Goal: Task Accomplishment & Management: Manage account settings

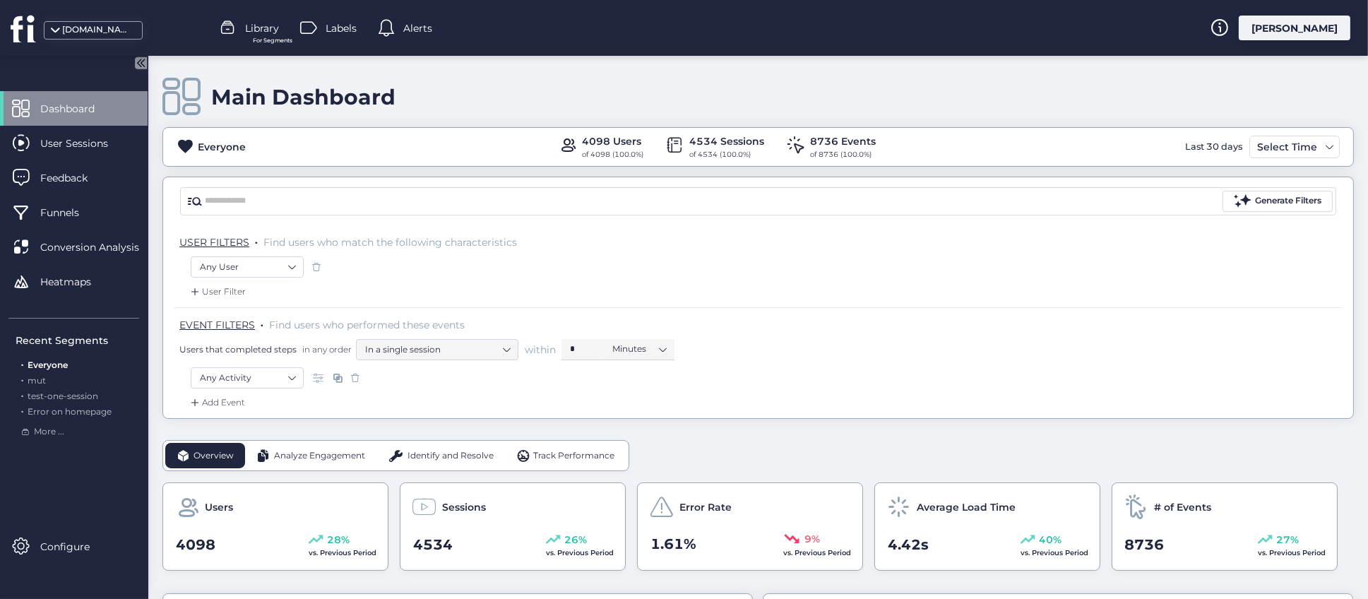
click at [262, 35] on span "Library" at bounding box center [262, 28] width 34 height 16
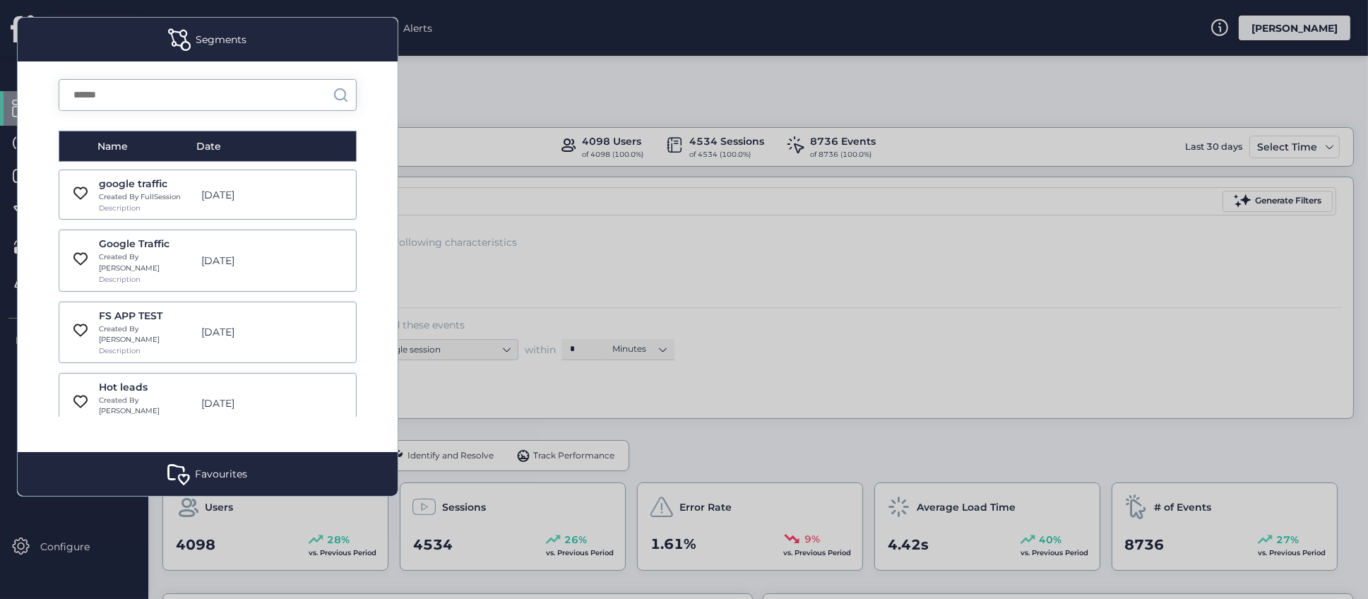
click at [174, 93] on input "text" at bounding box center [195, 95] width 273 height 30
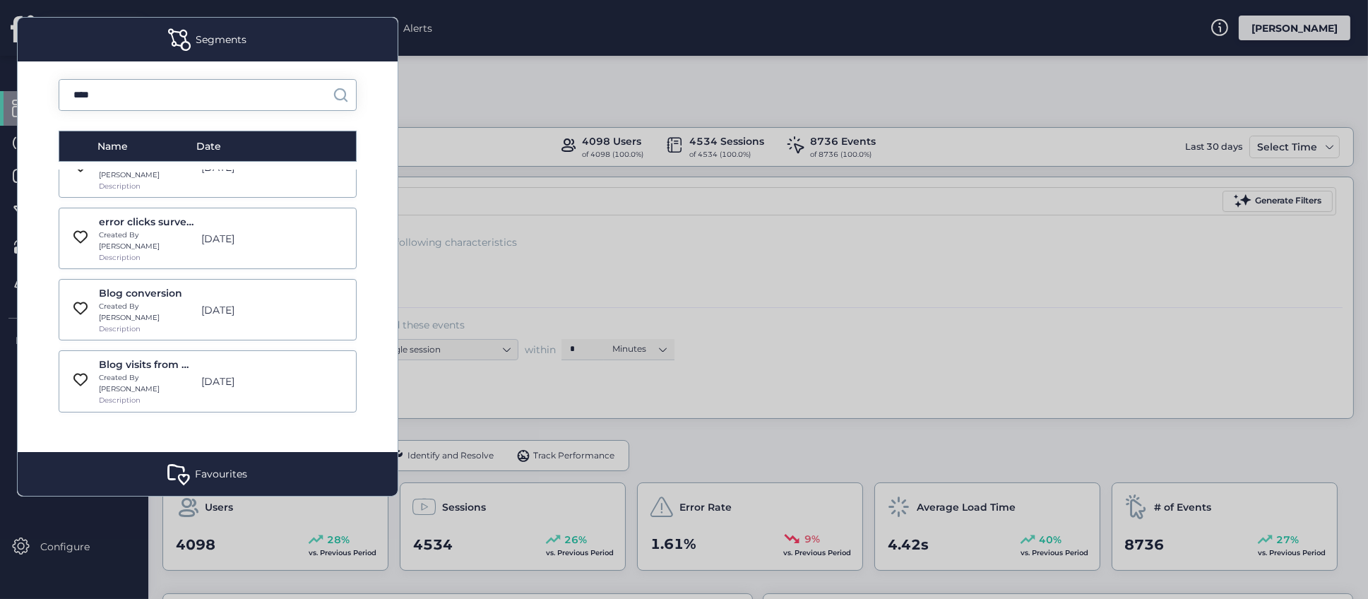
type input "****"
click at [159, 444] on div "Created By FullSession" at bounding box center [146, 449] width 95 height 11
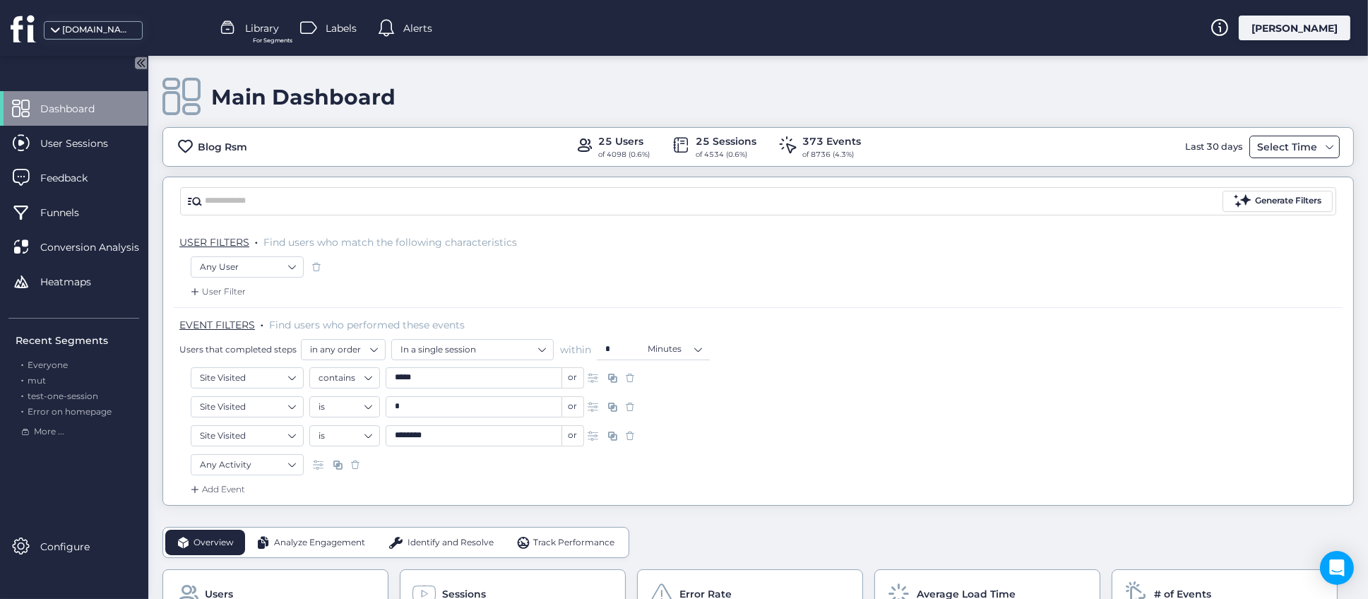
click at [1296, 151] on div "Select Time" at bounding box center [1287, 146] width 67 height 17
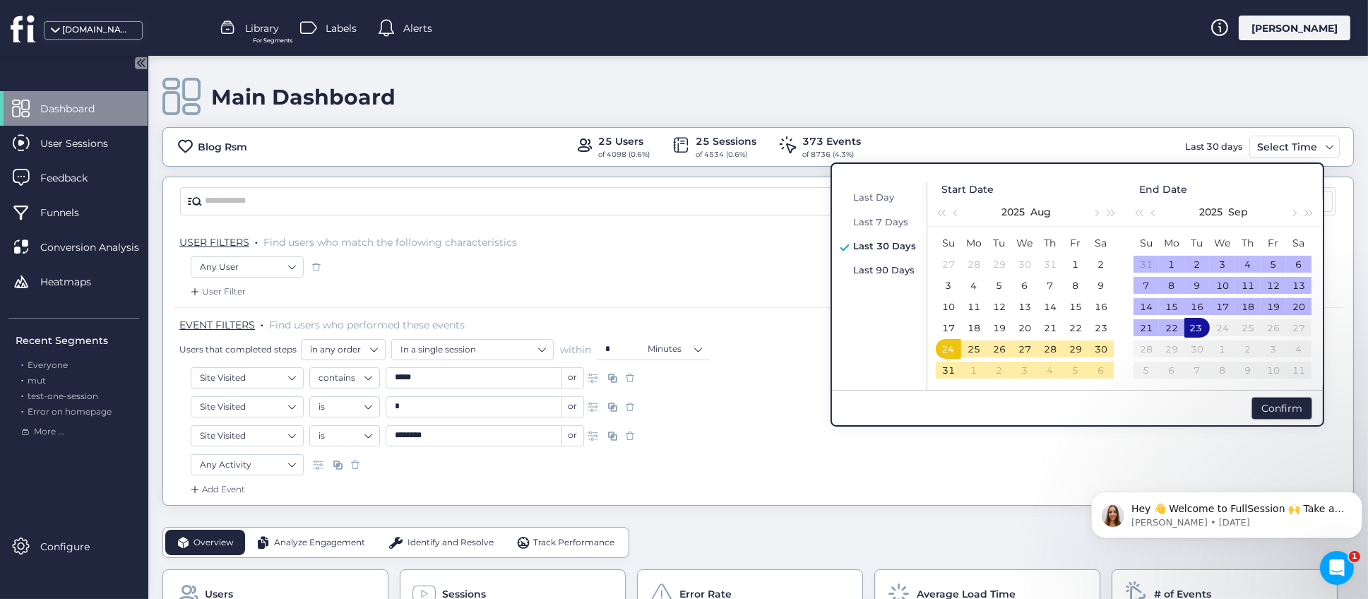
click at [881, 266] on span "Last 90 Days" at bounding box center [883, 269] width 61 height 11
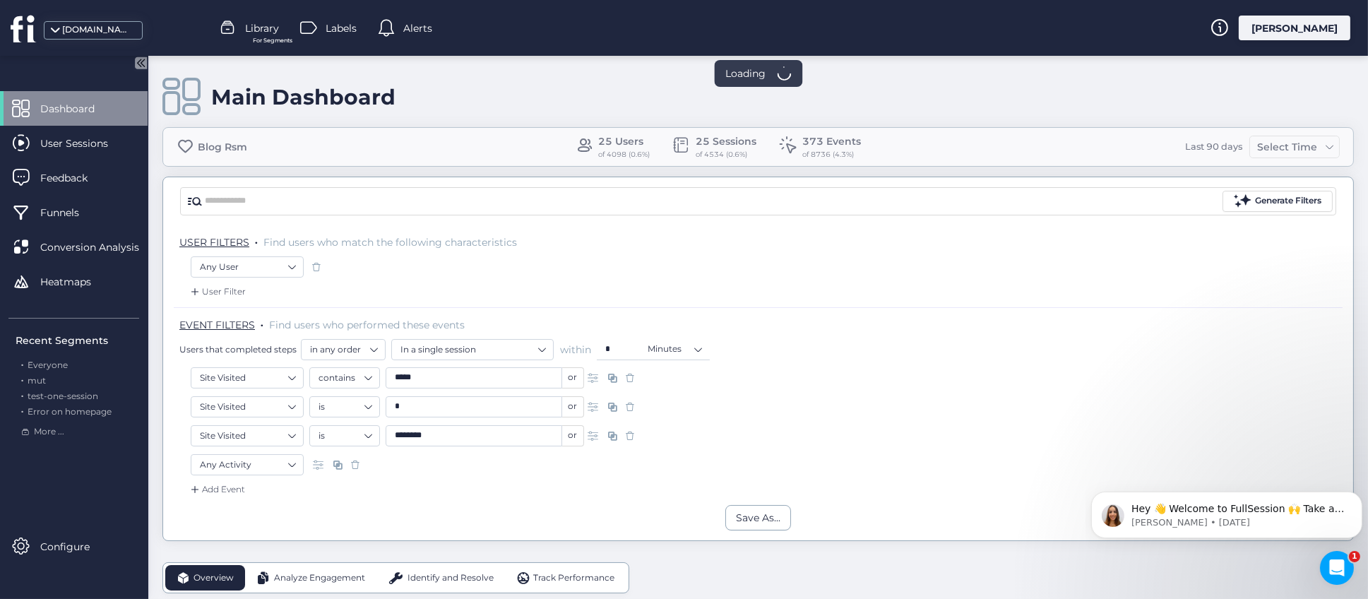
click at [938, 97] on div "Main Dashboard" at bounding box center [758, 97] width 1192 height 40
click at [1325, 152] on span at bounding box center [1330, 146] width 11 height 11
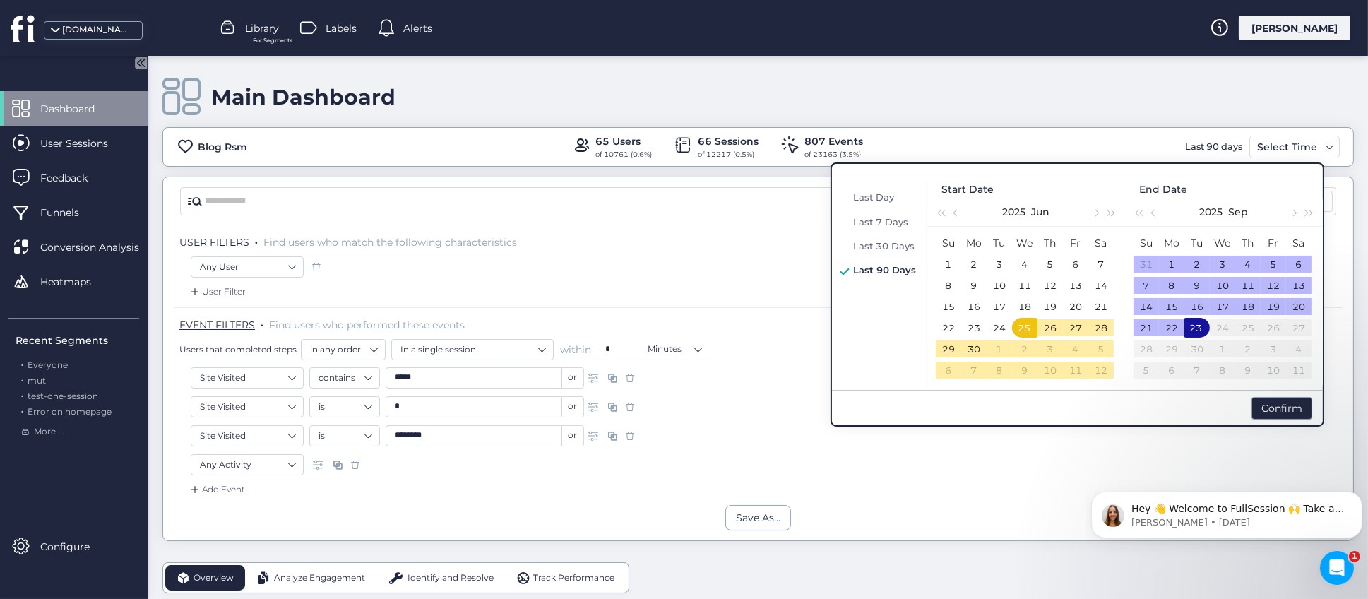
click at [1091, 103] on div "Main Dashboard" at bounding box center [758, 97] width 1192 height 40
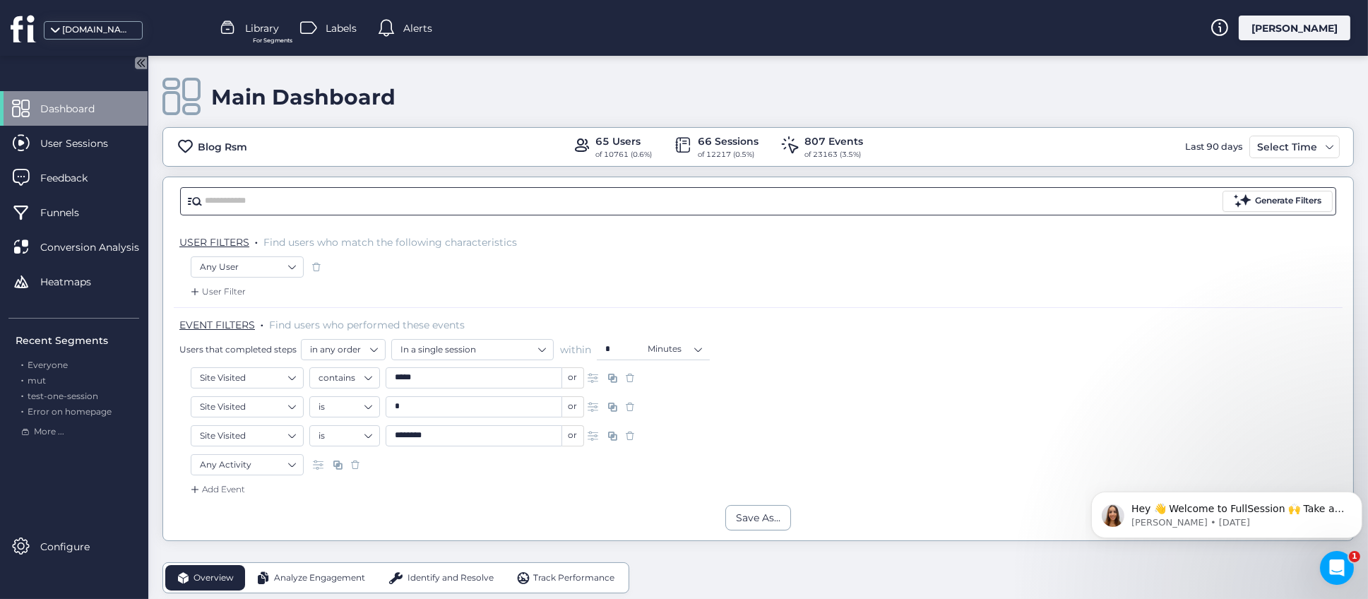
click at [385, 196] on input "text" at bounding box center [712, 201] width 1015 height 21
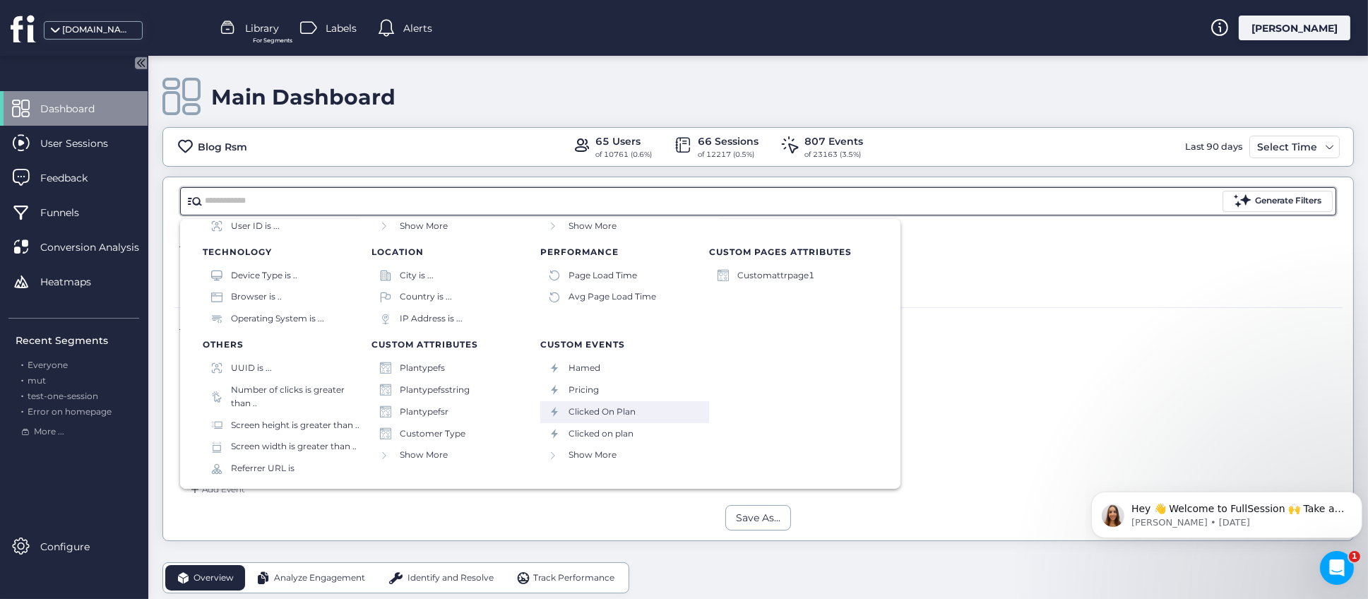
scroll to position [141, 0]
click at [400, 449] on span "Show More" at bounding box center [424, 455] width 48 height 13
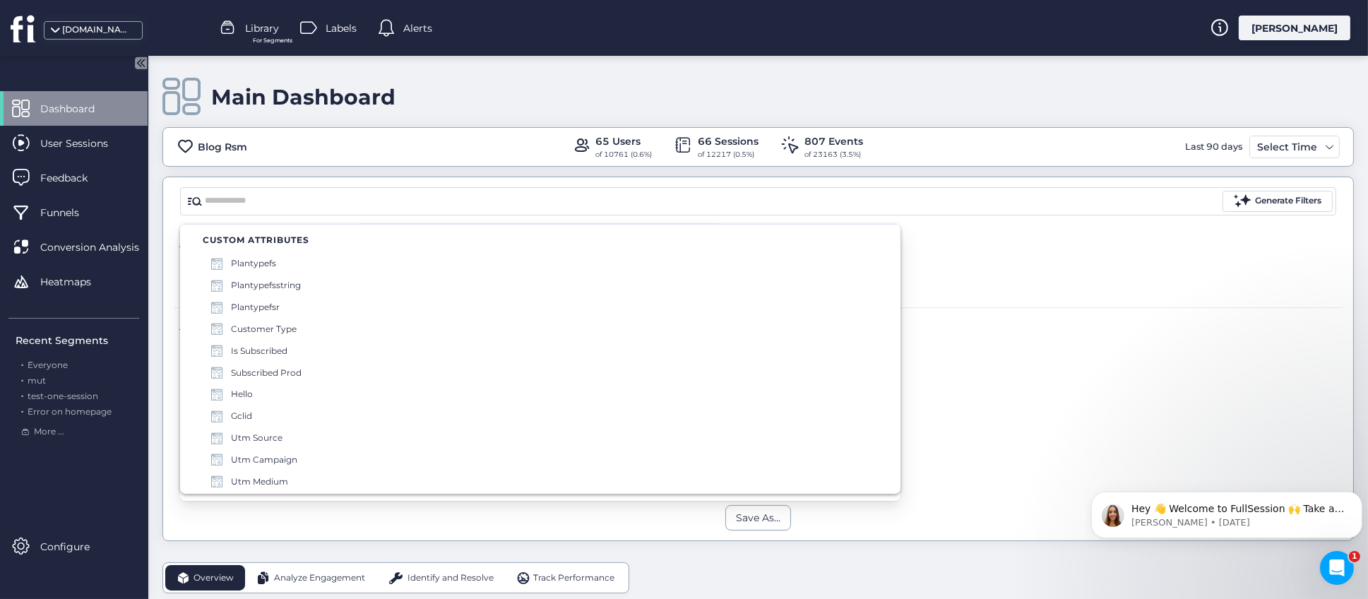
scroll to position [0, 0]
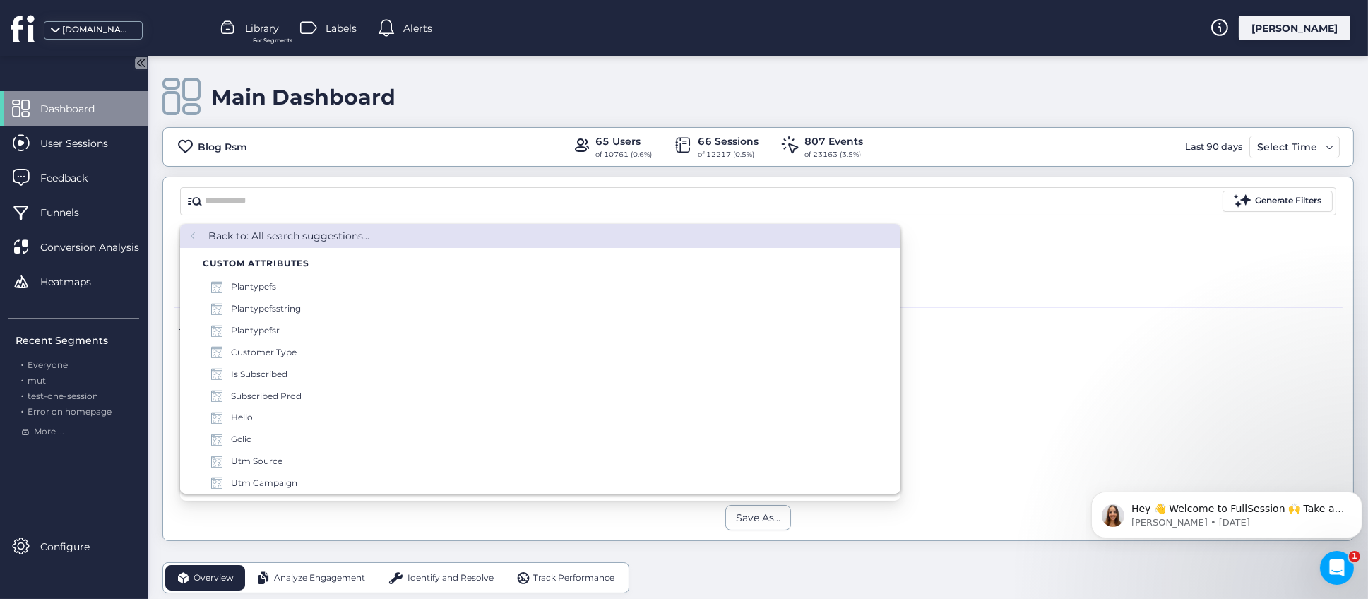
click at [973, 279] on div "Any User" at bounding box center [758, 268] width 1135 height 24
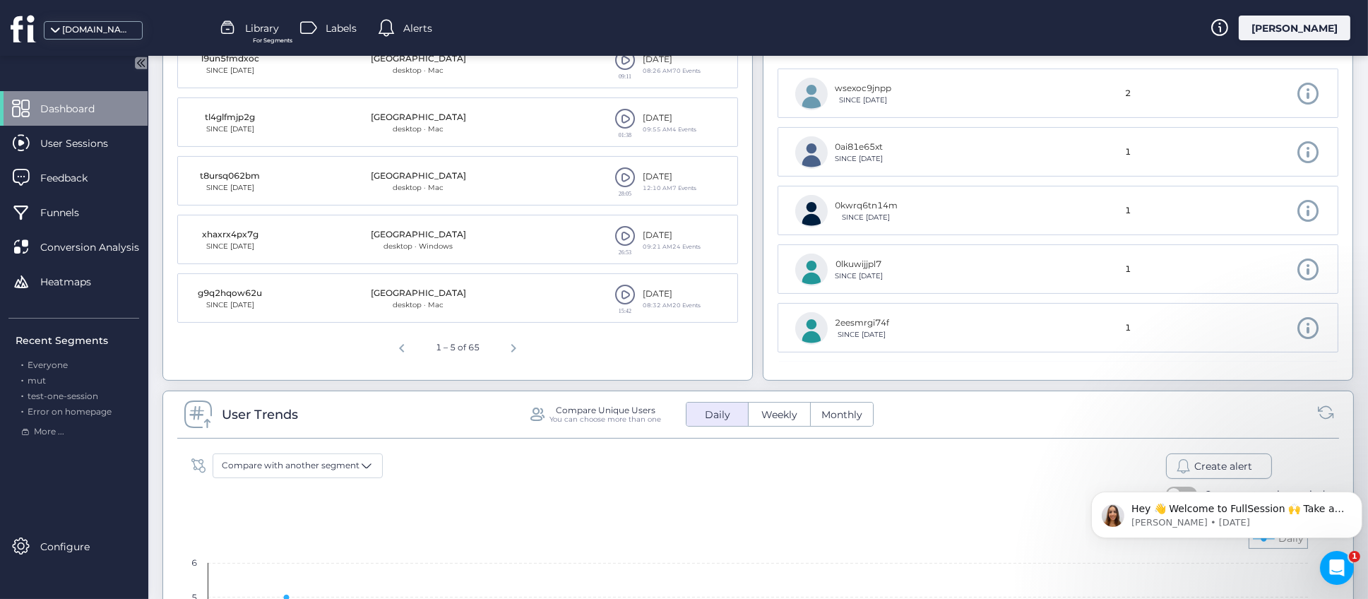
scroll to position [636, 0]
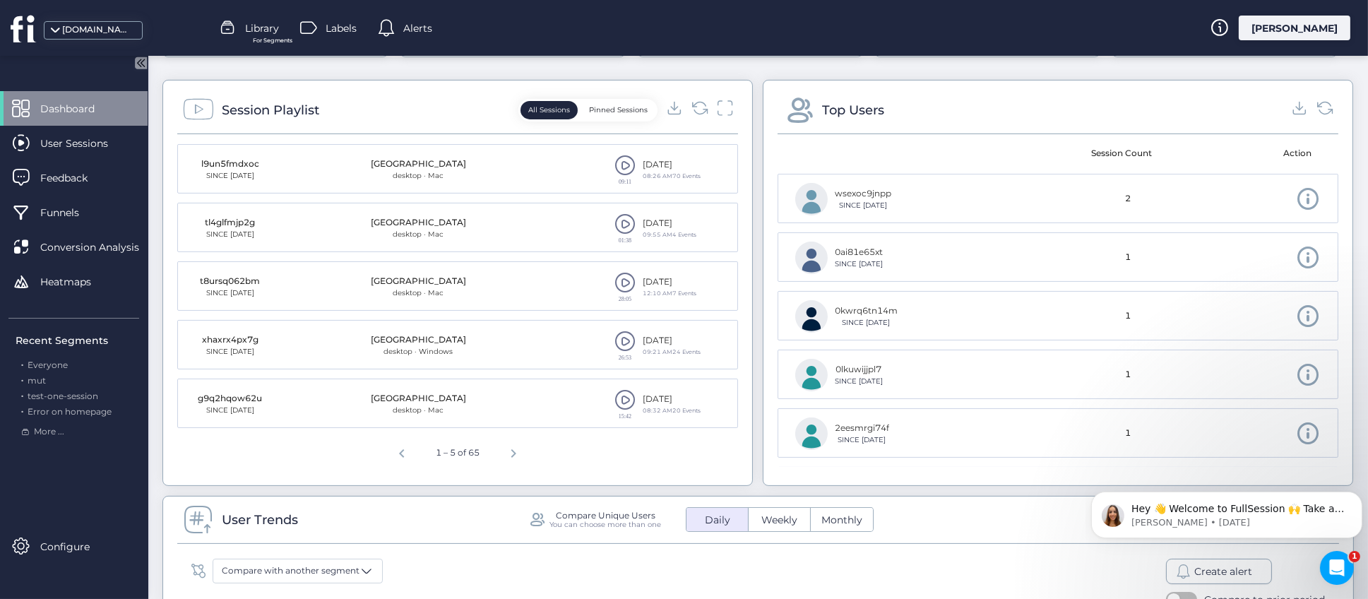
click at [622, 165] on span at bounding box center [625, 165] width 21 height 21
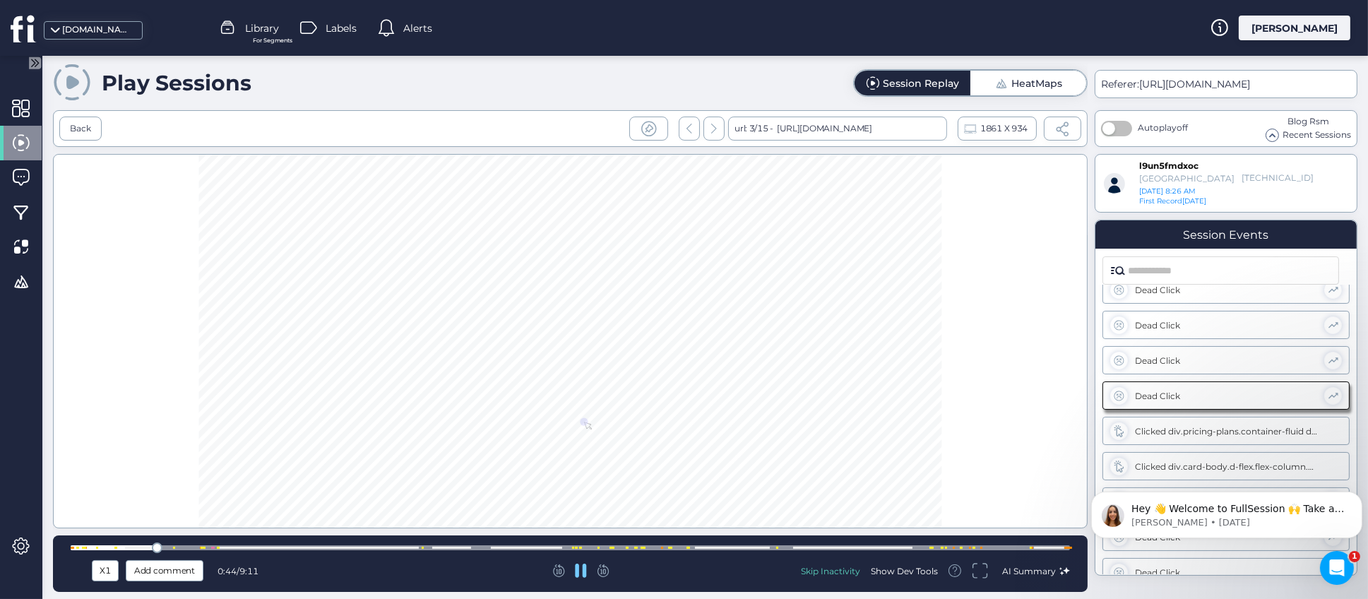
scroll to position [546, 0]
click at [584, 569] on icon at bounding box center [581, 571] width 11 height 14
click at [914, 571] on div "Show Dev Tools" at bounding box center [904, 571] width 67 height 12
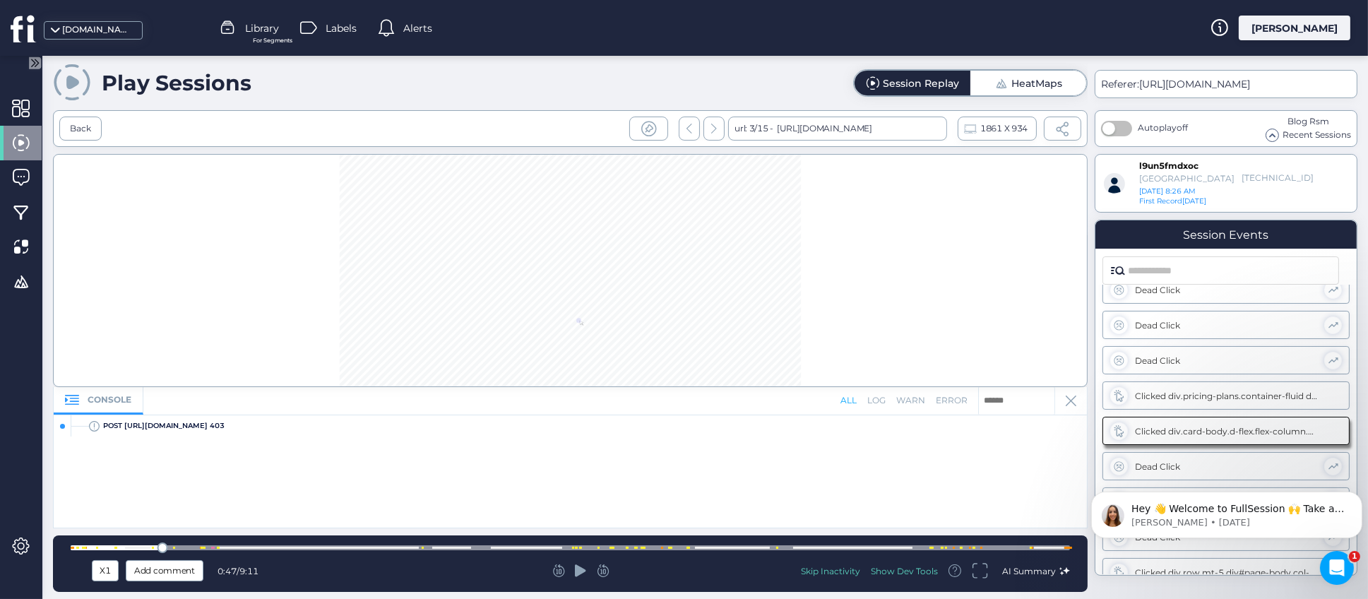
click at [960, 401] on div "error" at bounding box center [952, 400] width 32 height 13
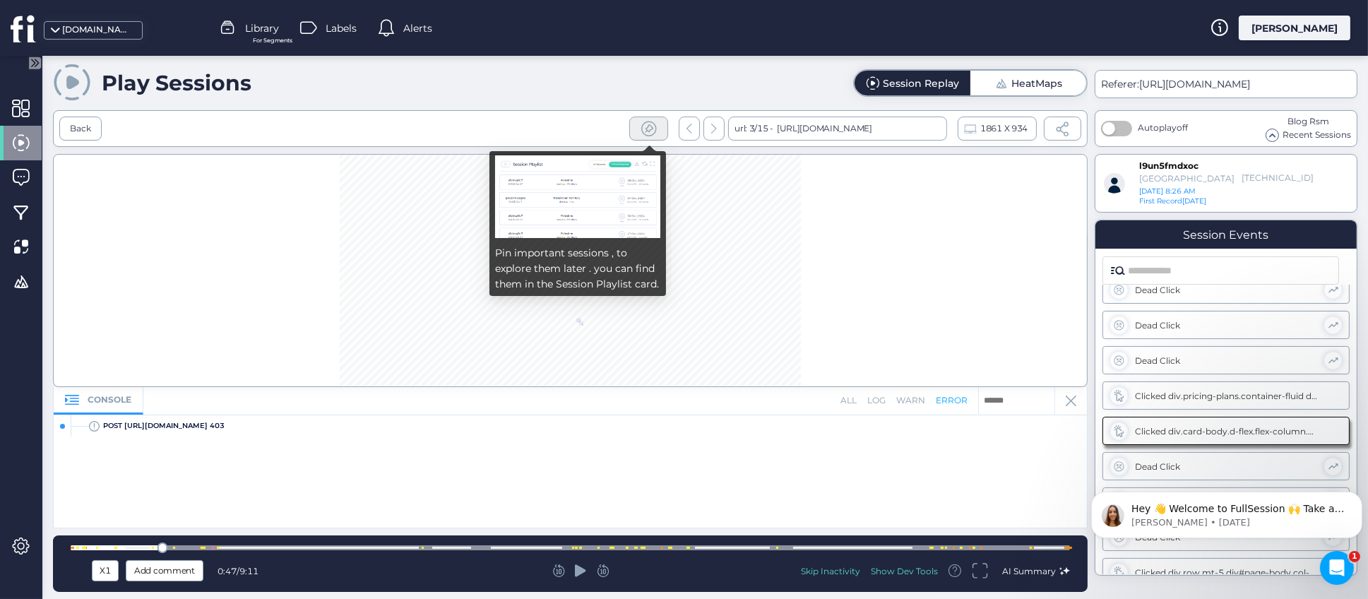
click at [648, 129] on span at bounding box center [649, 129] width 18 height 18
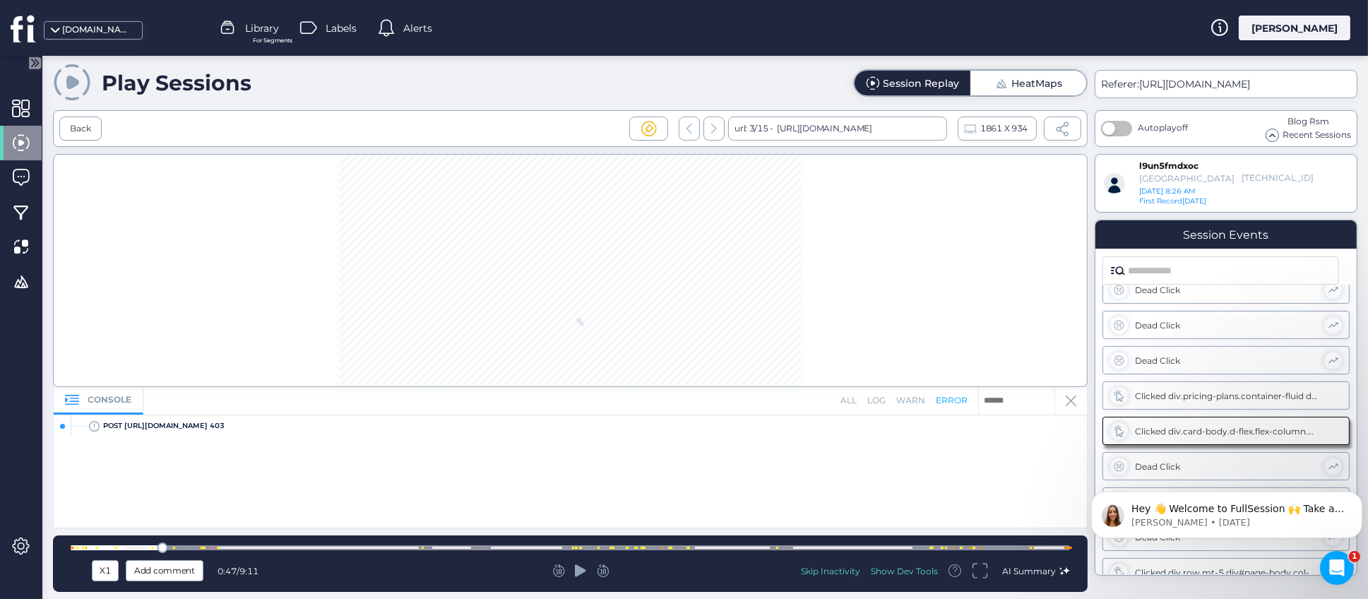
click at [521, 85] on div "Play Sessions Session Replay HeatMaps" at bounding box center [570, 83] width 1035 height 40
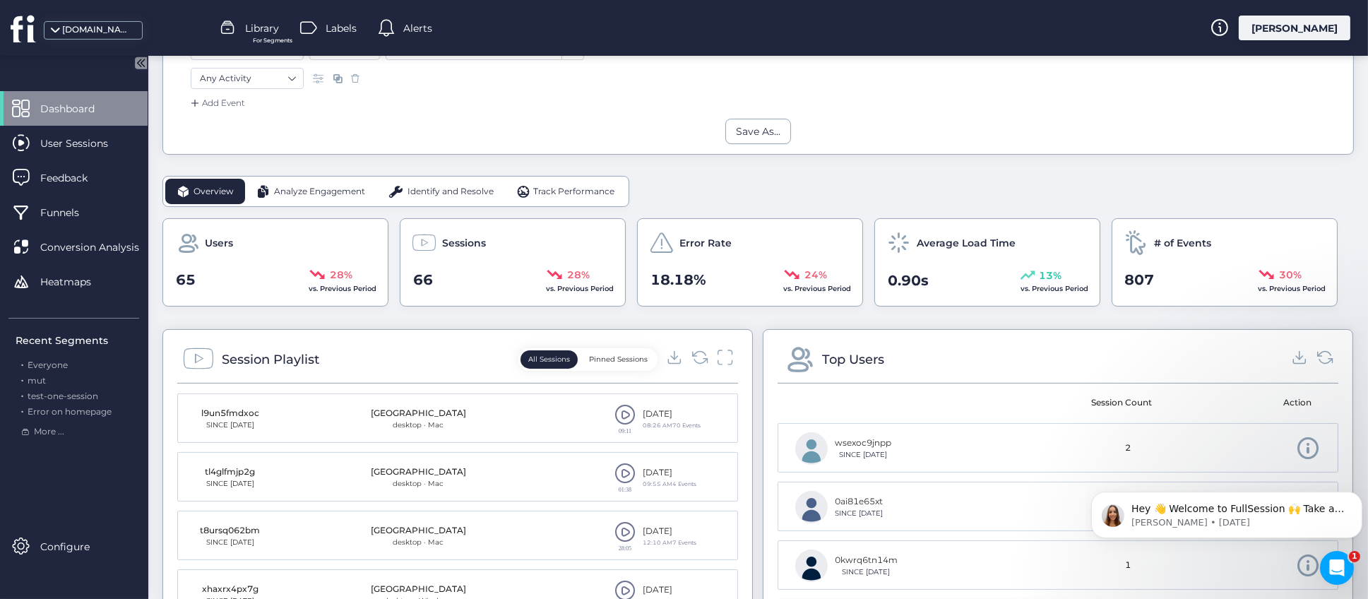
scroll to position [636, 0]
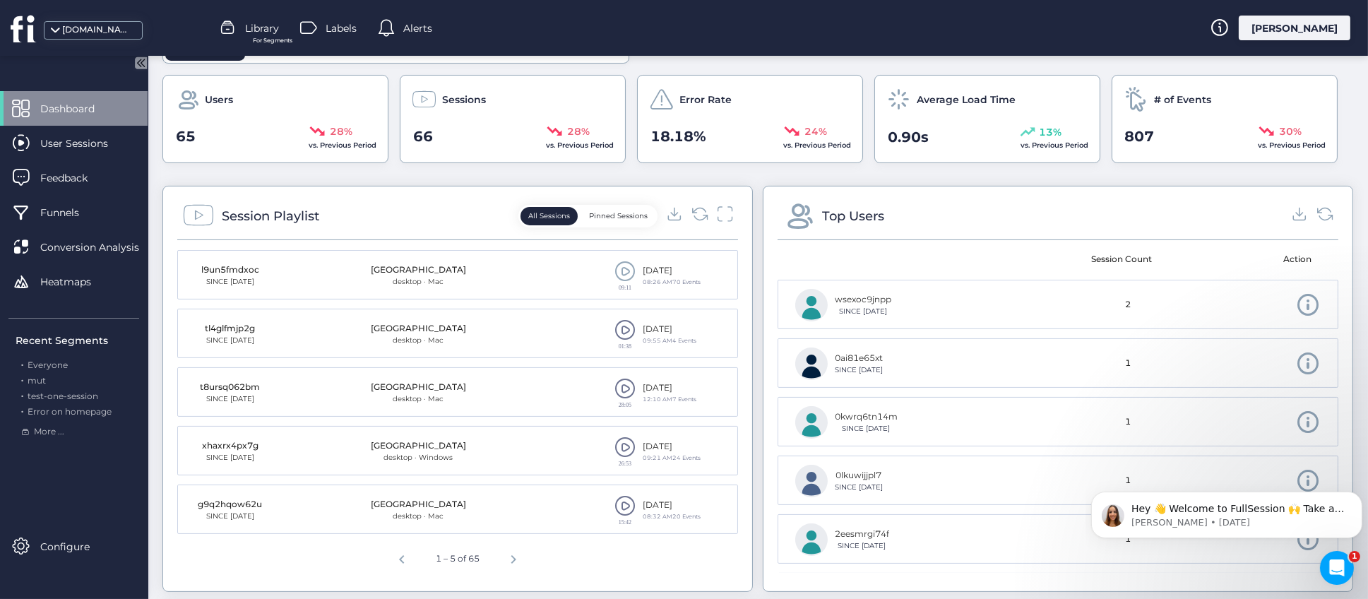
click at [616, 220] on button "Pinned Sessions" at bounding box center [618, 216] width 74 height 18
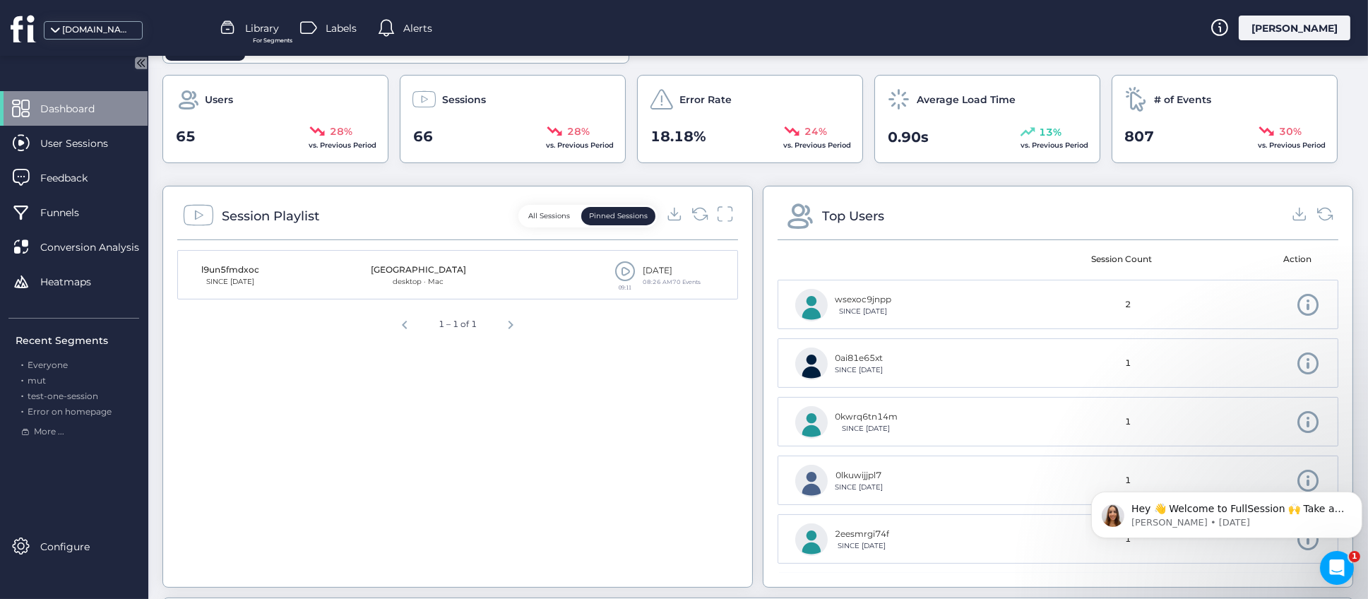
click at [547, 212] on button "All Sessions" at bounding box center [549, 216] width 57 height 18
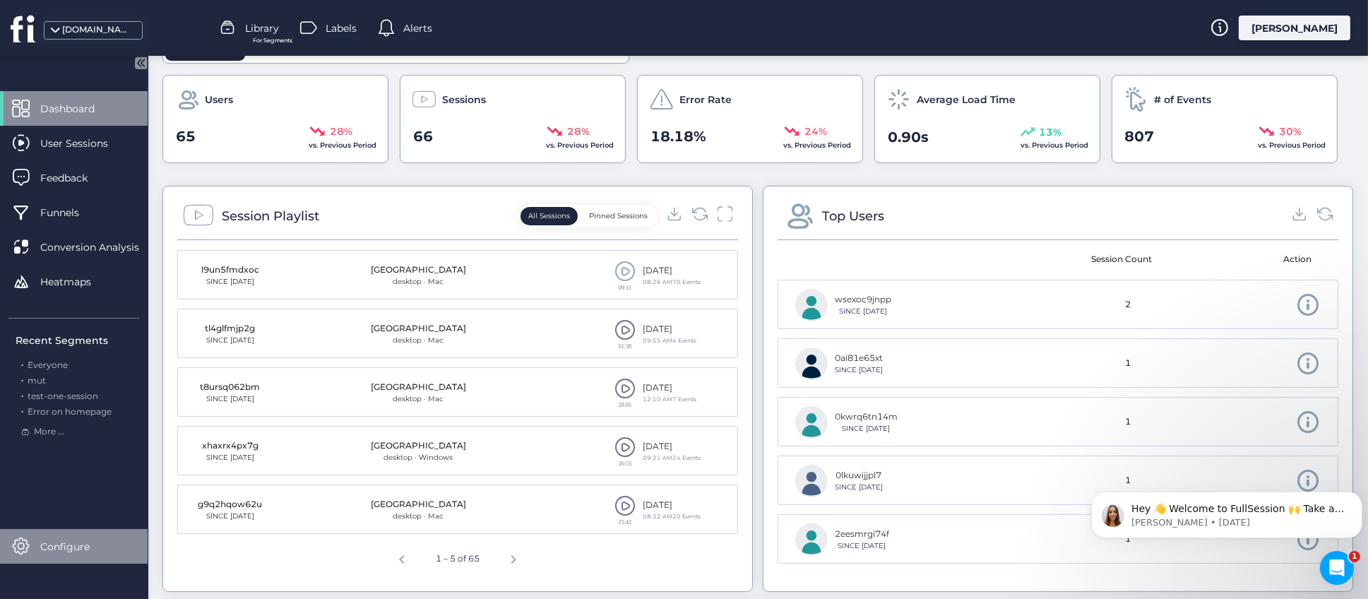
click at [59, 541] on span "Configure" at bounding box center [75, 547] width 71 height 16
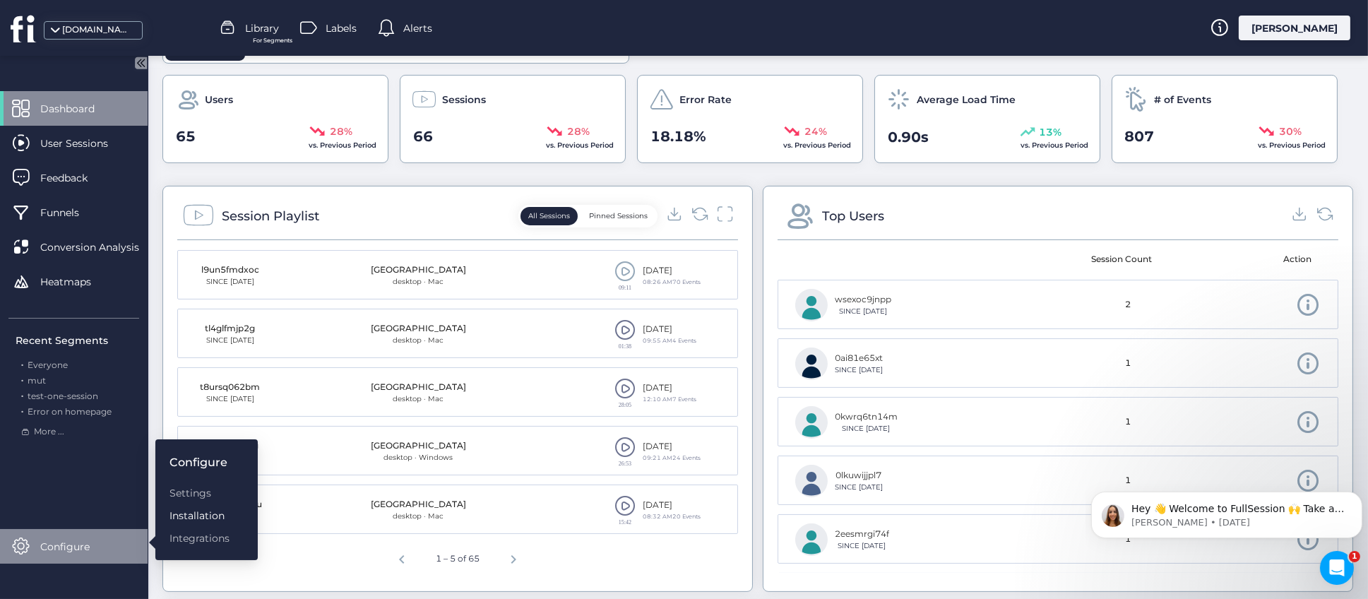
click at [194, 513] on div "Installation" at bounding box center [200, 516] width 60 height 16
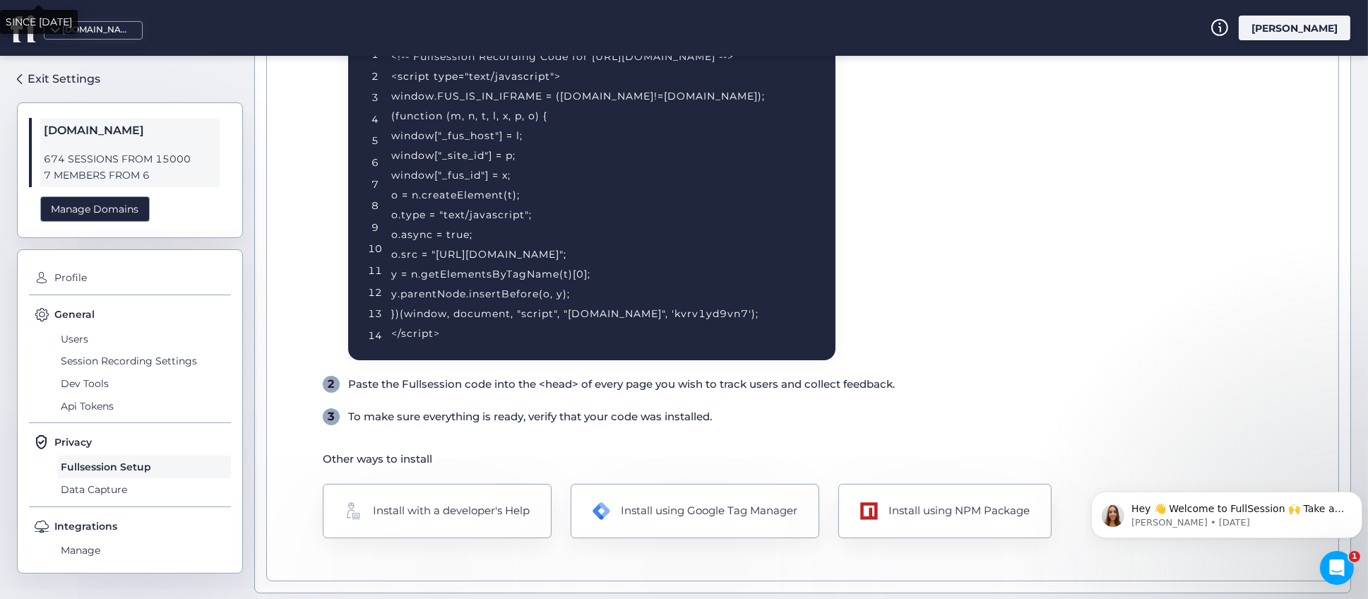
scroll to position [218, 0]
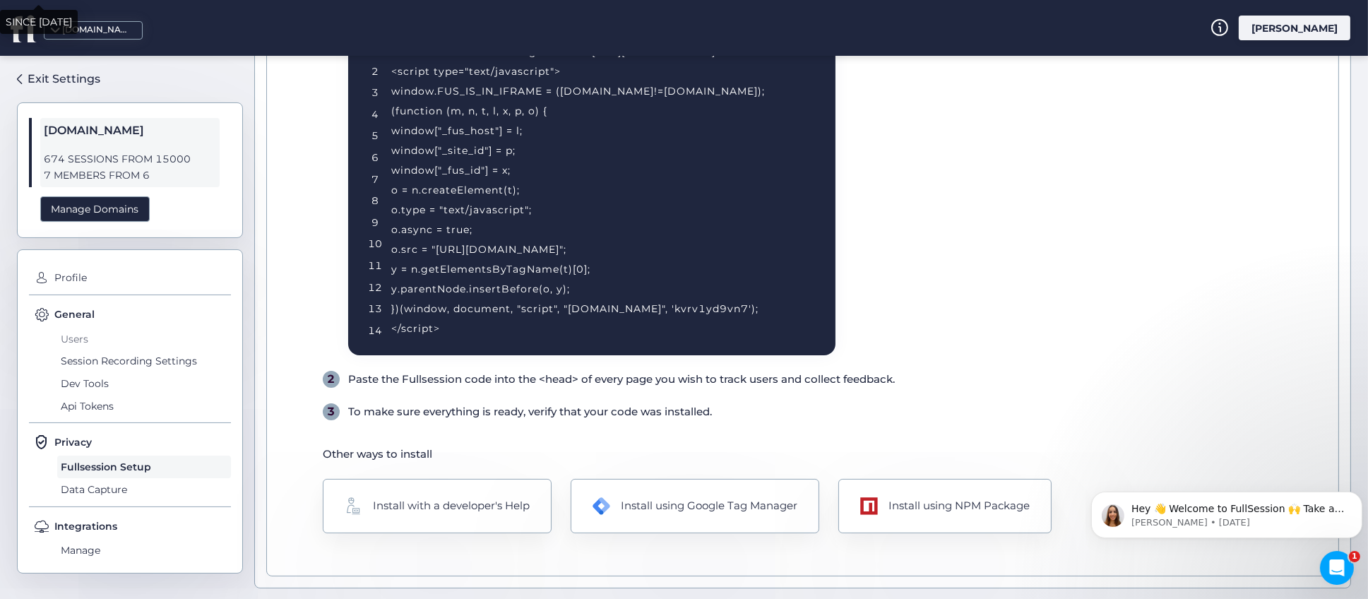
click at [78, 341] on span "Users" at bounding box center [144, 339] width 174 height 23
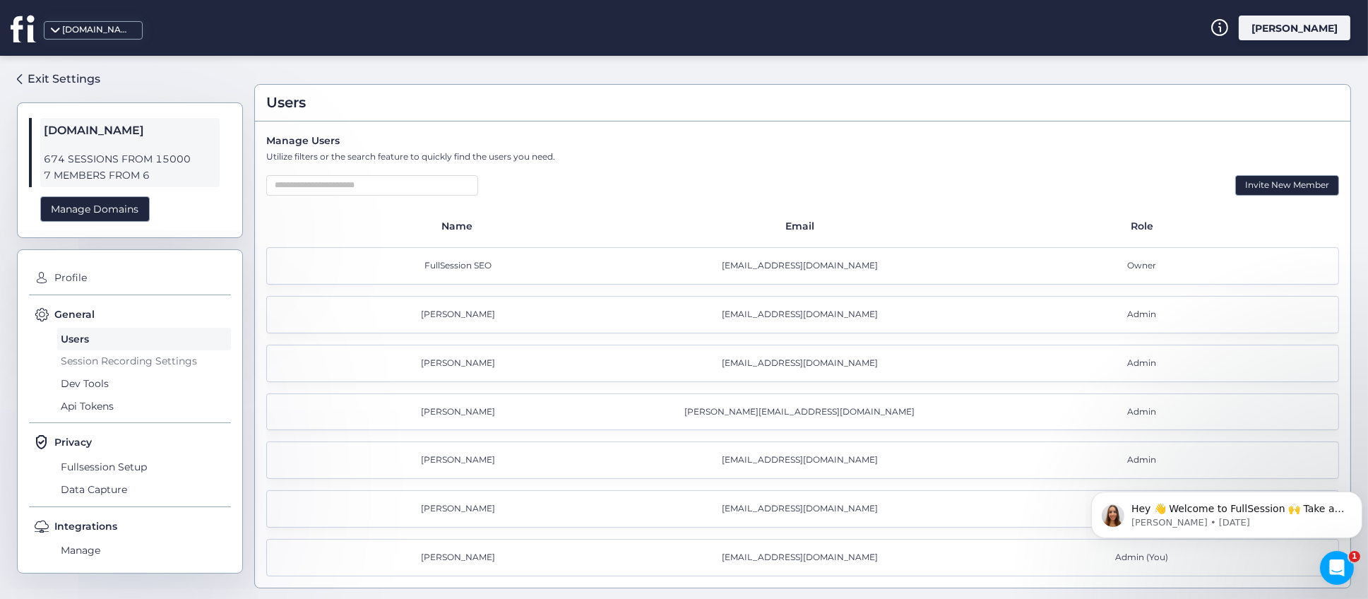
click at [112, 359] on span "Session Recording Settings" at bounding box center [144, 361] width 174 height 23
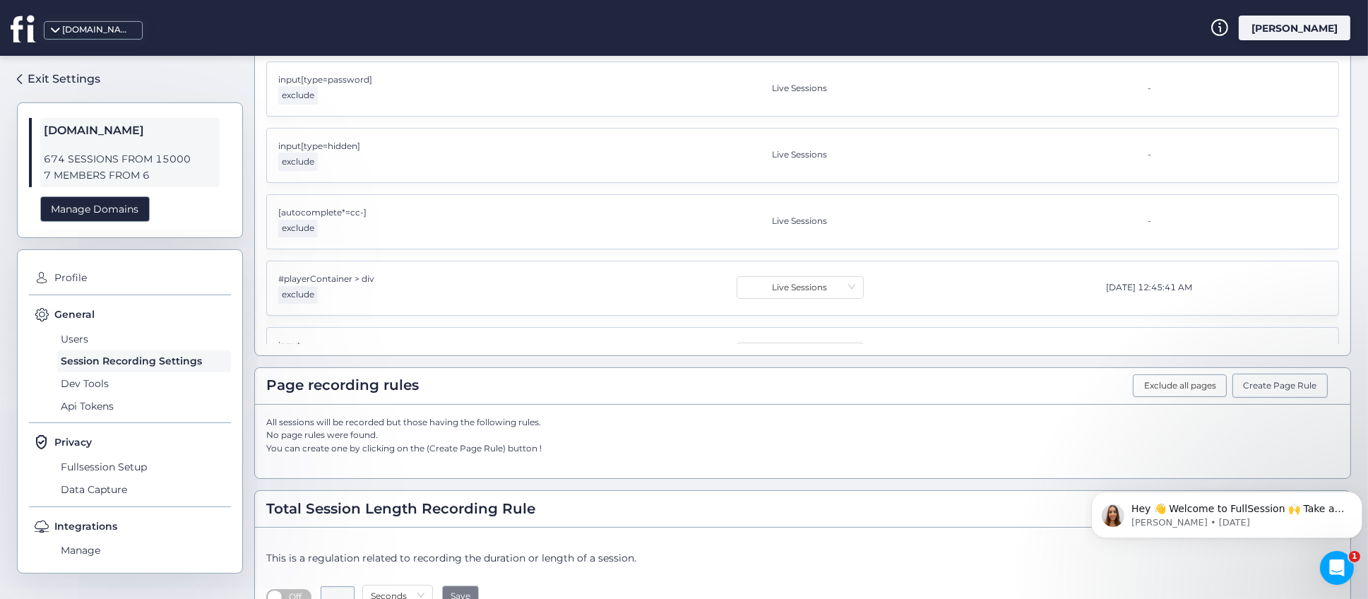
scroll to position [444, 0]
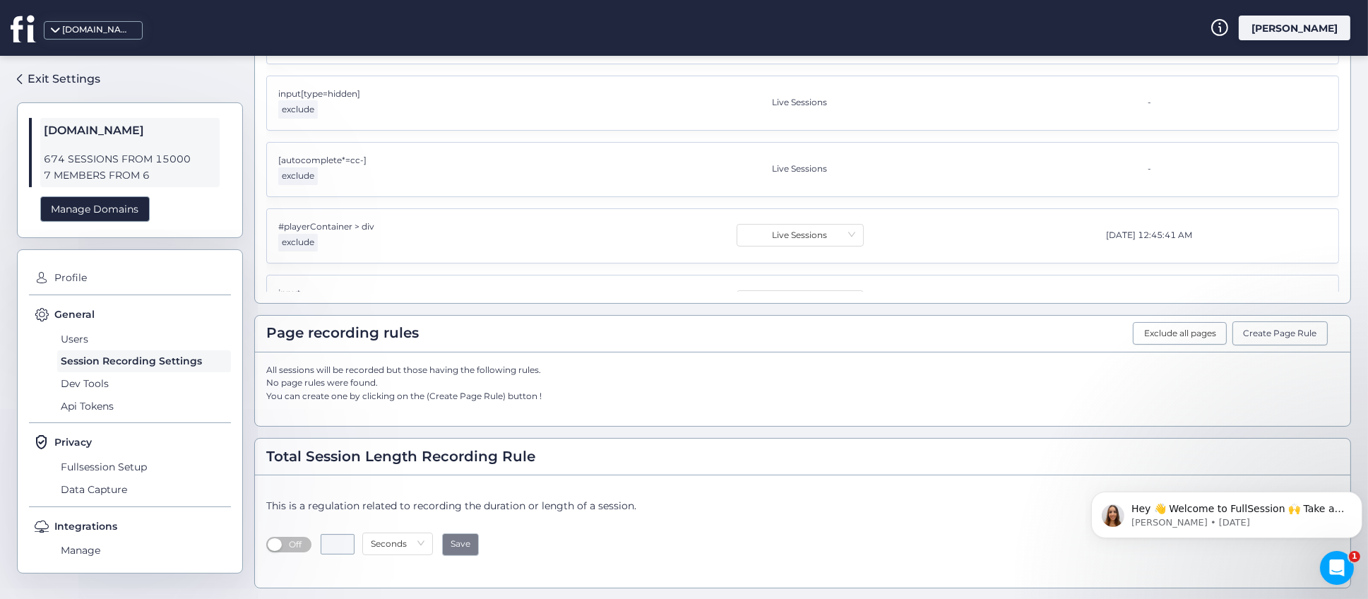
drag, startPoint x: 1361, startPoint y: 204, endPoint x: 188, endPoint y: 64, distance: 1181.8
click at [1349, 495] on button "Dismiss notification" at bounding box center [1358, 495] width 18 height 18
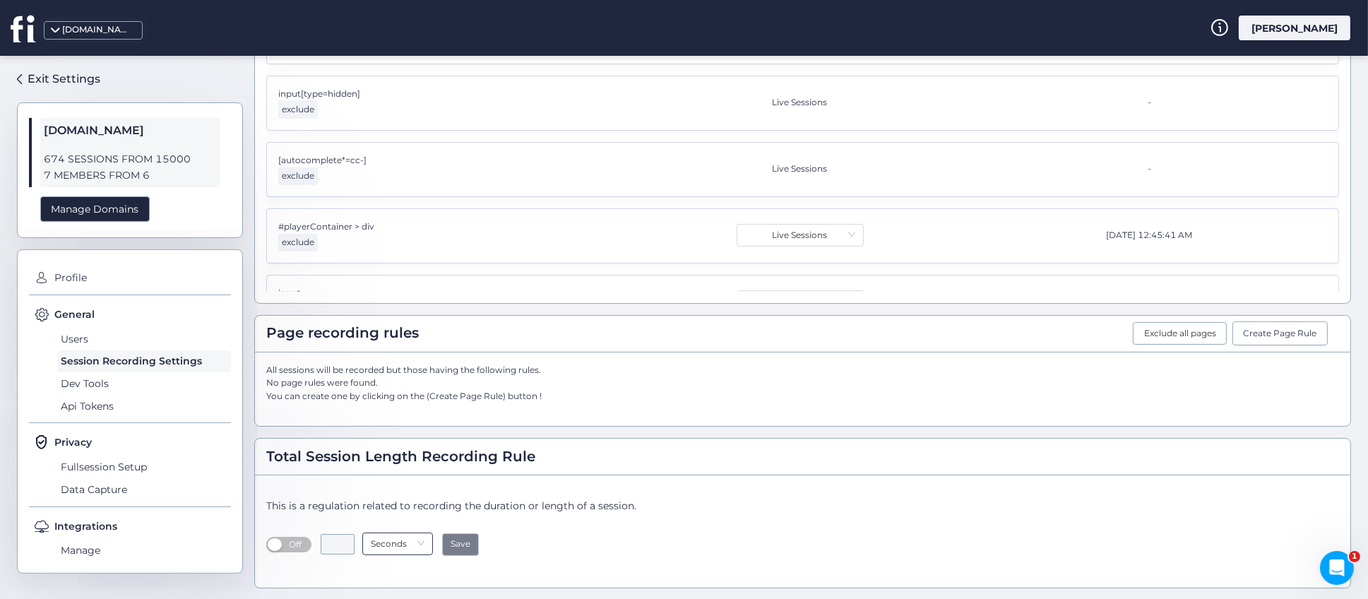
click at [415, 543] on nz-select-item "Seconds" at bounding box center [398, 543] width 54 height 21
click at [565, 500] on div "This is a regulation related to recording the duration or length of a session." at bounding box center [802, 506] width 1073 height 16
click at [87, 384] on span "Dev Tools" at bounding box center [144, 383] width 174 height 23
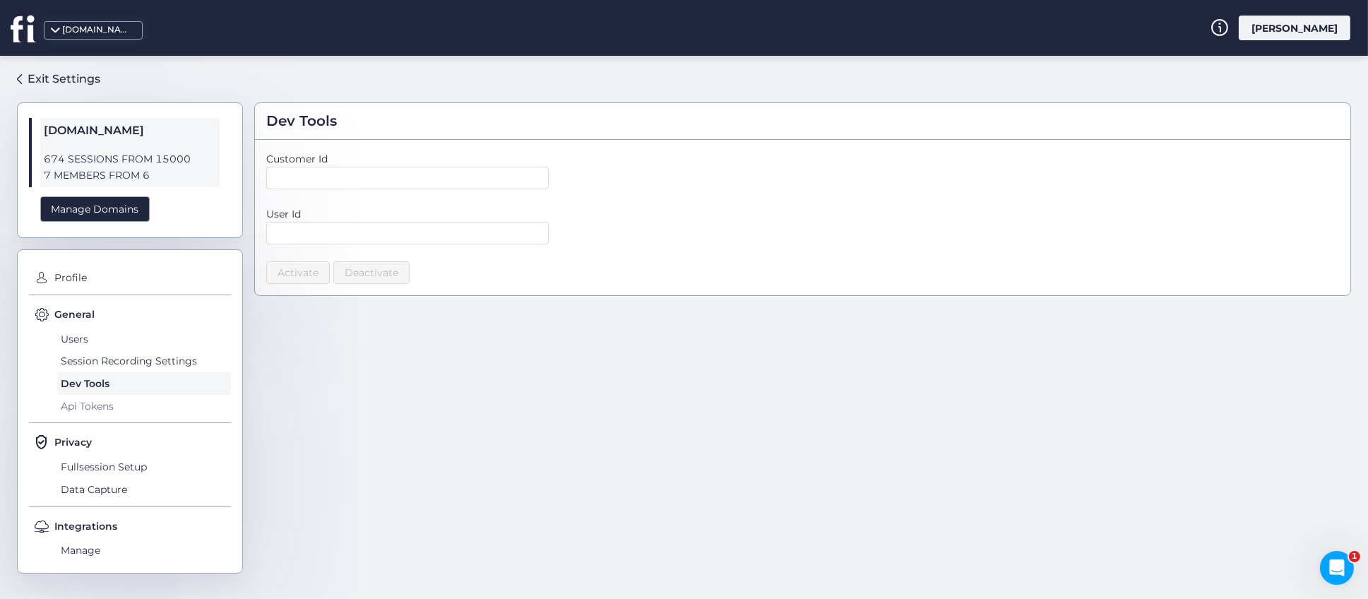
click at [87, 406] on span "Api Tokens" at bounding box center [144, 406] width 174 height 23
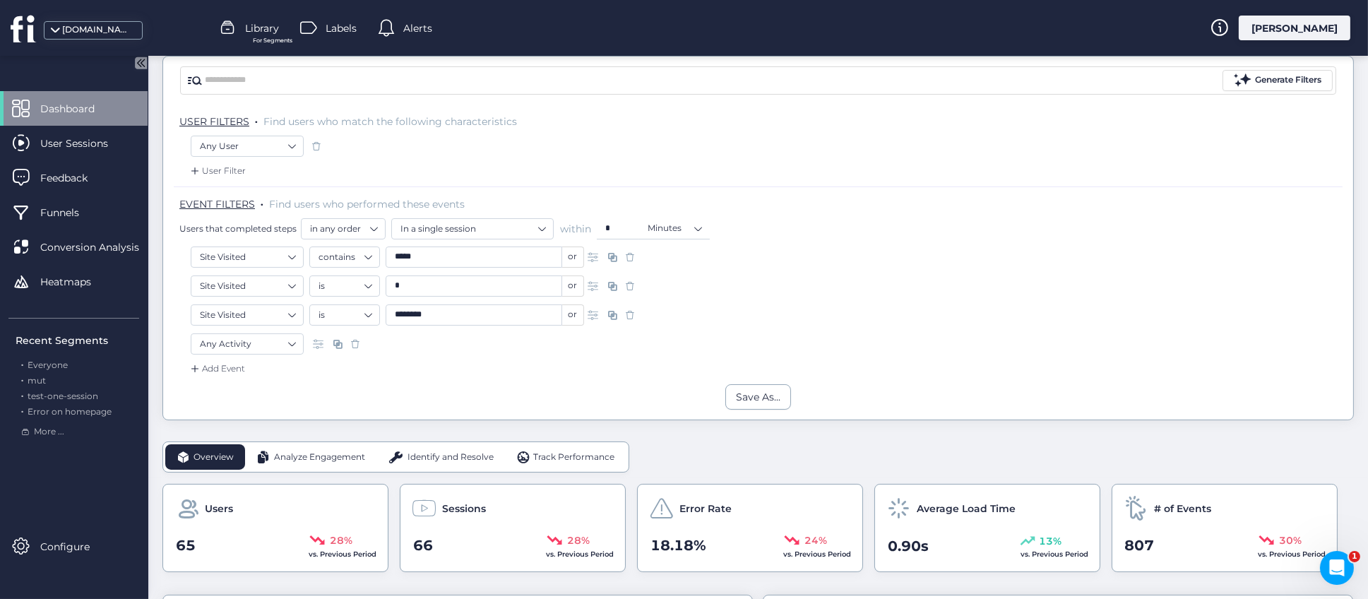
scroll to position [212, 0]
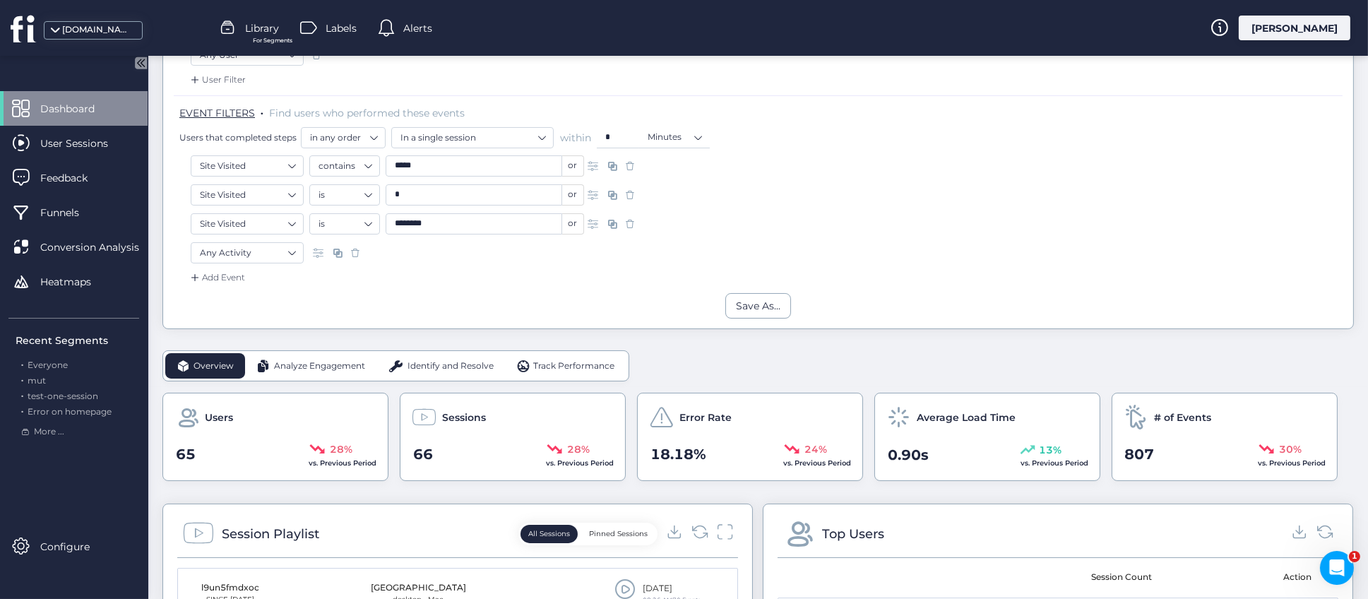
click at [592, 223] on span at bounding box center [595, 224] width 14 height 14
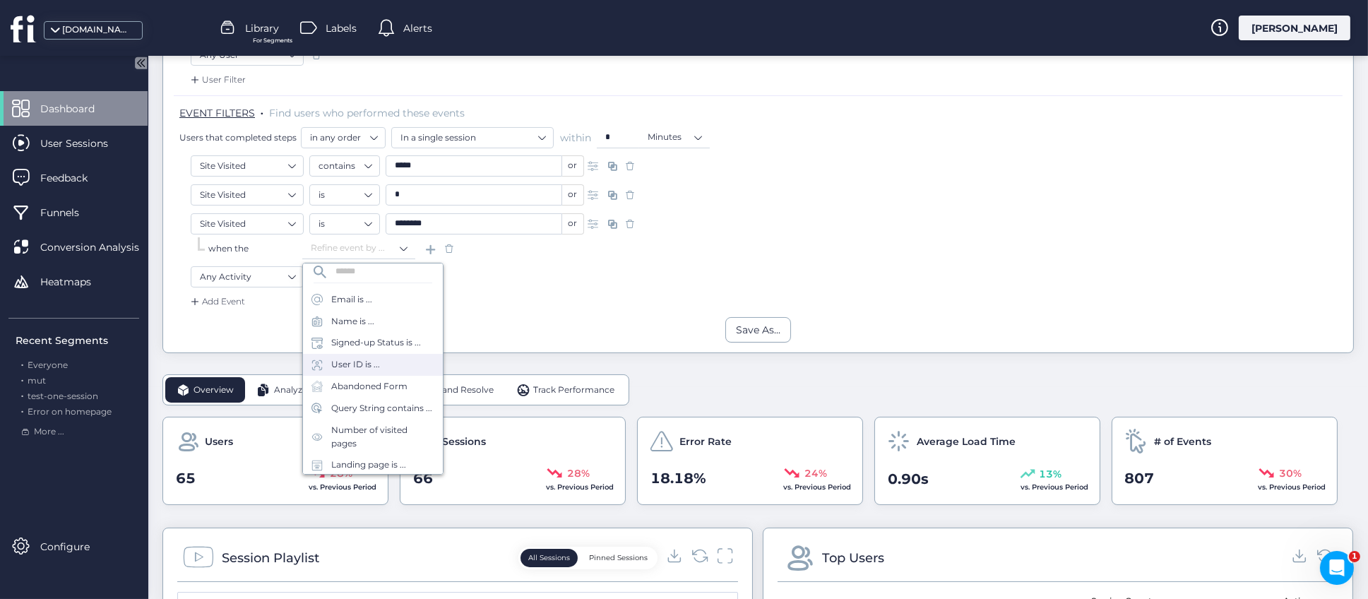
scroll to position [0, 0]
click at [508, 295] on div "Add Event" at bounding box center [758, 306] width 1169 height 23
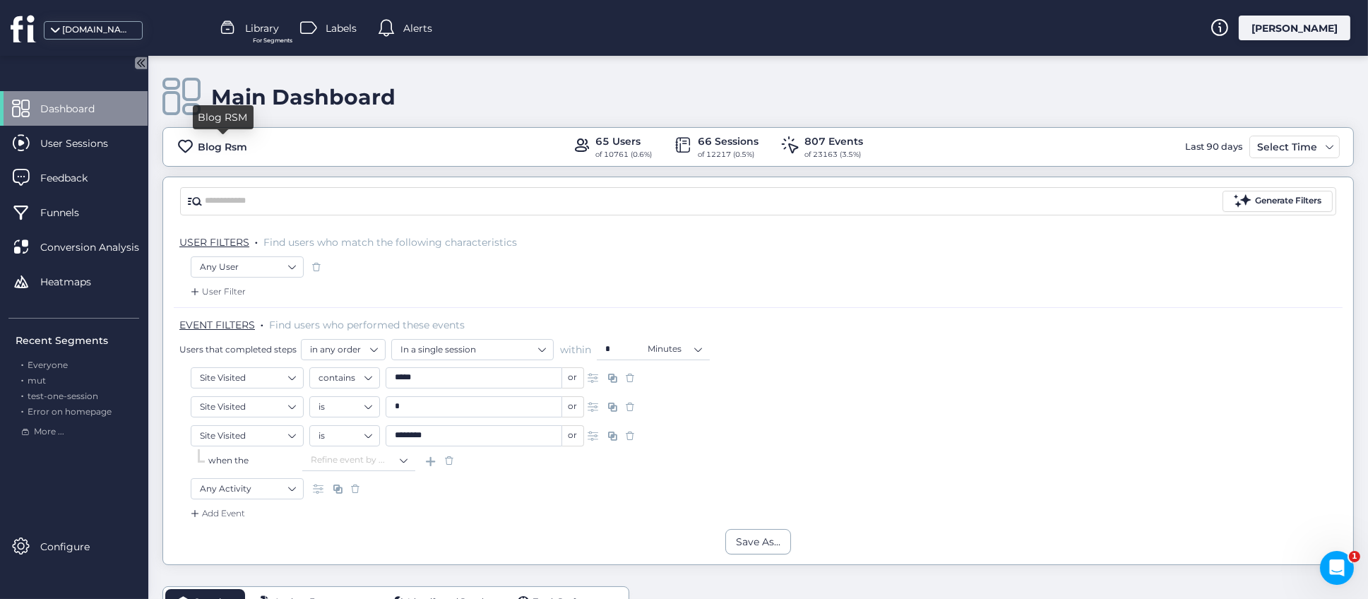
click at [228, 147] on div "Blog Rsm" at bounding box center [222, 147] width 49 height 16
drag, startPoint x: 44, startPoint y: 366, endPoint x: 49, endPoint y: 355, distance: 11.7
click at [45, 366] on span "Everyone" at bounding box center [48, 365] width 40 height 11
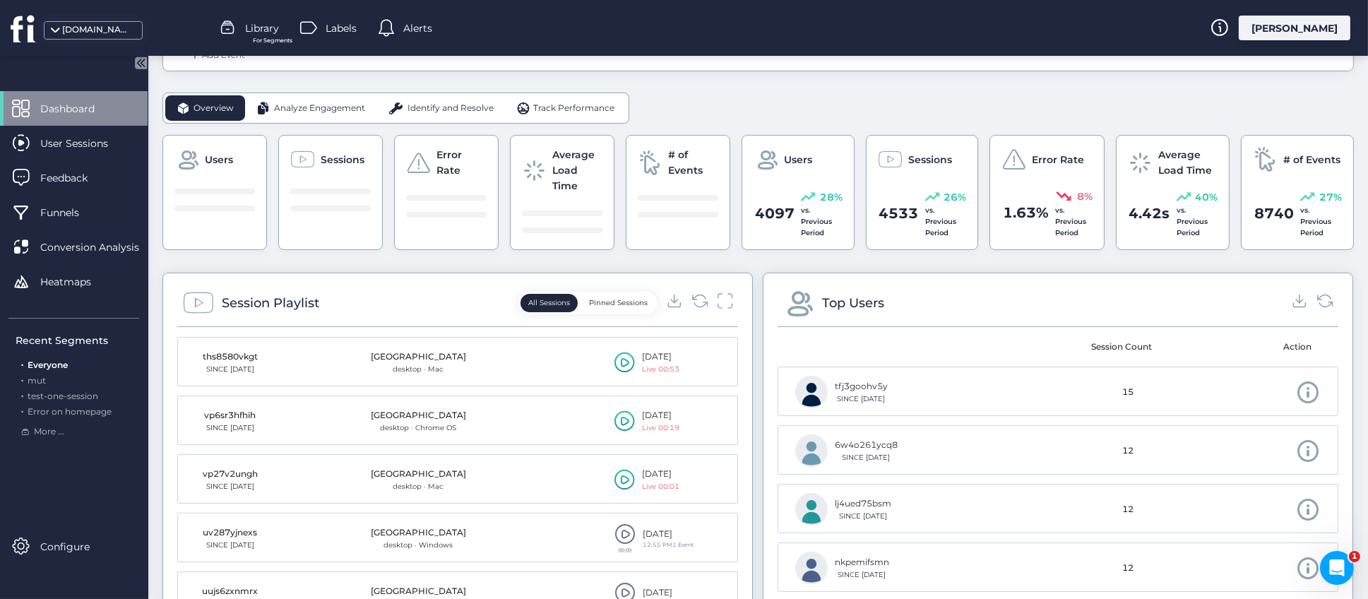
scroll to position [212, 0]
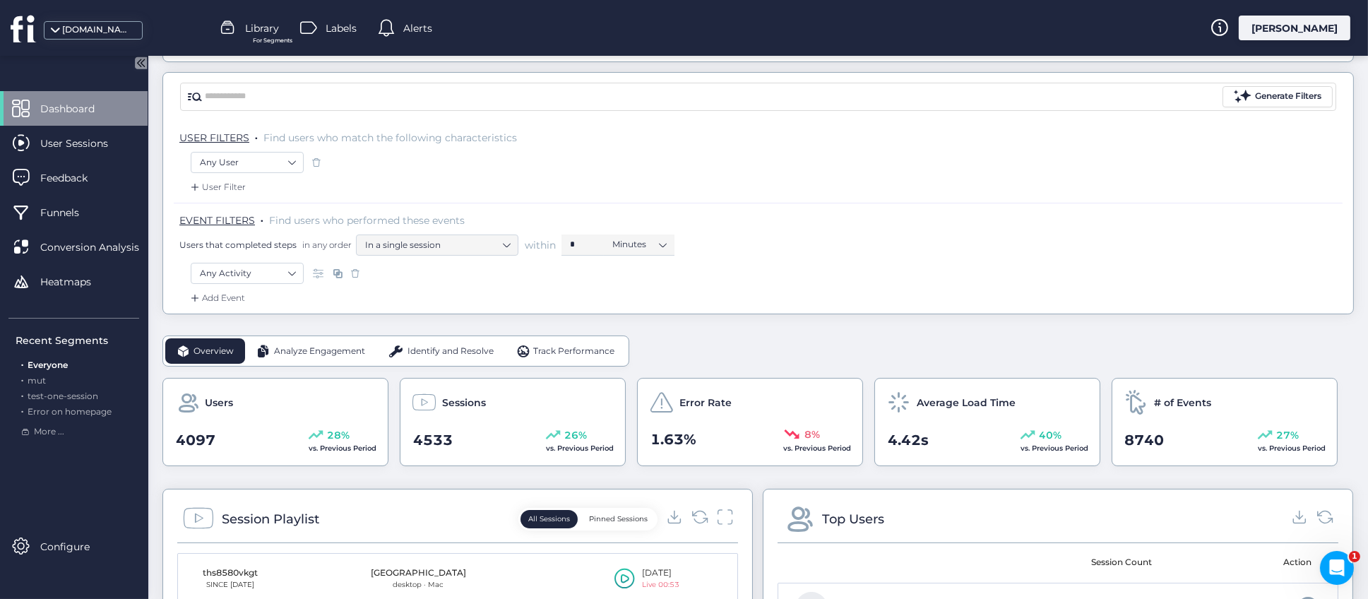
scroll to position [212, 0]
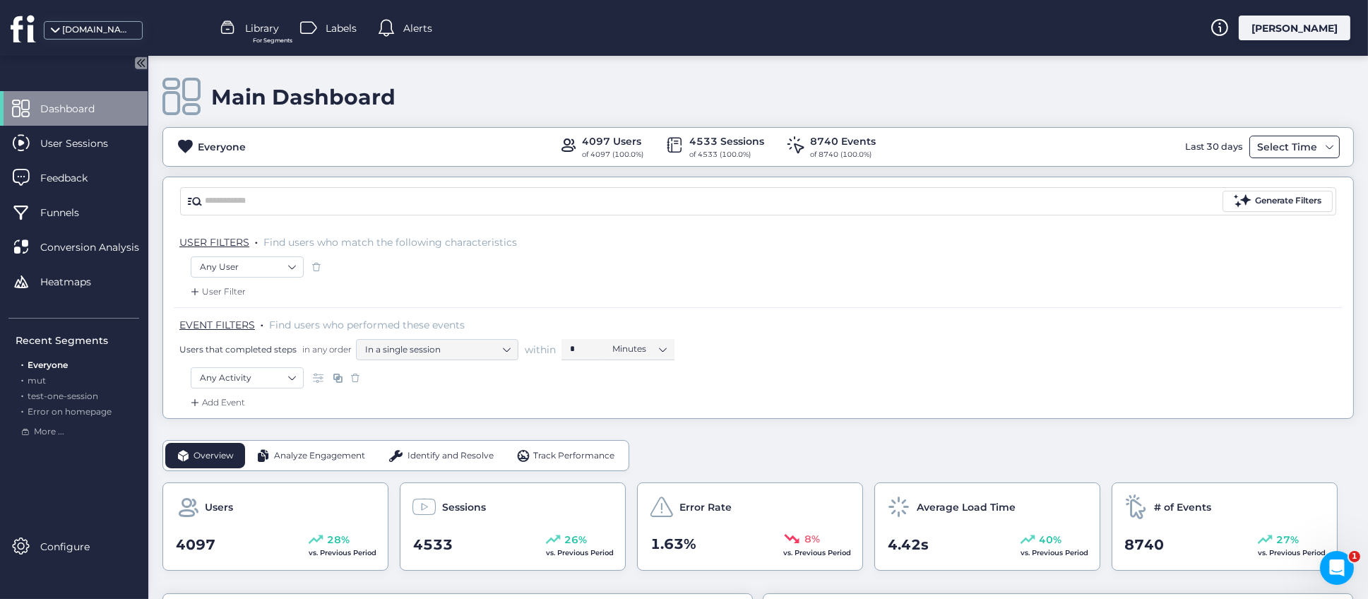
click at [1315, 155] on div "Select Time" at bounding box center [1295, 147] width 90 height 23
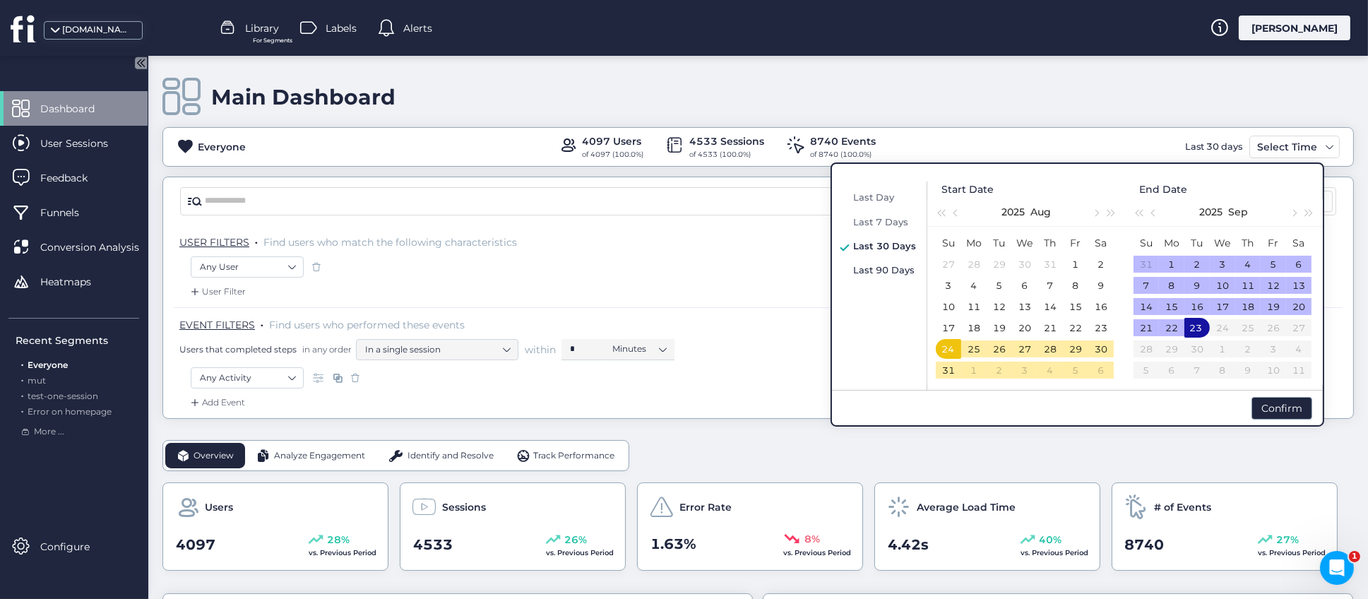
click at [884, 271] on span "Last 90 Days" at bounding box center [883, 269] width 61 height 11
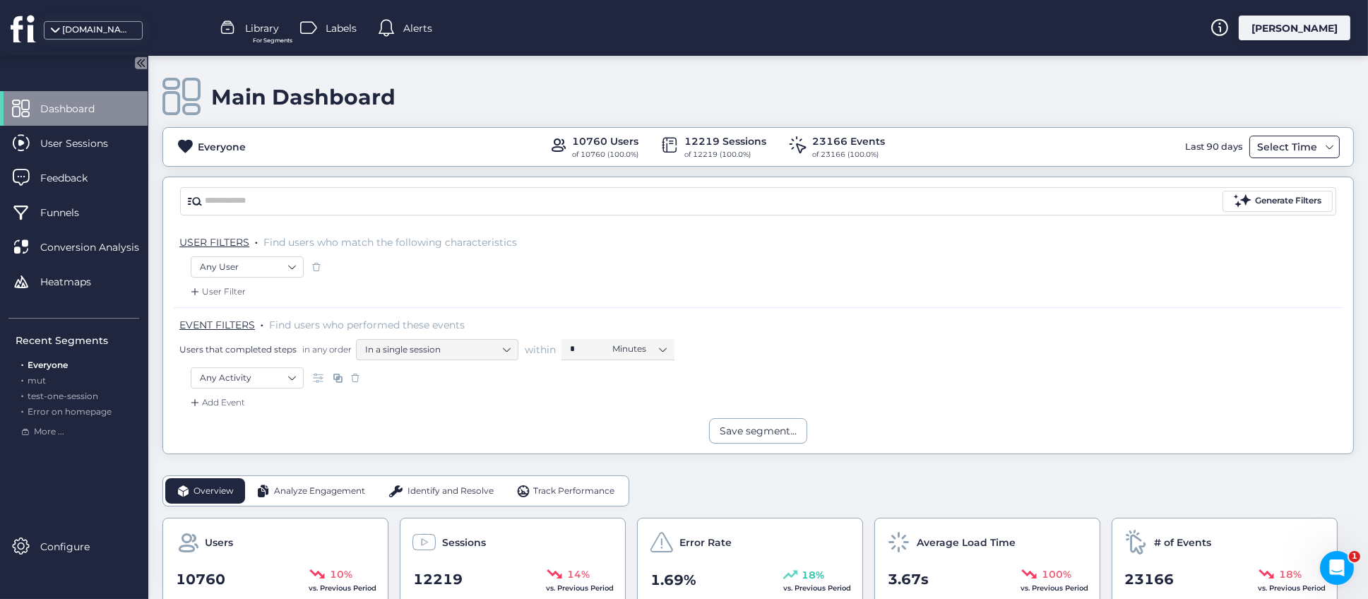
click at [1325, 152] on span at bounding box center [1330, 146] width 11 height 11
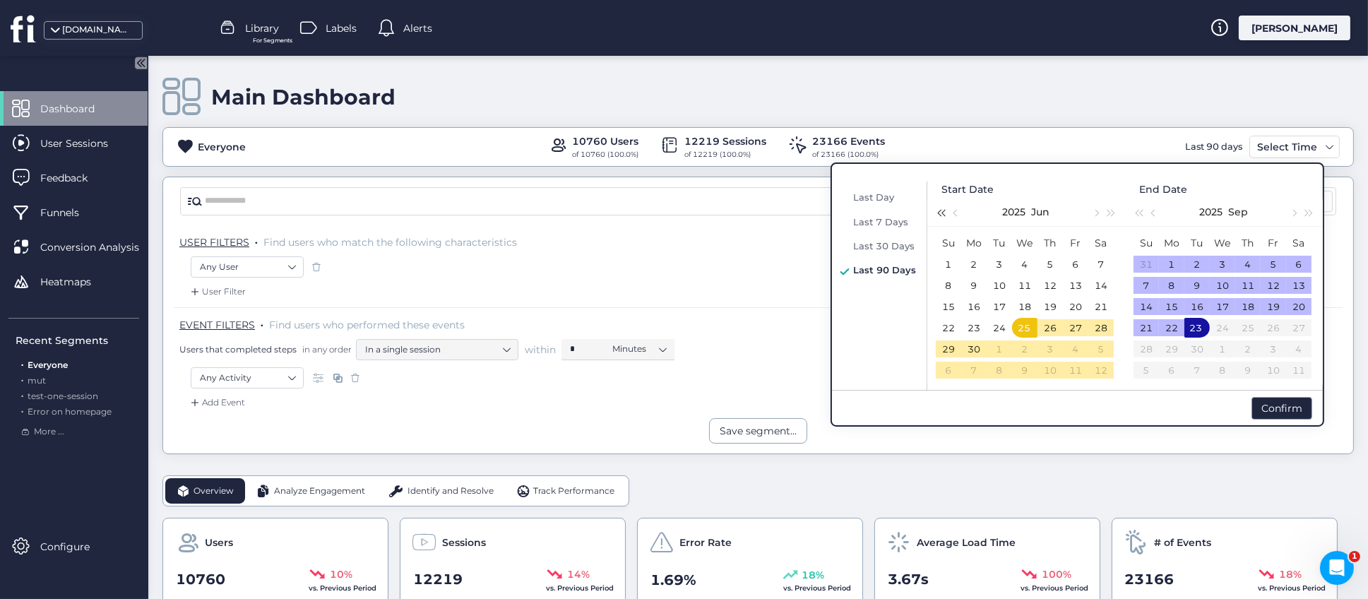
click at [945, 212] on span "button" at bounding box center [940, 213] width 7 height 7
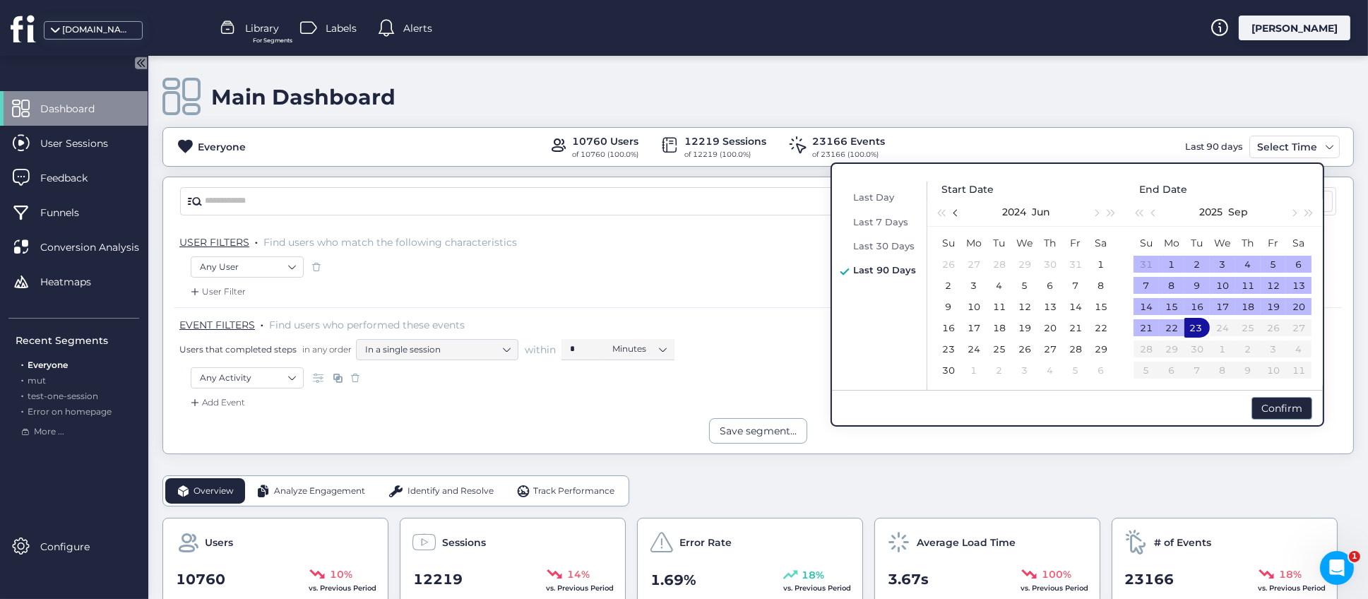
click at [957, 211] on span "button" at bounding box center [957, 213] width 7 height 7
click at [957, 212] on span "button" at bounding box center [957, 213] width 7 height 7
click at [972, 284] on div "5" at bounding box center [974, 285] width 17 height 17
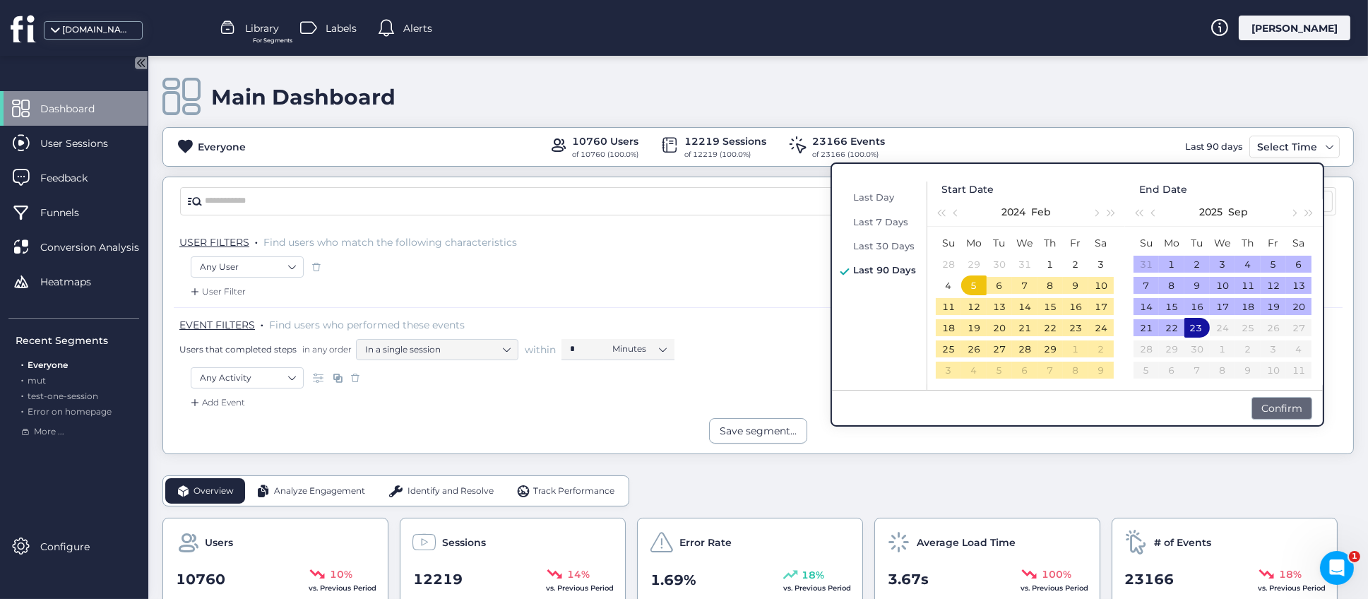
click at [1274, 400] on div "Confirm" at bounding box center [1282, 408] width 61 height 23
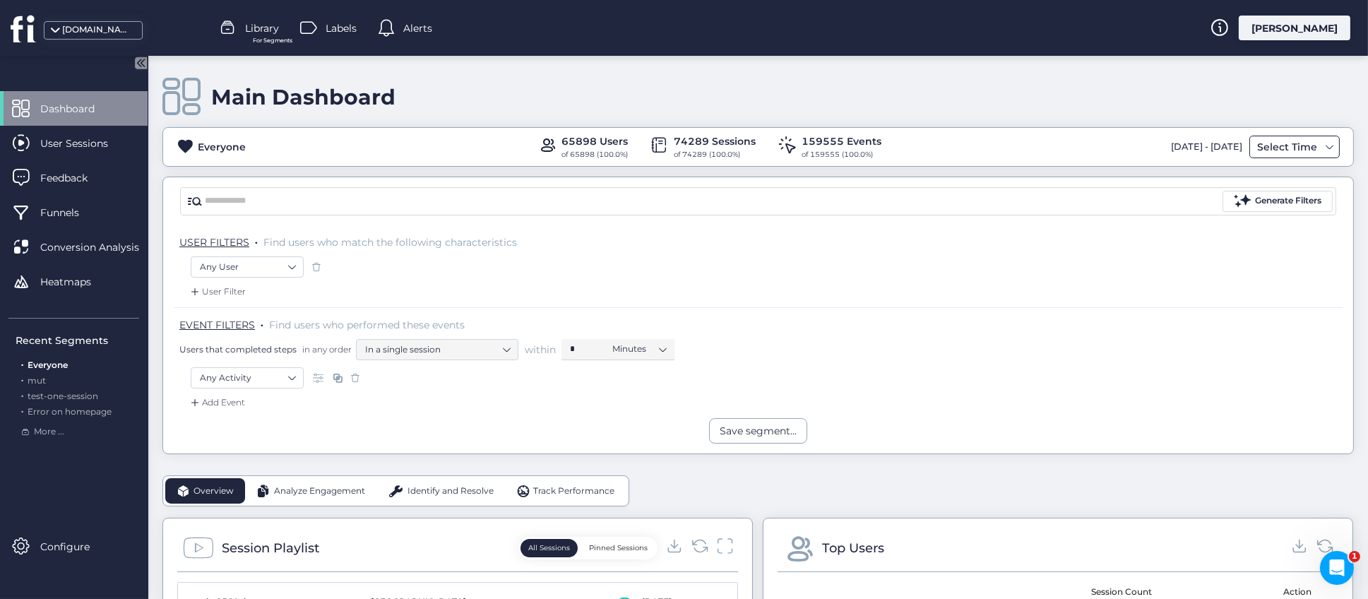
click at [1307, 149] on div "Select Time" at bounding box center [1295, 147] width 90 height 23
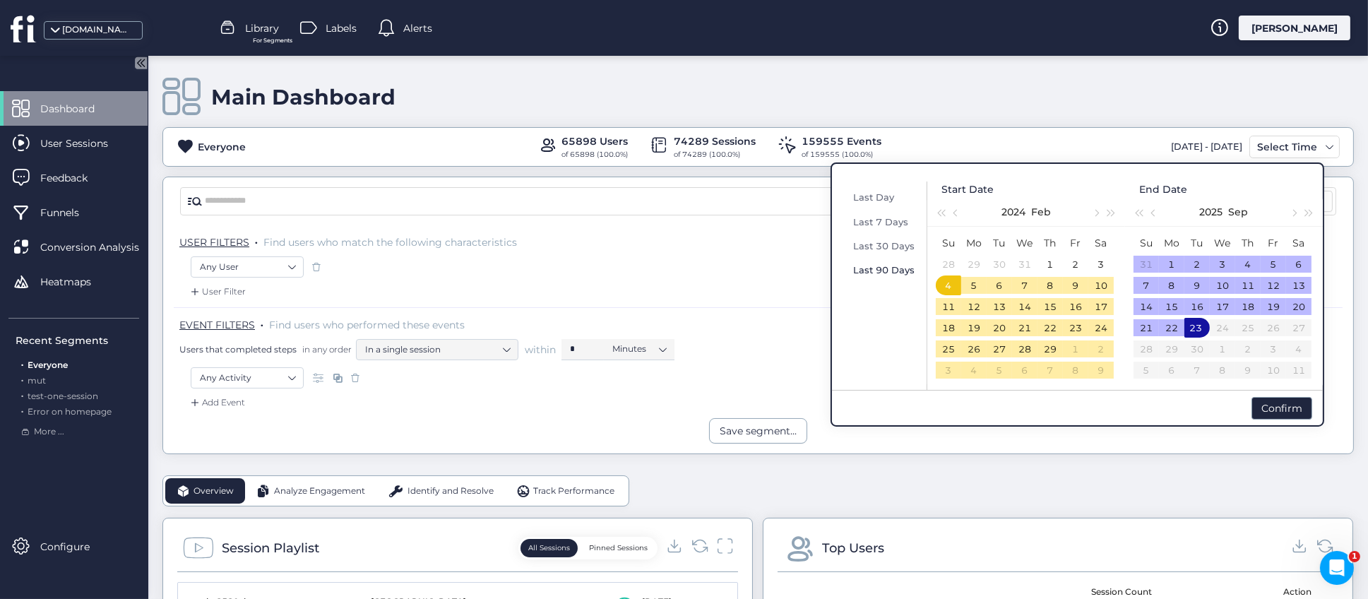
click at [887, 269] on span "Last 90 Days" at bounding box center [883, 269] width 61 height 11
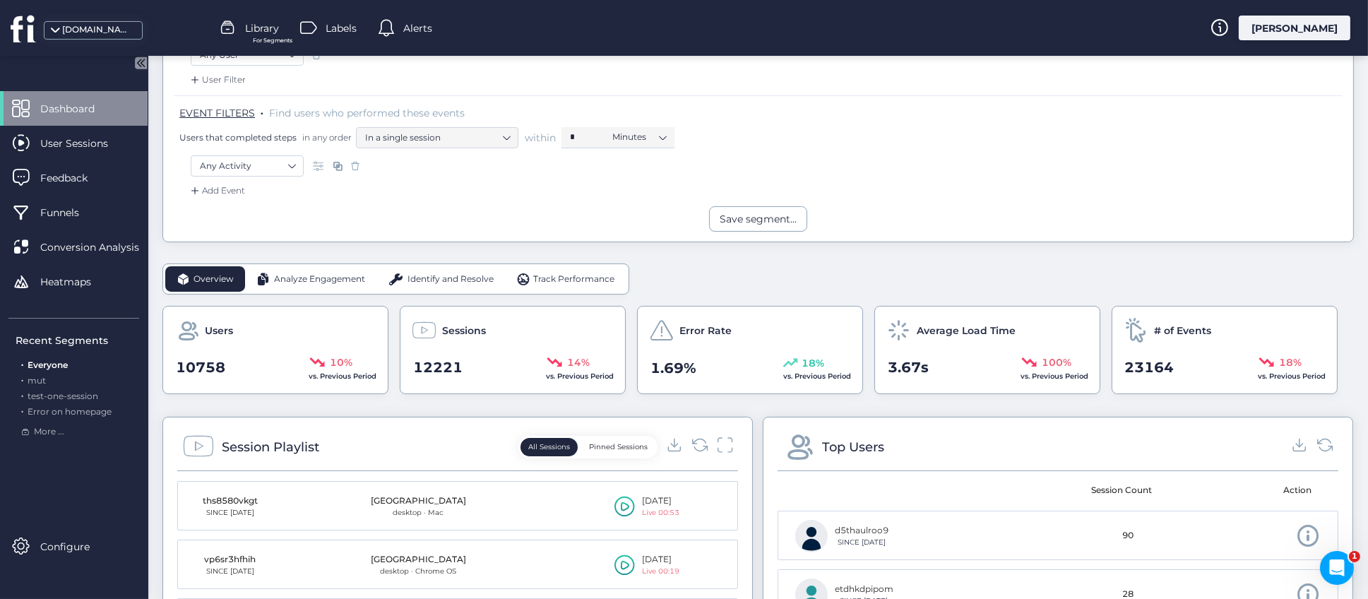
scroll to position [317, 0]
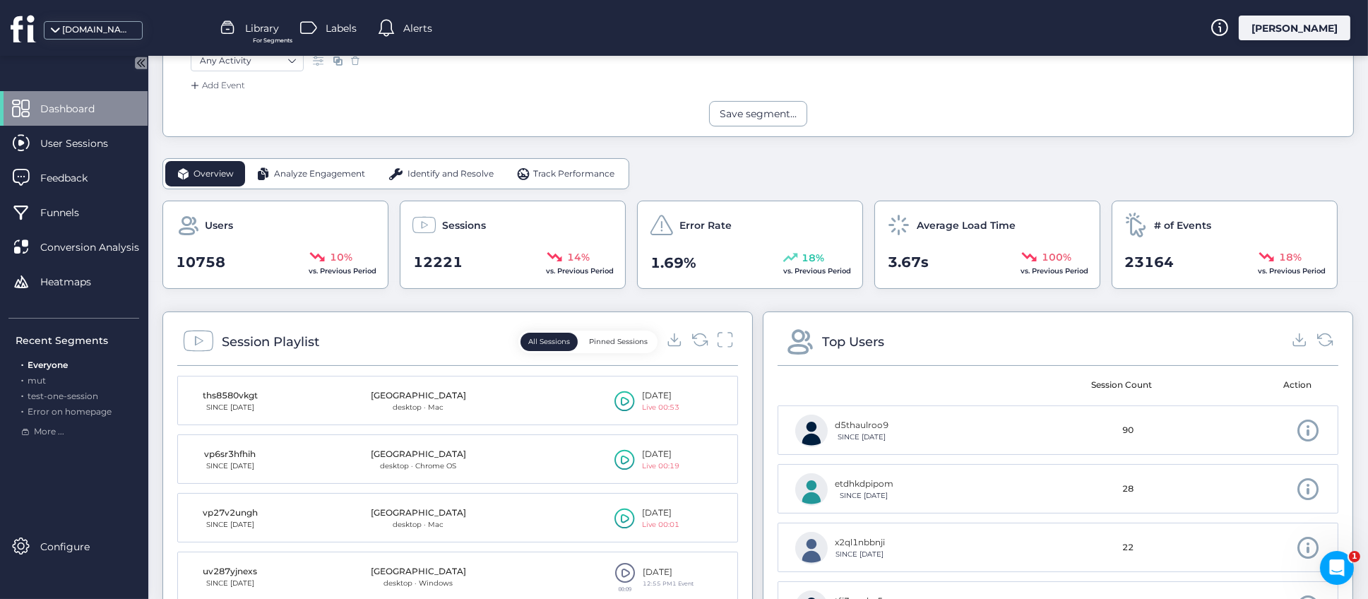
click at [312, 172] on span "Analyze Engagement" at bounding box center [319, 173] width 91 height 13
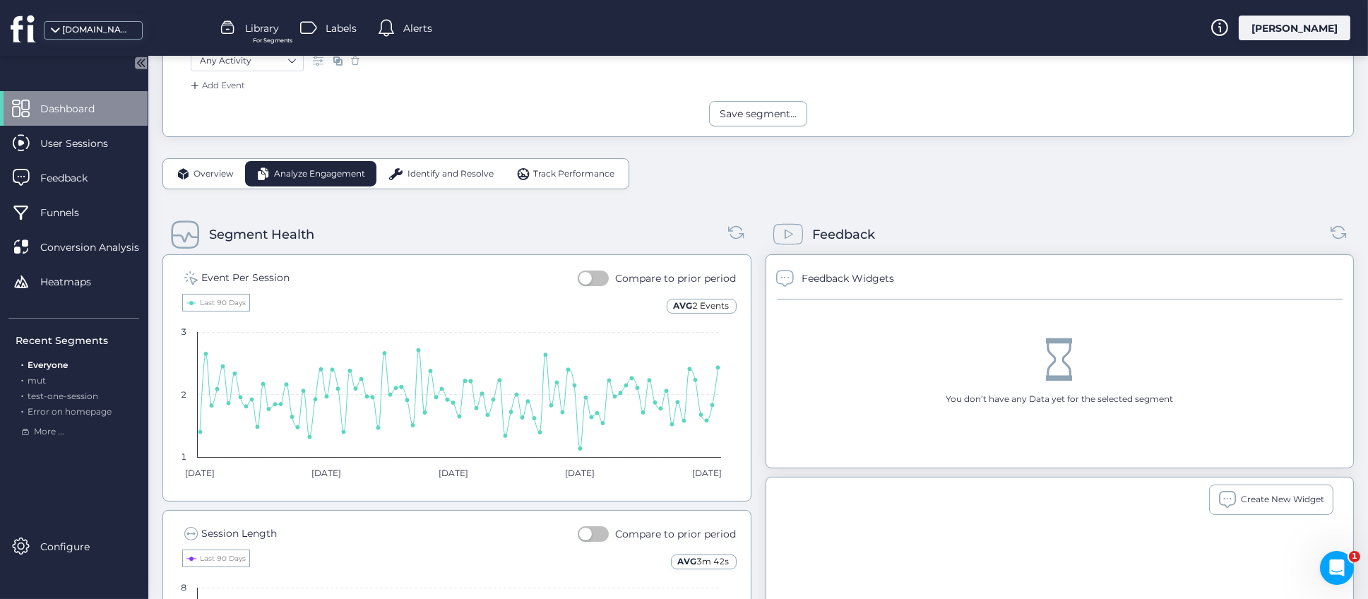
click at [201, 178] on span "Overview" at bounding box center [214, 173] width 40 height 13
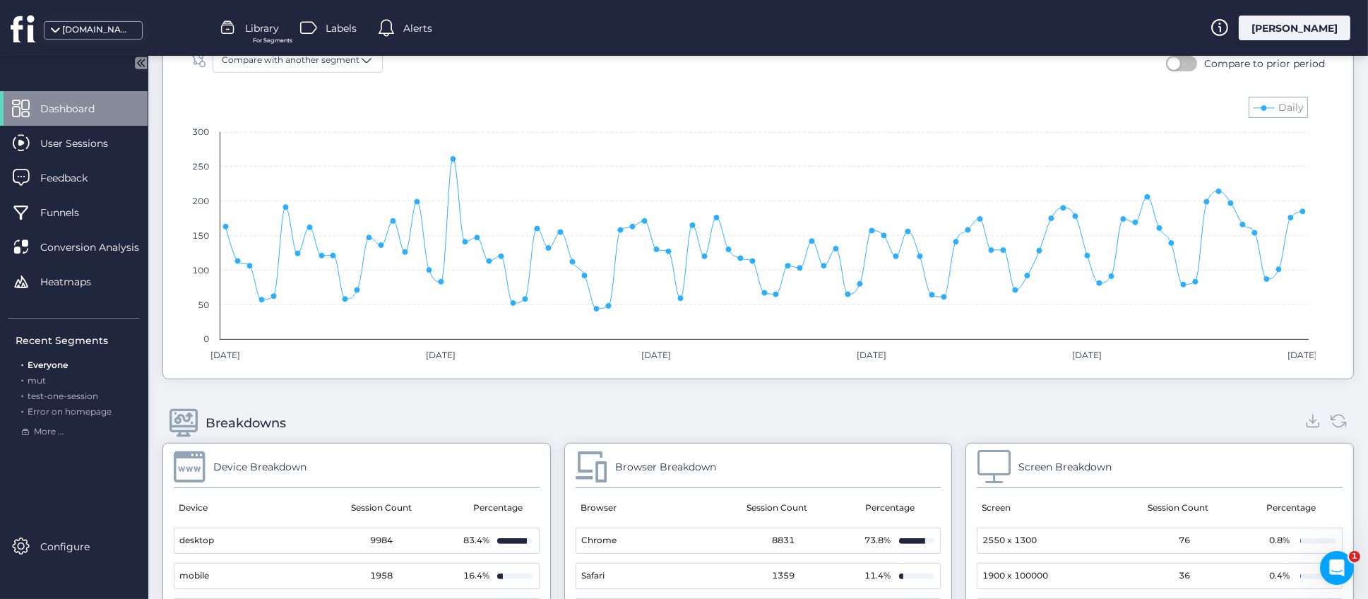
scroll to position [954, 0]
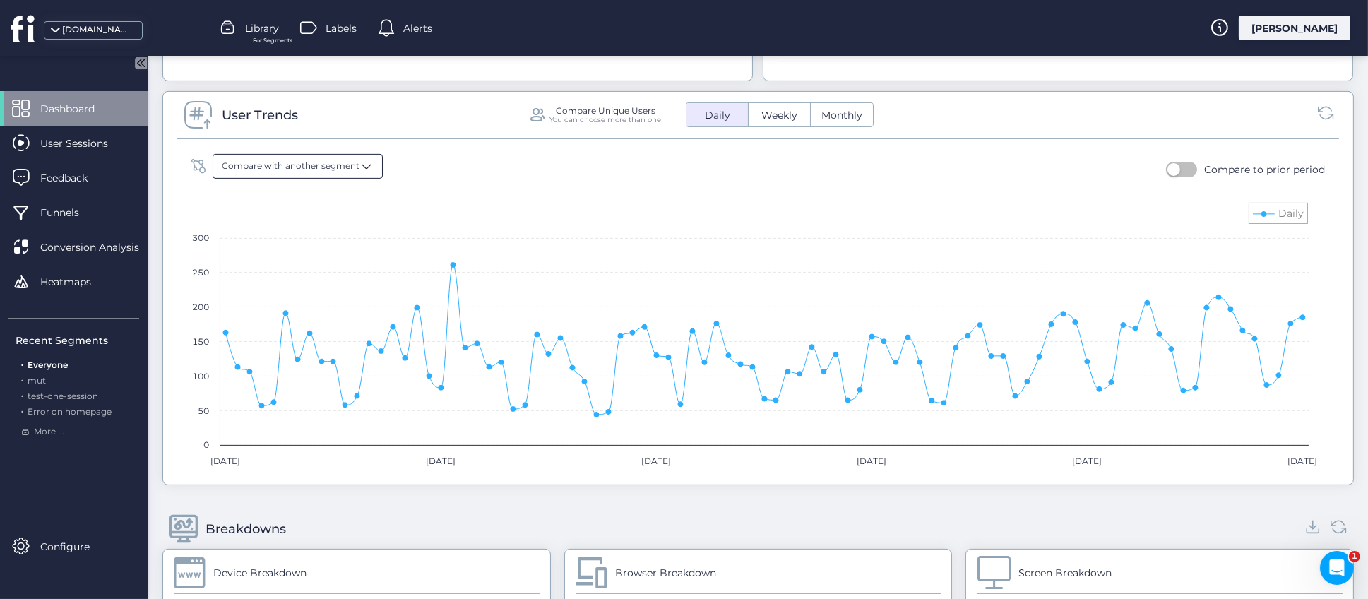
click at [354, 165] on span "Compare with another segment" at bounding box center [291, 166] width 138 height 13
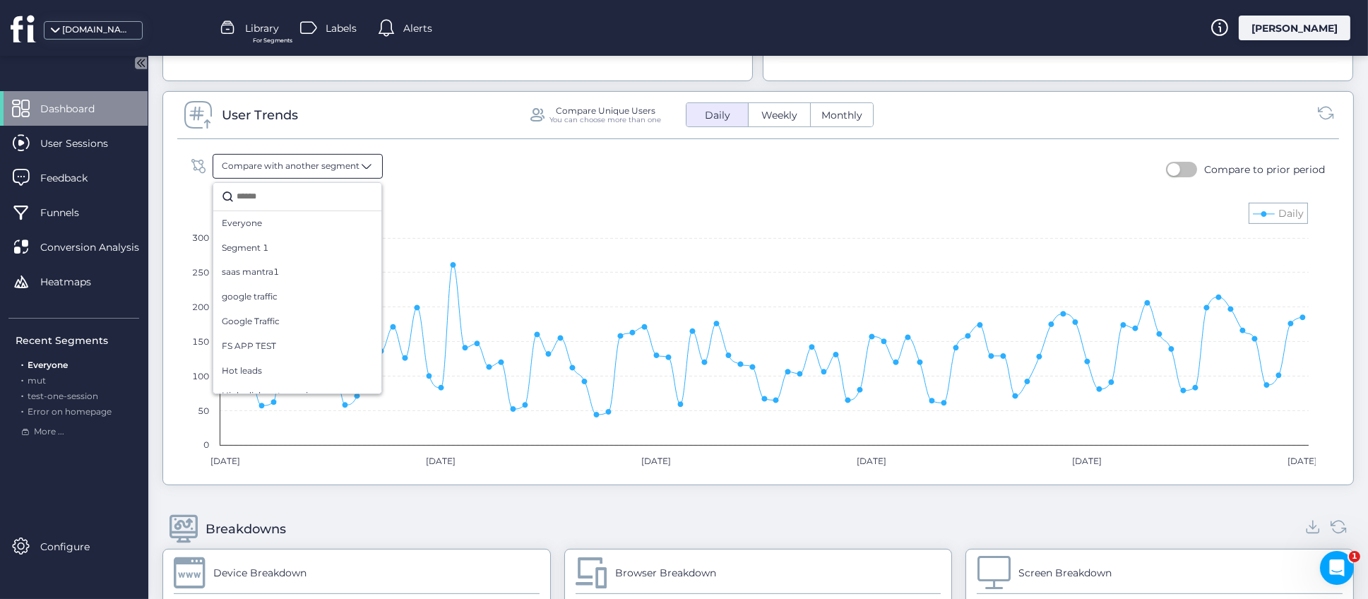
click at [1168, 167] on span "button" at bounding box center [1174, 169] width 13 height 13
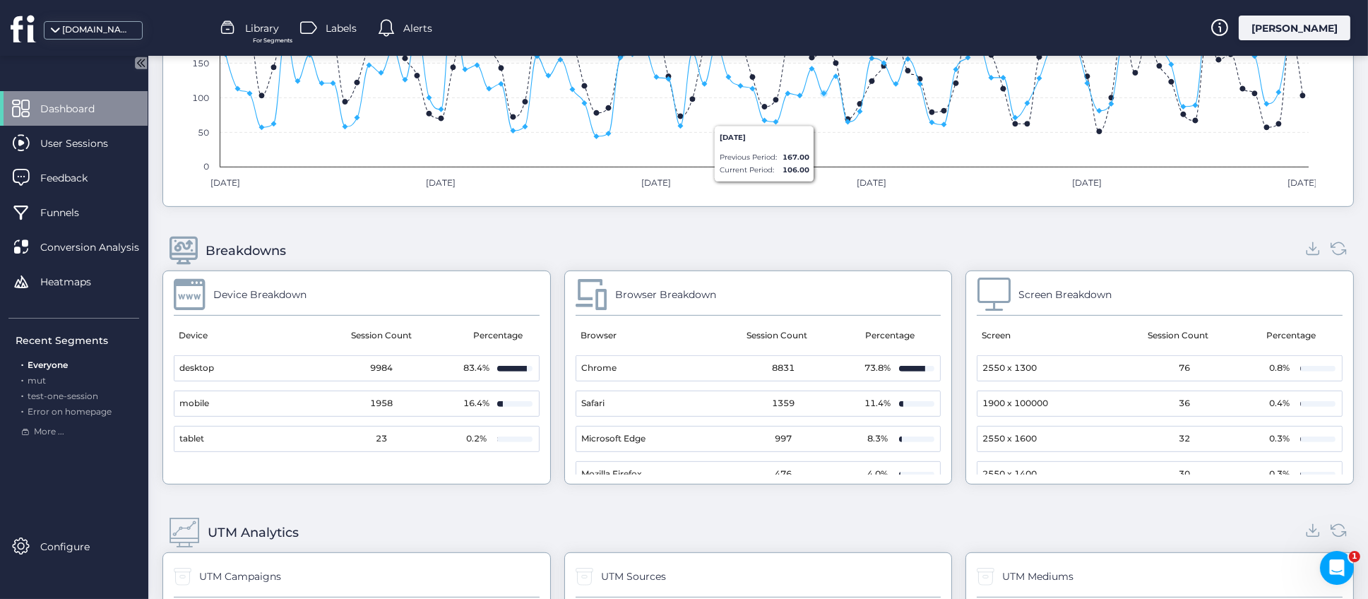
scroll to position [1378, 0]
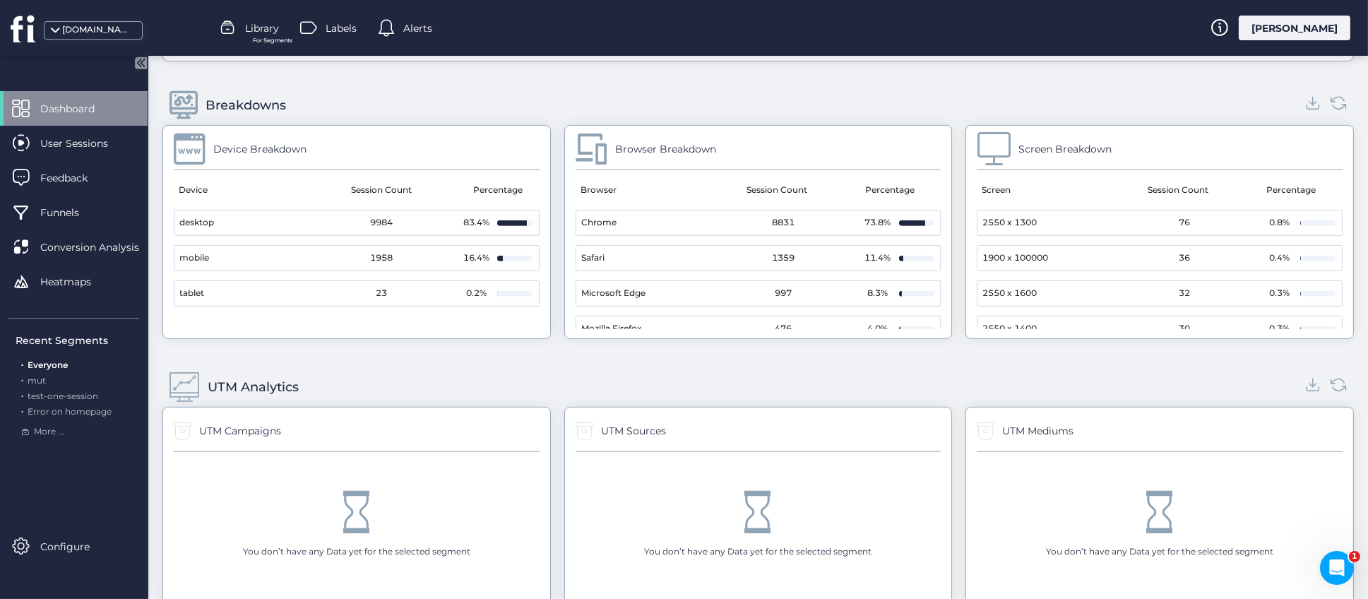
drag, startPoint x: 931, startPoint y: 260, endPoint x: 936, endPoint y: 283, distance: 23.1
click at [936, 283] on div "Browser Breakdown Browser Session Count Percentage Chrome 8831 73.8% Safari 135…" at bounding box center [758, 232] width 389 height 214
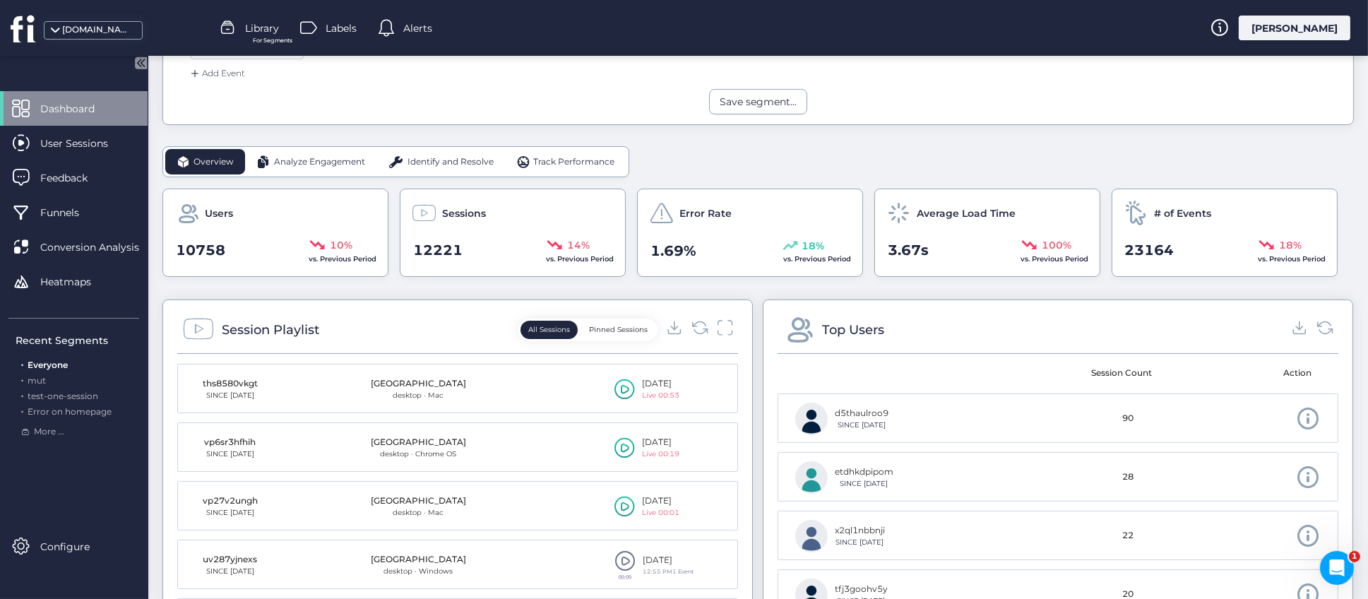
scroll to position [319, 0]
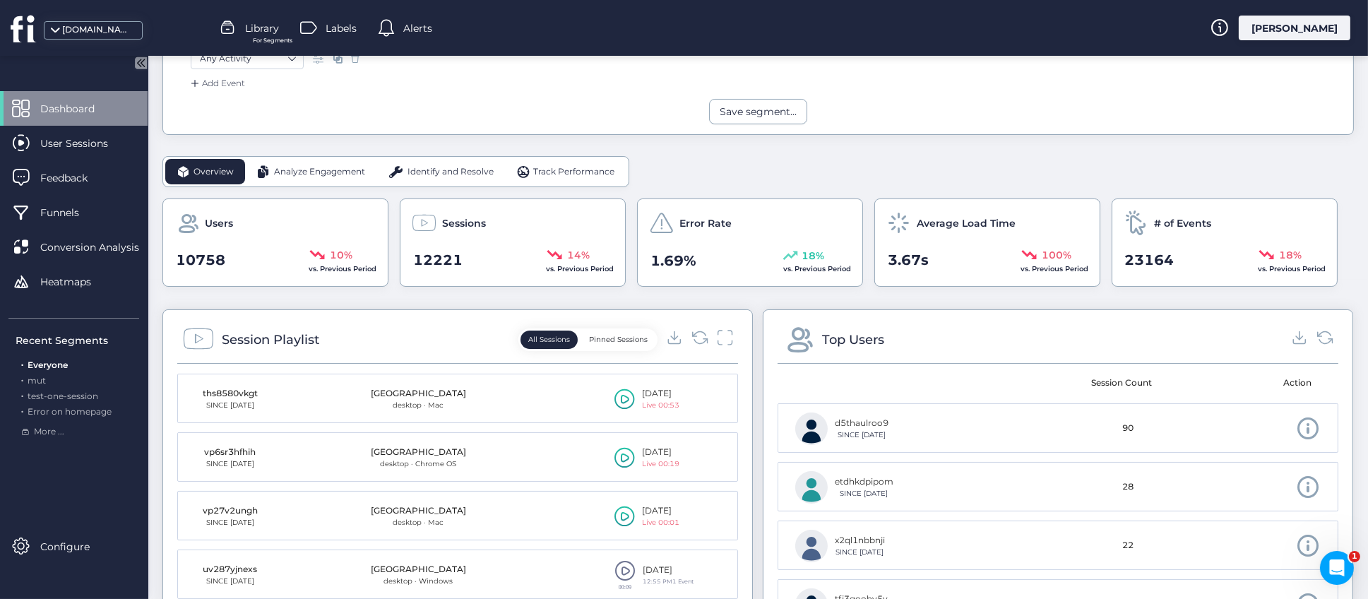
click at [333, 174] on span "Analyze Engagement" at bounding box center [319, 171] width 91 height 13
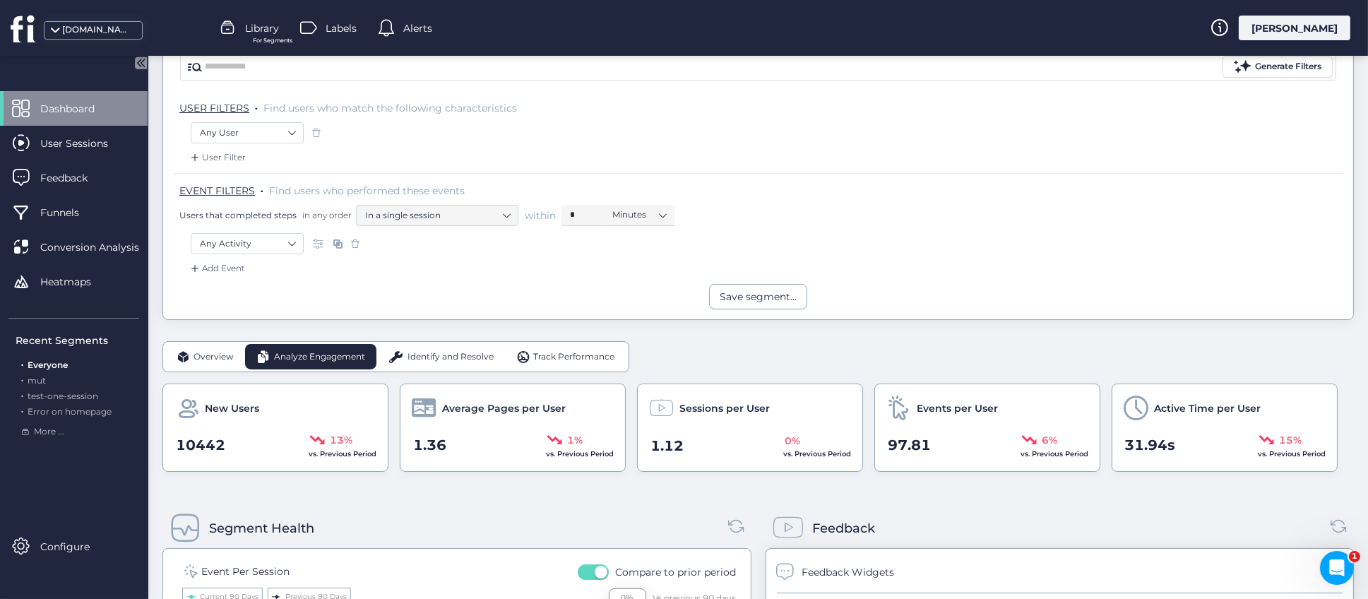
scroll to position [0, 0]
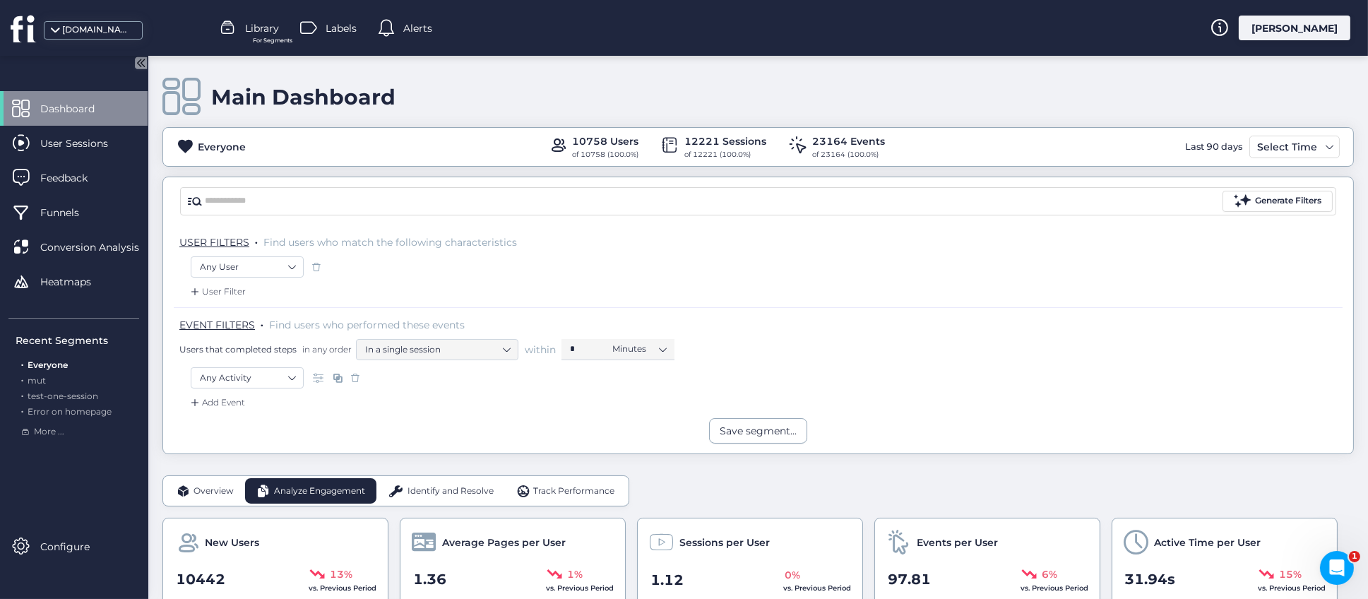
click at [437, 493] on span "Identify and Resolve" at bounding box center [451, 491] width 86 height 13
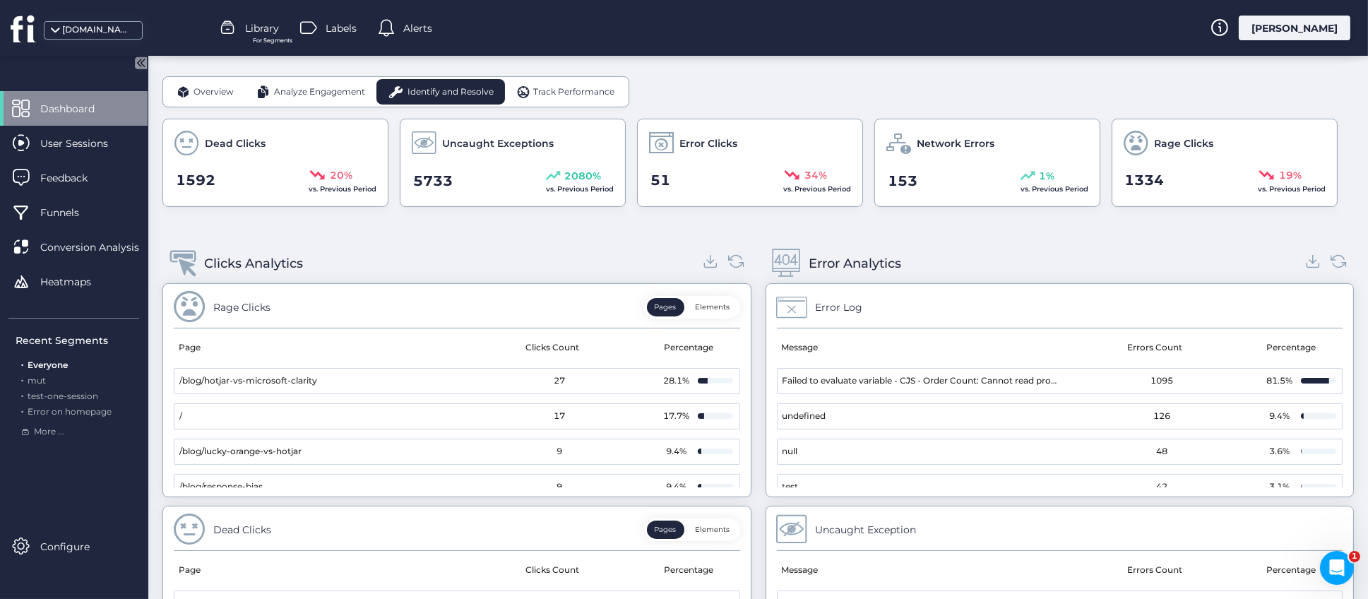
scroll to position [423, 0]
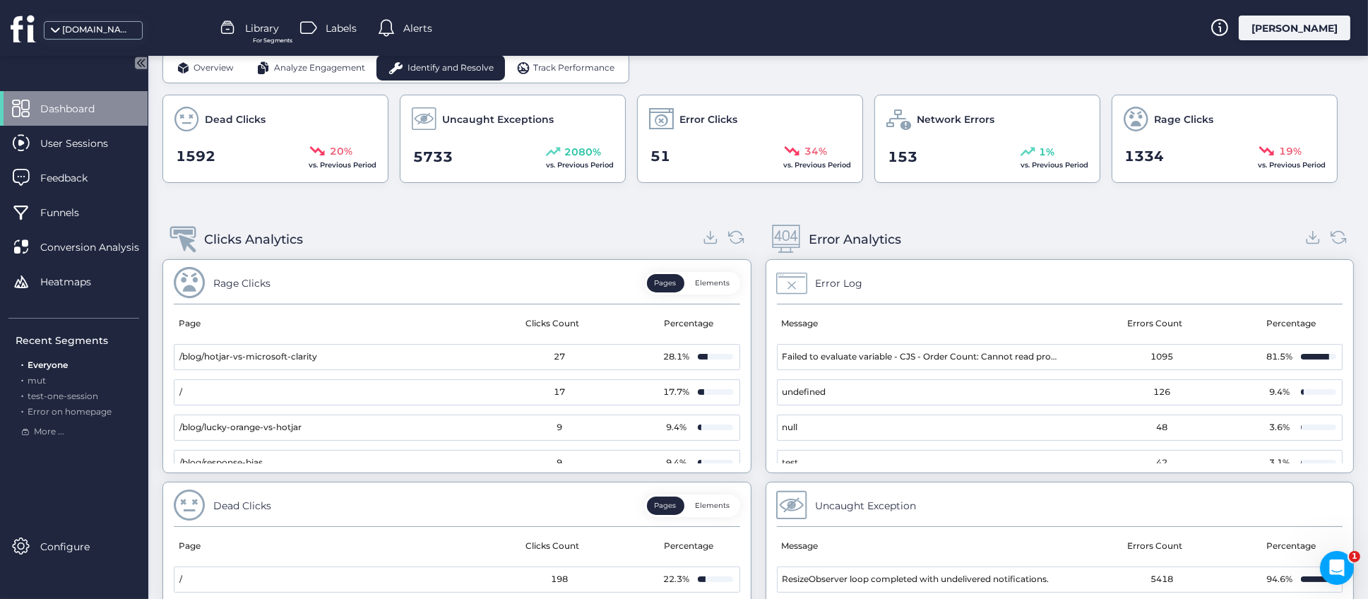
click at [705, 284] on button "Elements" at bounding box center [713, 283] width 50 height 18
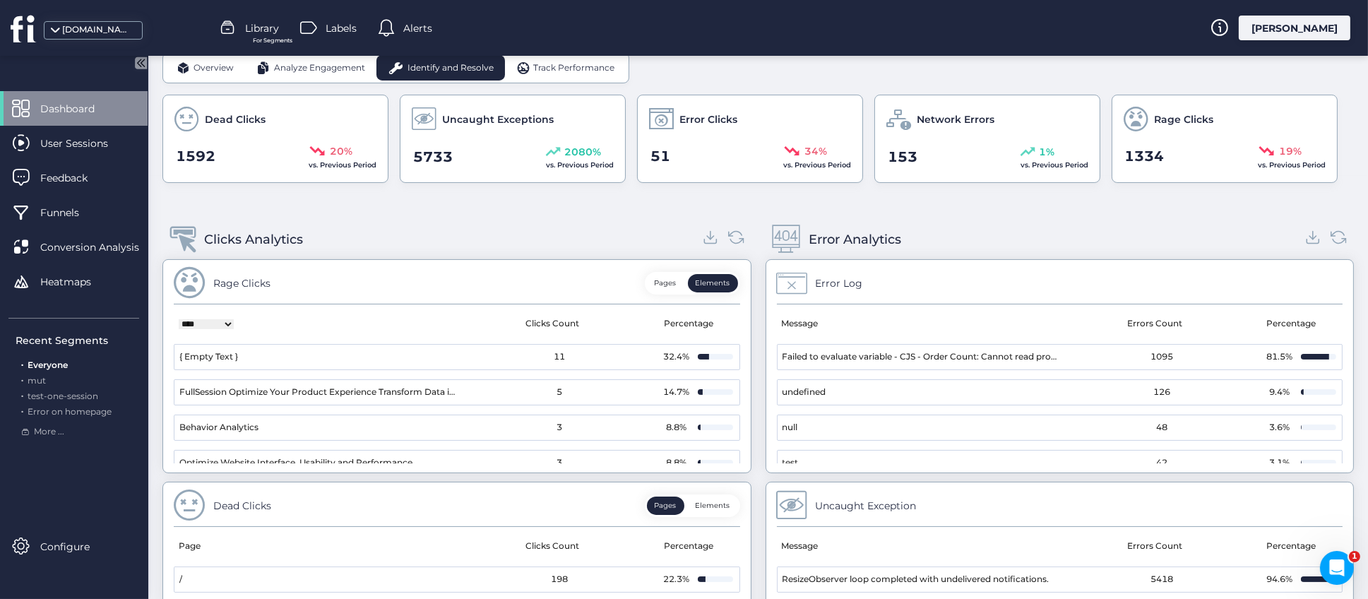
click at [655, 280] on button "Pages" at bounding box center [665, 283] width 37 height 18
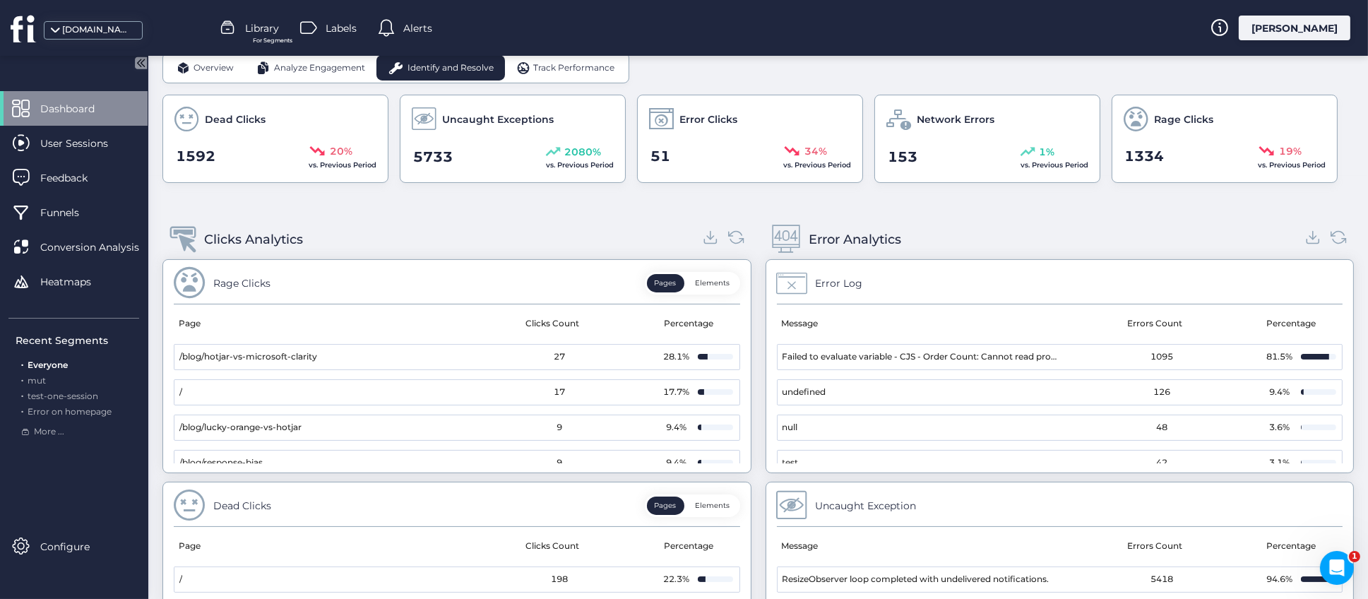
scroll to position [530, 0]
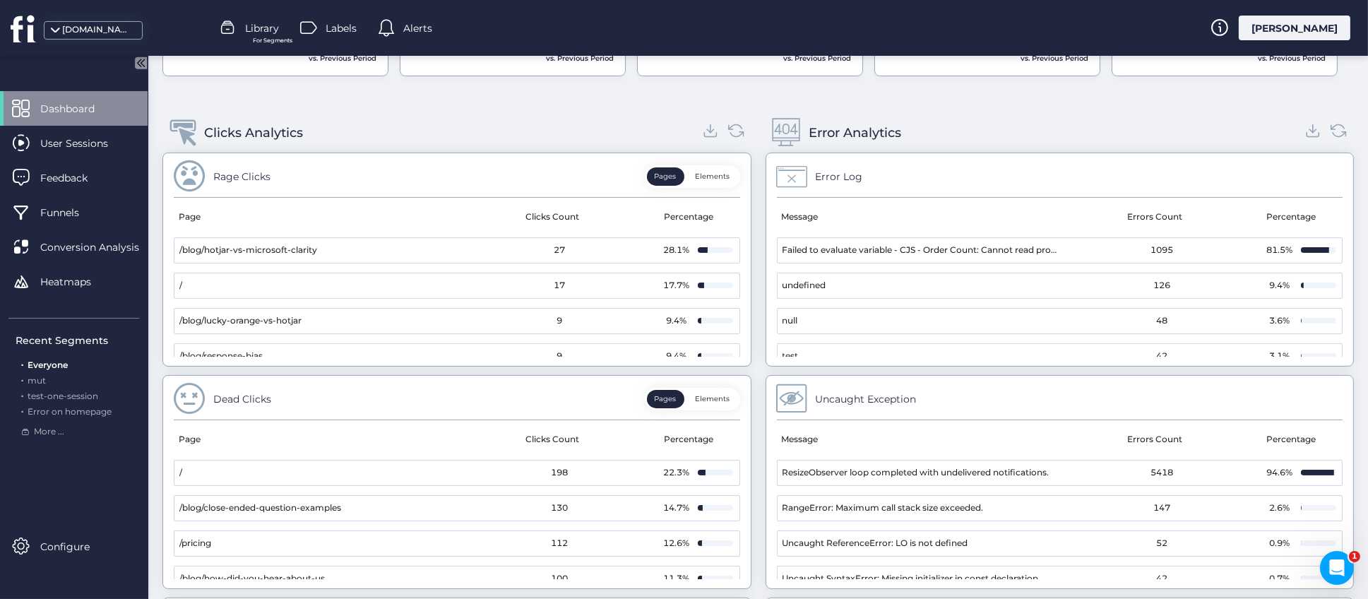
click at [711, 170] on button "Elements" at bounding box center [713, 176] width 50 height 18
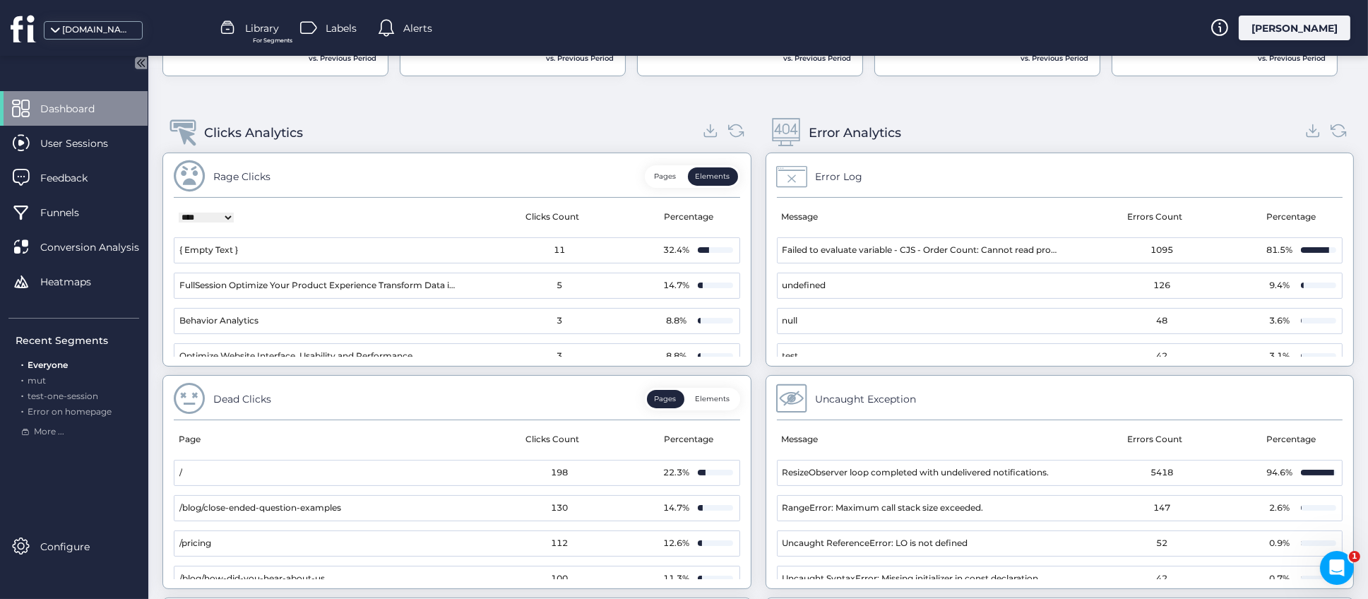
click at [713, 169] on button "Elements" at bounding box center [713, 176] width 50 height 18
click at [651, 174] on button "Pages" at bounding box center [665, 176] width 37 height 18
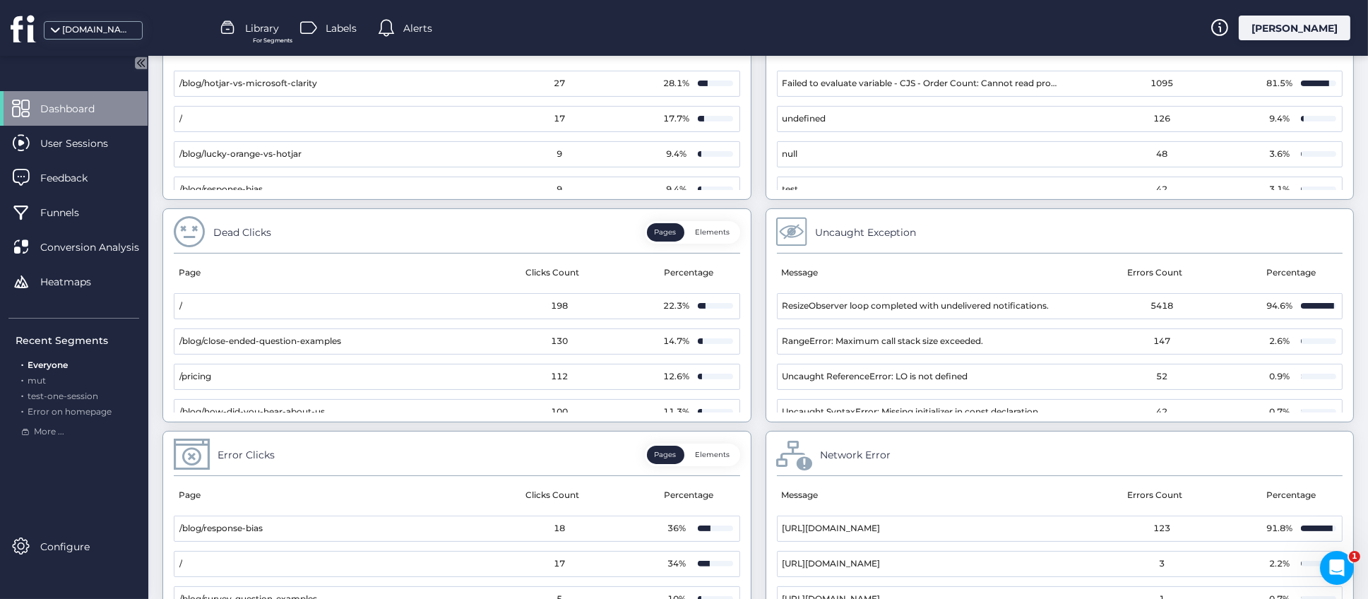
scroll to position [791, 0]
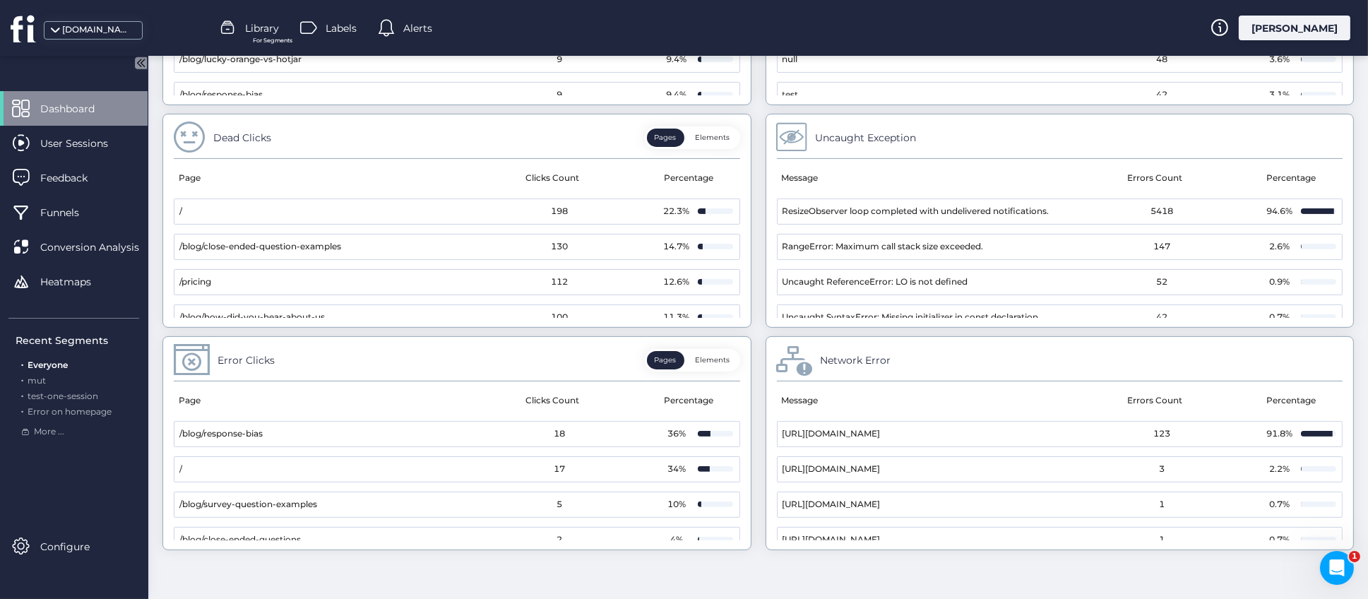
click at [704, 362] on button "Elements" at bounding box center [713, 360] width 50 height 18
click at [659, 362] on button "Pages" at bounding box center [665, 360] width 37 height 18
click at [699, 353] on button "Elements" at bounding box center [713, 360] width 50 height 18
click at [668, 363] on button "Pages" at bounding box center [665, 360] width 37 height 18
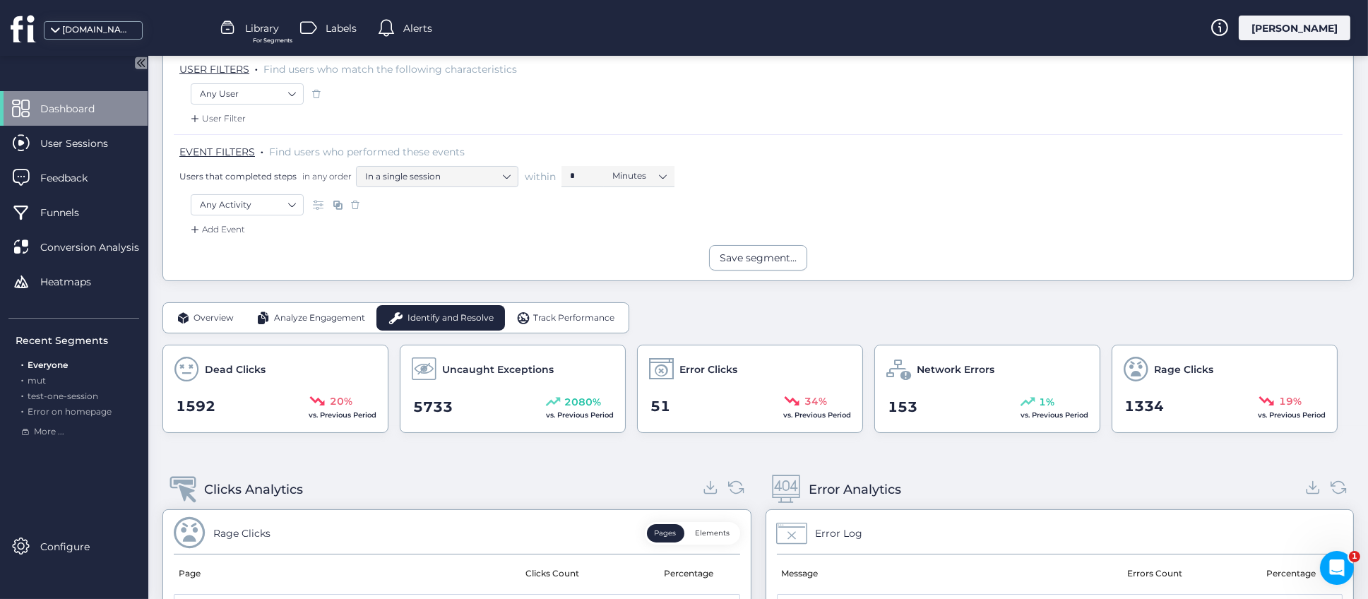
scroll to position [0, 0]
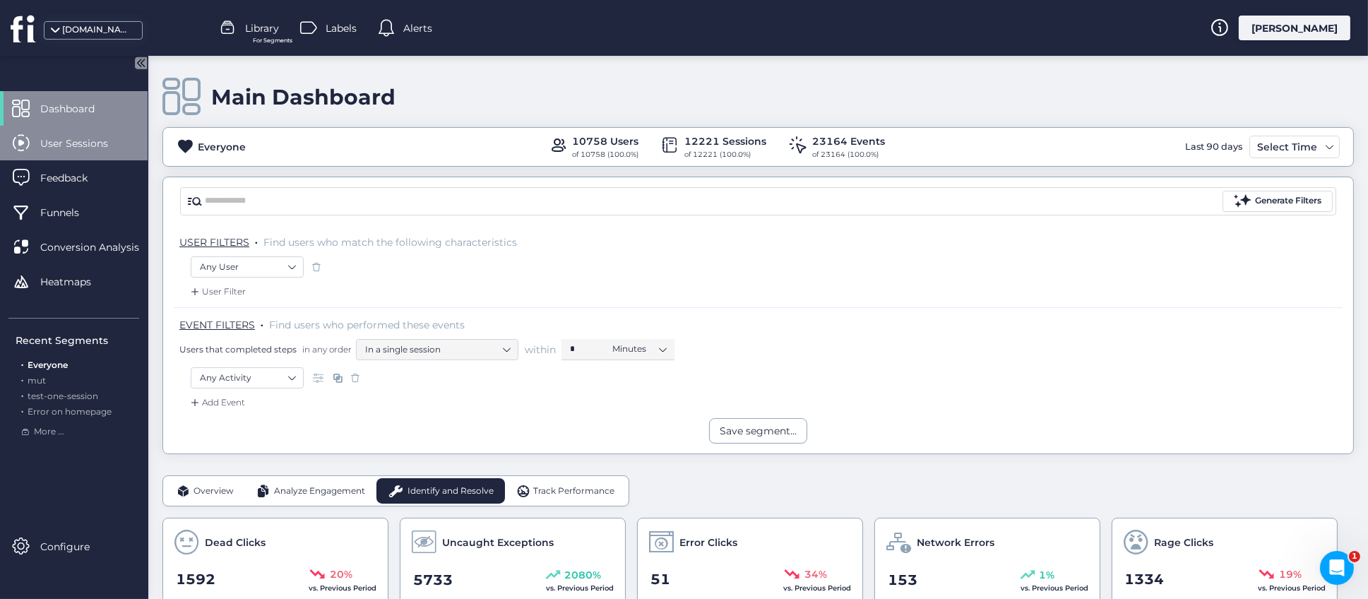
click at [88, 146] on span "User Sessions" at bounding box center [84, 144] width 89 height 16
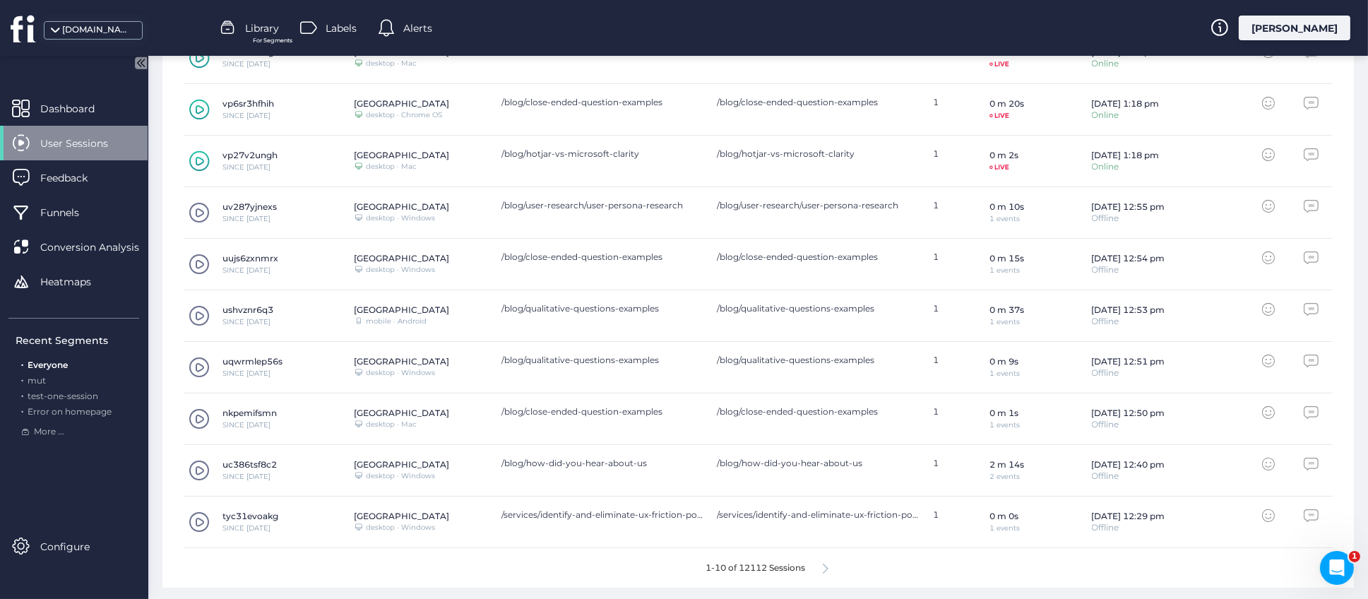
scroll to position [553, 0]
click at [823, 571] on fs-arrow-right at bounding box center [826, 568] width 6 height 13
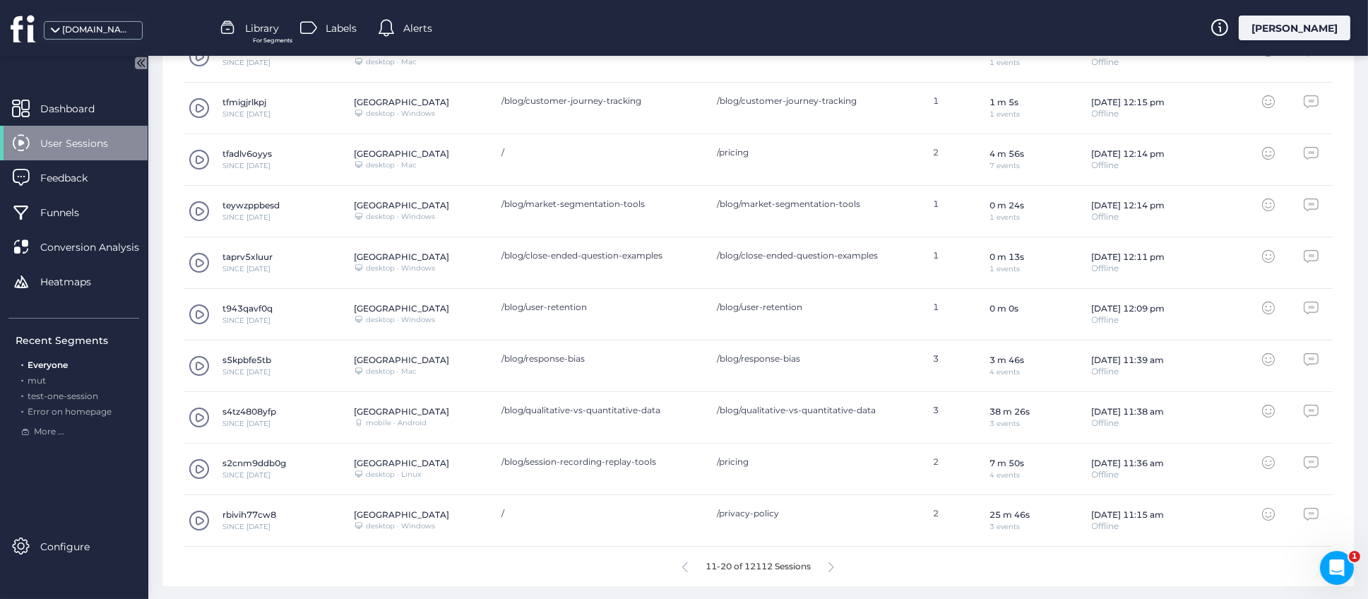
click at [829, 568] on icon at bounding box center [832, 567] width 6 height 11
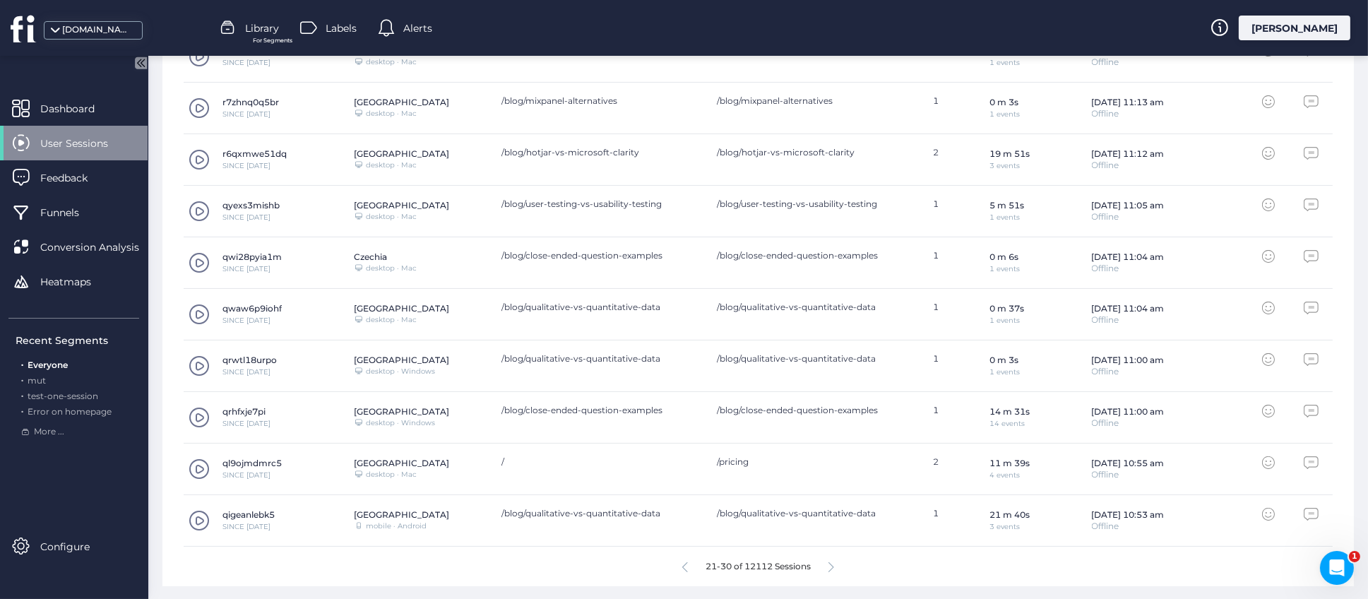
click at [829, 562] on icon at bounding box center [832, 567] width 6 height 11
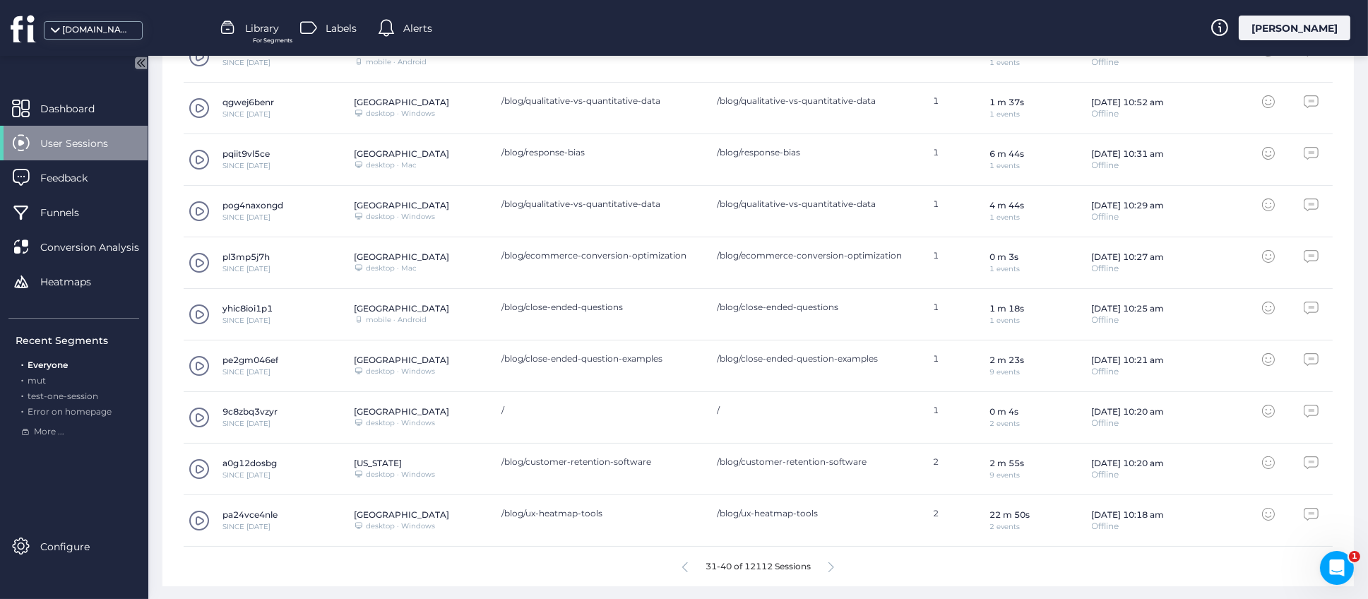
click at [829, 567] on icon at bounding box center [832, 567] width 6 height 11
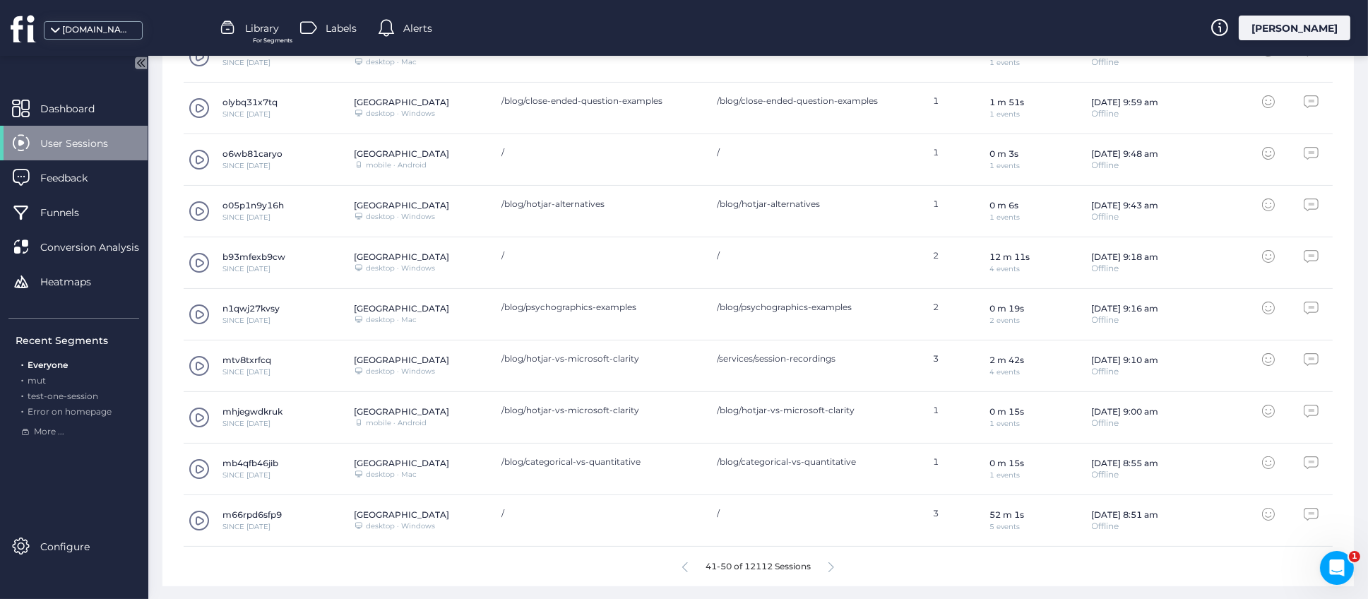
click at [829, 565] on icon at bounding box center [832, 567] width 6 height 11
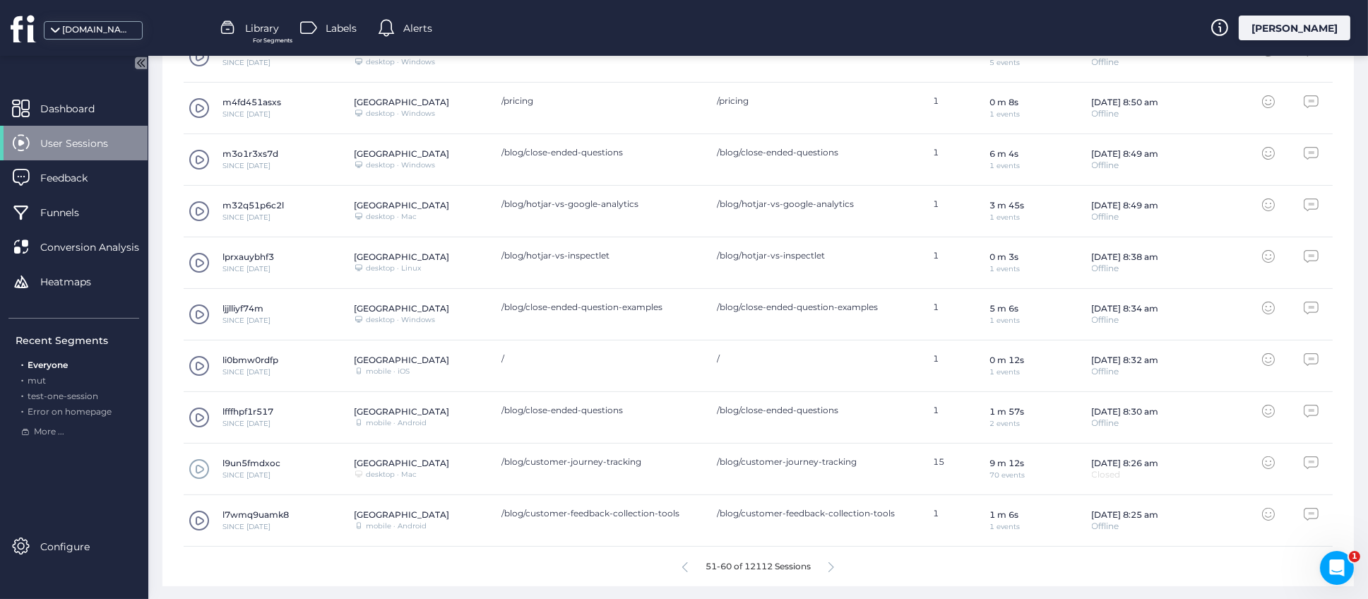
click at [201, 471] on span at bounding box center [199, 468] width 21 height 21
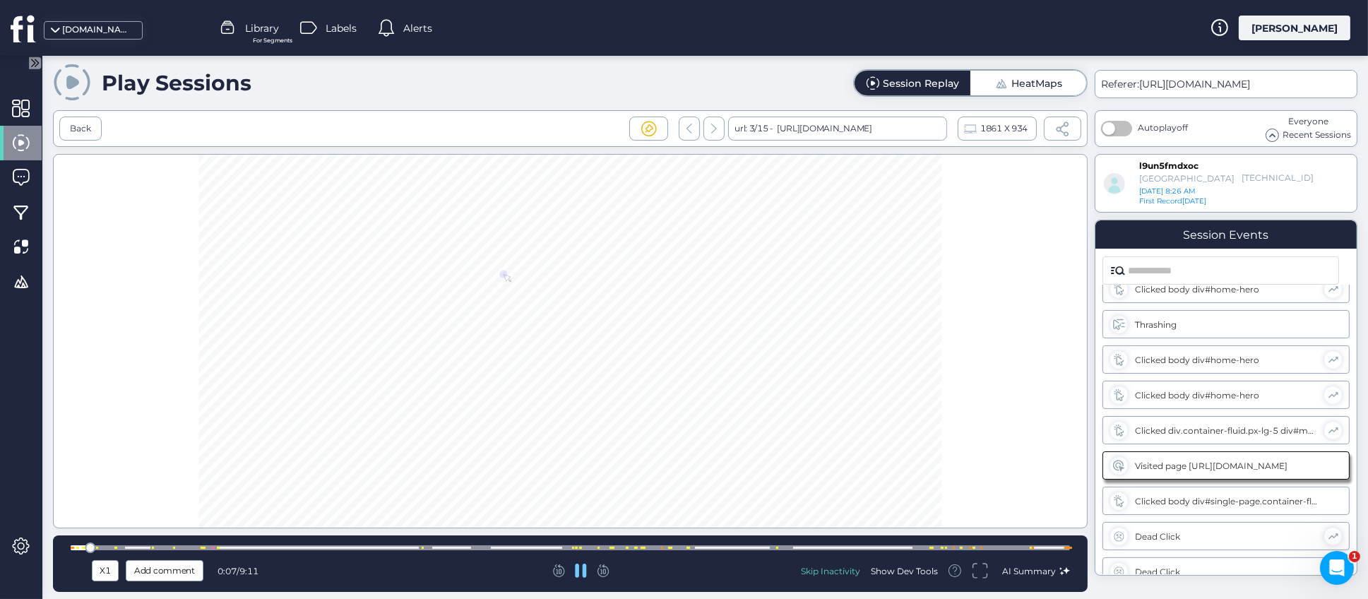
scroll to position [123, 0]
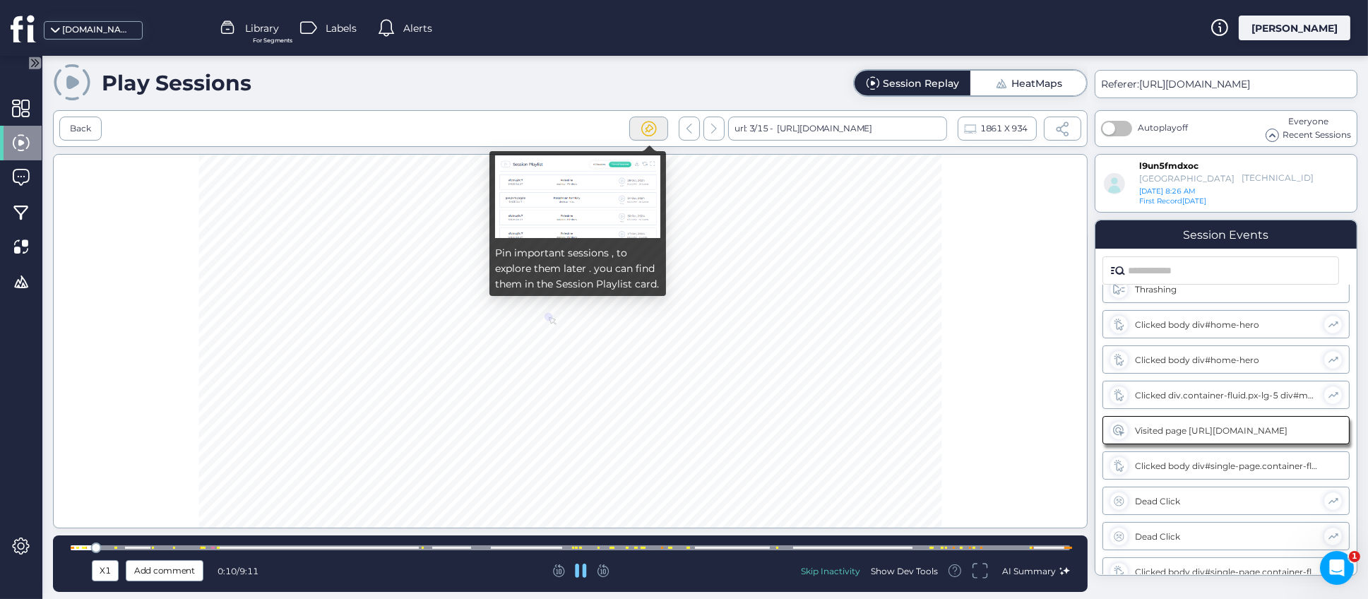
click at [649, 133] on span at bounding box center [649, 129] width 18 height 18
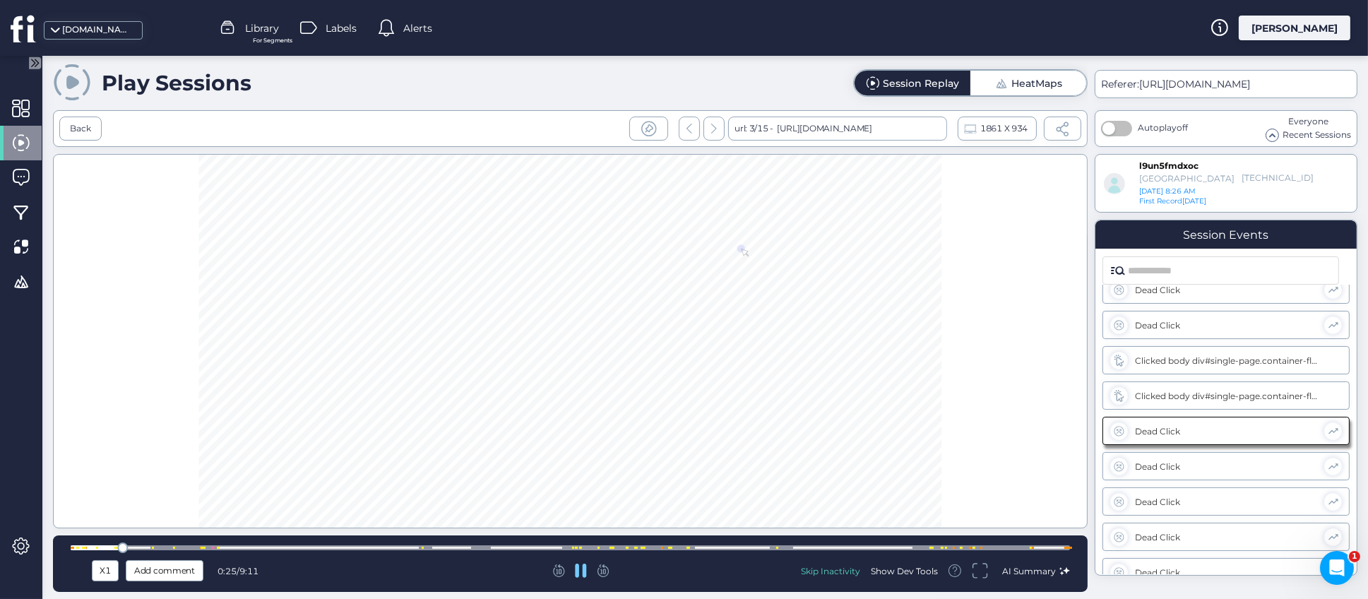
scroll to position [370, 0]
click at [629, 126] on div at bounding box center [648, 129] width 39 height 24
click at [217, 372] on div at bounding box center [570, 341] width 1035 height 374
click at [839, 573] on div "Skip Inactivity" at bounding box center [830, 571] width 59 height 12
click at [833, 572] on div "Skip Inactivity" at bounding box center [830, 571] width 59 height 12
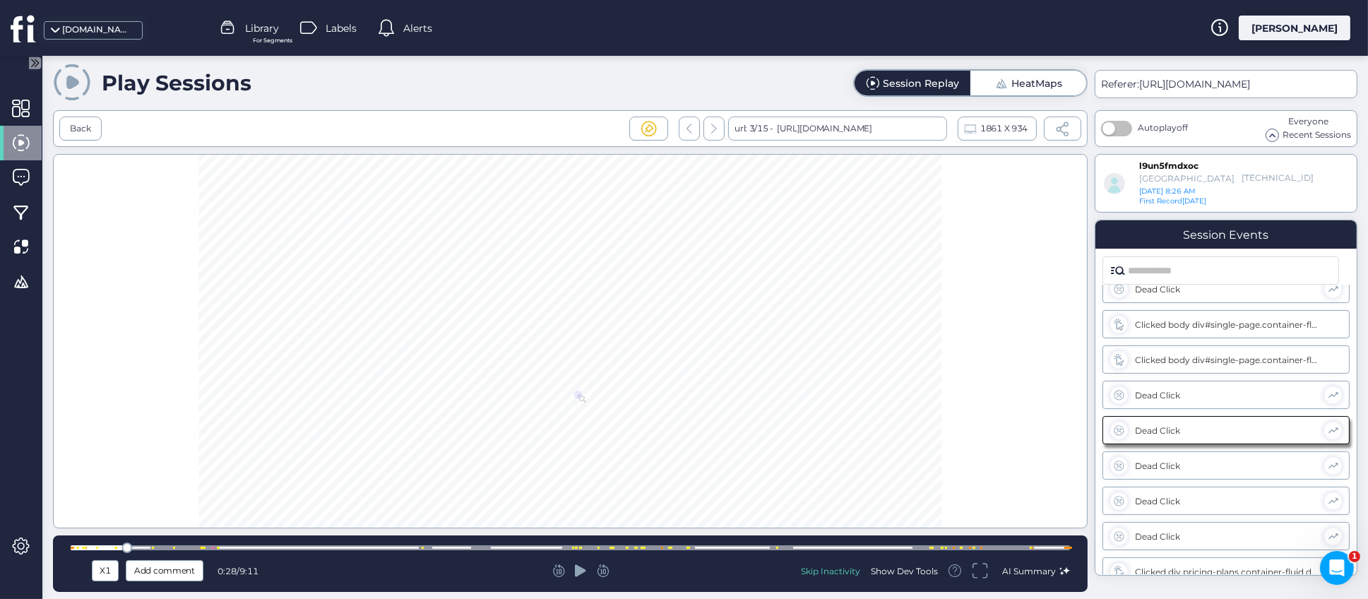
click at [588, 567] on div at bounding box center [581, 571] width 326 height 14
click at [582, 571] on icon at bounding box center [580, 570] width 11 height 12
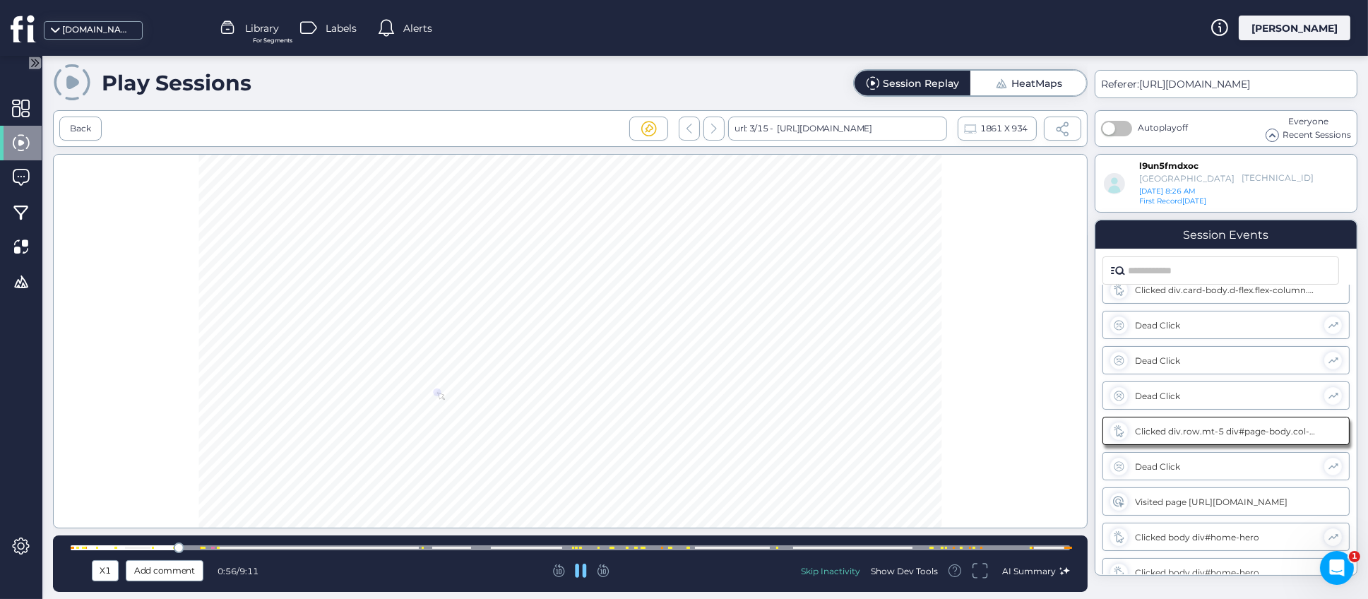
scroll to position [722, 0]
click at [829, 571] on div "Skip Inactivity" at bounding box center [830, 571] width 59 height 12
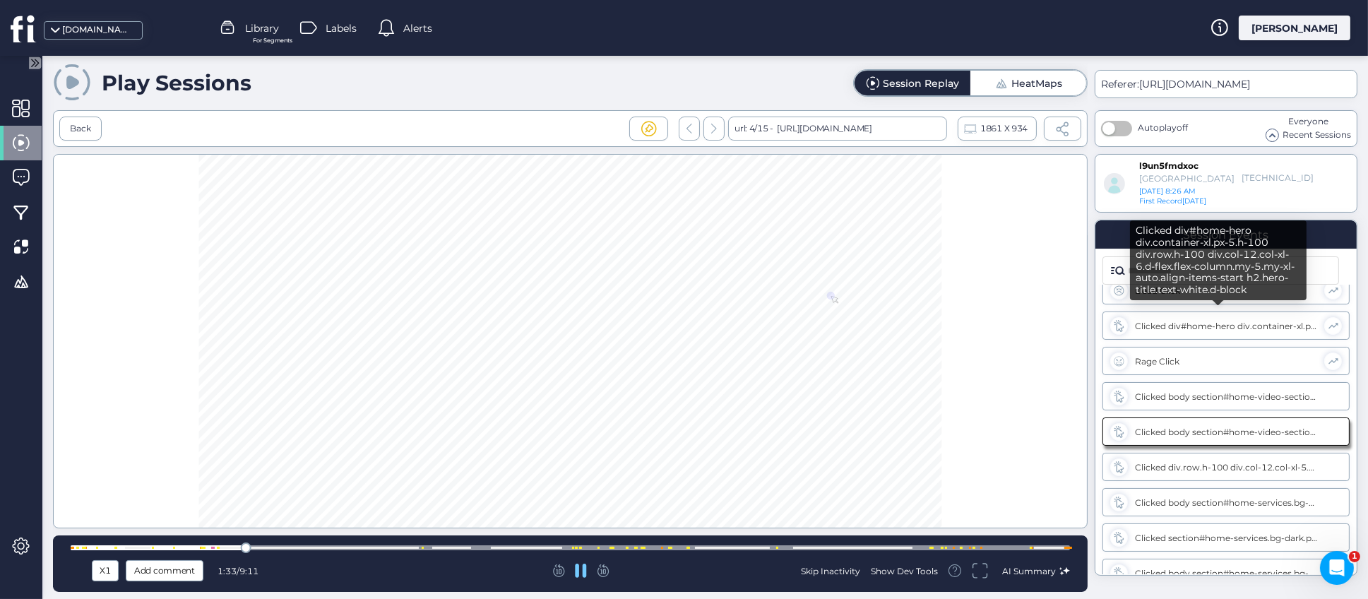
click at [1171, 326] on div "Clicked div#home-hero div.container-xl.px-5.h-100 div.row.h-100 div.col-12.col-…" at bounding box center [1226, 326] width 182 height 11
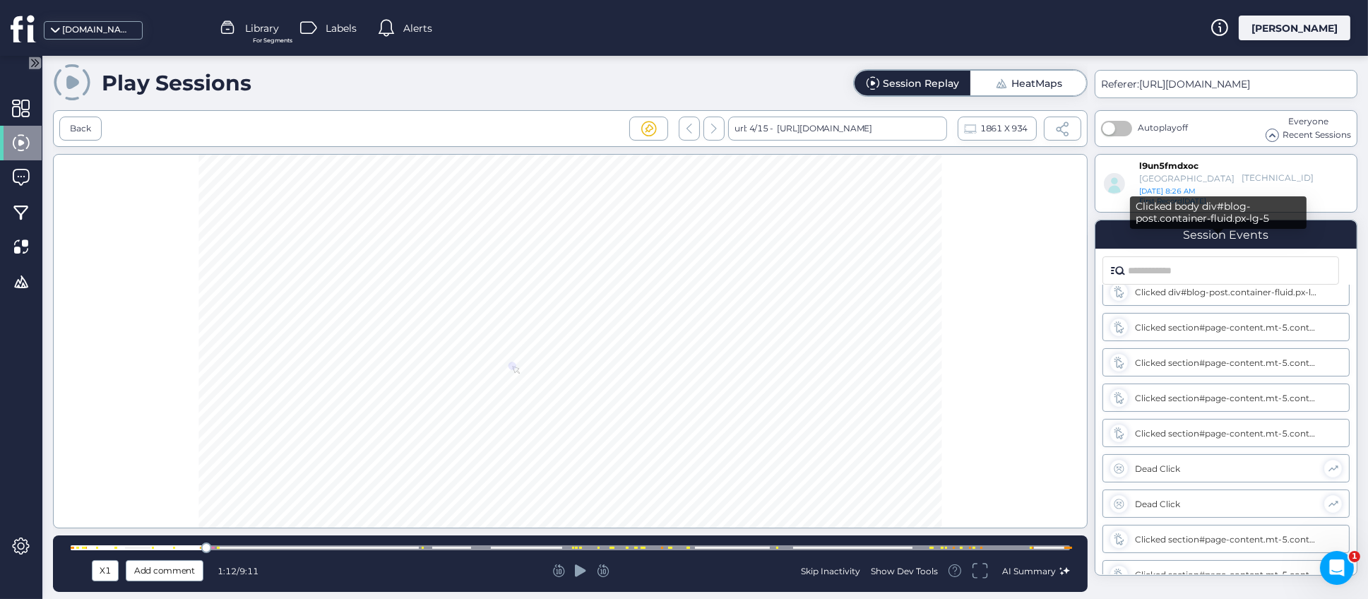
scroll to position [2171, 0]
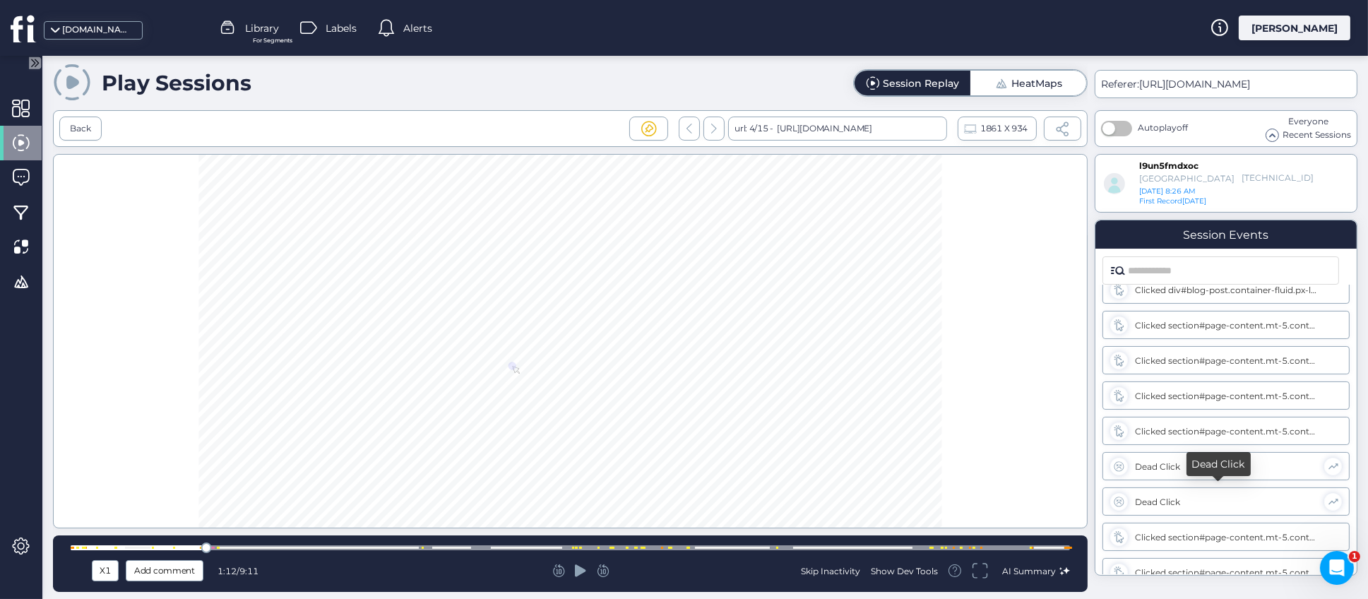
click at [1173, 504] on div "Dead Click" at bounding box center [1226, 502] width 182 height 11
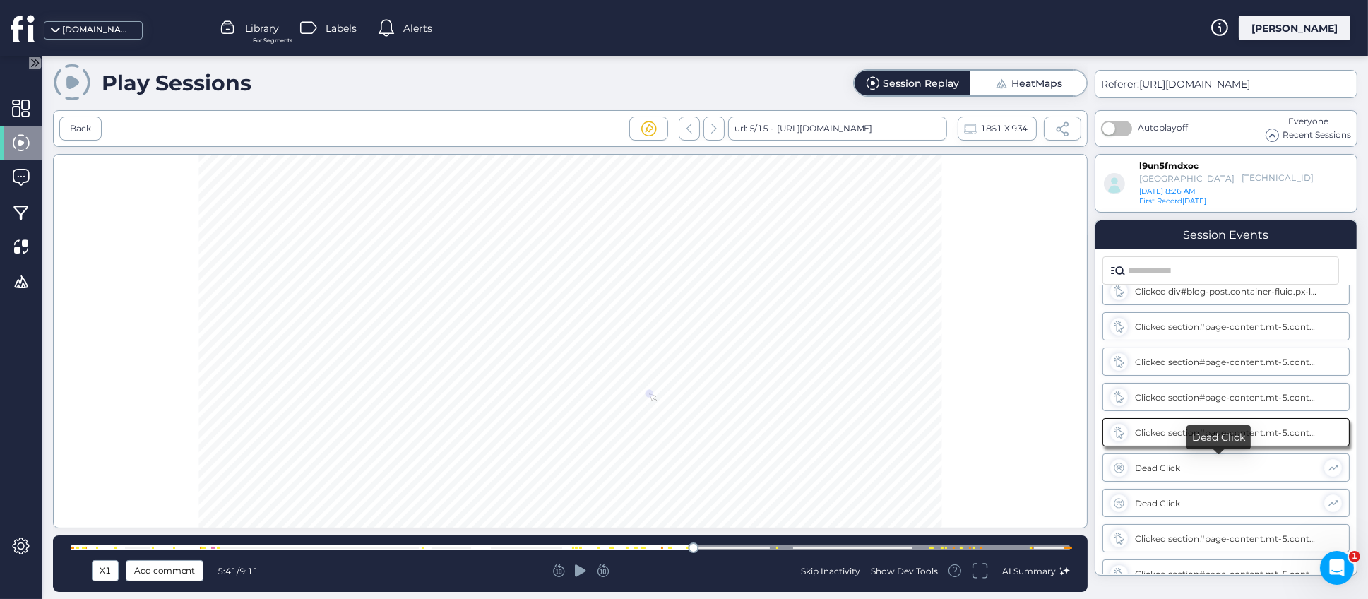
scroll to position [1746, 0]
click at [1207, 268] on input "text" at bounding box center [1229, 270] width 203 height 27
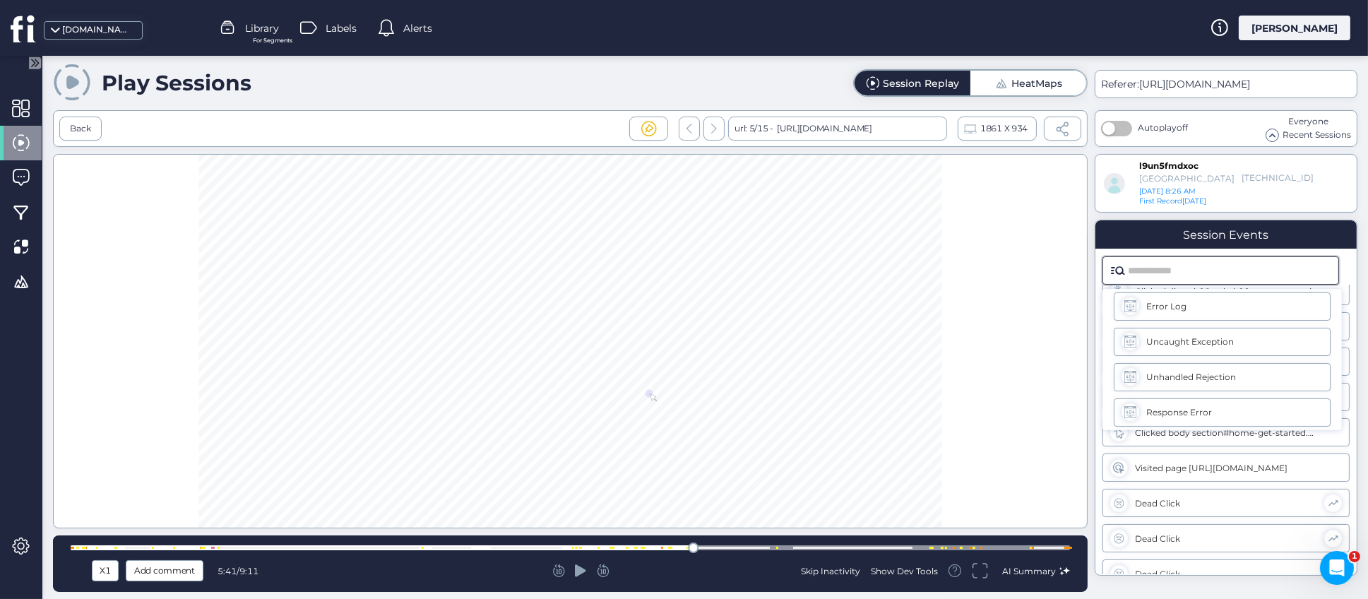
scroll to position [259, 0]
click at [1186, 294] on div "Error Log" at bounding box center [1239, 298] width 184 height 11
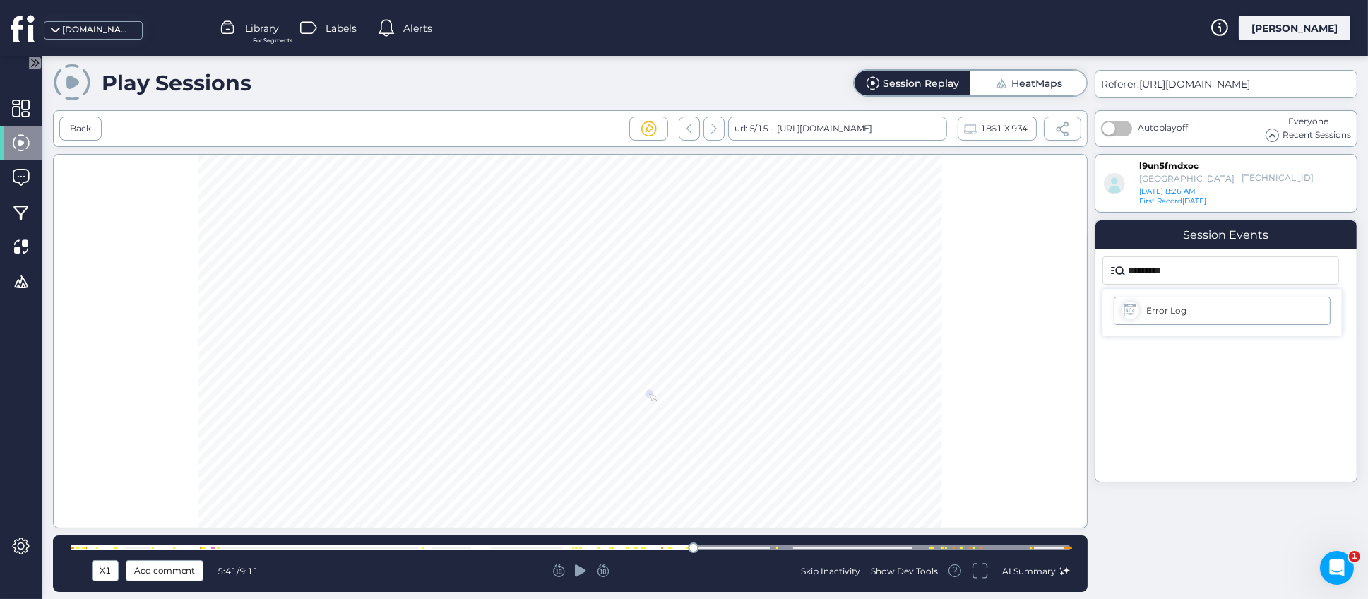
scroll to position [0, 0]
click at [1180, 269] on input "*********" at bounding box center [1229, 270] width 203 height 27
click at [1194, 314] on div "Error Log" at bounding box center [1239, 310] width 184 height 11
click at [1181, 263] on input "*********" at bounding box center [1229, 270] width 203 height 27
type input "*"
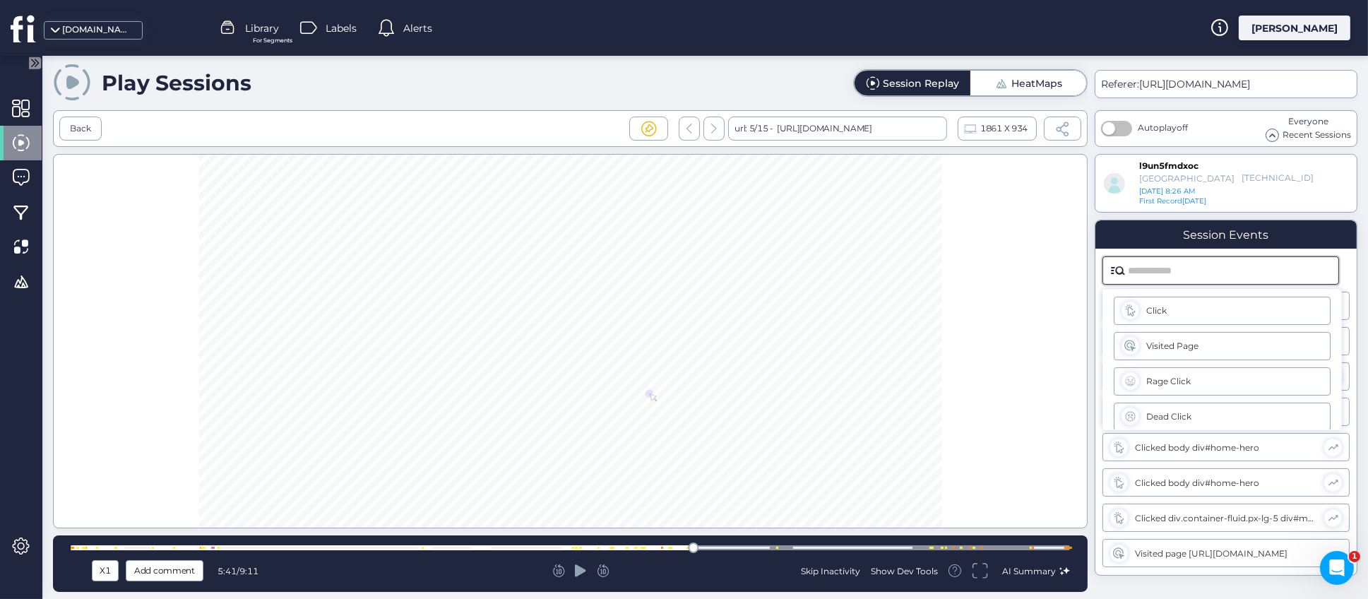
scroll to position [106, 0]
click at [1229, 318] on div "Dead Click" at bounding box center [1222, 311] width 217 height 28
type input "**********"
click at [1189, 263] on input "**********" at bounding box center [1229, 270] width 203 height 27
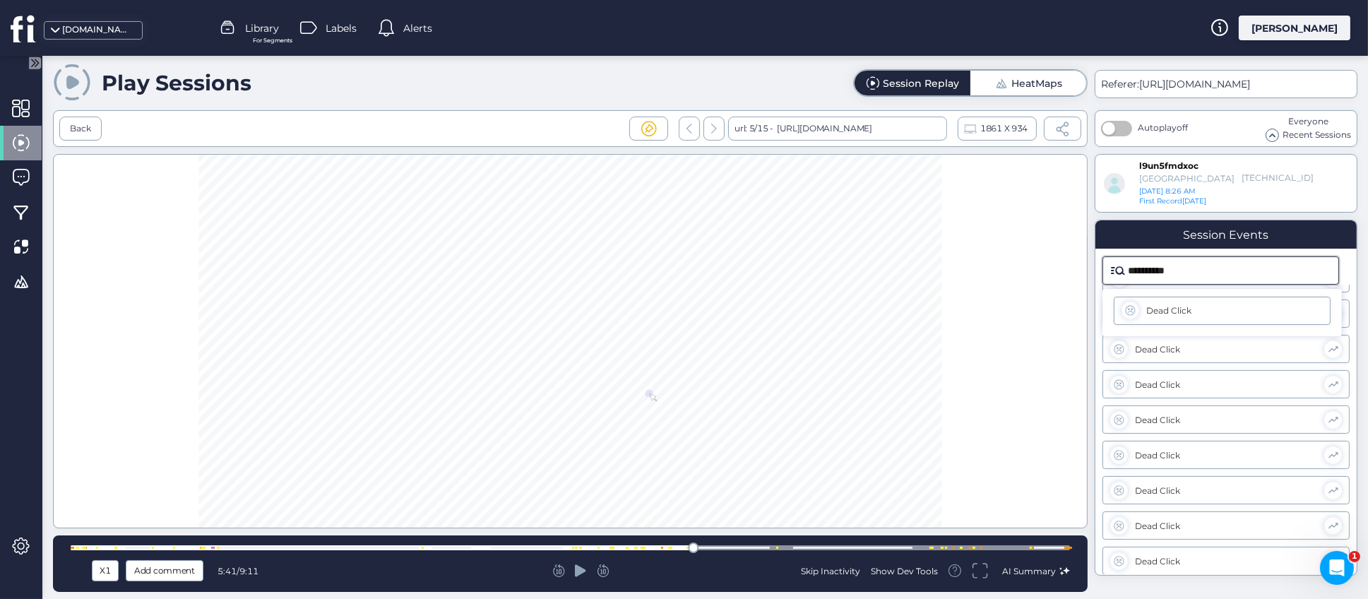
drag, startPoint x: 1191, startPoint y: 261, endPoint x: 1091, endPoint y: 270, distance: 100.0
click at [1091, 270] on div "**********" at bounding box center [705, 327] width 1326 height 543
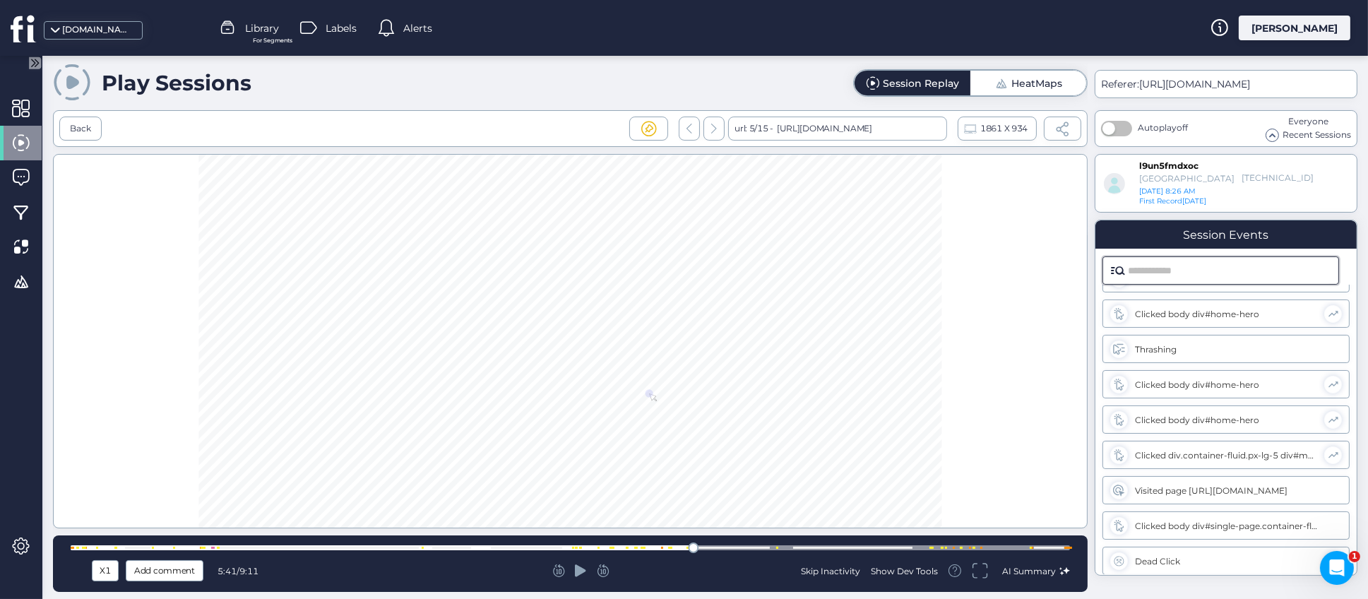
scroll to position [381, 0]
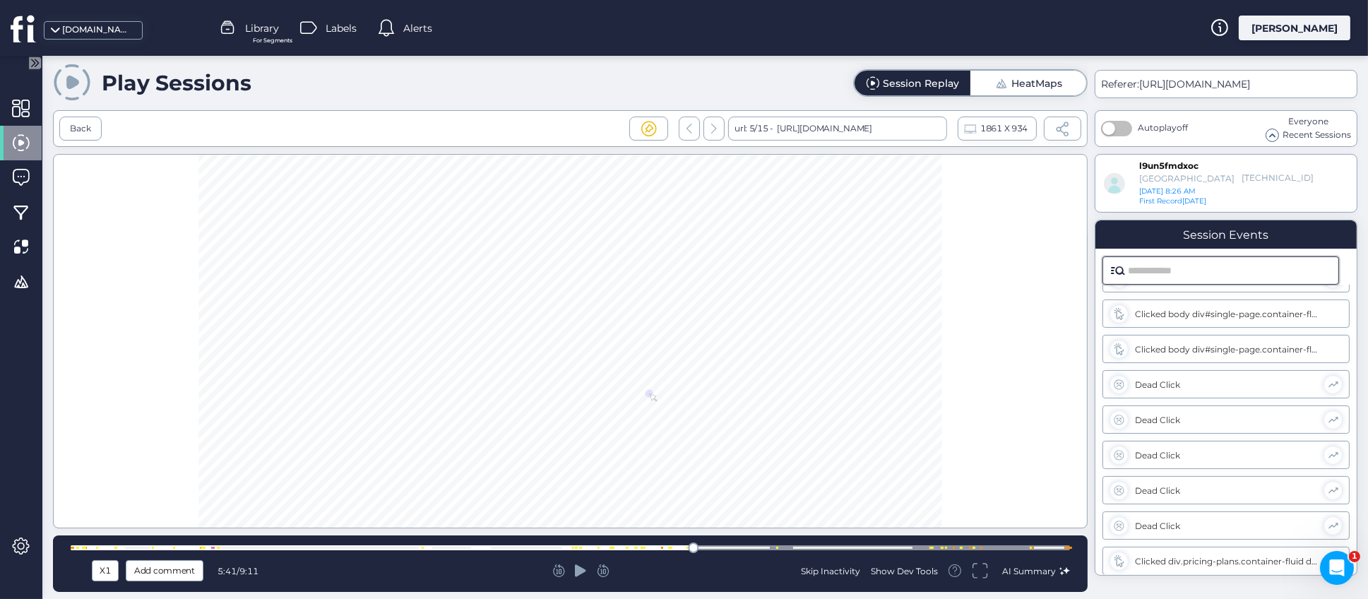
click at [1060, 495] on div at bounding box center [570, 341] width 1035 height 374
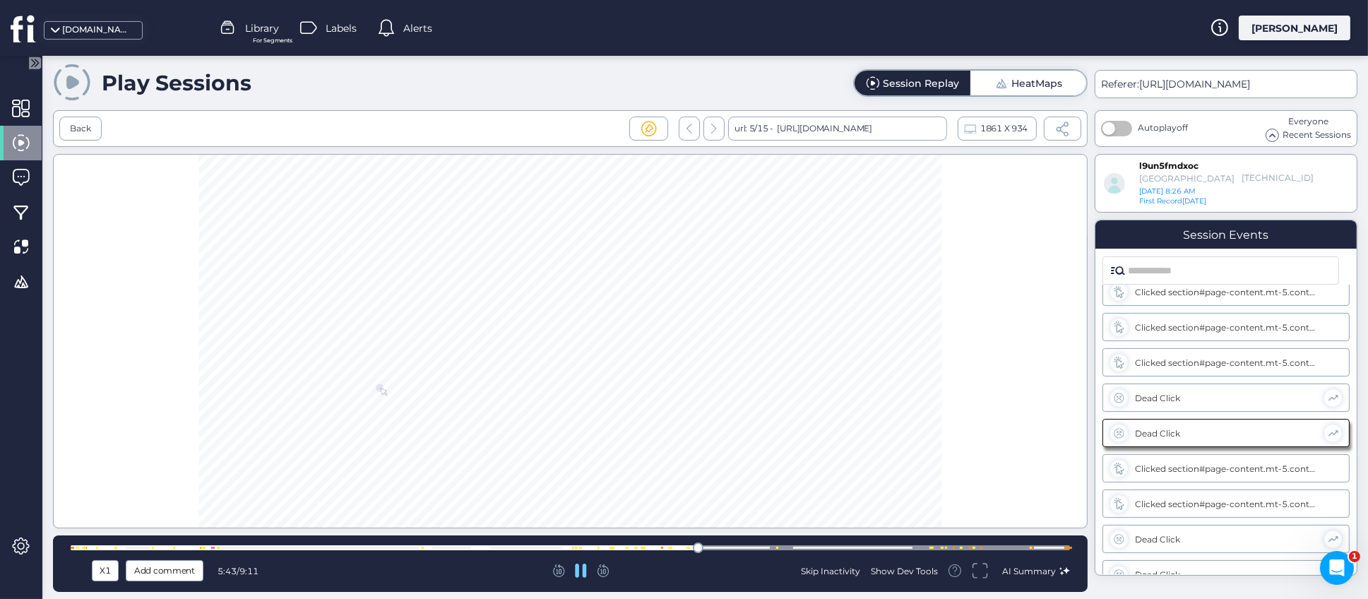
scroll to position [2241, 0]
click at [1040, 569] on span "AI Summary" at bounding box center [1029, 571] width 54 height 11
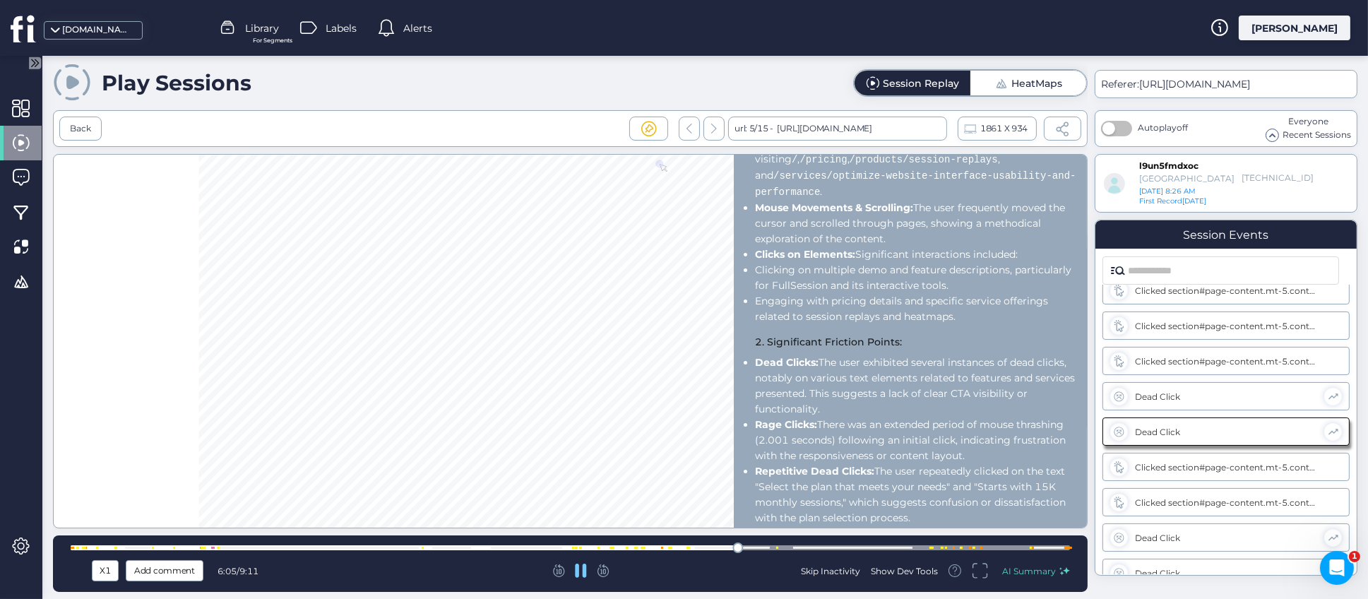
scroll to position [212, 0]
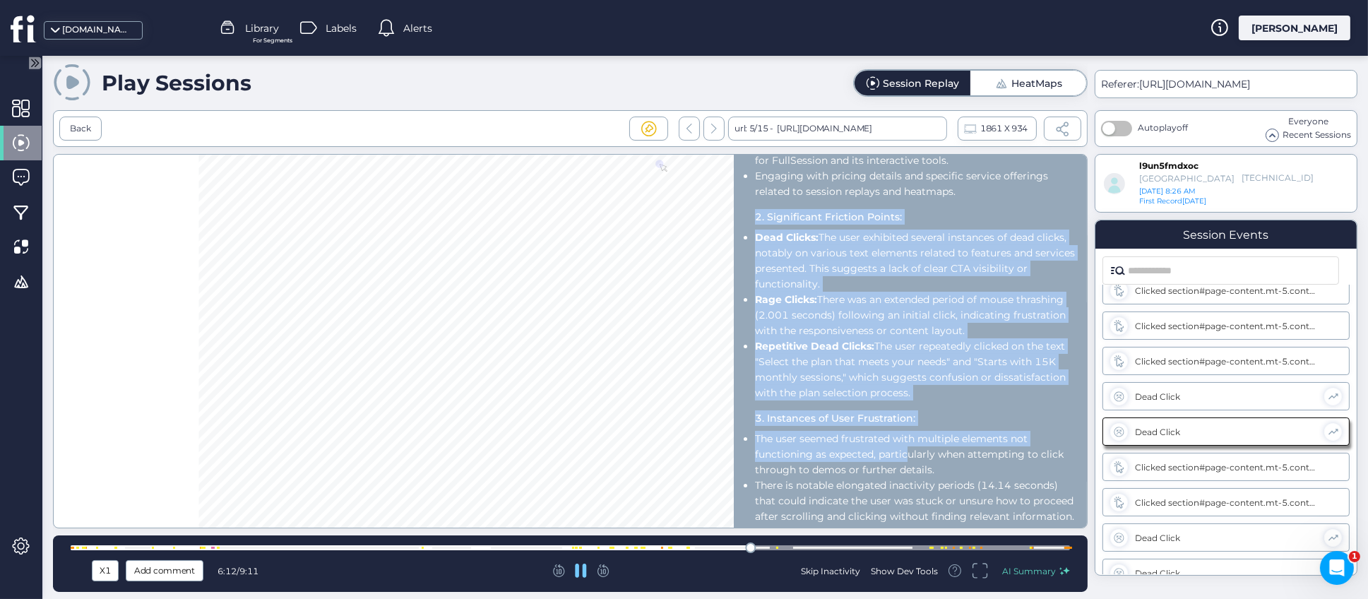
drag, startPoint x: 787, startPoint y: 215, endPoint x: 911, endPoint y: 456, distance: 271.1
click at [911, 456] on div "Session Summary 1. Key Actions Taken by the User: Page Visits: The user navigat…" at bounding box center [917, 443] width 325 height 987
click at [911, 456] on li "The user seemed frustrated with multiple elements not functioning as expected, …" at bounding box center [917, 454] width 325 height 47
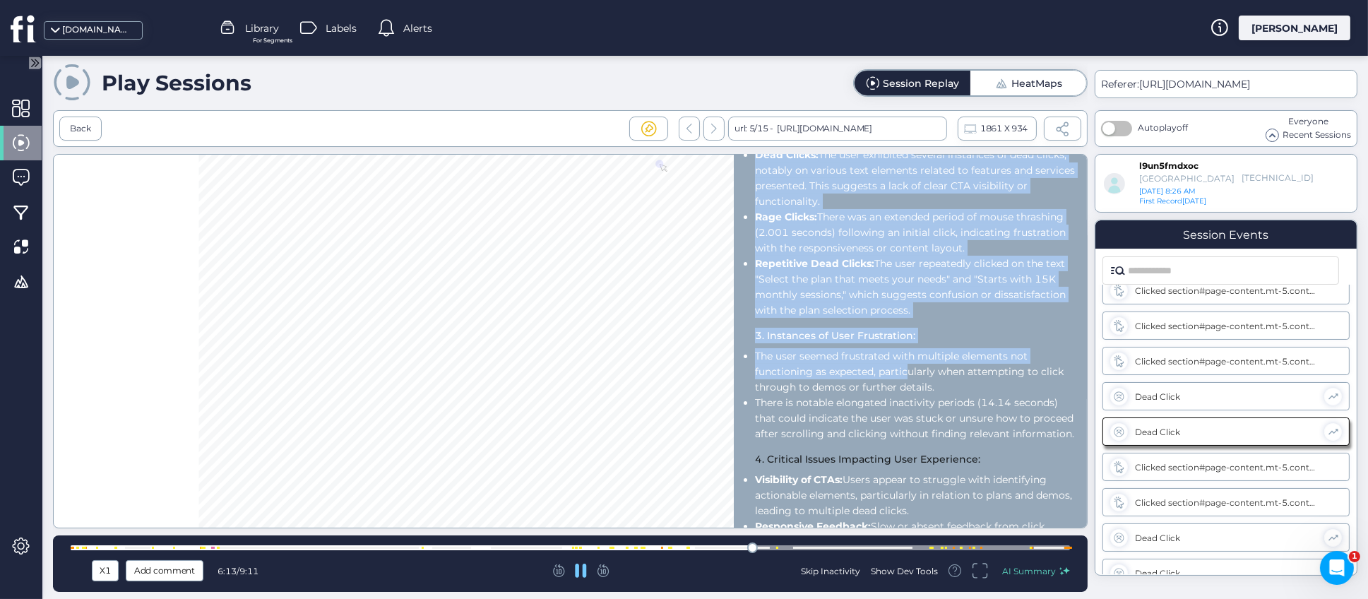
scroll to position [423, 0]
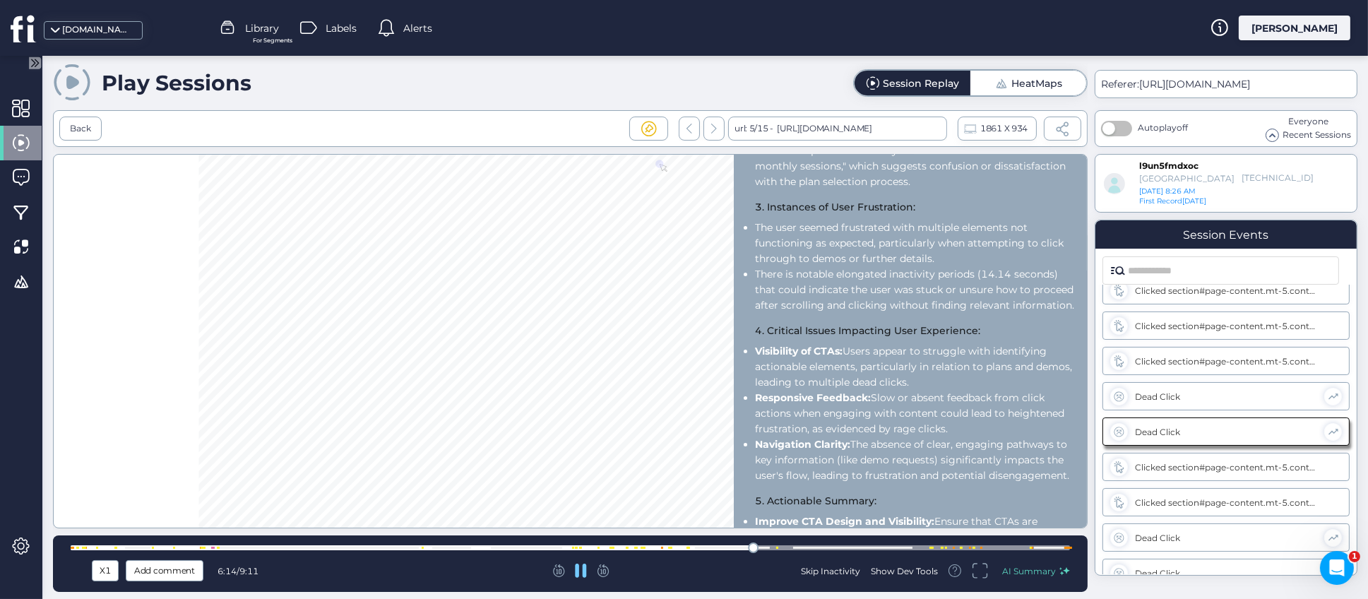
click at [895, 372] on li "Visibility of CTAs: Users appear to struggle with identifying actionable elemen…" at bounding box center [917, 366] width 325 height 47
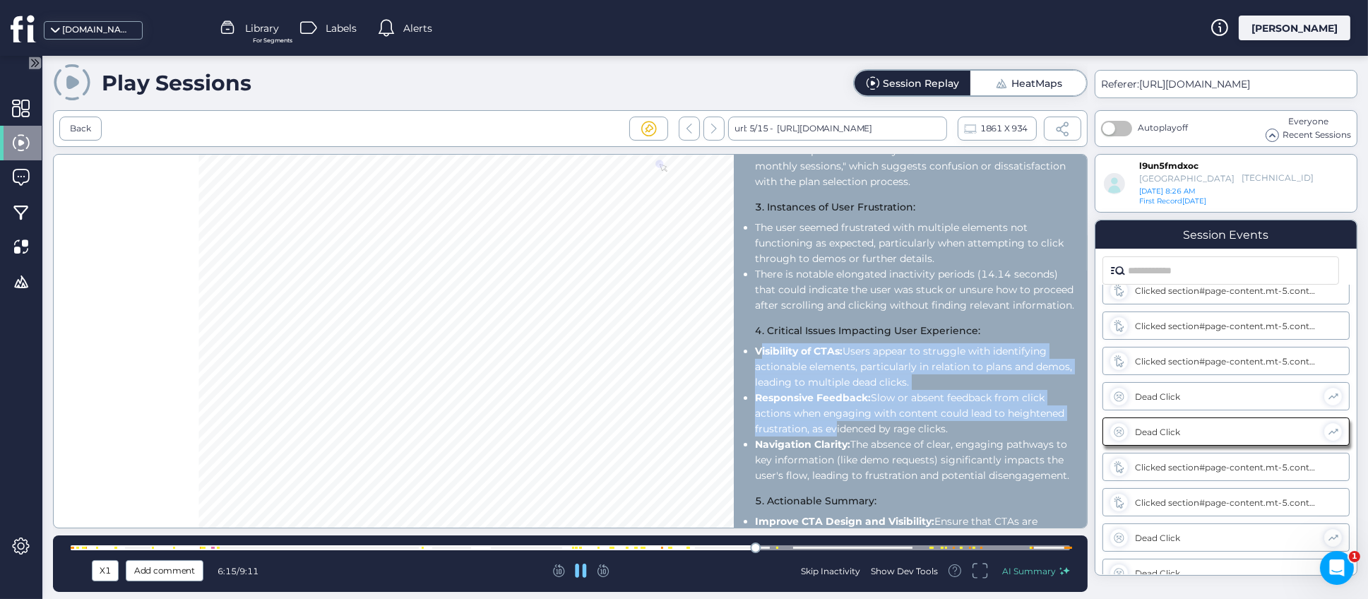
drag, startPoint x: 759, startPoint y: 362, endPoint x: 892, endPoint y: 446, distance: 156.6
click at [892, 446] on ul "Visibility of CTAs: Users appear to struggle with identifying actionable elemen…" at bounding box center [917, 413] width 325 height 140
click at [892, 437] on li "Responsive Feedback: Slow or absent feedback from click actions when engaging w…" at bounding box center [917, 413] width 325 height 47
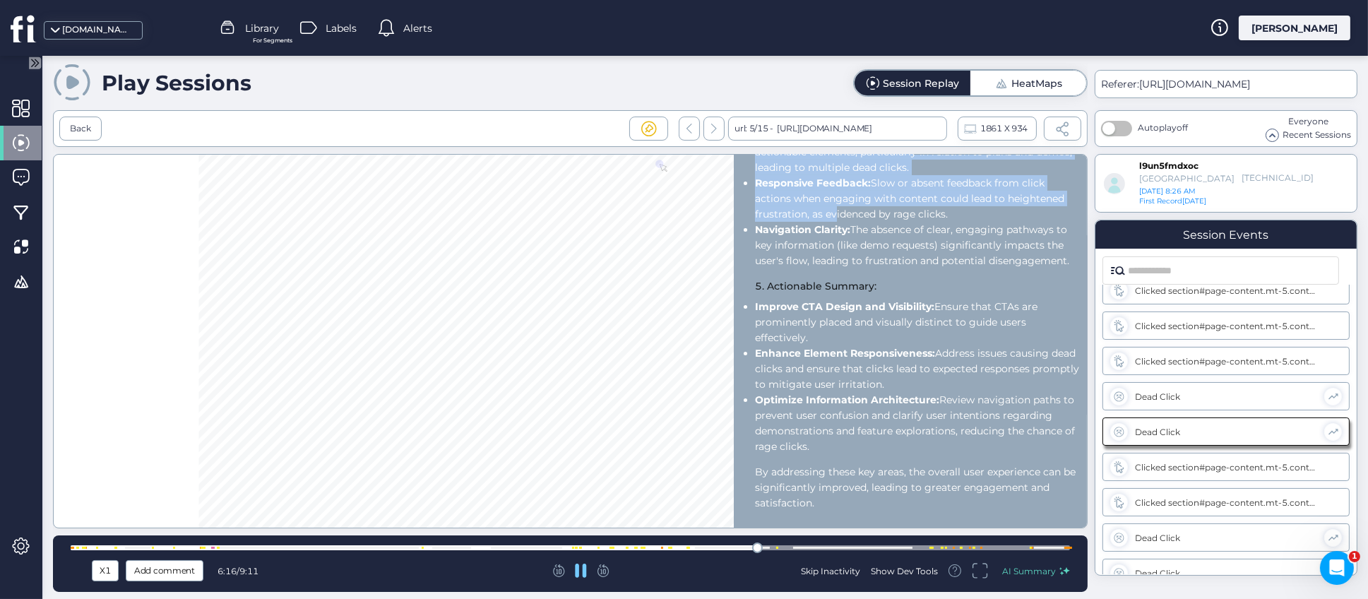
scroll to position [666, 0]
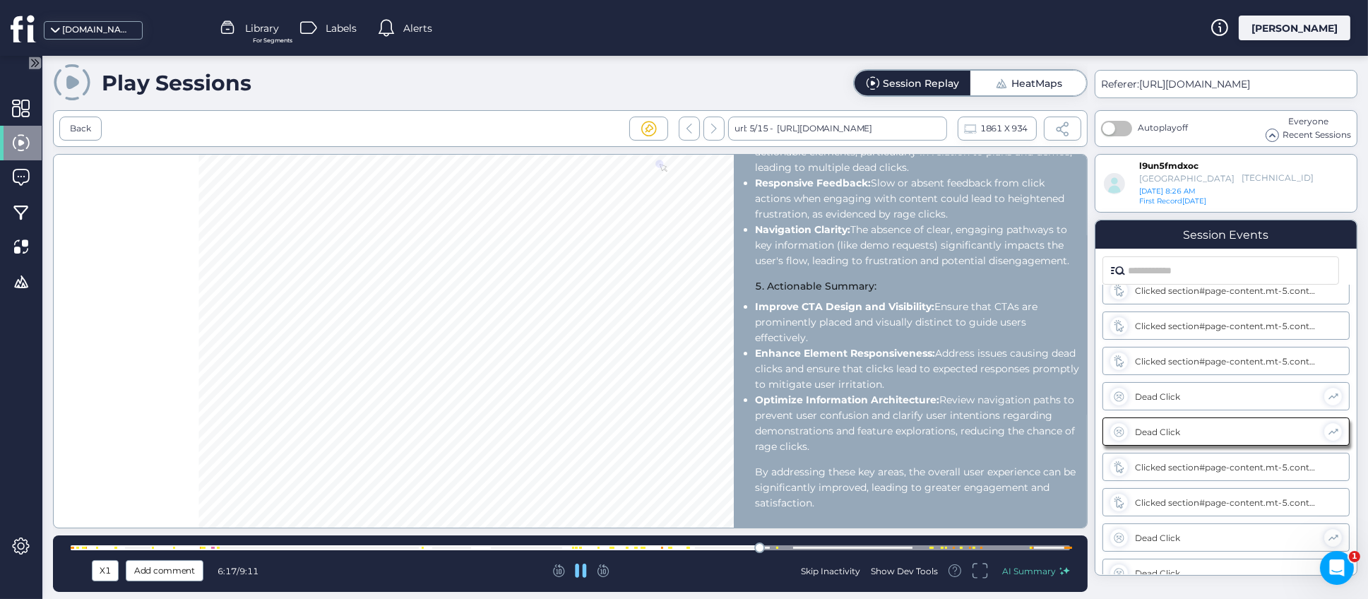
click at [1092, 418] on div "Play Sessions Session Replay HeatMaps Back url: 5/15 - https://www.fullsession.…" at bounding box center [705, 327] width 1326 height 543
click at [1029, 569] on span "AI Summary" at bounding box center [1029, 571] width 54 height 11
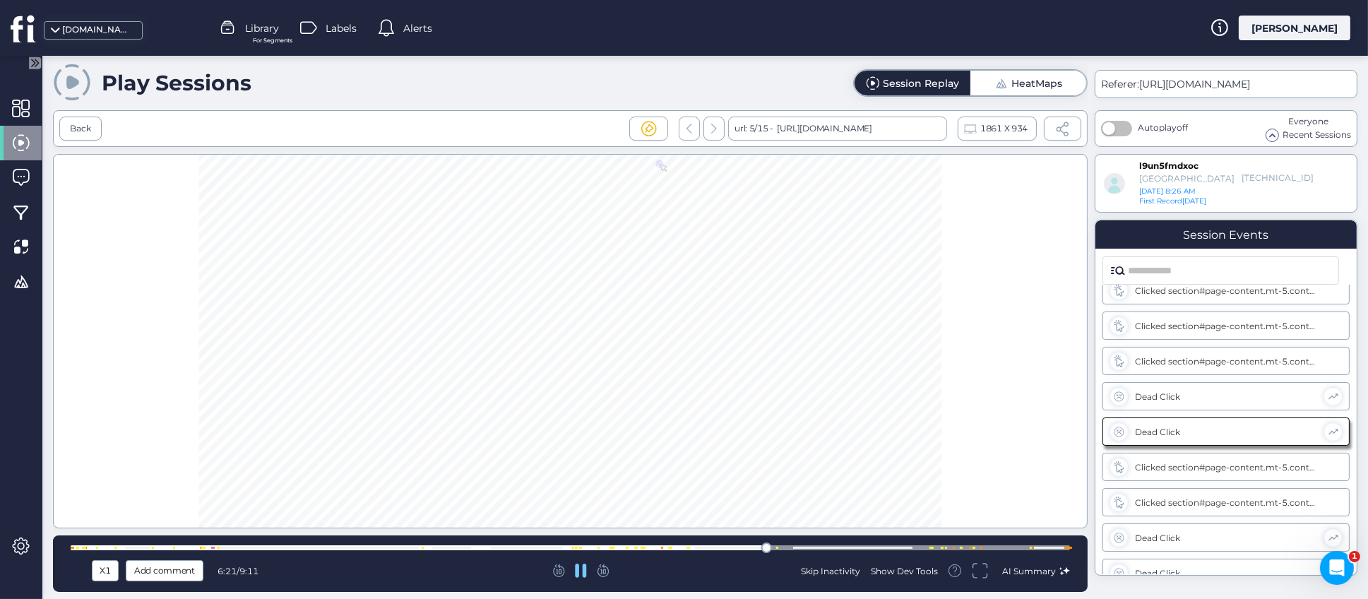
click at [1029, 569] on span "AI Summary" at bounding box center [1029, 571] width 54 height 11
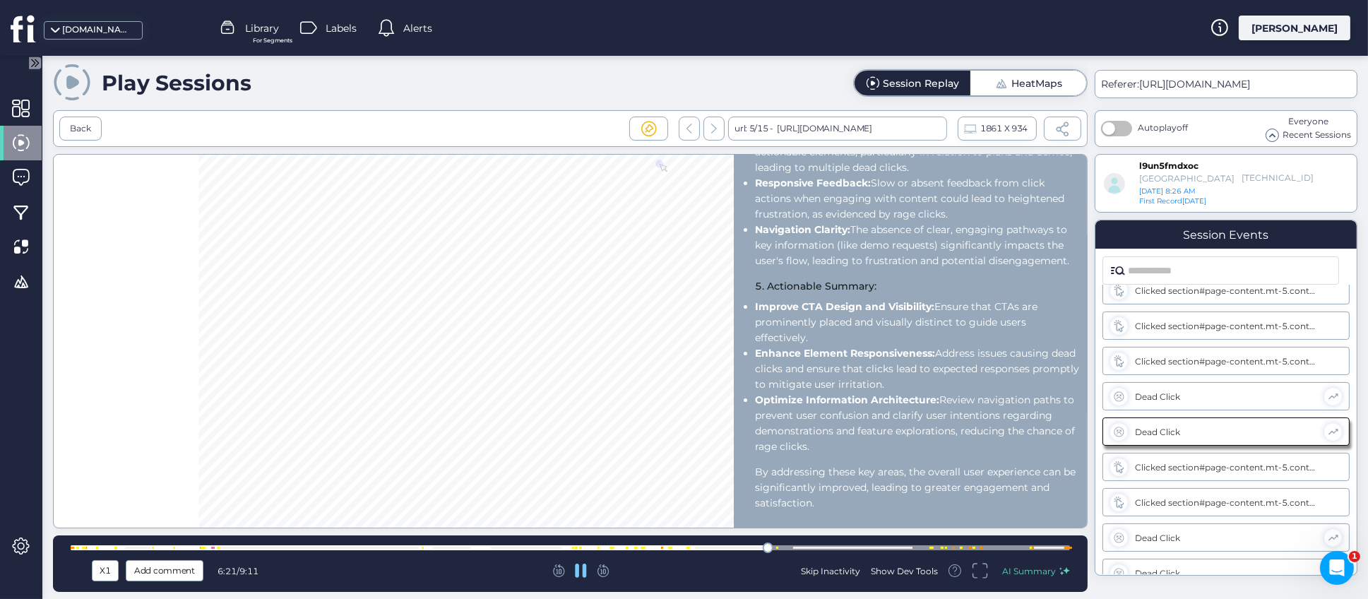
click at [1029, 569] on span "AI Summary" at bounding box center [1029, 571] width 54 height 11
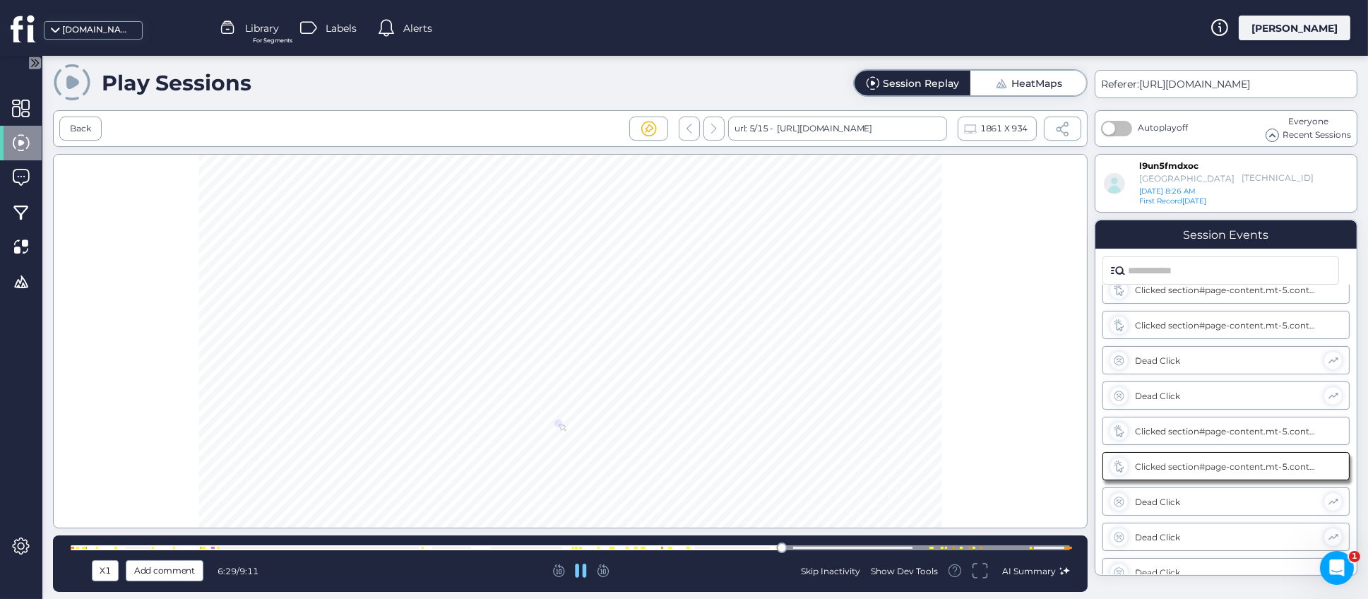
scroll to position [2312, 0]
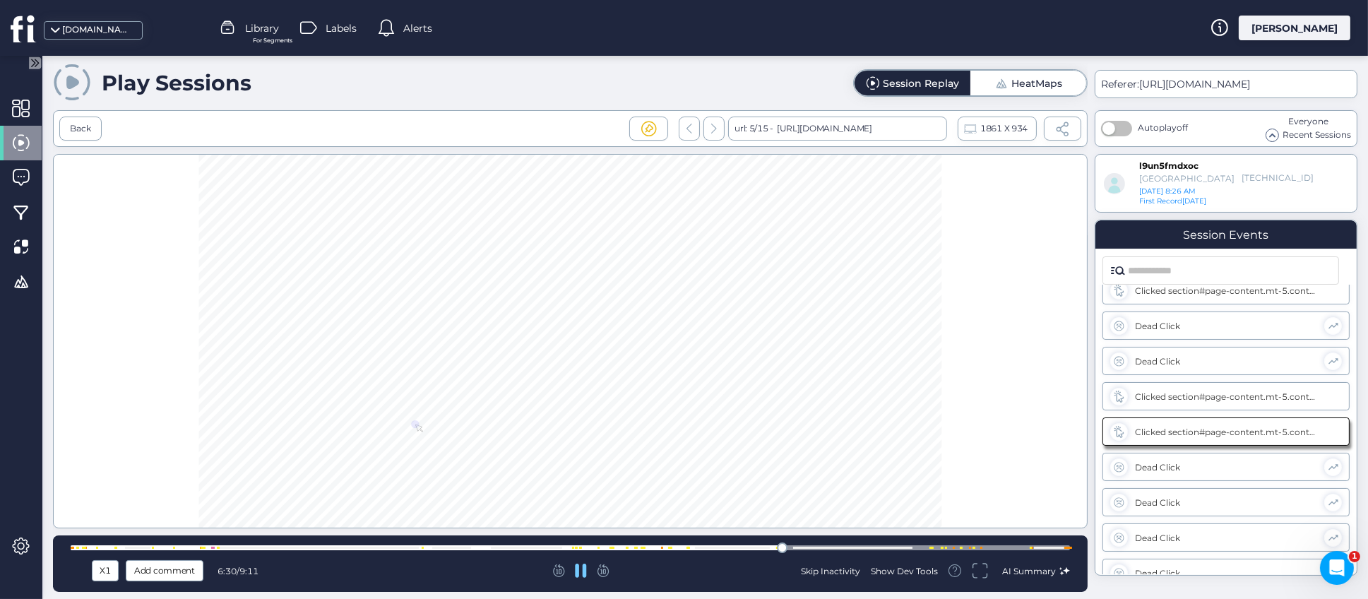
click at [150, 331] on div "Session Summary 1. Key Actions Taken by the User: Page Visits: The user navigat…" at bounding box center [570, 341] width 1035 height 374
click at [20, 282] on span at bounding box center [21, 282] width 18 height 18
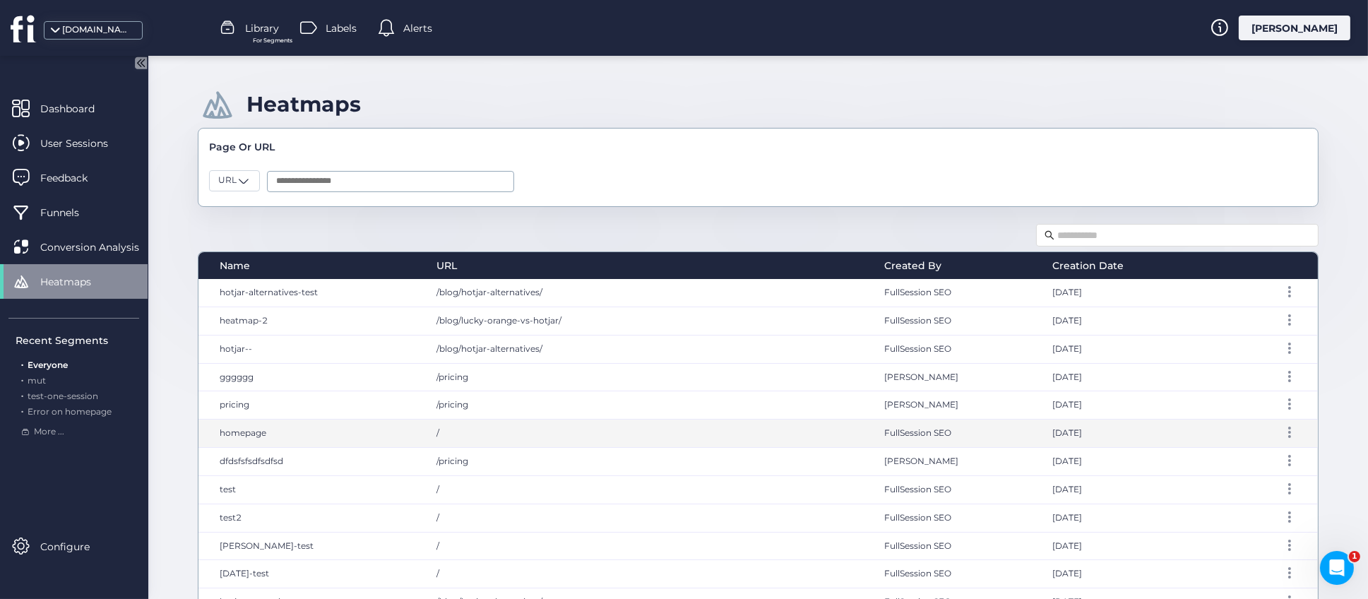
click at [240, 434] on span "homepage" at bounding box center [243, 432] width 47 height 11
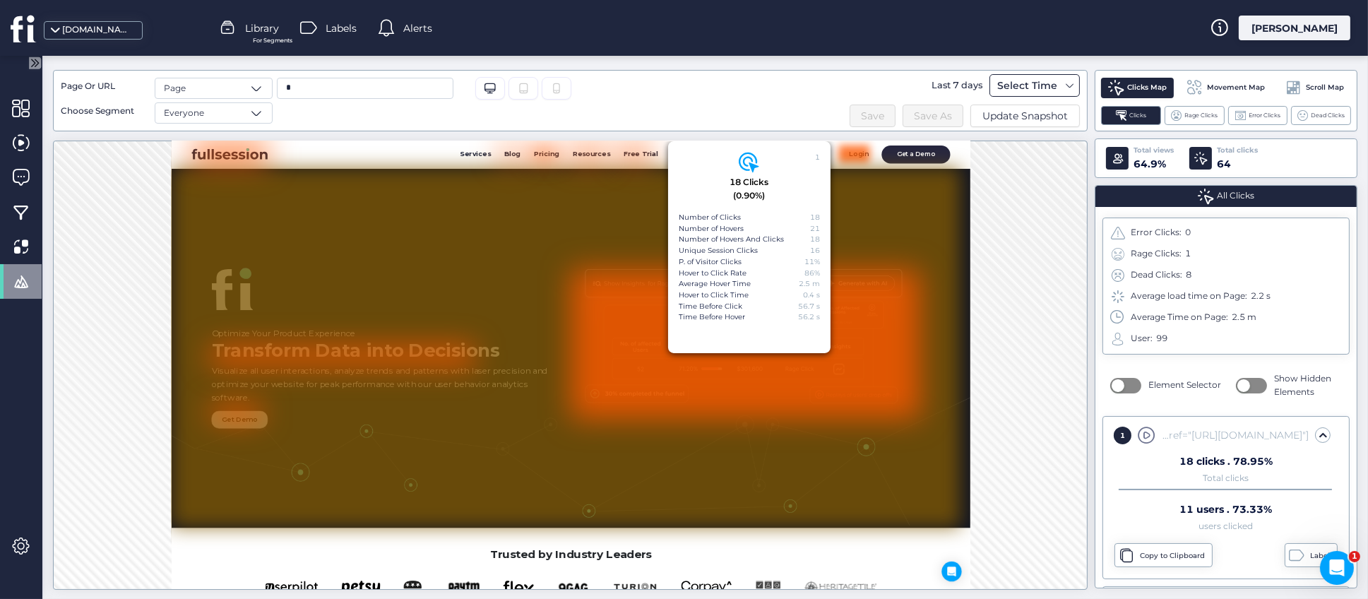
click at [1048, 91] on div "Select Time" at bounding box center [1027, 85] width 67 height 17
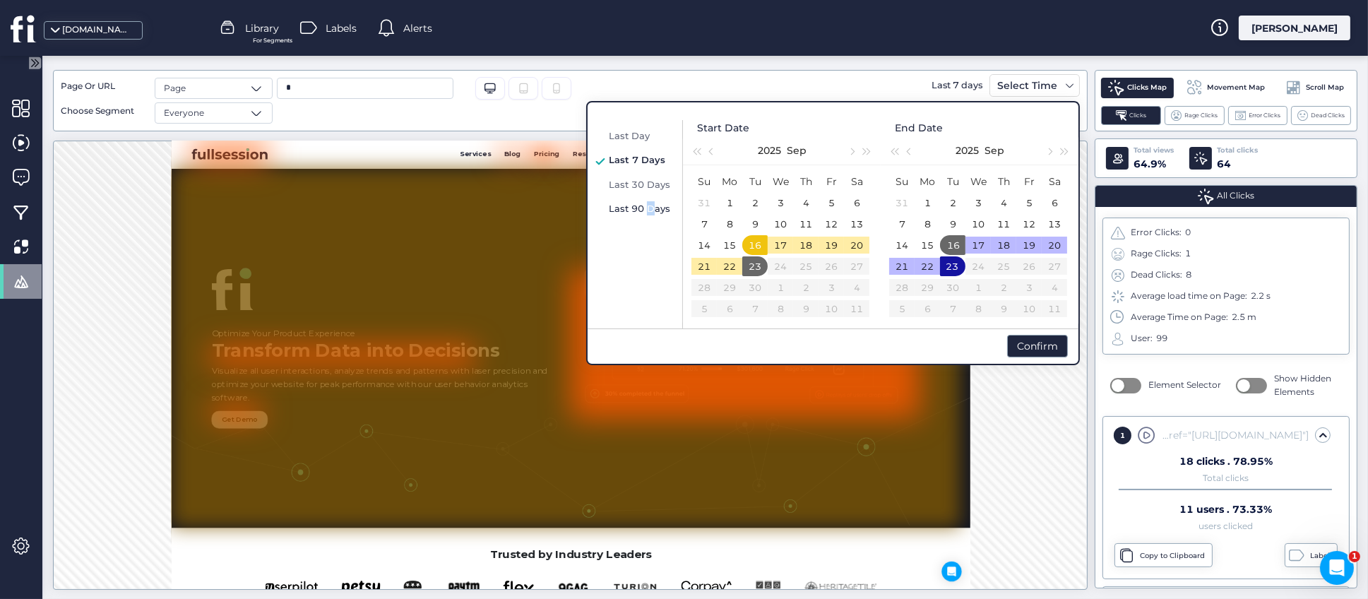
click at [650, 211] on span "Last 90 Days" at bounding box center [639, 208] width 61 height 11
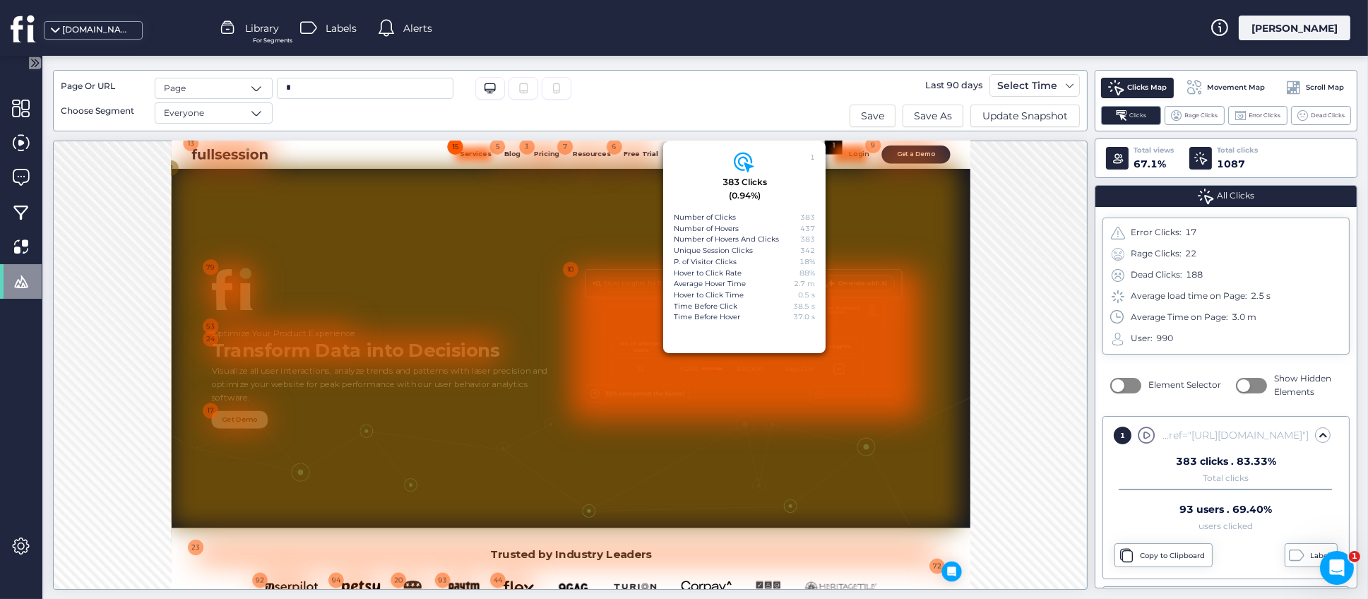
click at [649, 151] on div "15" at bounding box center [653, 151] width 30 height 30
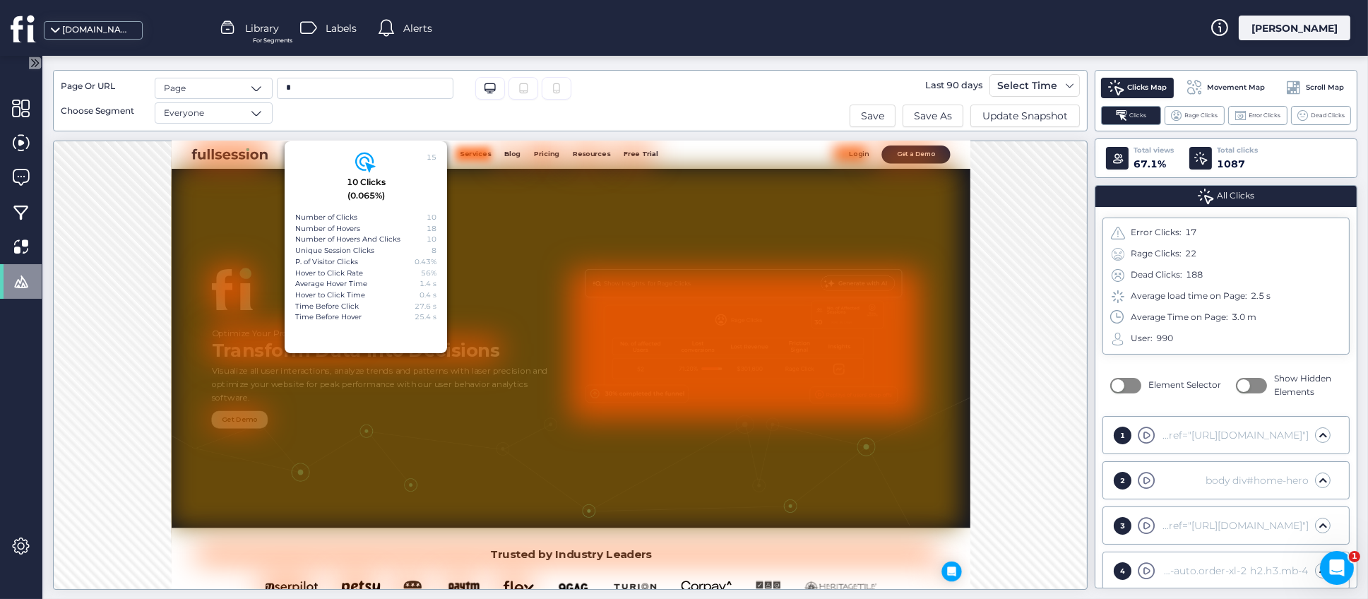
click at [1123, 435] on div "1" at bounding box center [1123, 436] width 18 height 18
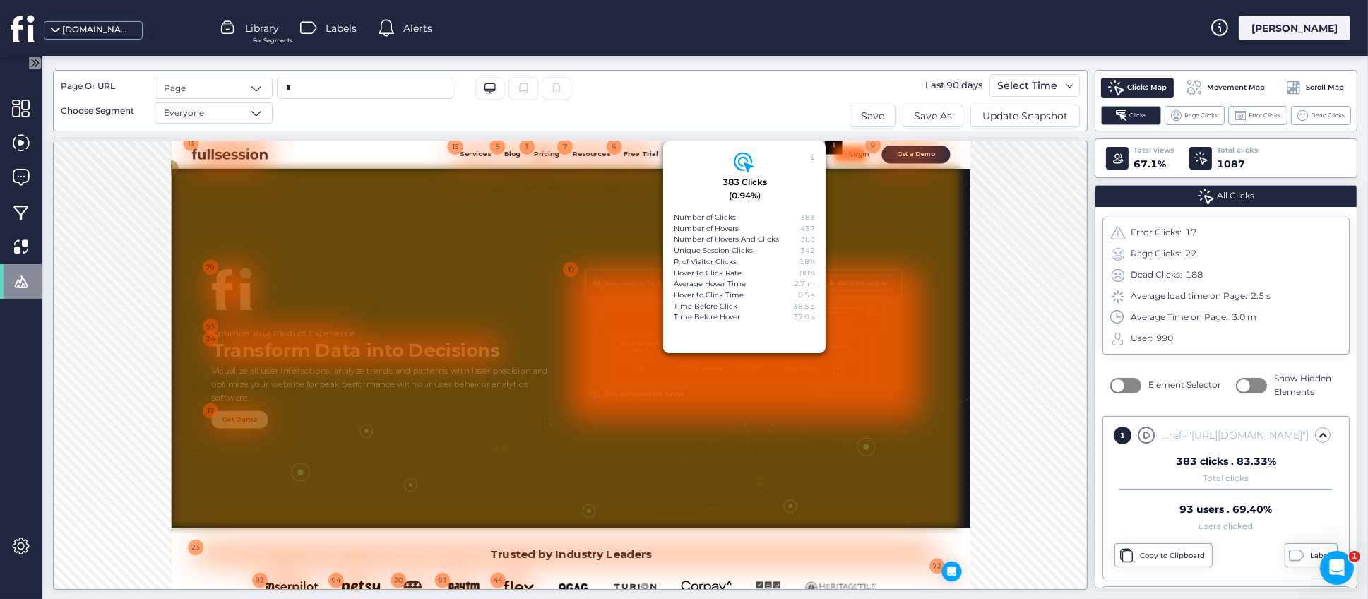
click at [1368, 270] on div at bounding box center [840, 492] width 1341 height 610
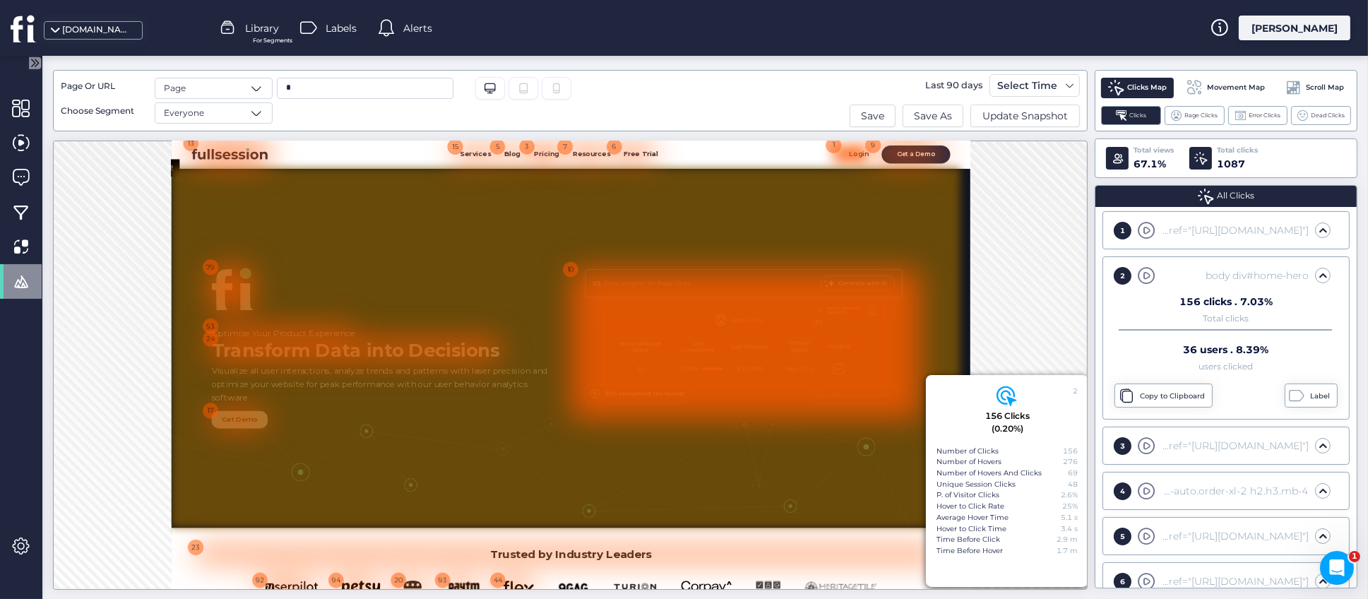
scroll to position [208, 0]
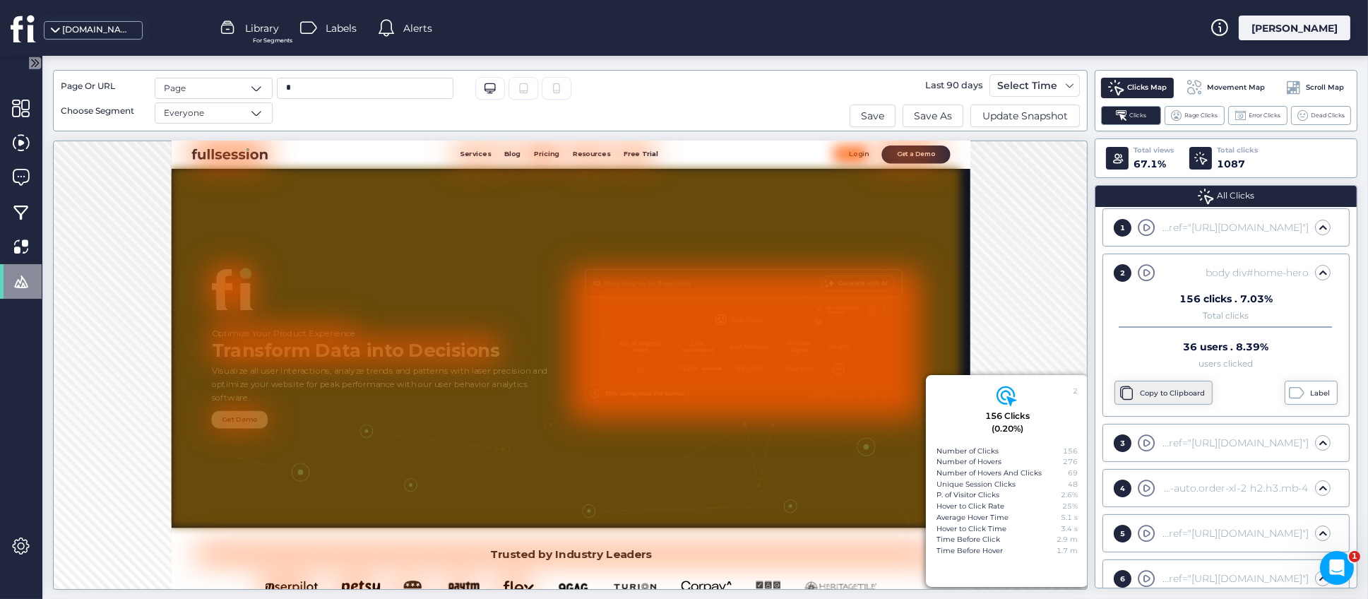
click at [1159, 394] on div "Copy to Clipboard" at bounding box center [1174, 393] width 69 height 11
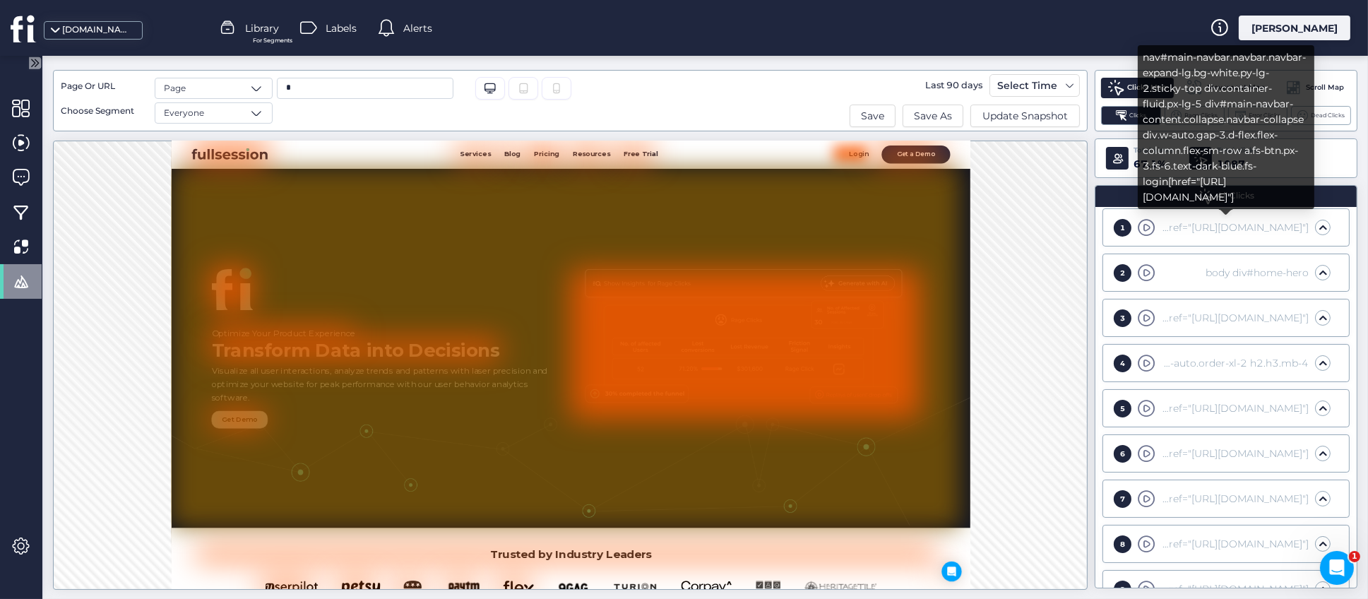
click at [1221, 225] on div "nav#main-navbar.navbar.navbar-expand-lg.bg-white.py-lg-2.sticky-top div.contain…" at bounding box center [1234, 228] width 150 height 16
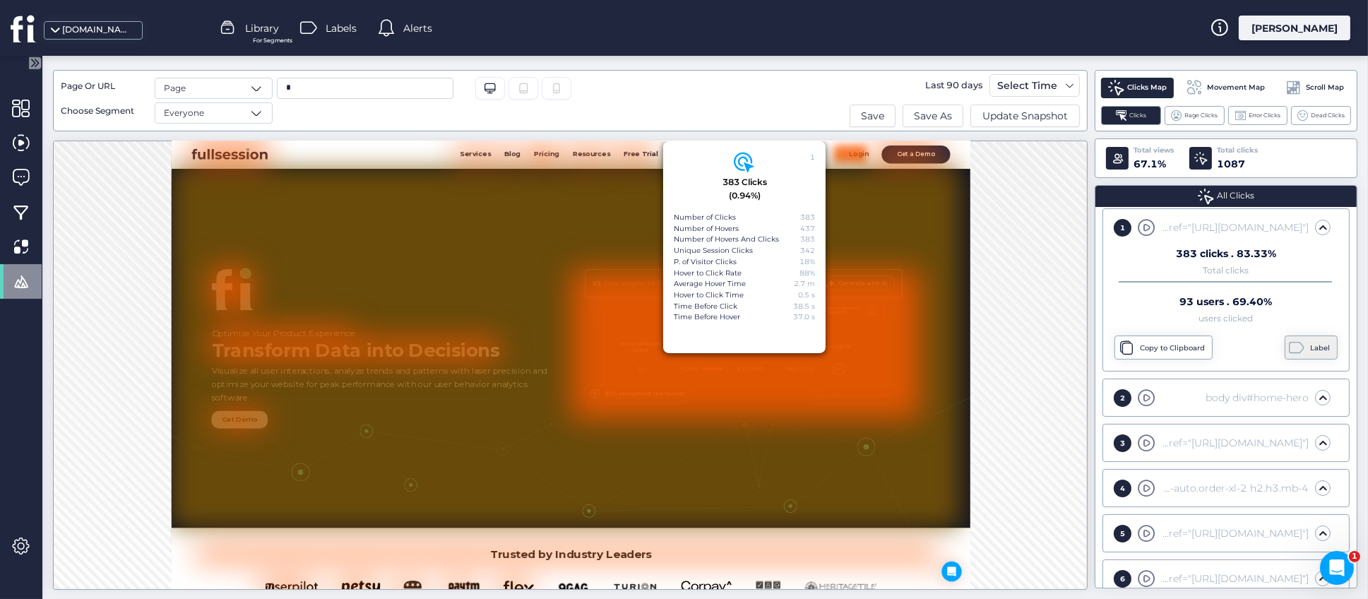
click at [1310, 350] on div "Label" at bounding box center [1321, 348] width 23 height 11
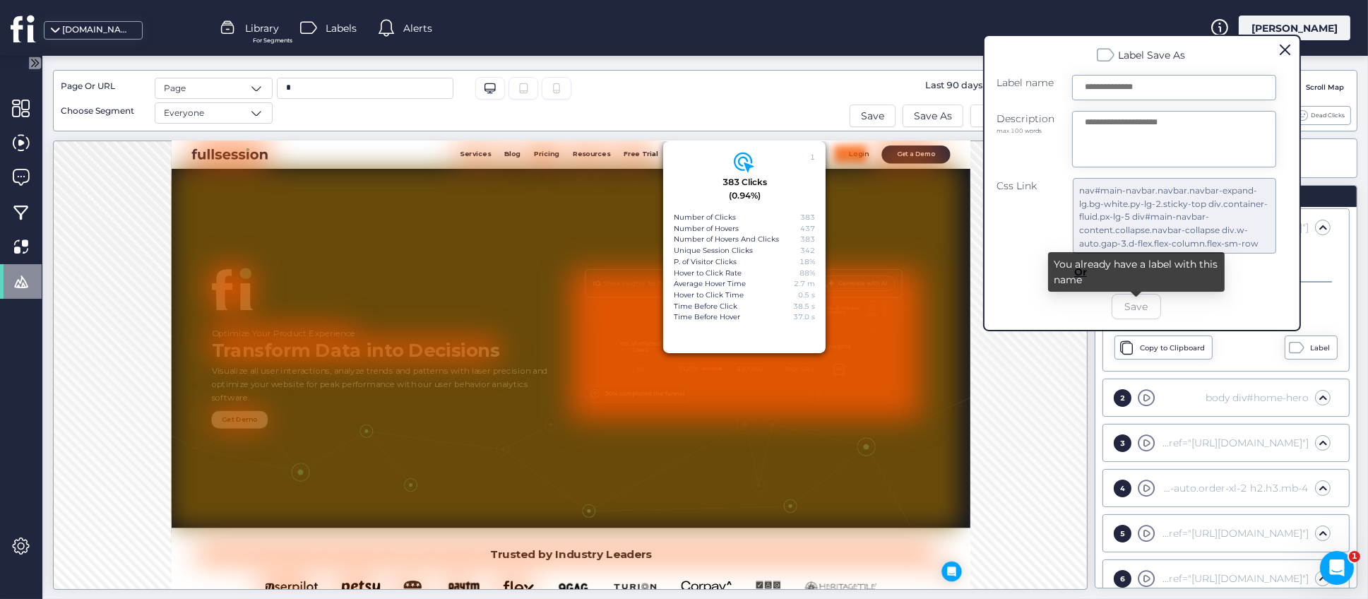
click at [1078, 384] on div at bounding box center [705, 327] width 1326 height 543
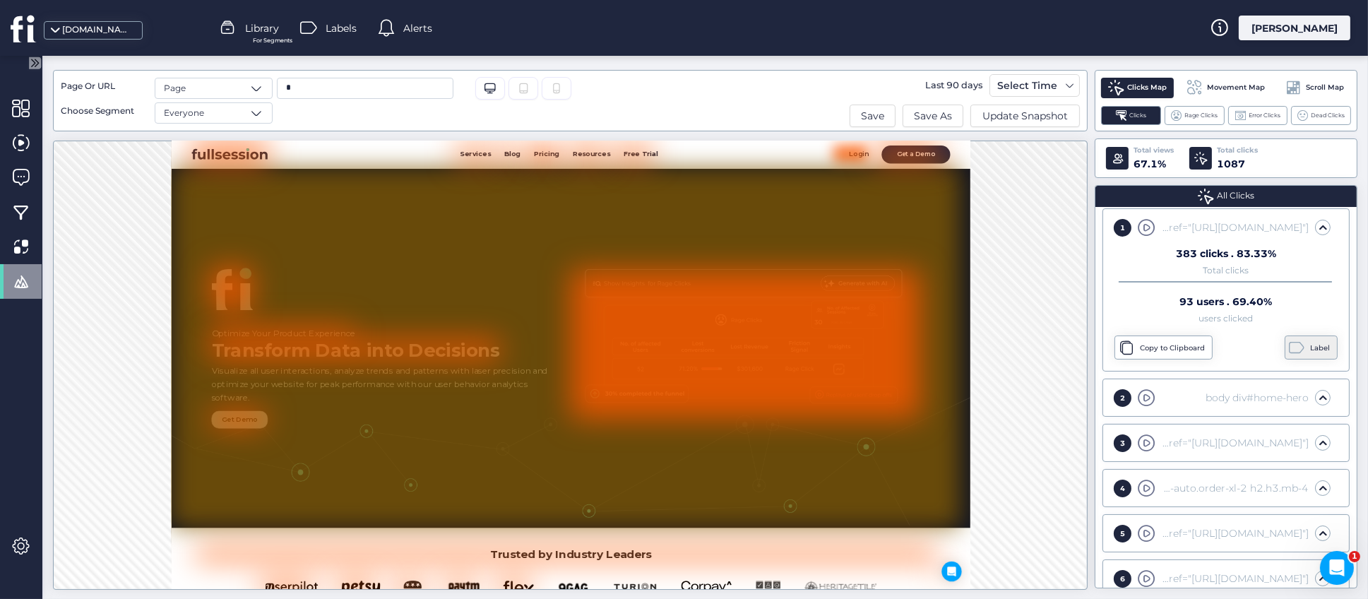
scroll to position [102, 0]
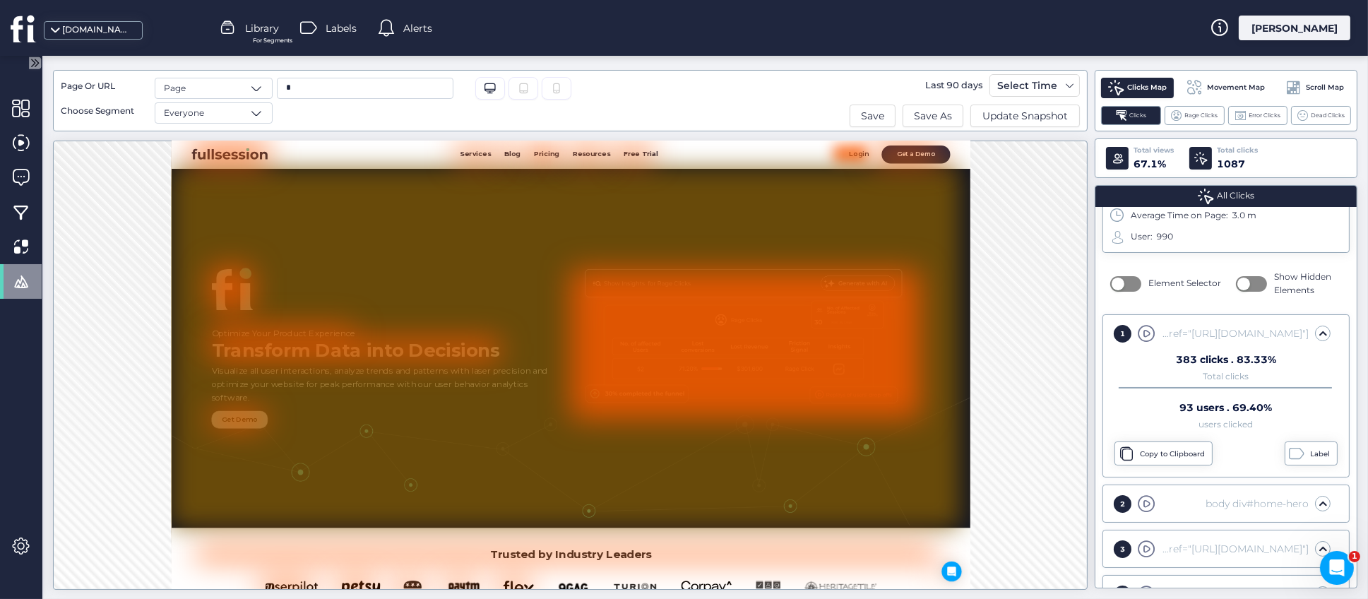
click at [1316, 330] on span at bounding box center [1323, 333] width 14 height 14
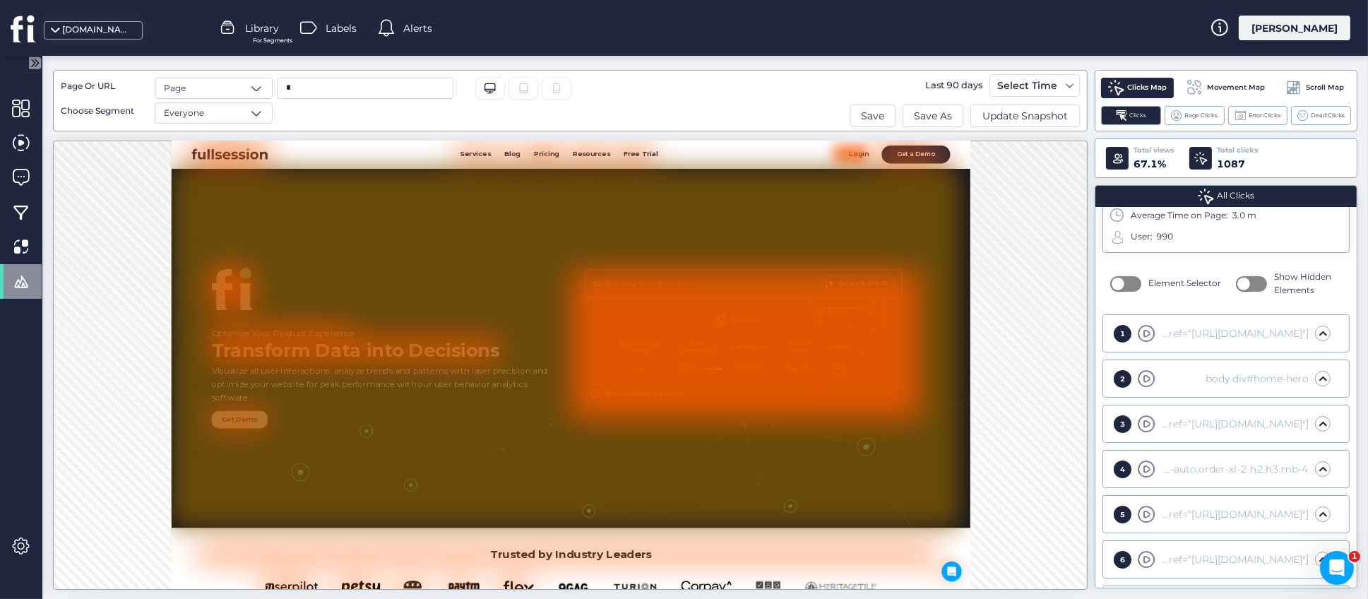
click at [1116, 288] on span "button" at bounding box center [1118, 284] width 13 height 13
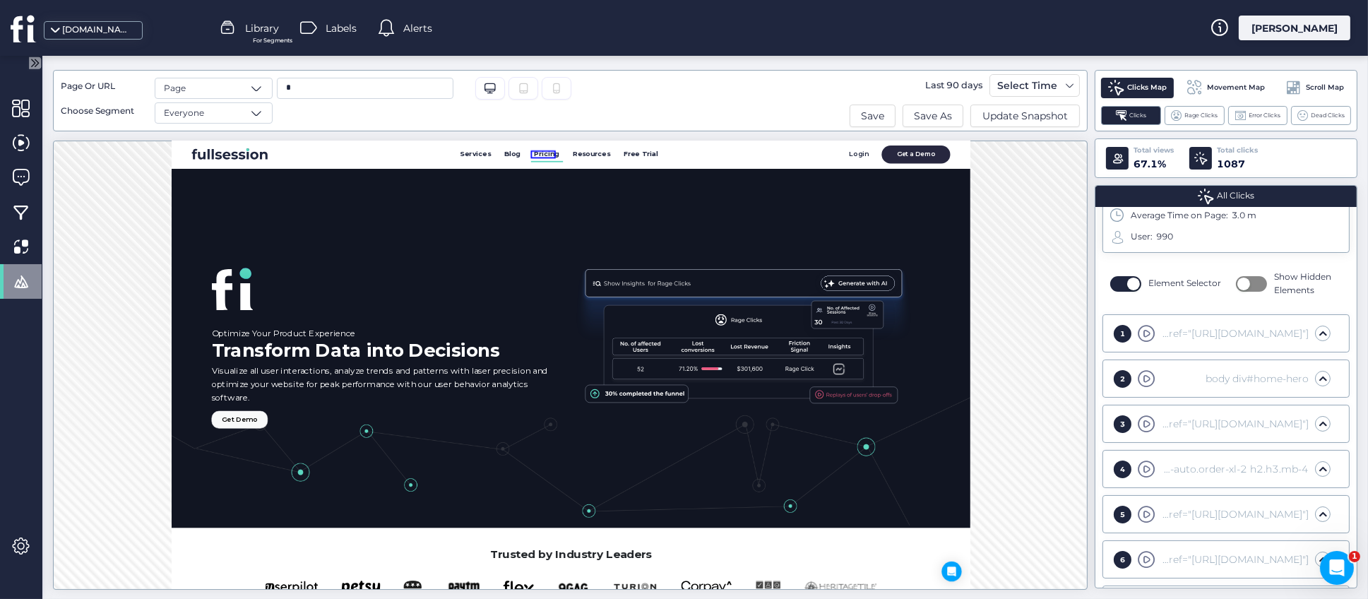
click at [807, 162] on span "Pricing" at bounding box center [808, 162] width 43 height 13
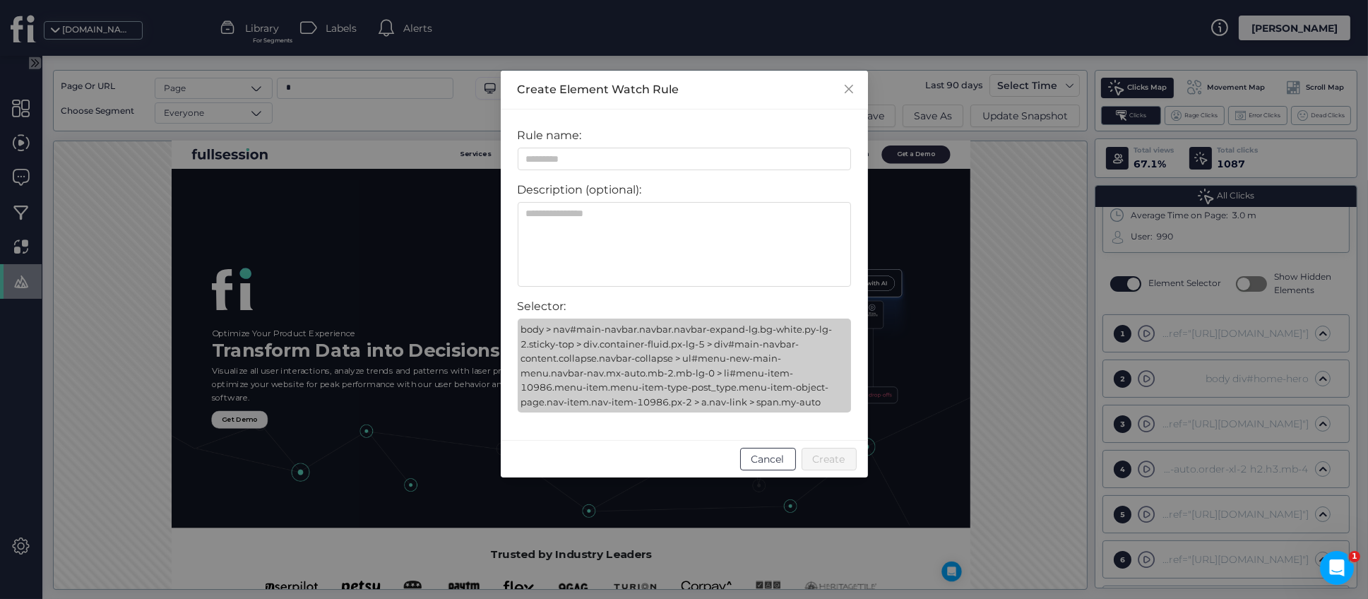
click at [767, 458] on span "Cancel" at bounding box center [768, 459] width 33 height 16
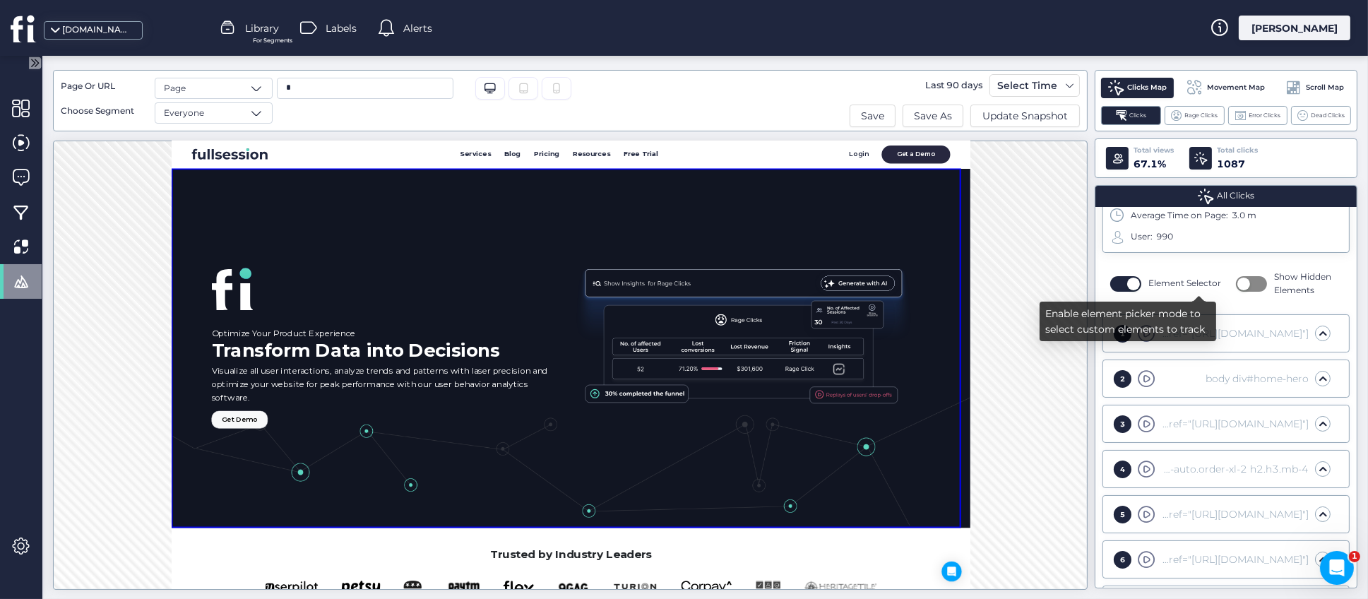
click at [1118, 283] on button "button" at bounding box center [1126, 284] width 31 height 16
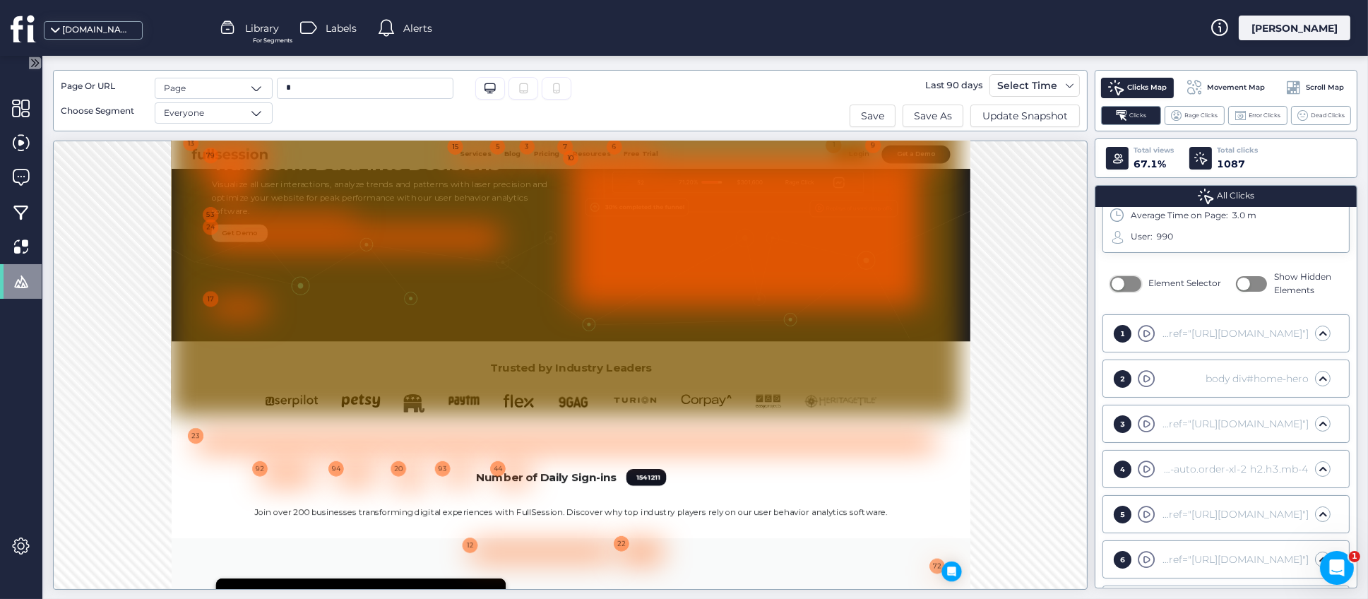
scroll to position [0, 0]
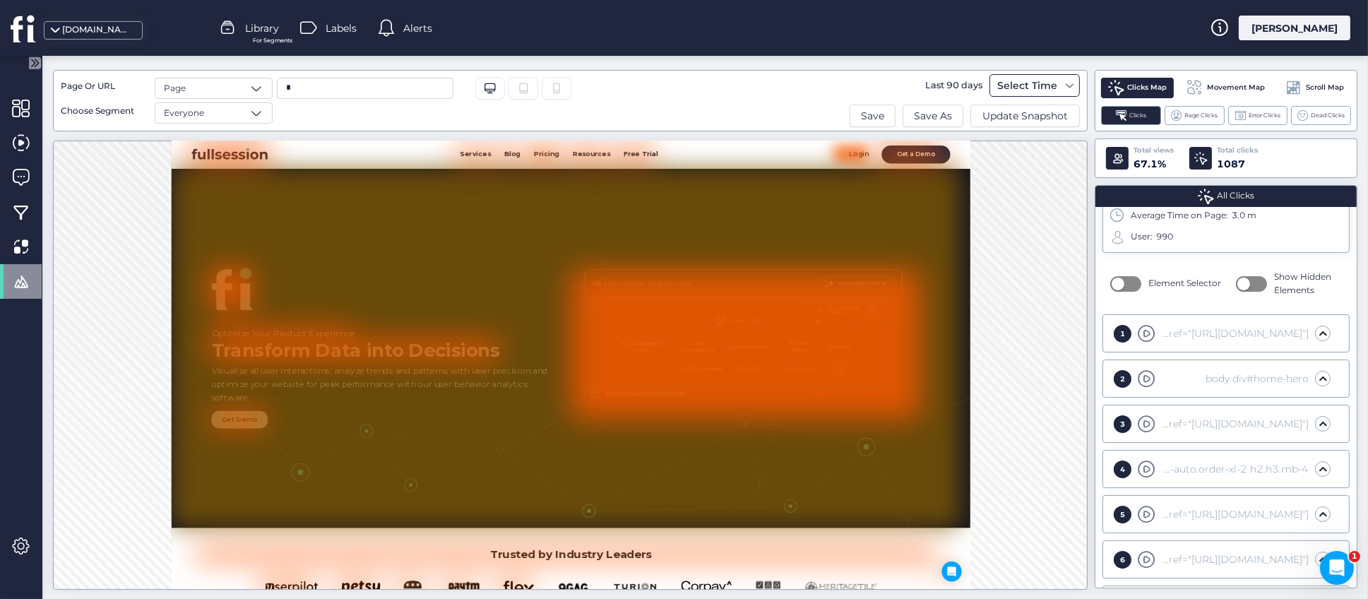
click at [1069, 85] on span at bounding box center [1070, 85] width 11 height 11
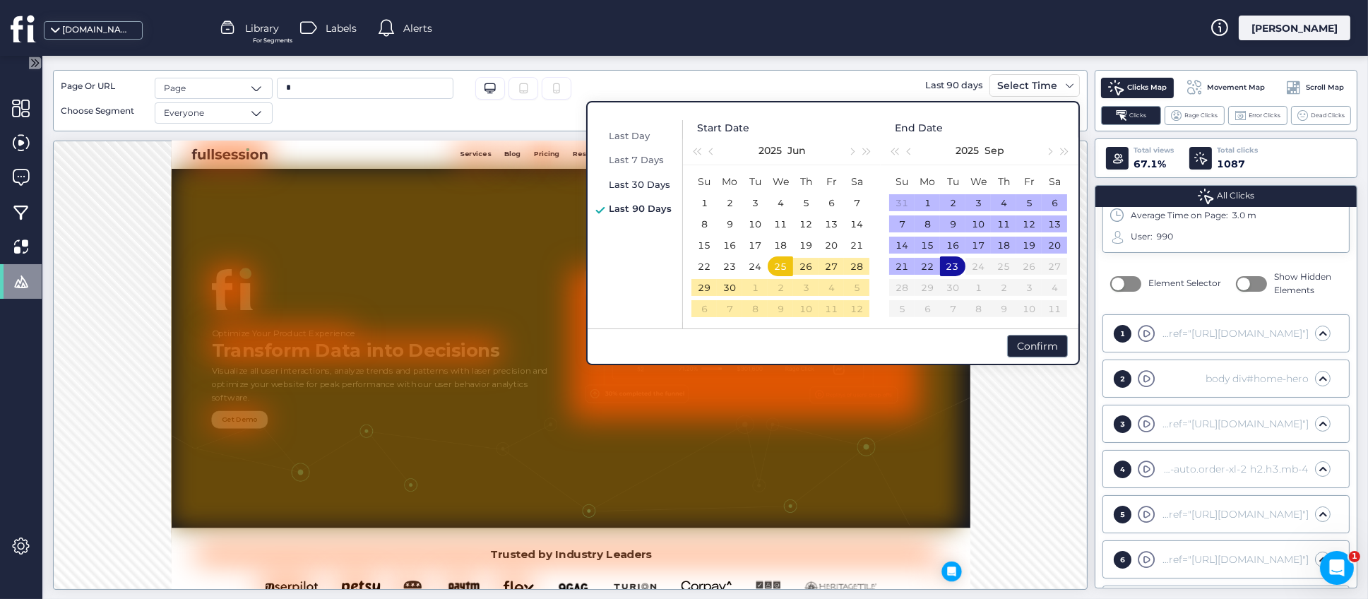
click at [625, 181] on span "Last 30 Days" at bounding box center [639, 184] width 61 height 11
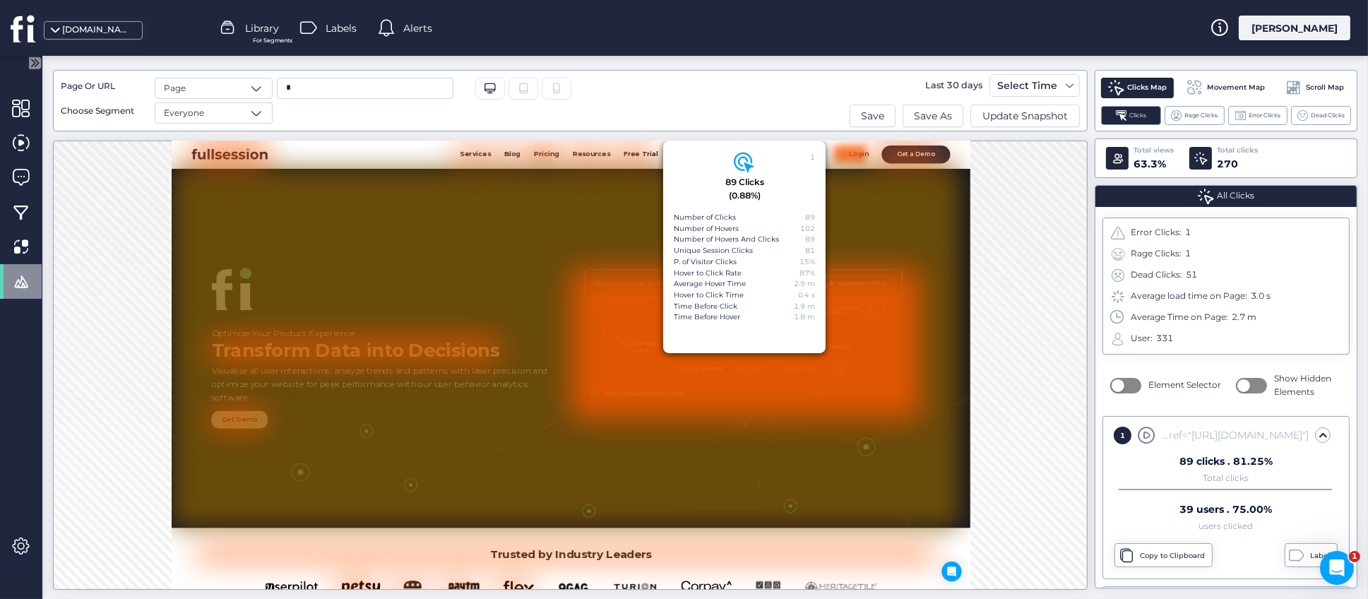
click at [88, 348] on div "1 89 Clicks (0.88%) Number of Clicks 89 Number of Hovers 102 Number of Hovers A…" at bounding box center [570, 365] width 1035 height 449
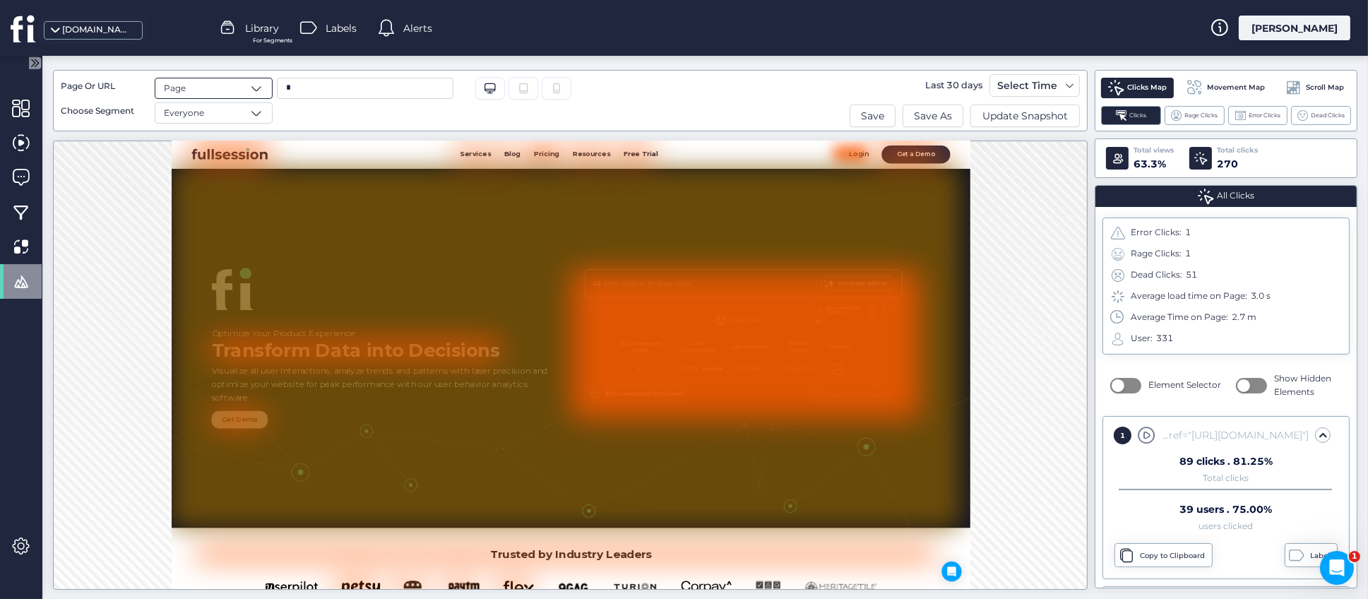
click at [261, 92] on span at bounding box center [256, 88] width 14 height 14
click at [82, 221] on div "1 89 Clicks (0.88%) Number of Clicks 89 Number of Hovers 102 Number of Hovers A…" at bounding box center [570, 365] width 1035 height 449
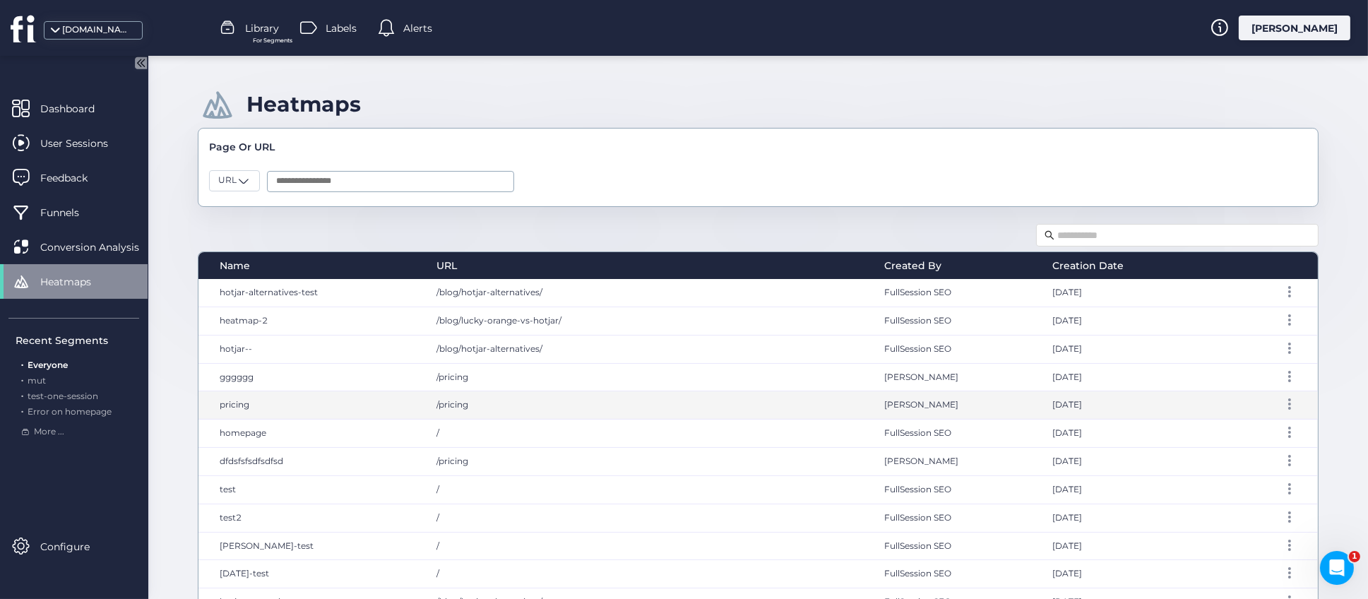
click at [239, 403] on span "pricing" at bounding box center [235, 404] width 30 height 11
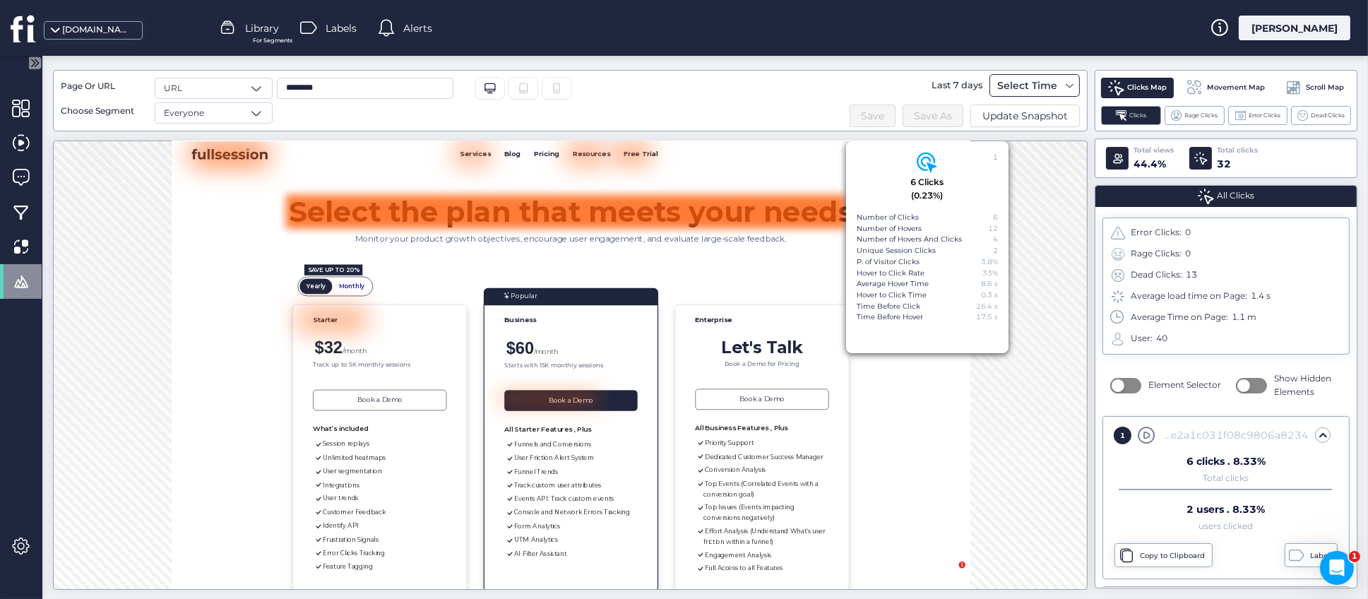
click at [1067, 88] on span at bounding box center [1070, 85] width 11 height 11
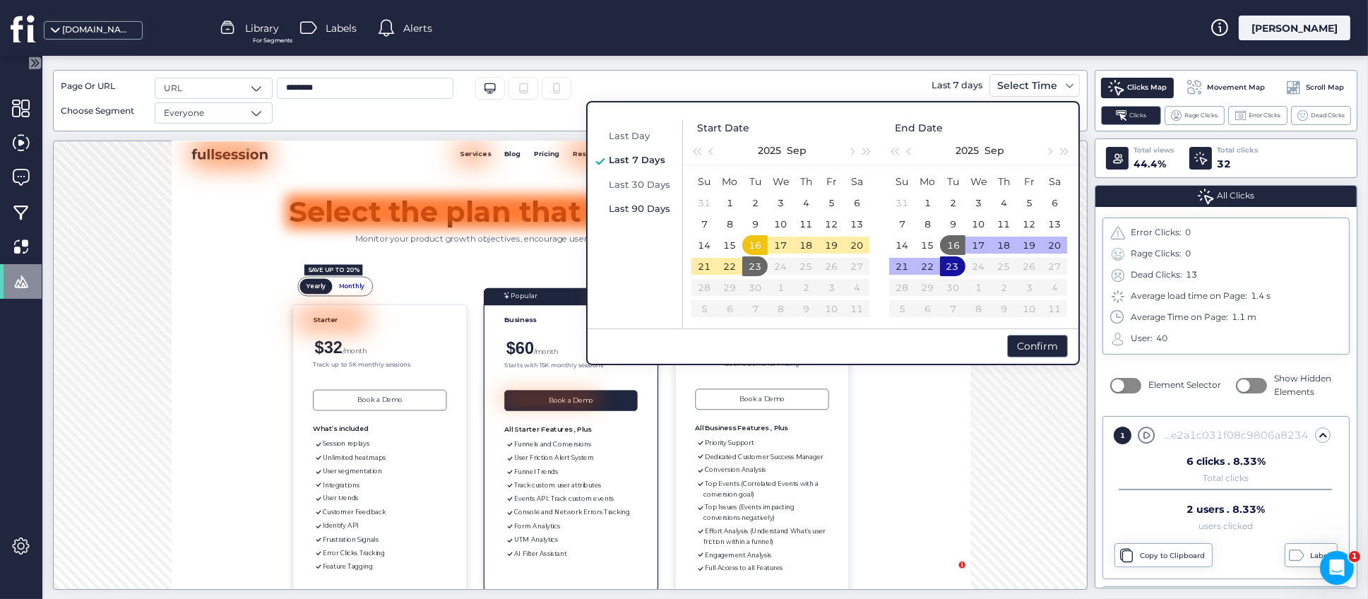
click at [642, 208] on span "Last 90 Days" at bounding box center [639, 208] width 61 height 11
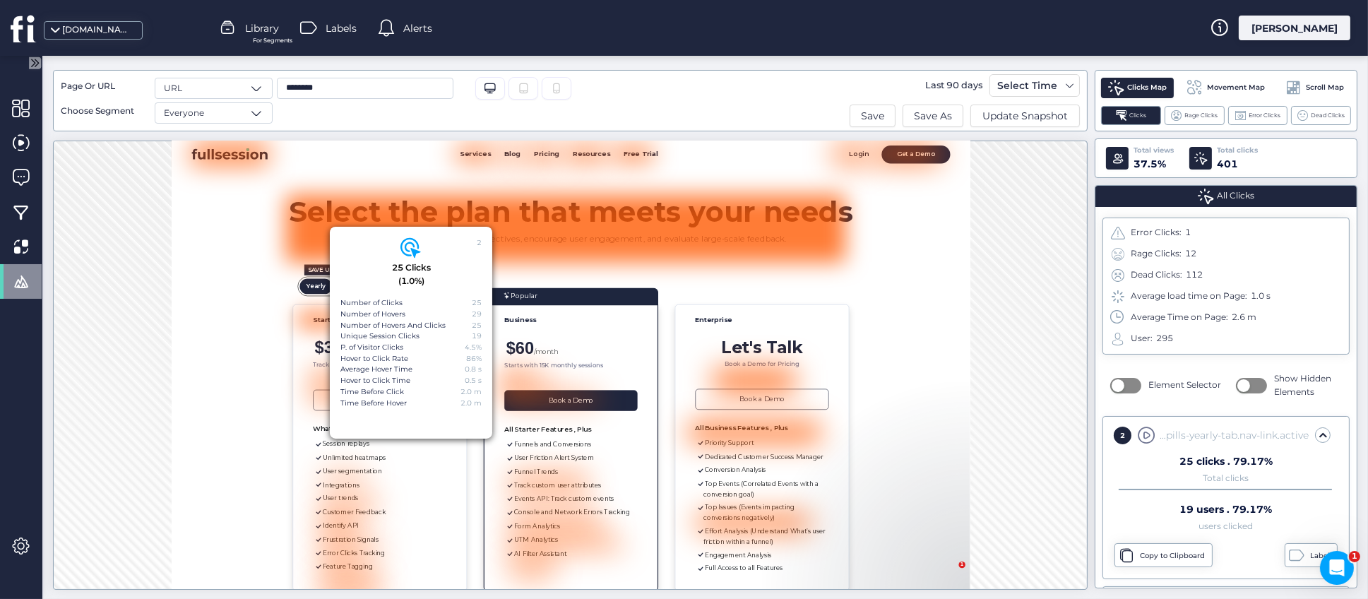
scroll to position [37, 0]
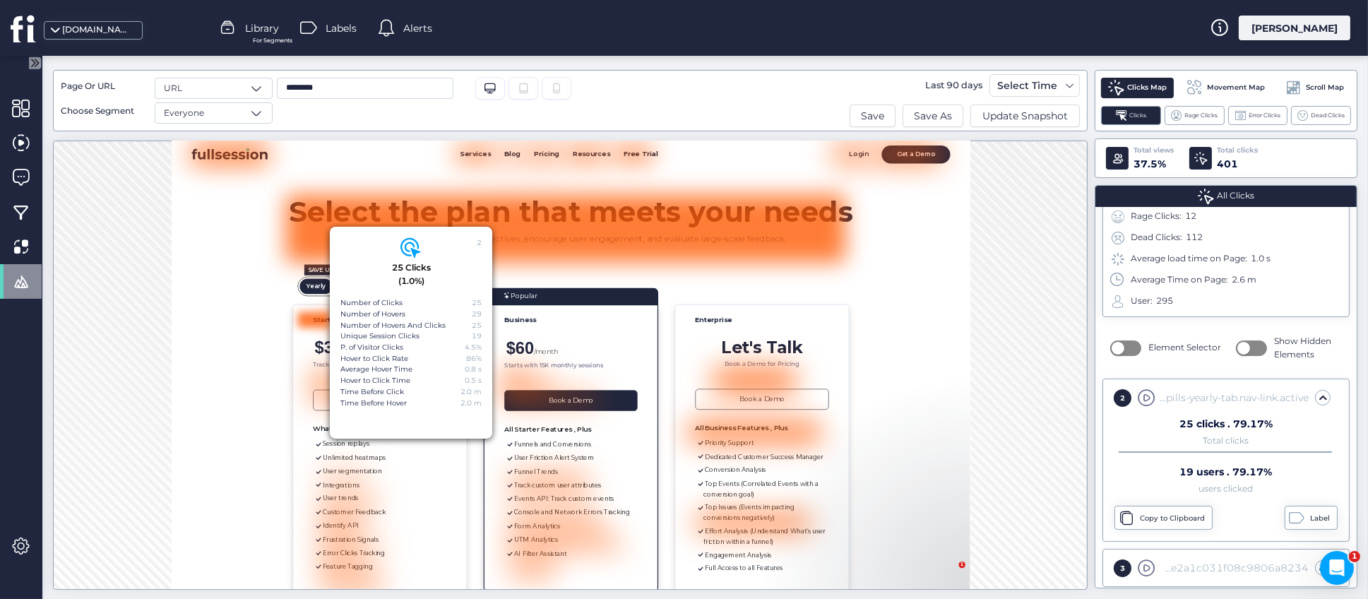
click at [1001, 337] on div "2 25 Clicks (1.0%) Number of Clicks 25 Number of Hovers 29 Number of Hovers And…" at bounding box center [570, 365] width 1035 height 449
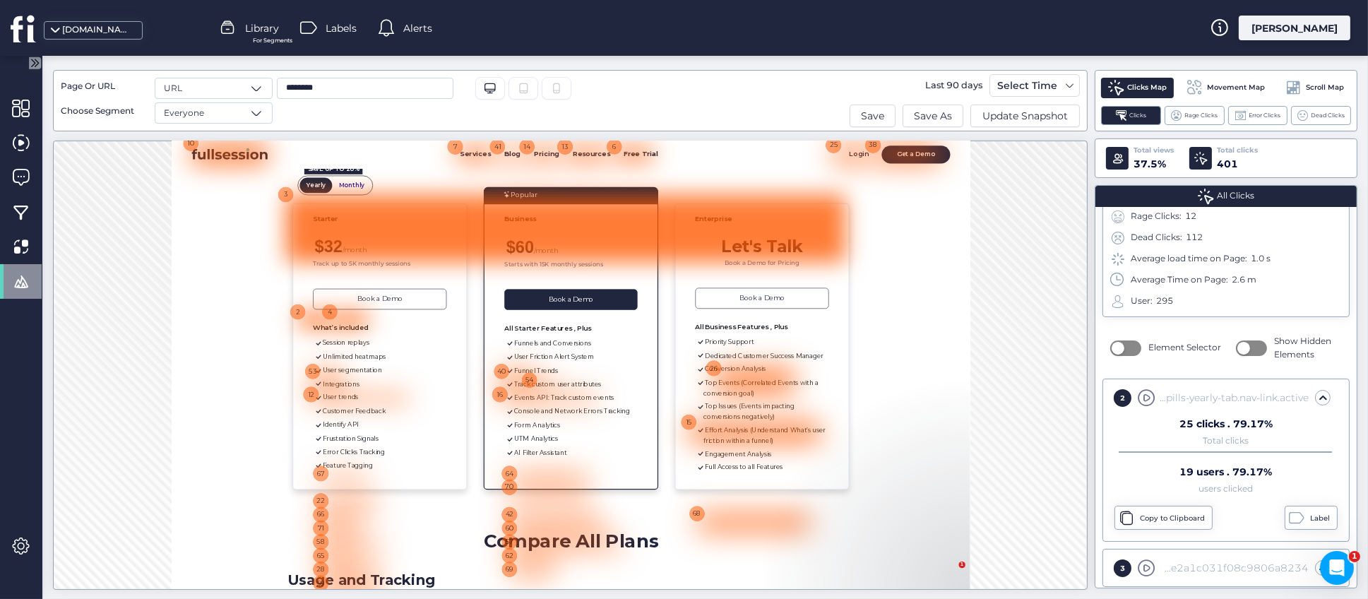
scroll to position [0, 0]
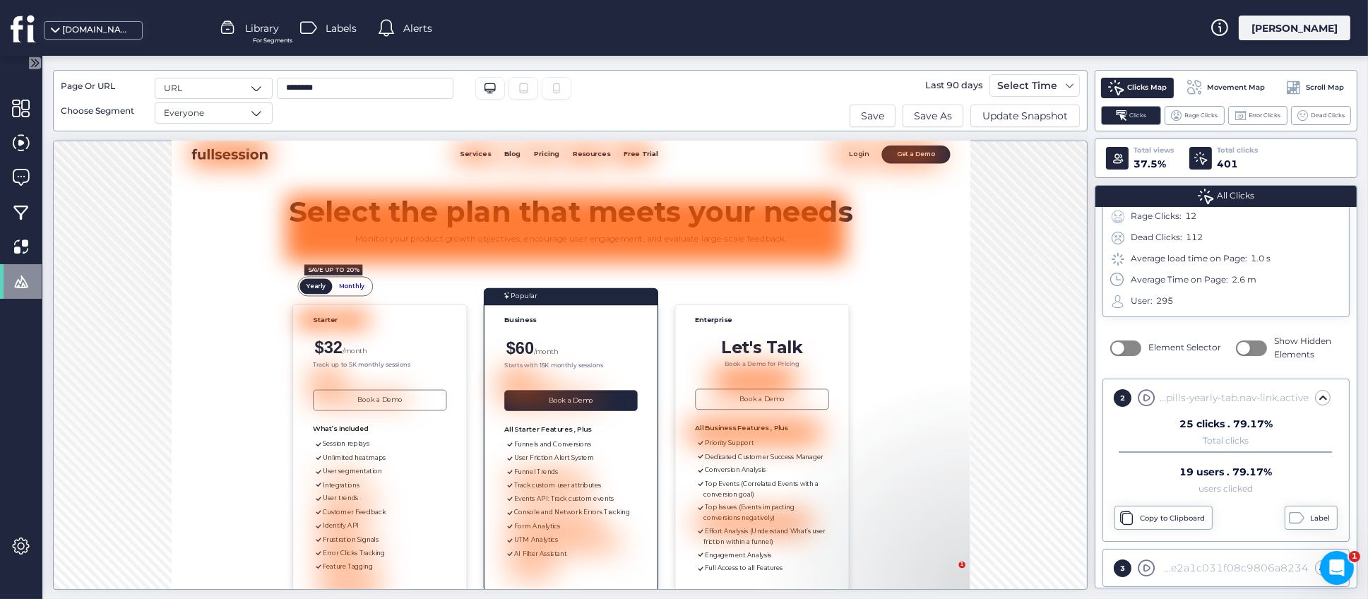
click at [1237, 87] on span "Movement Map" at bounding box center [1237, 87] width 58 height 11
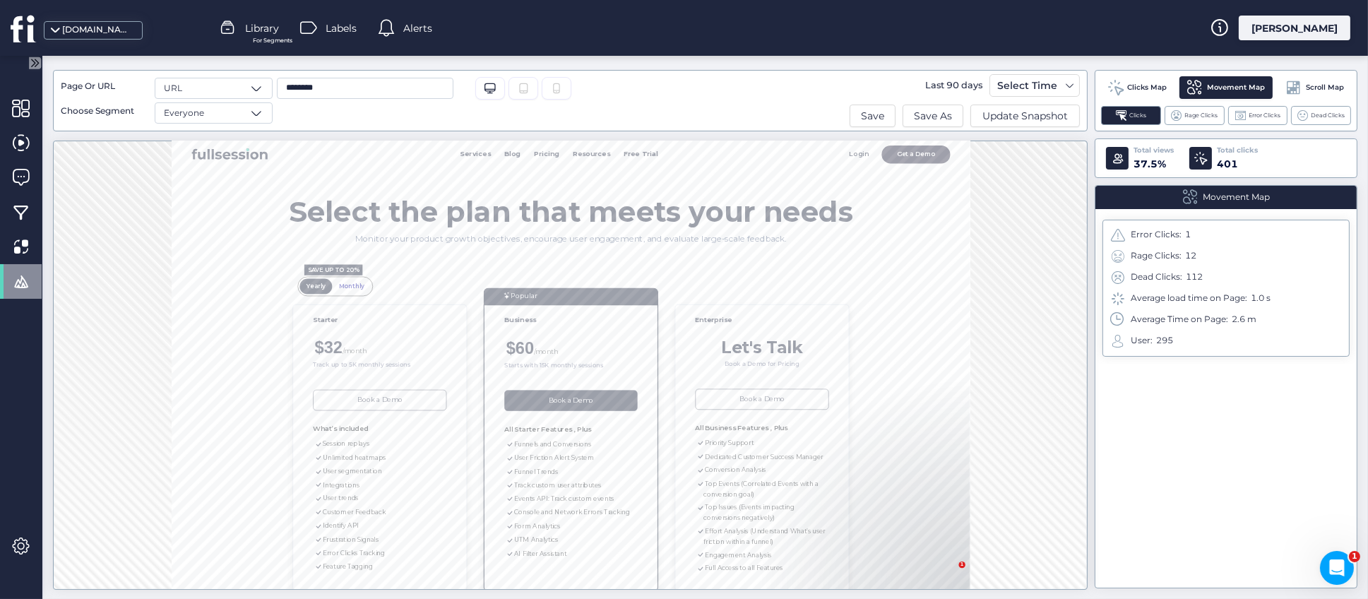
click at [1140, 85] on span "Clicks Map" at bounding box center [1148, 87] width 40 height 11
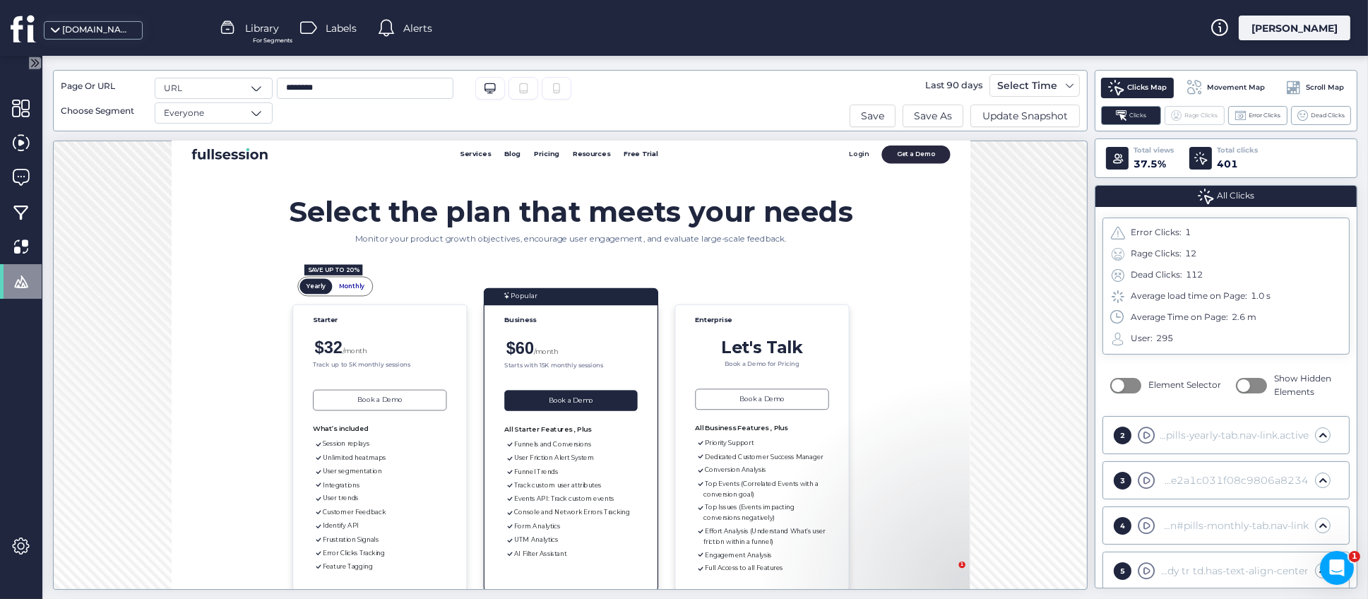
click at [1195, 117] on span "Rage Clicks" at bounding box center [1201, 115] width 33 height 9
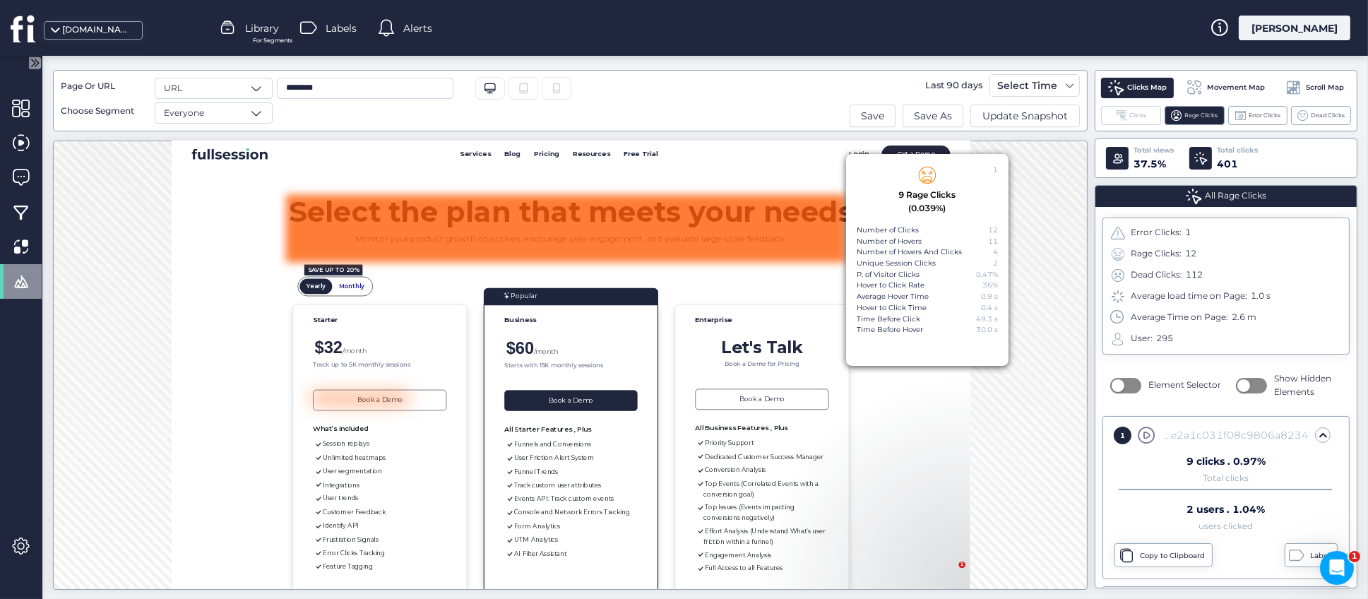
click at [1122, 120] on span at bounding box center [1121, 115] width 11 height 11
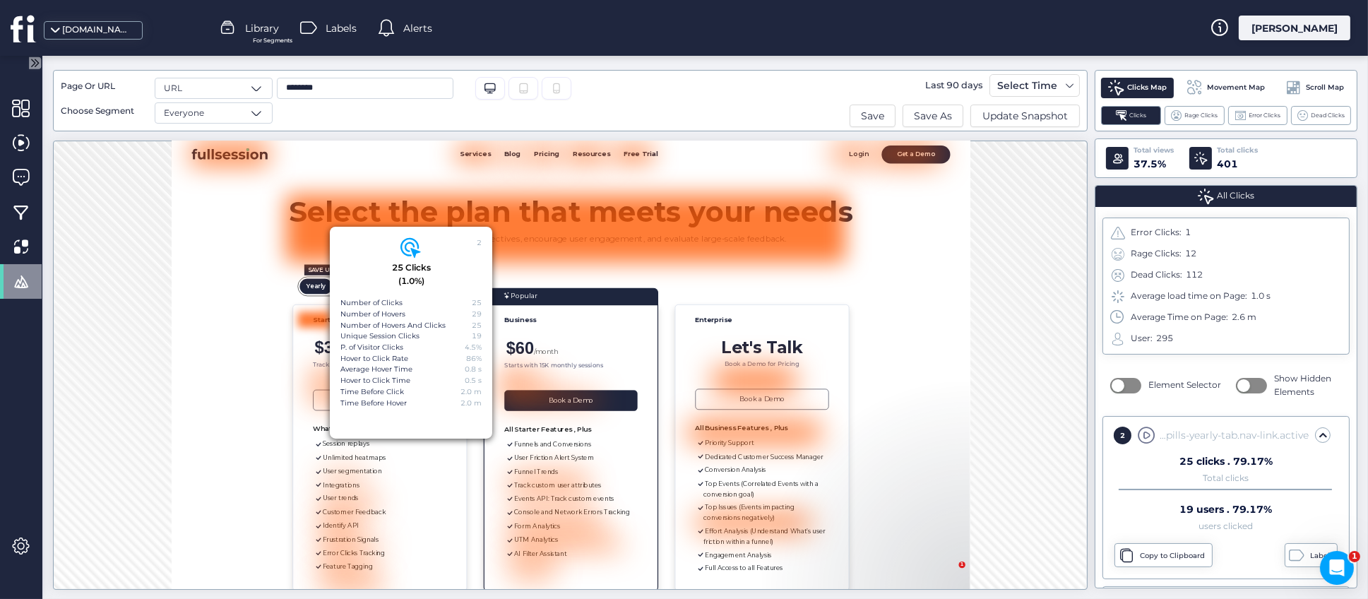
scroll to position [37, 0]
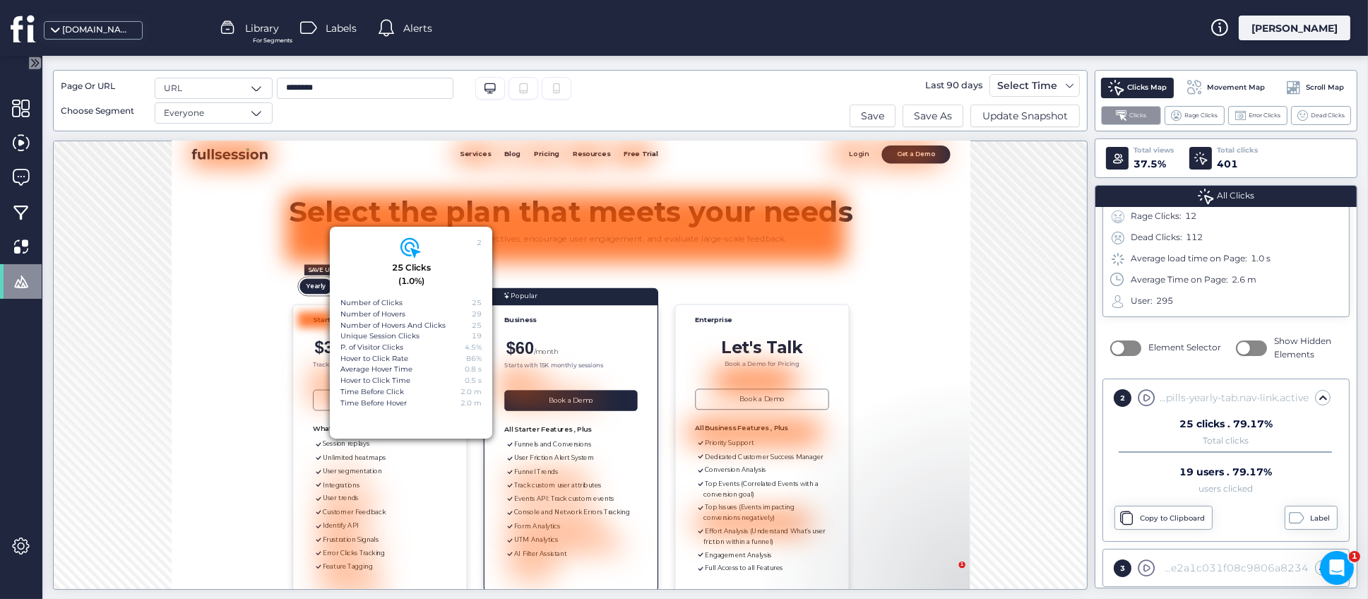
click at [1130, 119] on span "Clicks" at bounding box center [1138, 115] width 17 height 9
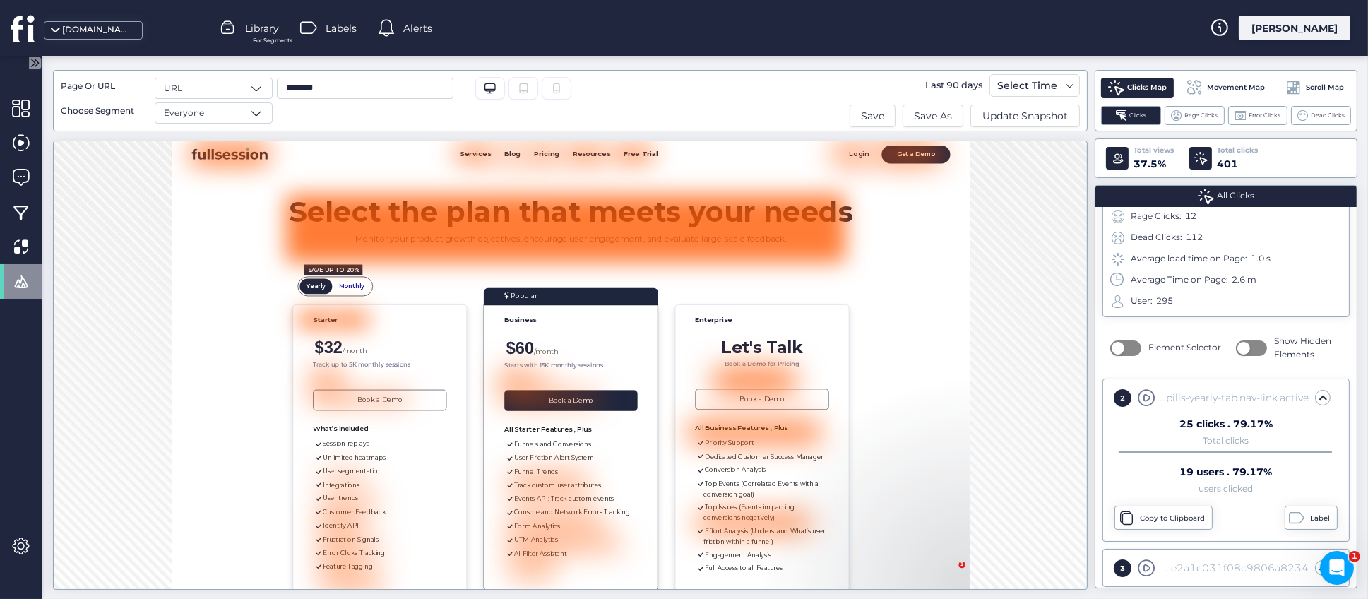
click at [1213, 84] on span "Movement Map" at bounding box center [1237, 87] width 58 height 11
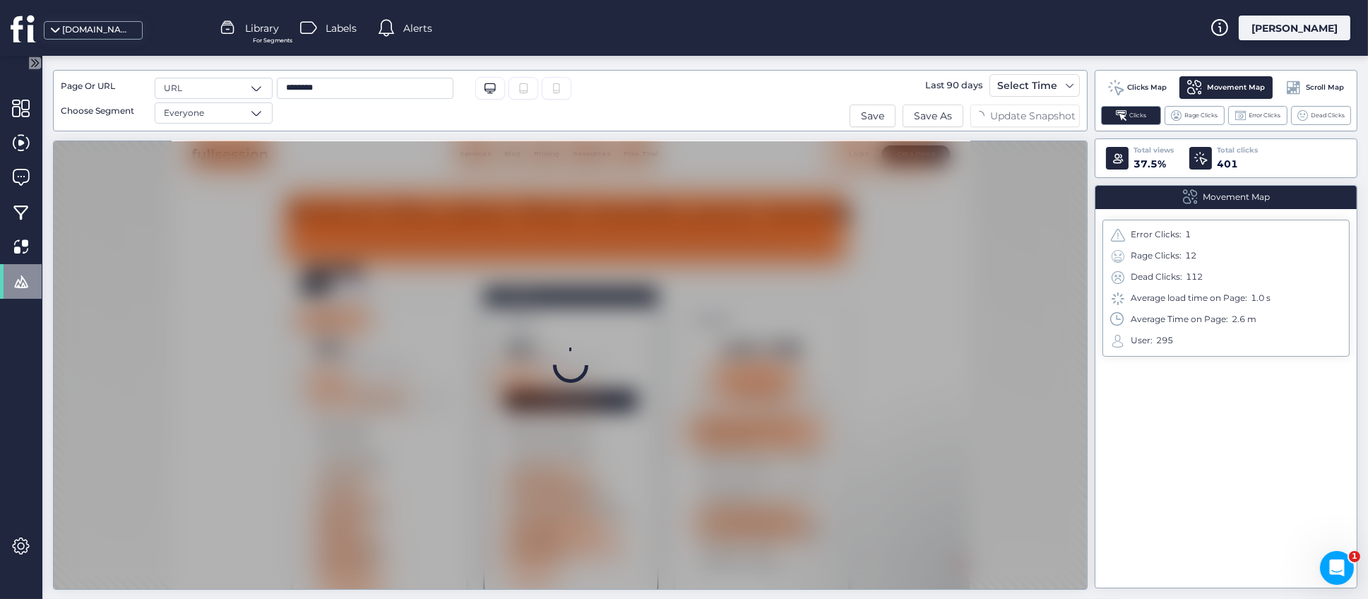
scroll to position [0, 0]
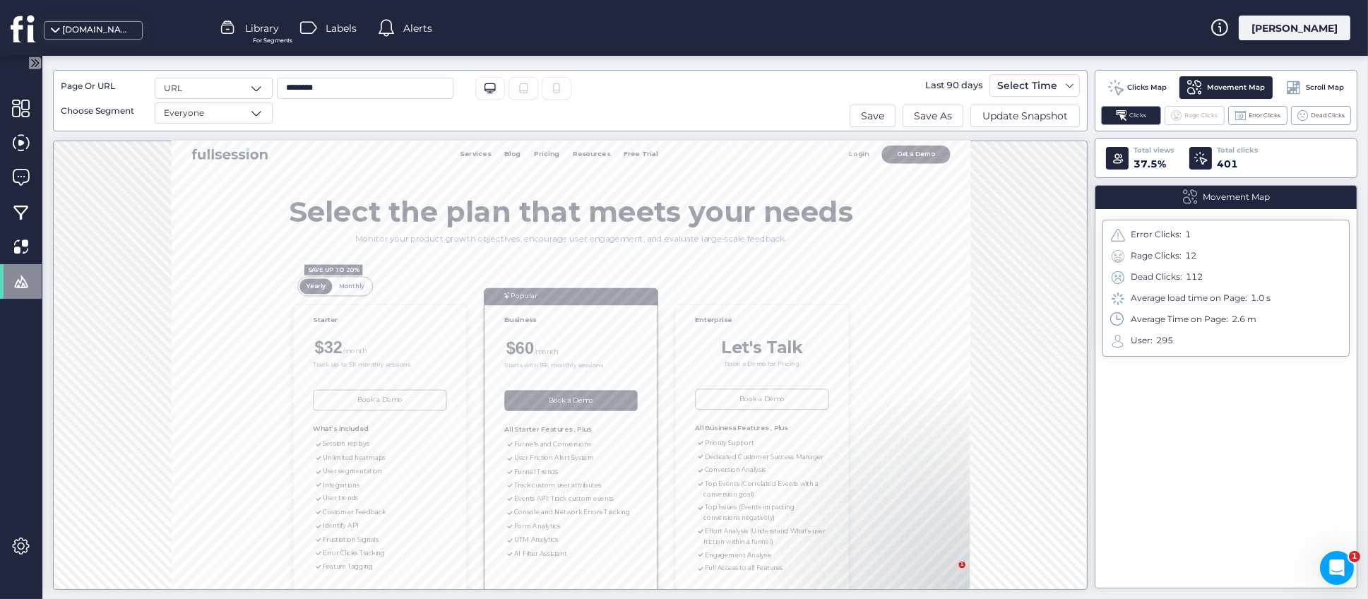
click at [1196, 119] on span "Rage Clicks" at bounding box center [1201, 115] width 33 height 9
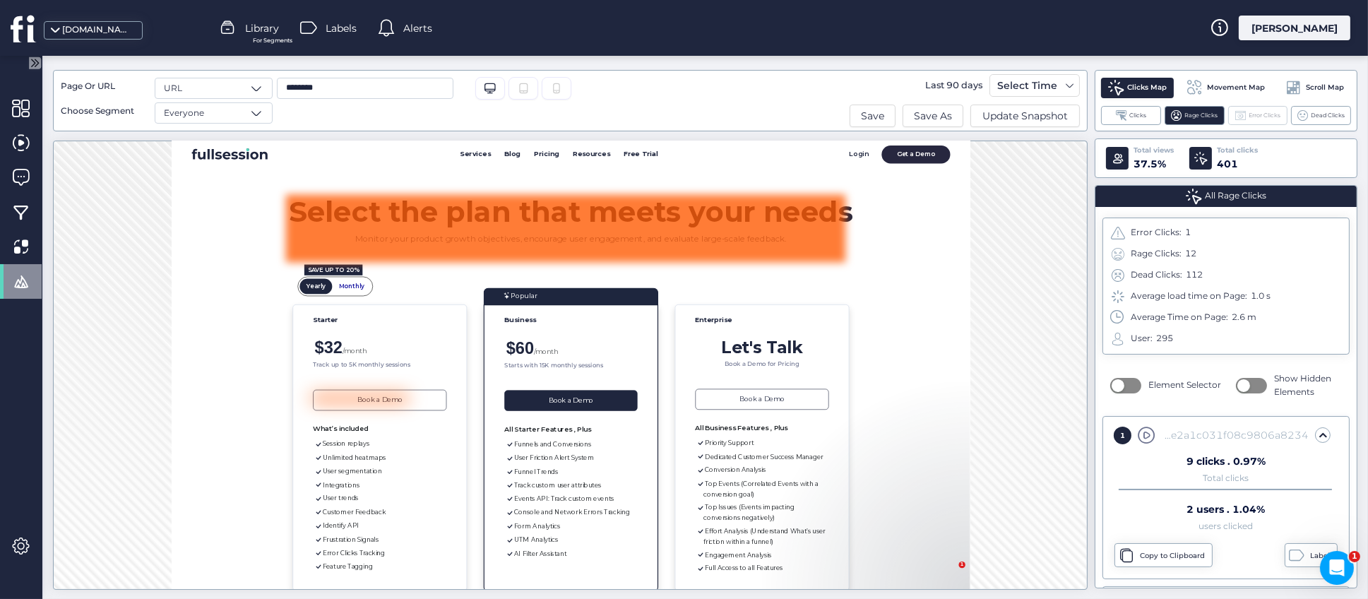
click at [1253, 118] on span "Error Clicks" at bounding box center [1265, 115] width 32 height 9
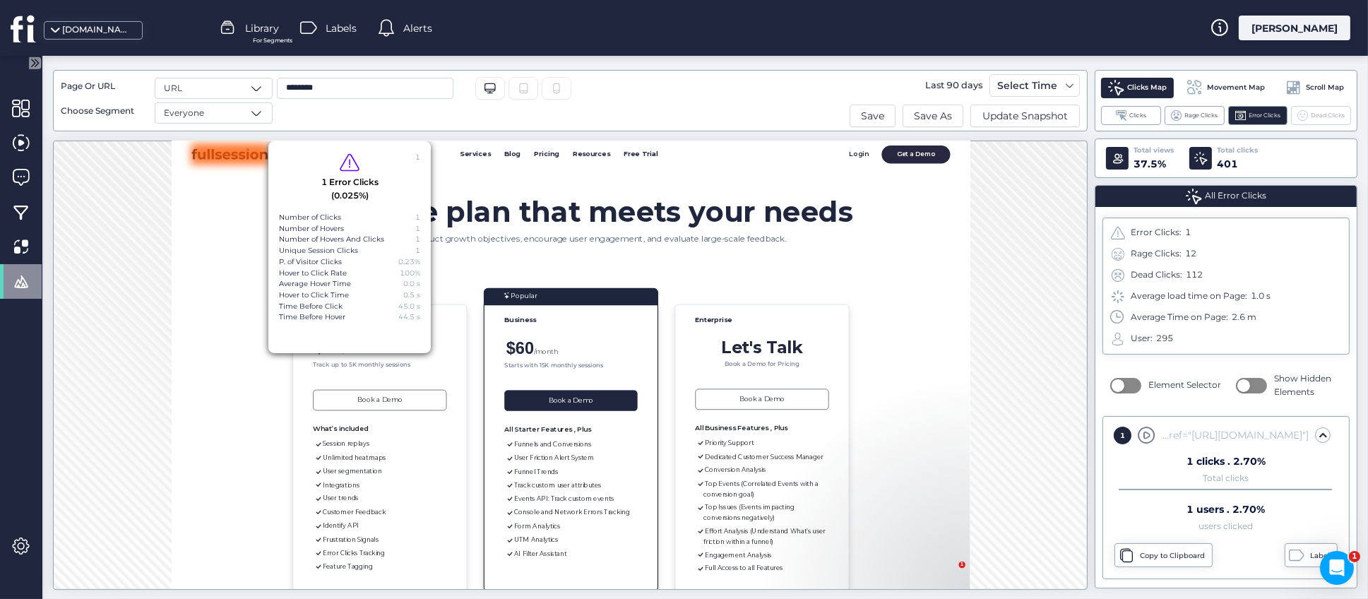
click at [1331, 118] on span "Dead Clicks" at bounding box center [1328, 115] width 34 height 9
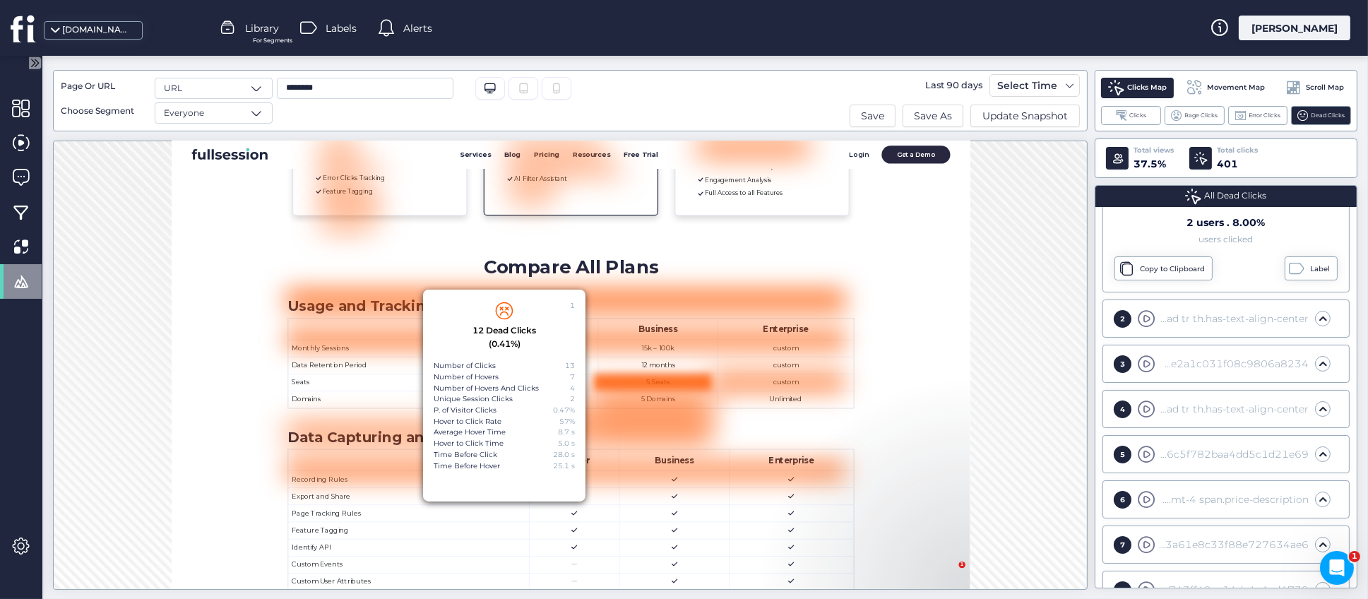
scroll to position [530, 0]
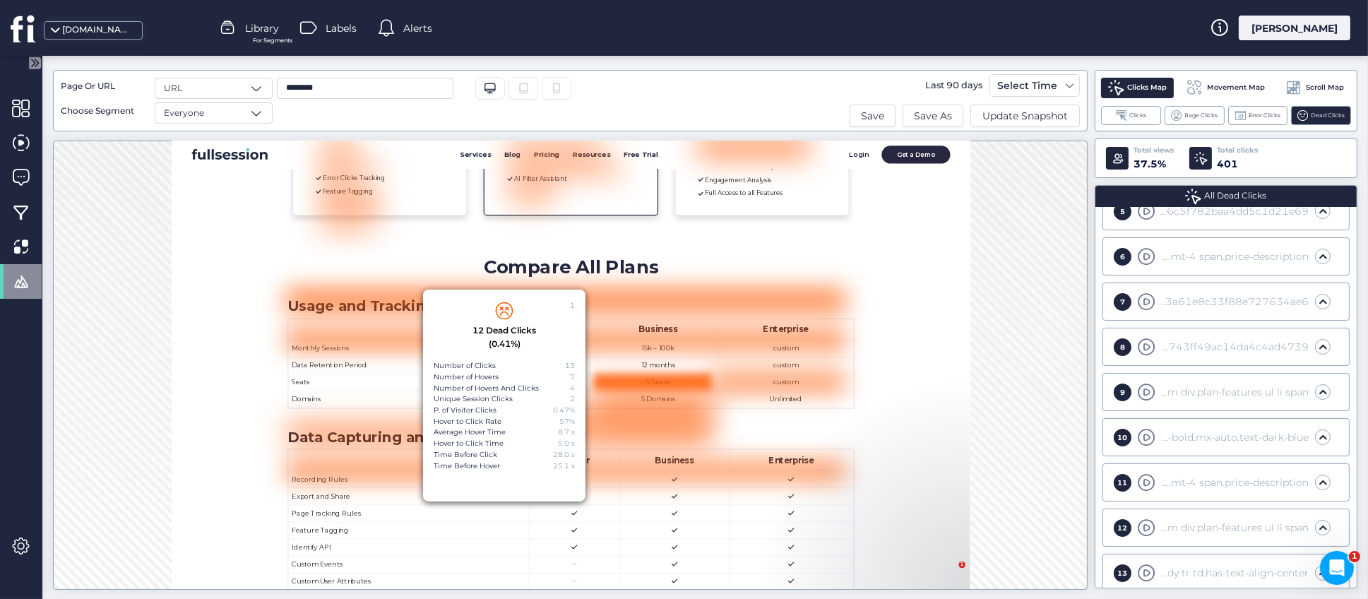
click at [1125, 439] on div "10" at bounding box center [1123, 438] width 18 height 18
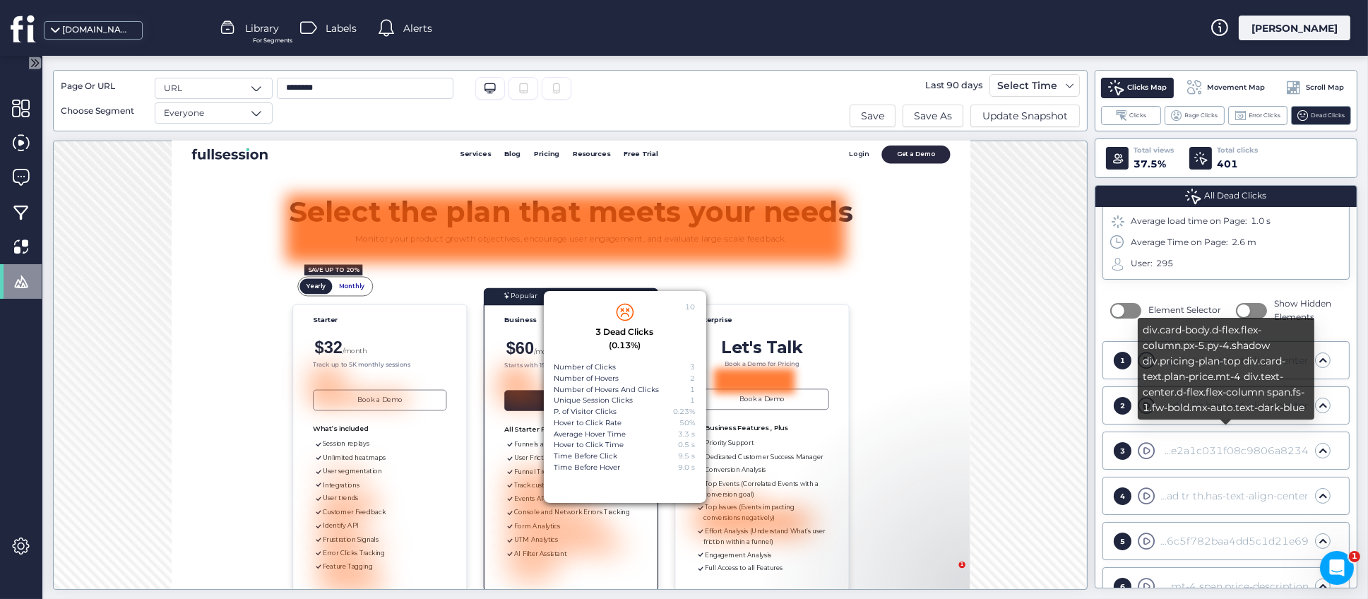
scroll to position [0, 0]
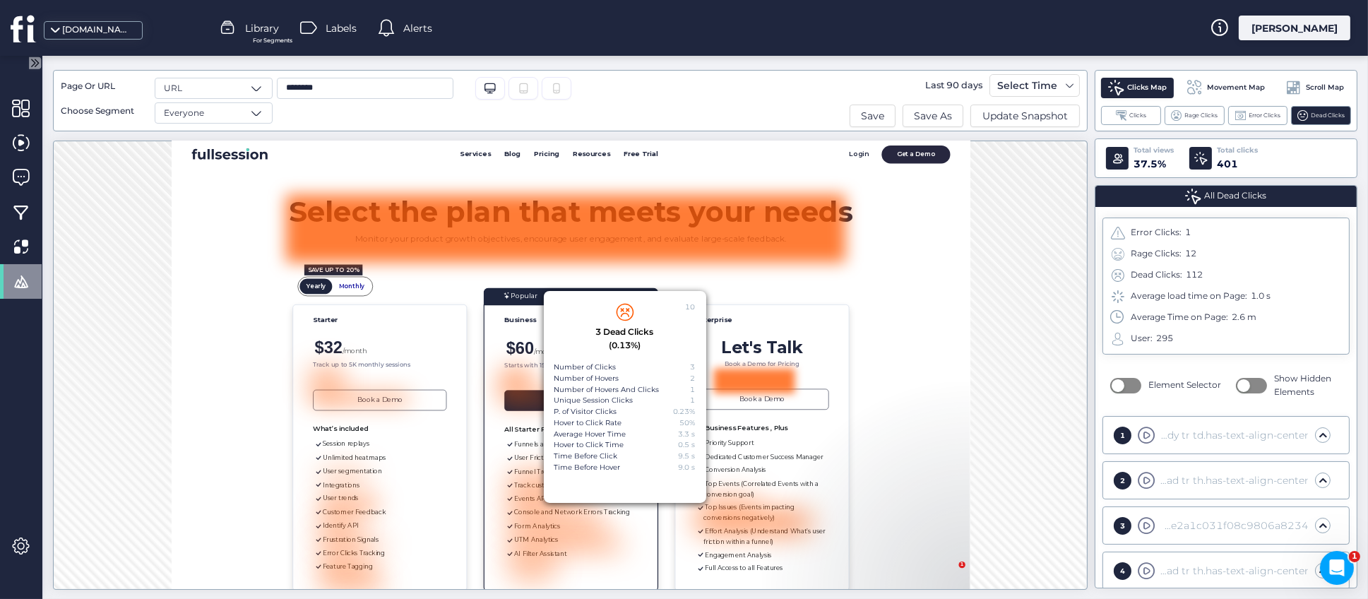
click at [1241, 87] on span "Movement Map" at bounding box center [1237, 87] width 58 height 11
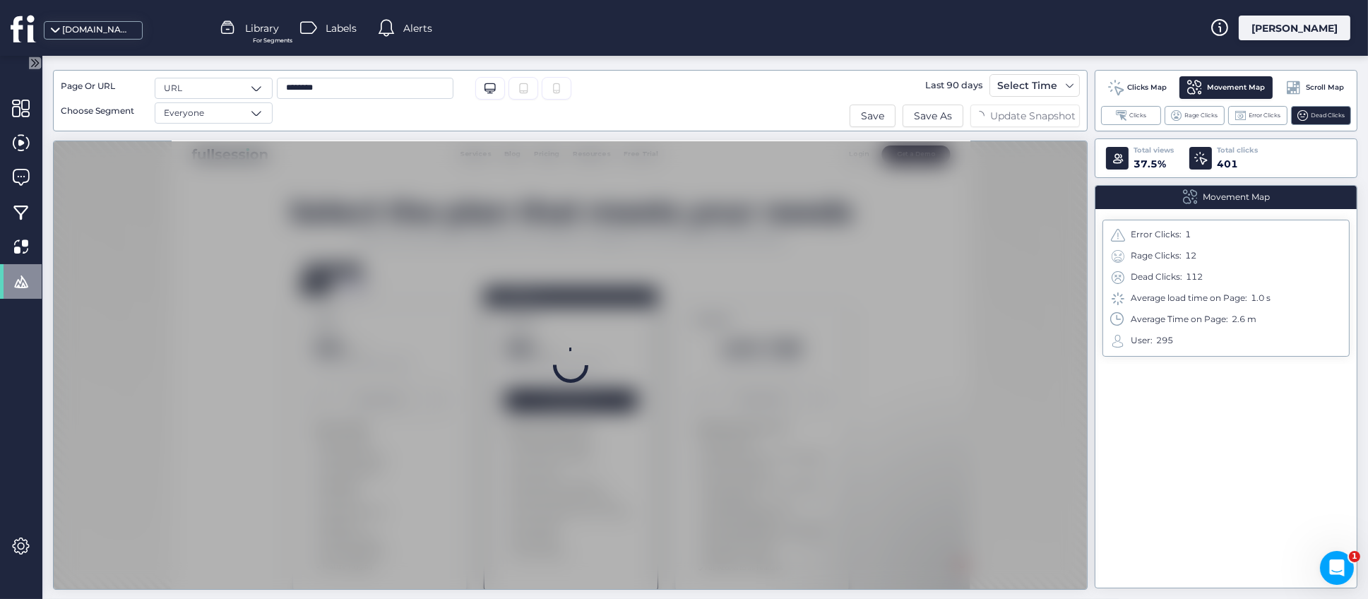
scroll to position [637, 0]
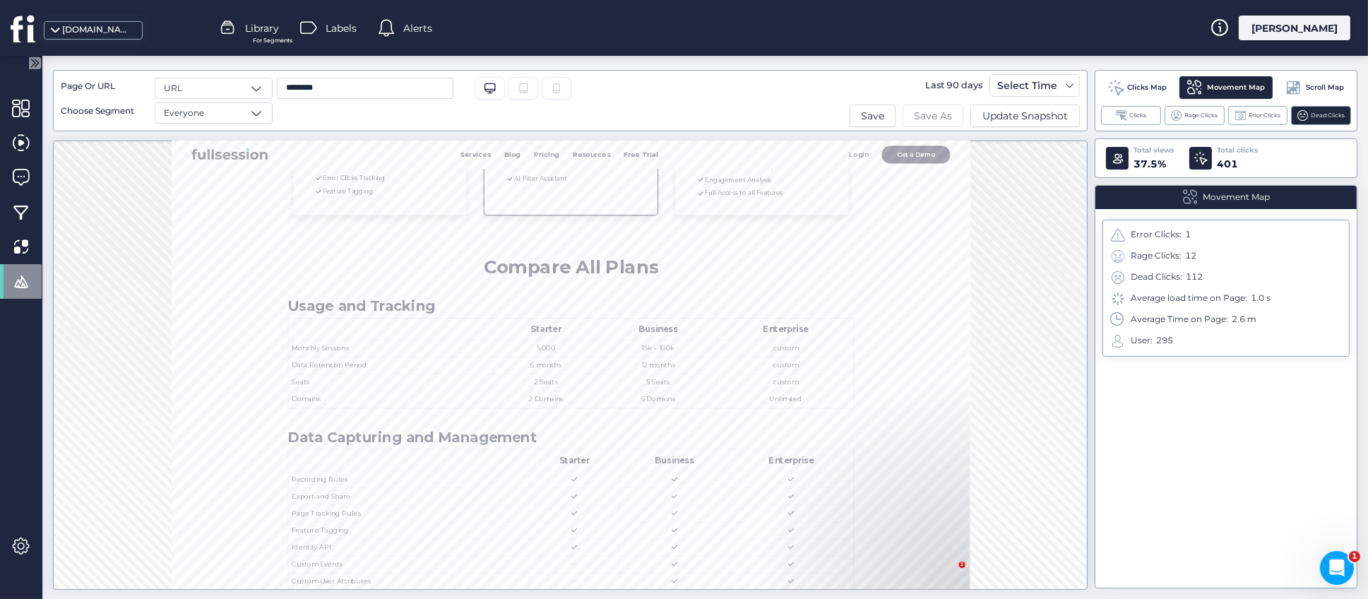
click at [934, 119] on span "Save As" at bounding box center [933, 116] width 38 height 16
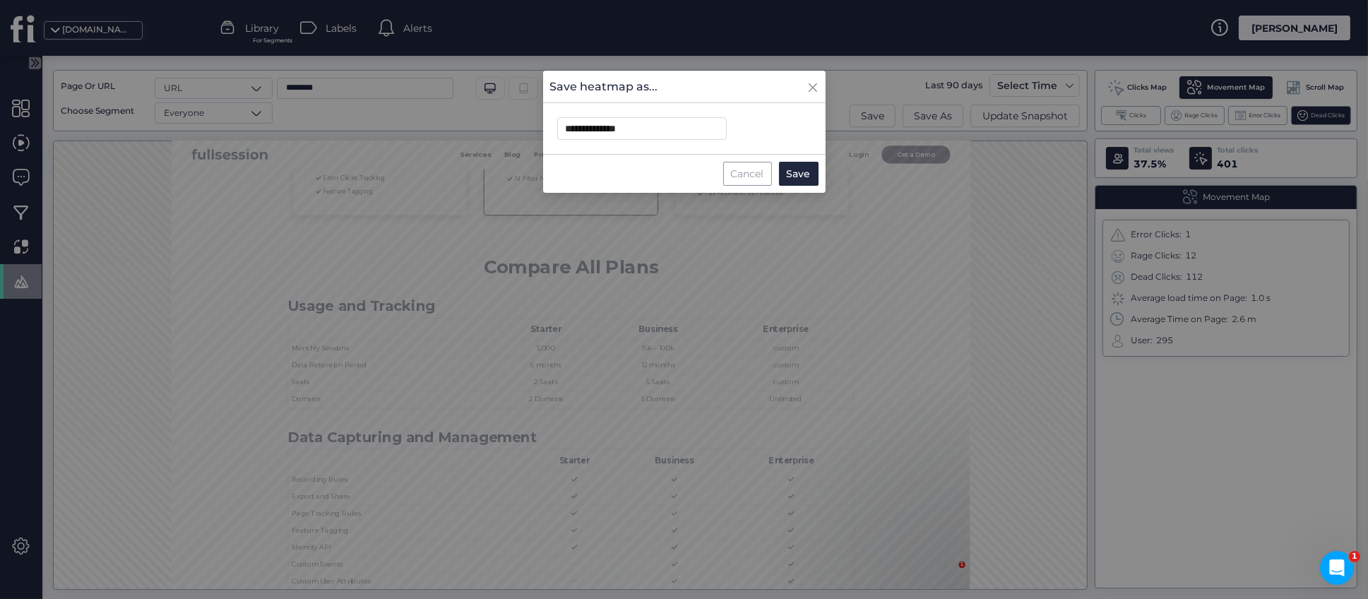
click at [743, 181] on div "Cancel" at bounding box center [747, 174] width 49 height 24
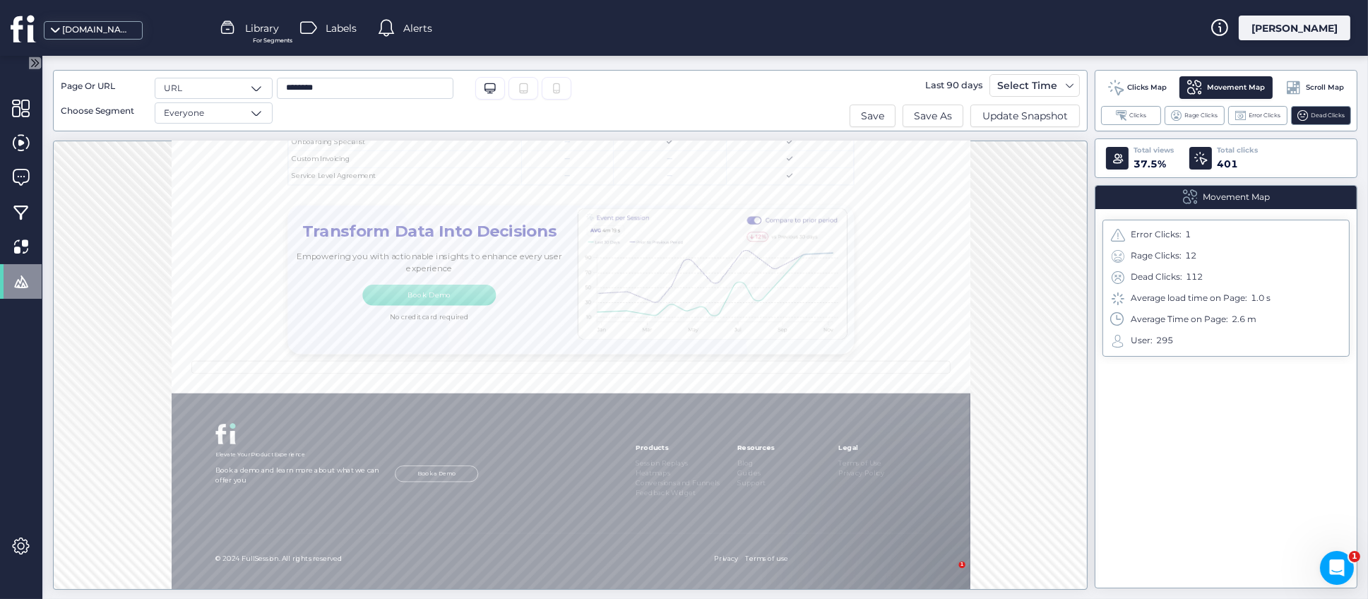
scroll to position [0, 0]
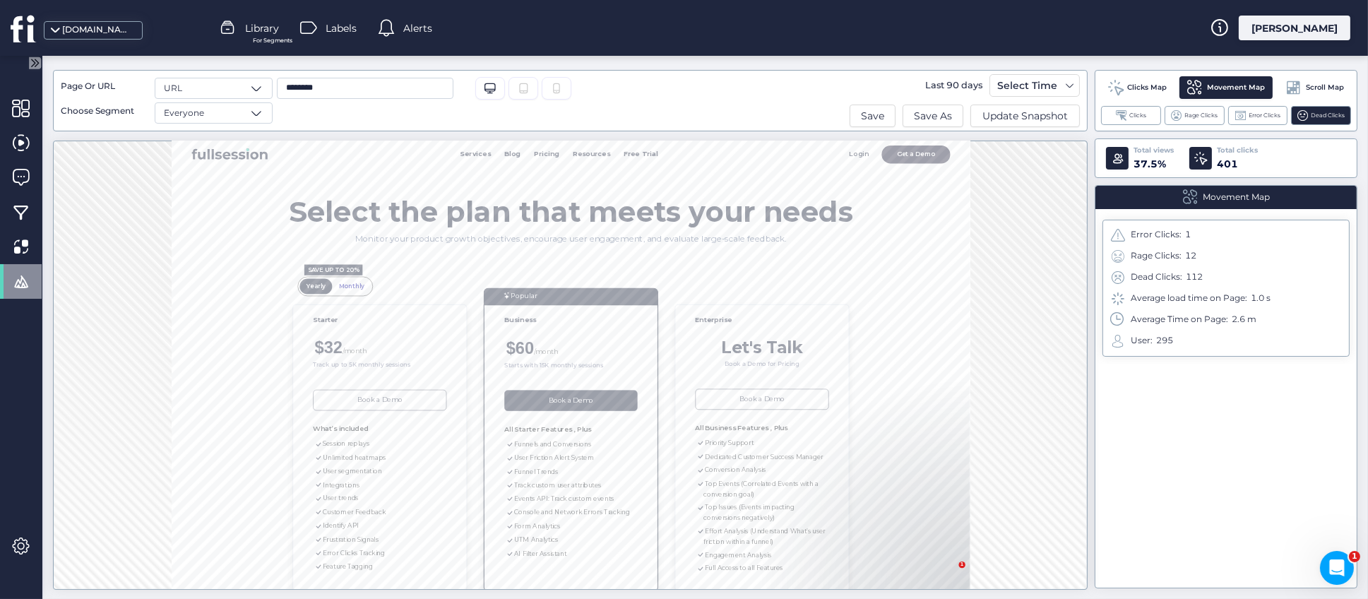
drag, startPoint x: 1517, startPoint y: 328, endPoint x: 1183, endPoint y: 284, distance: 337.0
drag, startPoint x: 727, startPoint y: 692, endPoint x: 914, endPoint y: 836, distance: 236.3
drag, startPoint x: 738, startPoint y: 691, endPoint x: 925, endPoint y: 803, distance: 218.9
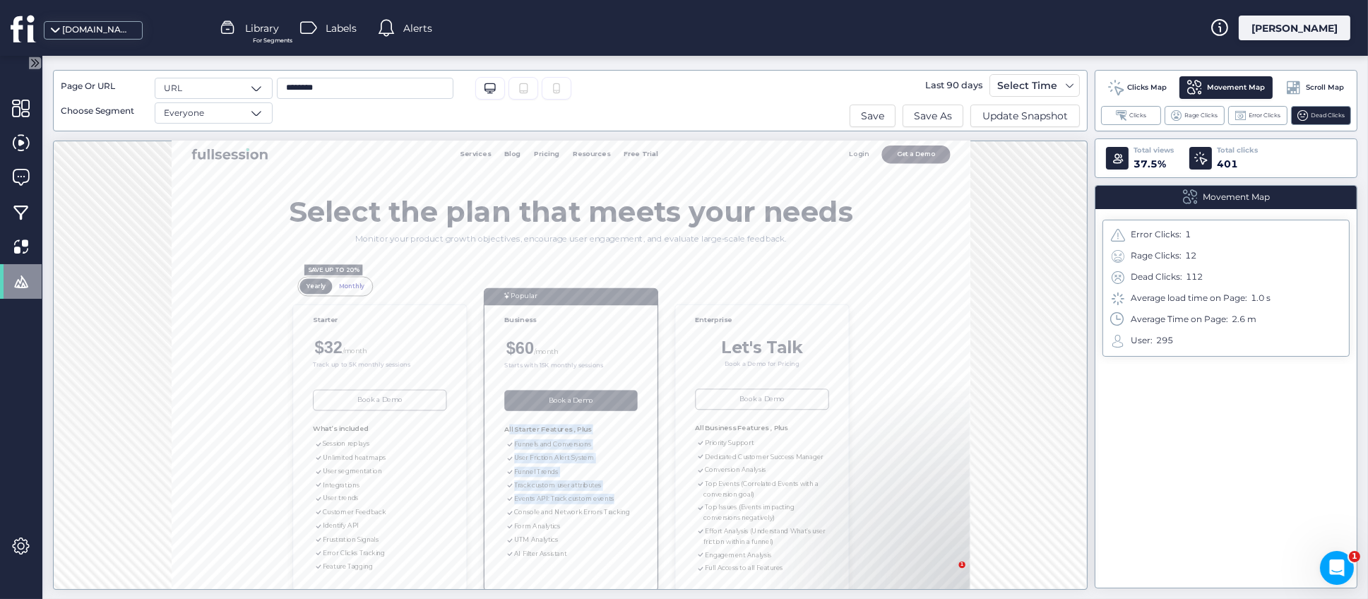
drag, startPoint x: 732, startPoint y: 686, endPoint x: 930, endPoint y: 831, distance: 245.2
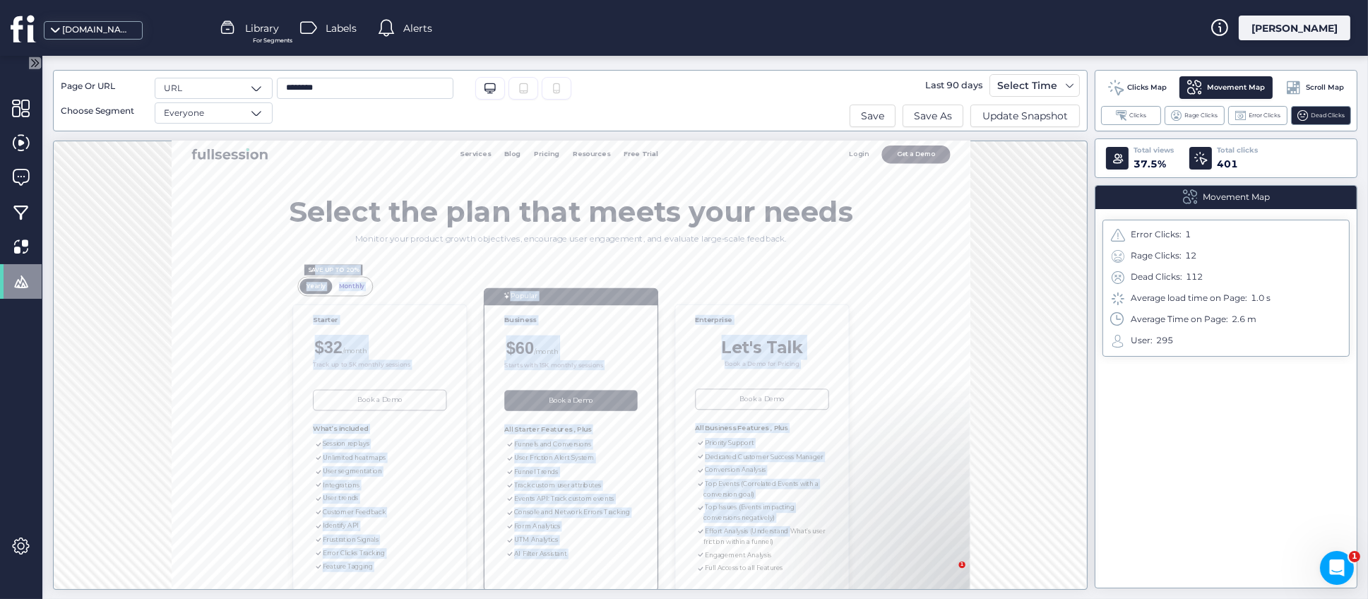
drag, startPoint x: 1189, startPoint y: 832, endPoint x: 413, endPoint y: 394, distance: 891.2
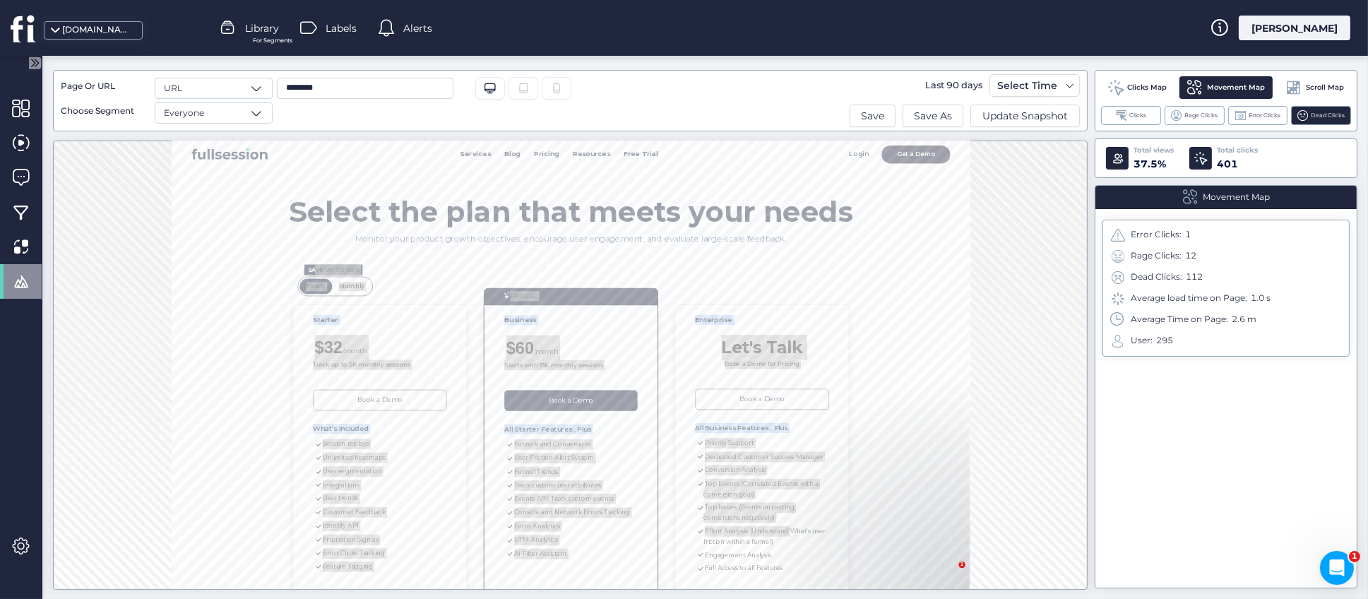
click at [171, 362] on iframe at bounding box center [570, 365] width 799 height 449
click at [1146, 83] on span "Clicks Map" at bounding box center [1148, 87] width 40 height 11
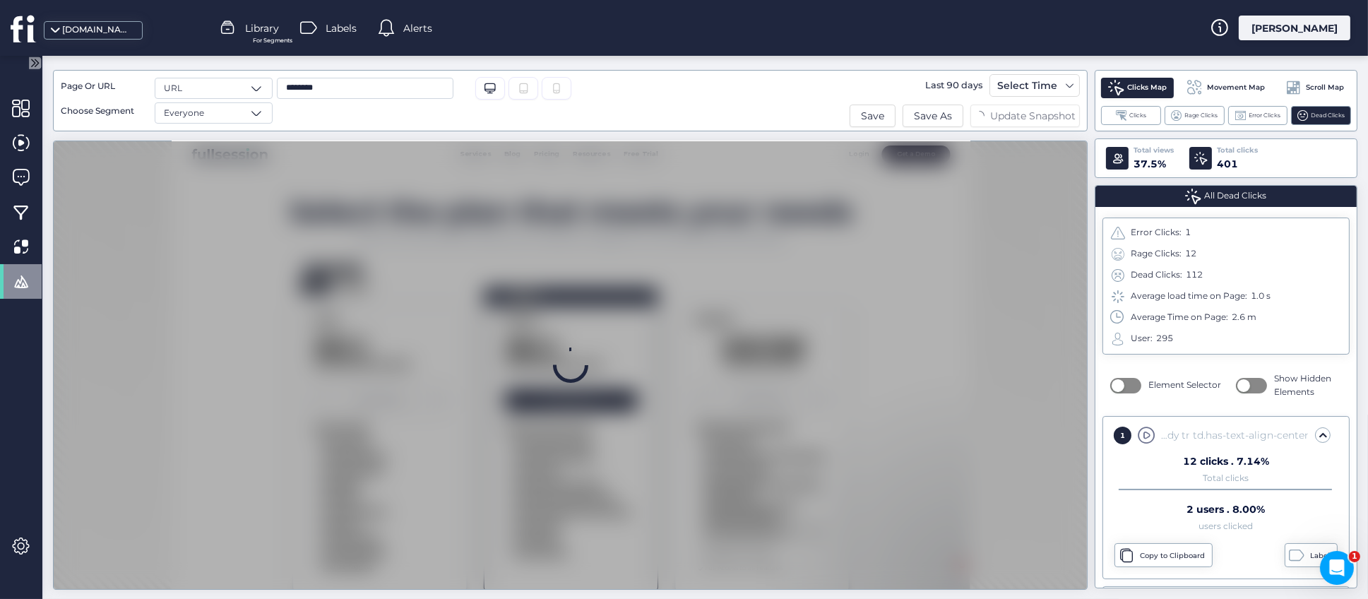
click at [1318, 85] on span "Scroll Map" at bounding box center [1325, 87] width 38 height 11
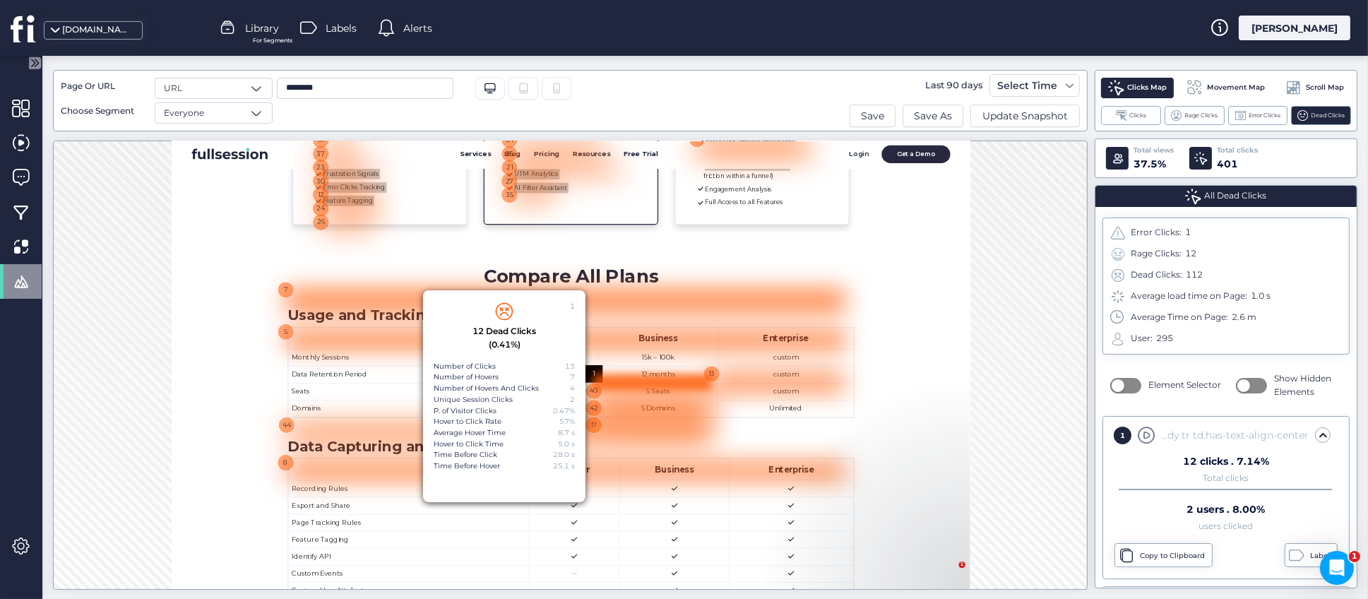
scroll to position [636, 0]
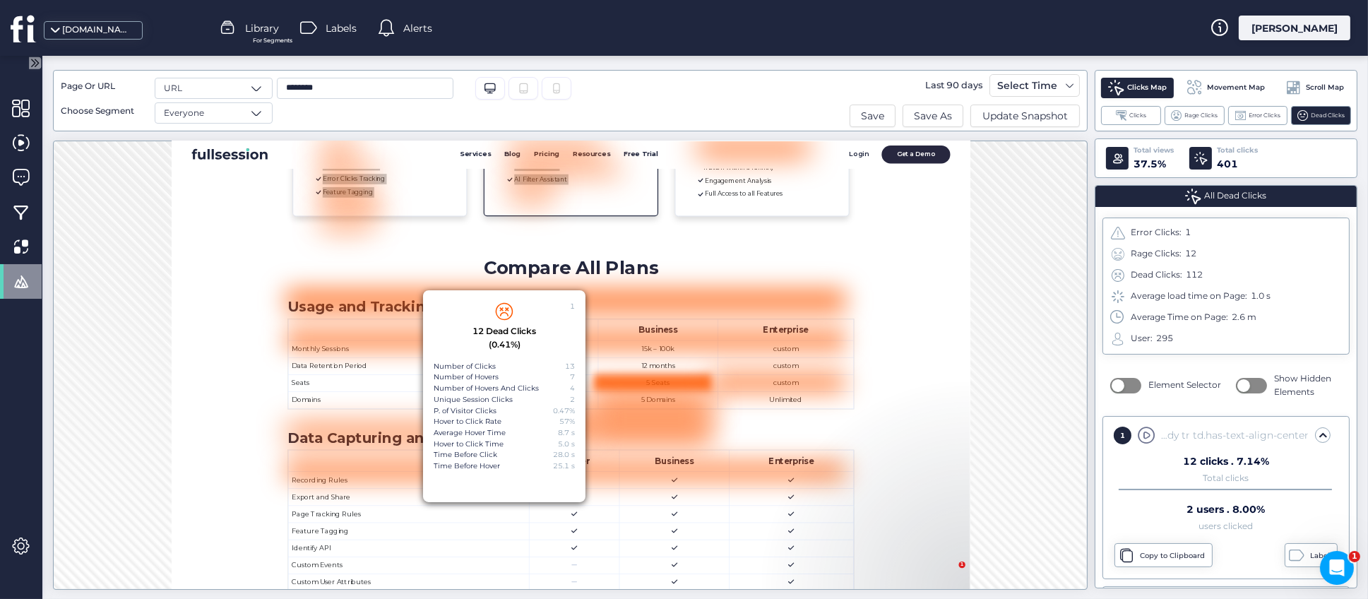
click at [1319, 86] on span "Scroll Map" at bounding box center [1325, 87] width 38 height 11
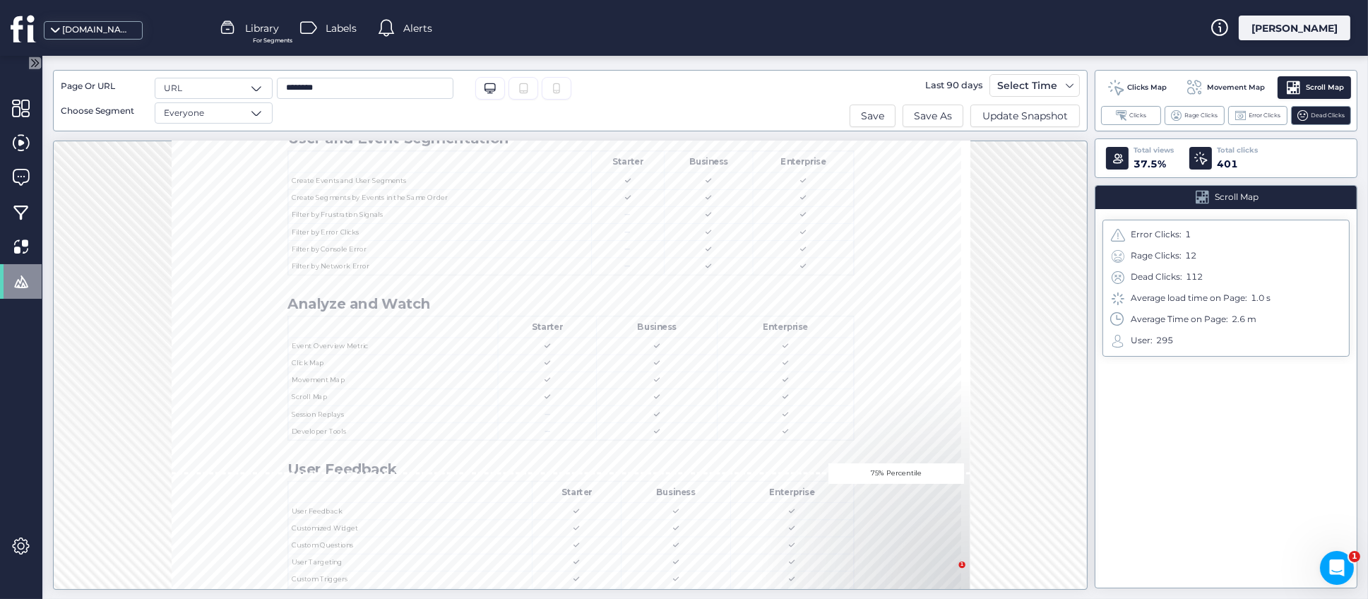
scroll to position [2649, 0]
click at [1144, 90] on span "Clicks Map" at bounding box center [1148, 87] width 40 height 11
click at [1134, 89] on span "Clicks Map" at bounding box center [1148, 87] width 40 height 11
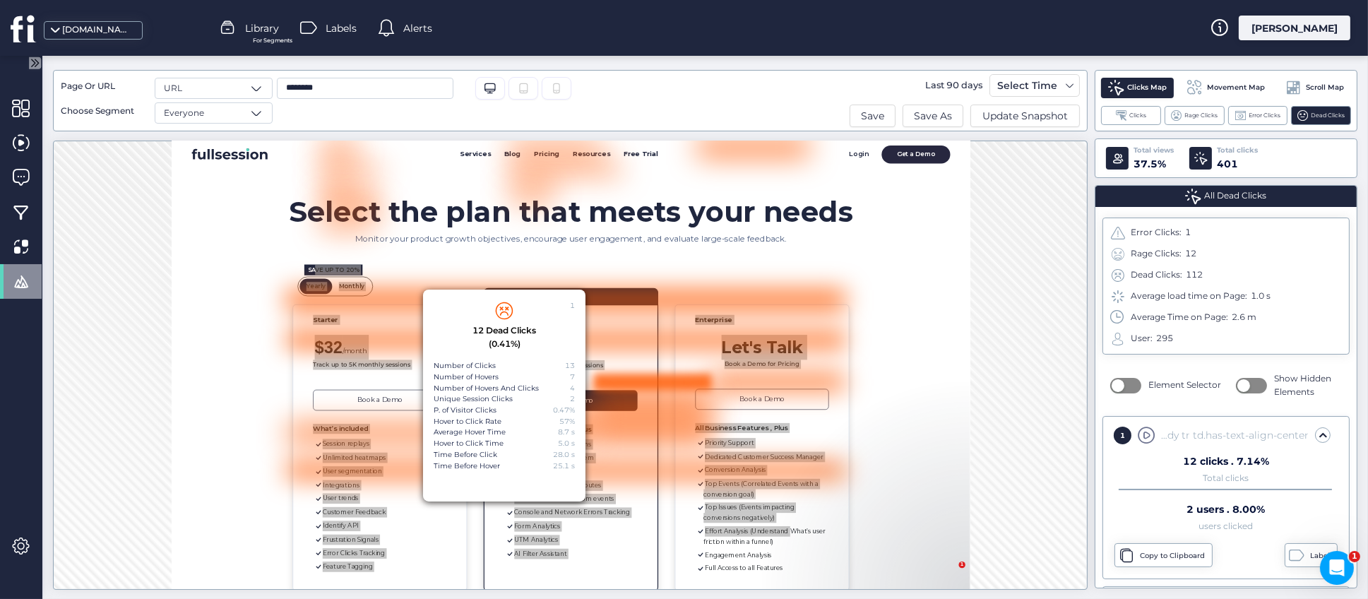
scroll to position [637, 0]
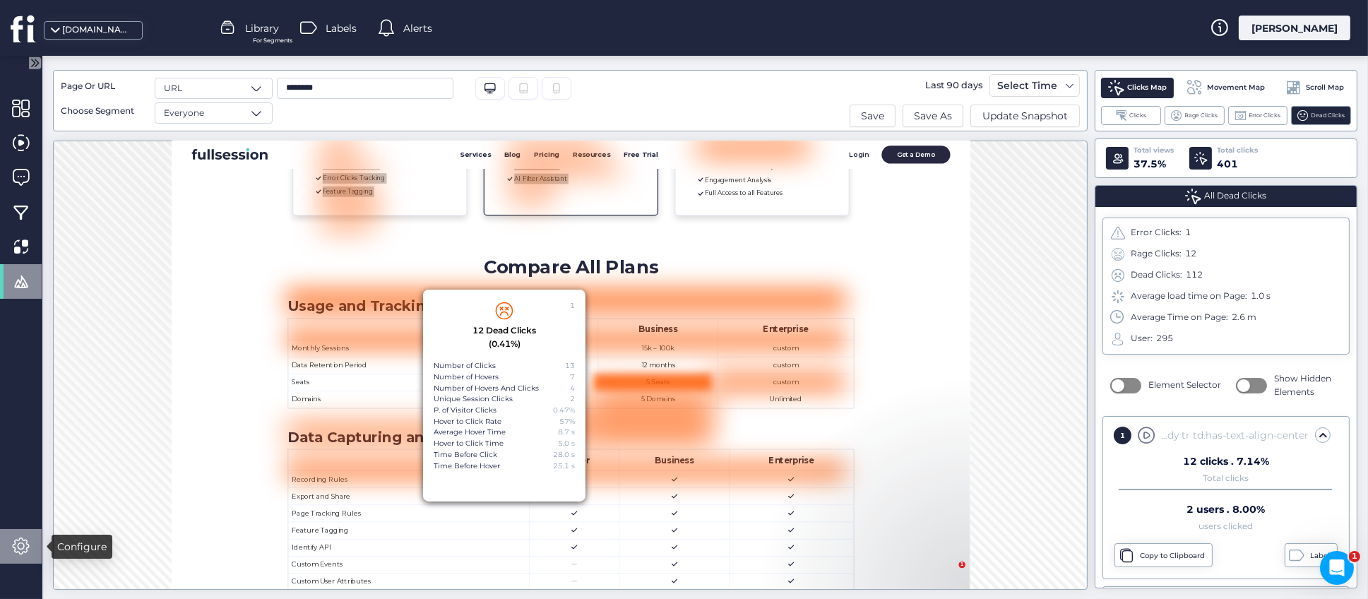
click at [23, 552] on span at bounding box center [21, 547] width 18 height 18
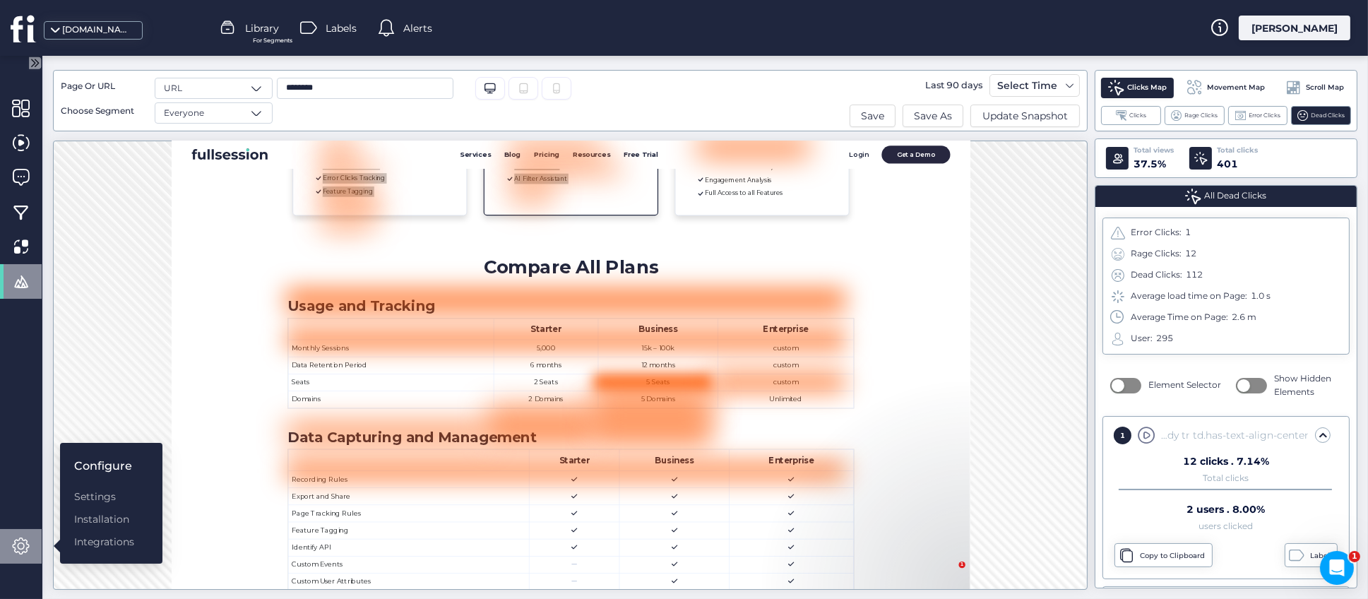
click at [1003, 414] on div "1 12 Dead Clicks (0.41%) Number of Clicks 13 Number of Hovers 7 Number of Hover…" at bounding box center [570, 365] width 1035 height 449
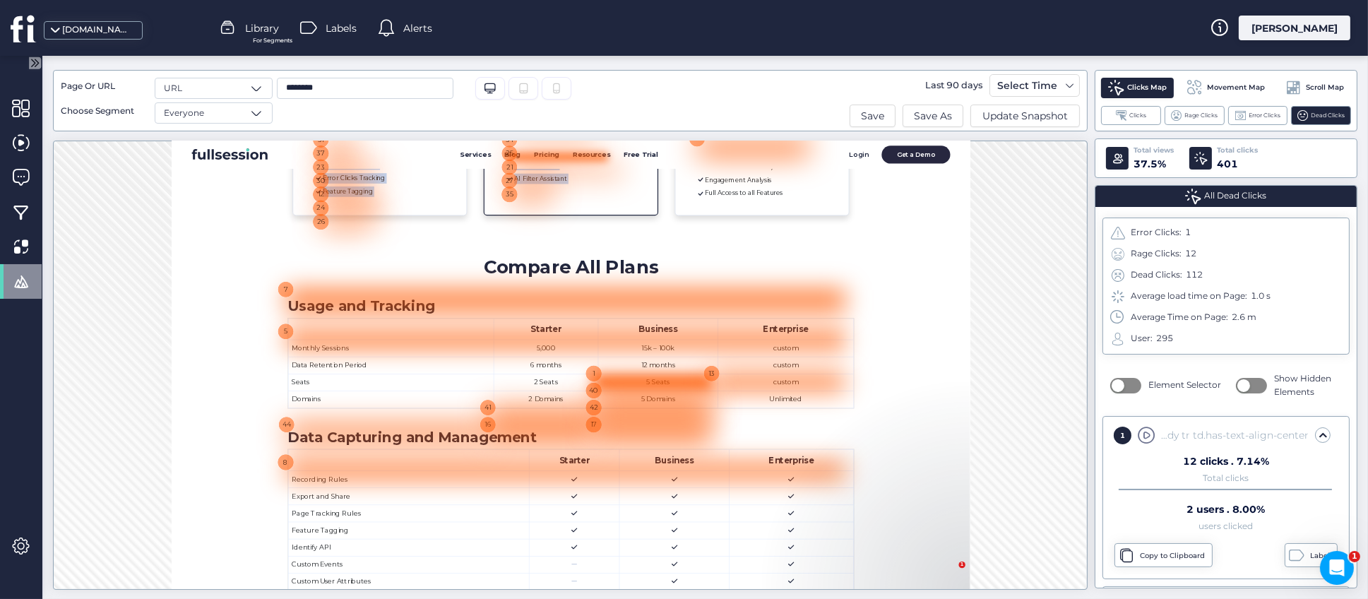
click at [797, 163] on div at bounding box center [828, 168] width 167 height 13
click at [1120, 390] on button "button" at bounding box center [1126, 386] width 31 height 16
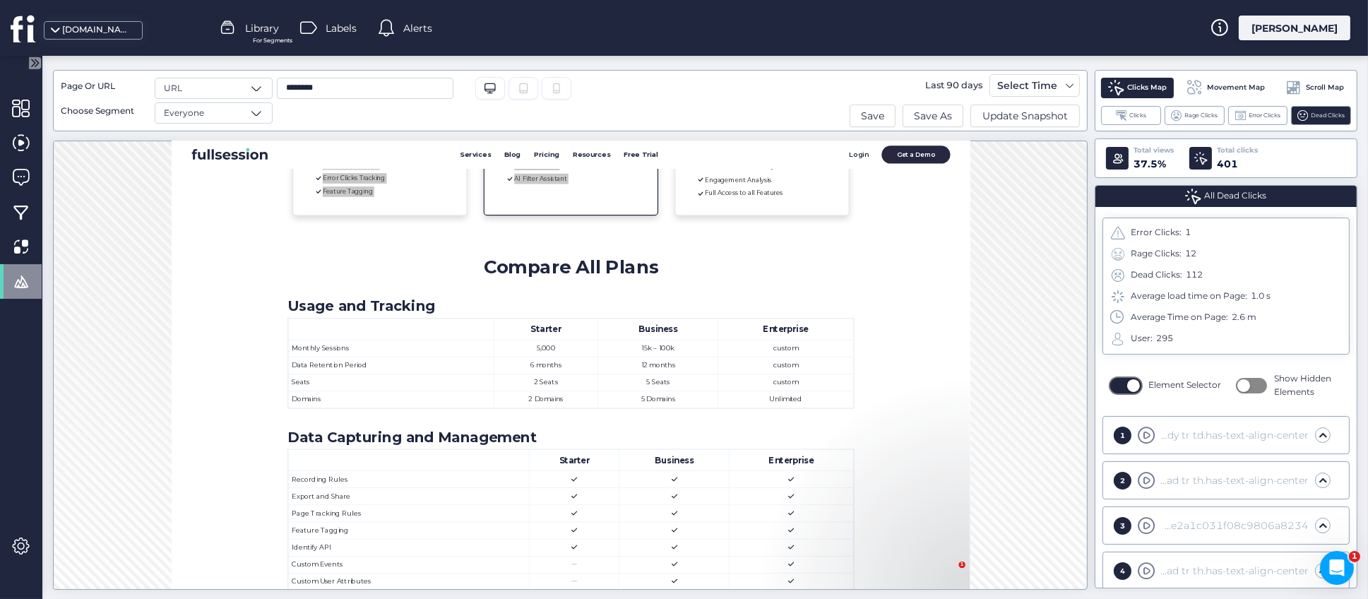
click at [1128, 387] on span "button" at bounding box center [1134, 385] width 13 height 13
click at [1123, 385] on button "button" at bounding box center [1126, 386] width 31 height 16
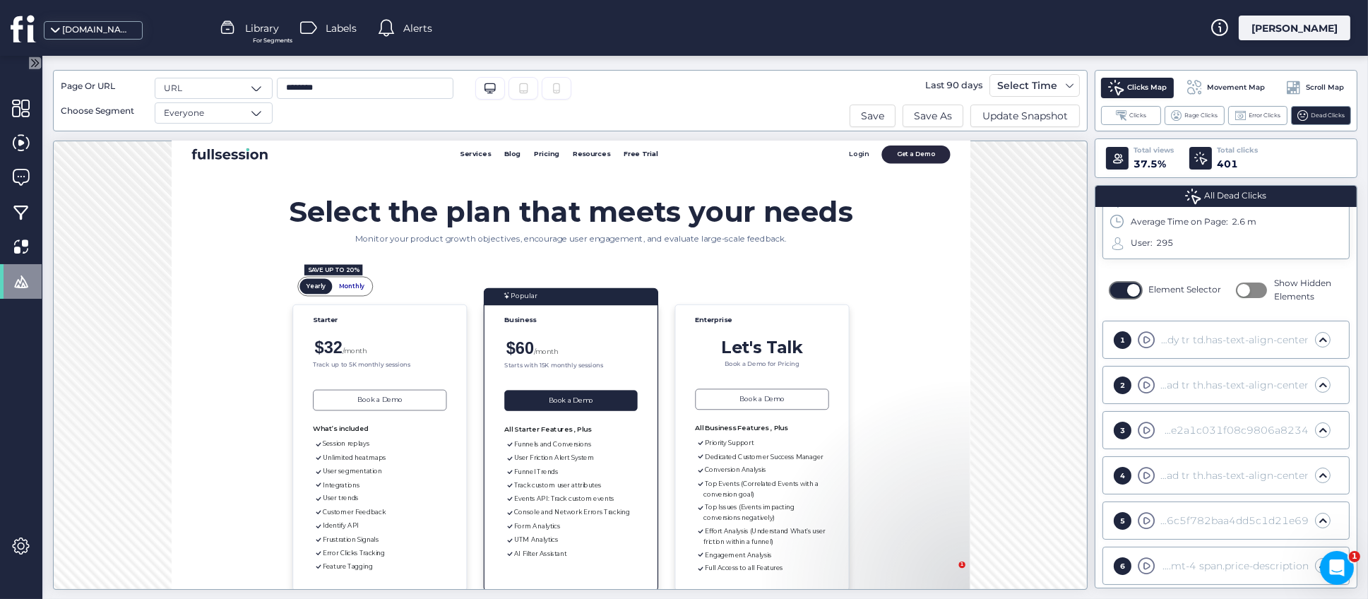
scroll to position [0, 0]
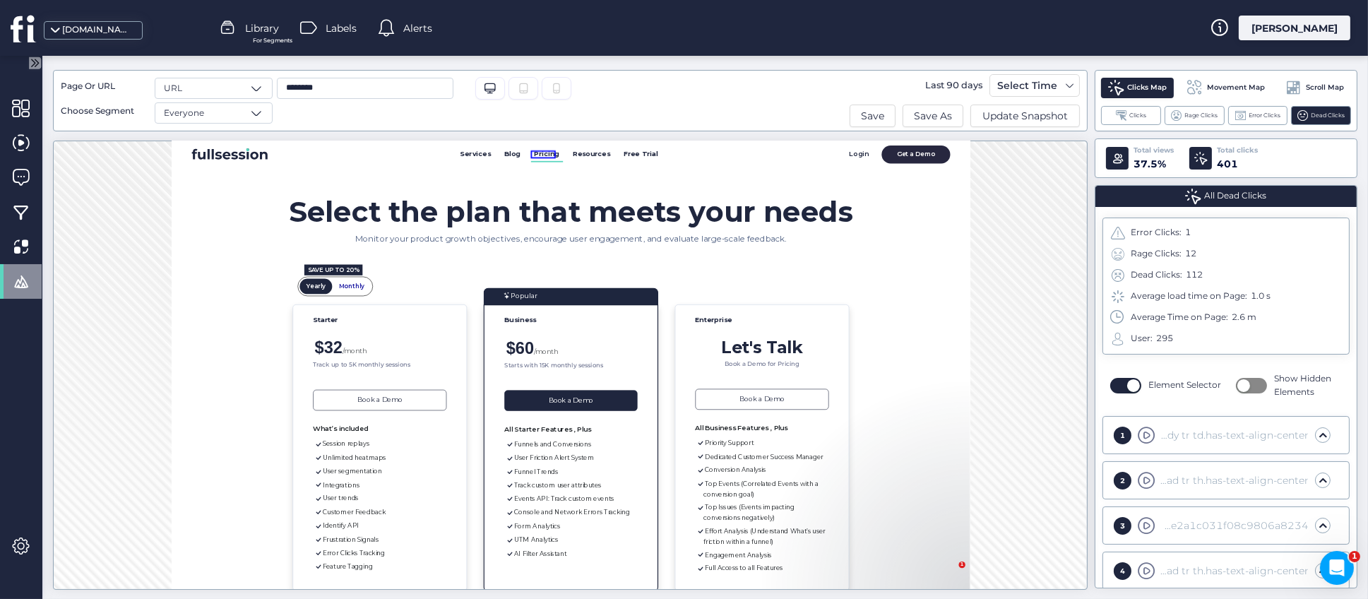
click at [803, 163] on span "Pricing" at bounding box center [808, 162] width 43 height 13
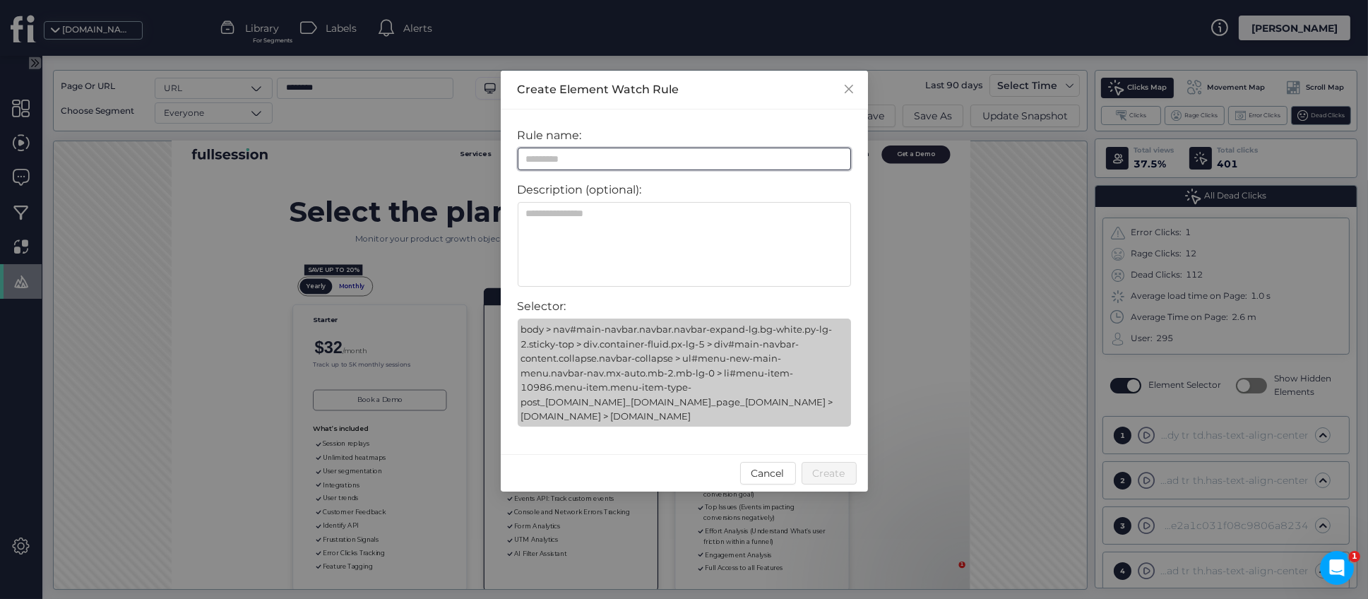
click at [569, 159] on input at bounding box center [684, 159] width 333 height 23
click at [645, 232] on textarea at bounding box center [684, 244] width 333 height 85
click at [615, 160] on input "**********" at bounding box center [684, 159] width 333 height 23
type input "**********"
click at [829, 471] on span "Create" at bounding box center [829, 474] width 32 height 16
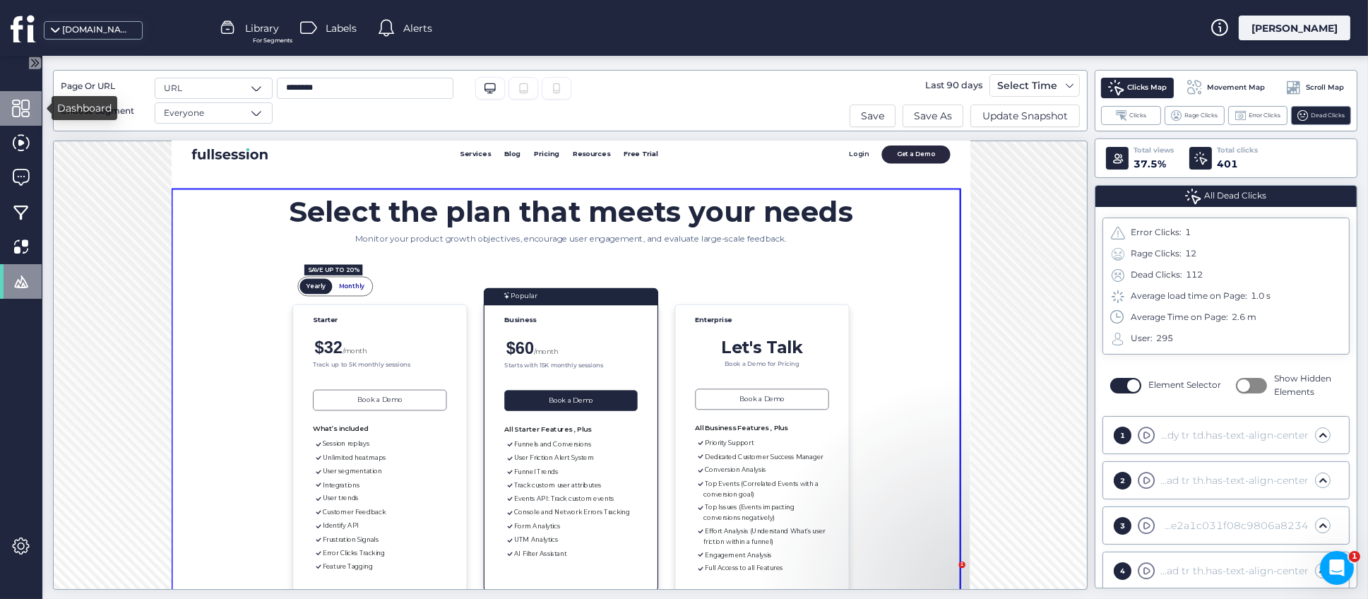
click at [18, 118] on div at bounding box center [21, 108] width 42 height 35
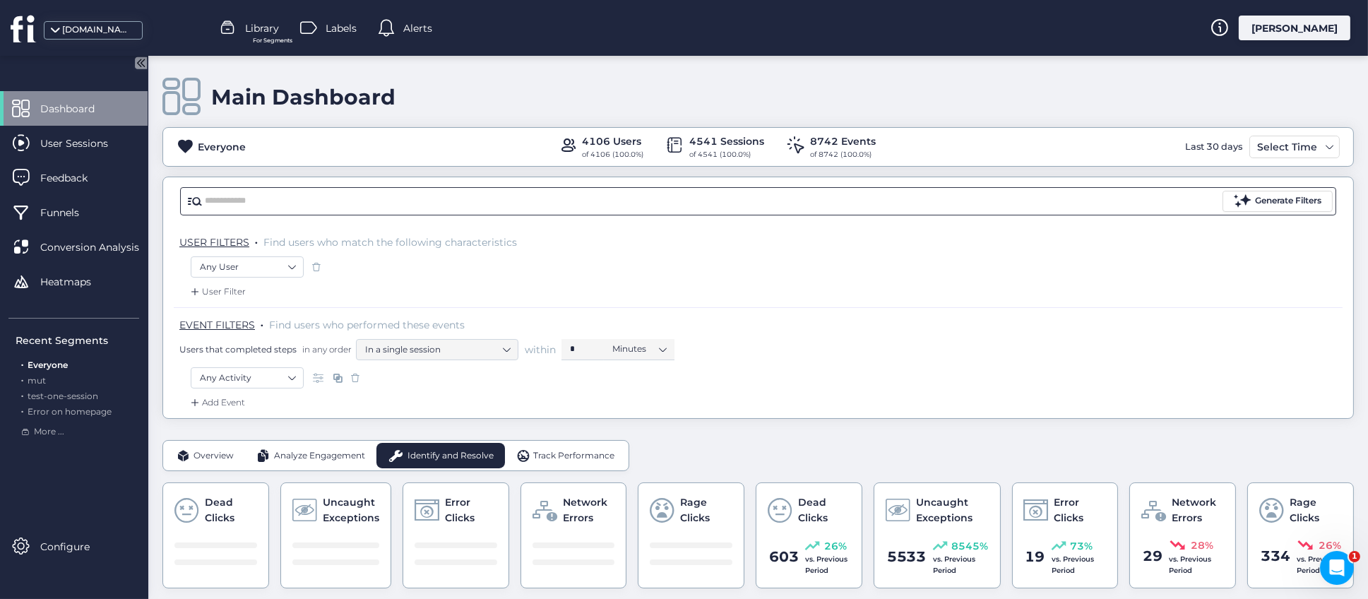
click at [297, 207] on input "text" at bounding box center [712, 201] width 1015 height 21
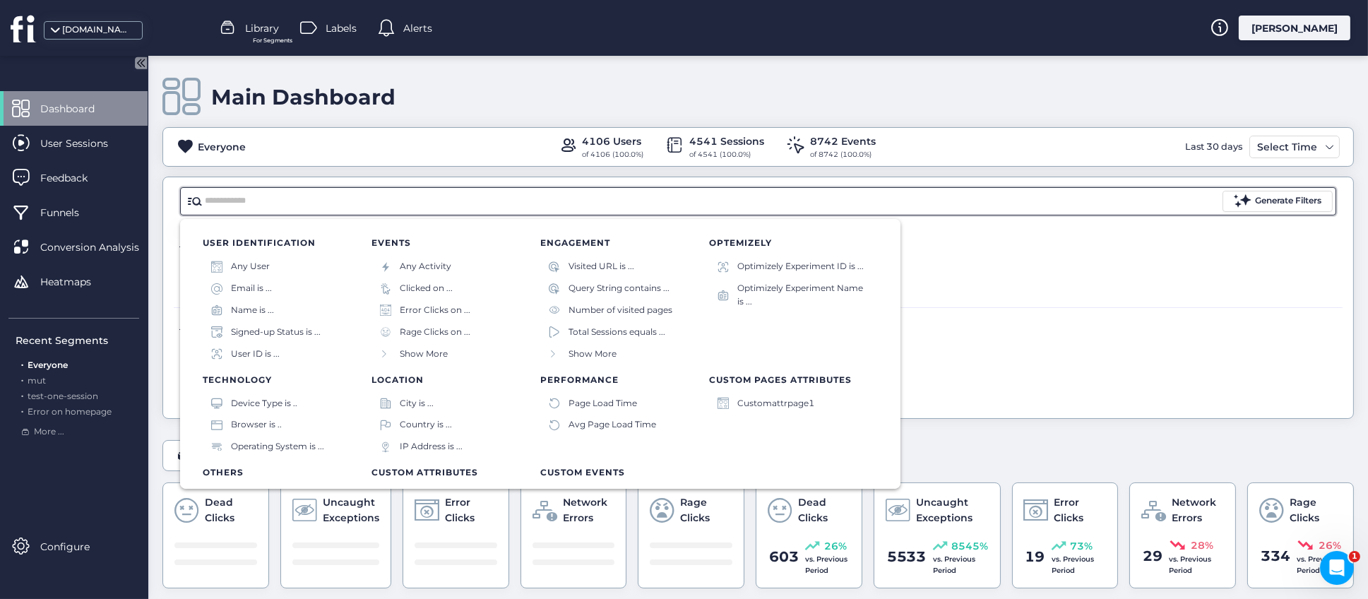
click at [341, 203] on input "text" at bounding box center [712, 201] width 1015 height 21
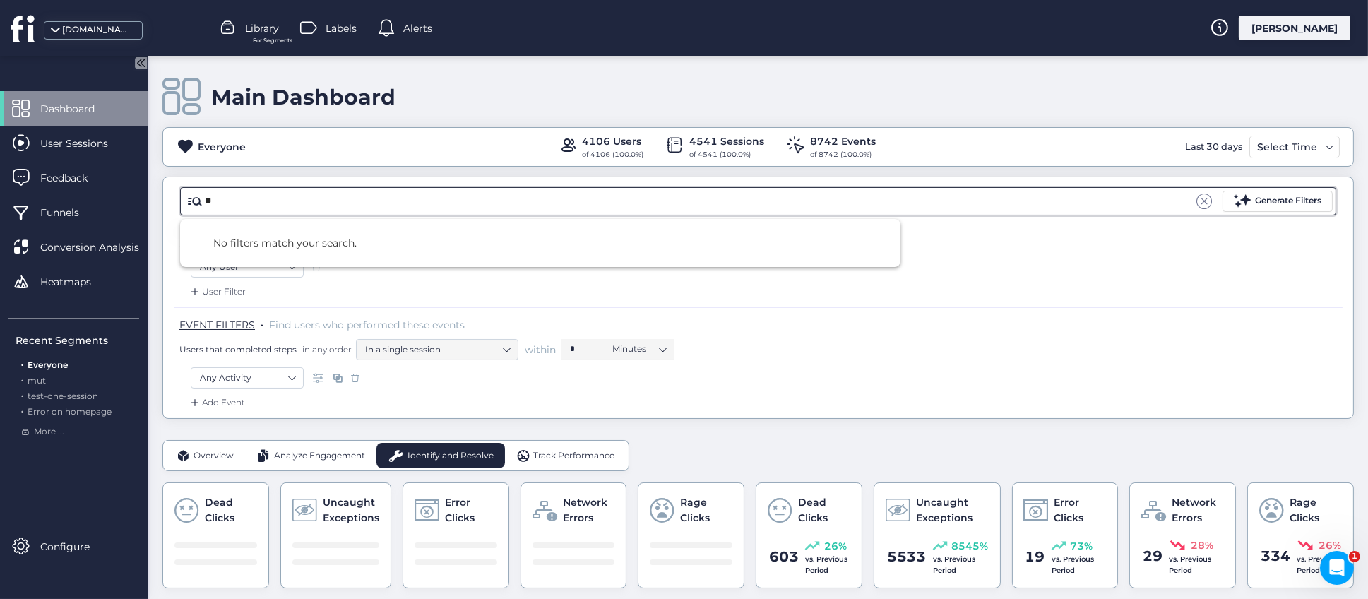
type input "*"
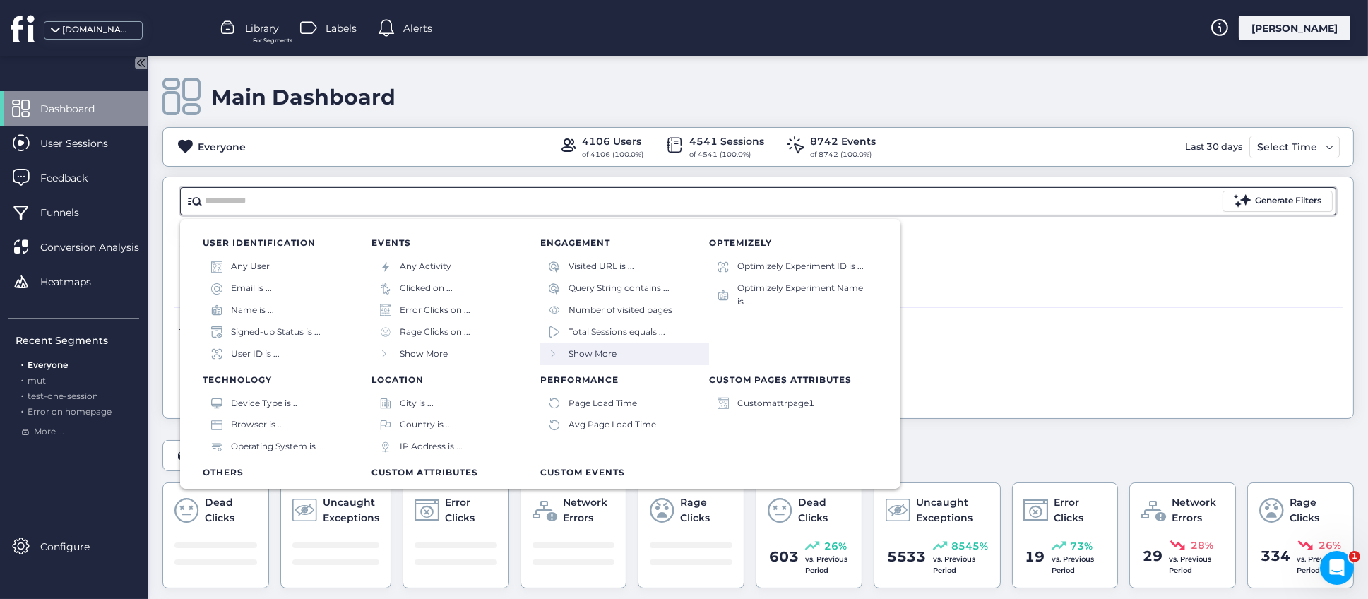
click at [574, 359] on span "Show More" at bounding box center [593, 354] width 48 height 13
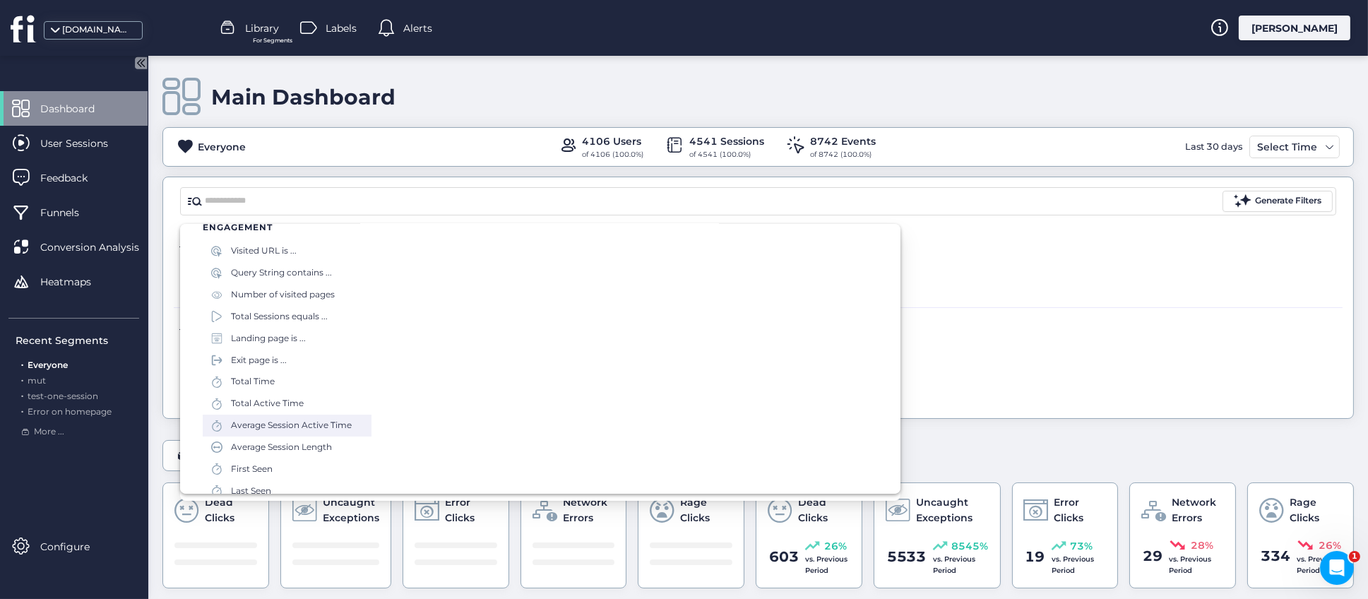
scroll to position [53, 0]
click at [978, 316] on div "EVENT FILTERS . Find users who performed these events Users that completed step…" at bounding box center [758, 337] width 1169 height 60
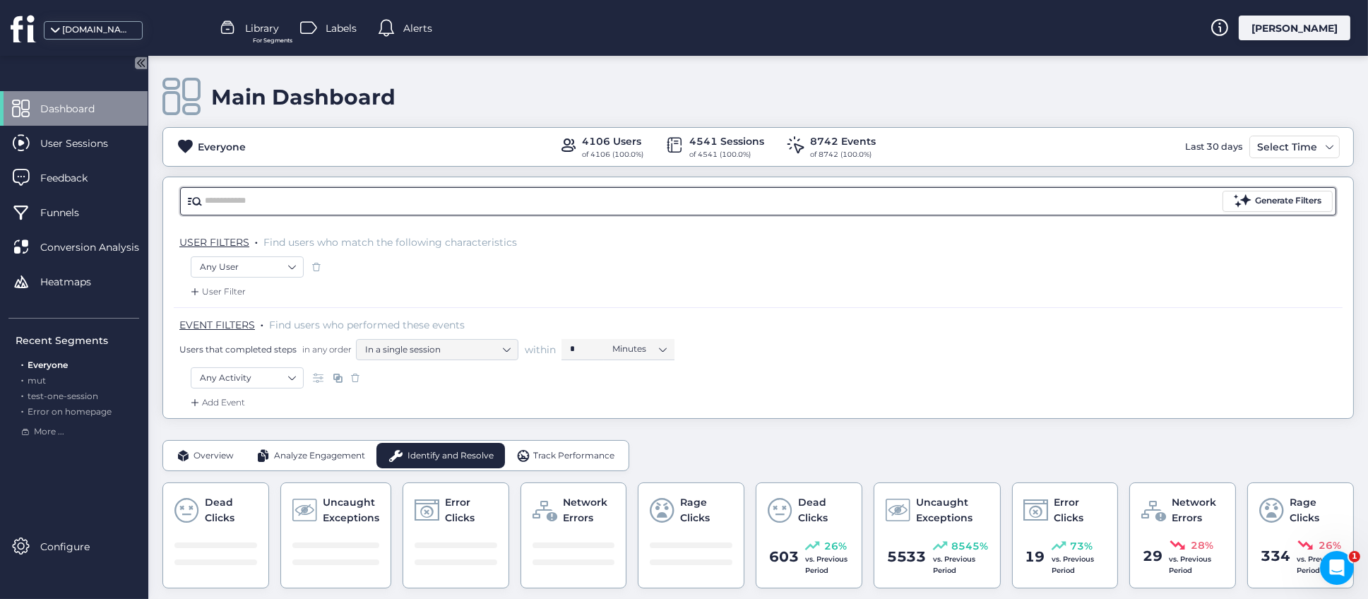
click at [341, 201] on input "text" at bounding box center [712, 201] width 1015 height 21
type input "*"
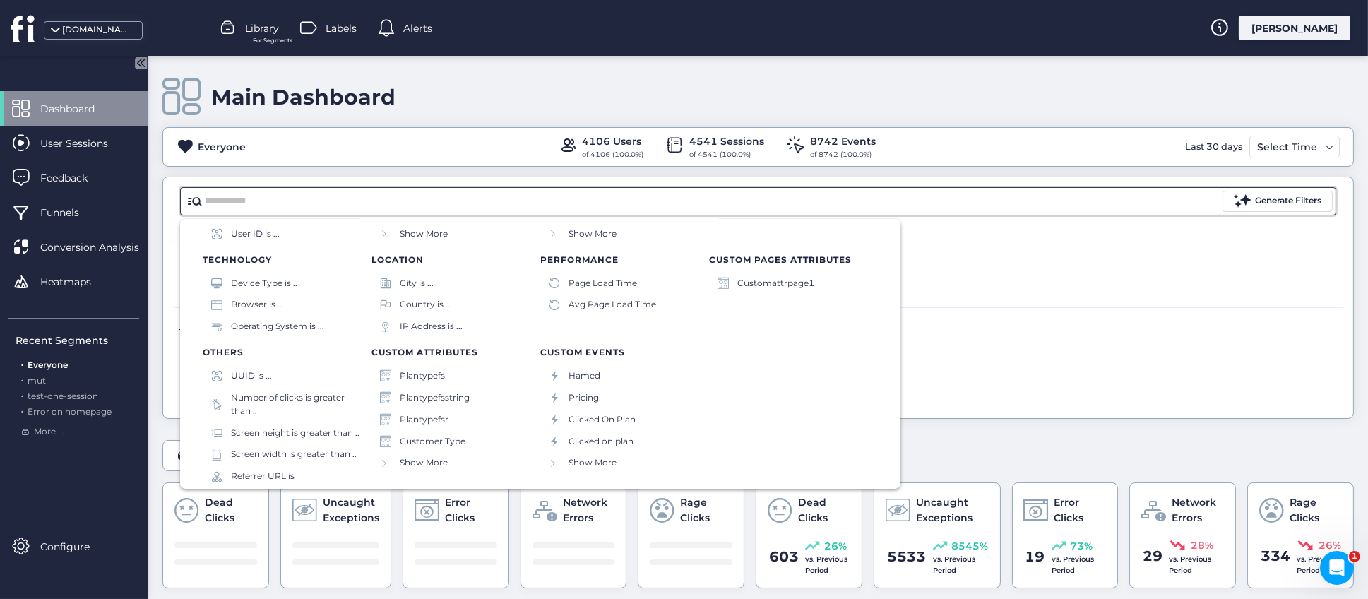
scroll to position [141, 0]
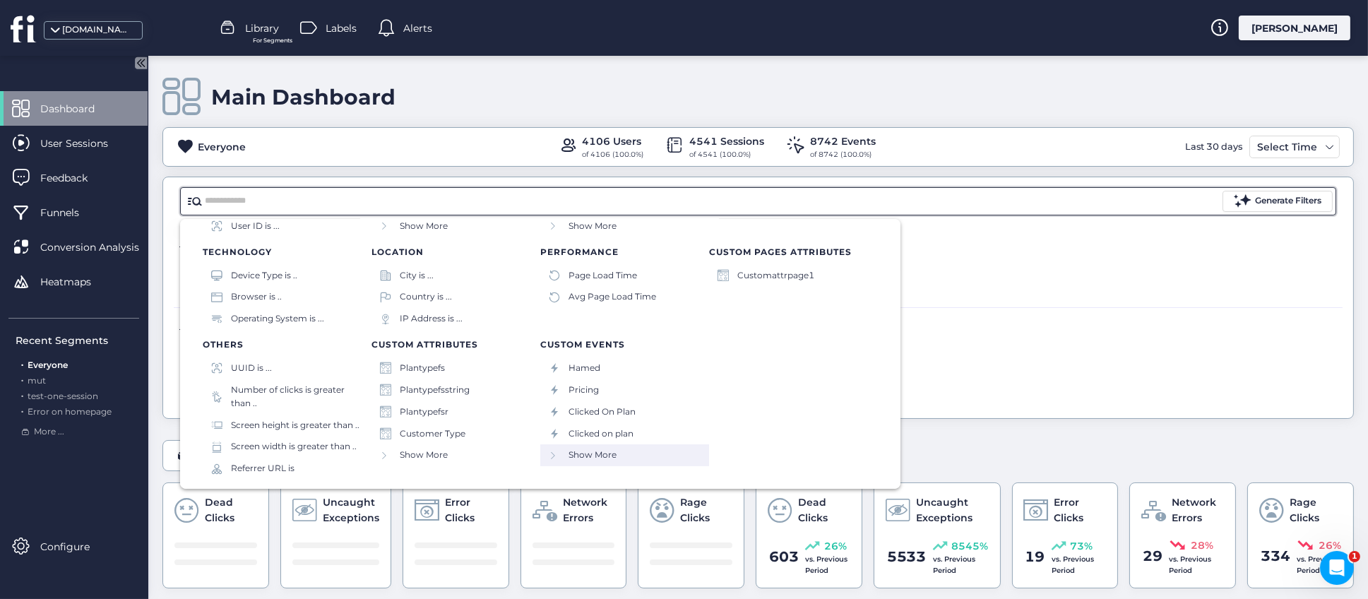
click at [584, 449] on span "Show More" at bounding box center [593, 455] width 48 height 13
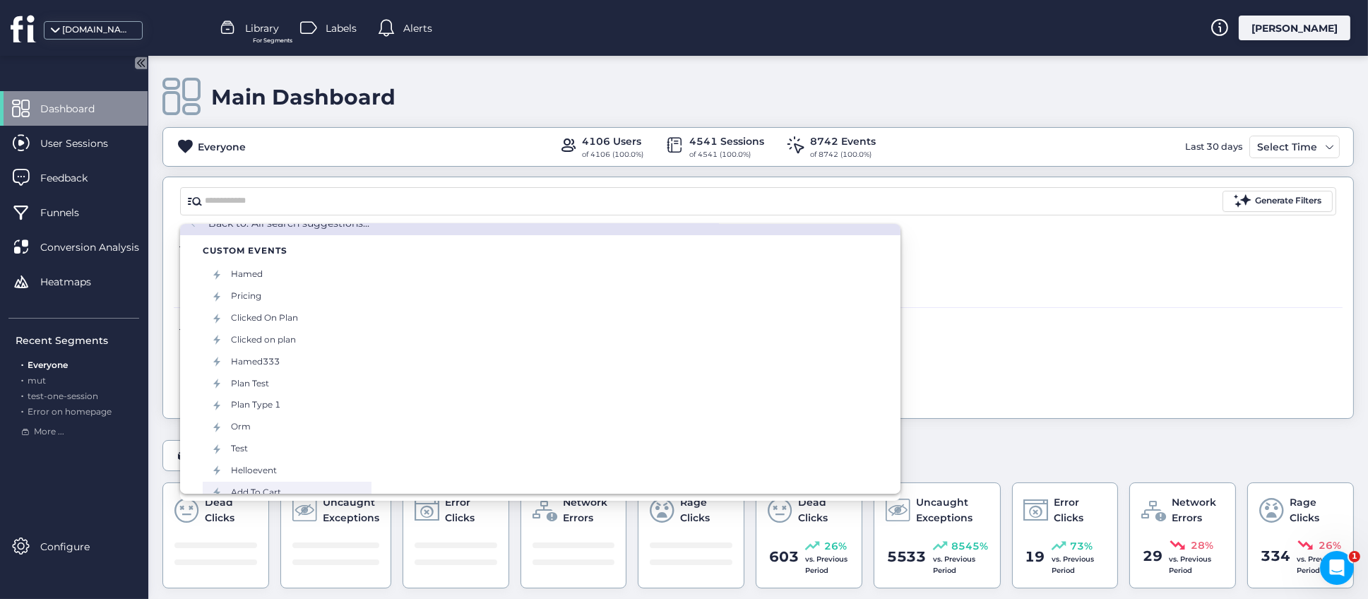
scroll to position [0, 0]
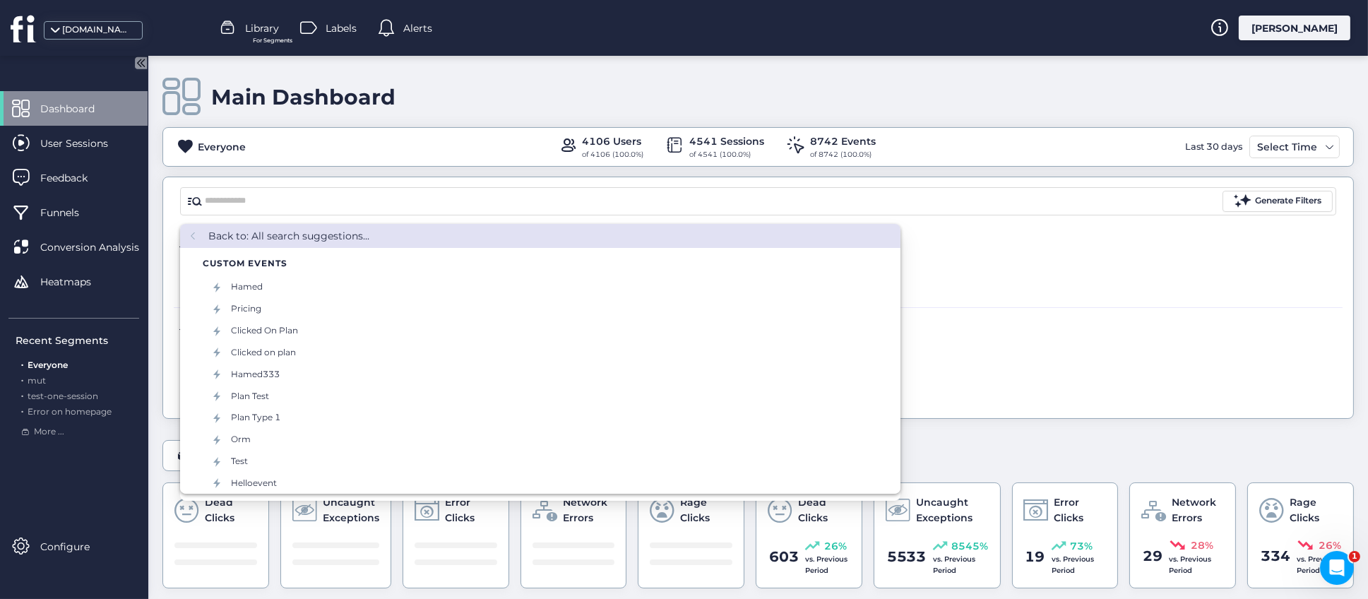
click at [978, 337] on div "EVENT FILTERS . Find users who performed these events Users that completed step…" at bounding box center [761, 339] width 1164 height 42
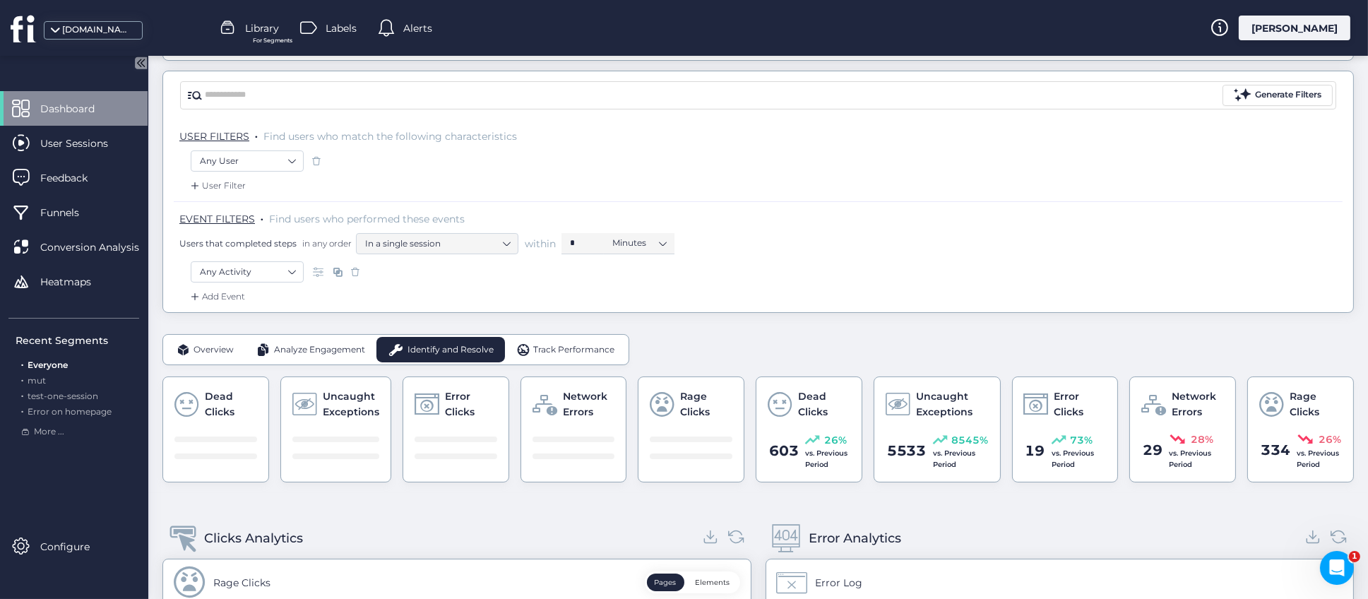
scroll to position [212, 0]
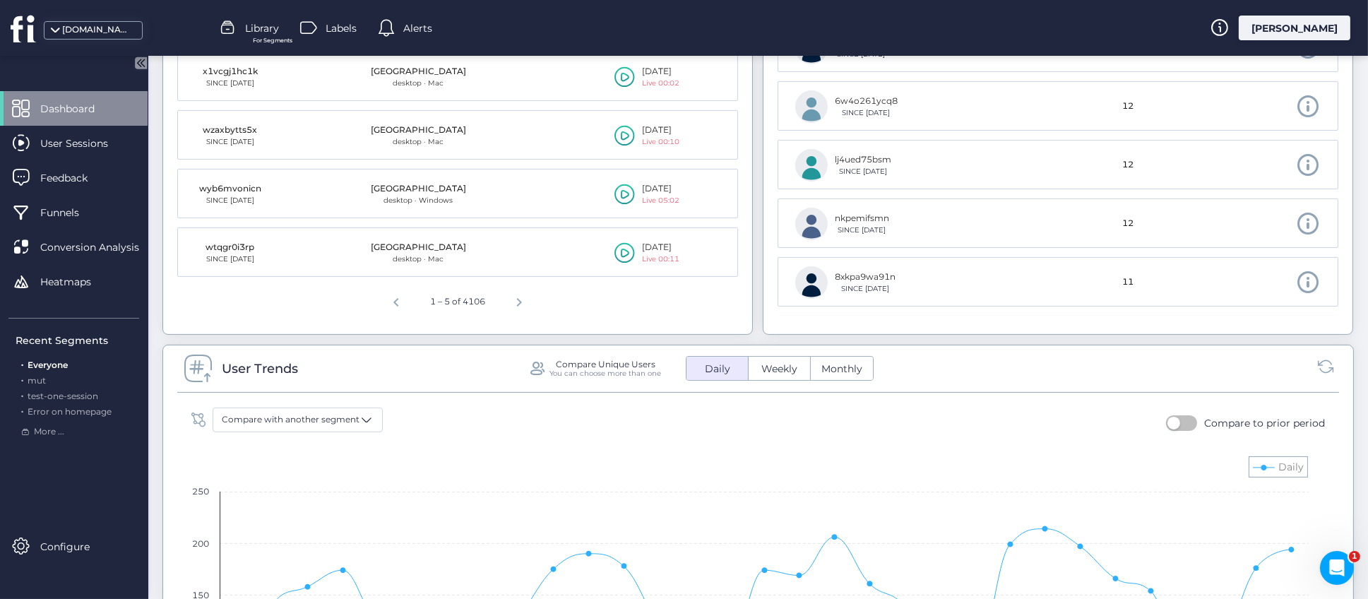
scroll to position [741, 0]
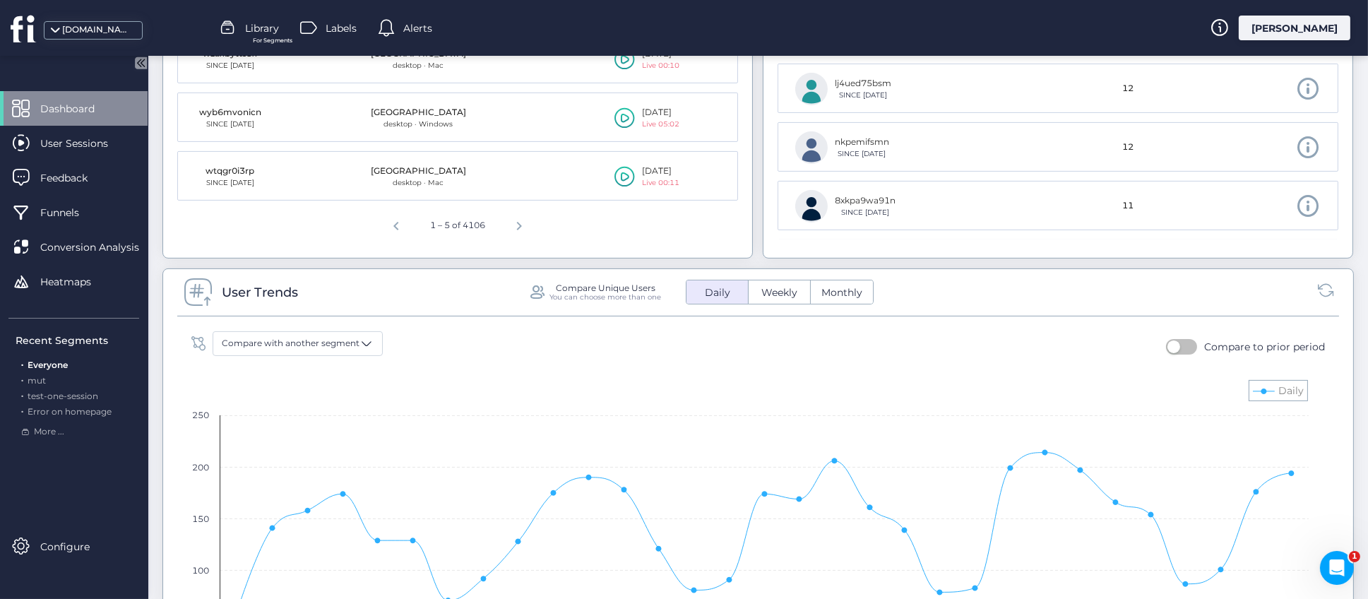
click at [1166, 348] on button "button" at bounding box center [1181, 347] width 31 height 16
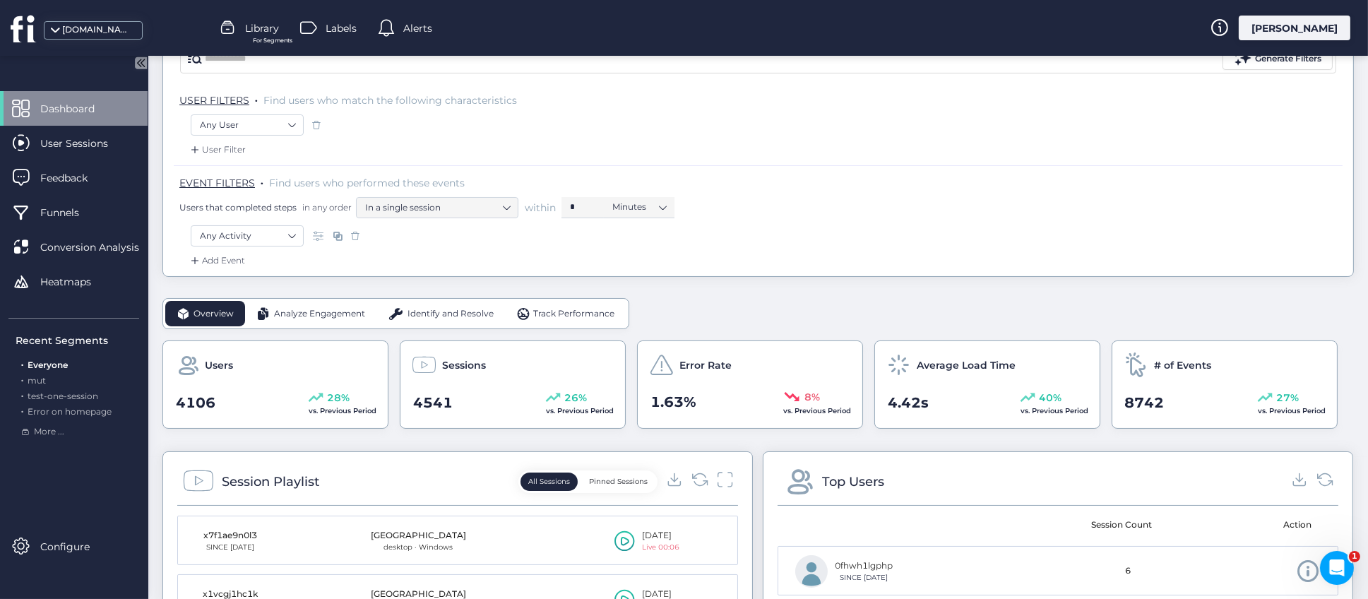
scroll to position [0, 0]
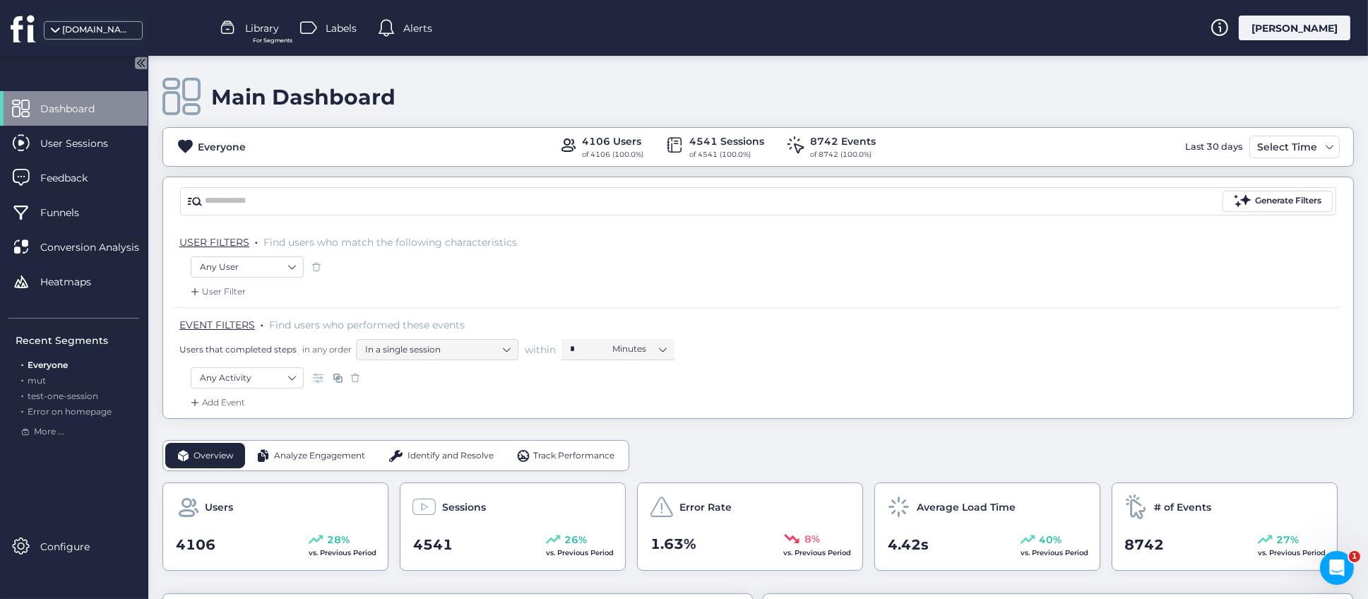
click at [293, 465] on div "Analyze Engagement" at bounding box center [310, 455] width 131 height 25
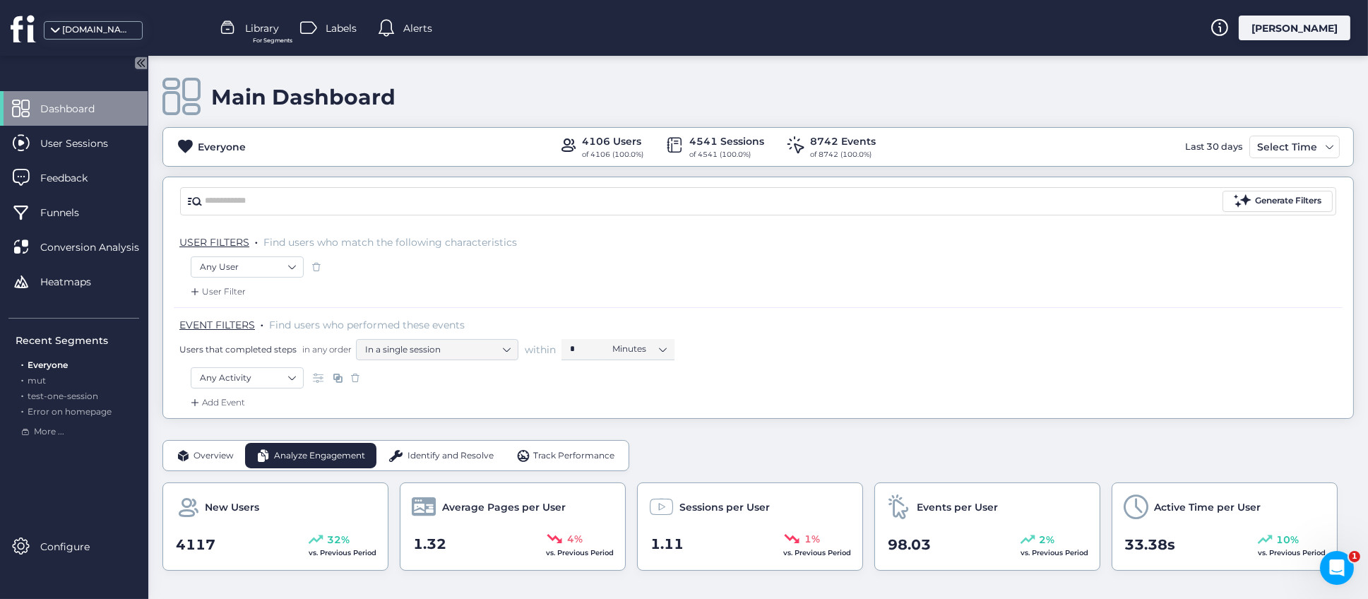
click at [461, 458] on span "Identify and Resolve" at bounding box center [451, 455] width 86 height 13
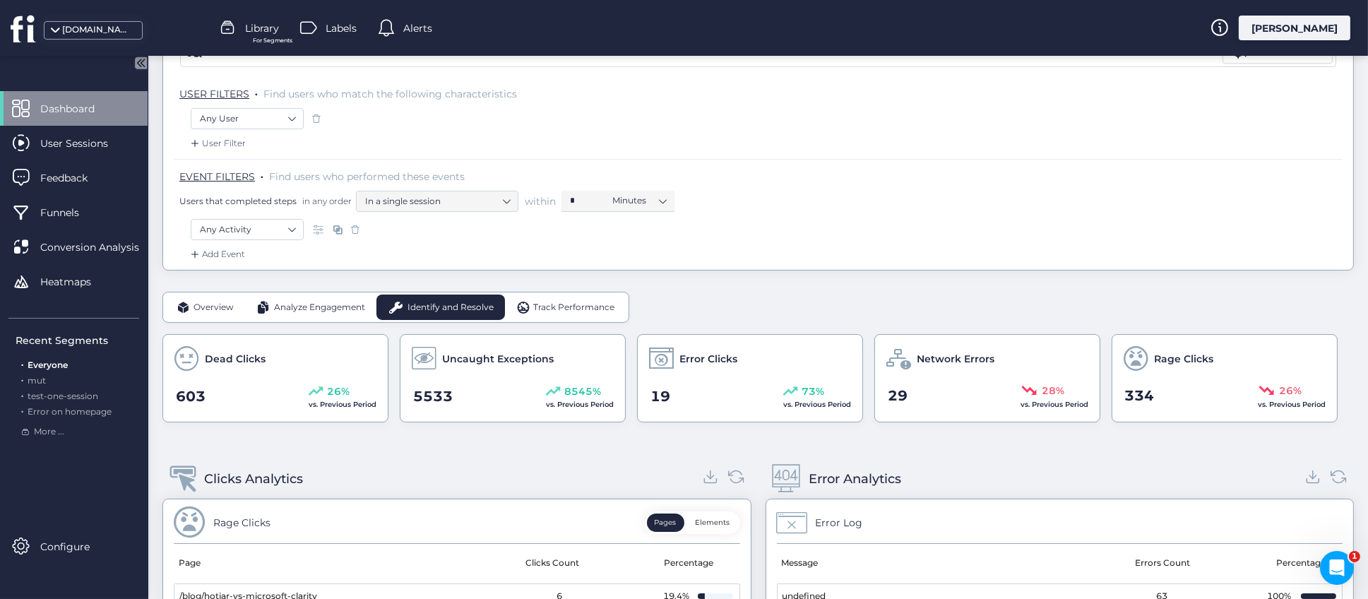
scroll to position [121, 0]
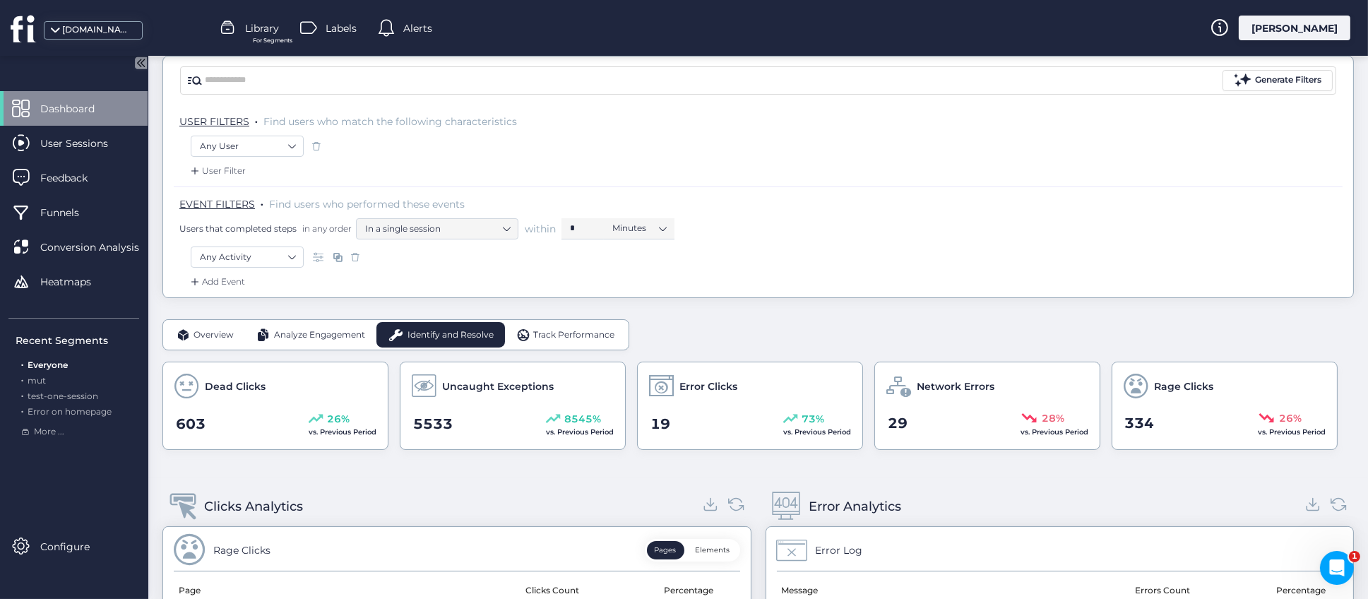
click at [583, 331] on span "Track Performance" at bounding box center [573, 335] width 81 height 13
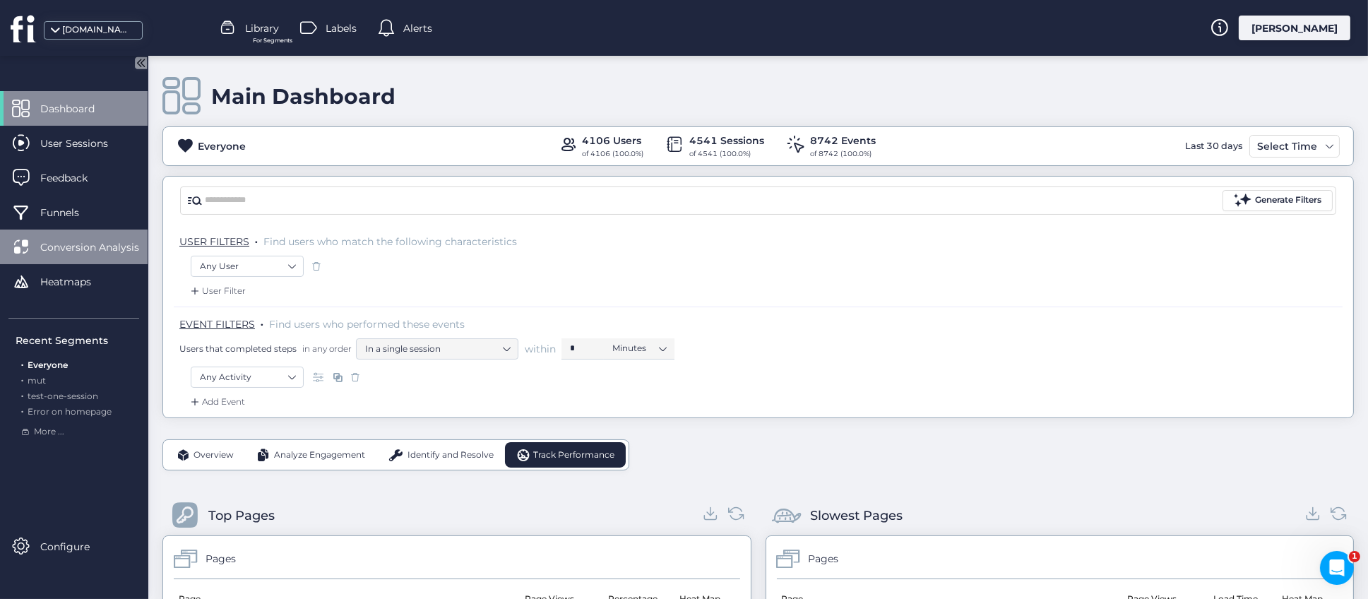
scroll to position [0, 0]
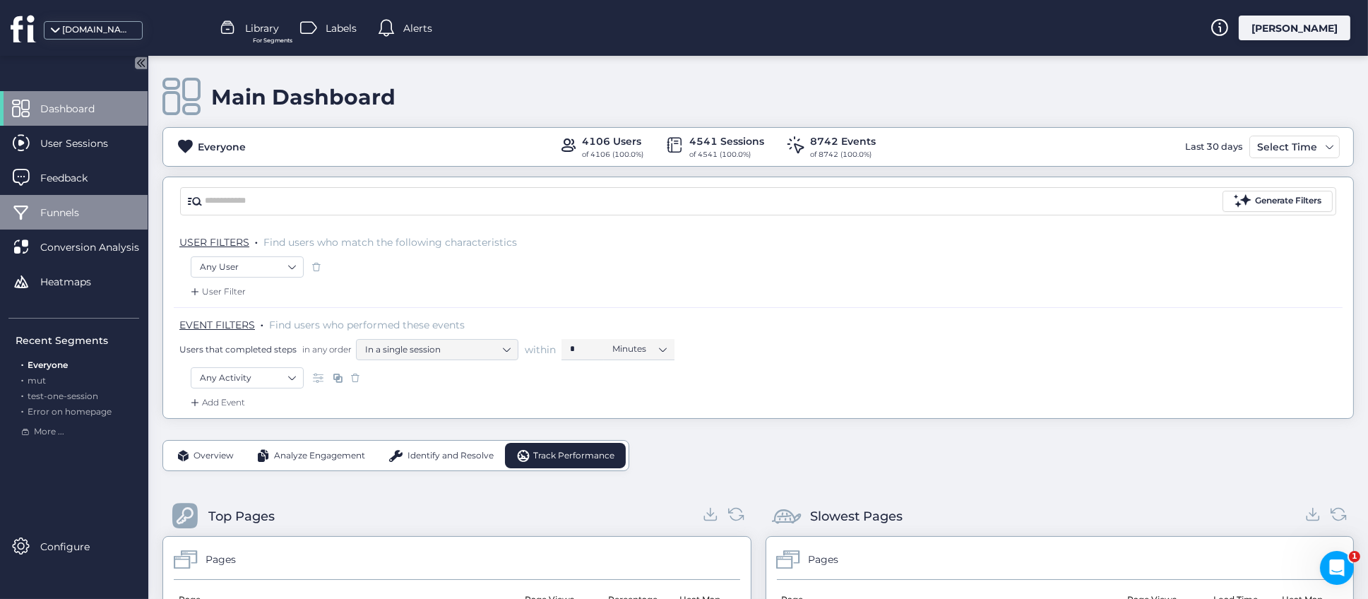
click at [73, 206] on span "Funnels" at bounding box center [70, 213] width 60 height 16
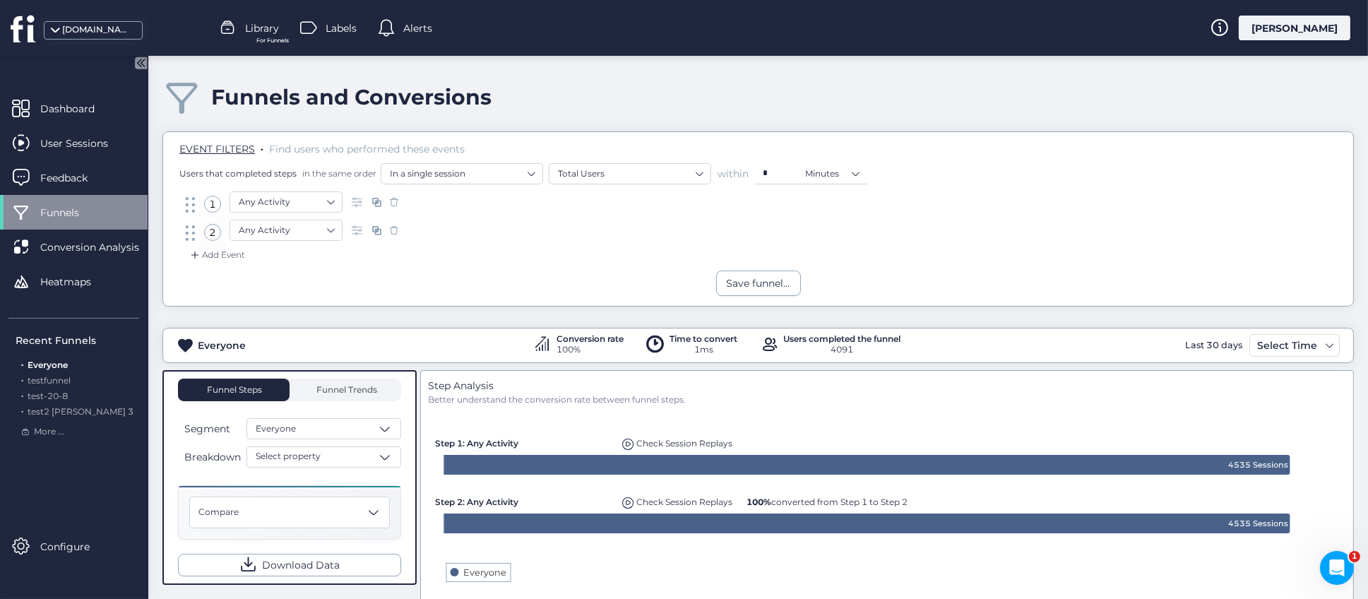
click at [548, 309] on div "Everyone Conversion rate 100% Time to convert 1ms Users completed the funnel 40…" at bounding box center [758, 571] width 1192 height 528
click at [261, 25] on span "Library" at bounding box center [262, 28] width 34 height 16
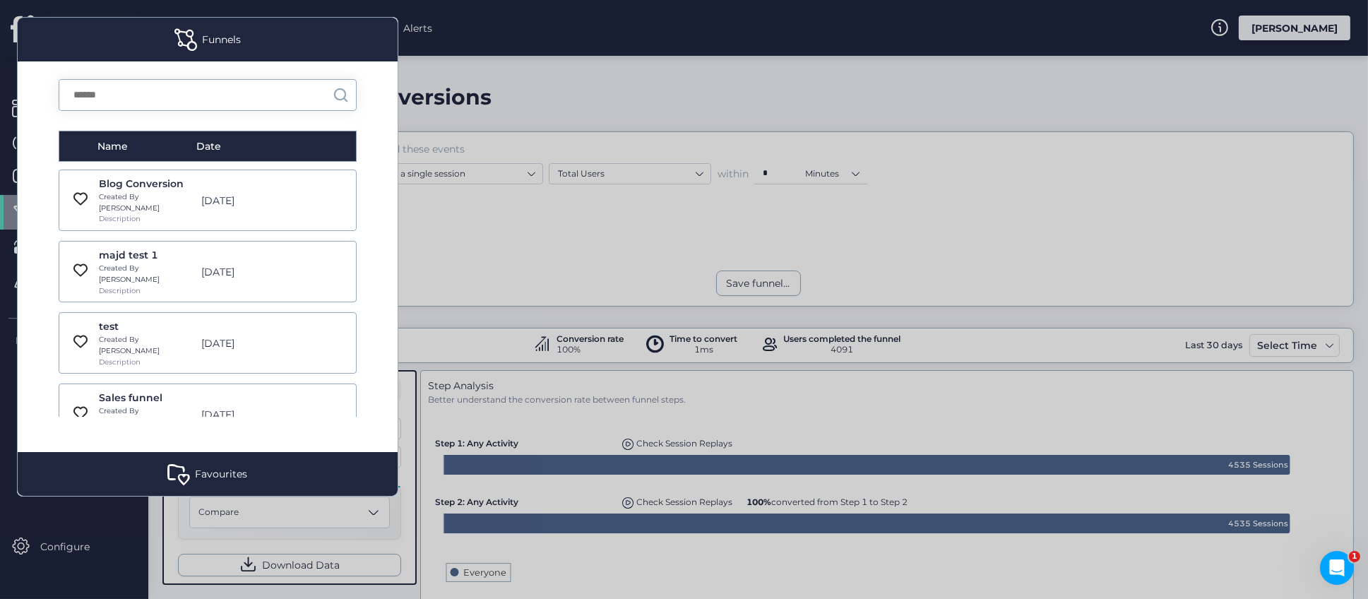
click at [162, 93] on input "text" at bounding box center [195, 95] width 273 height 30
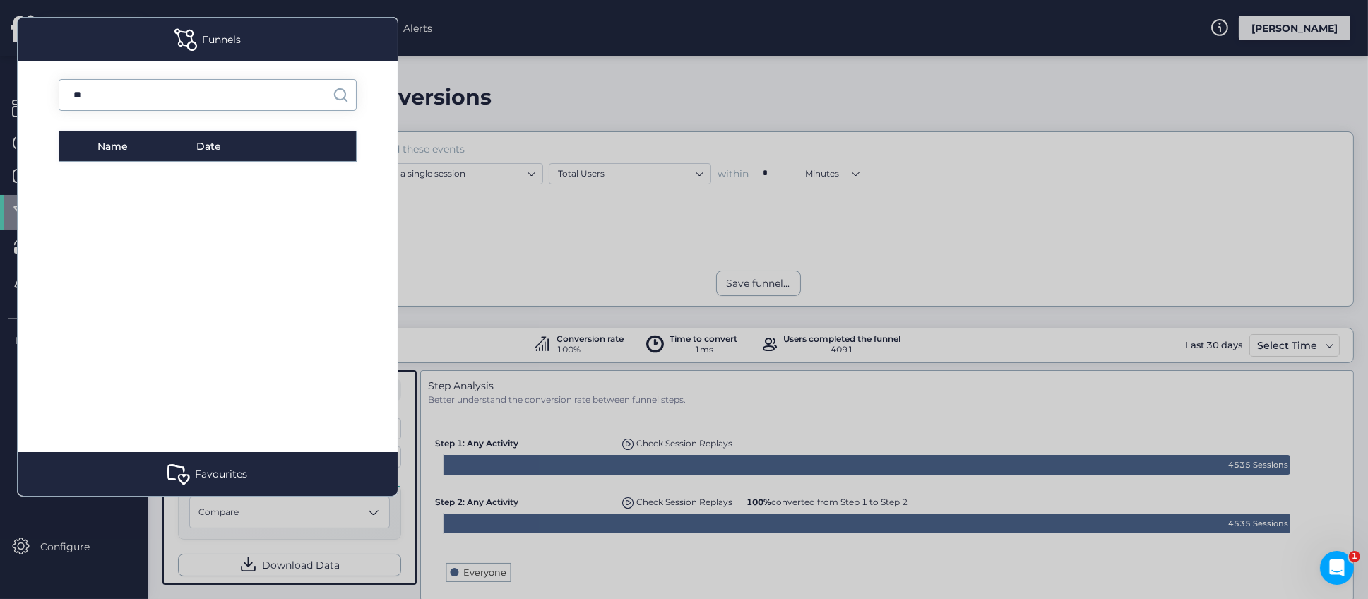
type input "*"
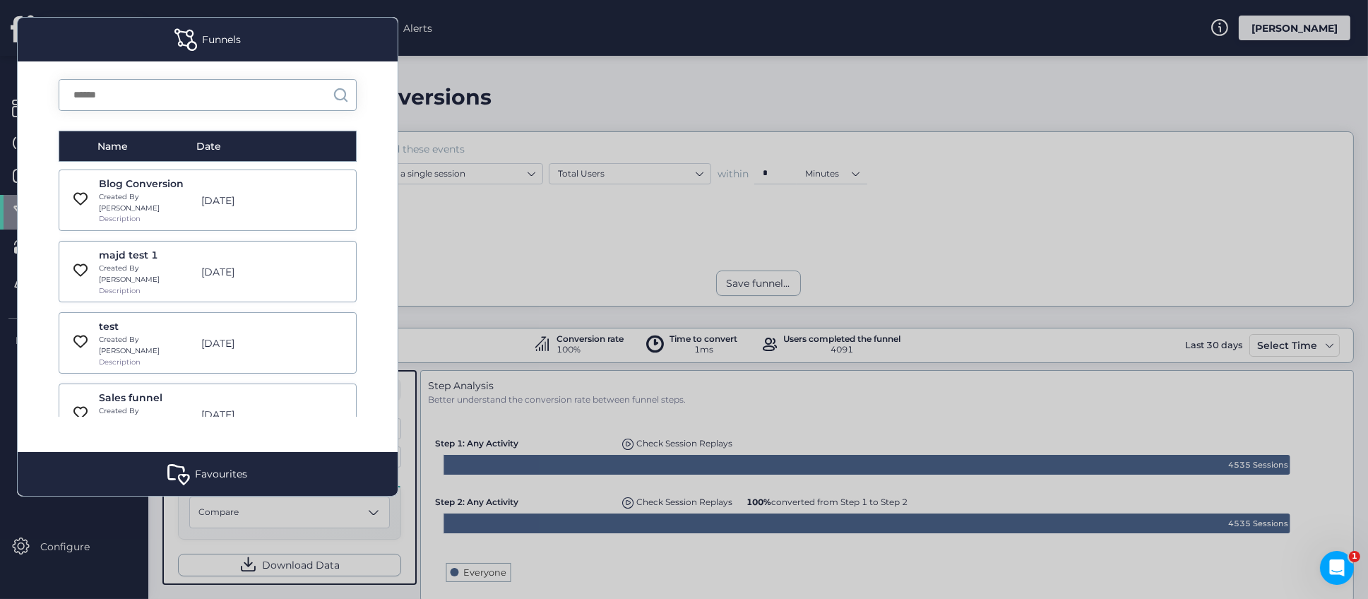
click at [799, 83] on div at bounding box center [684, 299] width 1368 height 599
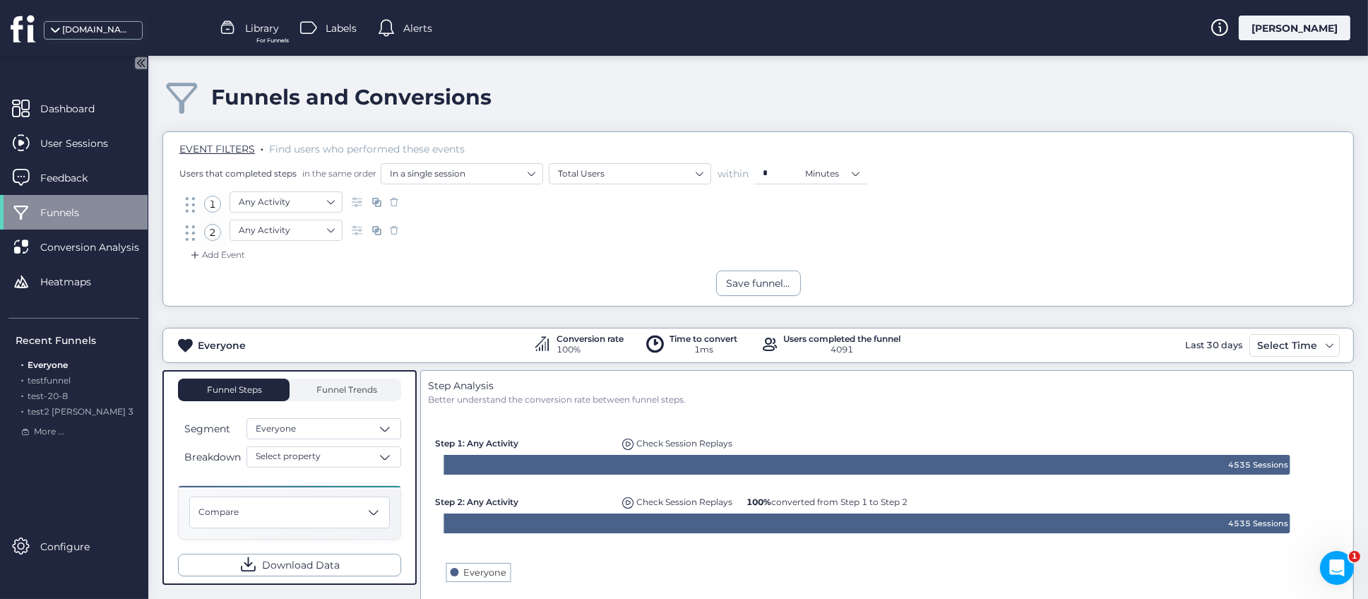
click at [265, 32] on span "Library" at bounding box center [262, 28] width 34 height 16
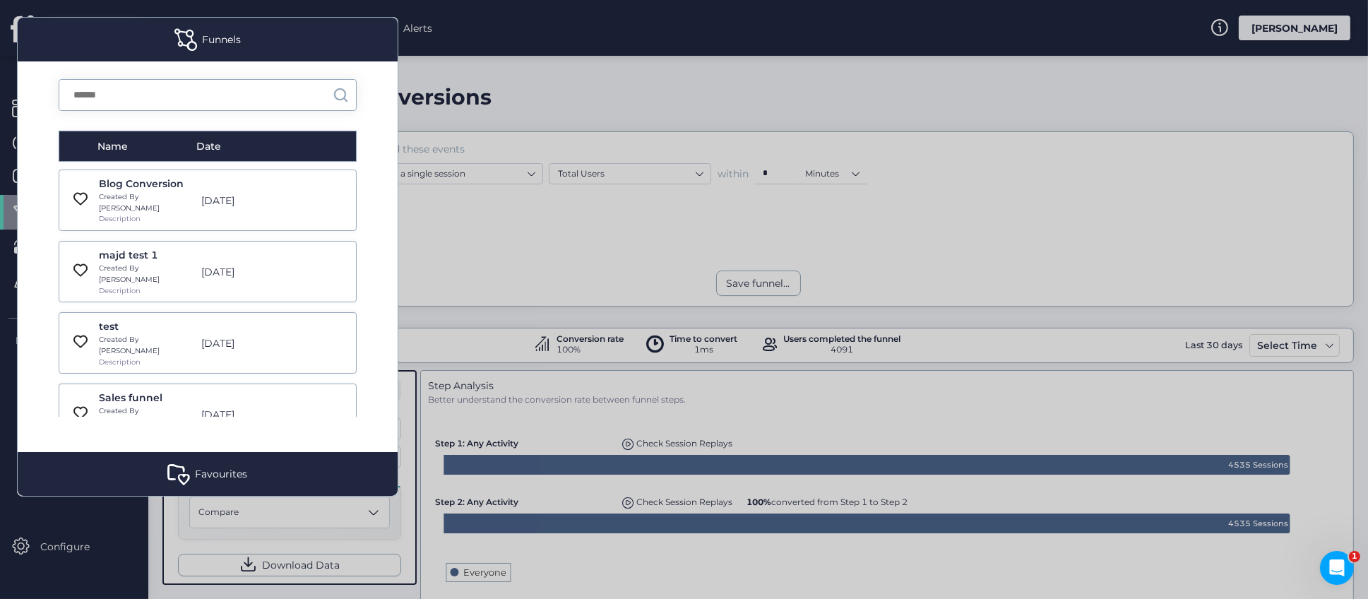
click at [158, 198] on div "Created By [PERSON_NAME]" at bounding box center [146, 202] width 95 height 22
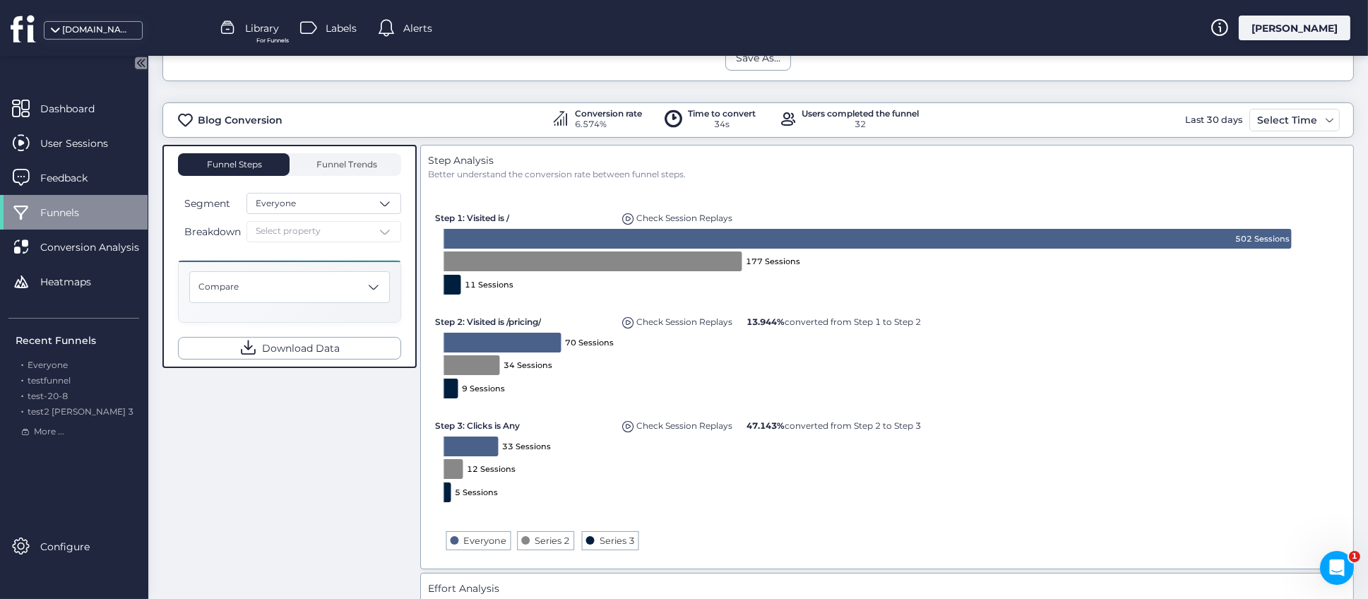
scroll to position [212, 0]
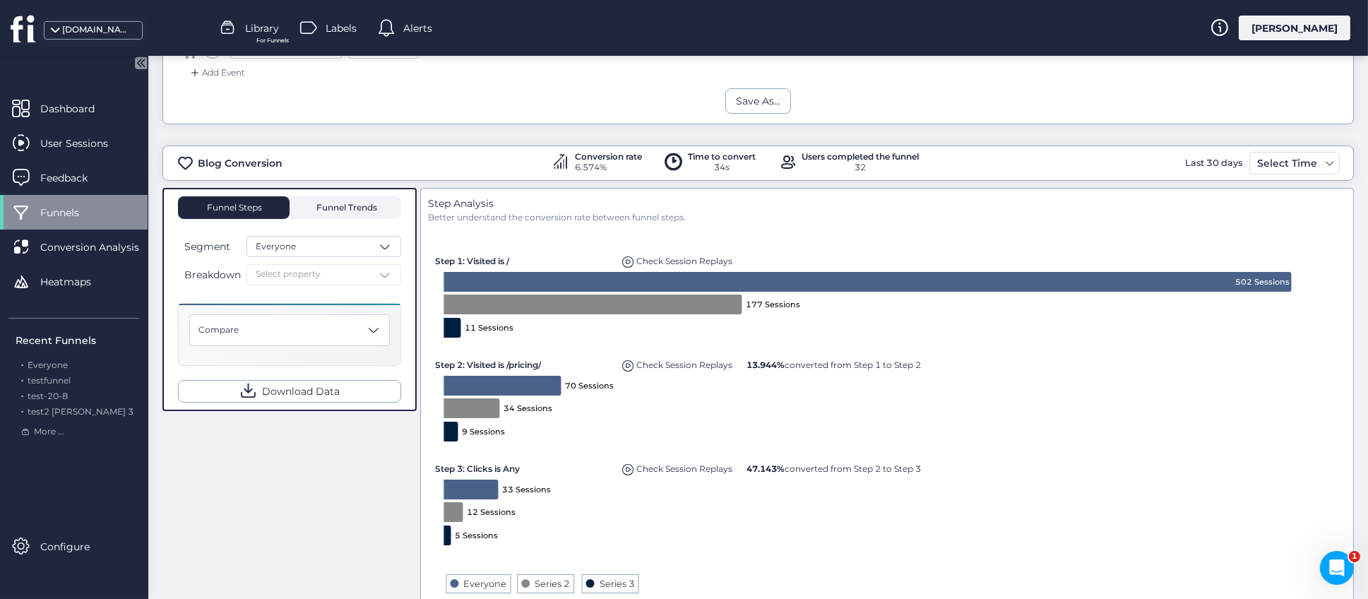
click at [359, 204] on span "Funnel Trends" at bounding box center [346, 207] width 64 height 8
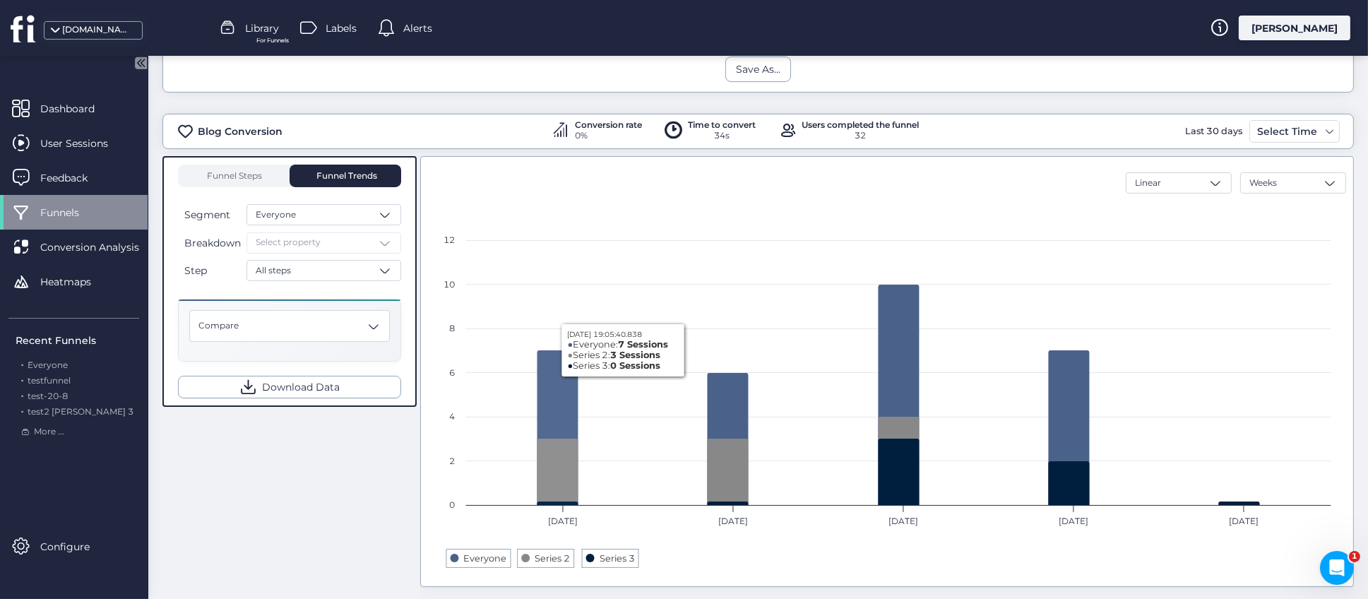
scroll to position [274, 0]
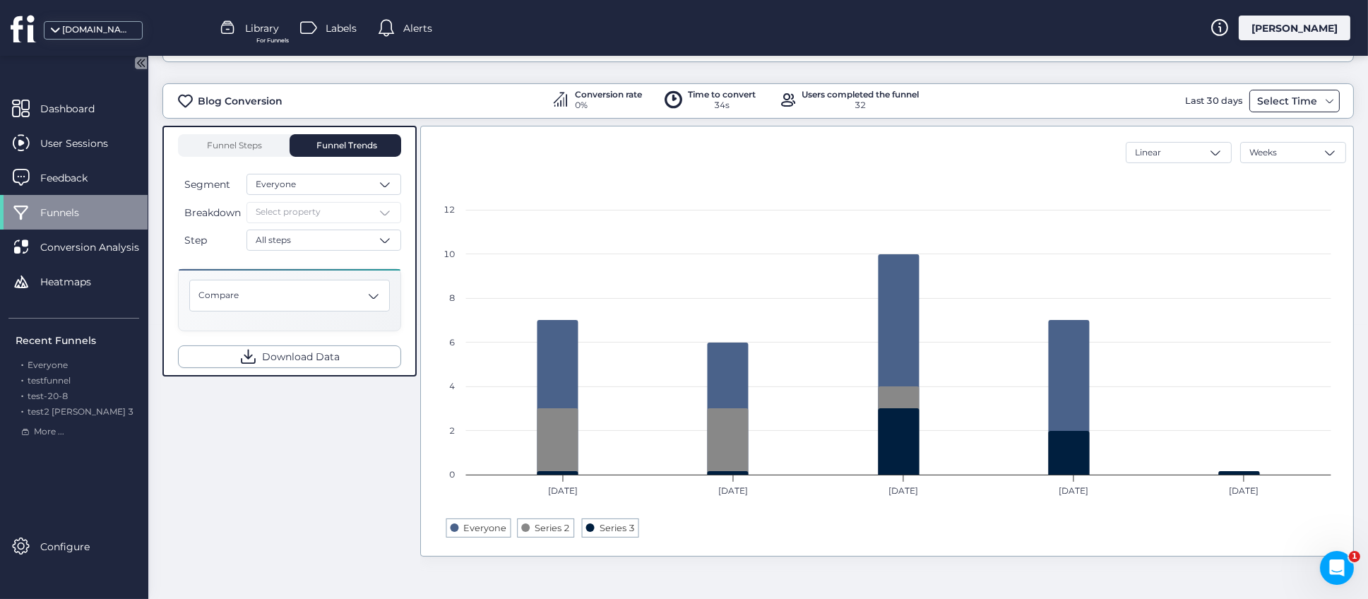
click at [1325, 103] on span at bounding box center [1330, 100] width 11 height 11
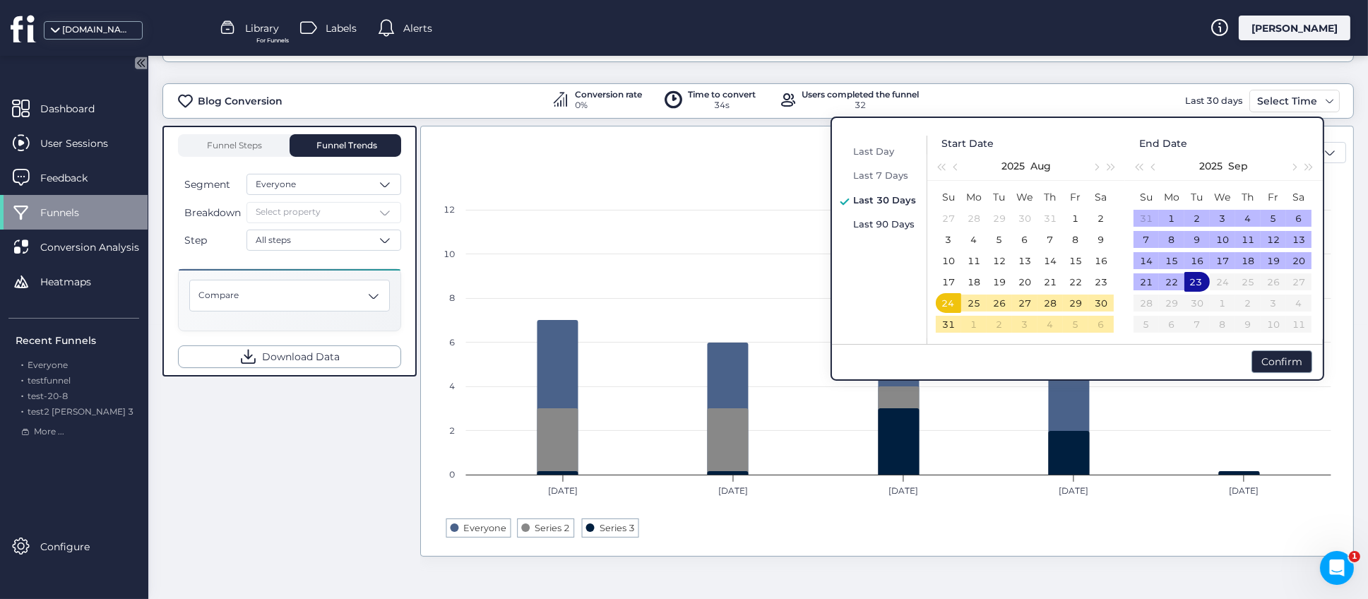
click at [872, 218] on span "Last 90 Days" at bounding box center [883, 223] width 61 height 11
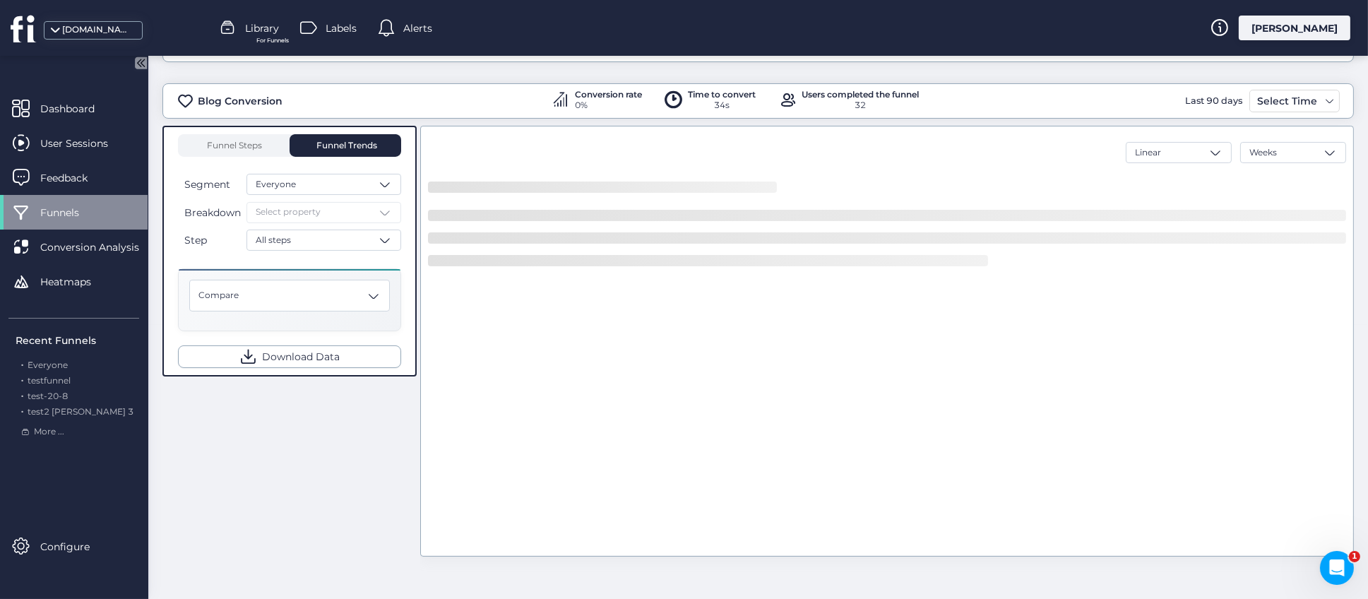
click at [976, 75] on div "Blog Conversion Conversion rate 0% Time to convert 34s Users completed the funn…" at bounding box center [758, 330] width 1192 height 537
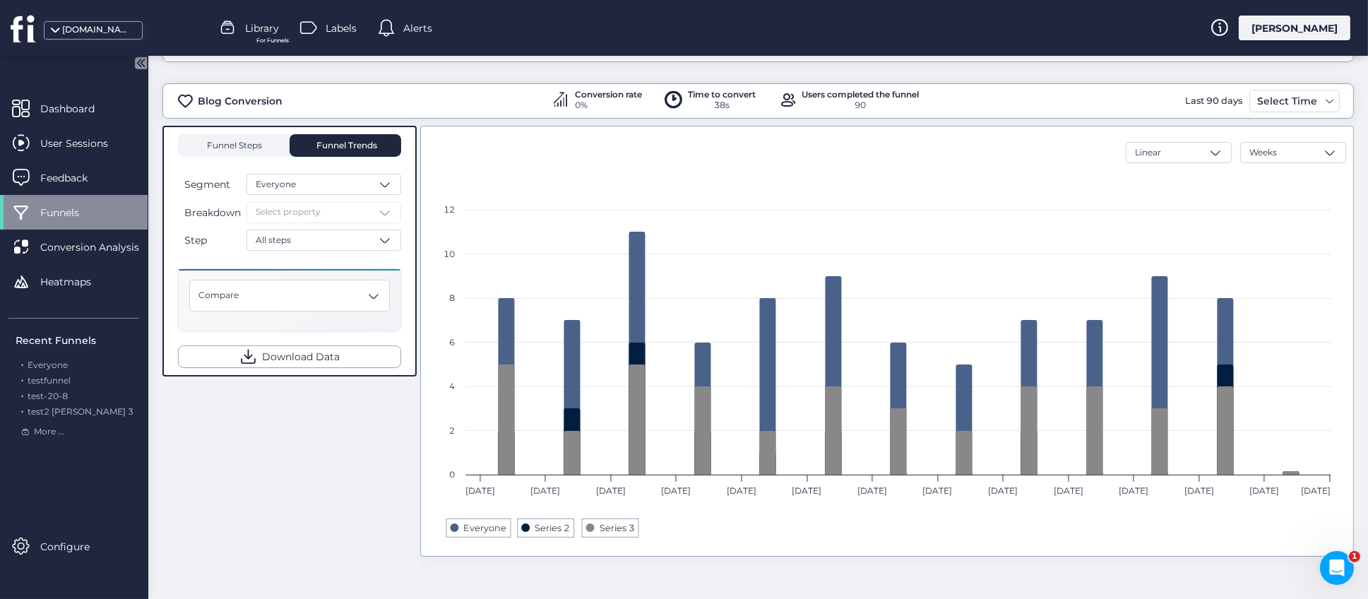
click at [228, 143] on span "Funnel Steps" at bounding box center [234, 145] width 57 height 8
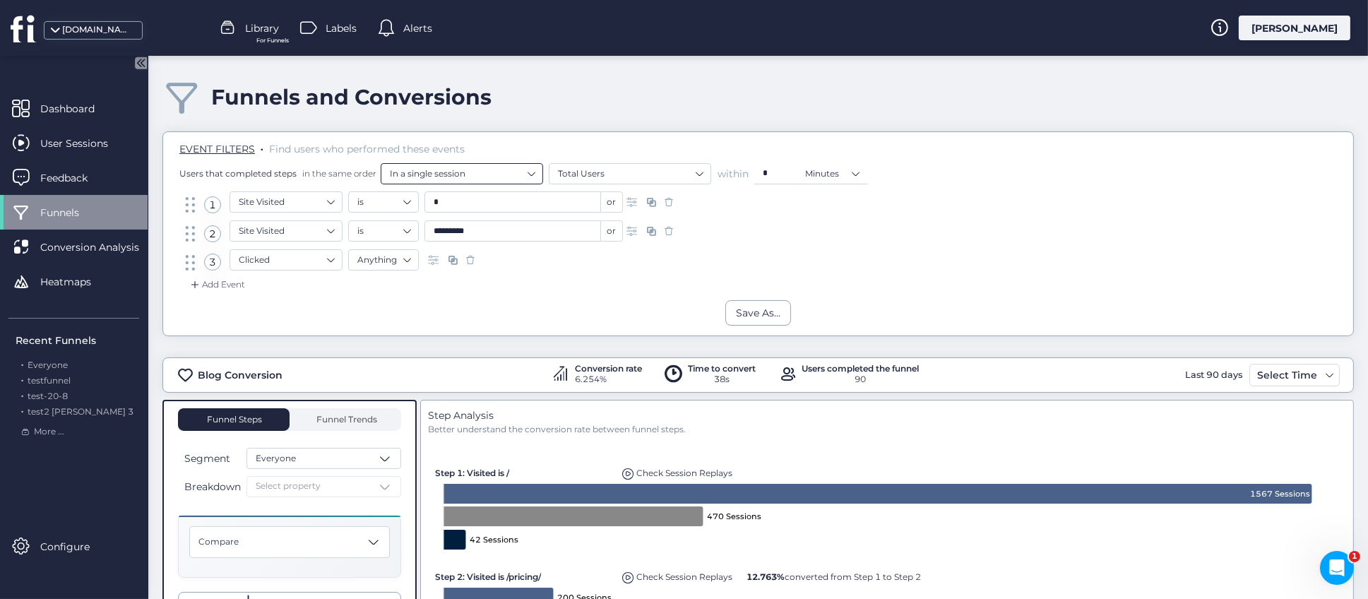
click at [503, 172] on nz-select-item "In a single session" at bounding box center [462, 173] width 144 height 21
click at [471, 199] on div "across any number of sessions" at bounding box center [461, 198] width 144 height 11
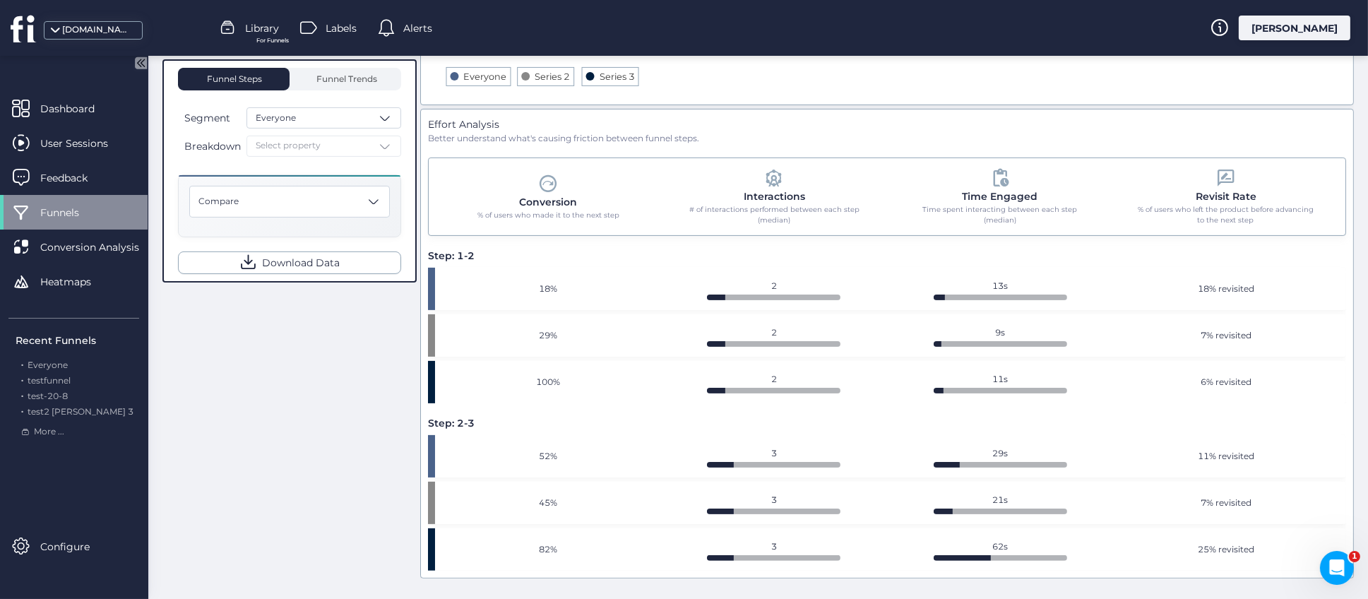
scroll to position [296, 0]
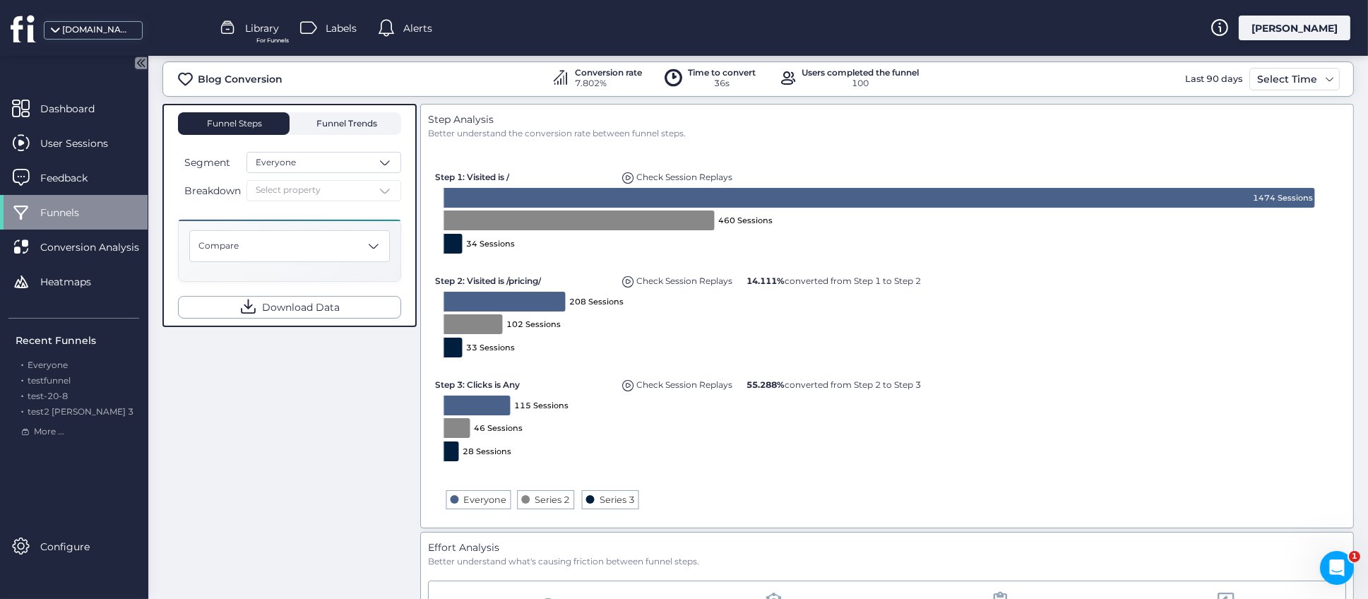
click at [365, 126] on span "Funnel Trends" at bounding box center [346, 123] width 64 height 8
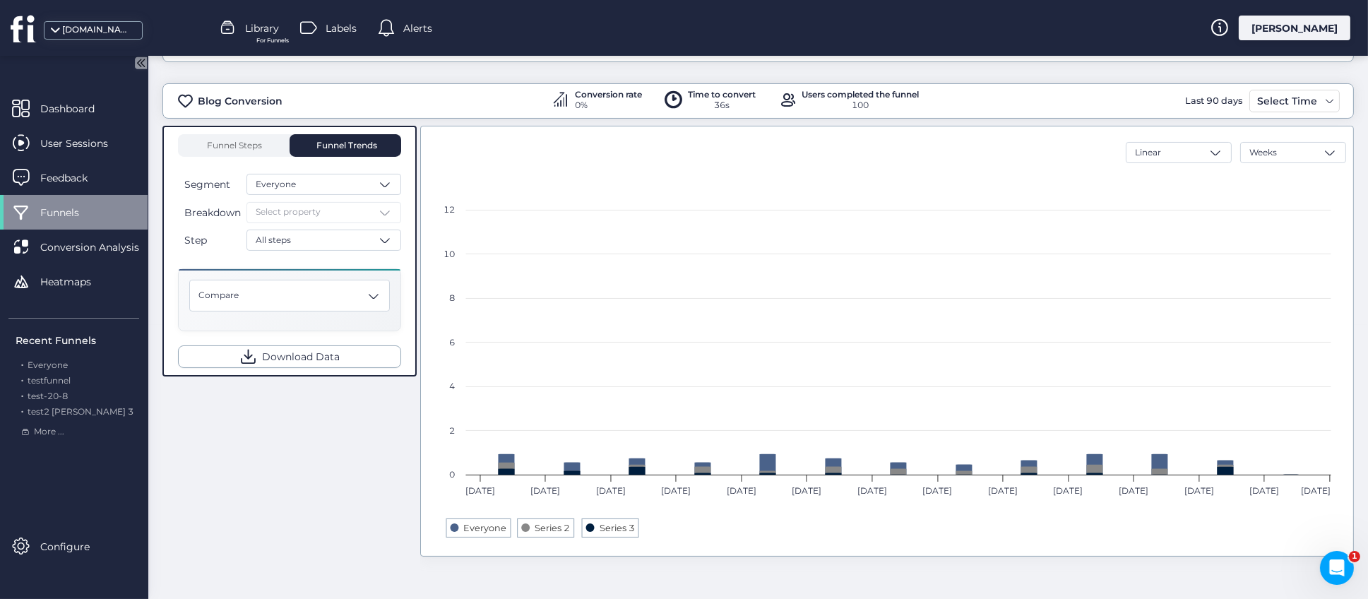
scroll to position [274, 0]
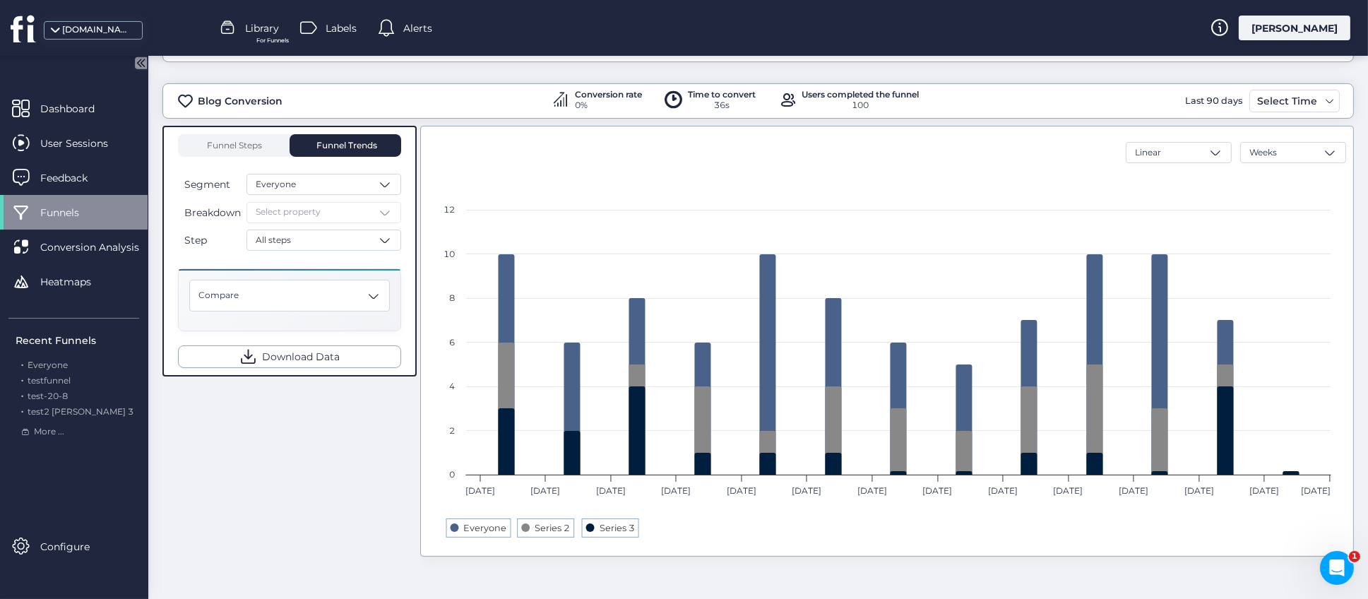
click at [1104, 66] on div "Blog Conversion Conversion rate 0% Time to convert 36s Users completed the funn…" at bounding box center [758, 330] width 1192 height 537
click at [375, 183] on div "Everyone" at bounding box center [324, 184] width 155 height 21
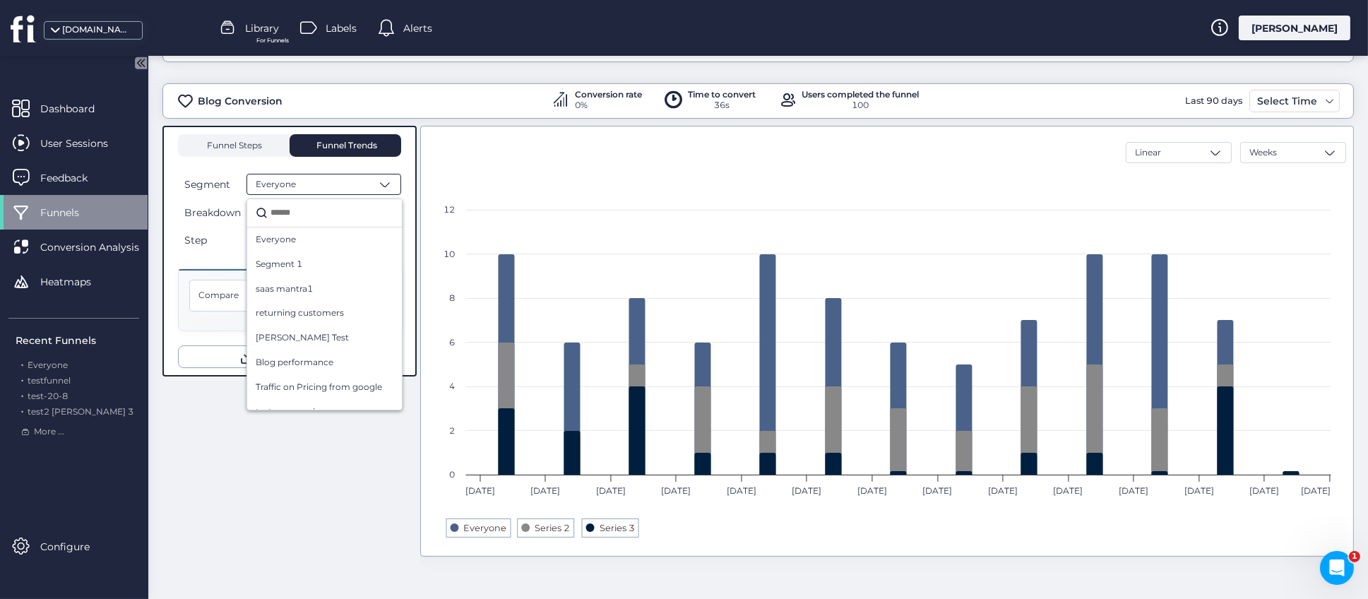
click at [232, 141] on span "Funnel Steps" at bounding box center [234, 145] width 57 height 8
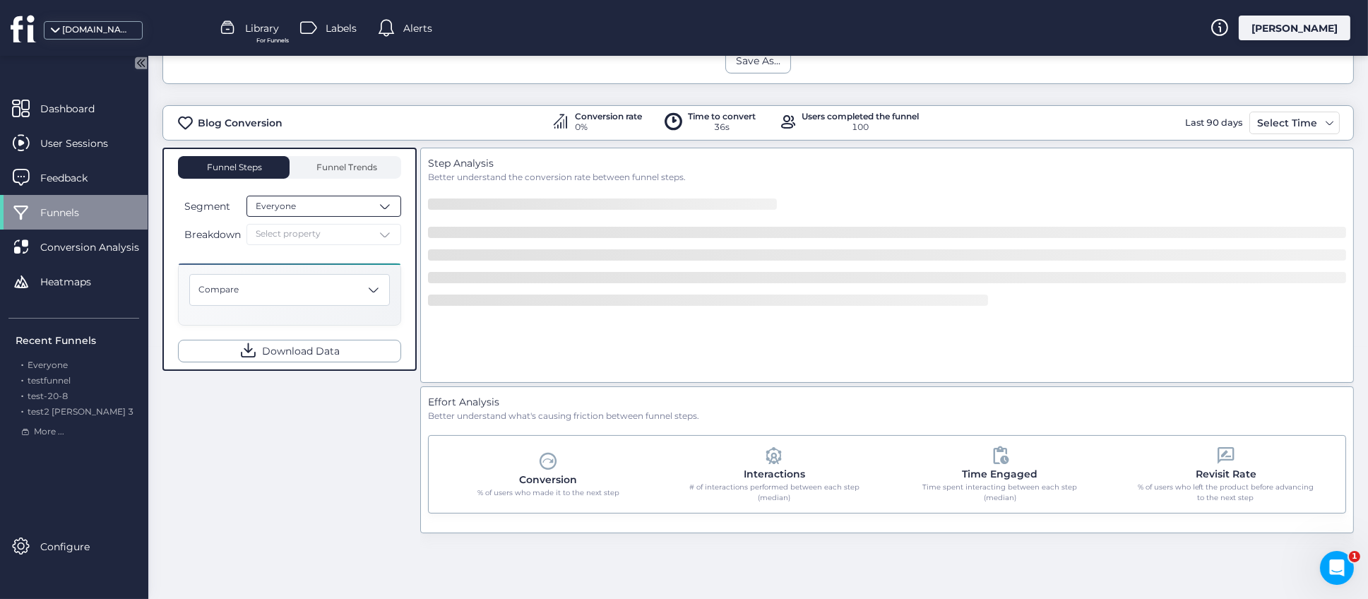
click at [383, 203] on span at bounding box center [385, 206] width 14 height 14
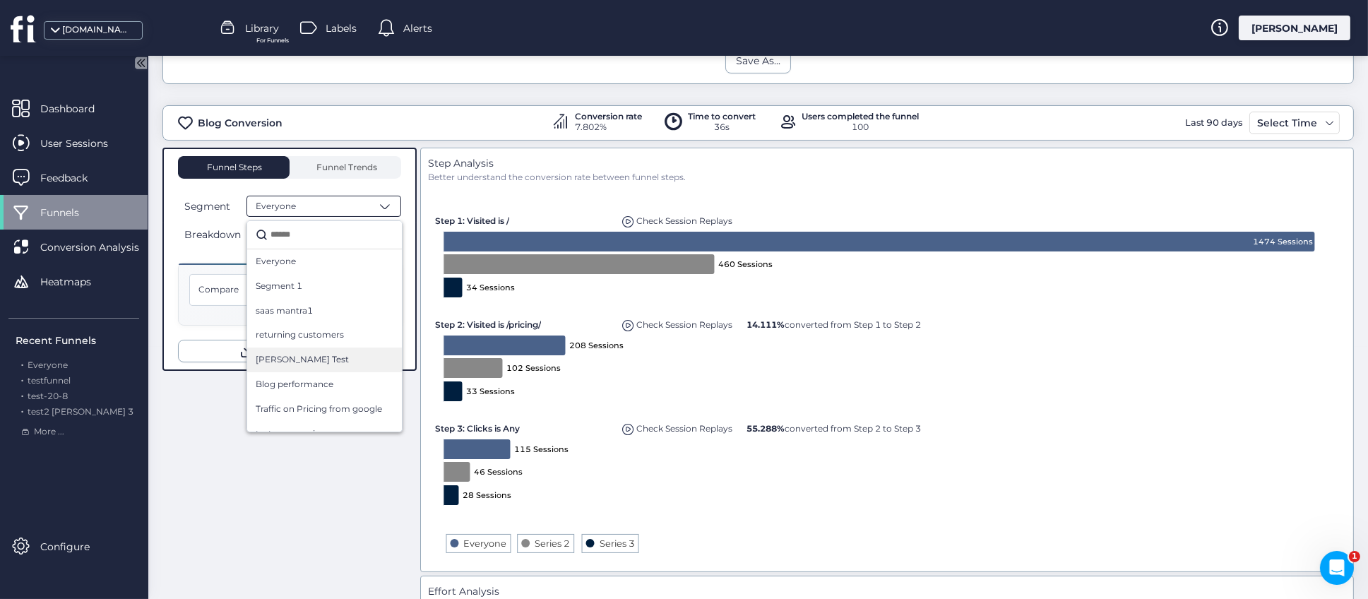
scroll to position [106, 0]
click at [329, 201] on div "Everyone" at bounding box center [324, 206] width 155 height 21
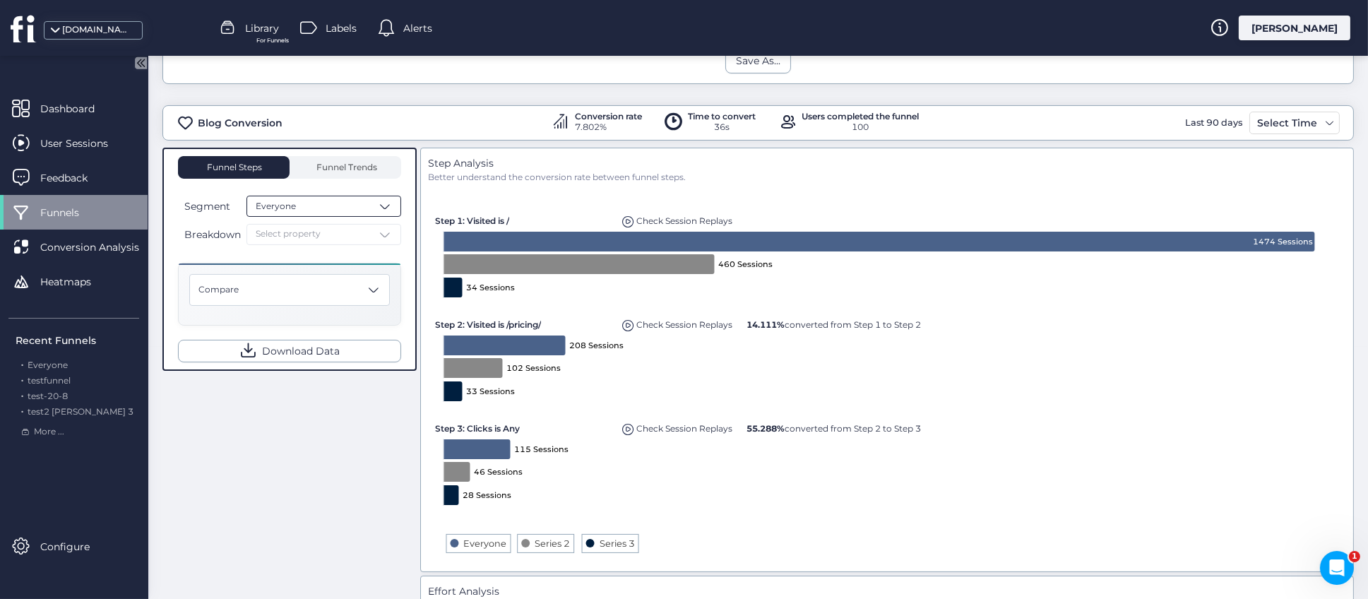
click at [329, 204] on div "Everyone" at bounding box center [324, 206] width 155 height 21
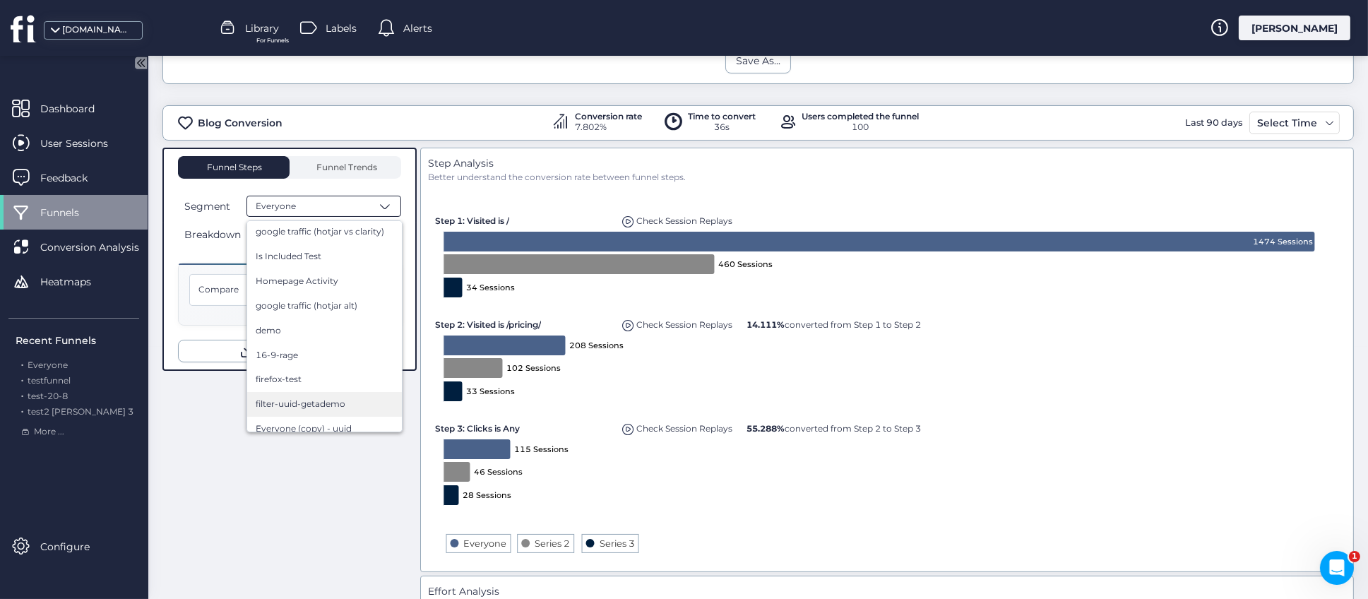
scroll to position [212, 0]
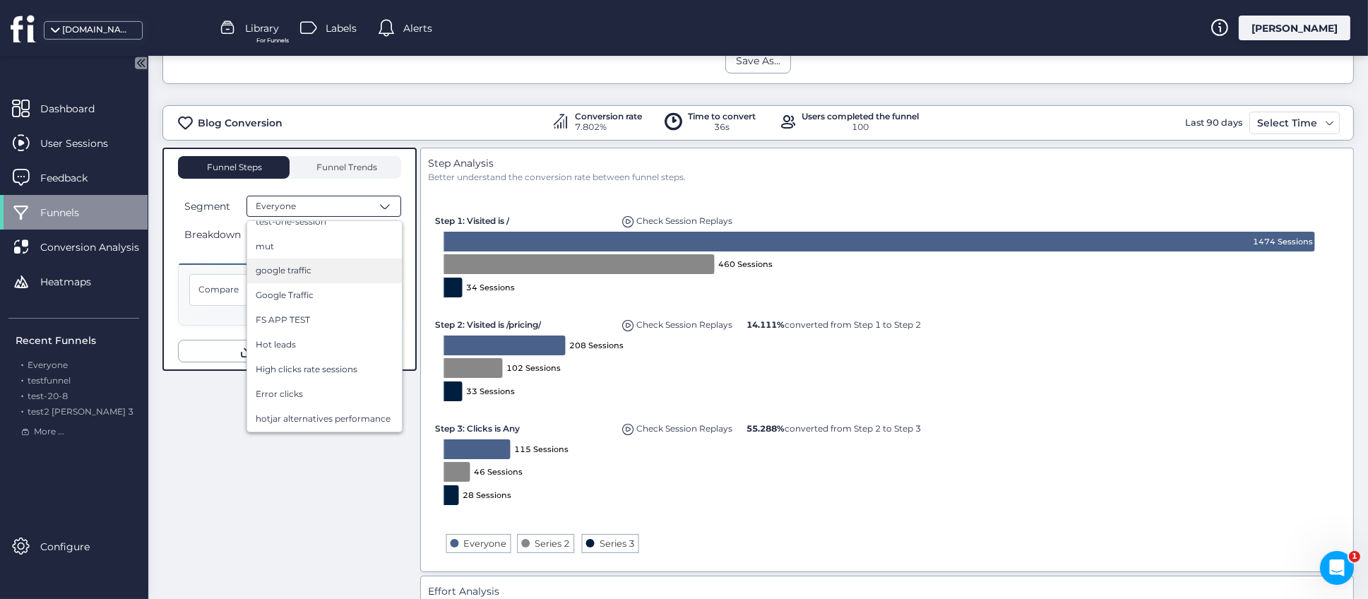
click at [330, 270] on div "google traffic" at bounding box center [325, 270] width 138 height 13
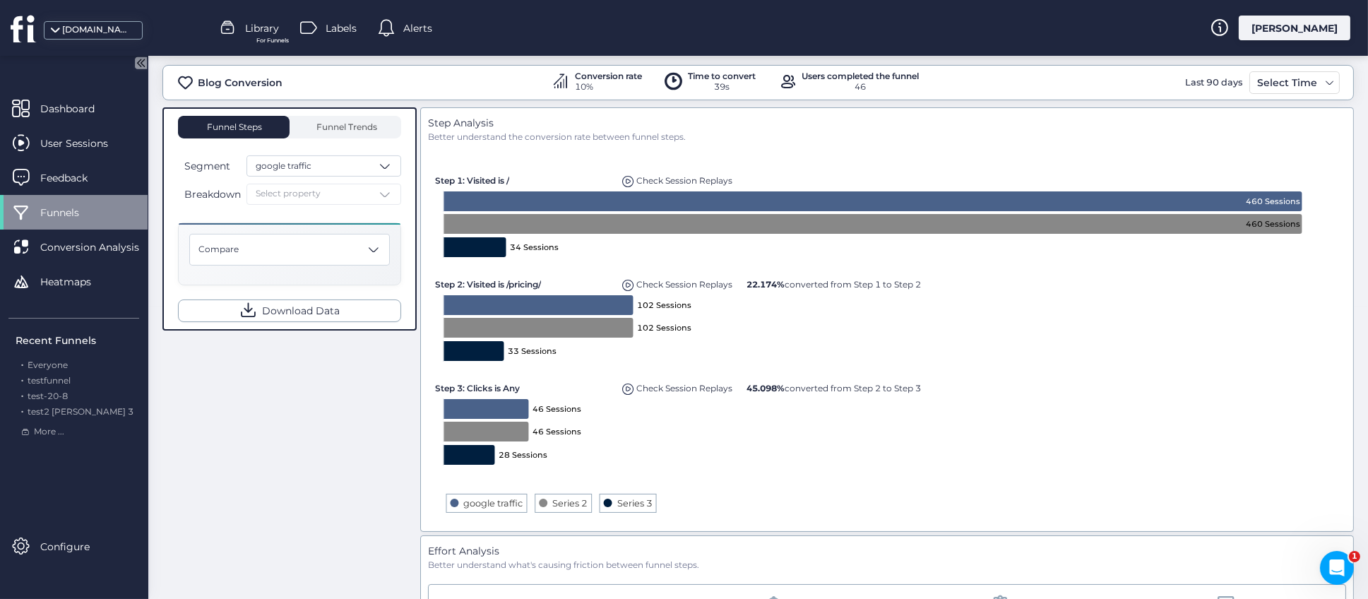
scroll to position [84, 0]
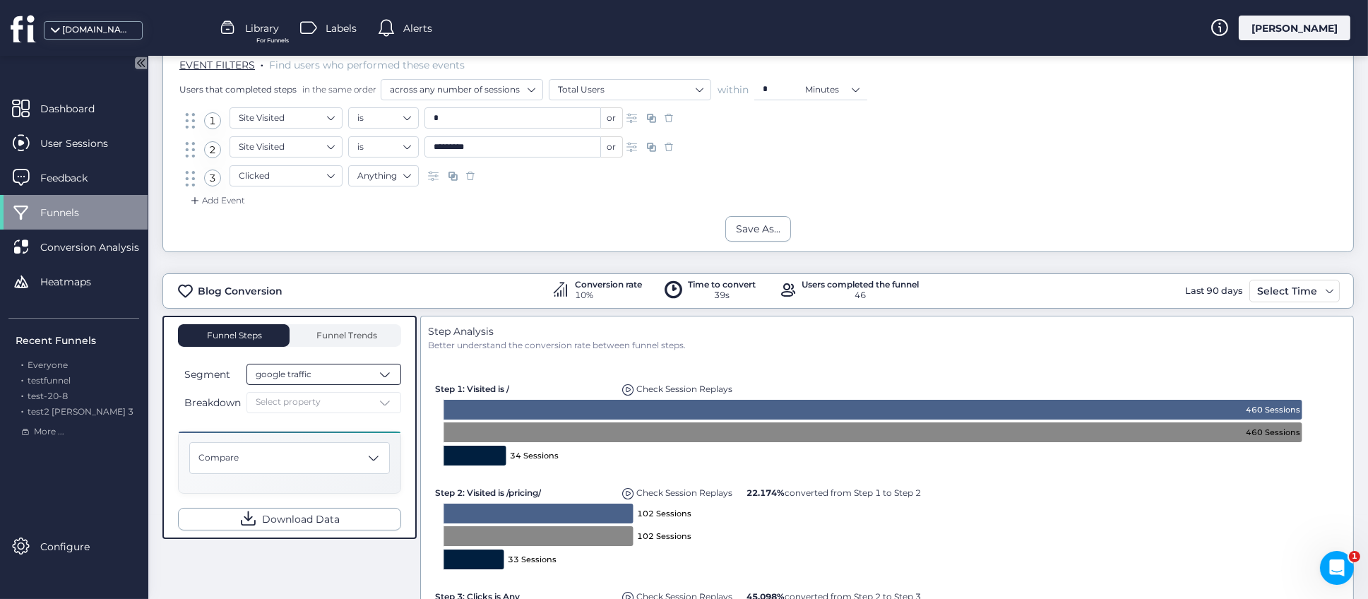
click at [389, 374] on span at bounding box center [385, 374] width 14 height 14
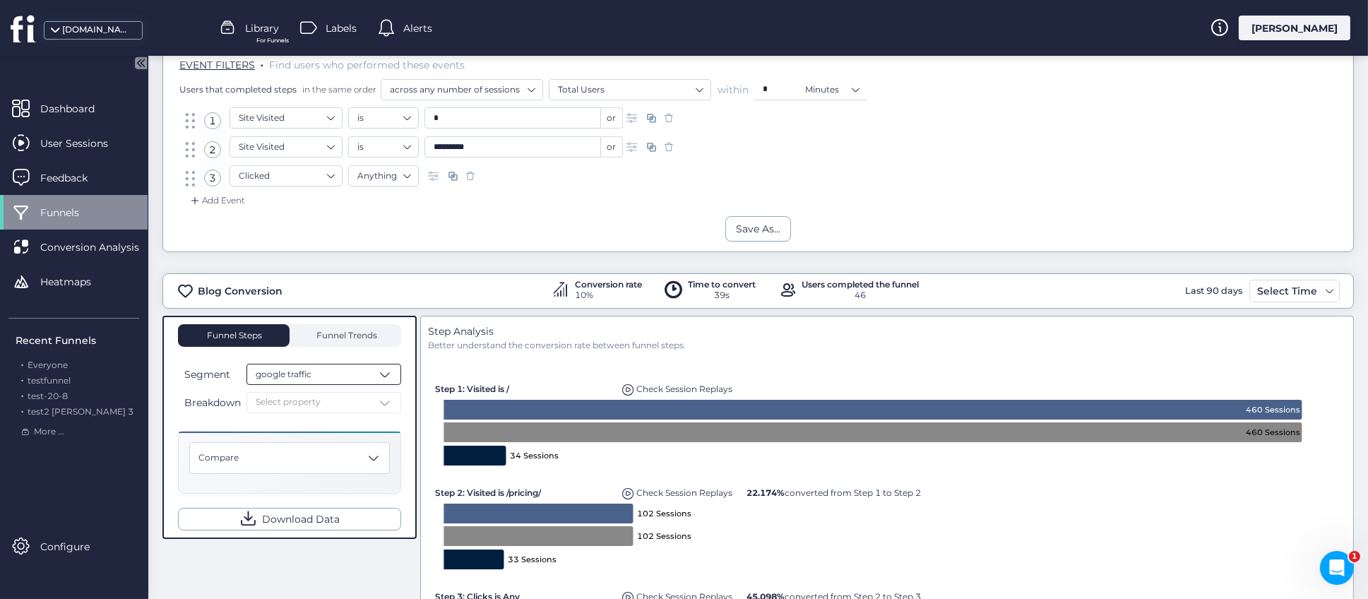
click at [378, 370] on span at bounding box center [385, 374] width 14 height 14
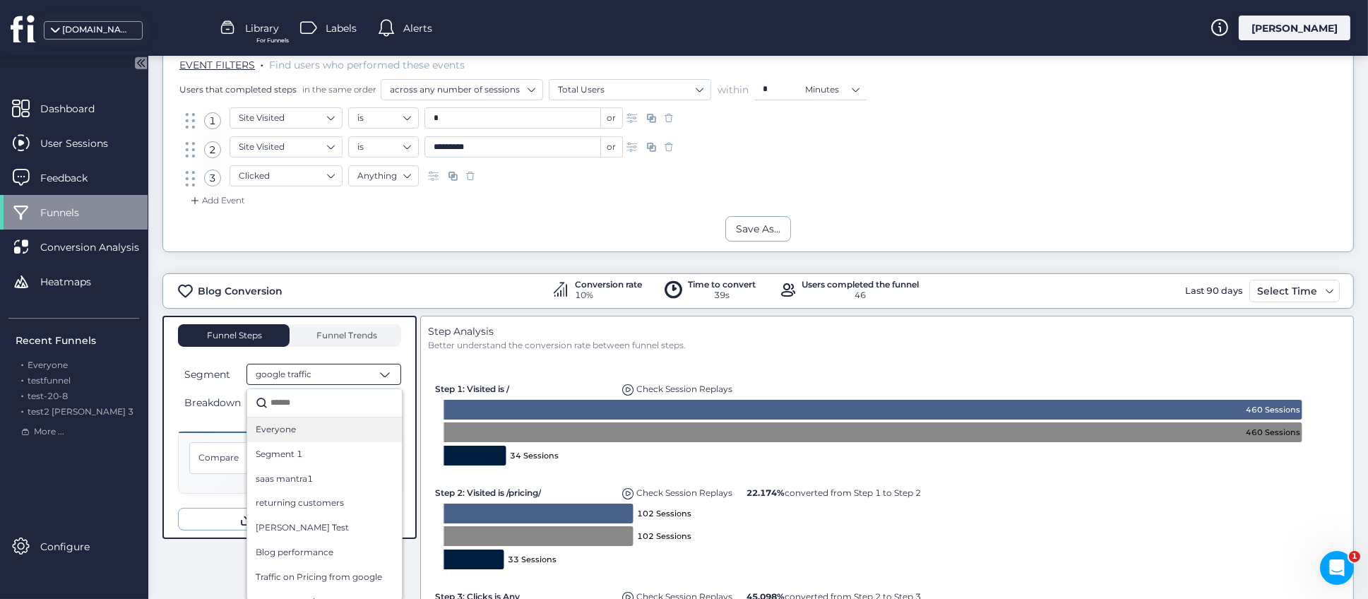
click at [292, 432] on span "Everyone" at bounding box center [276, 429] width 40 height 13
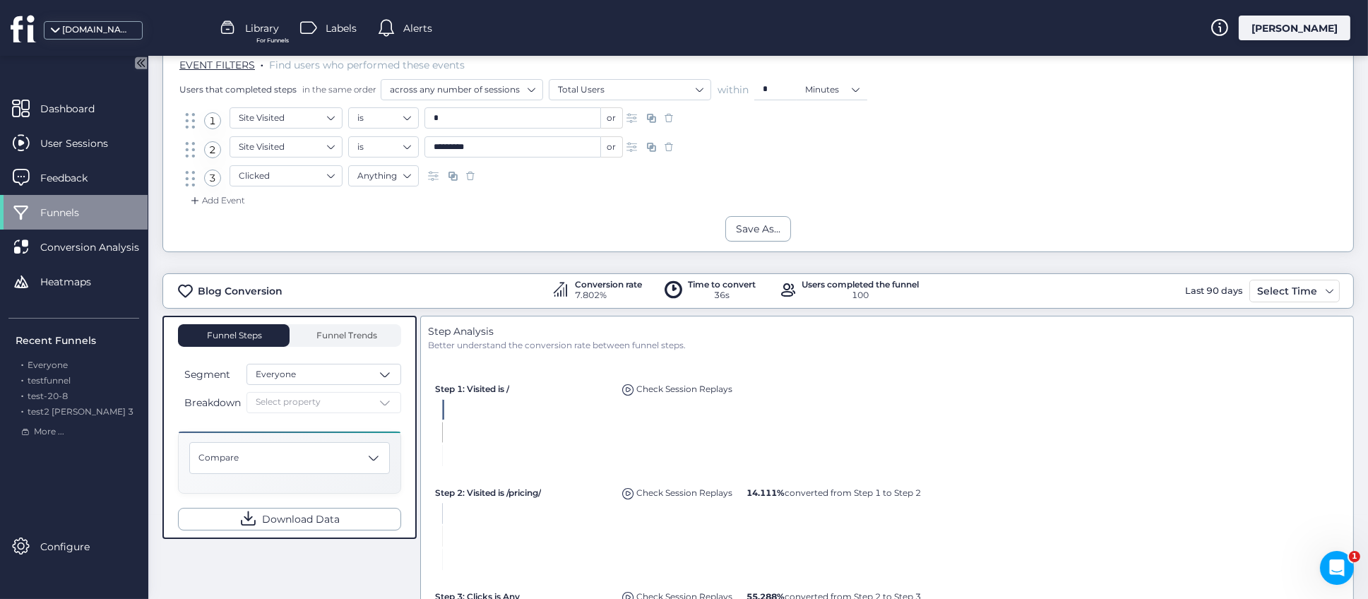
click at [386, 401] on div "Breakdown Select property" at bounding box center [289, 402] width 223 height 21
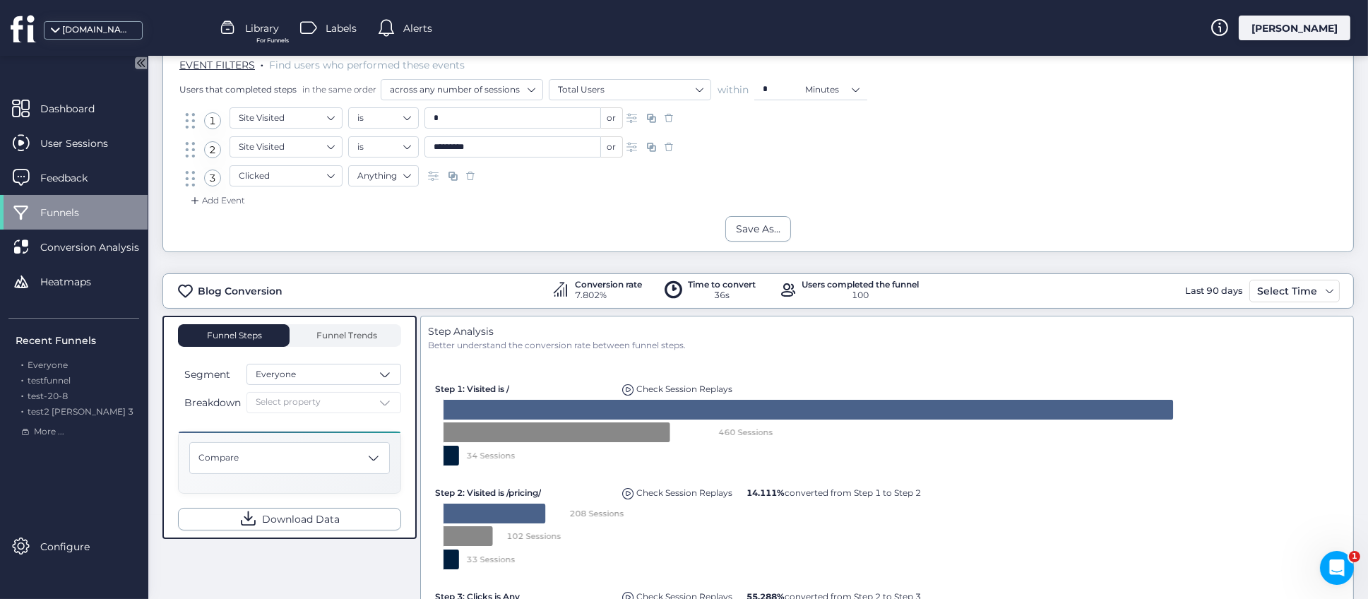
click at [380, 406] on div "Breakdown Select property" at bounding box center [289, 402] width 223 height 21
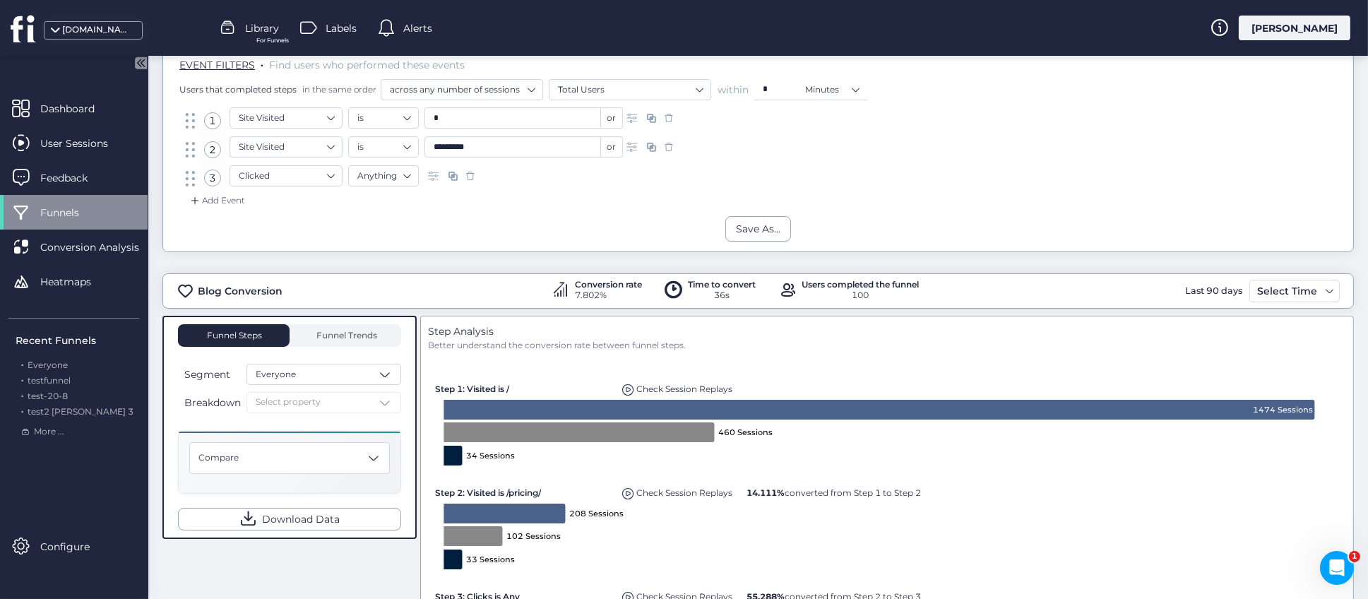
click at [389, 403] on div "Breakdown Select property" at bounding box center [289, 402] width 223 height 21
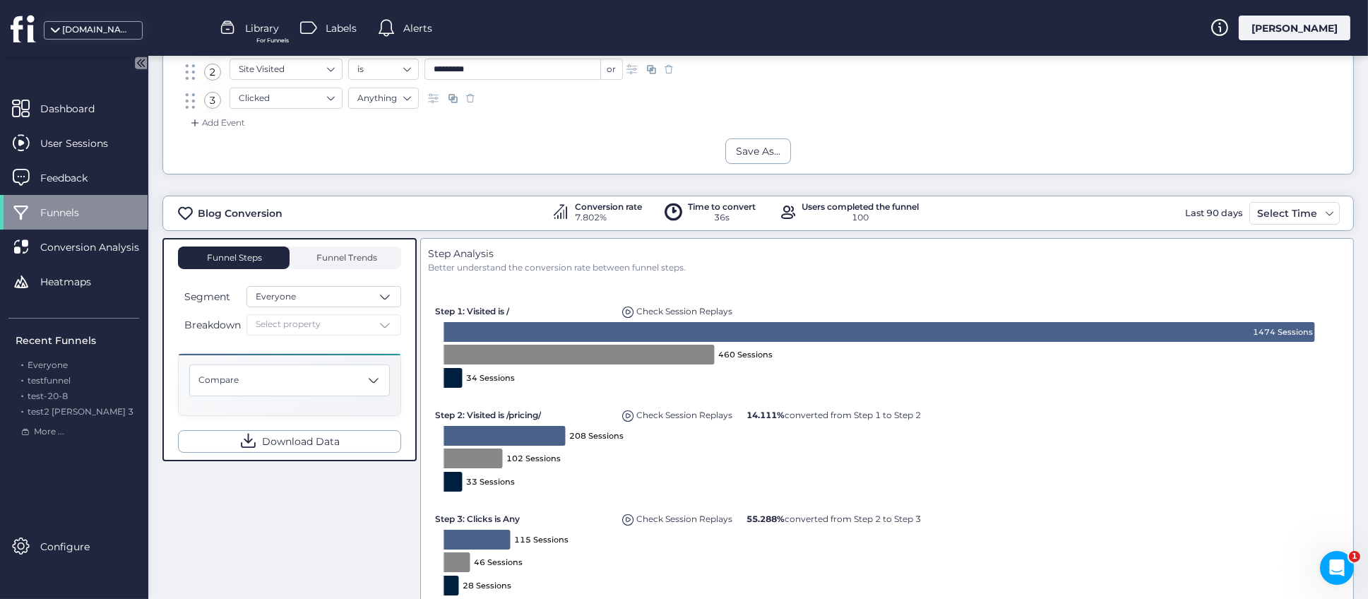
scroll to position [296, 0]
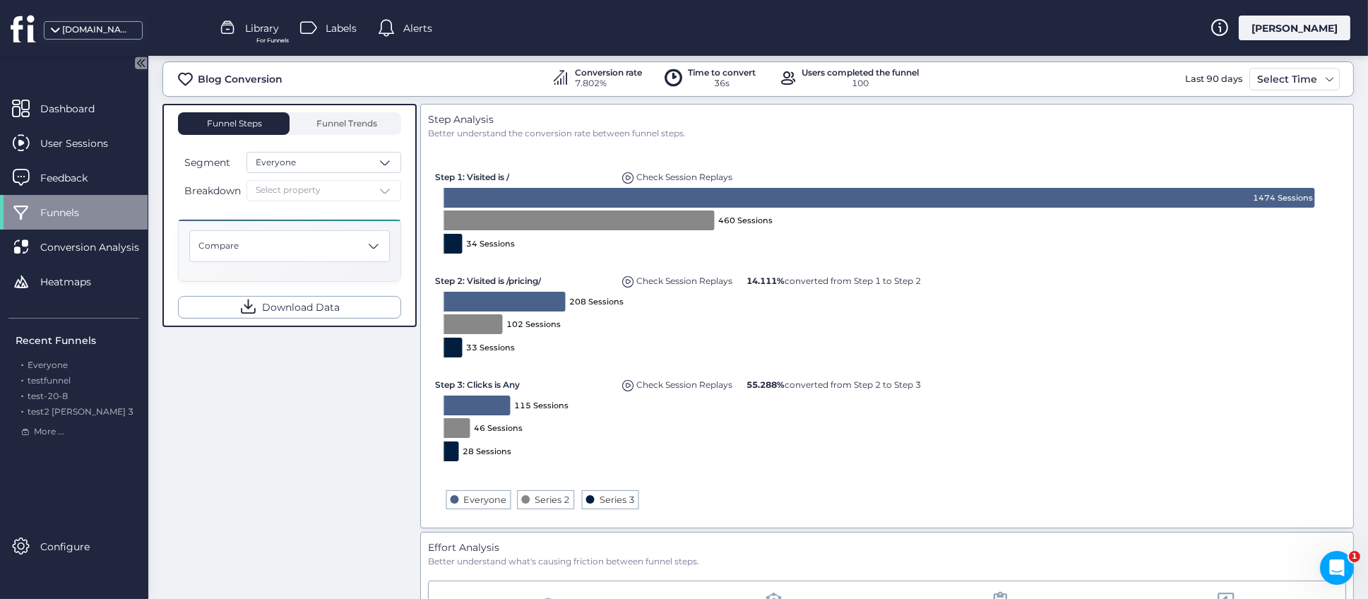
click at [373, 189] on div "Breakdown Select property" at bounding box center [289, 190] width 223 height 21
click at [303, 191] on div "Breakdown Select property" at bounding box center [289, 190] width 223 height 21
click at [309, 164] on div "Everyone" at bounding box center [324, 162] width 155 height 21
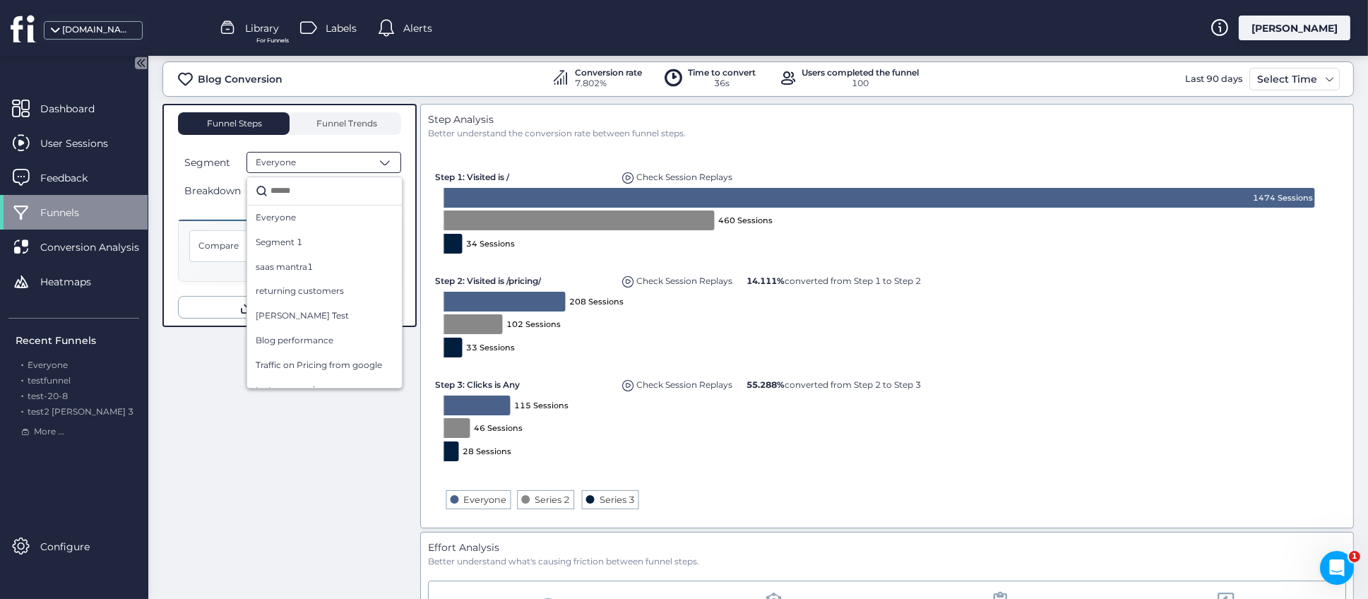
click at [320, 191] on input "text" at bounding box center [331, 191] width 126 height 19
click at [420, 252] on div "Step Analysis Better understand the conversion rate between funnel steps. Creat…" at bounding box center [887, 316] width 934 height 425
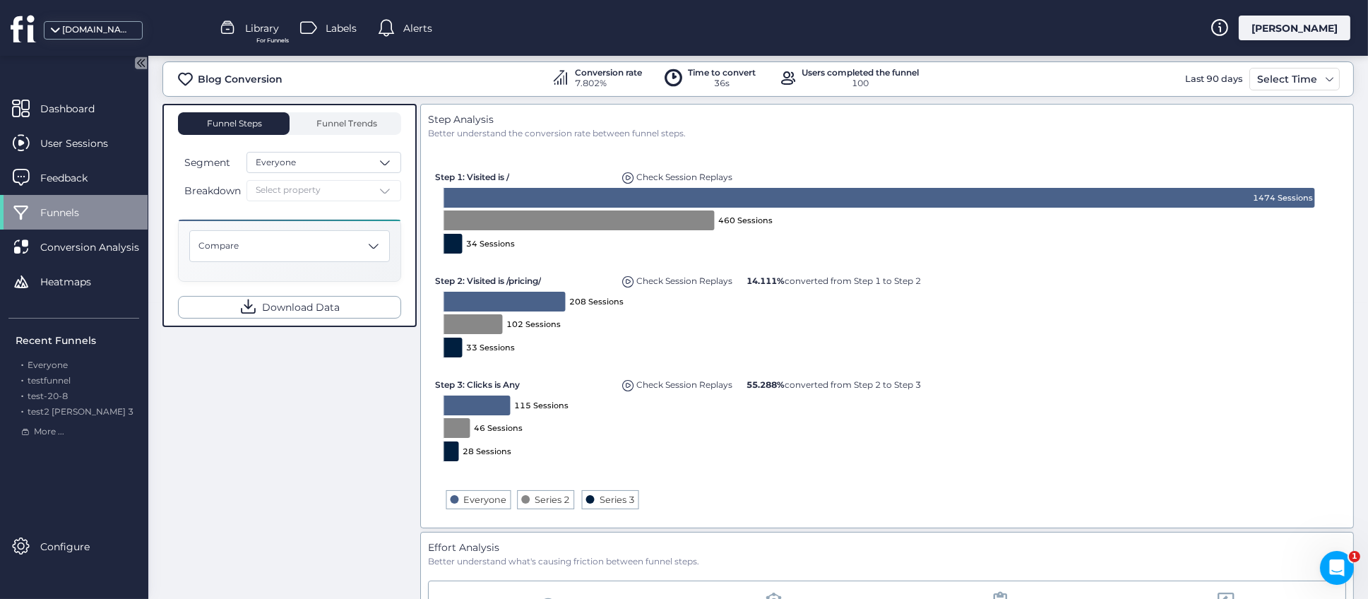
click at [331, 189] on div "Breakdown Select property" at bounding box center [289, 190] width 223 height 21
click at [268, 187] on div "Breakdown Select property" at bounding box center [289, 190] width 223 height 21
click at [415, 262] on div "Funnel Steps Funnel Trends Segment Everyone Breakdown Select property Compare D…" at bounding box center [289, 215] width 254 height 223
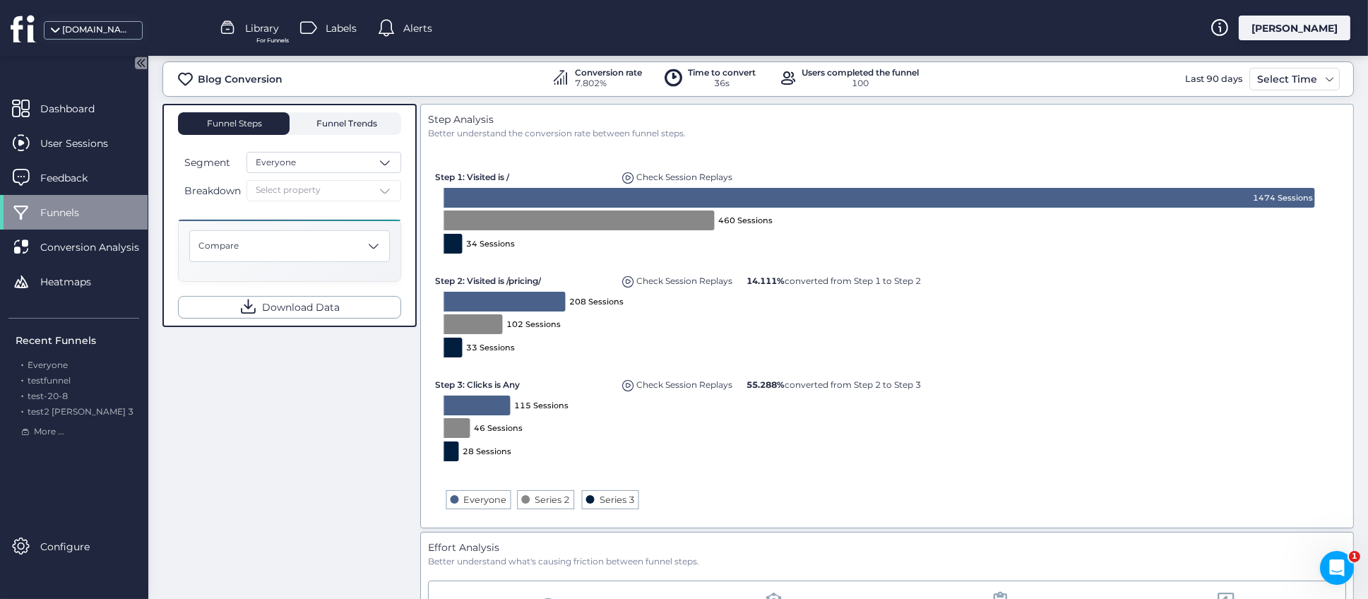
click at [341, 122] on span "Funnel Trends" at bounding box center [346, 123] width 64 height 8
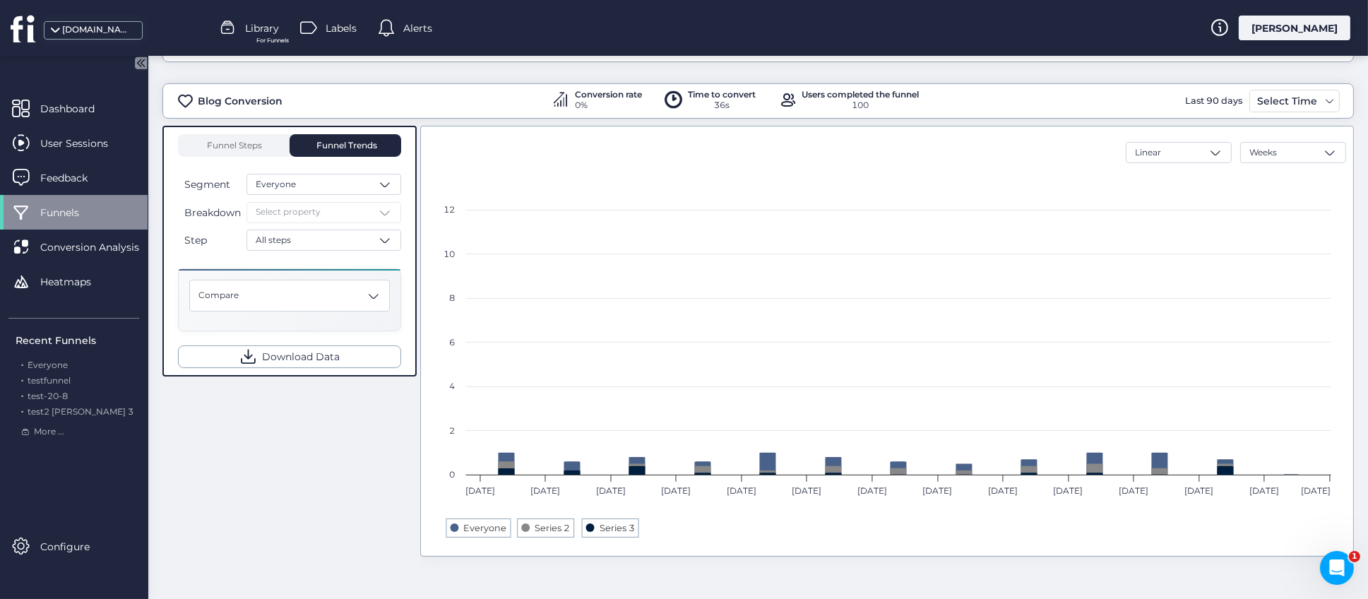
scroll to position [274, 0]
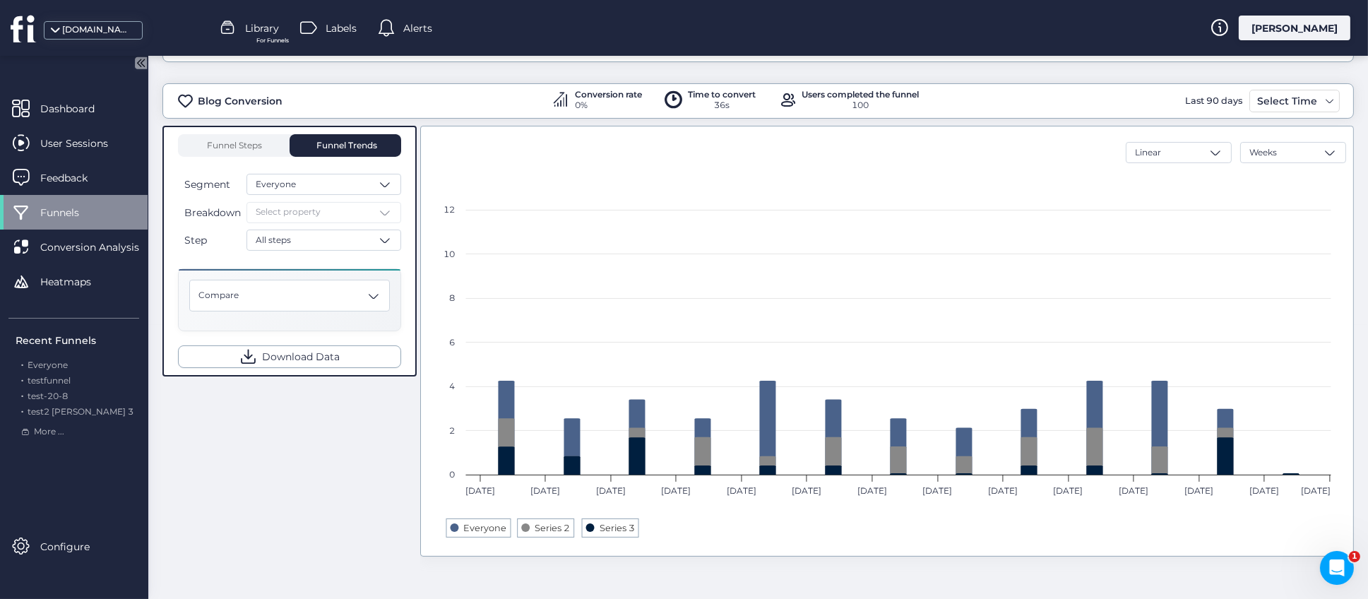
click at [319, 191] on div "Everyone" at bounding box center [324, 184] width 155 height 21
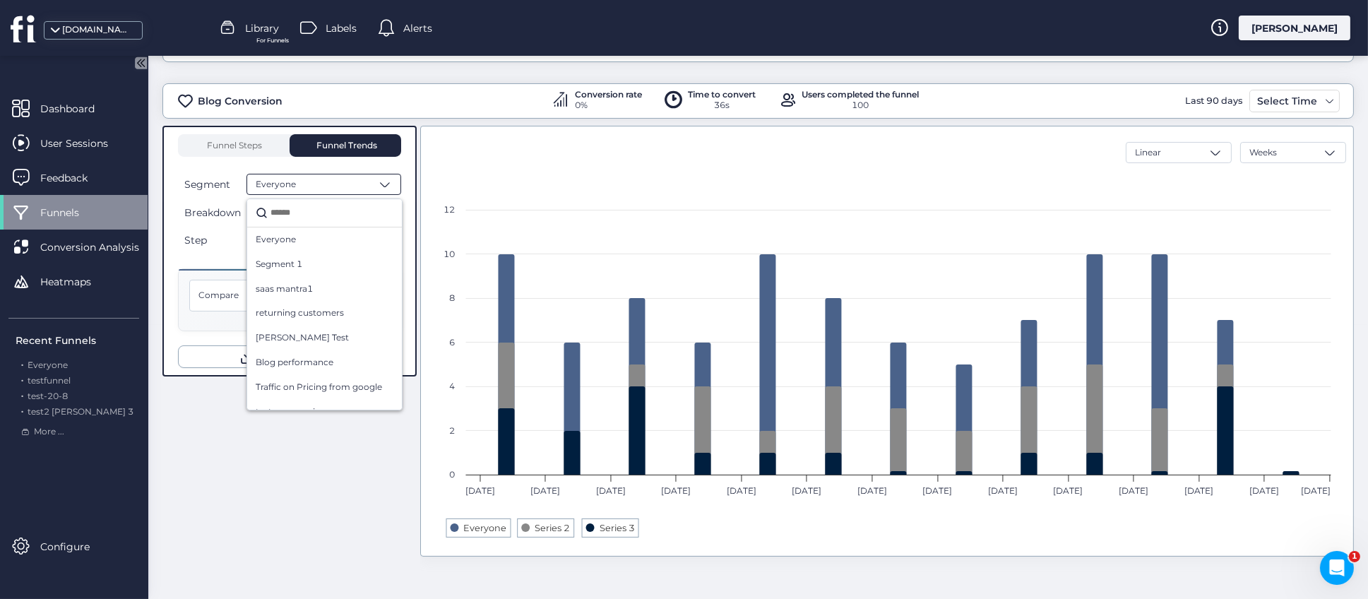
click at [417, 264] on div "Funnel Steps Funnel Trends Segment Everyone Everyone Segment 1 saas mantra1 ret…" at bounding box center [758, 352] width 1192 height 452
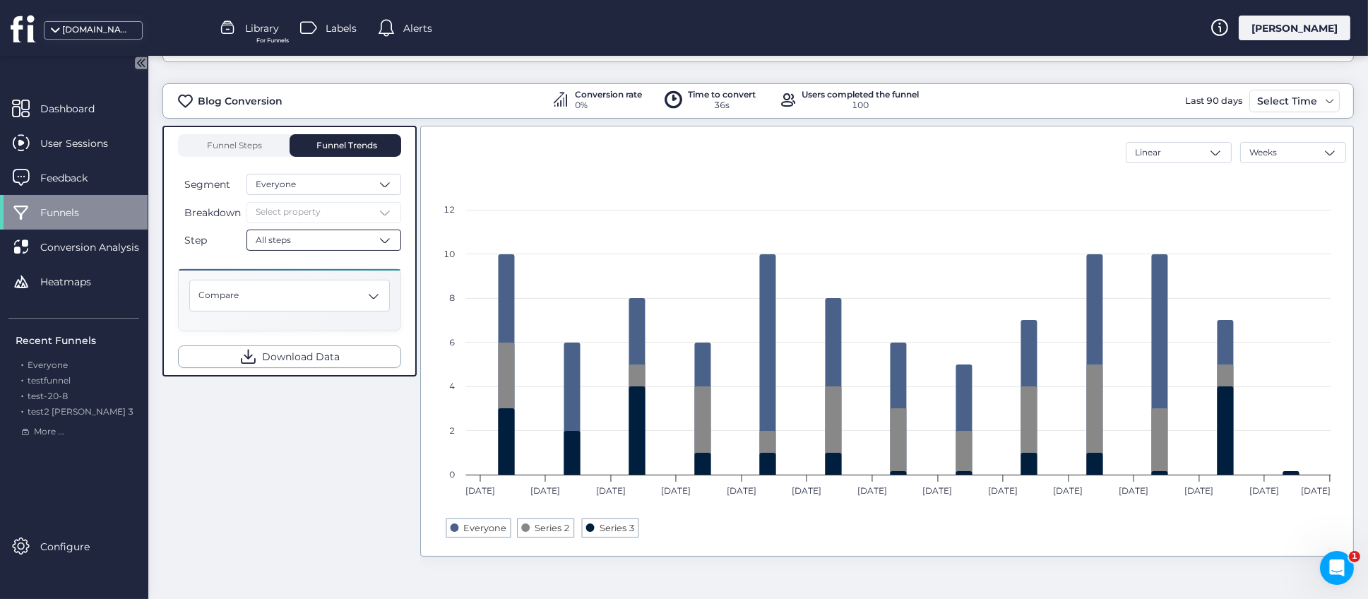
click at [343, 242] on div "All steps" at bounding box center [324, 240] width 155 height 21
click at [296, 312] on div "Step 2-3" at bounding box center [325, 316] width 138 height 13
click at [365, 305] on div "Compare" at bounding box center [289, 296] width 201 height 32
click at [374, 459] on div "Funnel Steps Funnel Trends Segment Everyone Breakdown Select property Step Step…" at bounding box center [758, 352] width 1192 height 452
click at [359, 209] on div "Breakdown Select property" at bounding box center [289, 212] width 223 height 21
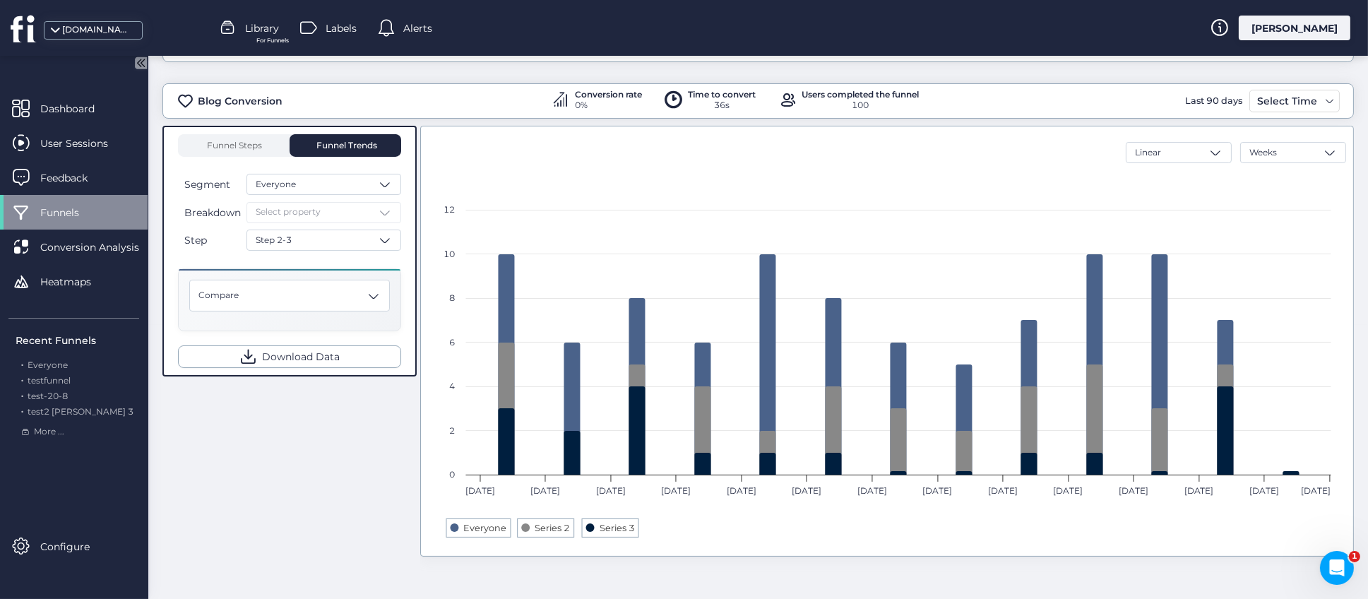
click at [365, 211] on div "Breakdown Select property" at bounding box center [289, 212] width 223 height 21
click at [385, 215] on div "Breakdown Select property" at bounding box center [289, 212] width 223 height 21
click at [386, 213] on div "Breakdown Select property" at bounding box center [289, 212] width 223 height 21
click at [386, 212] on div "Breakdown Select property" at bounding box center [289, 212] width 223 height 21
click at [246, 148] on span "Funnel Steps" at bounding box center [234, 145] width 57 height 8
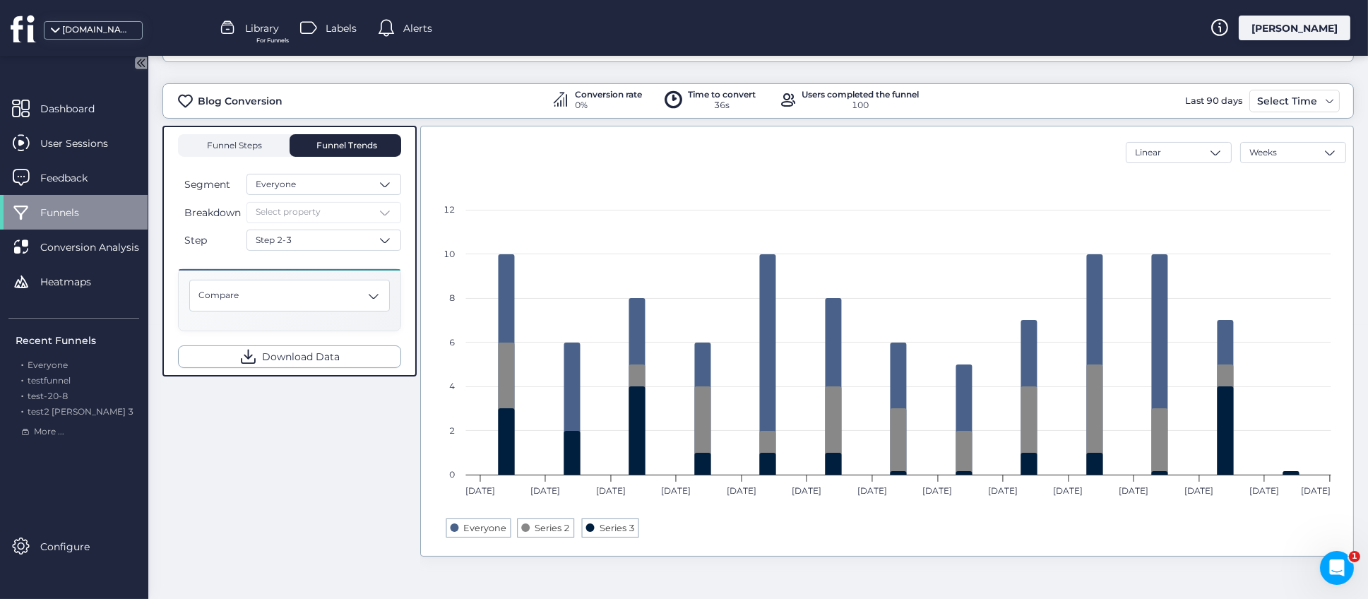
scroll to position [252, 0]
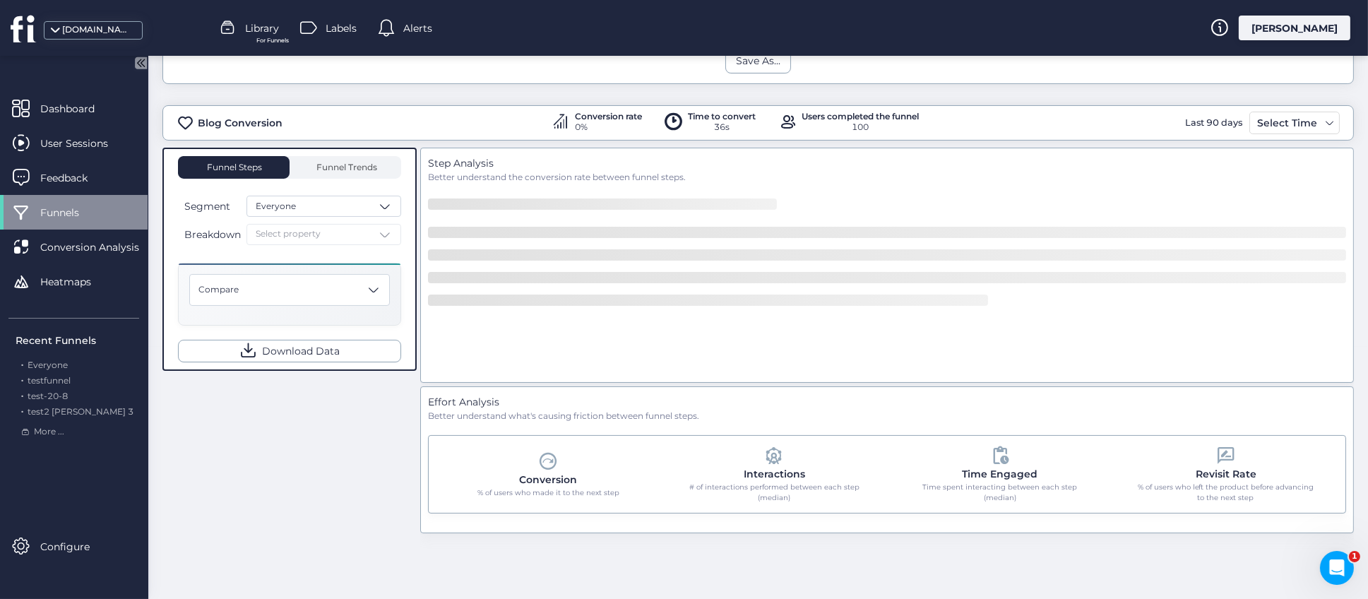
click at [357, 232] on div "Breakdown Select property" at bounding box center [289, 234] width 223 height 21
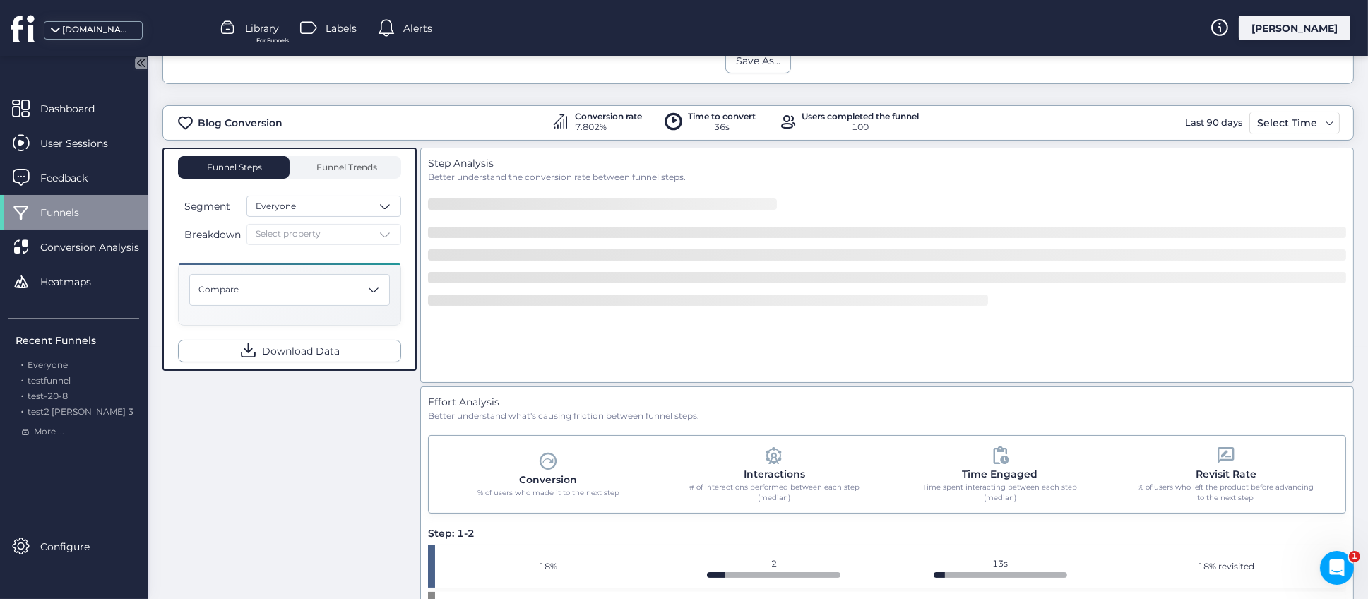
click at [366, 235] on div "Breakdown Select property" at bounding box center [289, 234] width 223 height 21
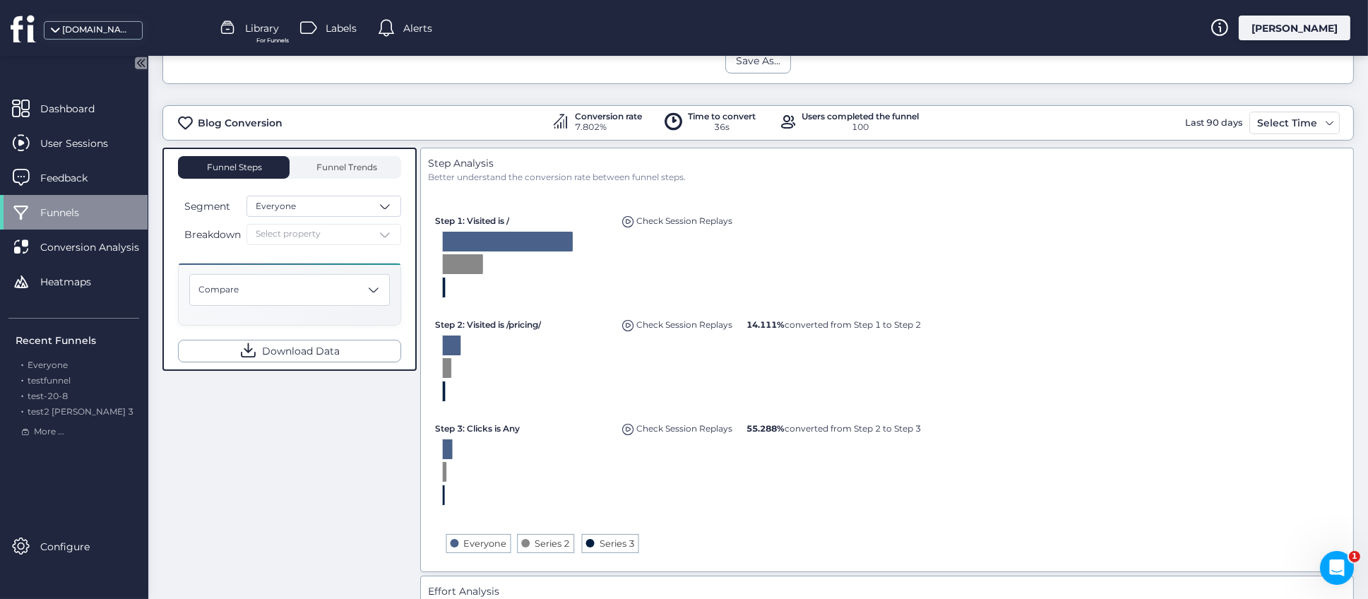
click at [300, 235] on div "Breakdown Select property" at bounding box center [289, 234] width 223 height 21
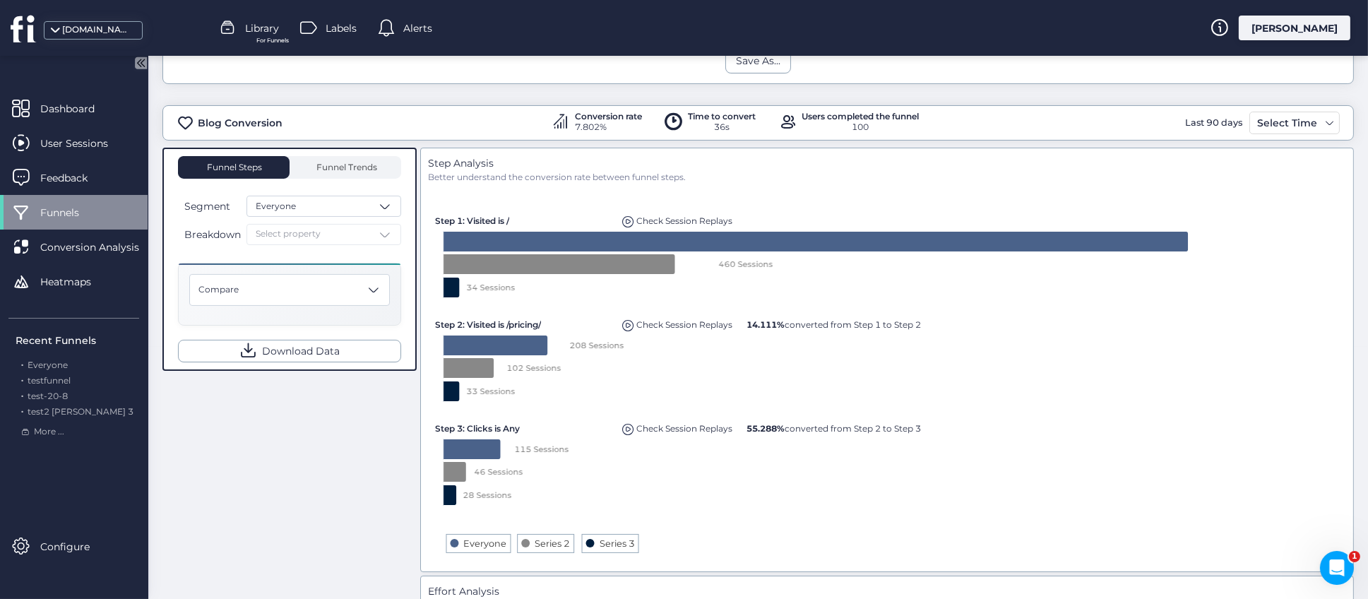
click at [239, 230] on div "Breakdown Select property" at bounding box center [289, 234] width 223 height 21
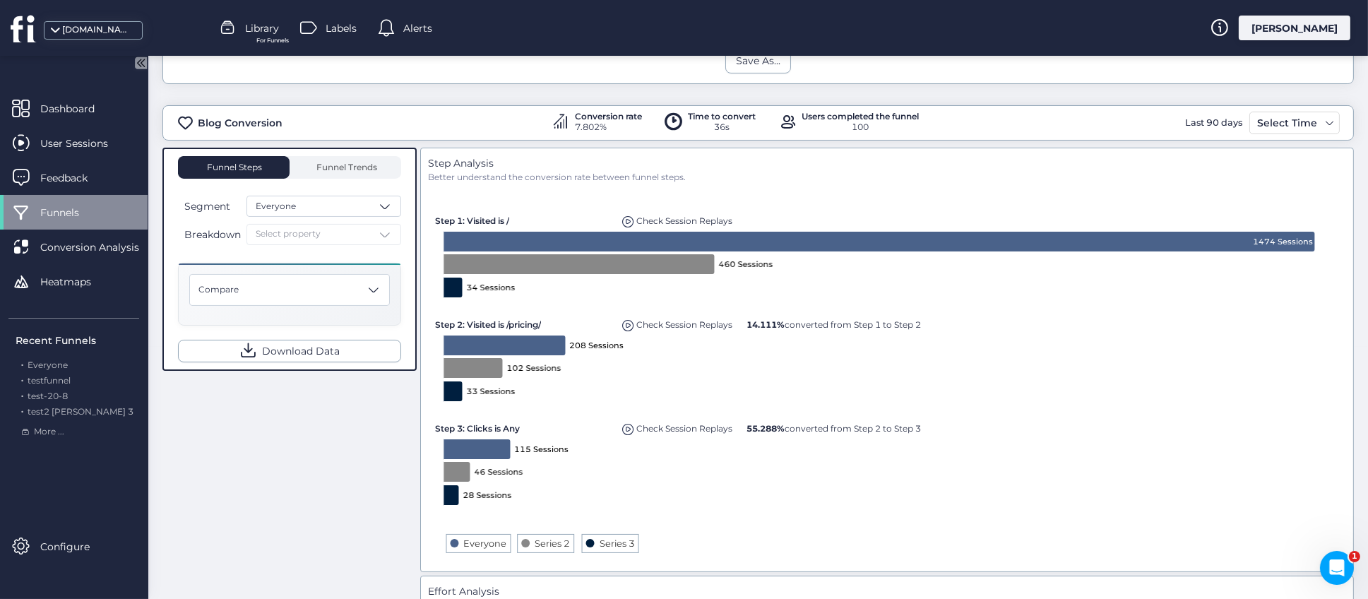
click at [200, 229] on span "Breakdown" at bounding box center [212, 235] width 57 height 16
drag, startPoint x: 230, startPoint y: 229, endPoint x: 379, endPoint y: 229, distance: 149.1
click at [234, 229] on span "Breakdown" at bounding box center [212, 235] width 57 height 16
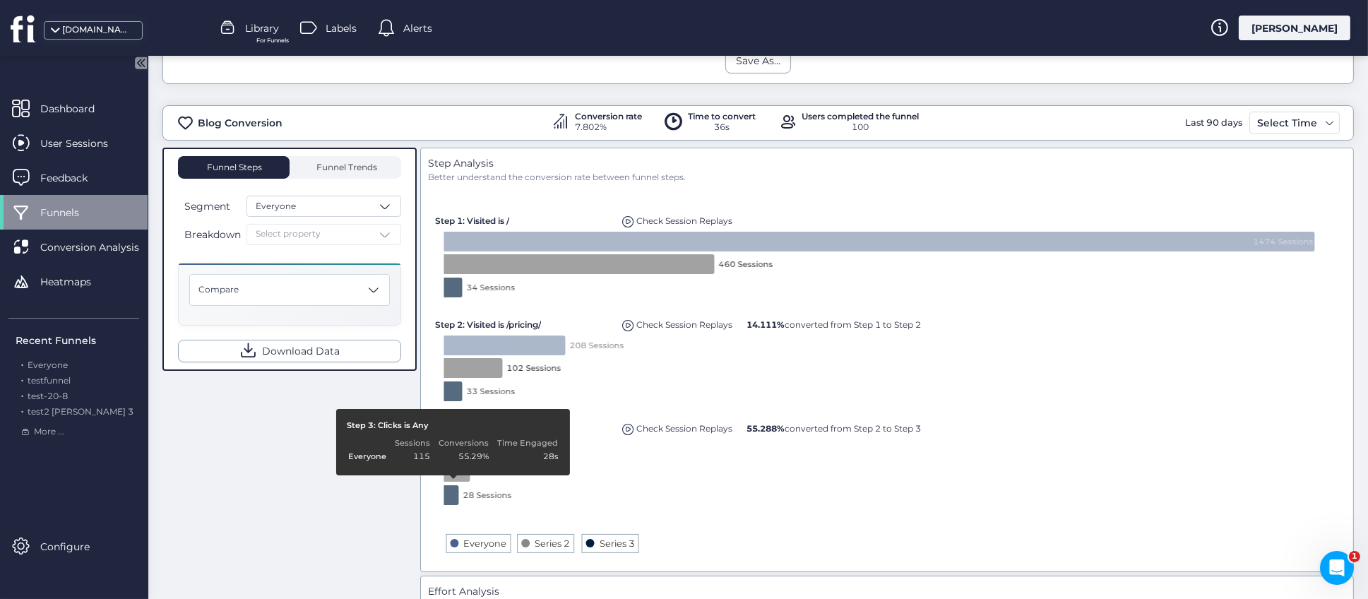
click at [371, 452] on div "Funnel Steps Funnel Trends Segment Everyone Breakdown Select property Compare D…" at bounding box center [758, 597] width 1192 height 898
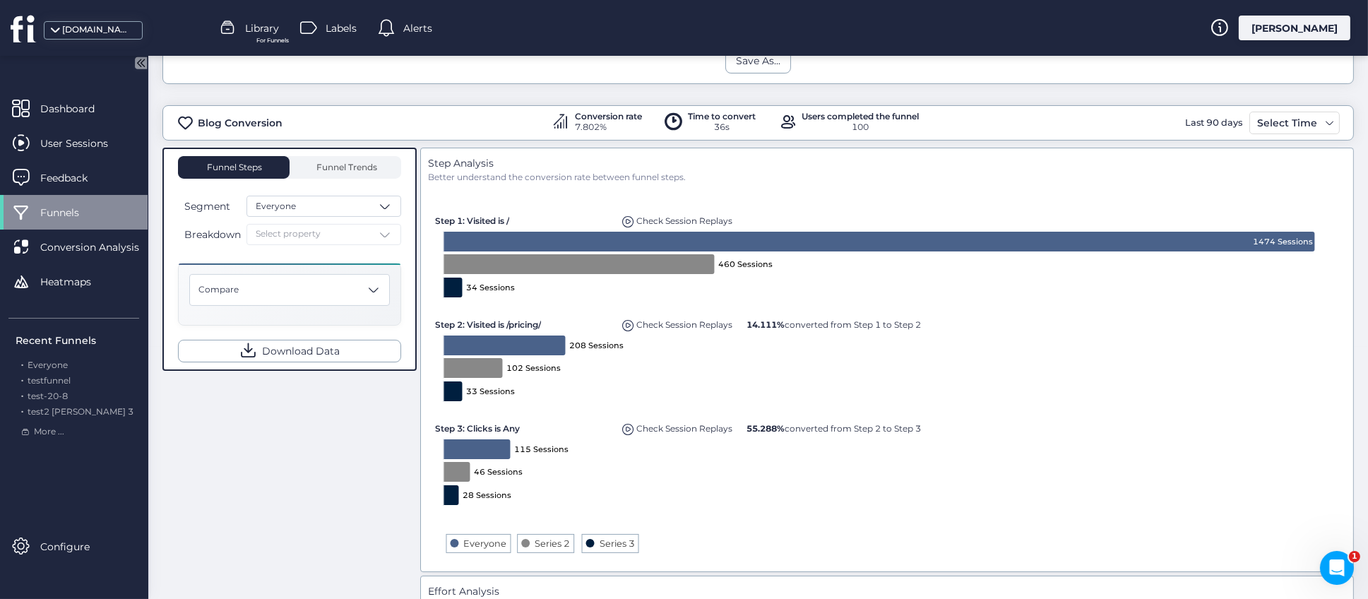
click at [335, 232] on div "Breakdown Select property" at bounding box center [289, 234] width 223 height 21
click at [335, 233] on div "Breakdown Select property" at bounding box center [289, 234] width 223 height 21
click at [352, 233] on div "Breakdown Select property" at bounding box center [289, 234] width 223 height 21
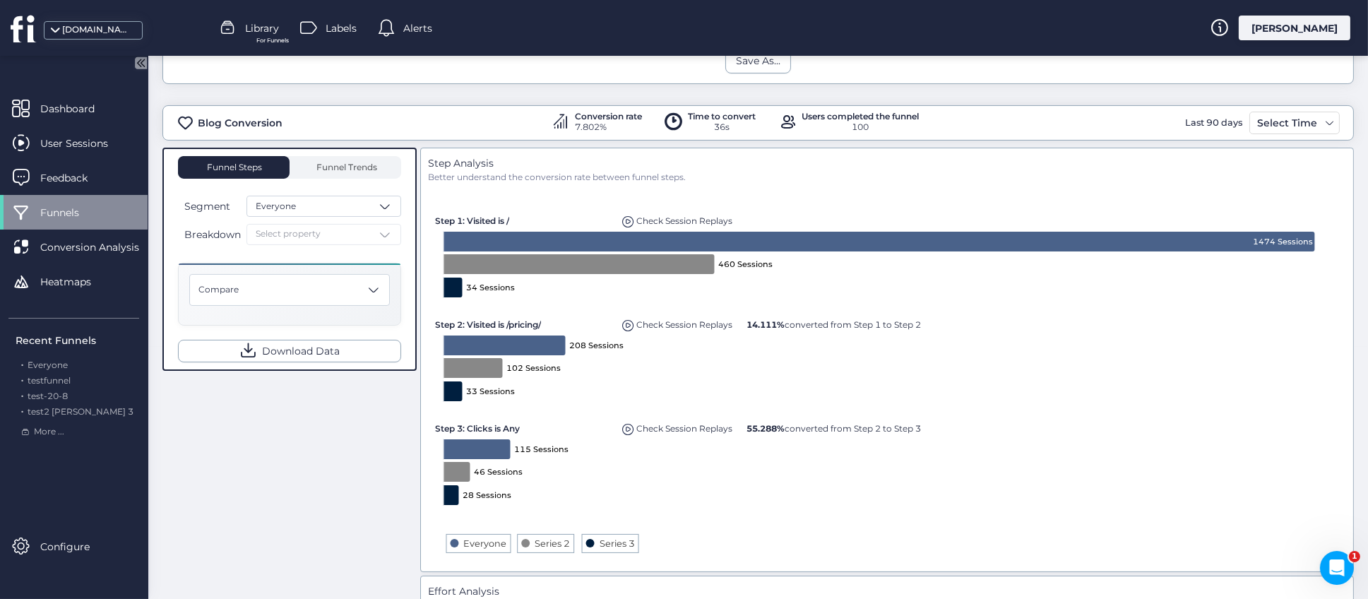
click at [320, 232] on div "Breakdown Select property" at bounding box center [289, 234] width 223 height 21
click at [300, 235] on div "Breakdown Select property" at bounding box center [289, 234] width 223 height 21
click at [270, 293] on div "Compare" at bounding box center [289, 290] width 201 height 32
click at [265, 430] on div "Funnel Steps Funnel Trends Segment Everyone Breakdown Select property Compare T…" at bounding box center [758, 597] width 1192 height 898
click at [314, 233] on div "Breakdown Select property" at bounding box center [289, 234] width 223 height 21
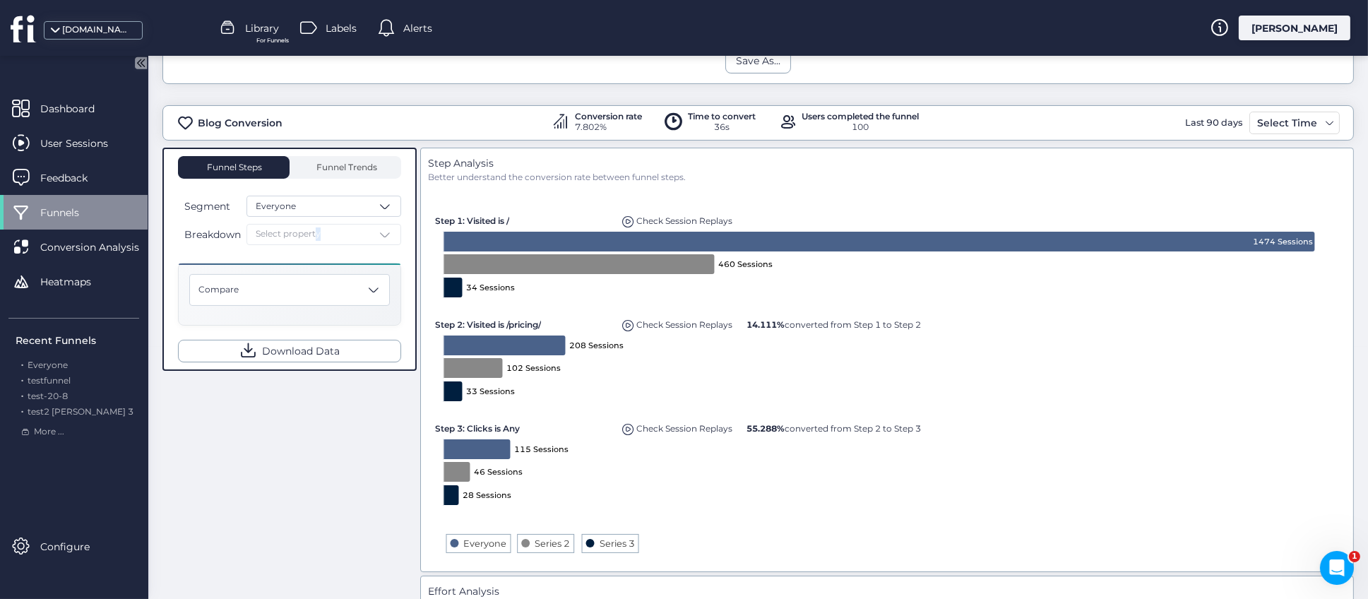
click at [314, 233] on div "Breakdown Select property" at bounding box center [289, 234] width 223 height 21
click at [391, 206] on span at bounding box center [385, 206] width 14 height 14
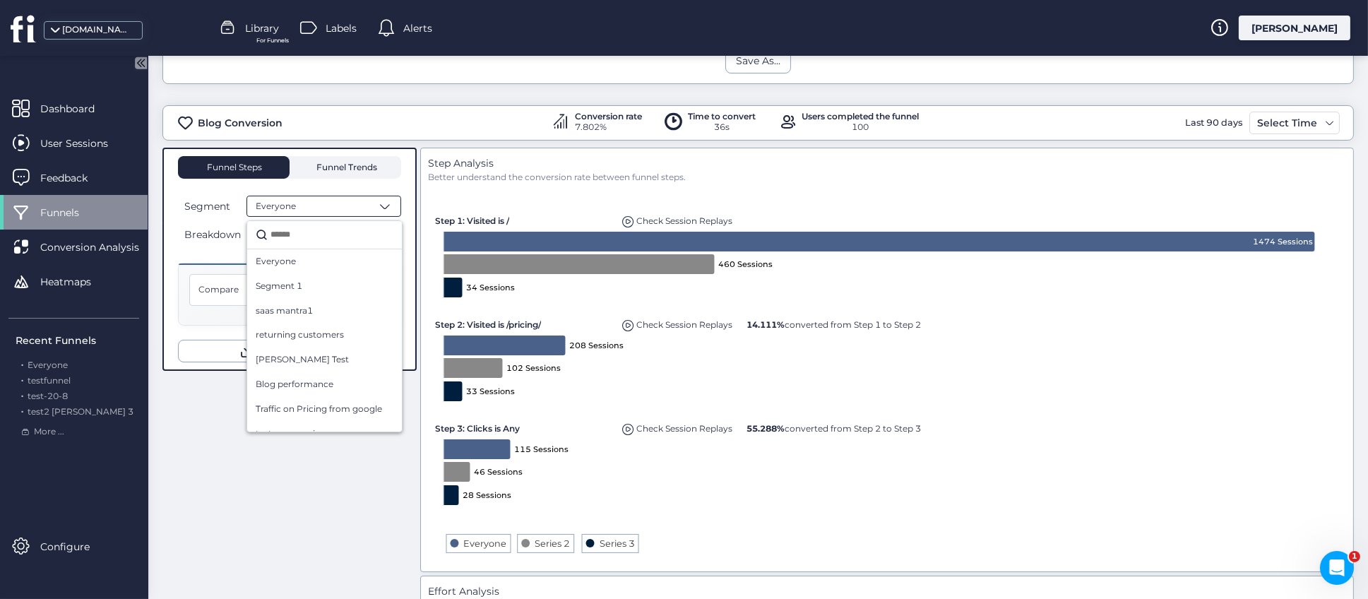
click at [353, 166] on span "Funnel Trends" at bounding box center [346, 167] width 64 height 8
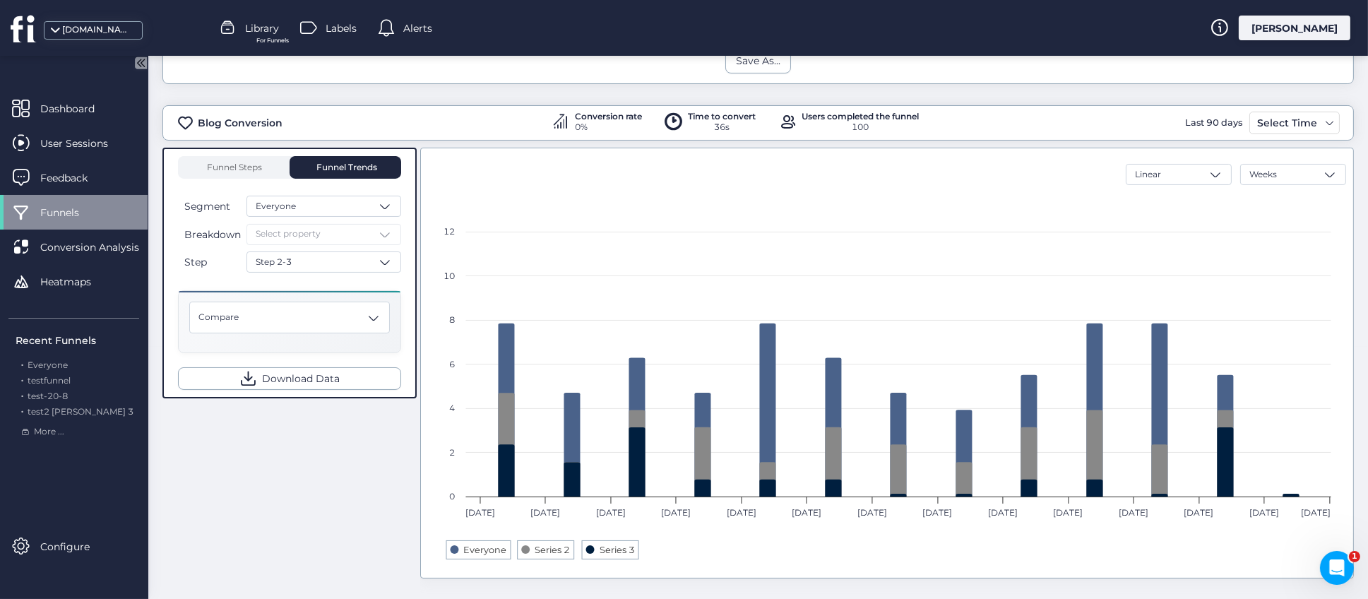
click at [311, 232] on div "Breakdown Select property" at bounding box center [289, 234] width 223 height 21
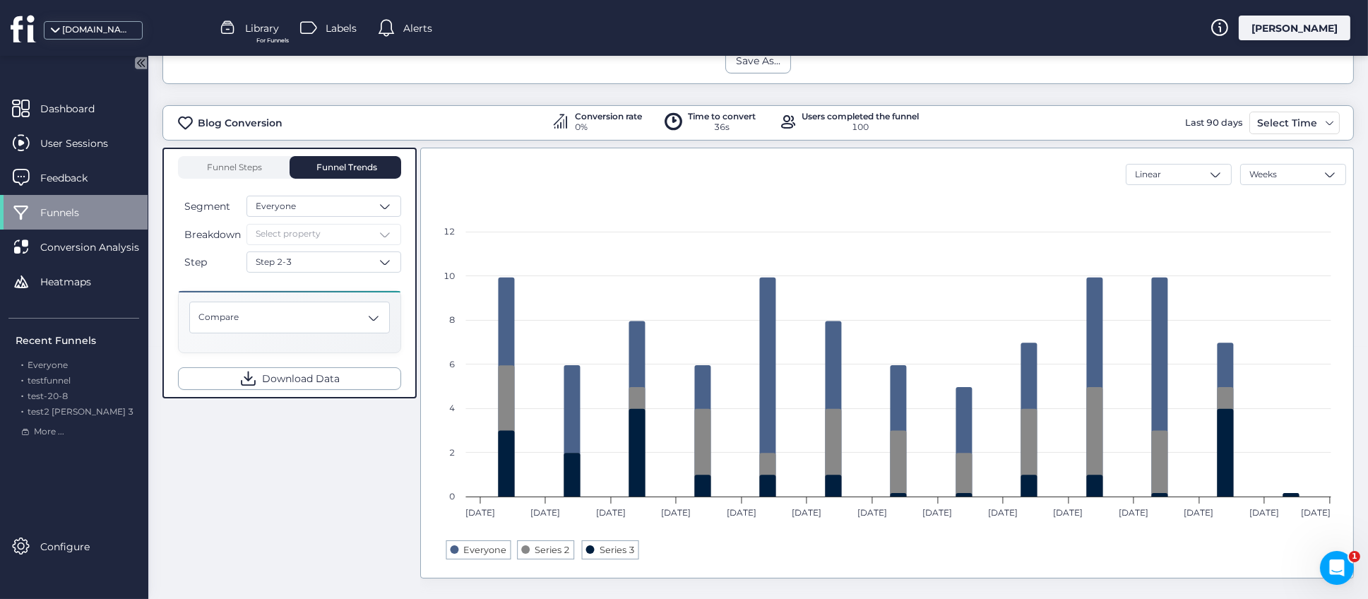
click at [311, 232] on div "Breakdown Select property" at bounding box center [289, 234] width 223 height 21
click at [249, 163] on span "Funnel Steps" at bounding box center [234, 167] width 57 height 8
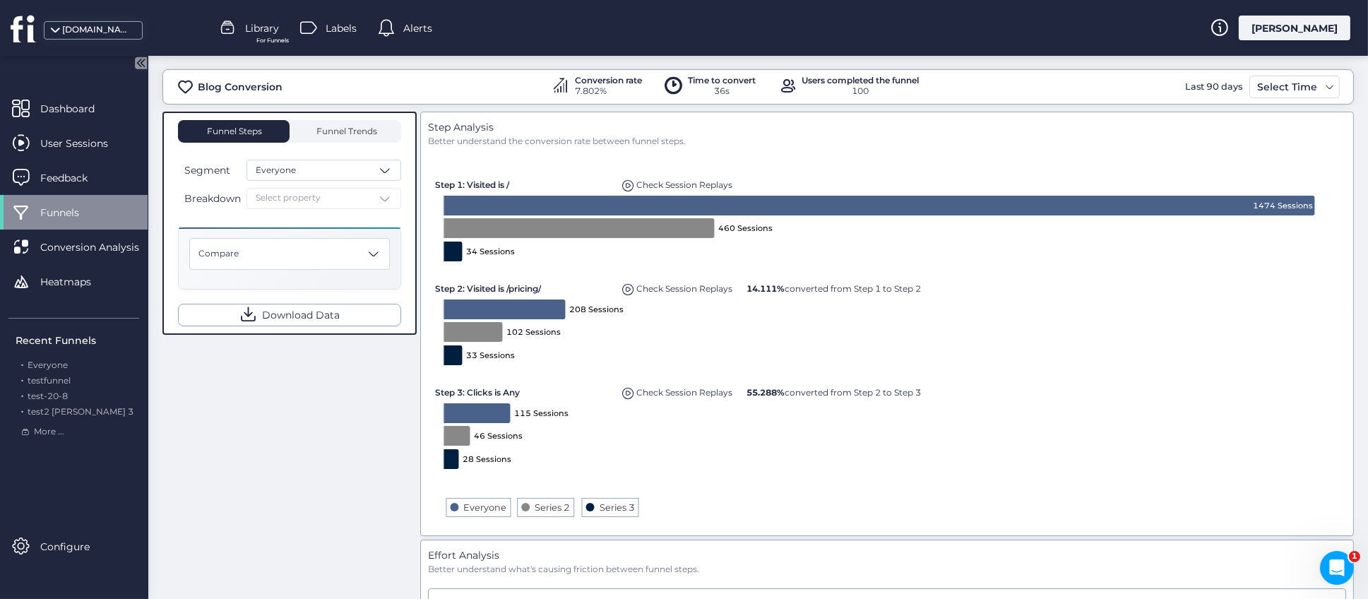
scroll to position [212, 0]
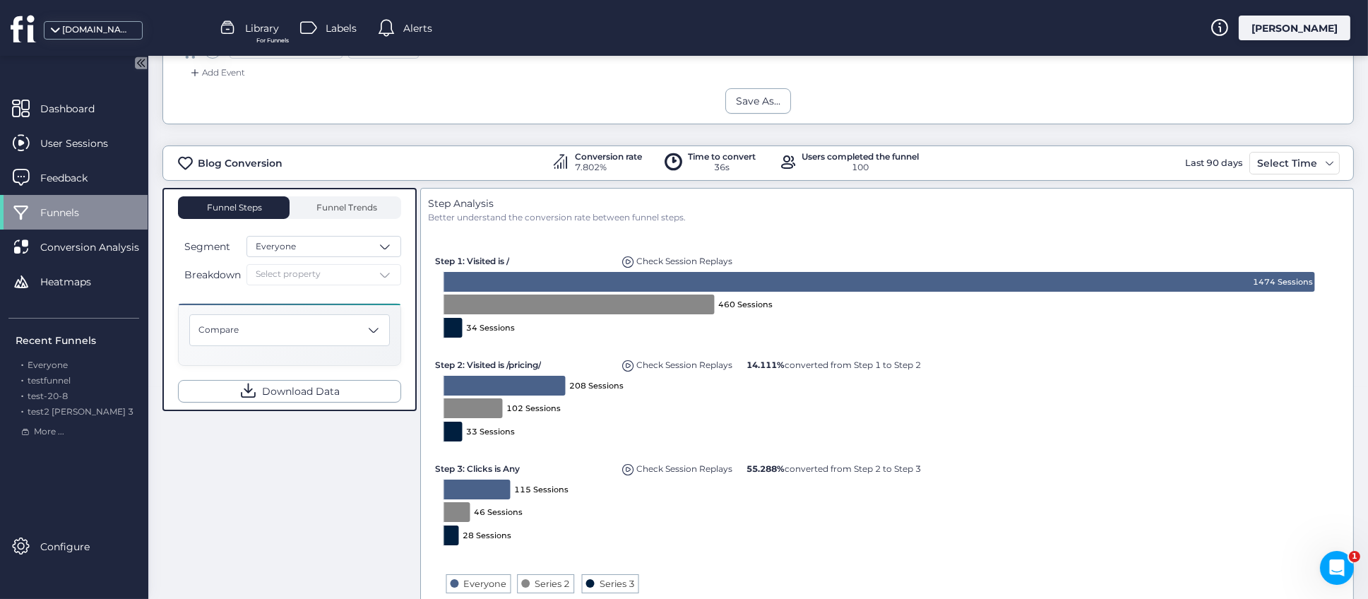
click at [374, 334] on span at bounding box center [374, 330] width 14 height 14
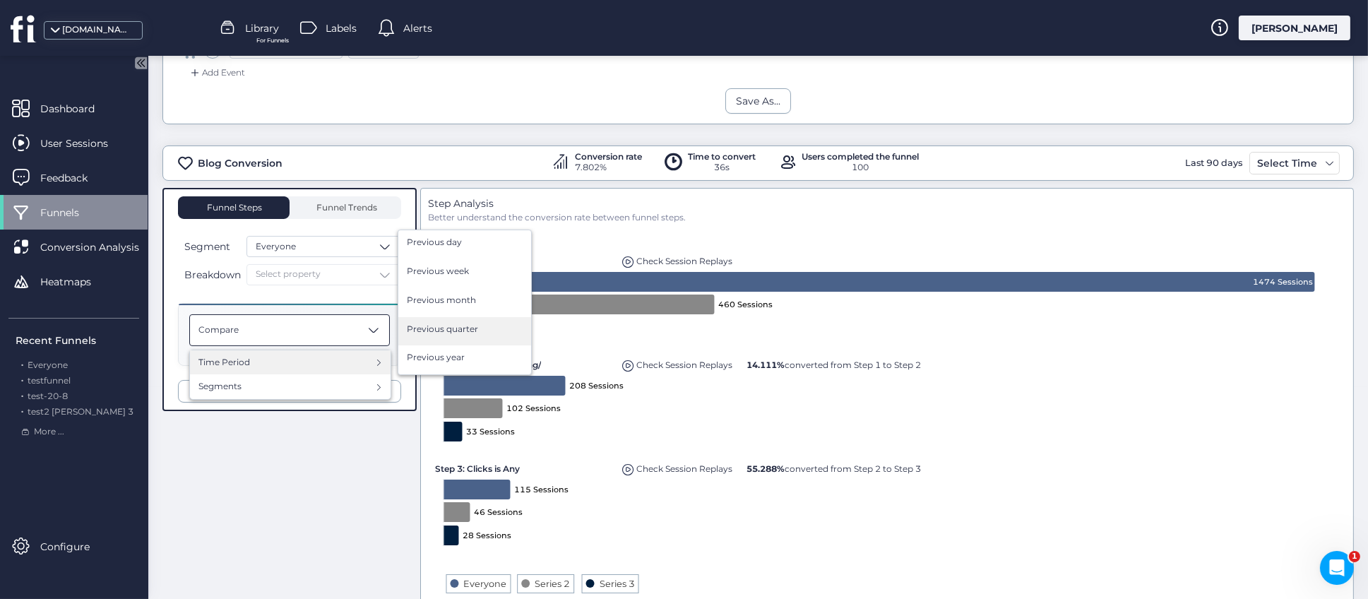
click at [470, 323] on span "Previous quarter" at bounding box center [442, 329] width 71 height 13
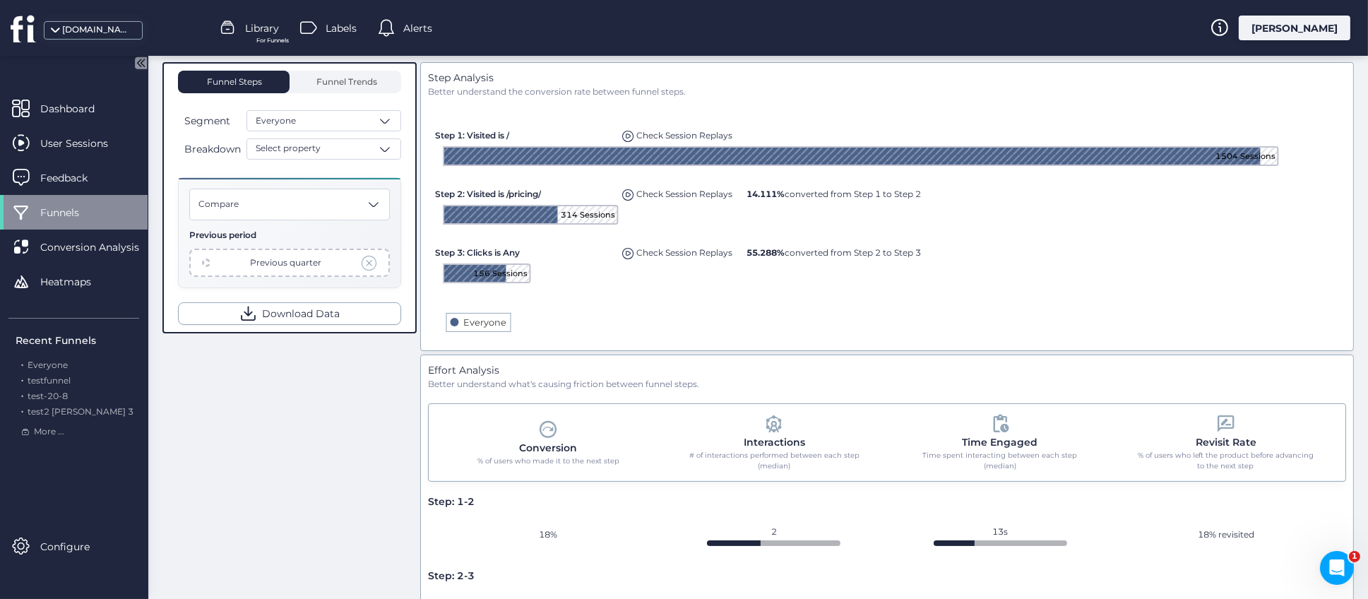
scroll to position [292, 0]
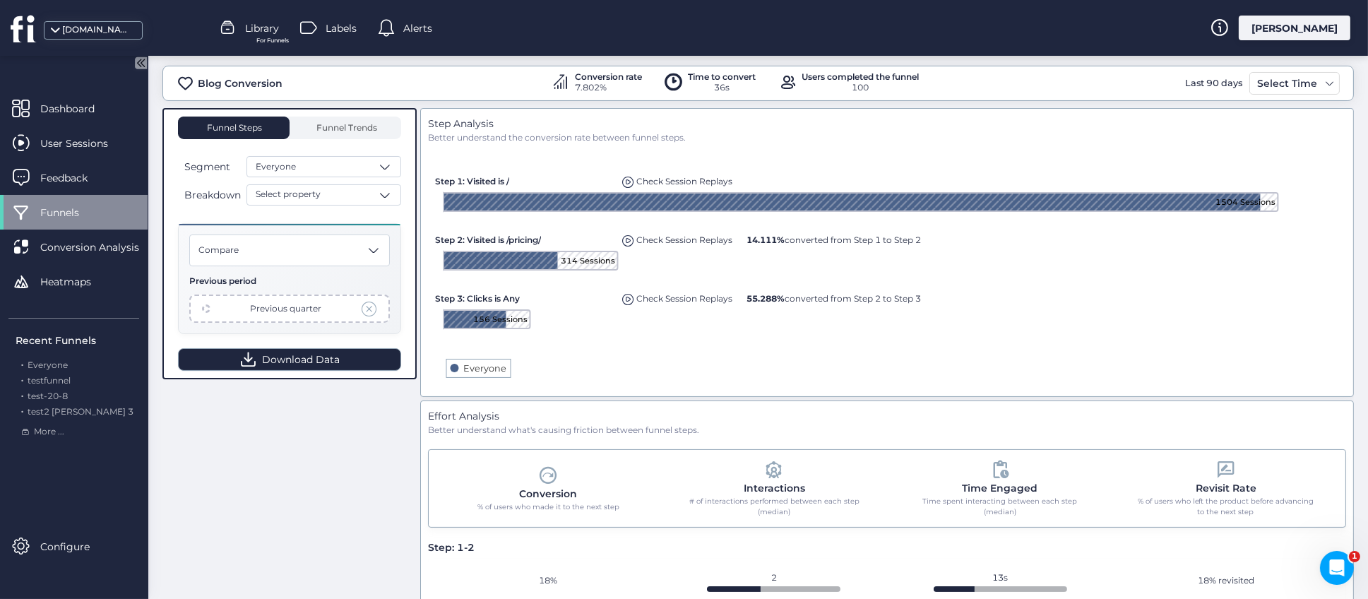
click at [308, 363] on span "Download Data" at bounding box center [301, 360] width 78 height 16
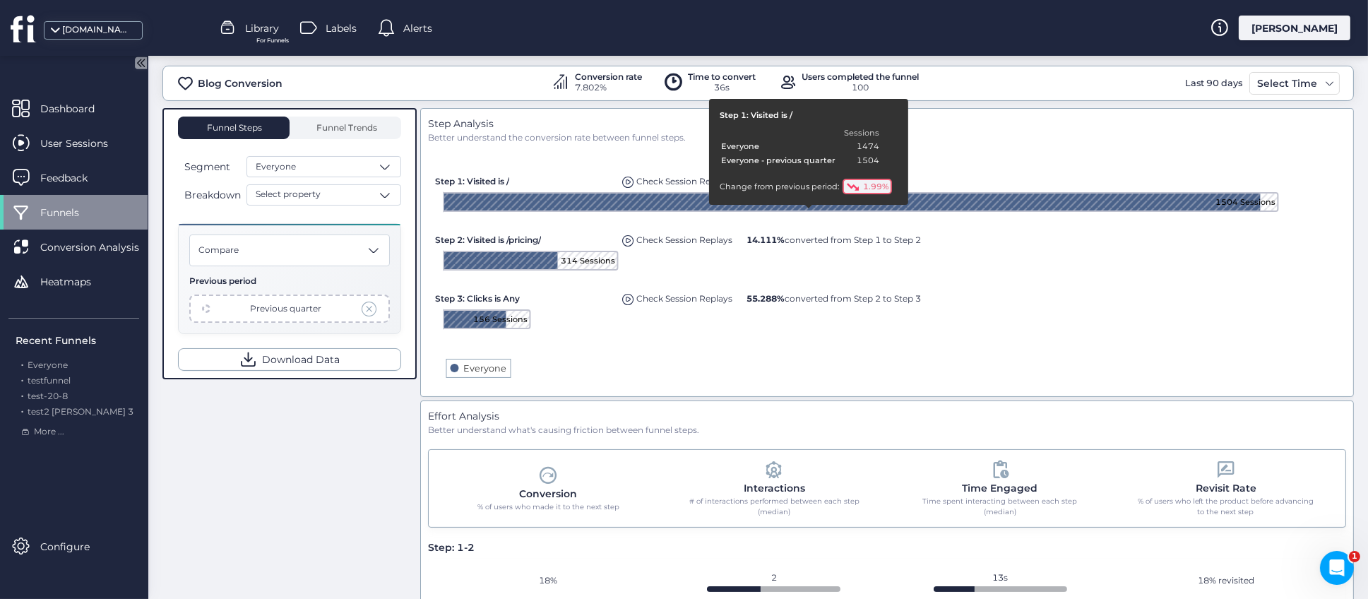
click at [288, 499] on div "Funnel Steps Funnel Trends Segment Everyone Breakdown Select property Compare P…" at bounding box center [758, 396] width 1192 height 576
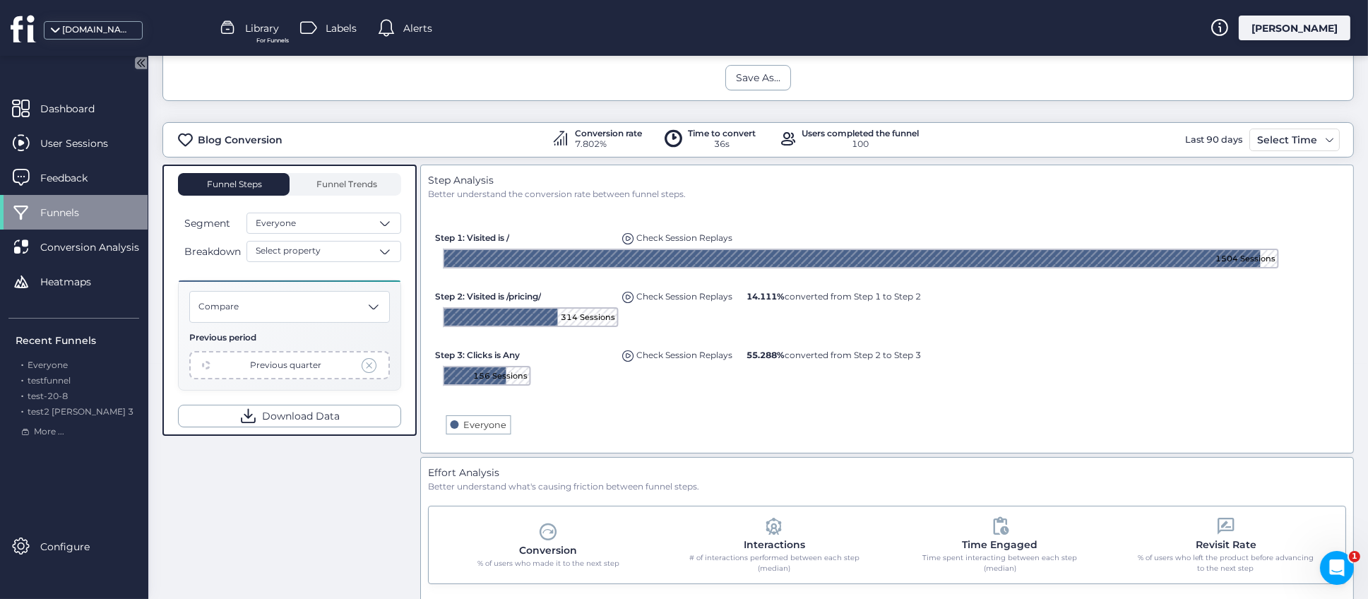
scroll to position [291, 0]
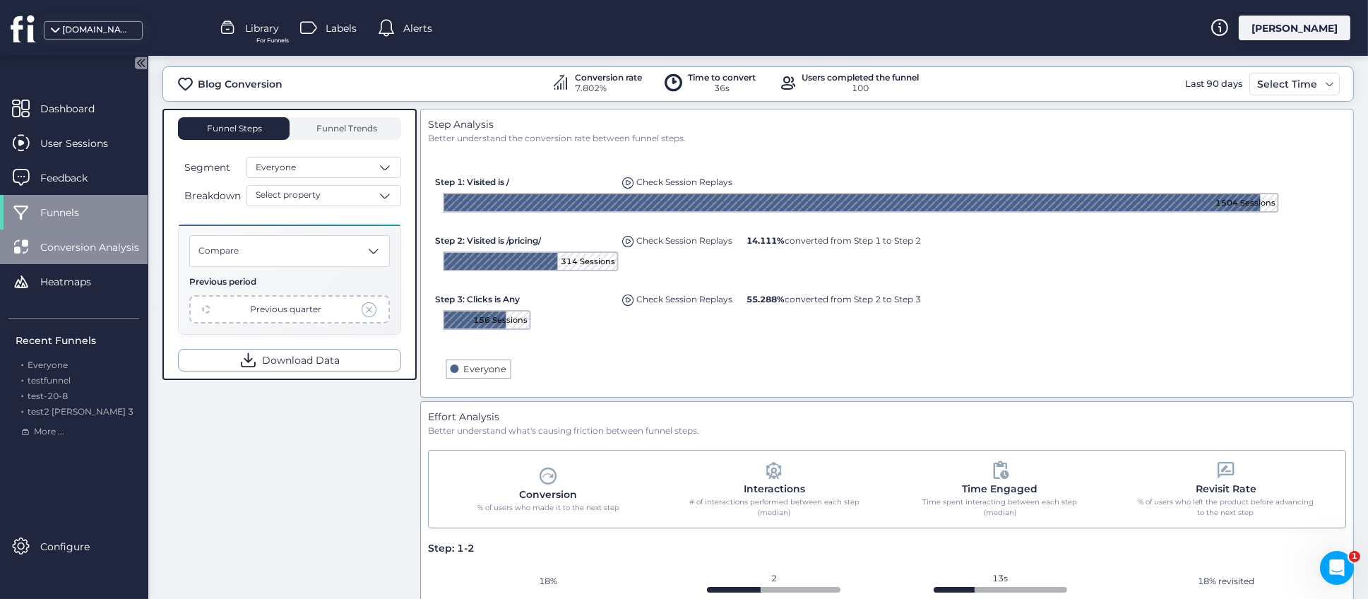
click at [85, 250] on span "Conversion Analysis" at bounding box center [100, 247] width 120 height 16
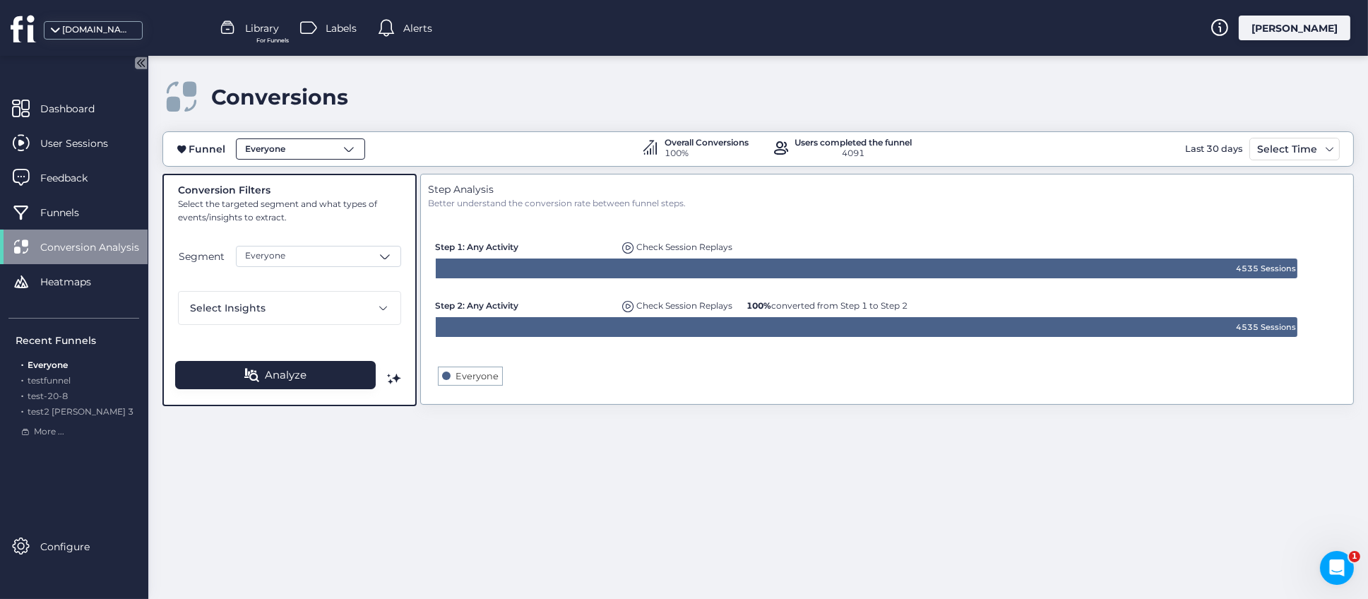
click at [347, 142] on span at bounding box center [349, 149] width 14 height 14
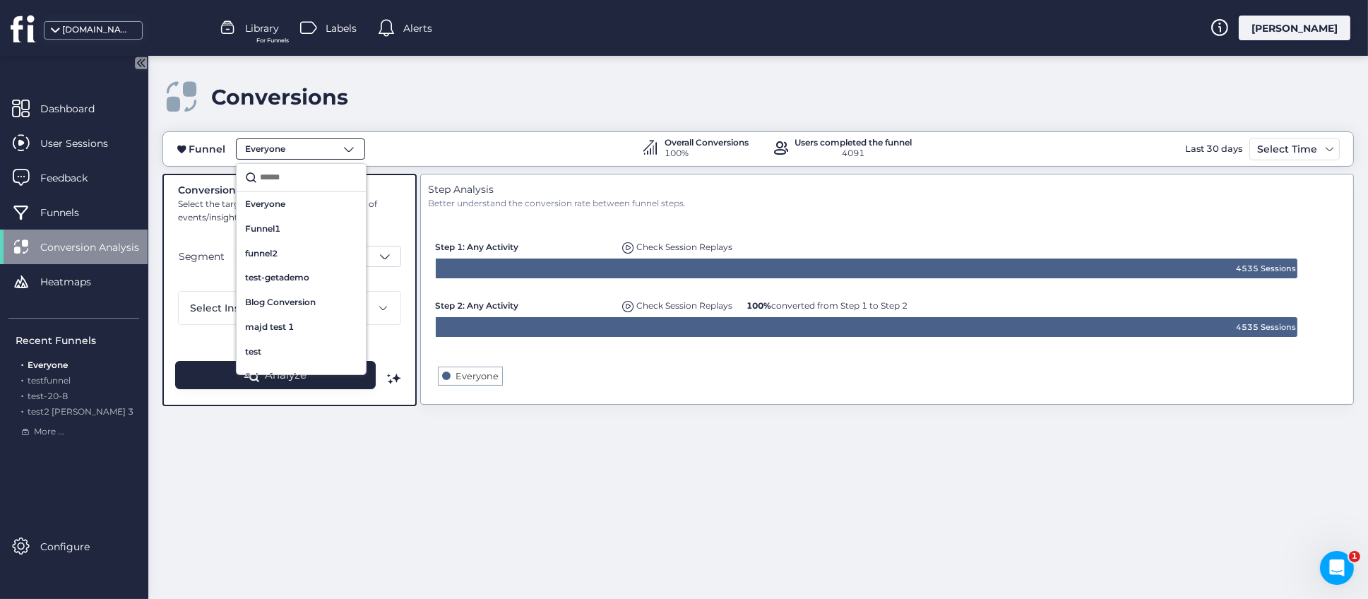
click at [289, 174] on input "text" at bounding box center [307, 177] width 100 height 19
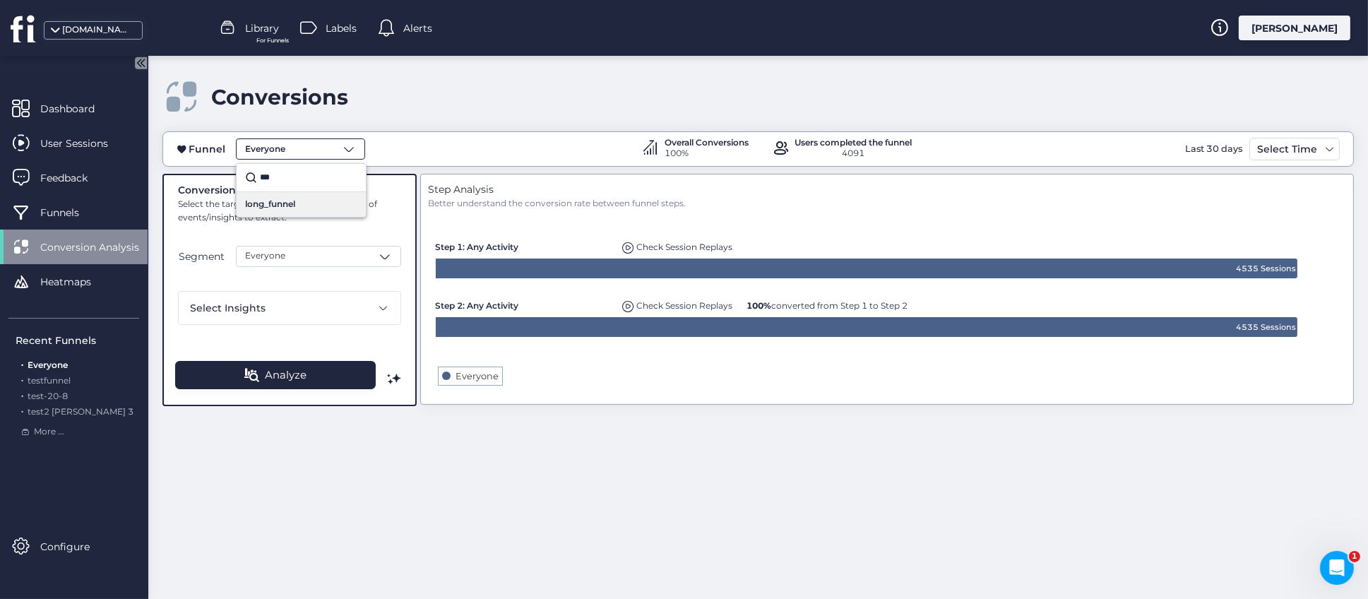
type input "***"
click at [272, 207] on span "long_funnel" at bounding box center [270, 204] width 50 height 13
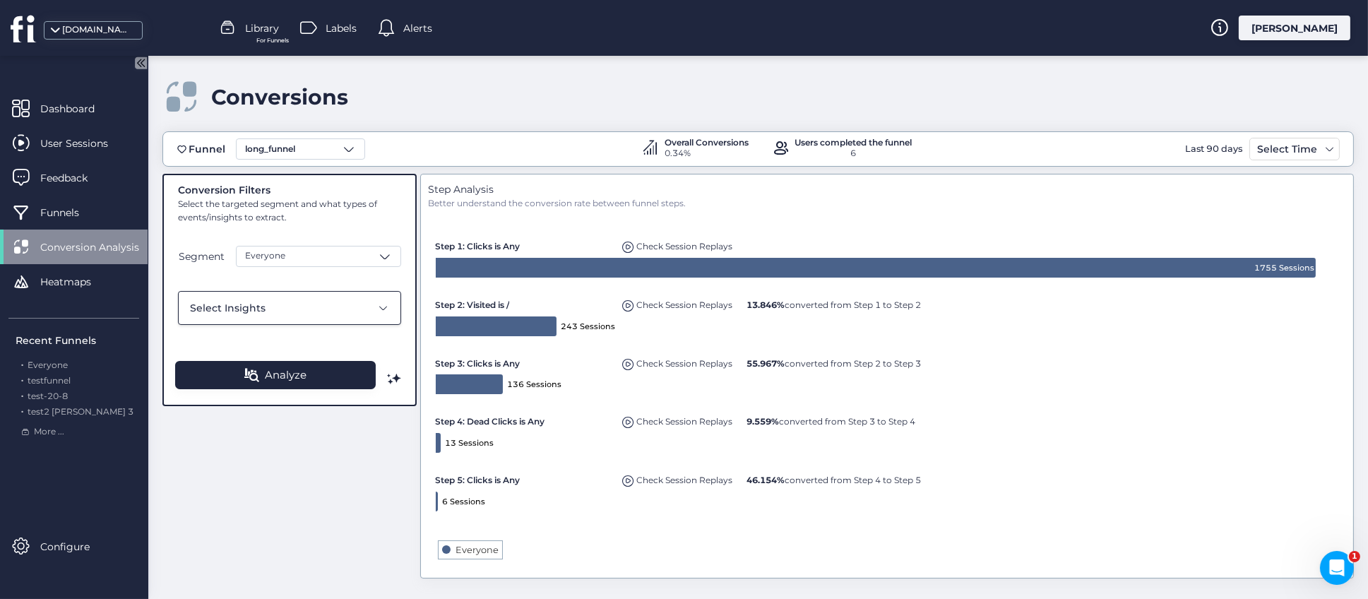
click at [381, 306] on span at bounding box center [383, 307] width 11 height 11
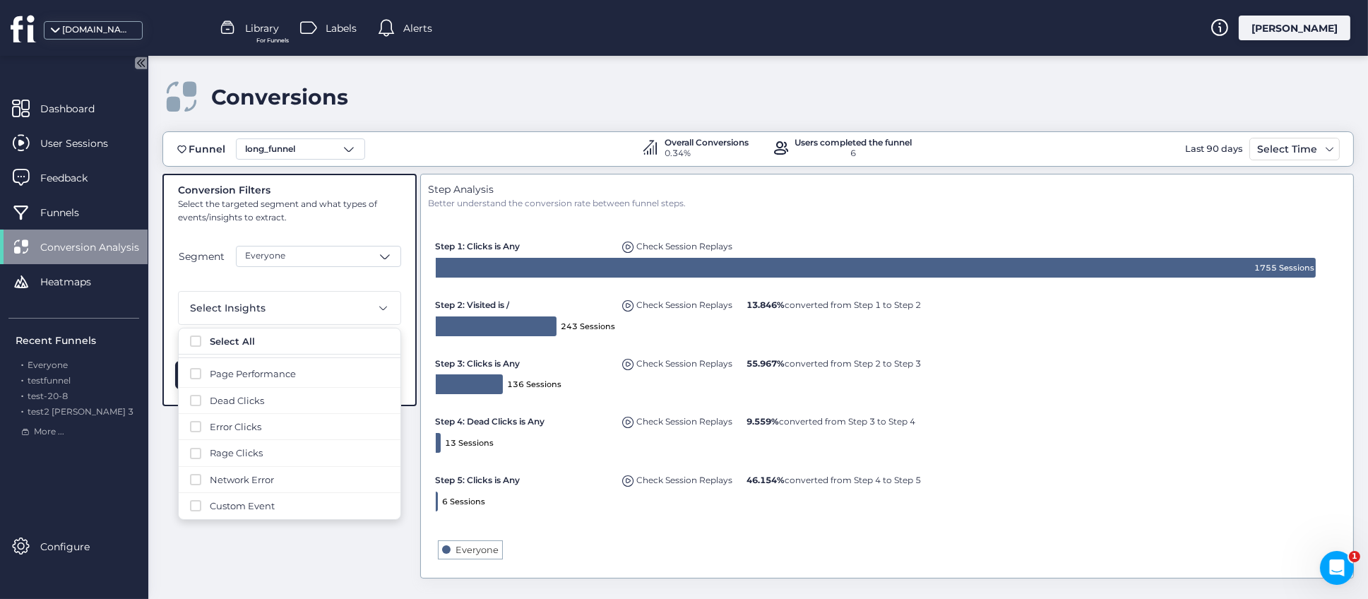
click at [359, 540] on div "Conversion Filters Select the targeted segment and what types of events/insight…" at bounding box center [758, 378] width 1192 height 408
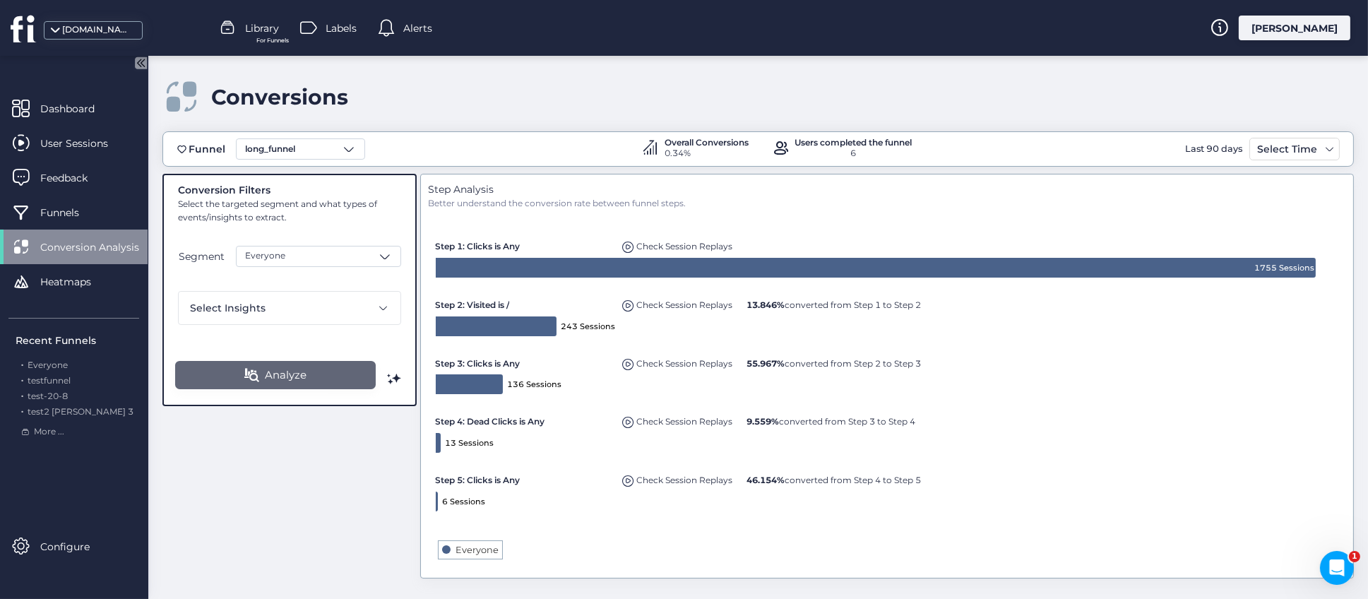
click at [267, 376] on span "Analyze" at bounding box center [286, 375] width 42 height 17
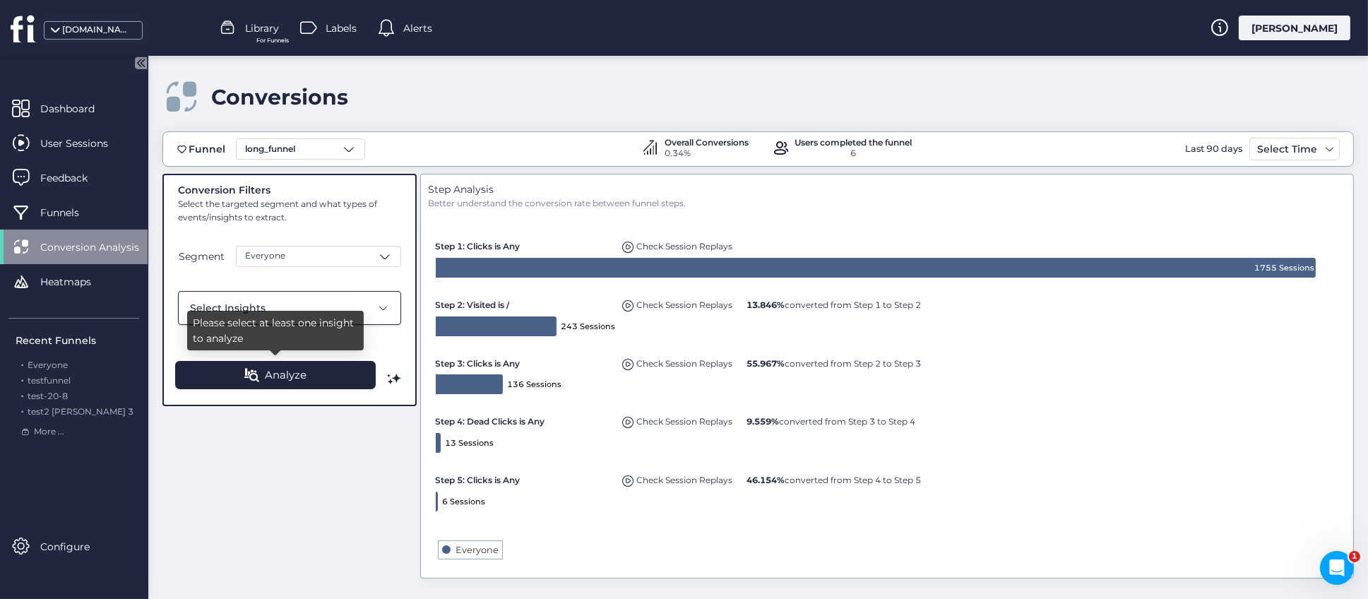
click at [390, 307] on div "Select Insights" at bounding box center [289, 308] width 223 height 34
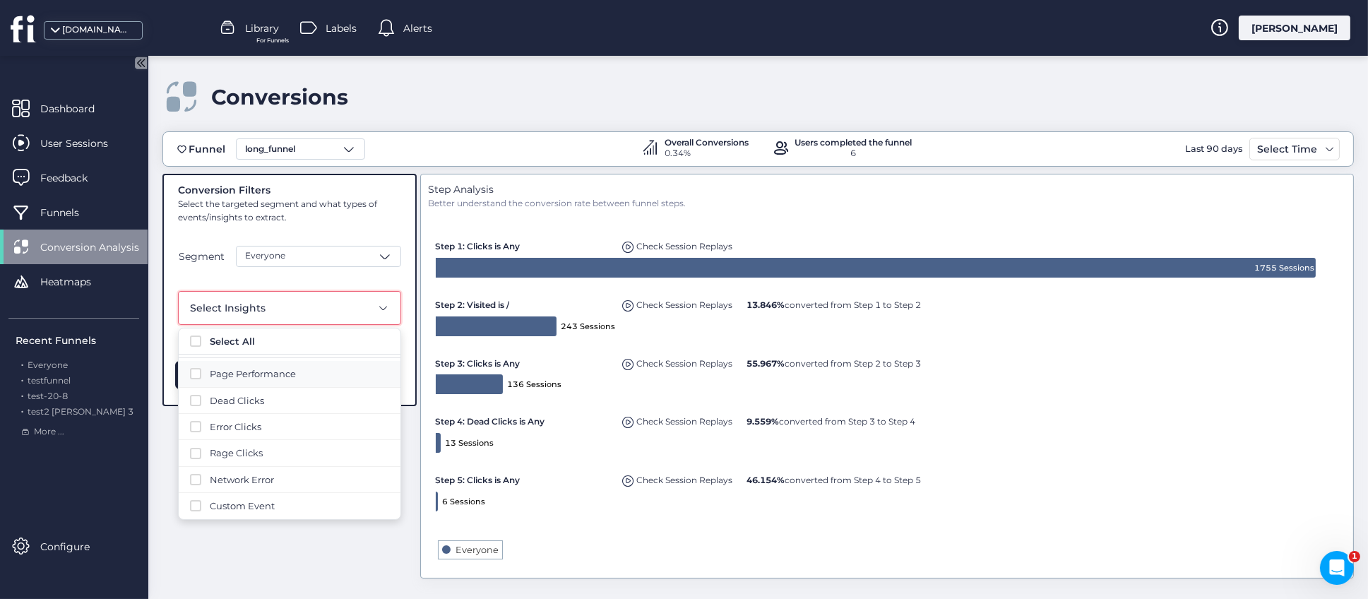
click at [195, 374] on span at bounding box center [195, 373] width 11 height 11
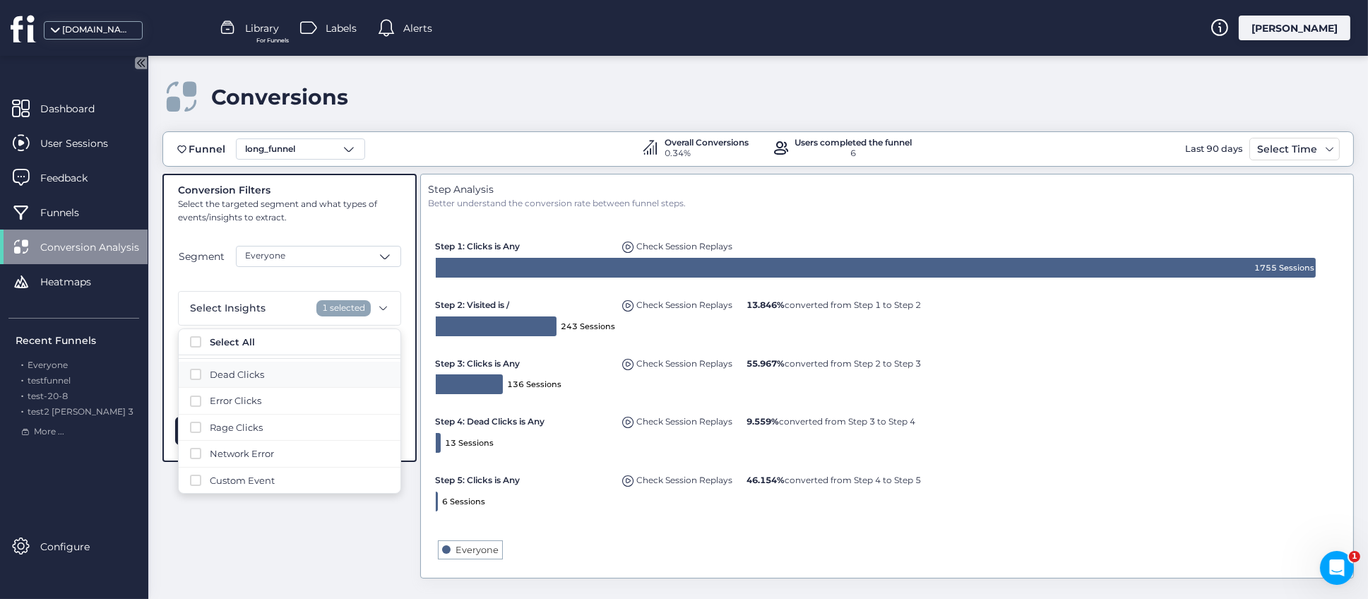
click at [196, 376] on span at bounding box center [195, 374] width 11 height 11
click at [306, 508] on div "Conversion Filters Select the targeted segment and what types of events/insight…" at bounding box center [758, 378] width 1192 height 408
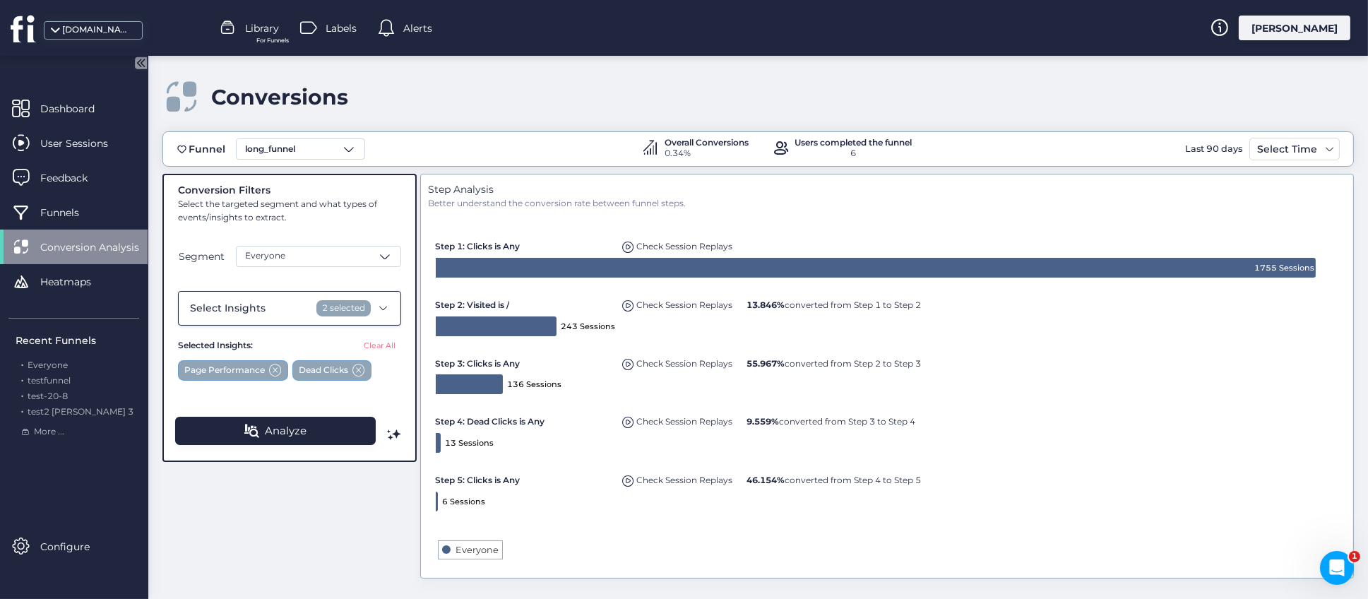
click at [383, 308] on span at bounding box center [383, 307] width 11 height 11
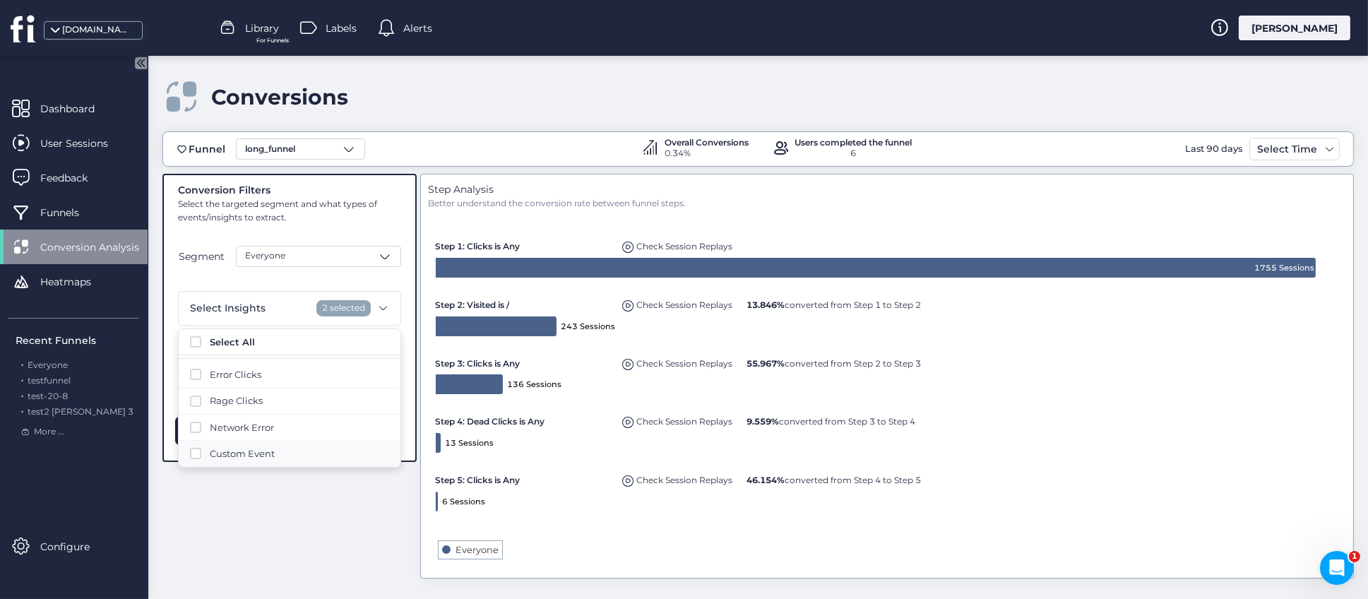
click at [196, 456] on span at bounding box center [195, 453] width 11 height 11
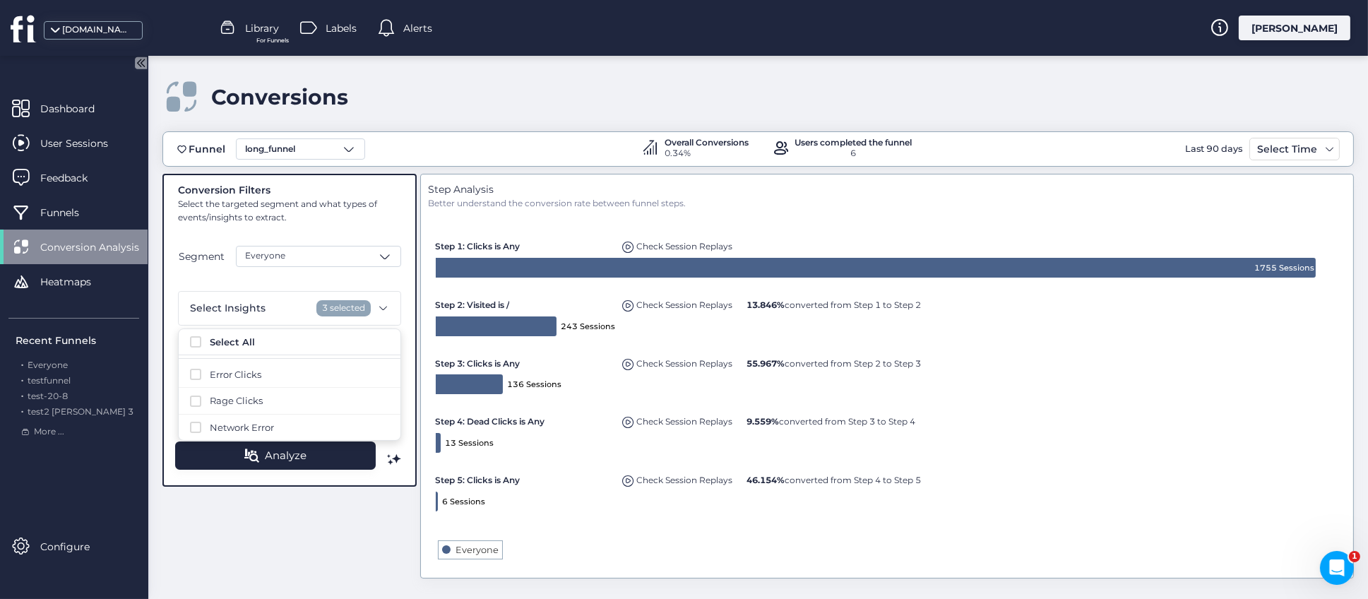
click at [324, 509] on div "Conversion Filters Select the targeted segment and what types of events/insight…" at bounding box center [758, 378] width 1192 height 408
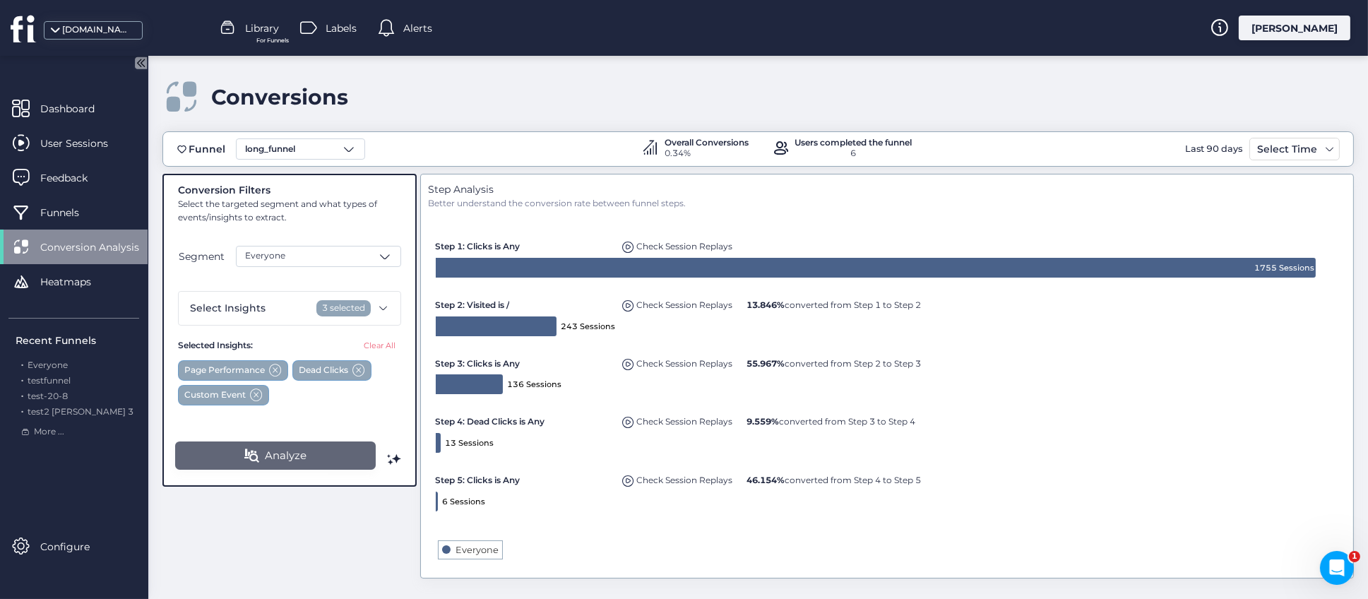
click at [288, 459] on span "Analyze" at bounding box center [286, 455] width 42 height 17
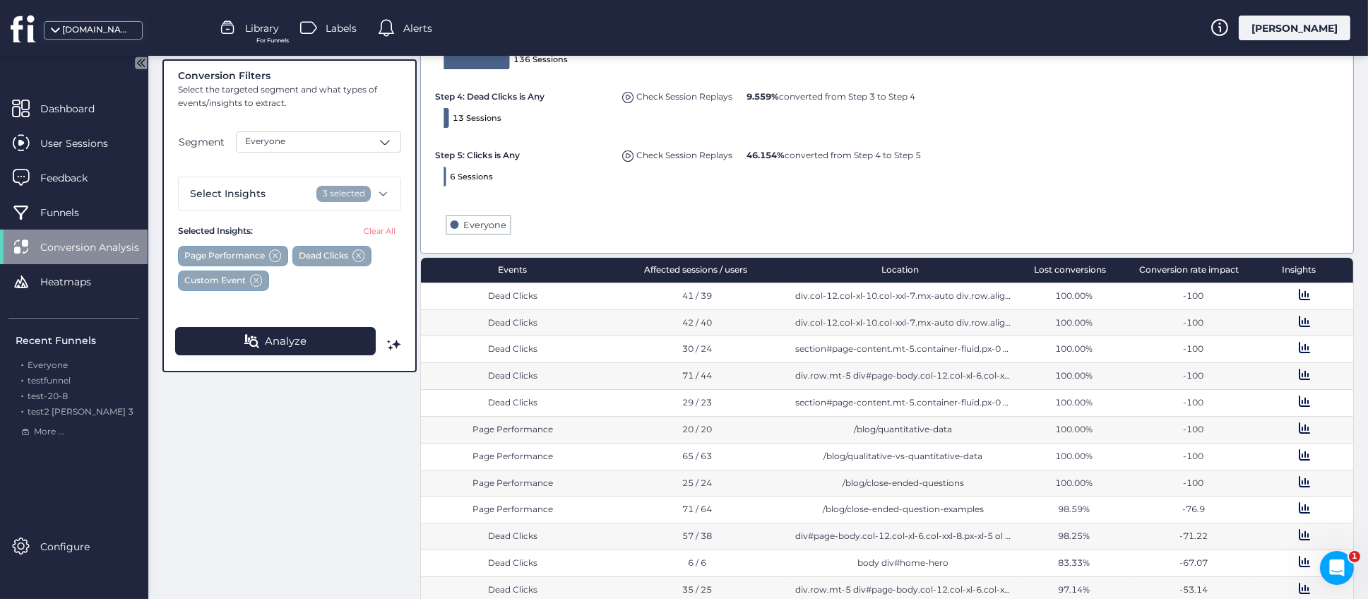
scroll to position [356, 0]
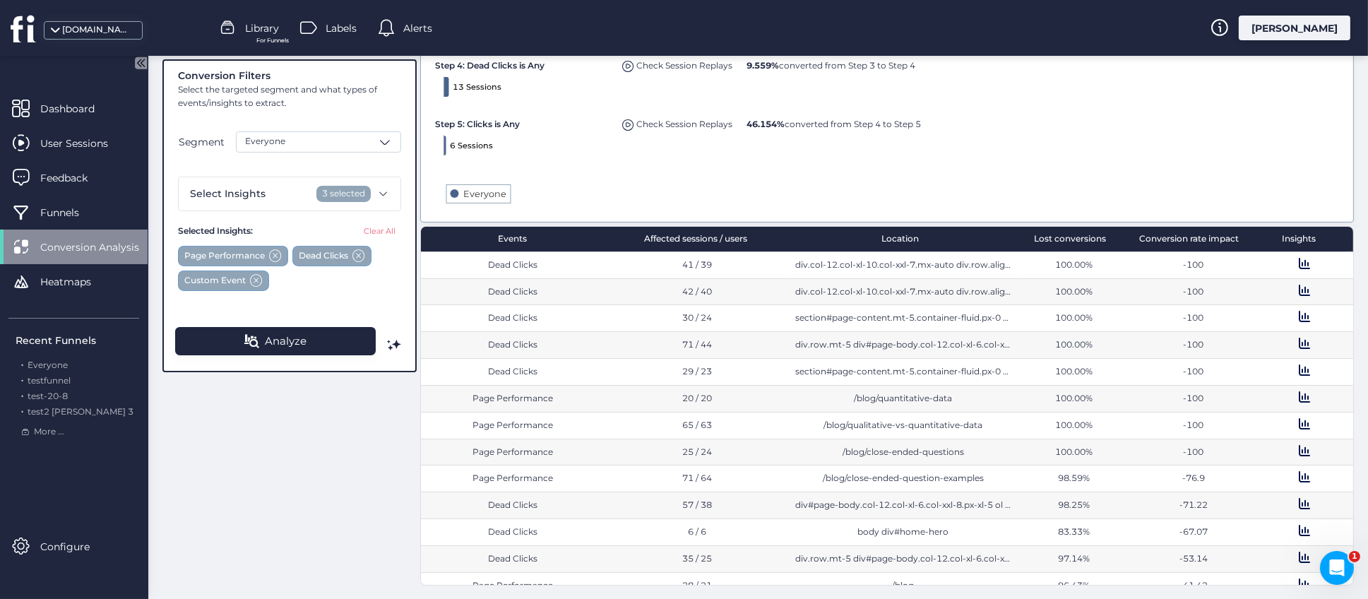
click at [676, 238] on div "Affected sessions / users" at bounding box center [695, 239] width 183 height 25
click at [682, 239] on div "Affected sessions / users" at bounding box center [695, 239] width 183 height 25
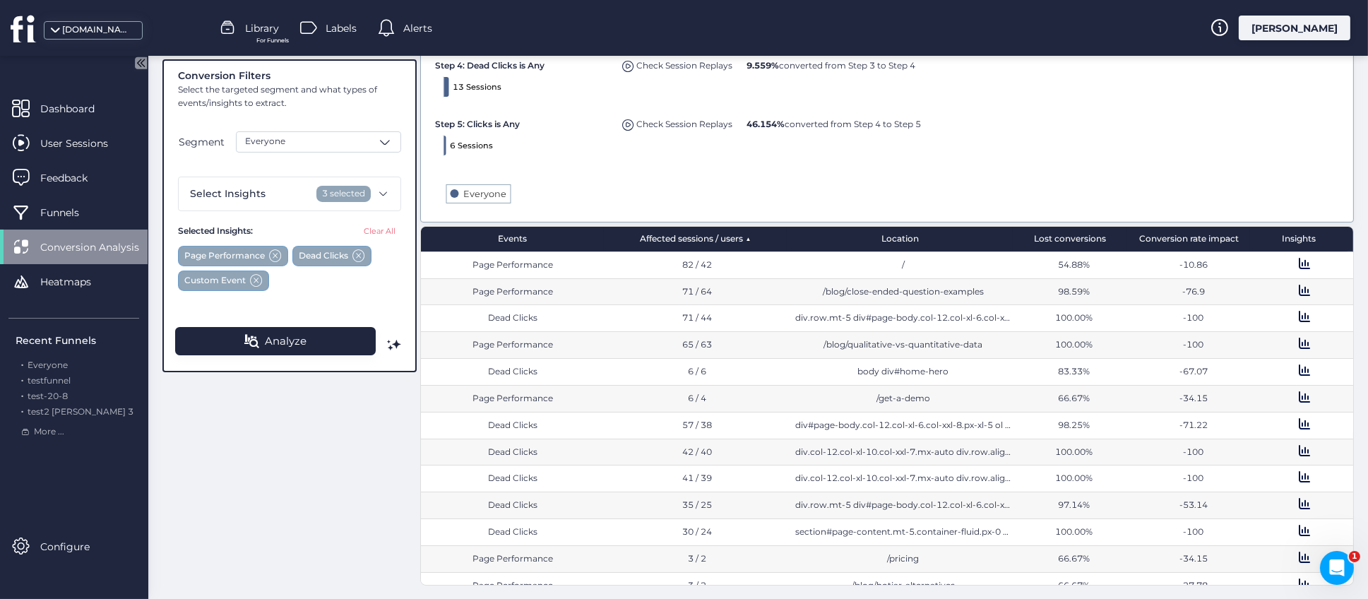
click at [889, 244] on div "Location" at bounding box center [900, 239] width 226 height 25
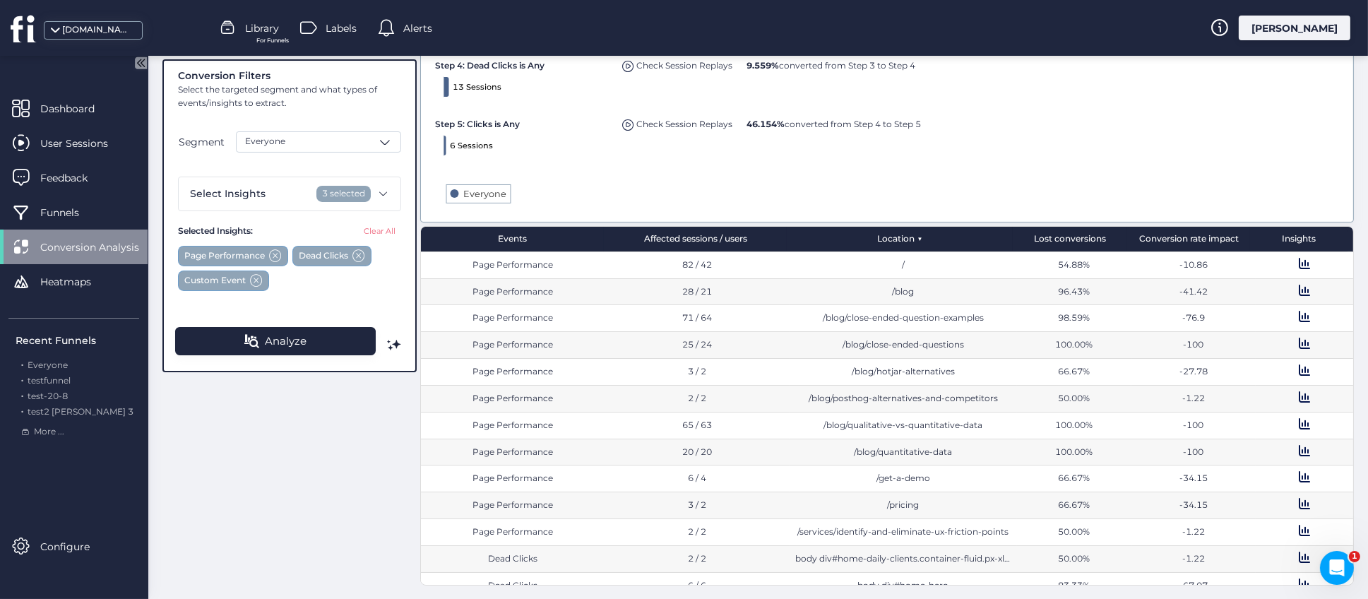
click at [509, 244] on div "Events" at bounding box center [512, 239] width 183 height 25
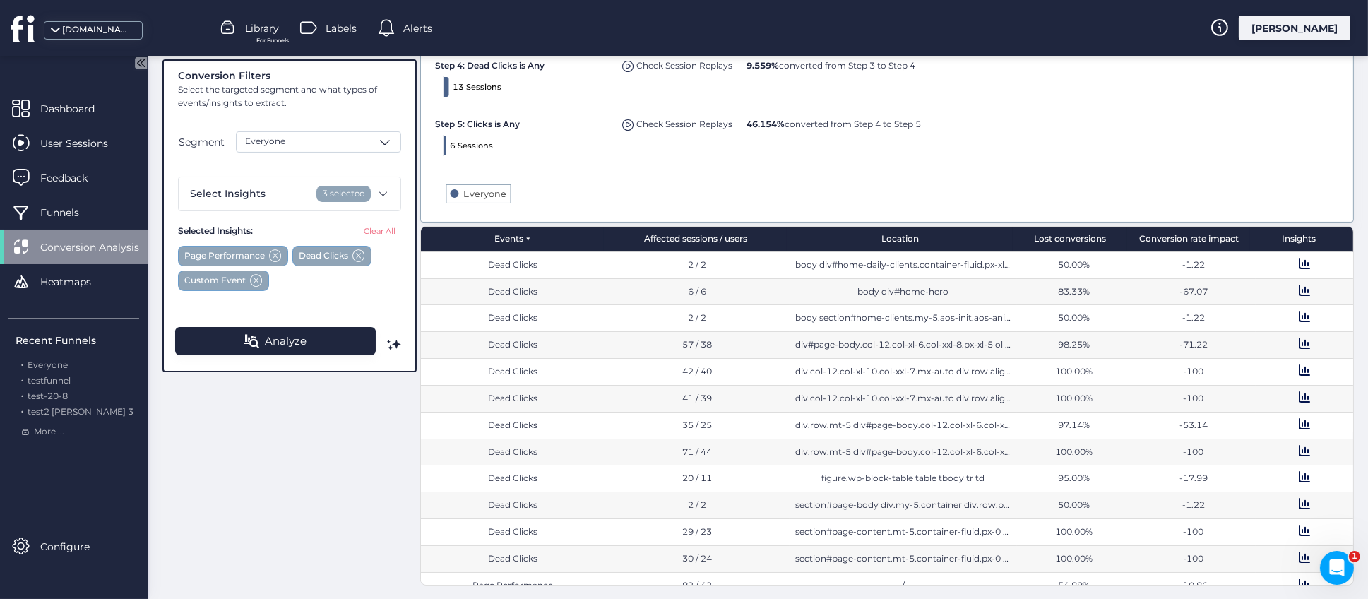
click at [677, 238] on div "Affected sessions / users" at bounding box center [695, 239] width 183 height 25
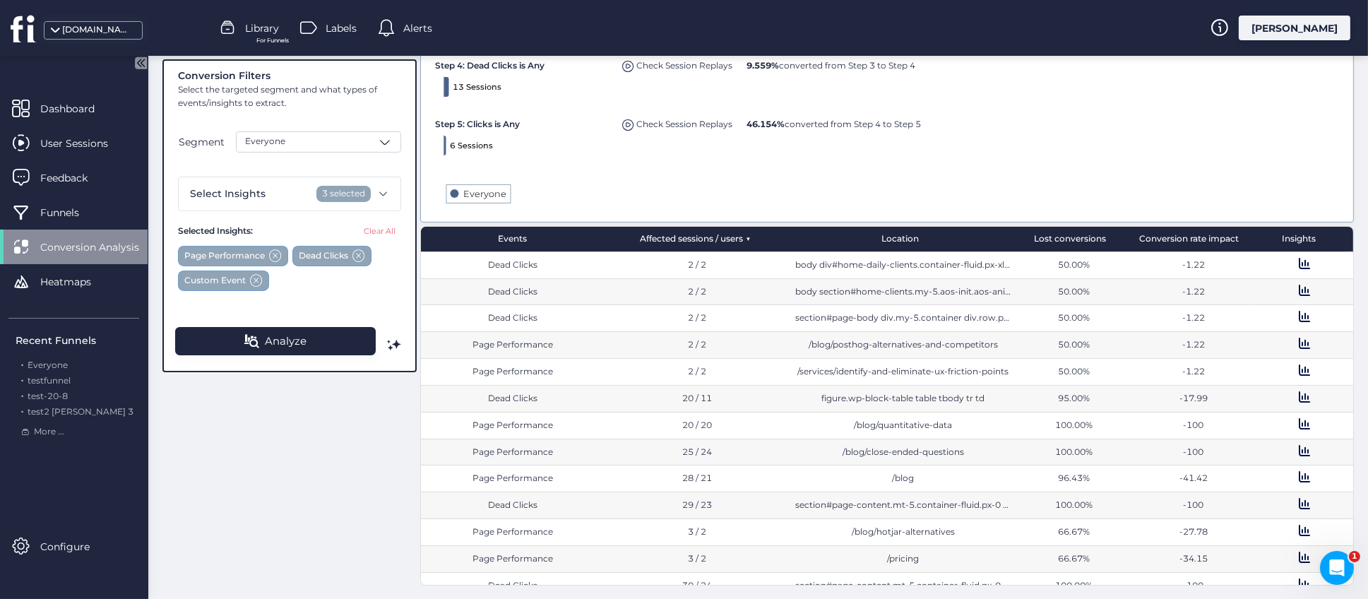
click at [677, 238] on div "Affected sessions / users" at bounding box center [695, 239] width 183 height 25
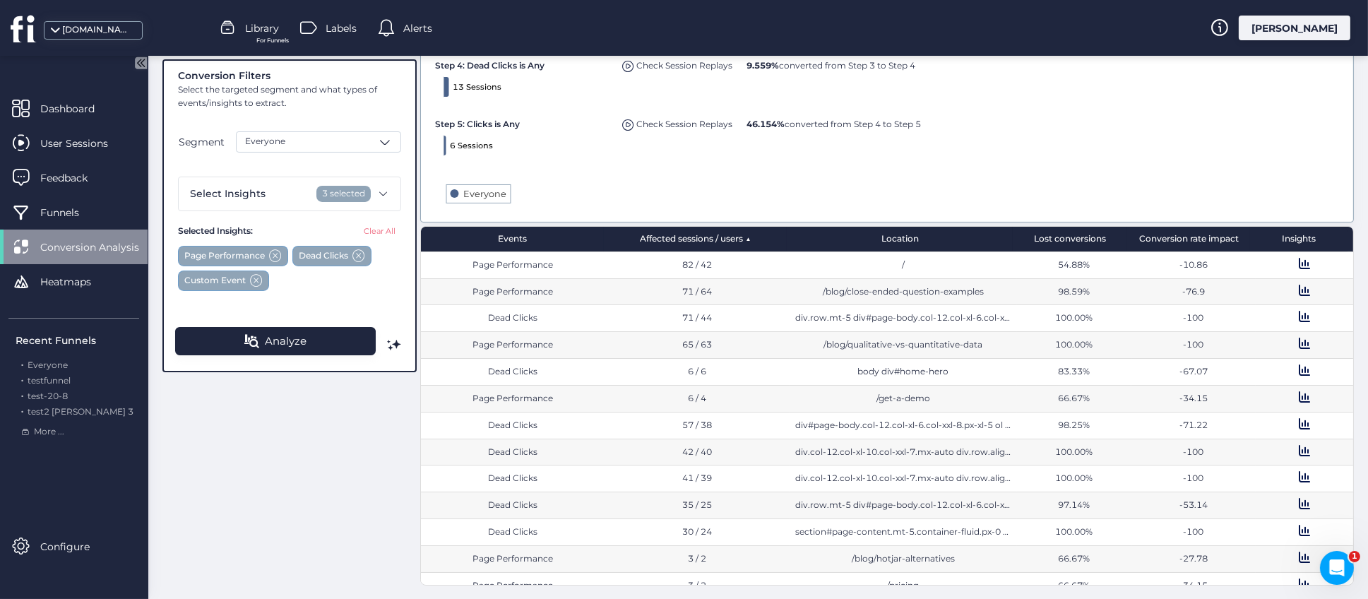
click at [1066, 239] on div "Lost conversions" at bounding box center [1070, 239] width 114 height 25
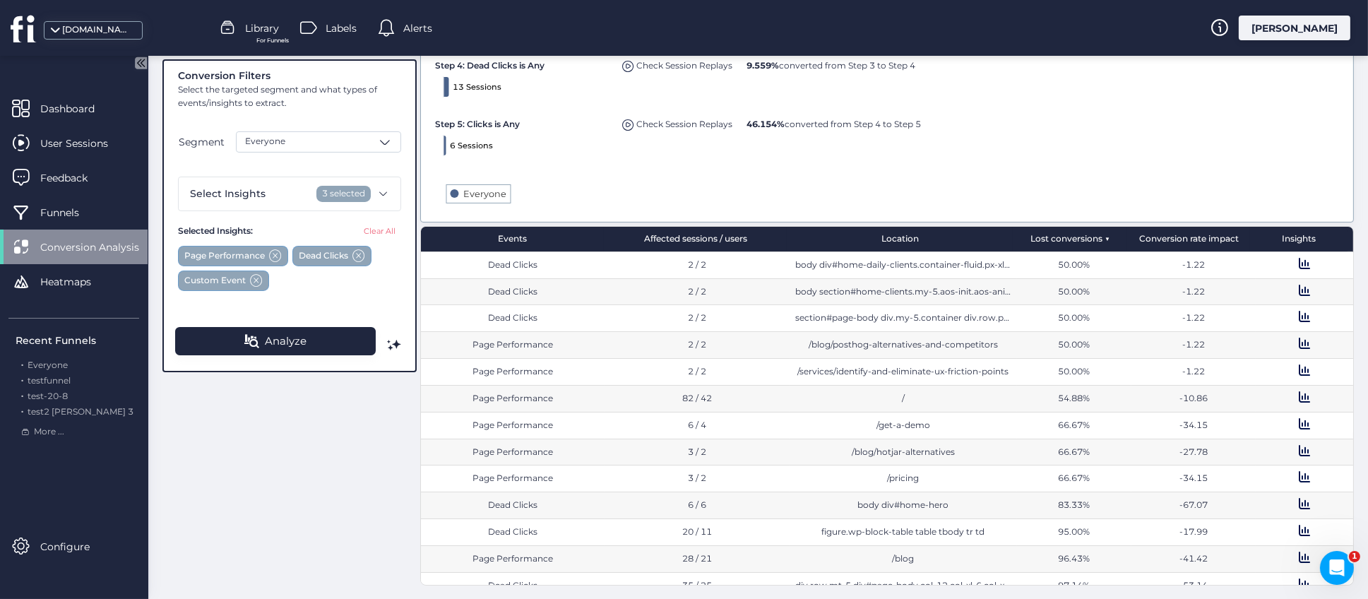
click at [1066, 239] on div "Lost conversions" at bounding box center [1070, 239] width 114 height 25
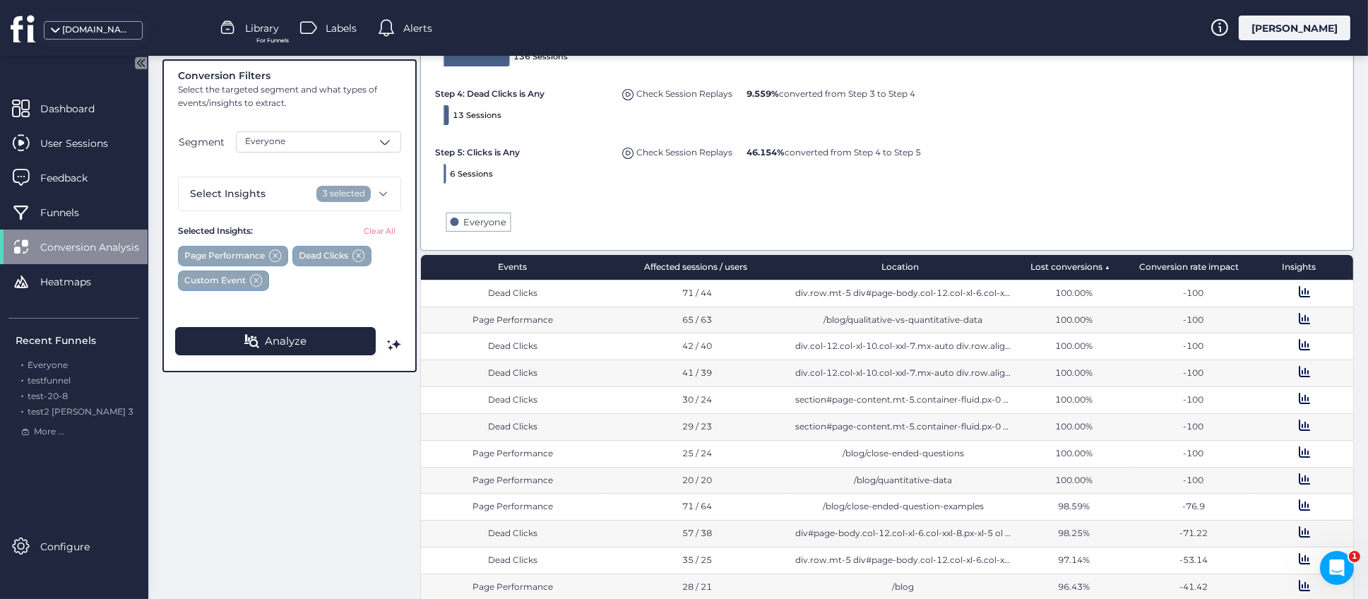
scroll to position [331, 0]
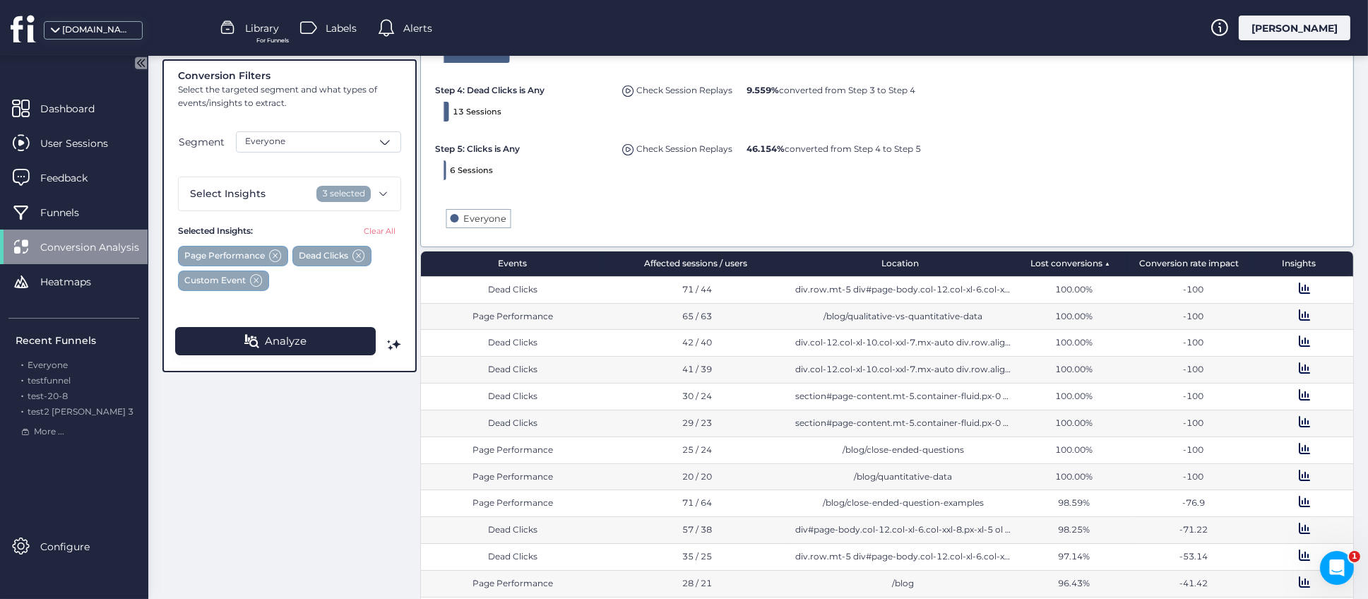
click at [1299, 288] on span at bounding box center [1304, 288] width 11 height 11
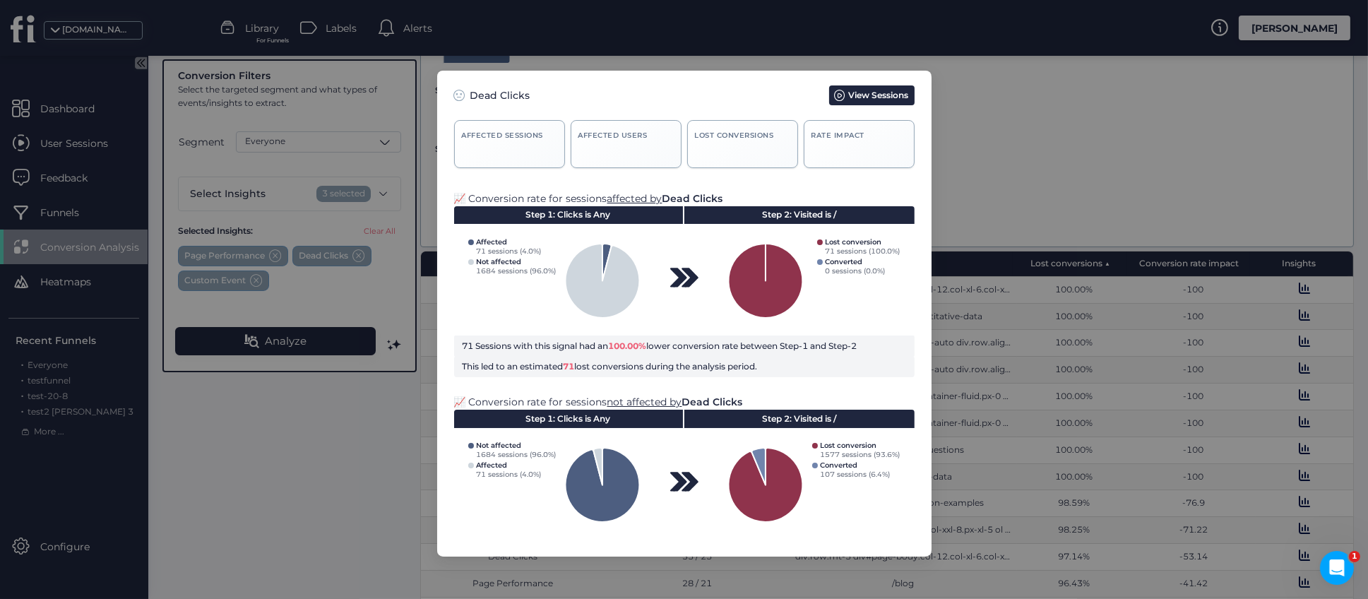
click at [366, 458] on nz-modal-container "Dead Clicks View Sessions Affected sessions 71 Affected Users 44 Lost conversio…" at bounding box center [684, 299] width 1368 height 599
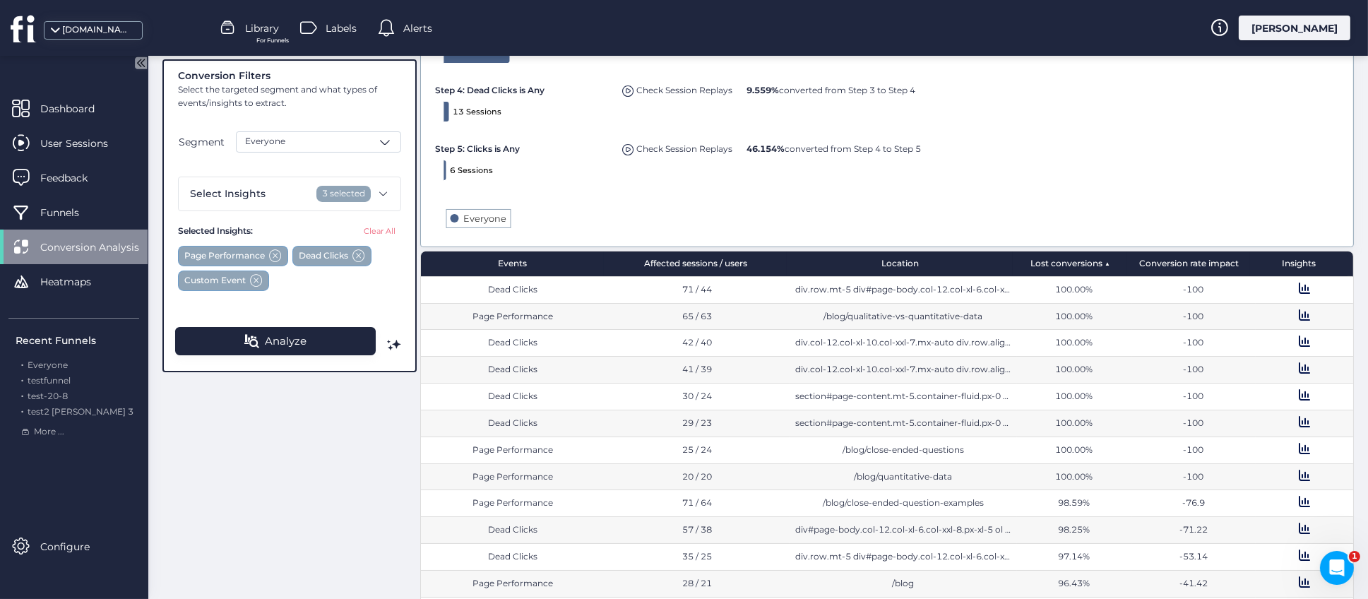
click at [1299, 290] on span at bounding box center [1304, 288] width 11 height 11
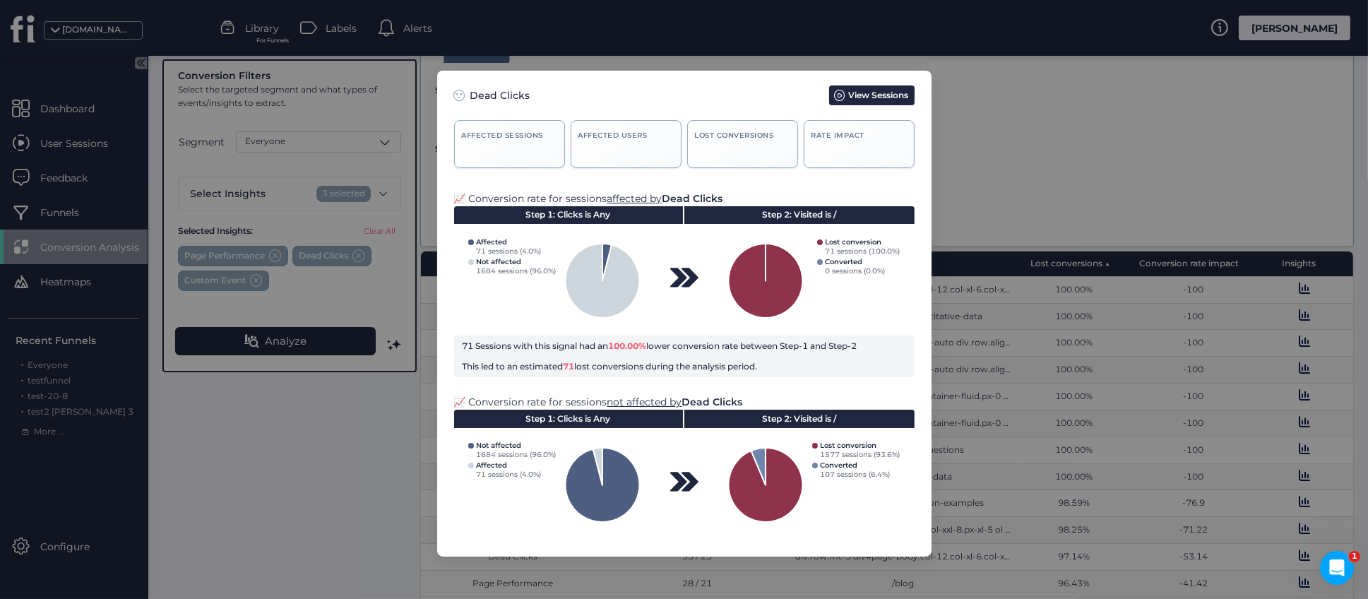
click at [1002, 163] on nz-modal-container "Dead Clicks View Sessions Affected sessions 71 Affected Users 44 Lost conversio…" at bounding box center [684, 299] width 1368 height 599
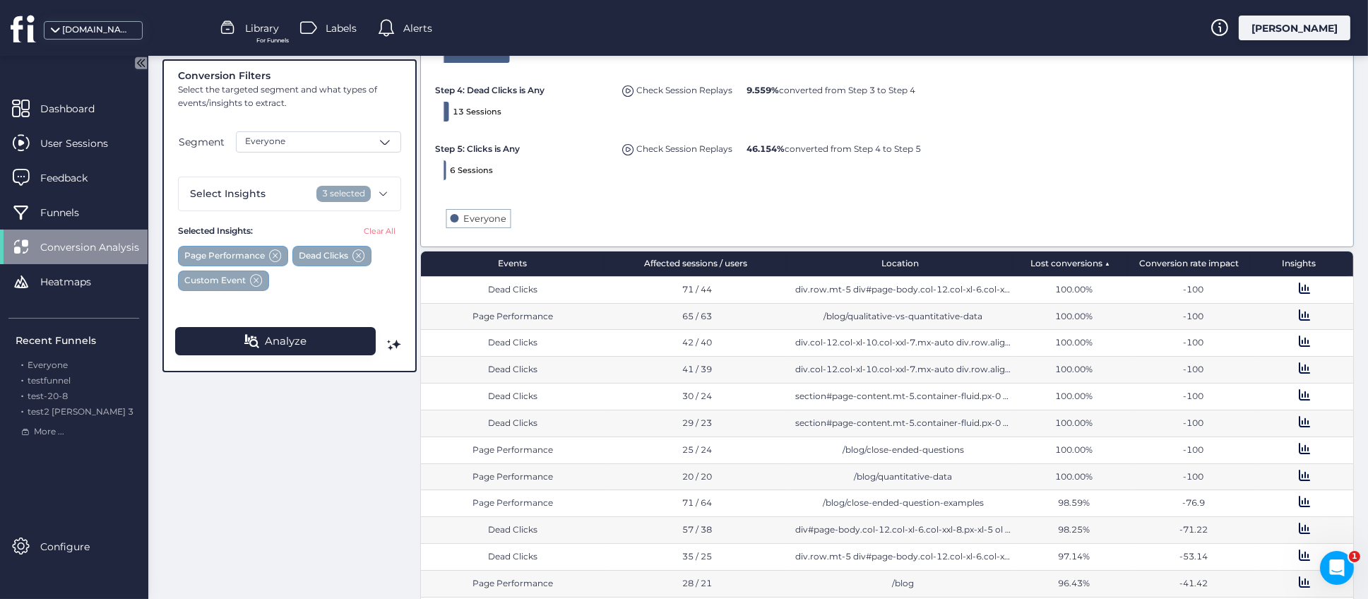
click at [271, 374] on div "Conversion Filters Select the targeted segment and what types of events/insight…" at bounding box center [758, 226] width 1192 height 768
click at [271, 377] on div "Conversion Filters Select the targeted segment and what types of events/insight…" at bounding box center [758, 226] width 1192 height 768
click at [271, 380] on div "Conversion Filters Select the targeted segment and what types of events/insight…" at bounding box center [758, 226] width 1192 height 768
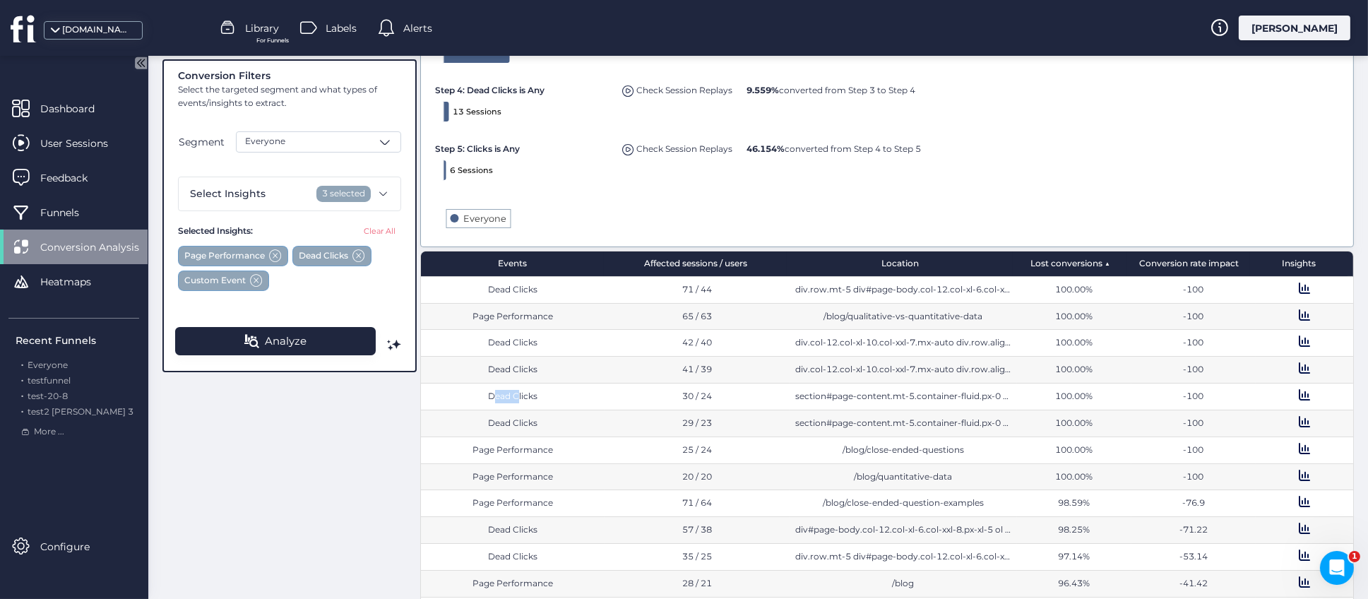
click at [271, 380] on div "Conversion Filters Select the targeted segment and what types of events/insight…" at bounding box center [758, 226] width 1192 height 768
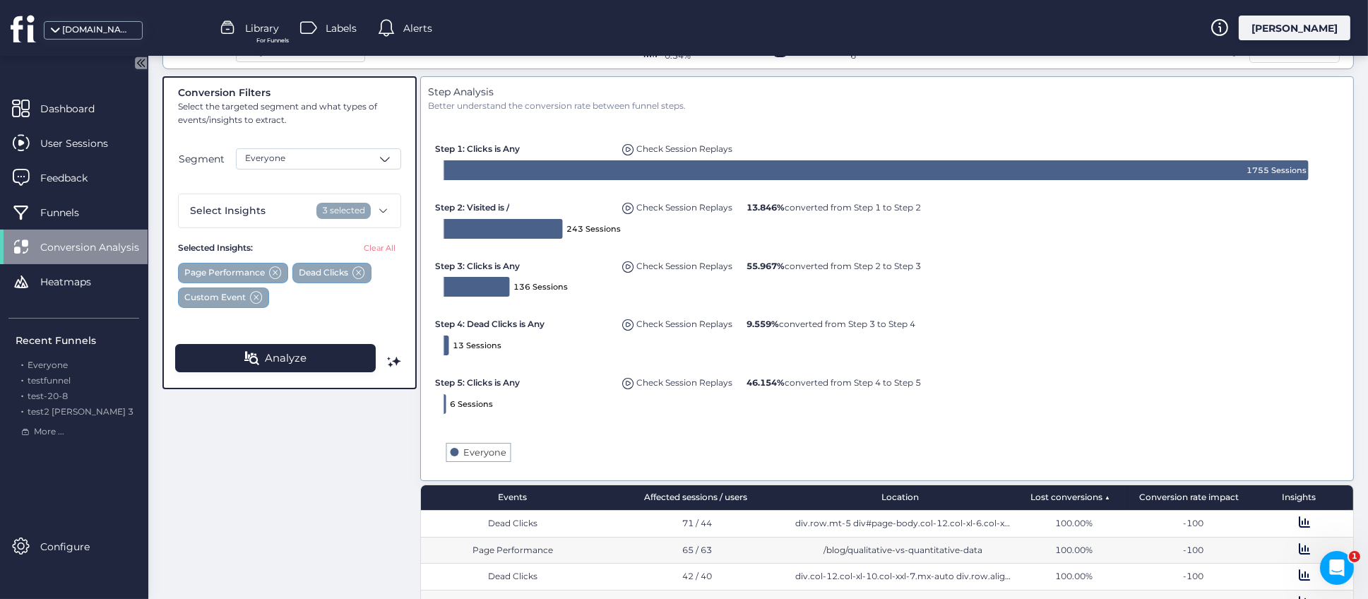
scroll to position [0, 0]
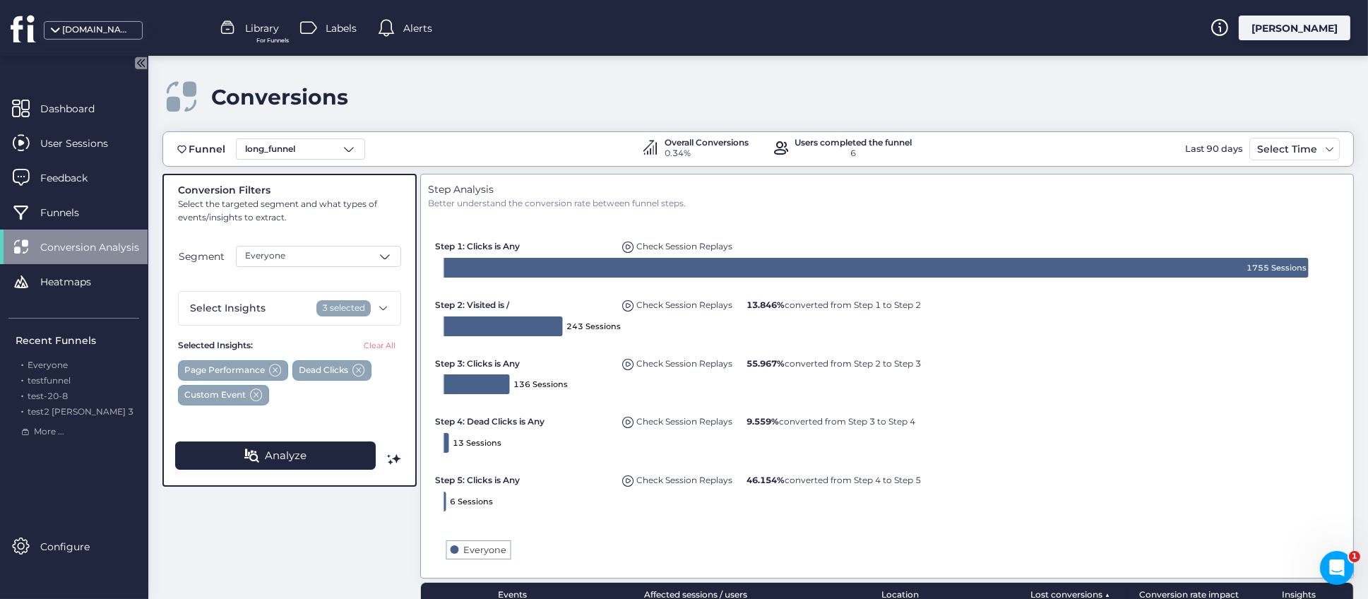
click at [343, 30] on span "Labels" at bounding box center [341, 28] width 31 height 16
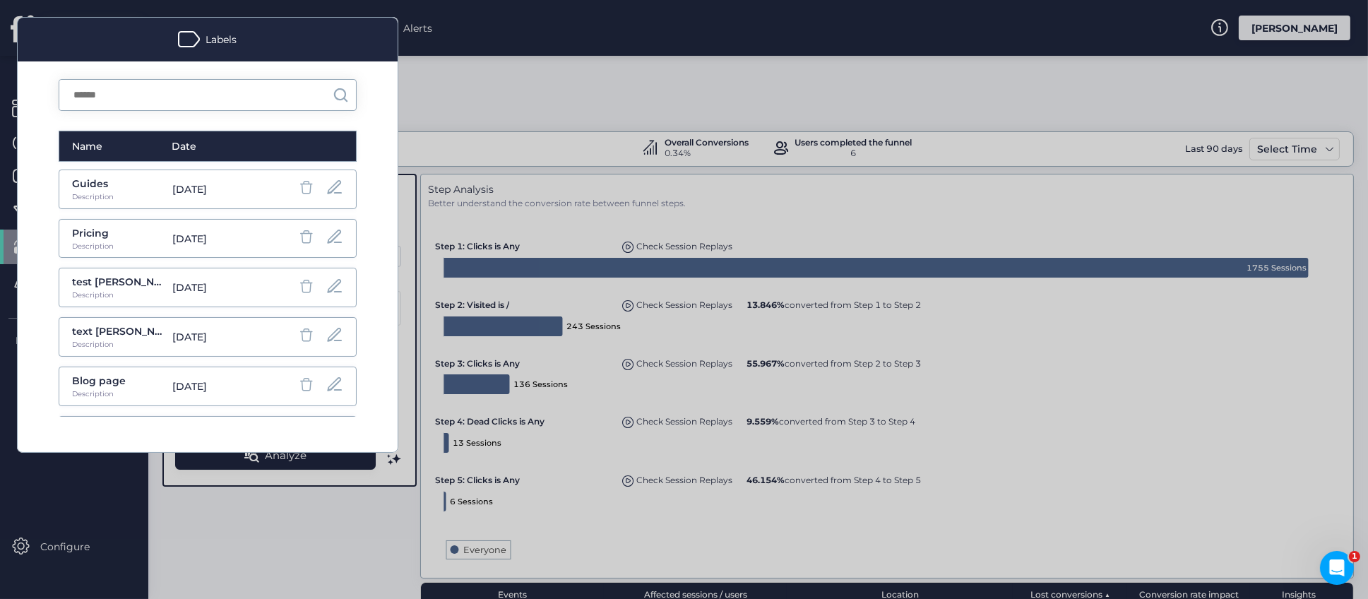
click at [201, 97] on input "text" at bounding box center [195, 95] width 273 height 30
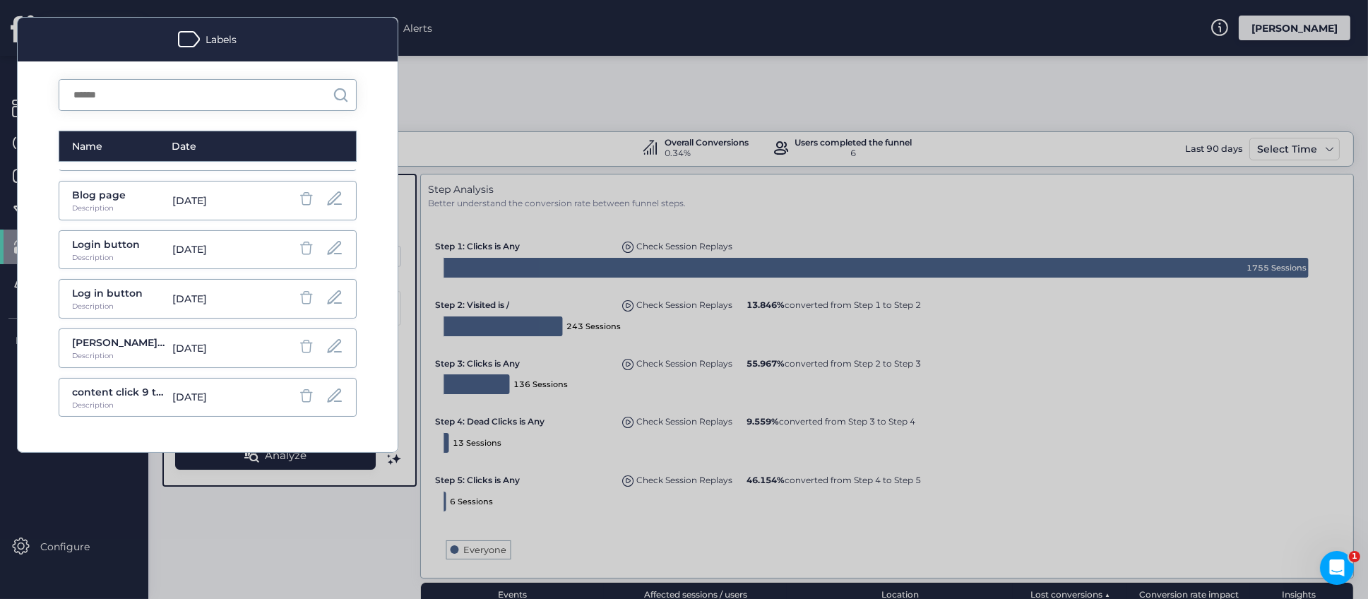
click at [171, 95] on input "text" at bounding box center [195, 95] width 273 height 30
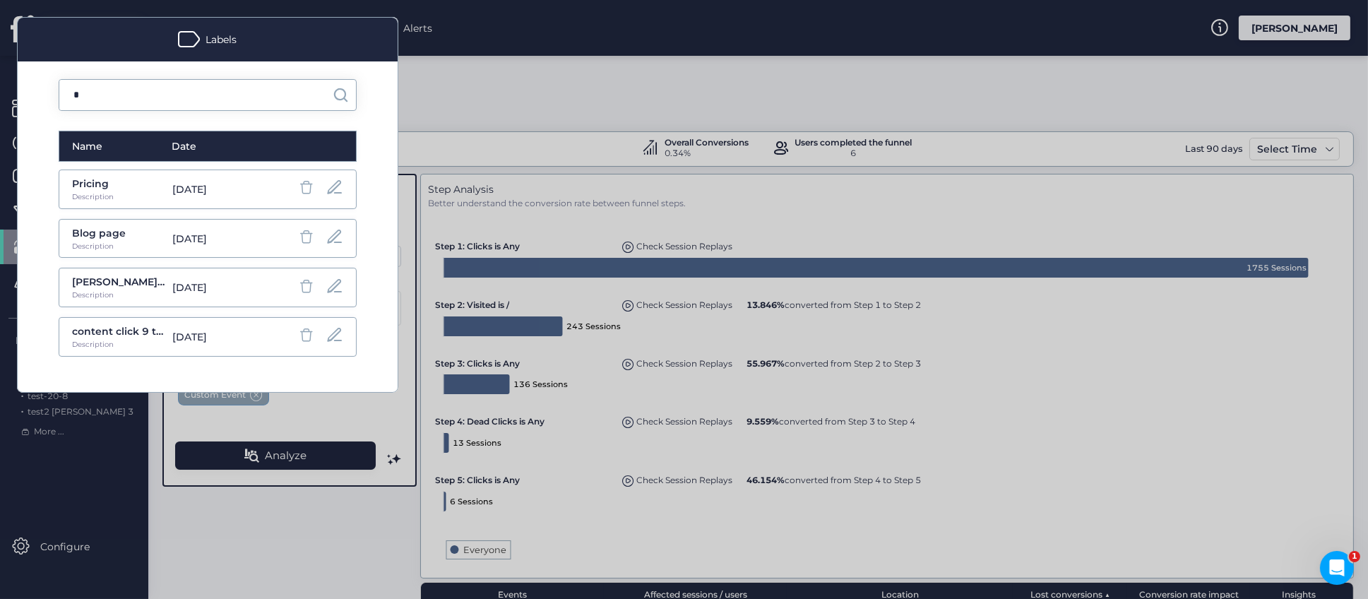
scroll to position [0, 0]
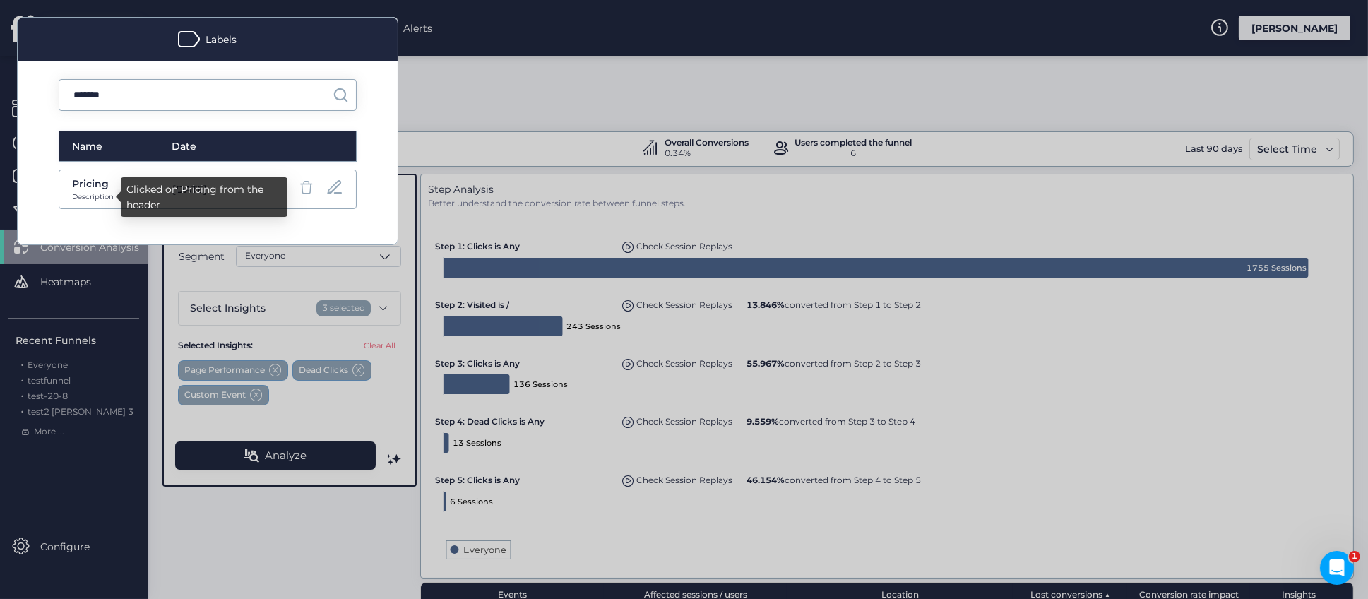
type input "*******"
click at [91, 192] on div "Description" at bounding box center [91, 196] width 39 height 11
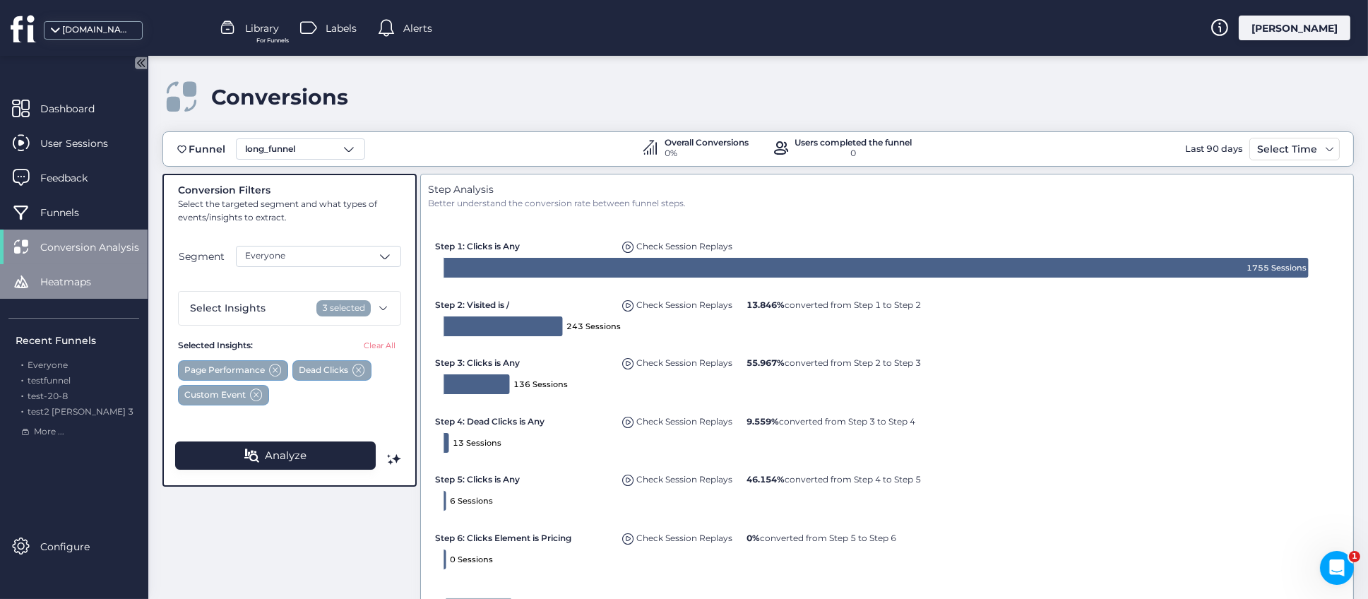
click at [67, 289] on div "Heatmaps" at bounding box center [74, 281] width 148 height 35
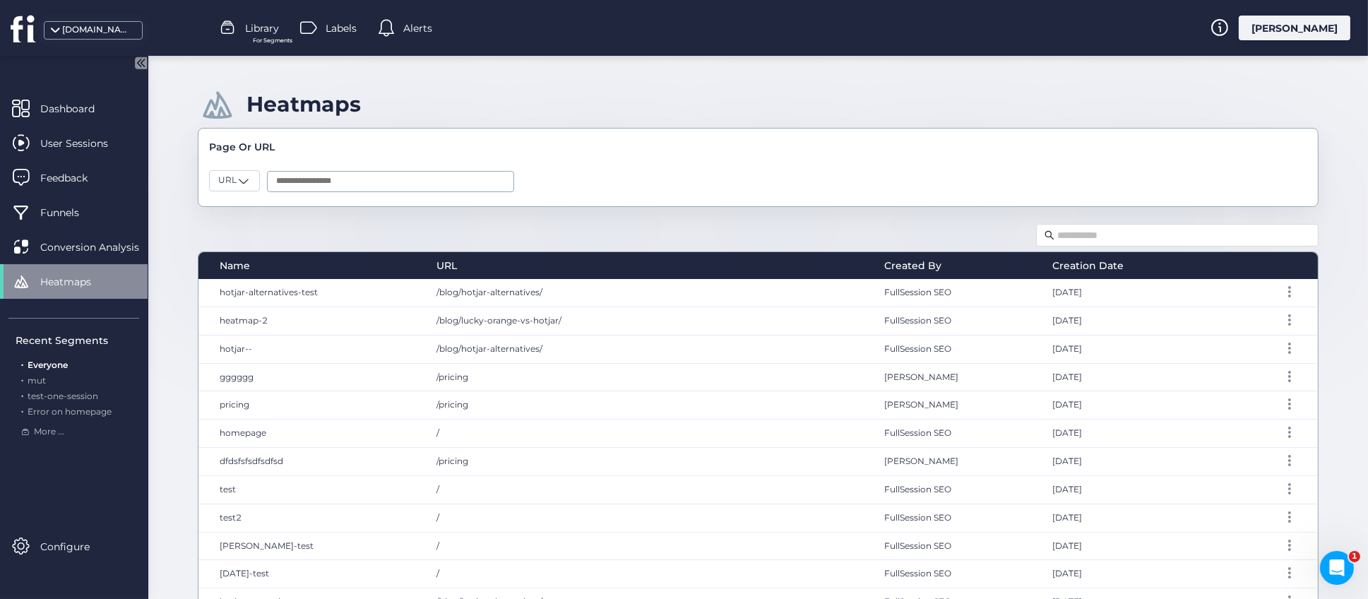
click at [336, 28] on span "Labels" at bounding box center [341, 28] width 31 height 16
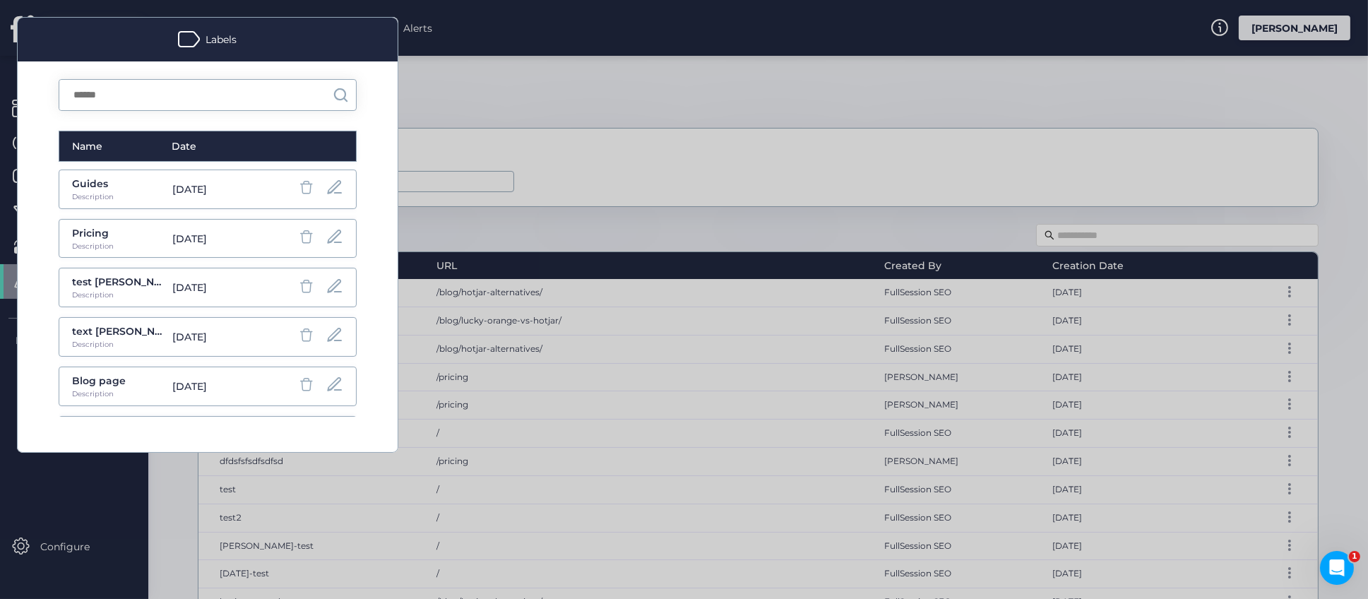
click at [131, 98] on input "text" at bounding box center [195, 95] width 273 height 30
click at [115, 232] on div "Pricing" at bounding box center [118, 233] width 93 height 16
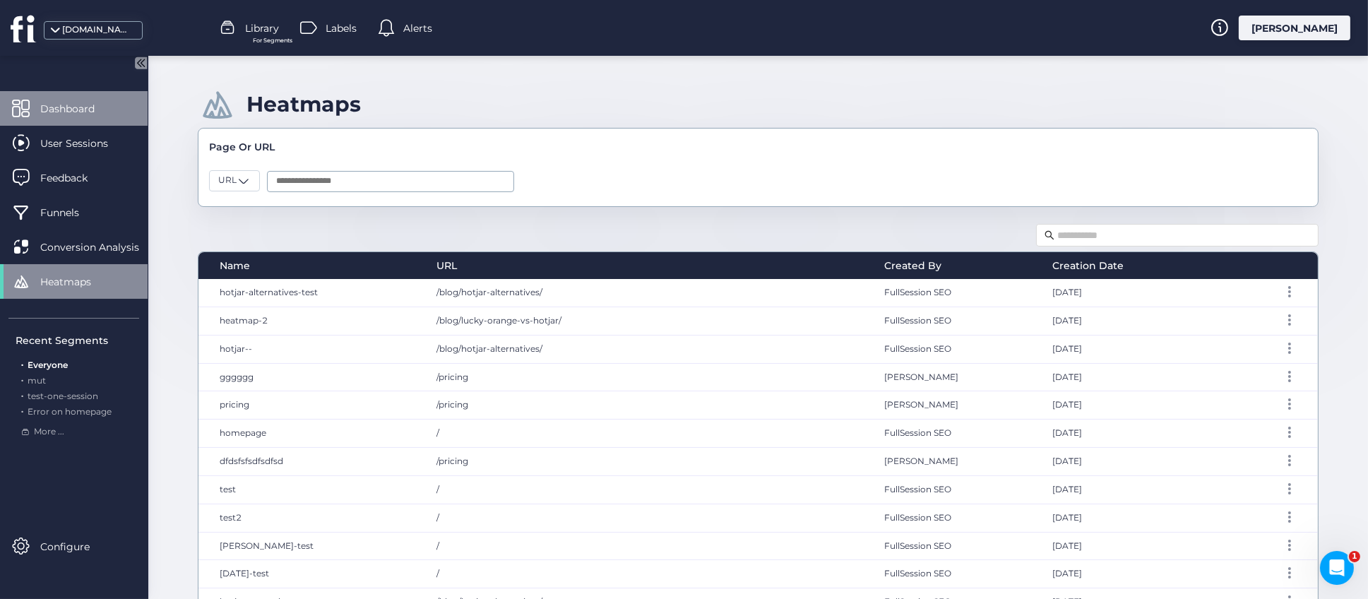
click at [82, 110] on span "Dashboard" at bounding box center [78, 109] width 76 height 16
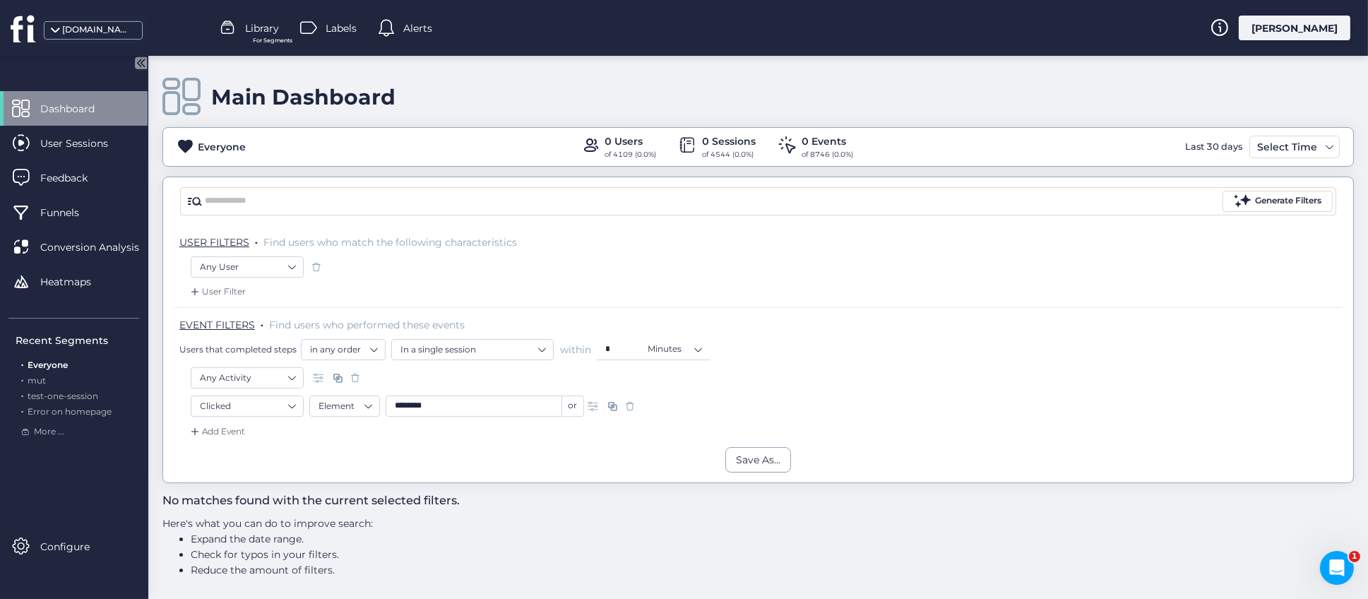
click at [628, 405] on span at bounding box center [630, 406] width 14 height 14
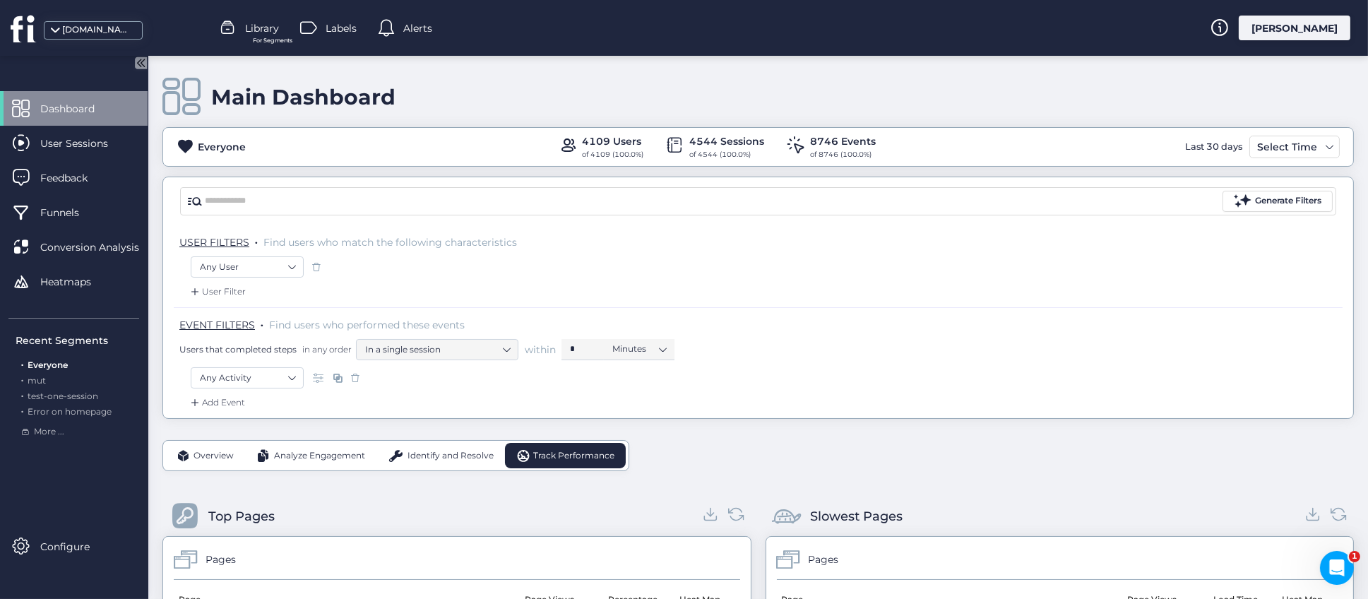
click at [800, 269] on div "Any User" at bounding box center [758, 268] width 1135 height 24
click at [291, 381] on nz-select-item "Any Activity" at bounding box center [247, 377] width 95 height 21
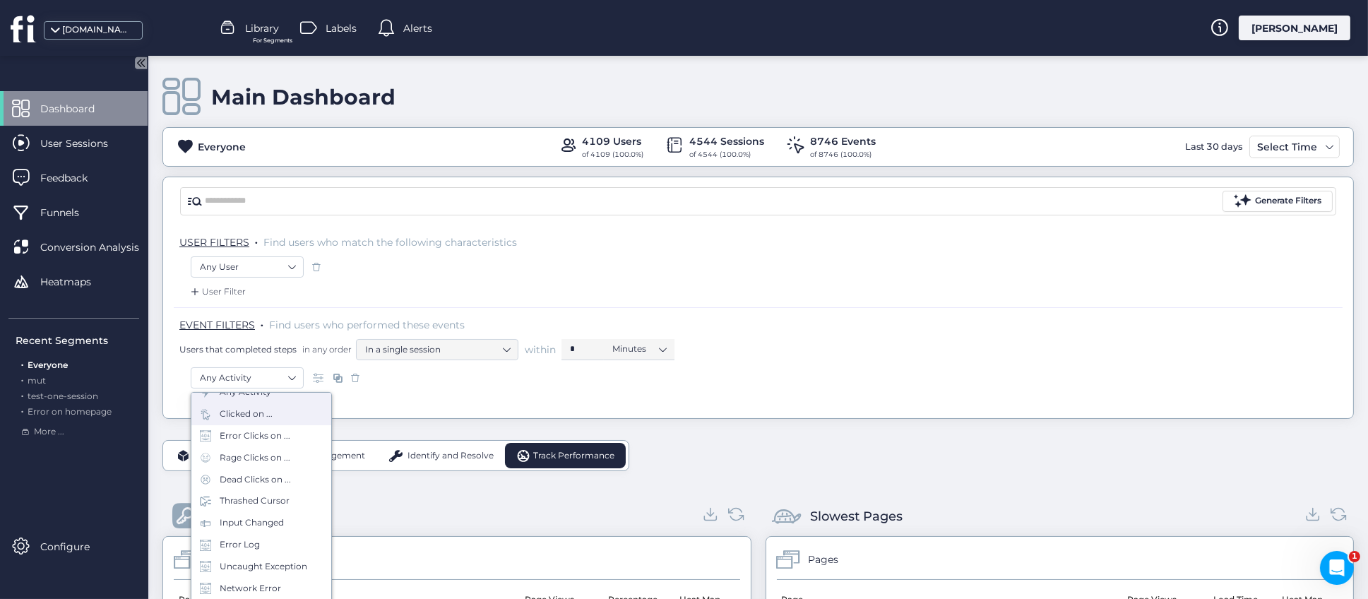
click at [266, 418] on div "Clicked on ..." at bounding box center [246, 414] width 53 height 13
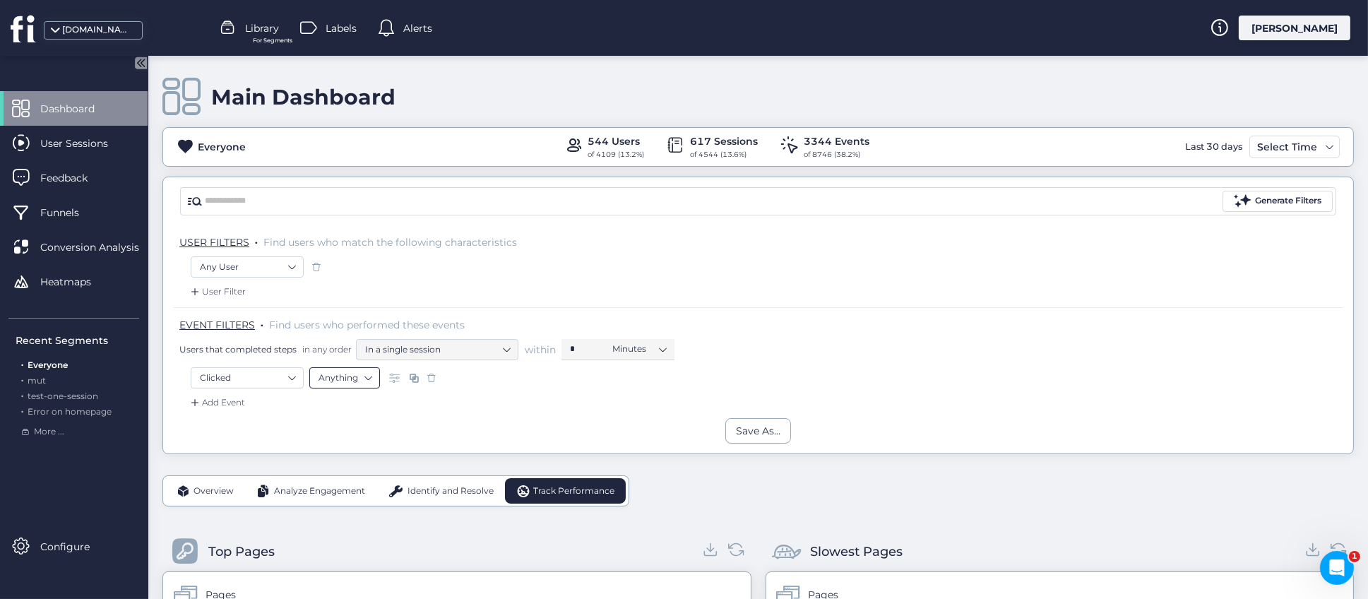
click at [362, 379] on nz-select-item "Anything" at bounding box center [345, 377] width 52 height 21
click at [345, 445] on div "Element" at bounding box center [345, 441] width 52 height 11
click at [434, 380] on input "text" at bounding box center [474, 377] width 177 height 21
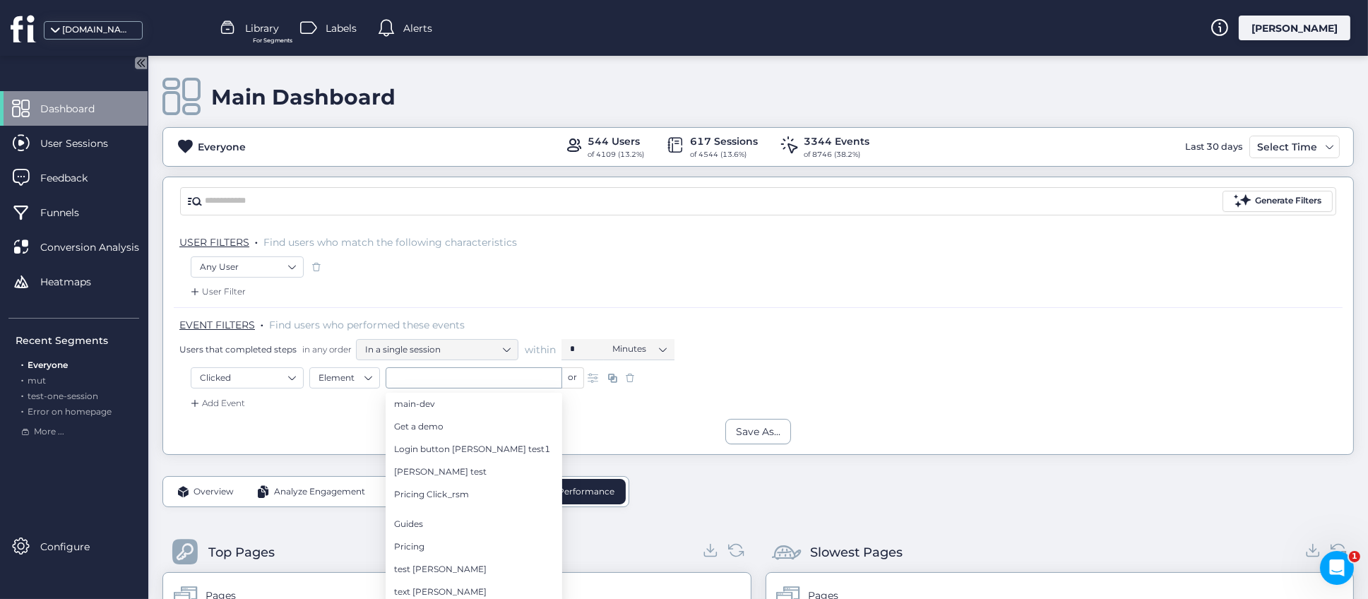
click at [347, 415] on div "Add Event" at bounding box center [758, 407] width 1169 height 23
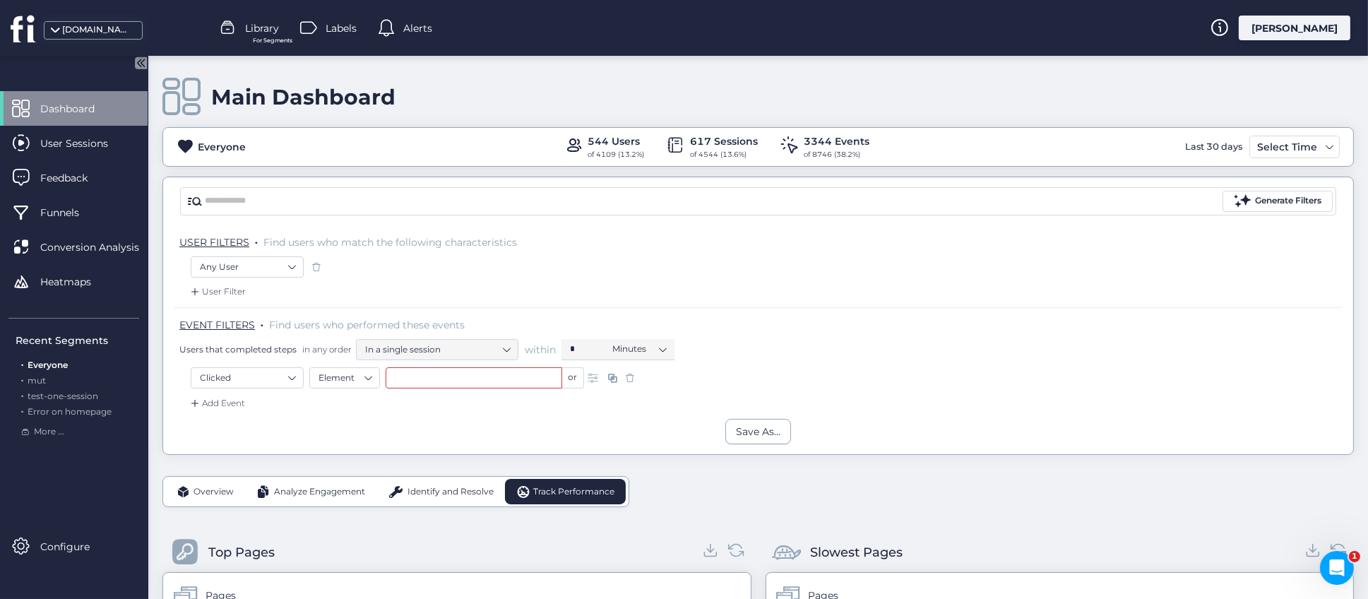
click at [544, 409] on div "Add Event" at bounding box center [758, 407] width 1169 height 23
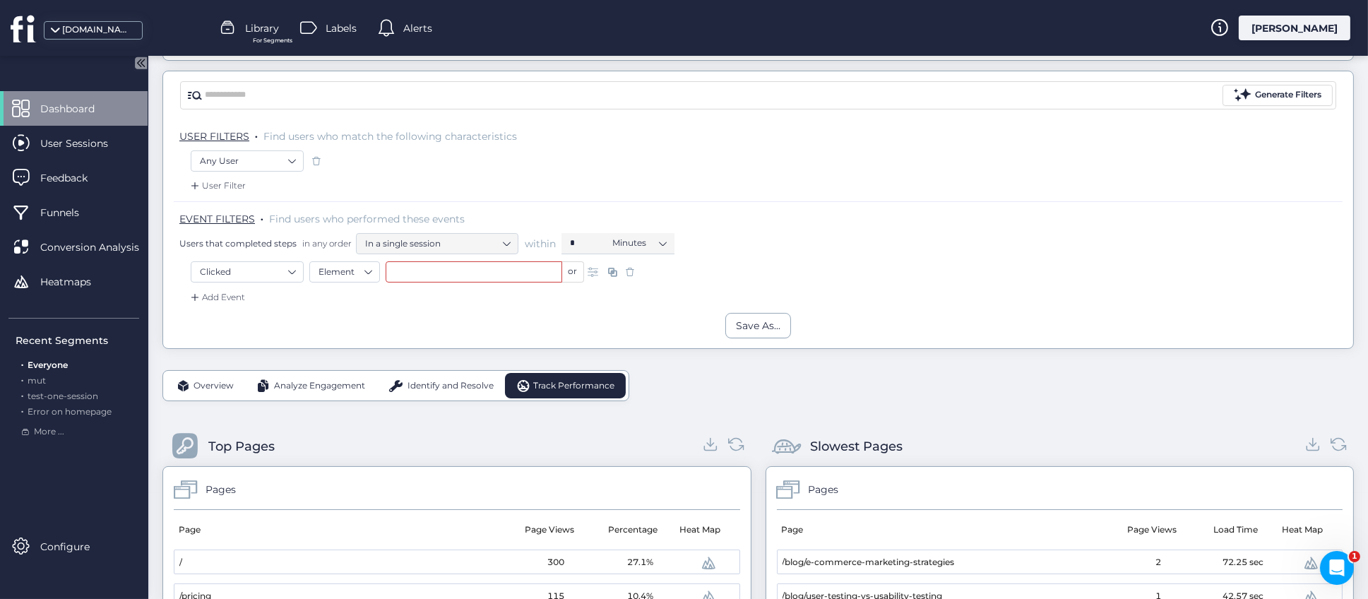
scroll to position [0, 0]
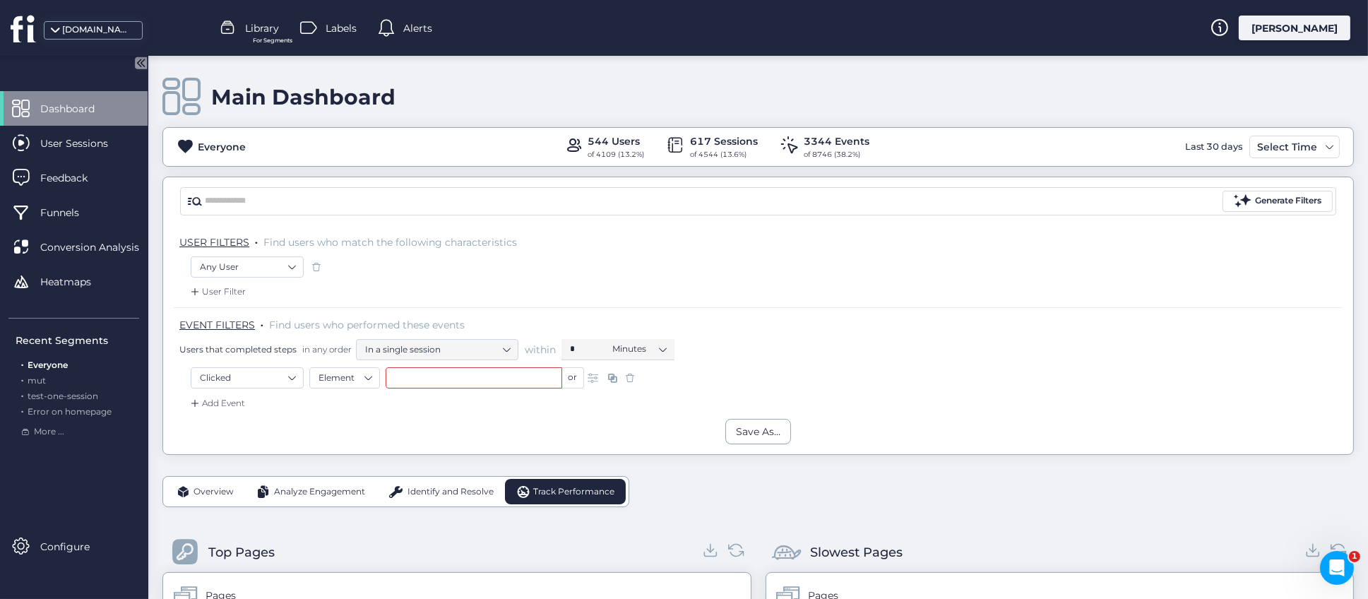
click at [466, 280] on div "Any User" at bounding box center [758, 270] width 1135 height 28
drag, startPoint x: 560, startPoint y: 287, endPoint x: 667, endPoint y: 288, distance: 106.7
click at [578, 290] on div "User Filter" at bounding box center [758, 296] width 1169 height 23
drag, startPoint x: 718, startPoint y: 278, endPoint x: 822, endPoint y: 278, distance: 103.9
click at [721, 278] on div "Any User" at bounding box center [758, 268] width 1135 height 24
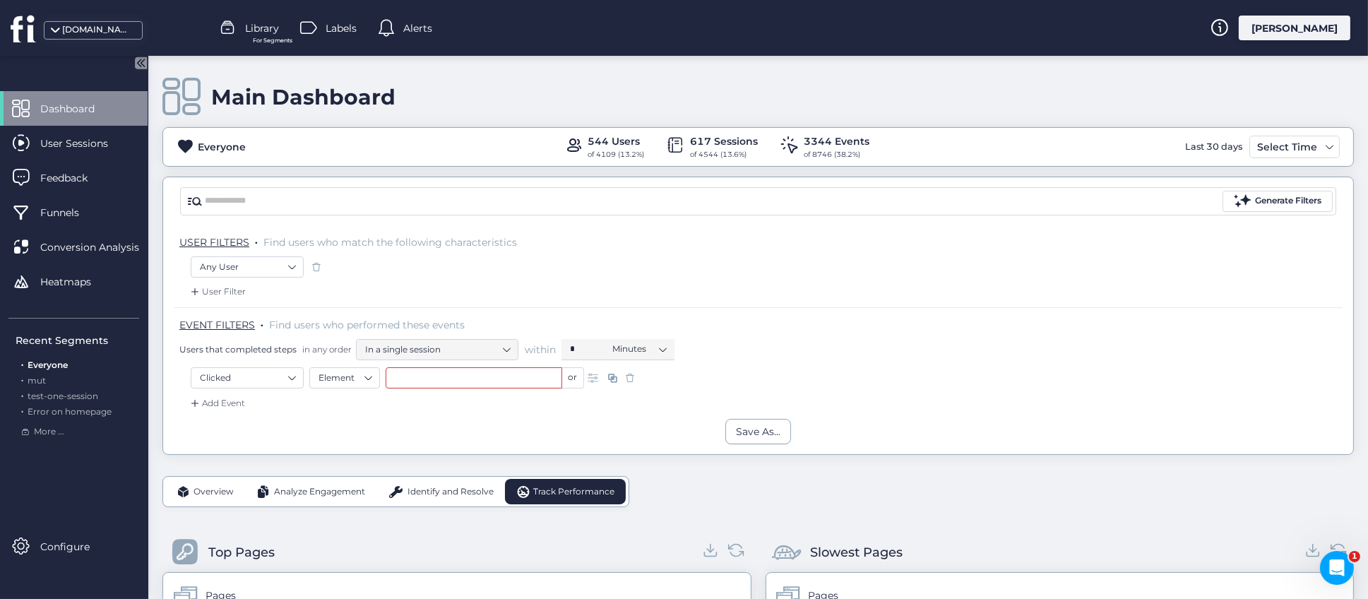
click at [822, 278] on div "Any User" at bounding box center [758, 268] width 1135 height 24
drag, startPoint x: 914, startPoint y: 271, endPoint x: 1003, endPoint y: 272, distance: 89.0
click at [915, 271] on div "Any User" at bounding box center [758, 268] width 1135 height 24
drag, startPoint x: 1003, startPoint y: 272, endPoint x: 1029, endPoint y: 315, distance: 50.4
click at [1005, 272] on div "Any User" at bounding box center [758, 268] width 1135 height 24
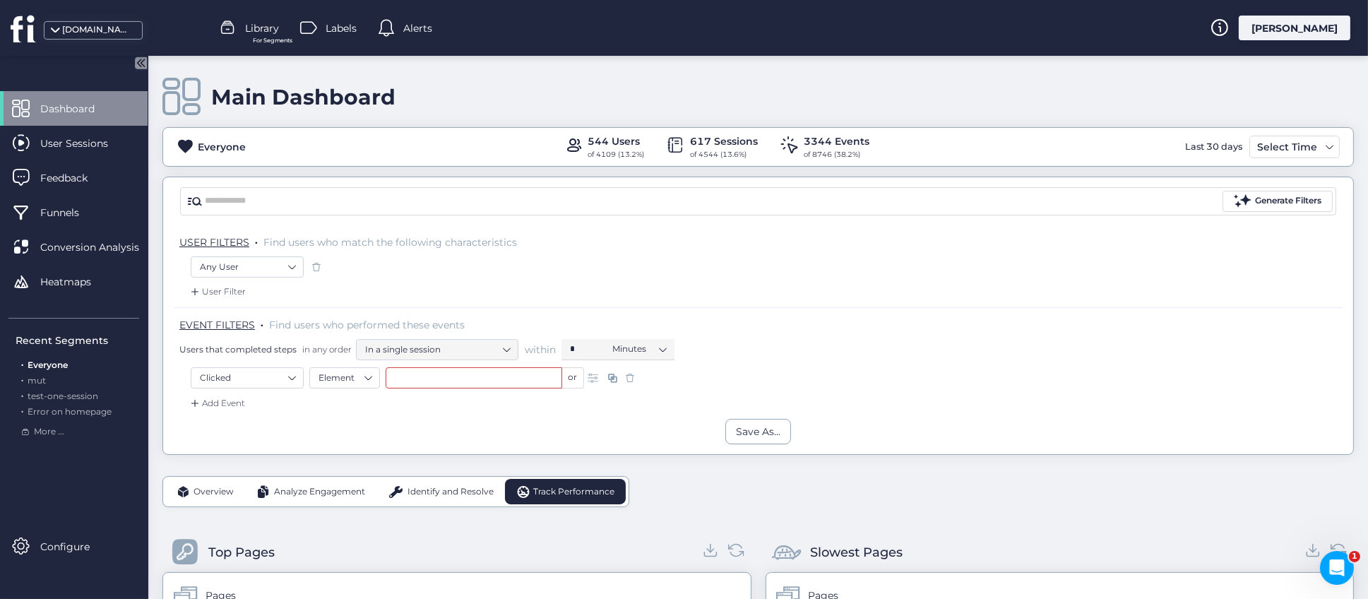
click at [1029, 320] on div "EVENT FILTERS . Find users who performed these events Users that completed step…" at bounding box center [761, 339] width 1164 height 42
drag, startPoint x: 1027, startPoint y: 360, endPoint x: 1014, endPoint y: 369, distance: 15.7
click at [1026, 364] on div "EVENT FILTERS . Find users who performed these events Users that completed step…" at bounding box center [758, 337] width 1169 height 60
click at [417, 427] on div "Save As..." at bounding box center [758, 431] width 1190 height 25
drag, startPoint x: 396, startPoint y: 293, endPoint x: 603, endPoint y: 288, distance: 207.8
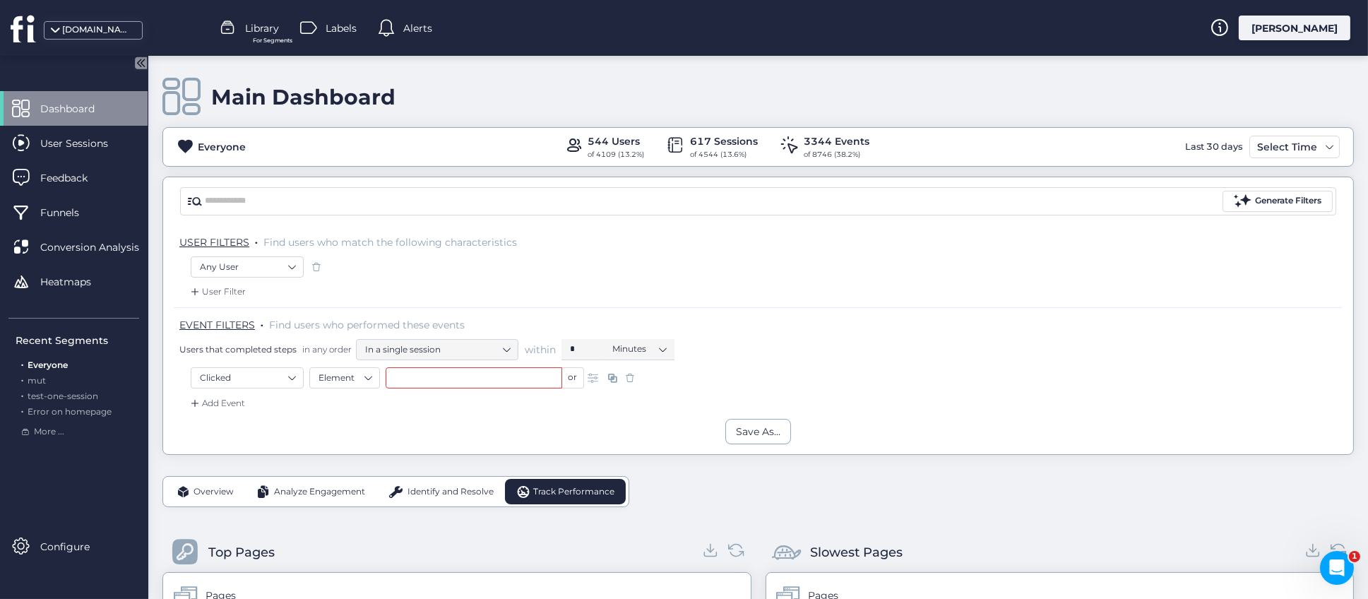
click at [400, 293] on div "User Filter" at bounding box center [758, 296] width 1169 height 23
drag, startPoint x: 703, startPoint y: 268, endPoint x: 897, endPoint y: 266, distance: 194.3
click at [732, 269] on div "Any User" at bounding box center [758, 268] width 1135 height 24
drag, startPoint x: 897, startPoint y: 266, endPoint x: 976, endPoint y: 349, distance: 114.4
click at [936, 307] on div "USER FILTERS . Find users who match the following characteristics Any User User…" at bounding box center [758, 322] width 1190 height 194
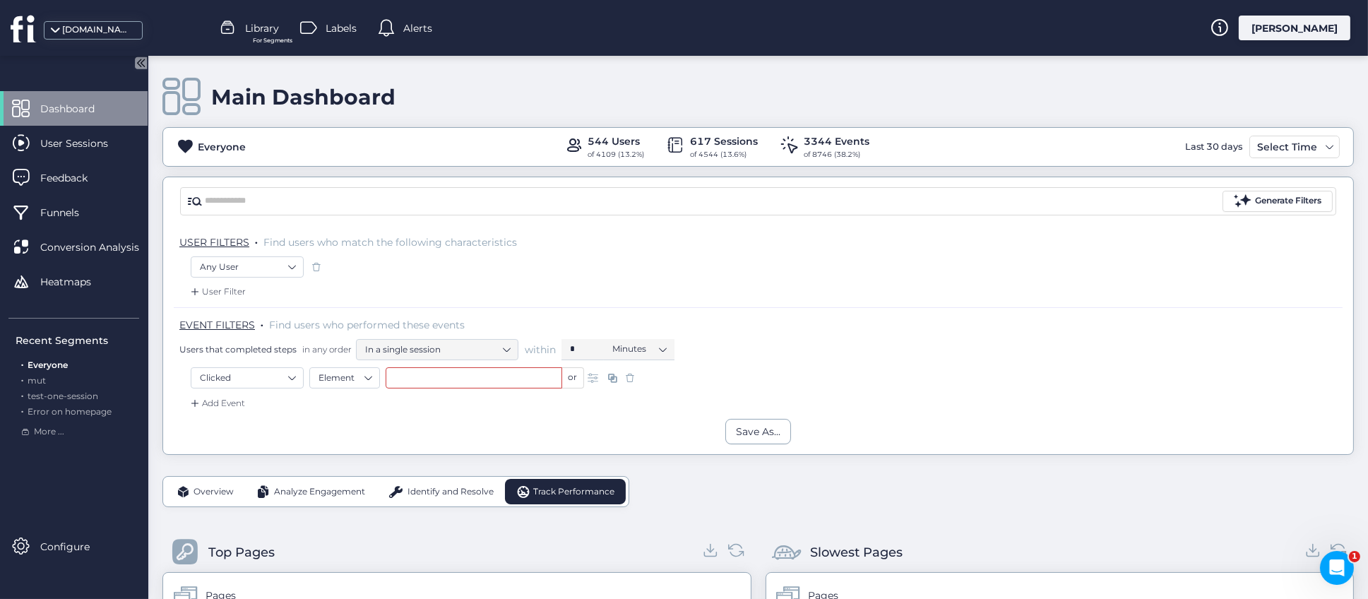
drag, startPoint x: 978, startPoint y: 355, endPoint x: 1022, endPoint y: 375, distance: 48.1
click at [984, 370] on div "EVENT FILTERS . Find users who performed these events Users that completed step…" at bounding box center [758, 363] width 1169 height 112
drag, startPoint x: 1110, startPoint y: 362, endPoint x: 1140, endPoint y: 315, distance: 55.9
click at [1113, 366] on div "EVENT FILTERS . Find users who performed these events Users that completed step…" at bounding box center [758, 337] width 1169 height 60
click at [1139, 308] on div "EVENT FILTERS . Find users who performed these events Users that completed step…" at bounding box center [758, 337] width 1169 height 60
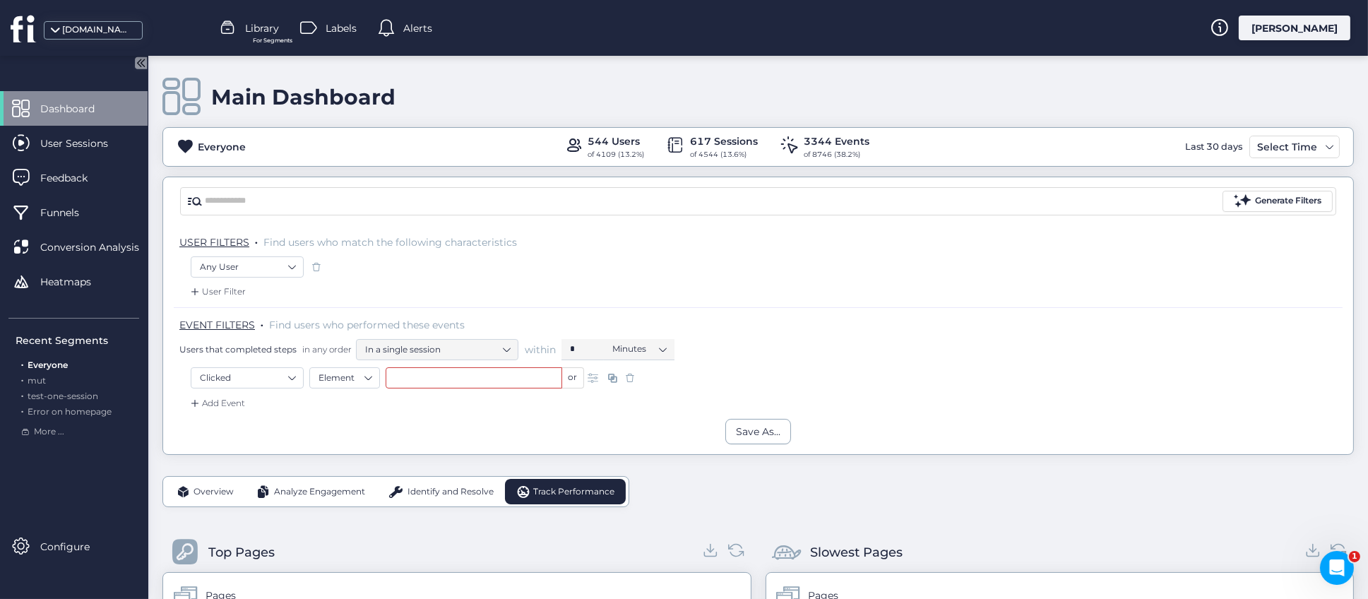
drag, startPoint x: 976, startPoint y: 246, endPoint x: 393, endPoint y: 290, distance: 585.2
click at [935, 251] on div "USER FILTERS . Find users who match the following characteristics" at bounding box center [758, 240] width 1169 height 31
click at [383, 290] on div "User Filter" at bounding box center [758, 296] width 1169 height 23
drag, startPoint x: 315, startPoint y: 288, endPoint x: 463, endPoint y: 301, distance: 148.9
click at [324, 290] on div "User Filter" at bounding box center [758, 296] width 1169 height 23
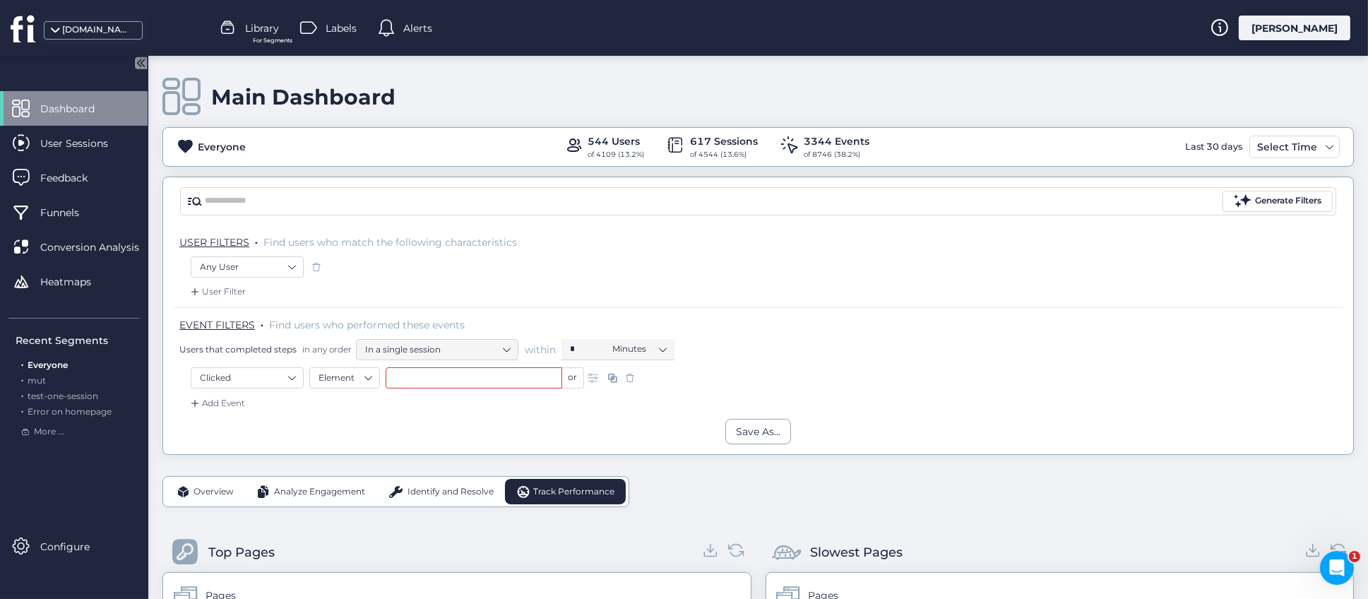
drag, startPoint x: 485, startPoint y: 301, endPoint x: 698, endPoint y: 293, distance: 212.8
click at [578, 300] on div "User Filter" at bounding box center [758, 296] width 1169 height 23
drag, startPoint x: 790, startPoint y: 274, endPoint x: 906, endPoint y: 286, distance: 116.5
click at [793, 274] on div "Any User" at bounding box center [758, 268] width 1135 height 24
drag, startPoint x: 907, startPoint y: 290, endPoint x: 1007, endPoint y: 347, distance: 114.9
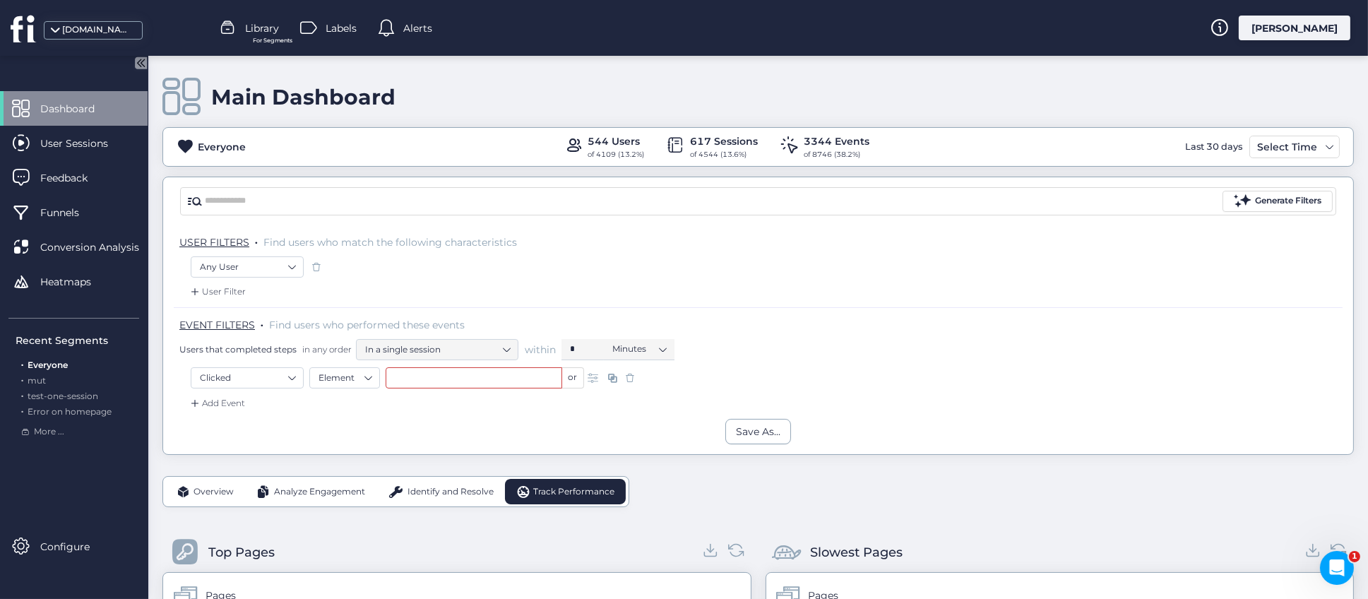
click at [918, 312] on div "USER FILTERS . Find users who match the following characteristics Any User User…" at bounding box center [758, 322] width 1190 height 194
click at [1031, 350] on div "Users that completed steps in any order In a single session within * Minutes" at bounding box center [761, 349] width 1164 height 21
click at [549, 273] on div "Any User" at bounding box center [758, 268] width 1135 height 24
click at [699, 272] on div "Any User" at bounding box center [758, 268] width 1135 height 24
drag, startPoint x: 868, startPoint y: 314, endPoint x: 977, endPoint y: 353, distance: 115.3
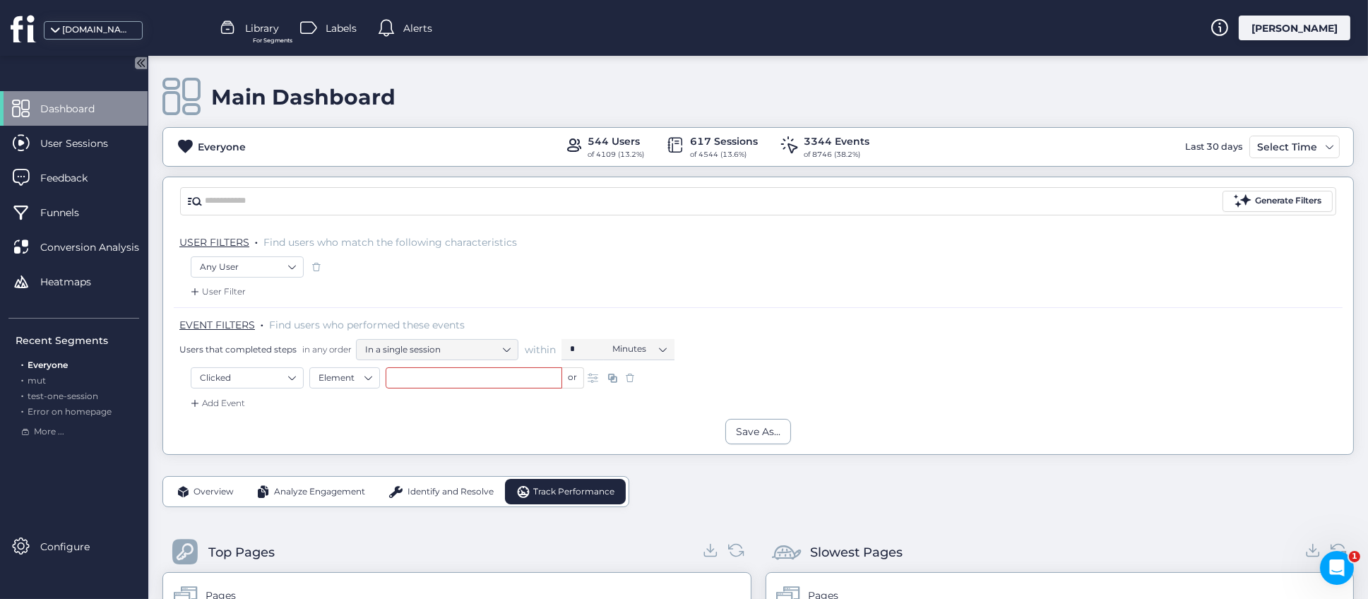
click at [869, 315] on div "EVENT FILTERS . Find users who performed these events Users that completed step…" at bounding box center [758, 337] width 1169 height 60
click at [977, 353] on div "Users that completed steps in any order In a single session within * Minutes" at bounding box center [761, 349] width 1164 height 21
click at [57, 278] on span "Heatmaps" at bounding box center [76, 282] width 72 height 16
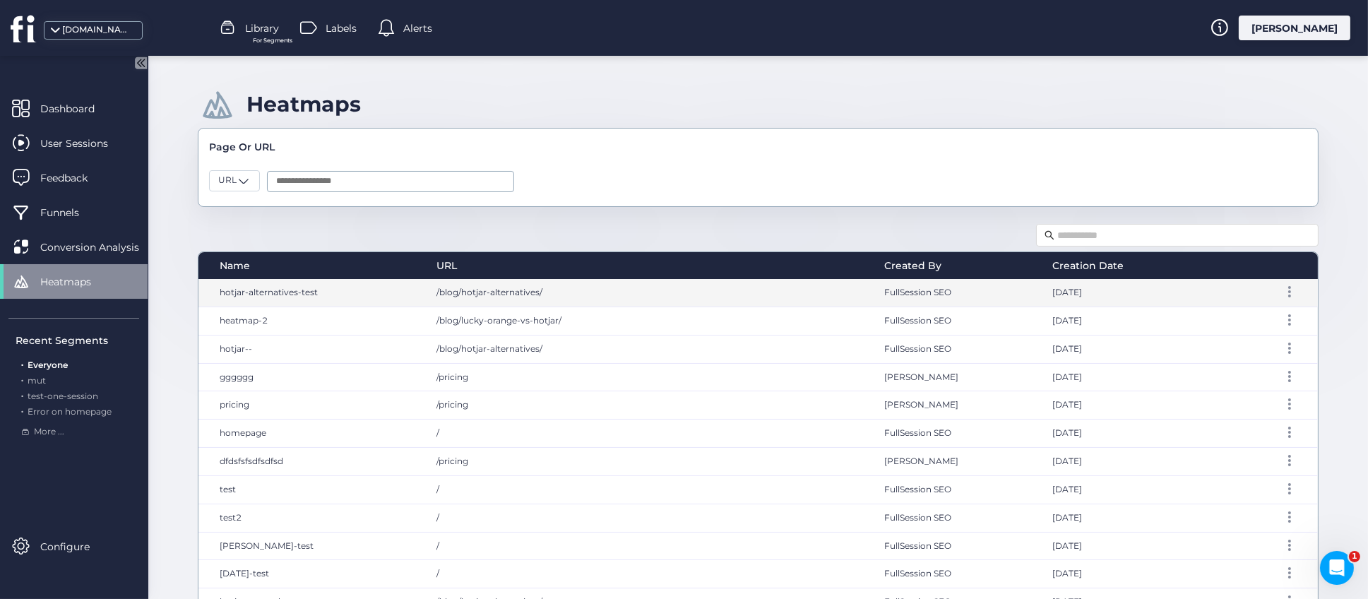
click at [254, 295] on span "hotjar-alternatives-test" at bounding box center [269, 292] width 98 height 11
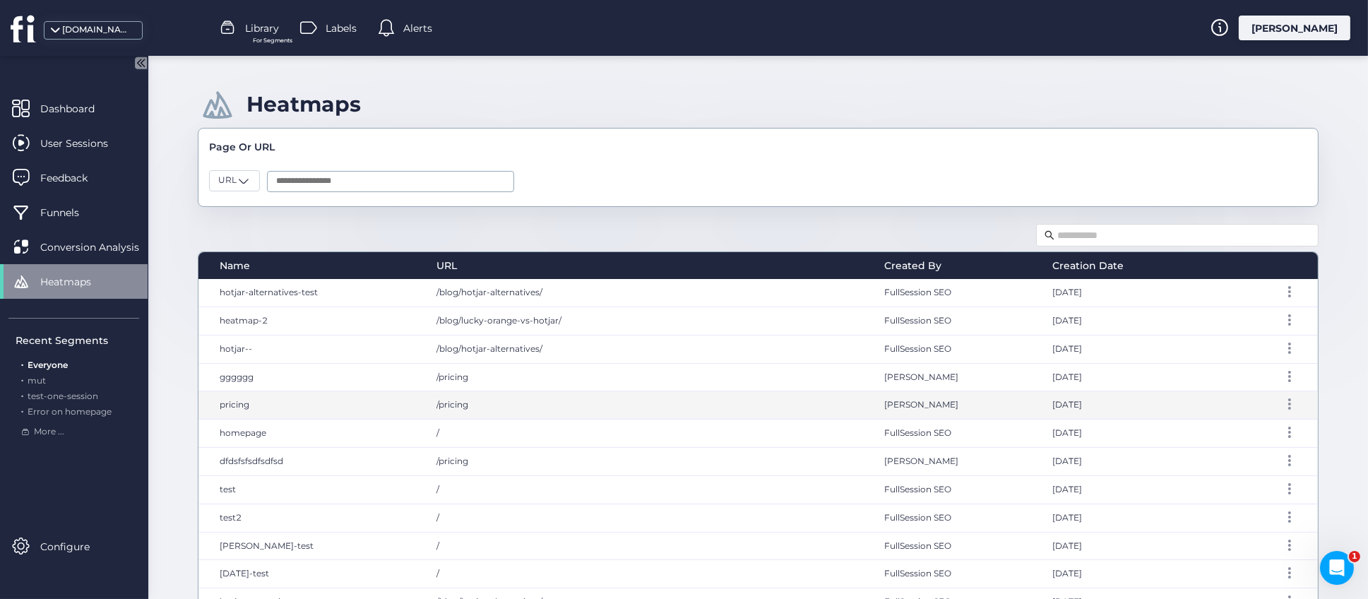
click at [237, 407] on span "pricing" at bounding box center [235, 404] width 30 height 11
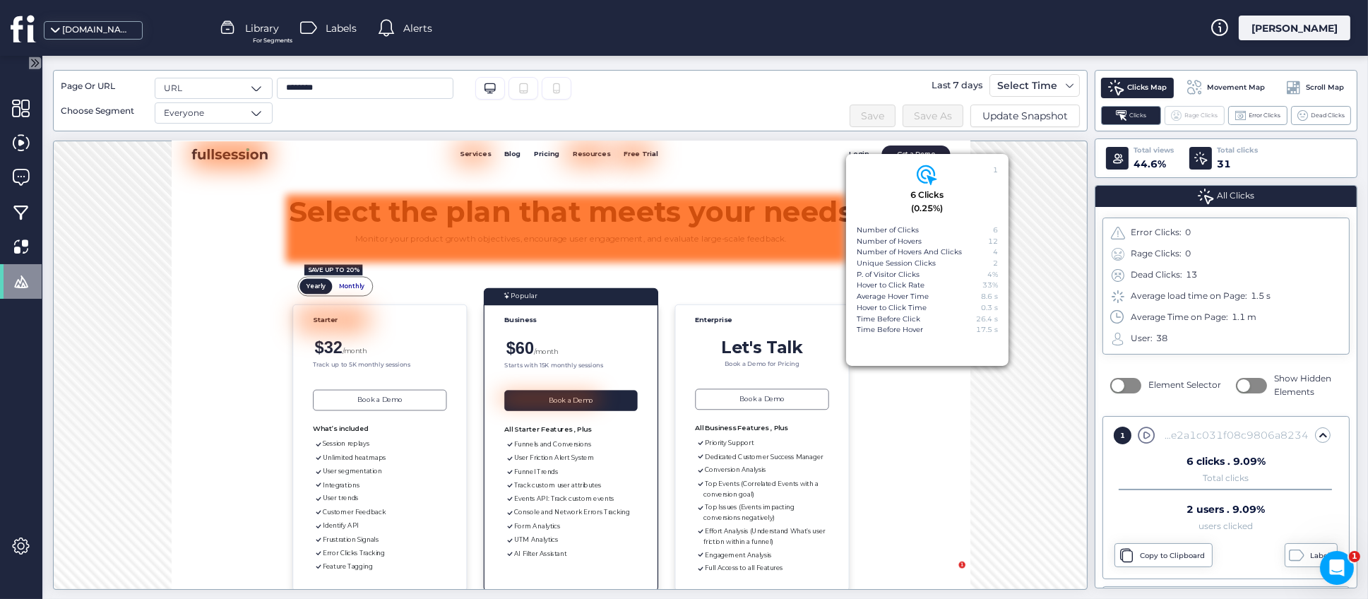
click at [1181, 114] on span at bounding box center [1176, 115] width 11 height 11
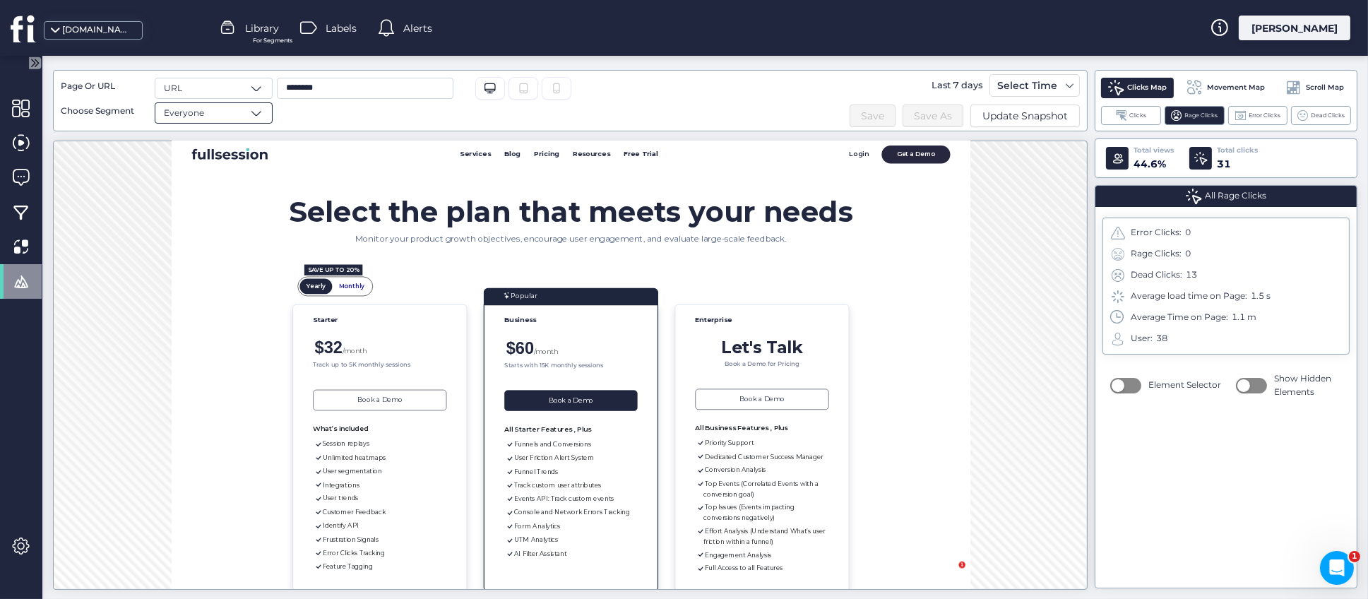
click at [262, 112] on span at bounding box center [256, 113] width 14 height 14
click at [1001, 87] on div "Select Time" at bounding box center [1027, 85] width 67 height 17
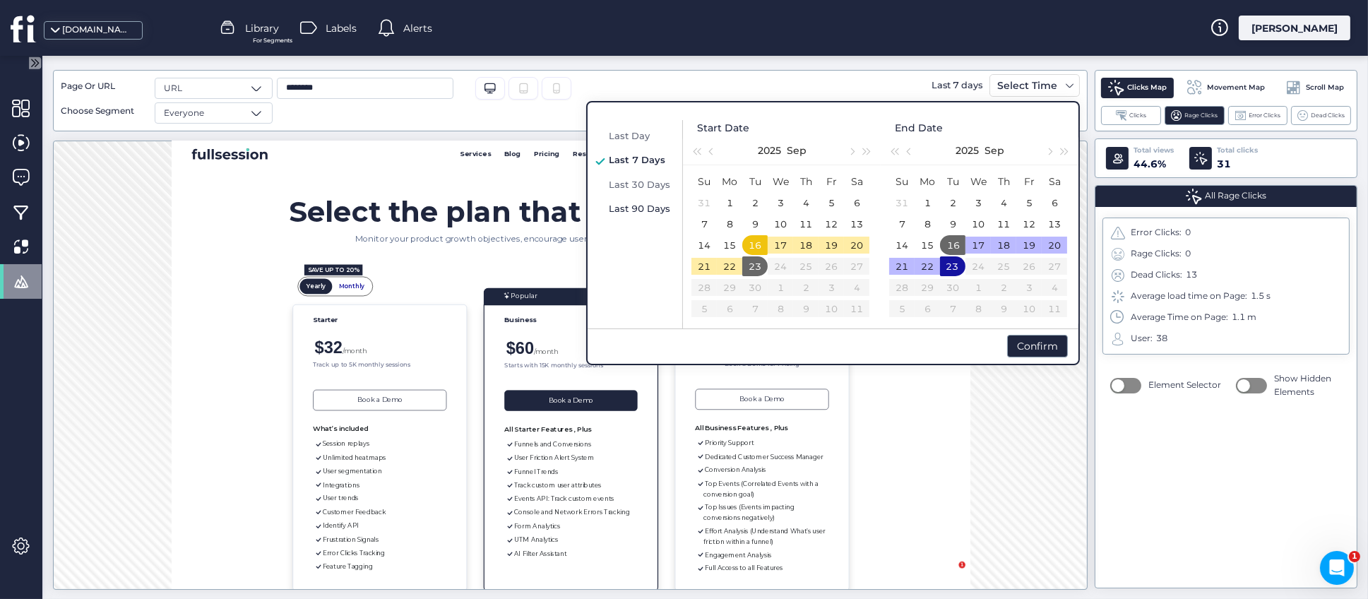
drag, startPoint x: 622, startPoint y: 202, endPoint x: 635, endPoint y: 203, distance: 13.4
click at [622, 205] on span "Last 90 Days" at bounding box center [639, 208] width 61 height 11
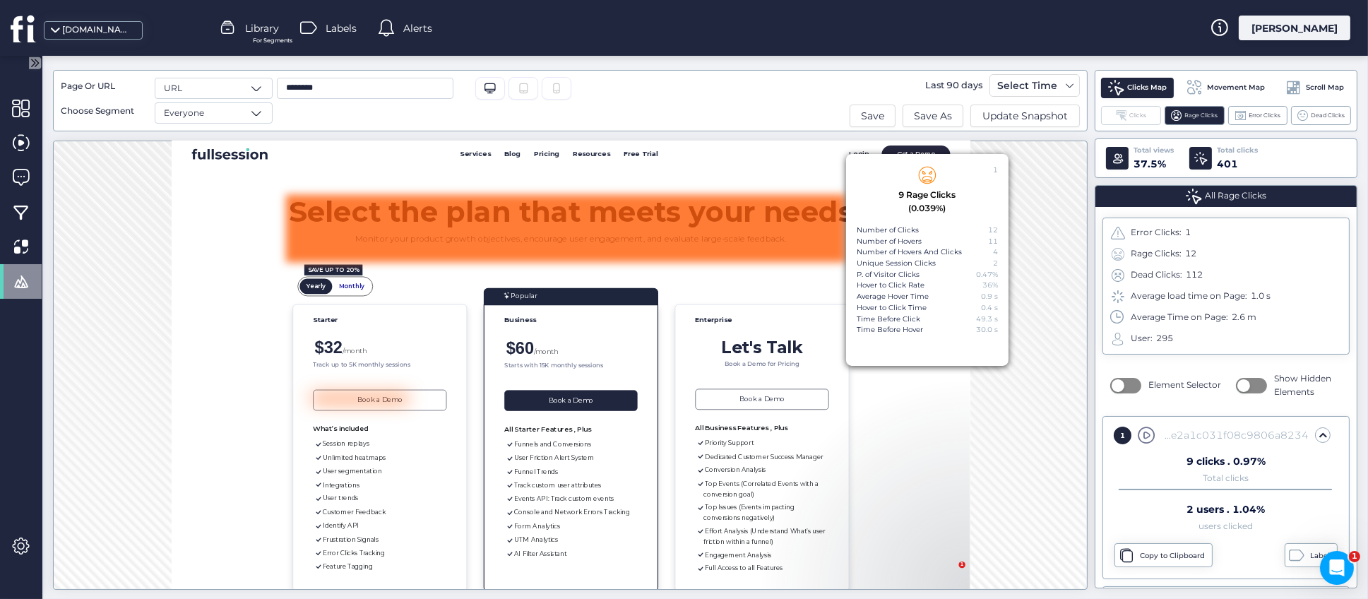
click at [1110, 121] on div "Clicks" at bounding box center [1131, 115] width 60 height 19
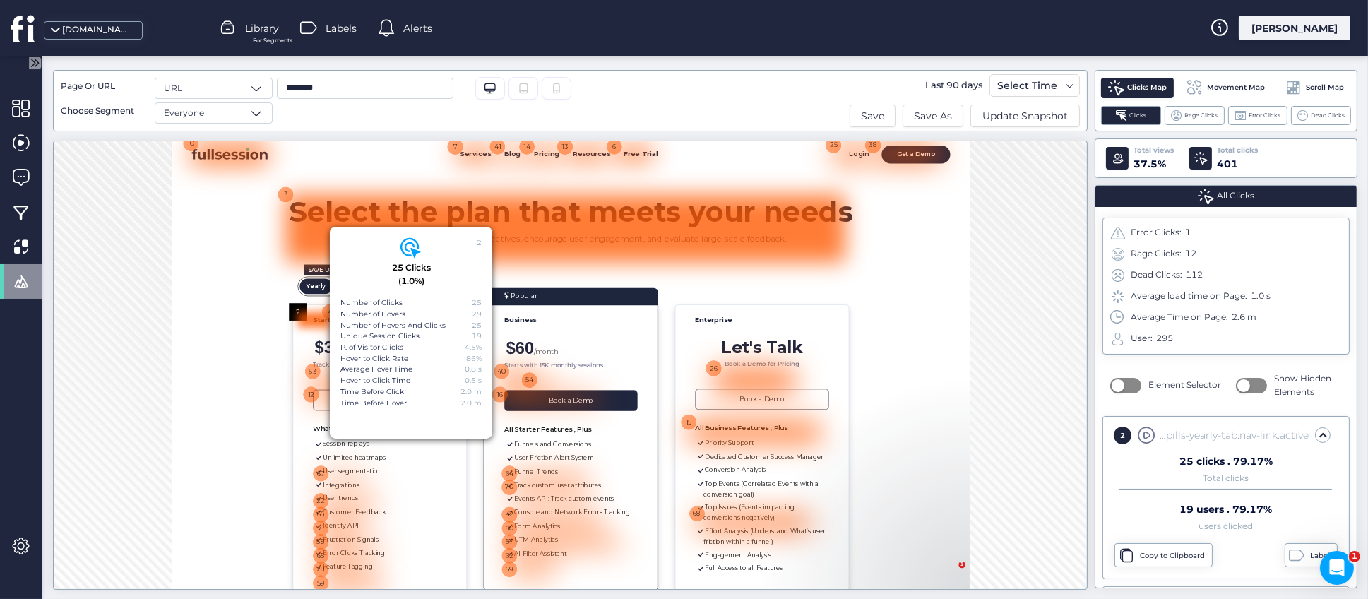
scroll to position [37, 0]
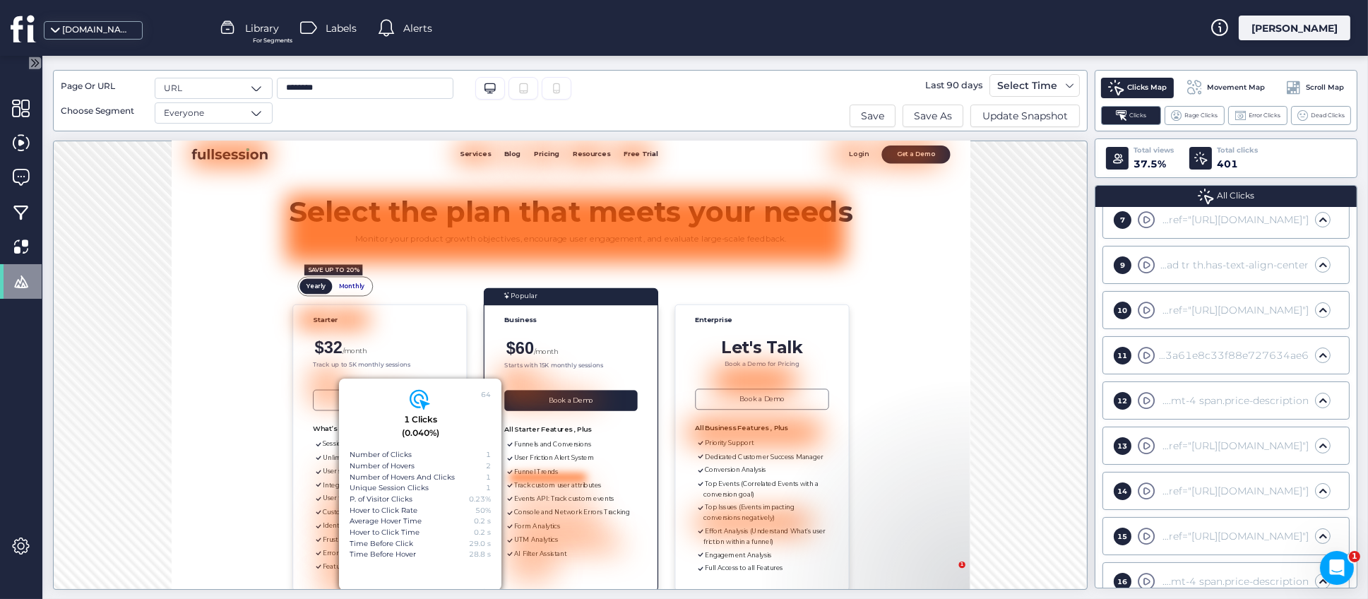
scroll to position [196, 0]
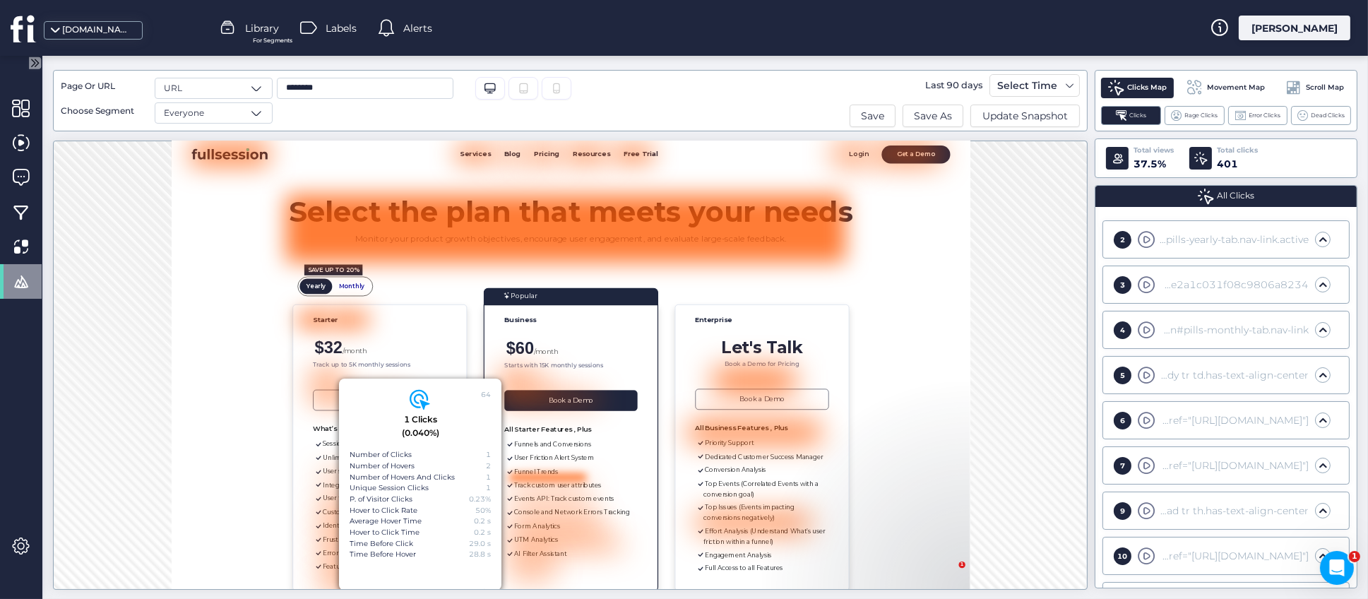
click at [1124, 285] on div "3" at bounding box center [1123, 285] width 18 height 18
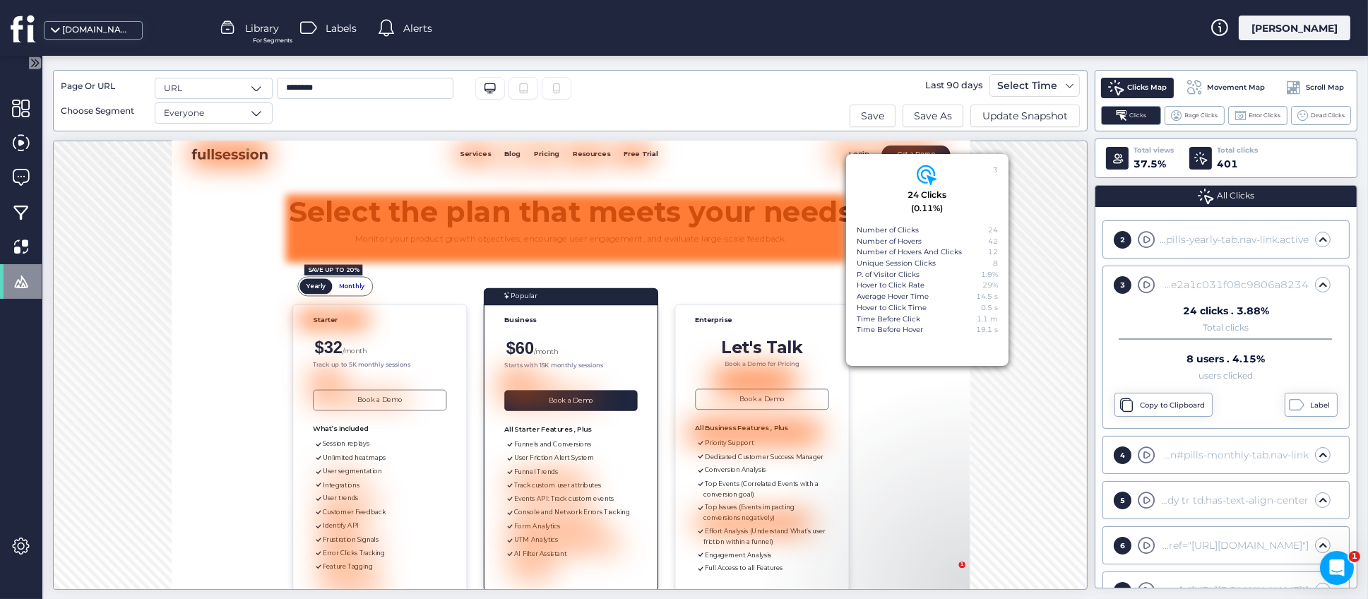
click at [1316, 283] on span at bounding box center [1323, 285] width 14 height 14
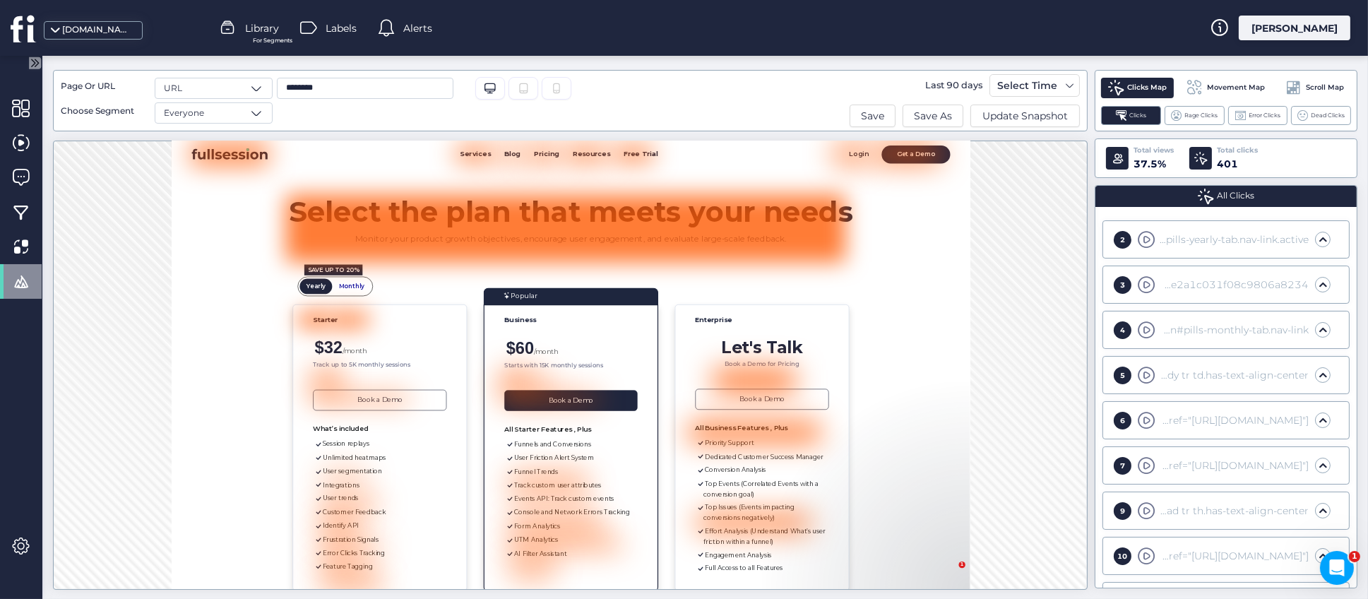
click at [1316, 283] on span at bounding box center [1323, 285] width 14 height 14
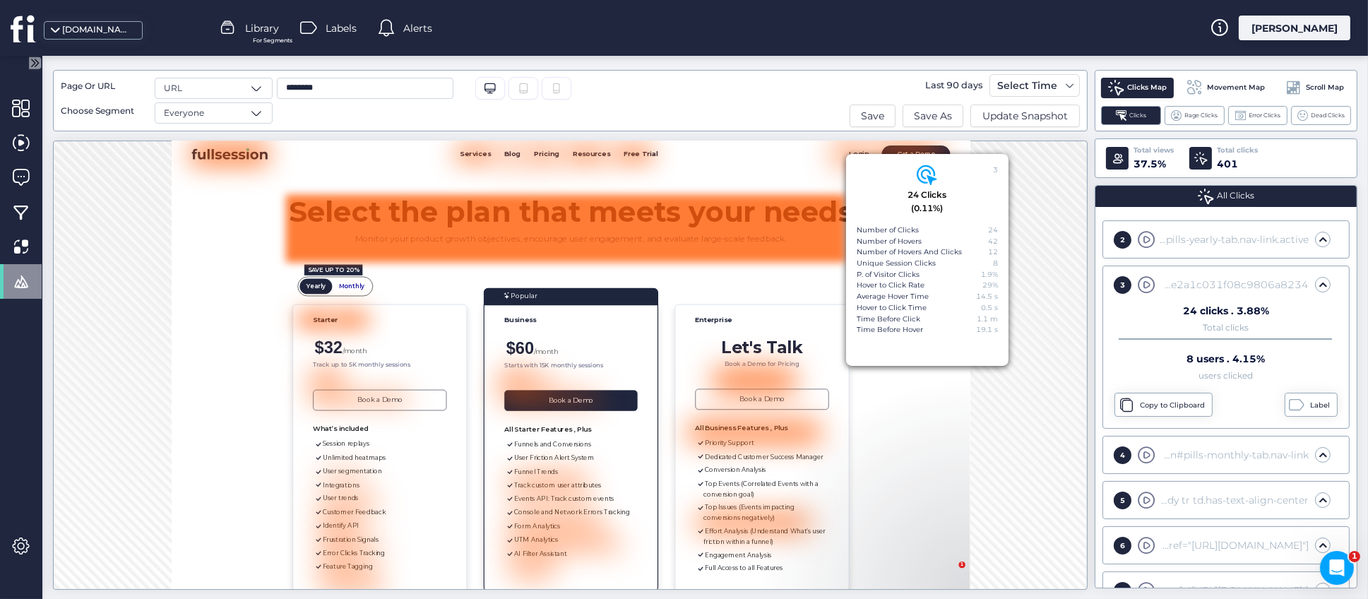
click at [1149, 285] on span at bounding box center [1147, 285] width 18 height 18
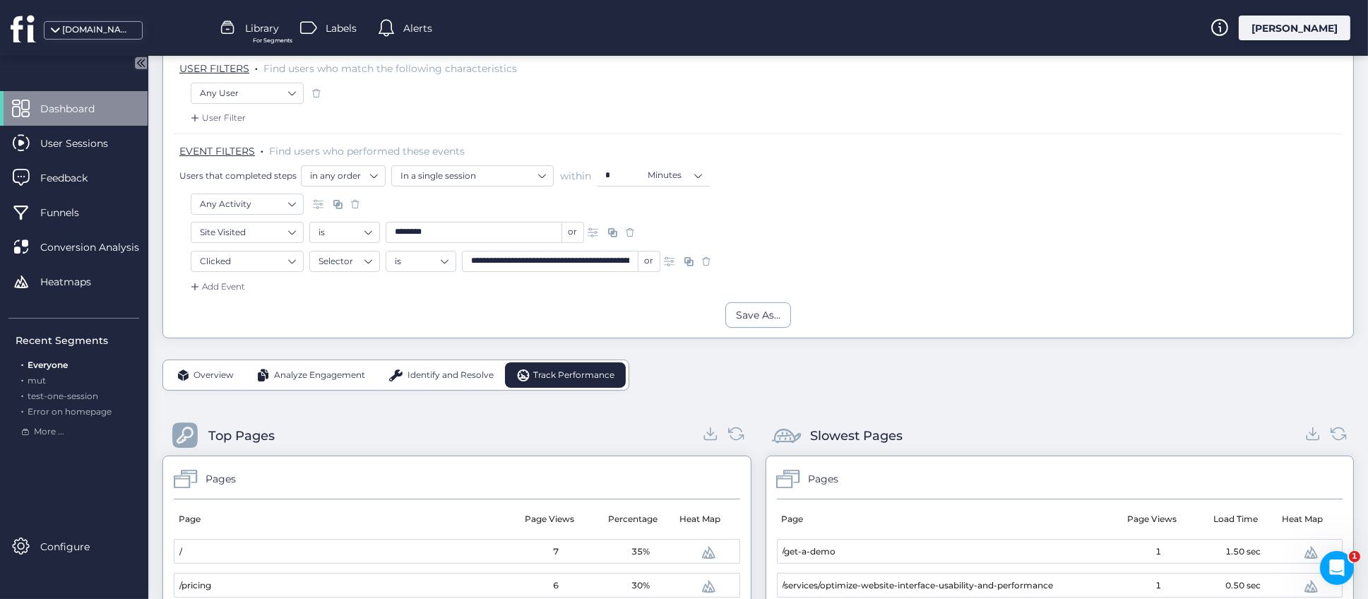
scroll to position [106, 0]
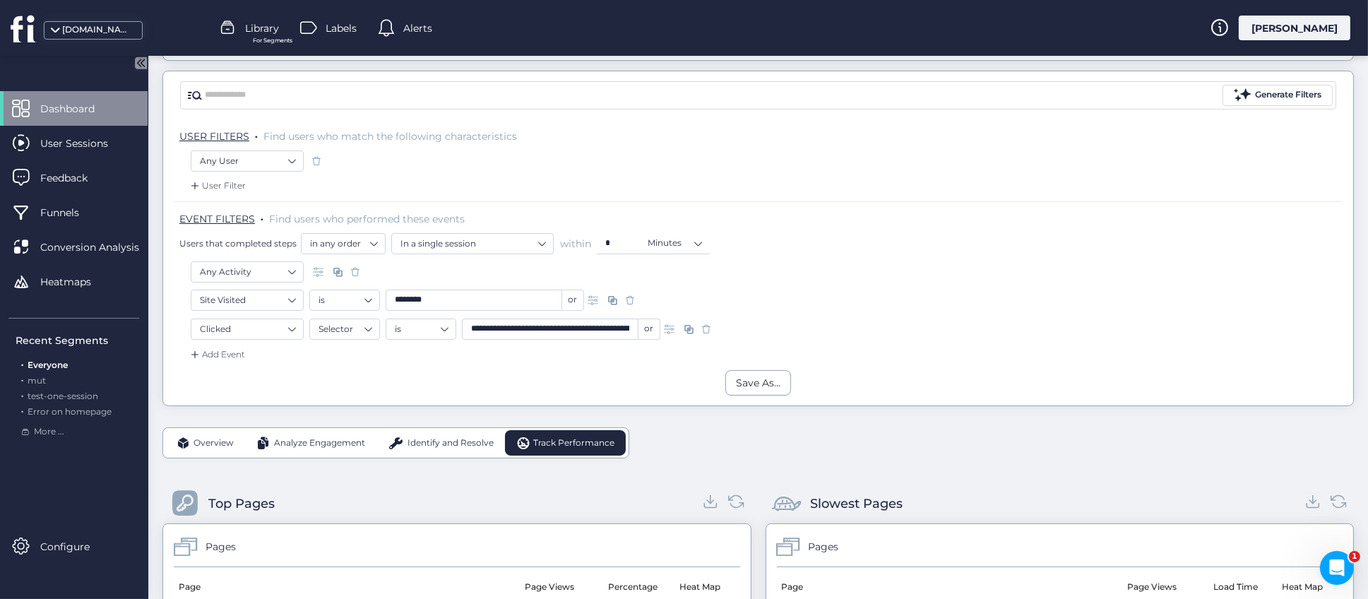
click at [706, 327] on span at bounding box center [706, 329] width 14 height 14
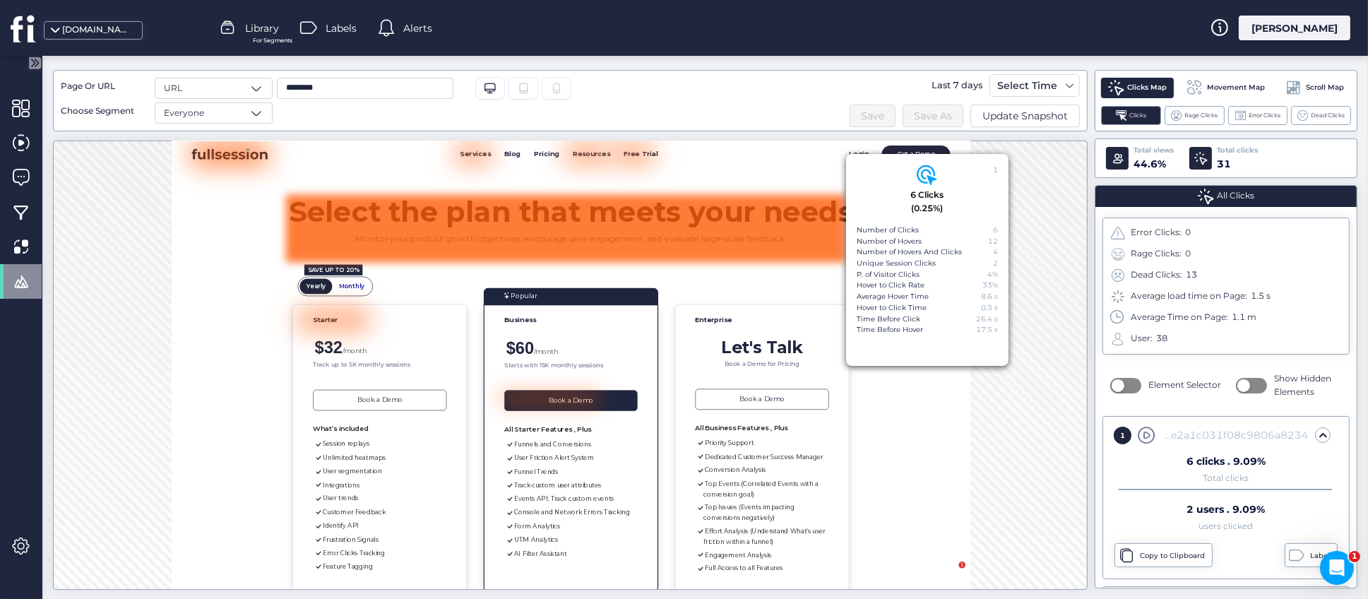
scroll to position [106, 0]
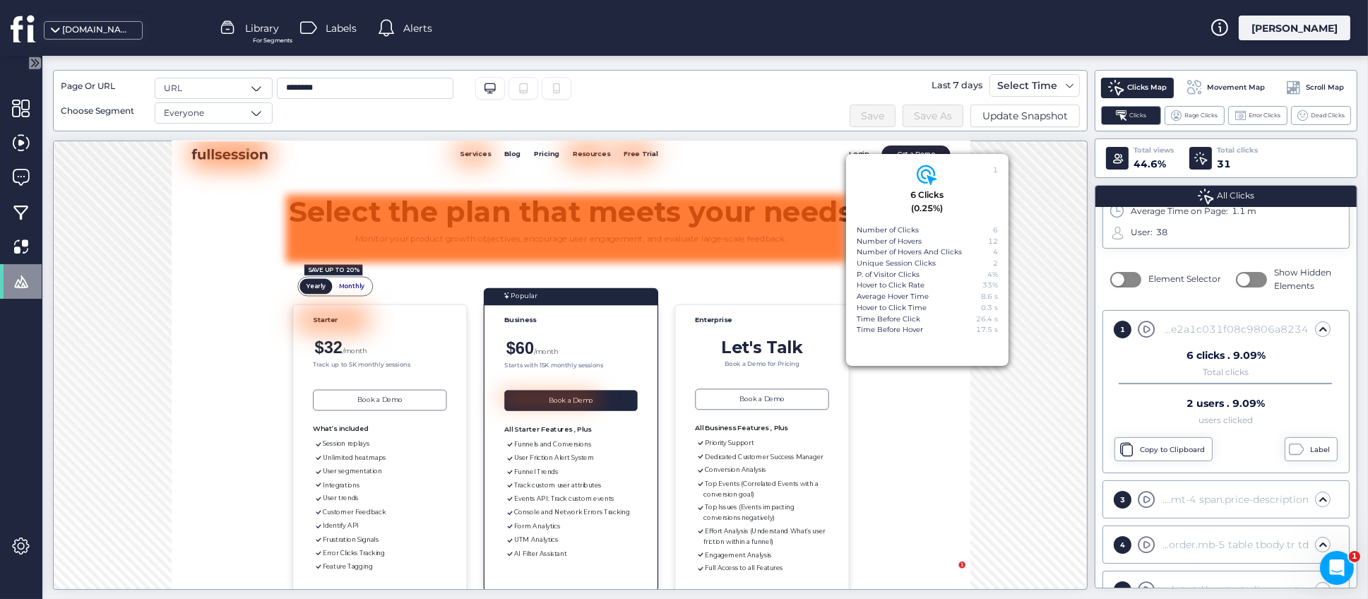
click at [1063, 388] on div "1 6 Clicks (0.25%) Number of Clicks 6 Number of Hovers 12 Number of Hovers And …" at bounding box center [570, 365] width 1035 height 449
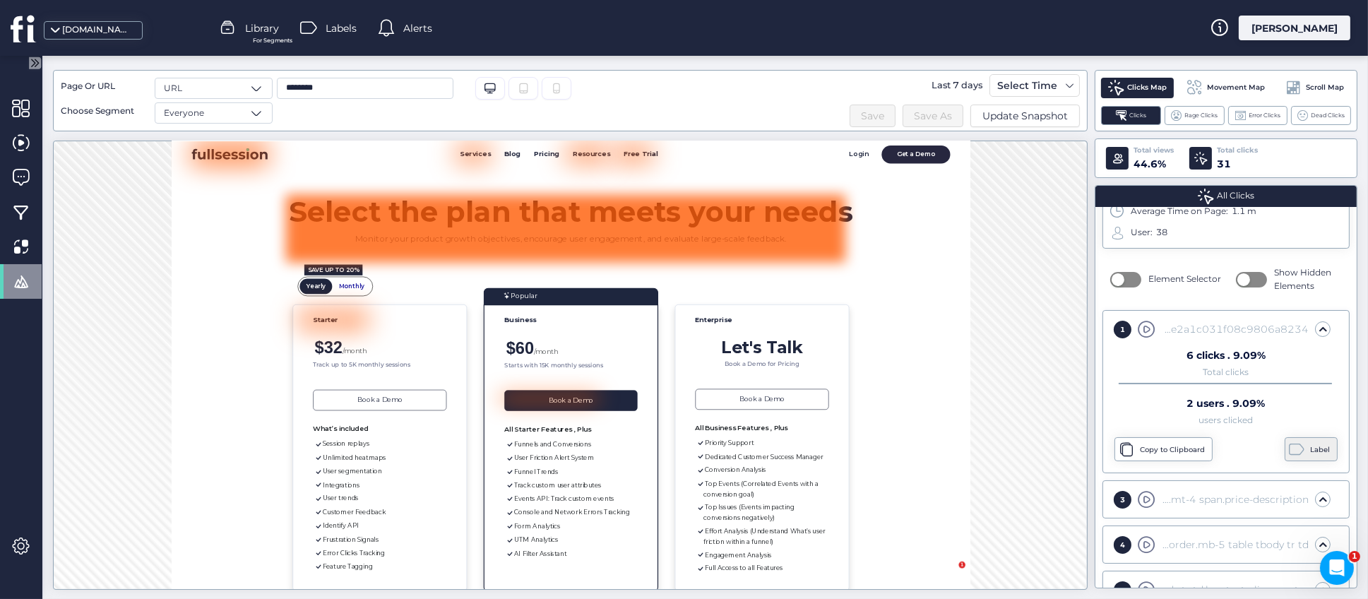
click at [1293, 445] on div "Label" at bounding box center [1311, 449] width 53 height 24
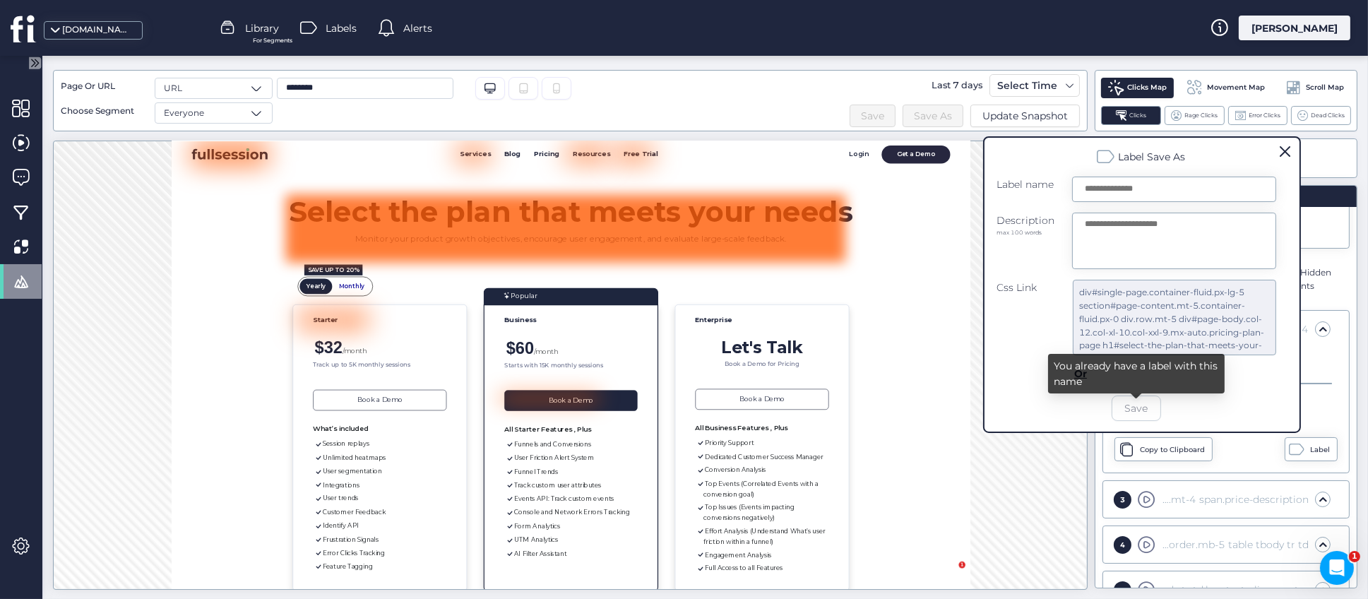
click at [1036, 469] on div at bounding box center [705, 327] width 1326 height 543
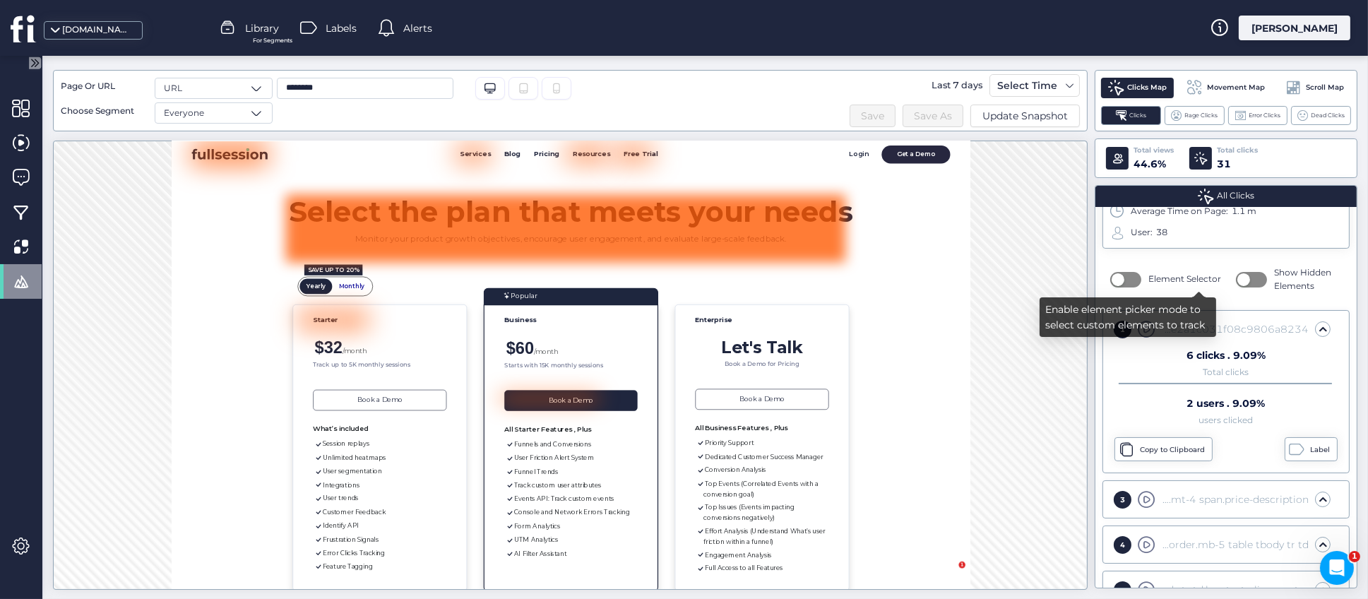
click at [1127, 279] on button "button" at bounding box center [1126, 280] width 31 height 16
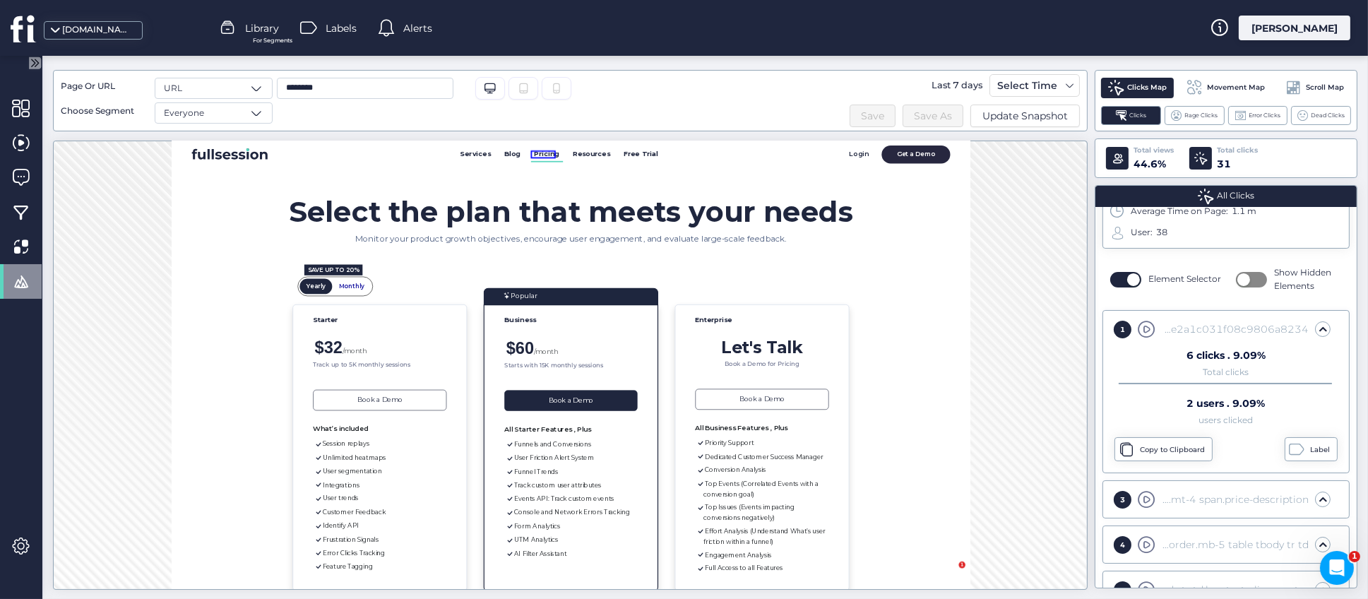
click at [804, 158] on span "Pricing" at bounding box center [808, 162] width 43 height 13
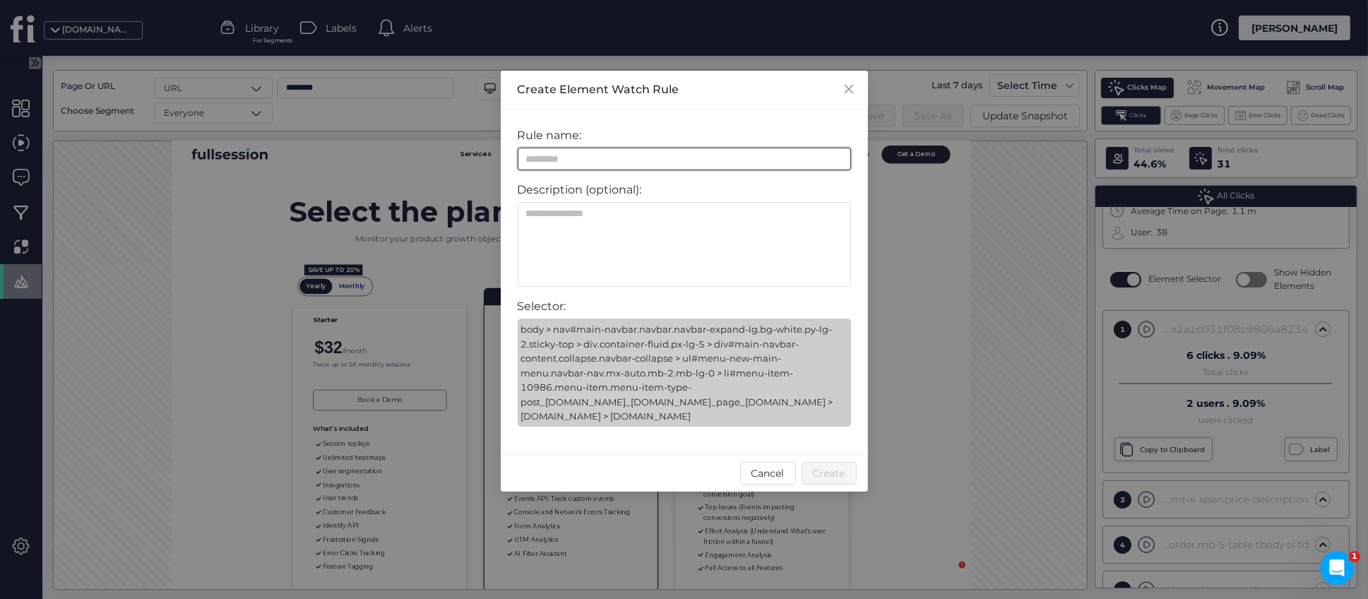
click at [538, 159] on input at bounding box center [684, 159] width 333 height 23
click at [774, 468] on span "Cancel" at bounding box center [768, 474] width 33 height 16
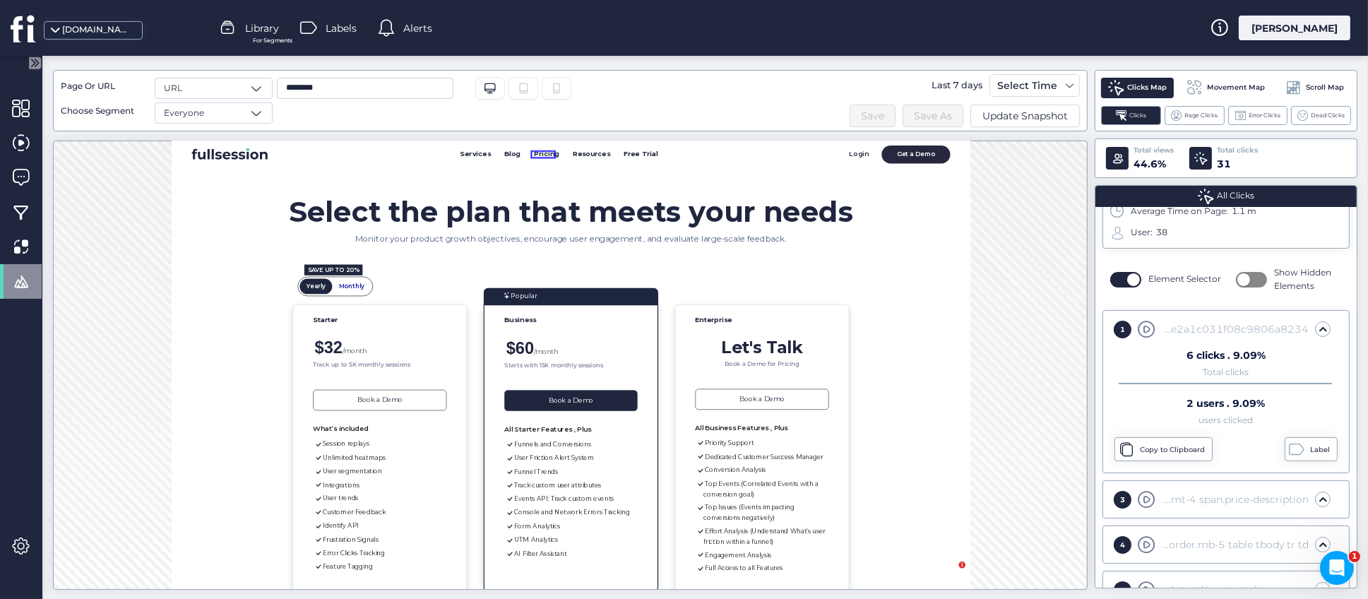
click at [1015, 307] on div "1 6 Clicks (0.25%) Number of Clicks 6 Number of Hovers 12 Number of Hovers And …" at bounding box center [570, 365] width 1035 height 449
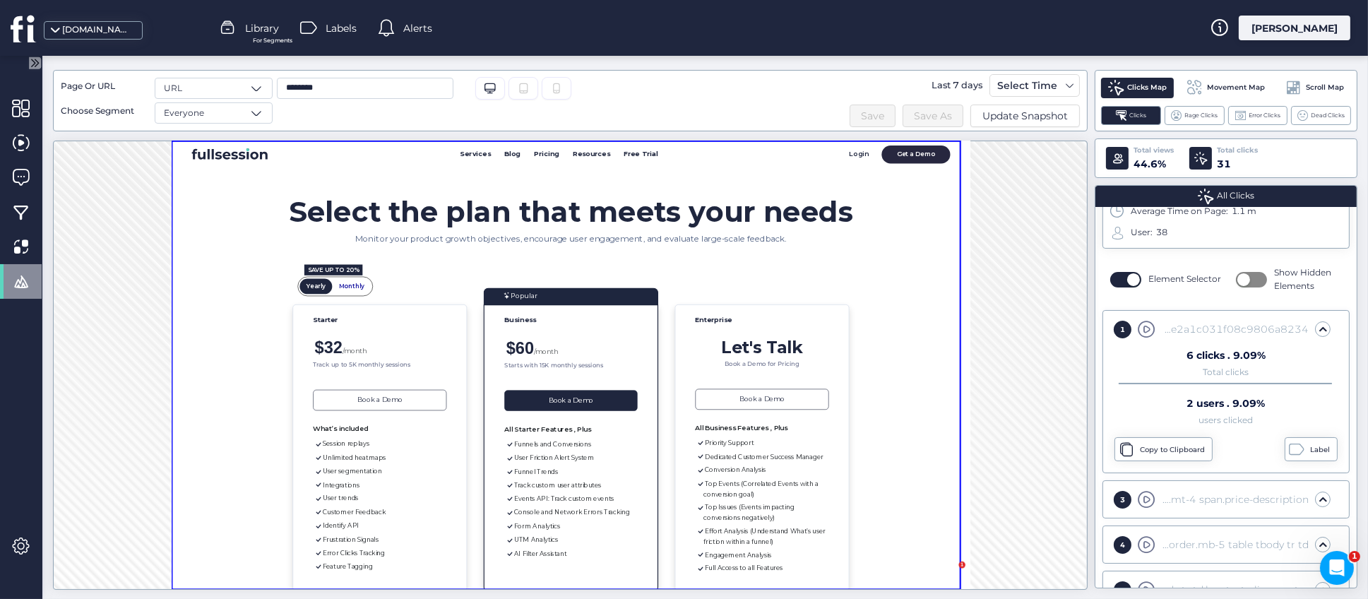
click at [1240, 85] on span "Movement Map" at bounding box center [1237, 87] width 58 height 11
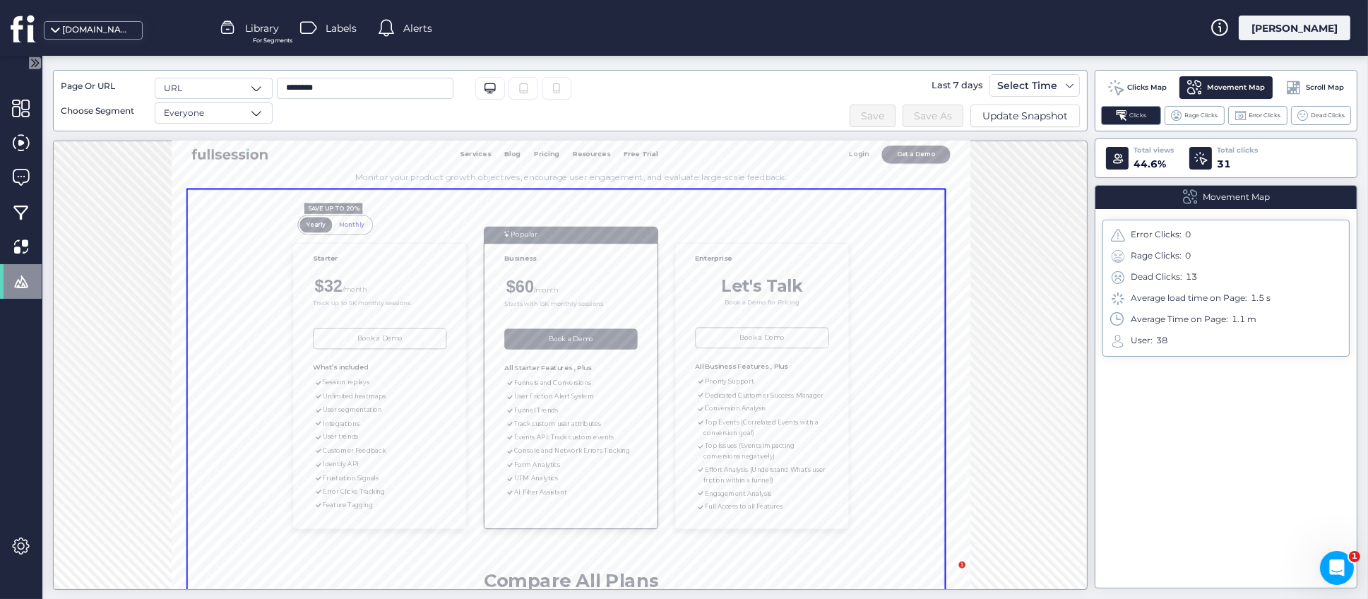
scroll to position [0, 0]
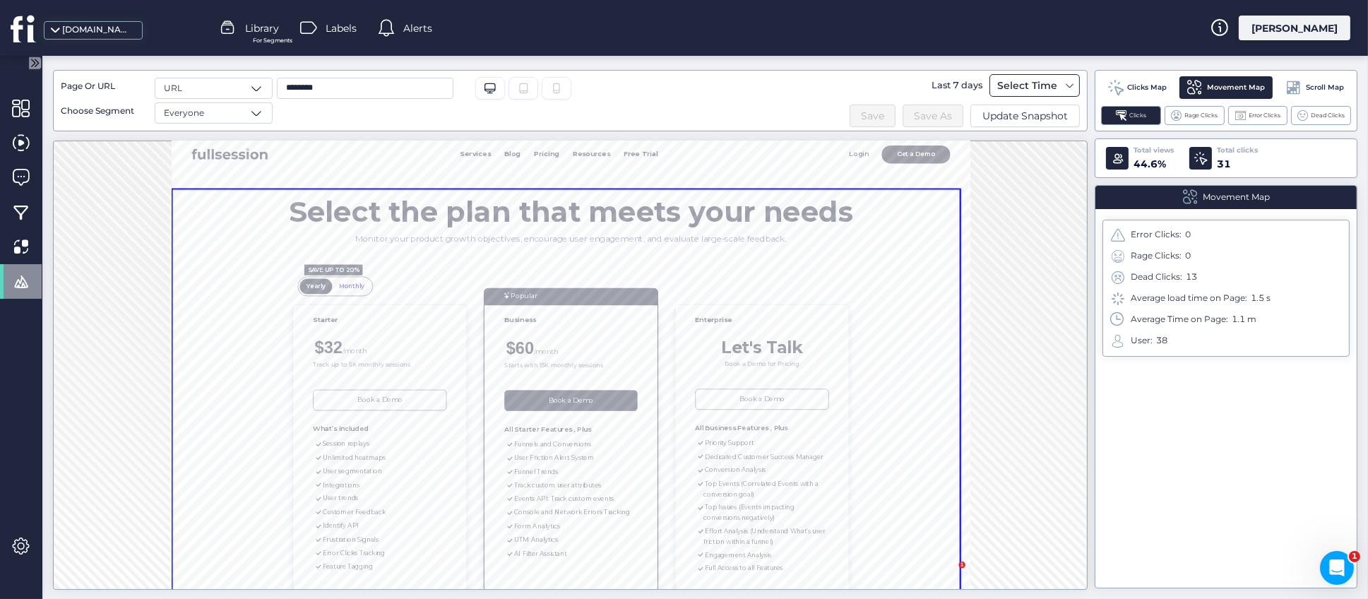
click at [1013, 85] on div "Select Time" at bounding box center [1027, 85] width 67 height 17
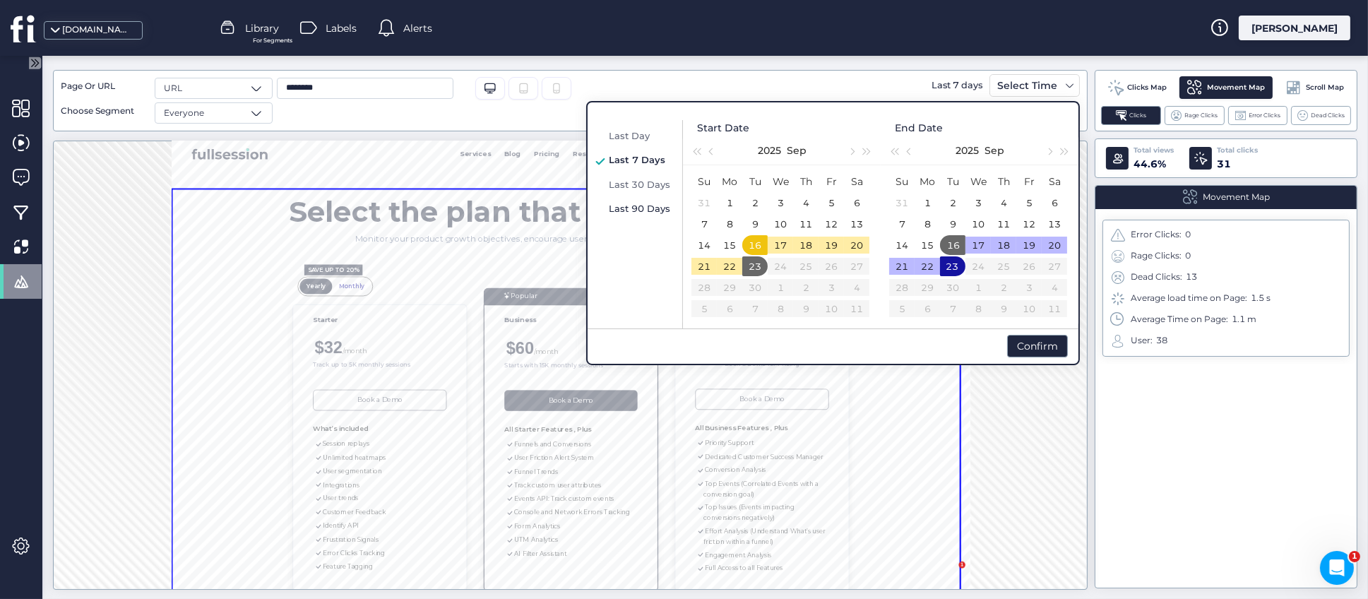
click at [659, 203] on span "Last 90 Days" at bounding box center [639, 208] width 61 height 11
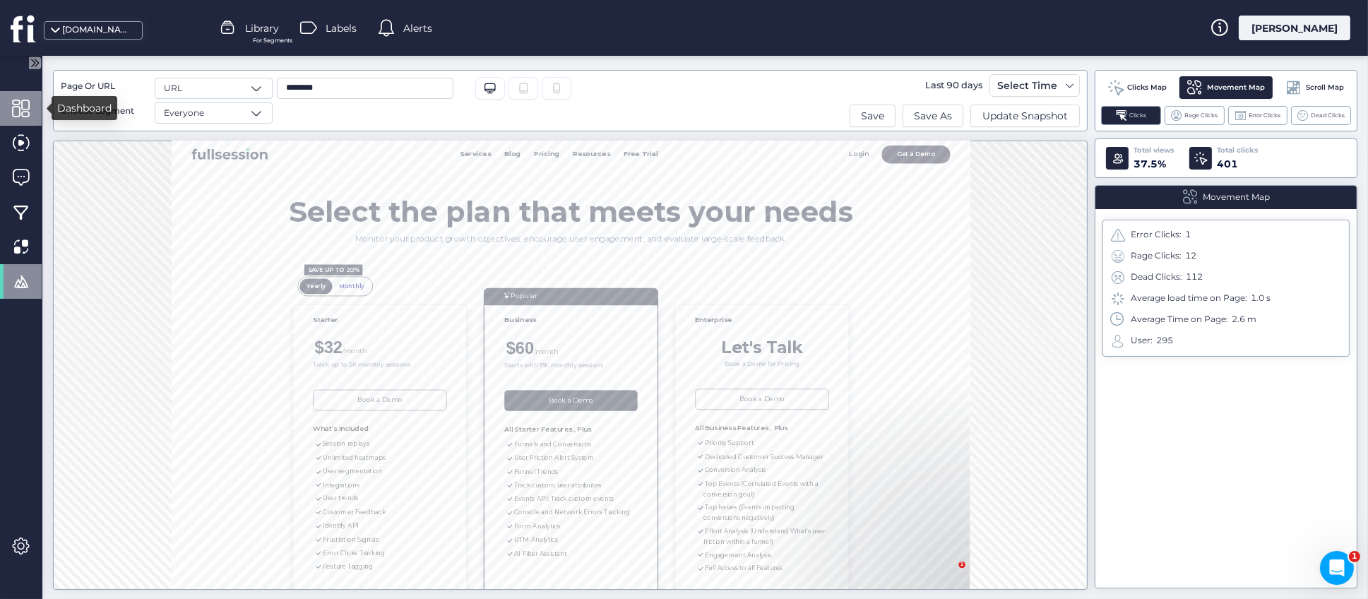
click at [25, 105] on span at bounding box center [21, 109] width 18 height 18
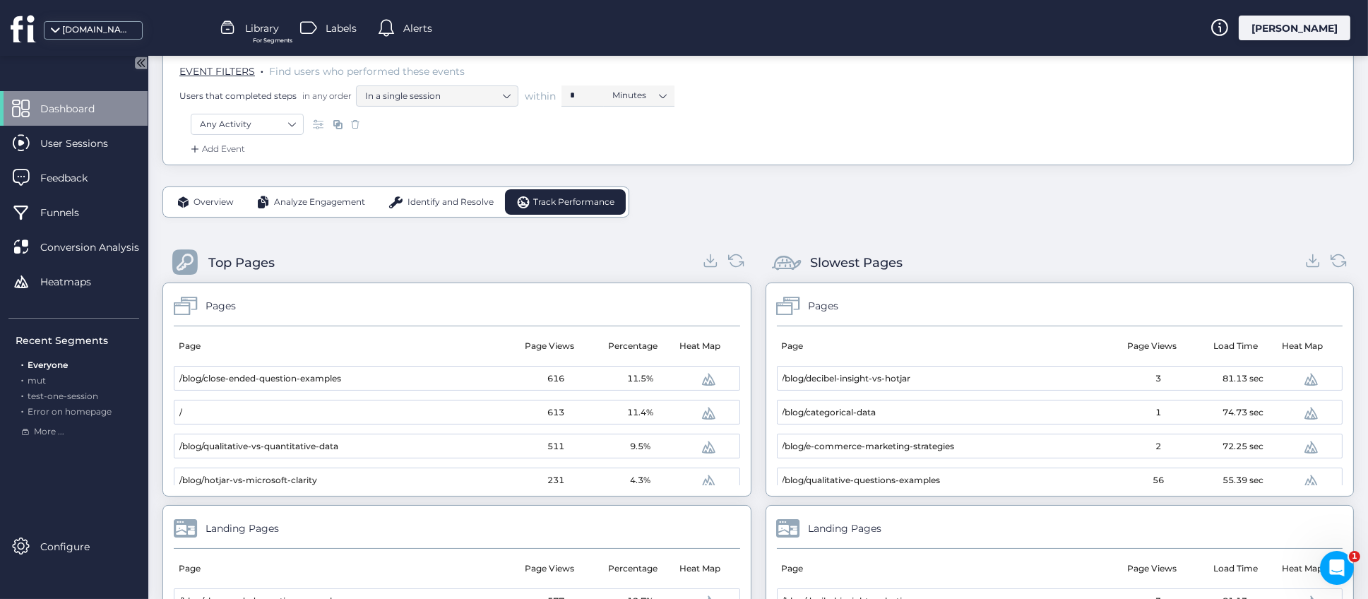
scroll to position [212, 0]
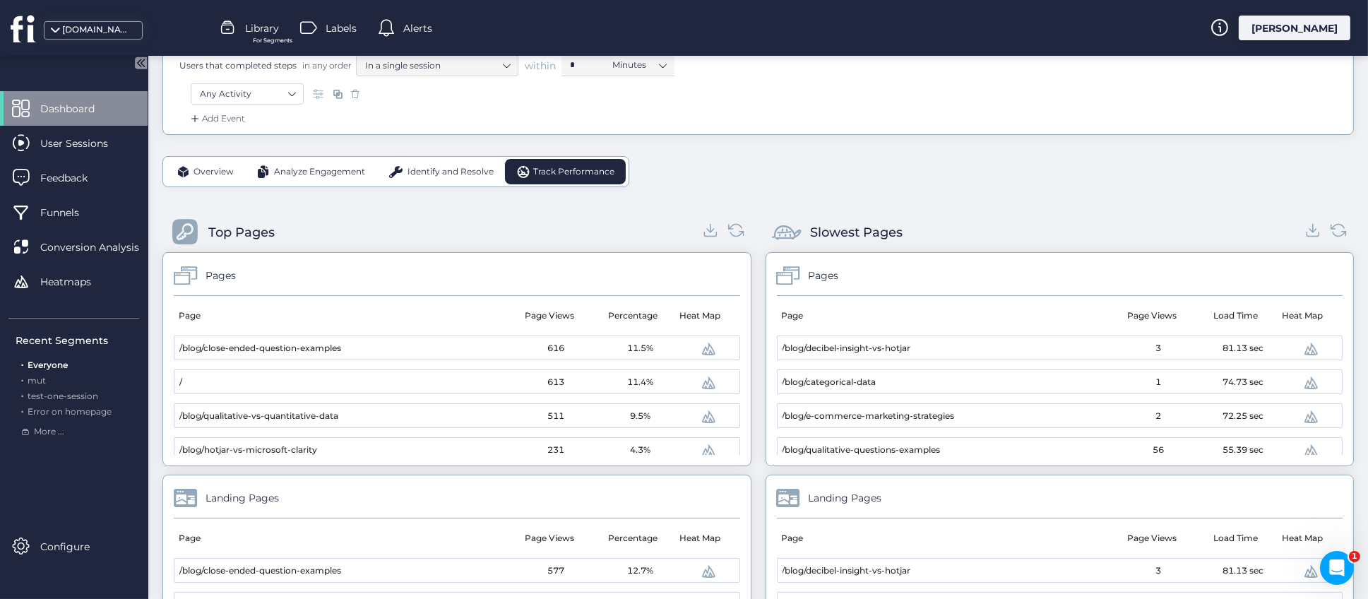
scroll to position [317, 0]
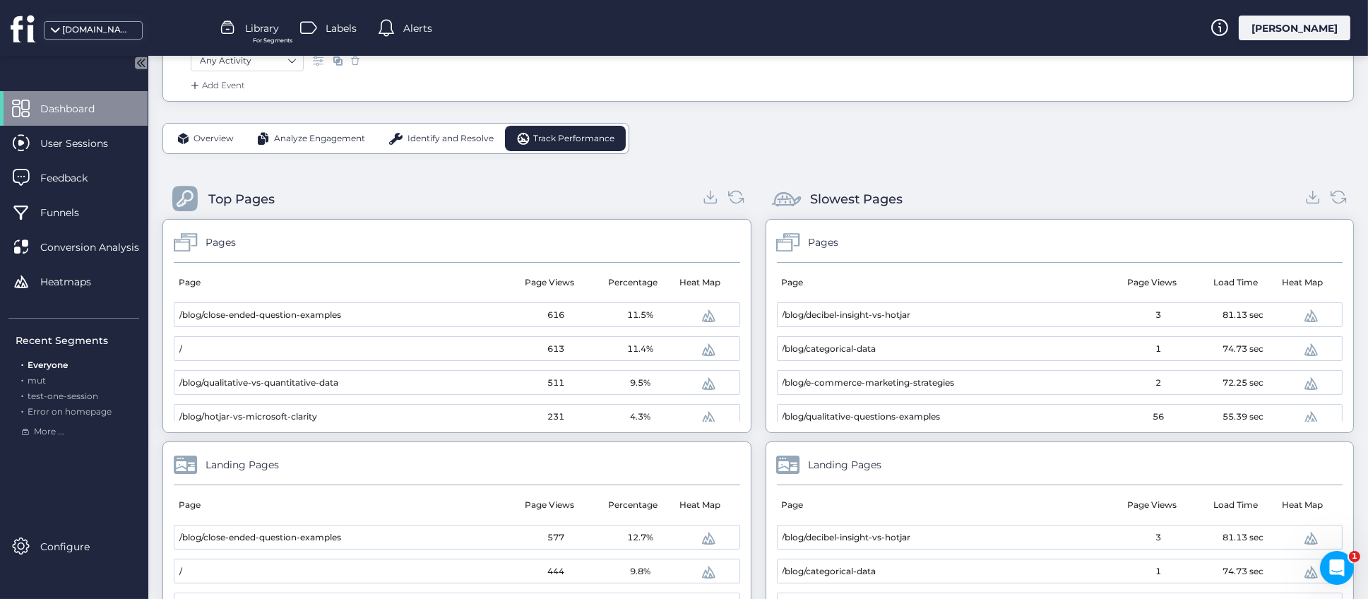
drag, startPoint x: 219, startPoint y: 138, endPoint x: 341, endPoint y: 142, distance: 121.6
click at [219, 138] on span "Overview" at bounding box center [214, 138] width 40 height 13
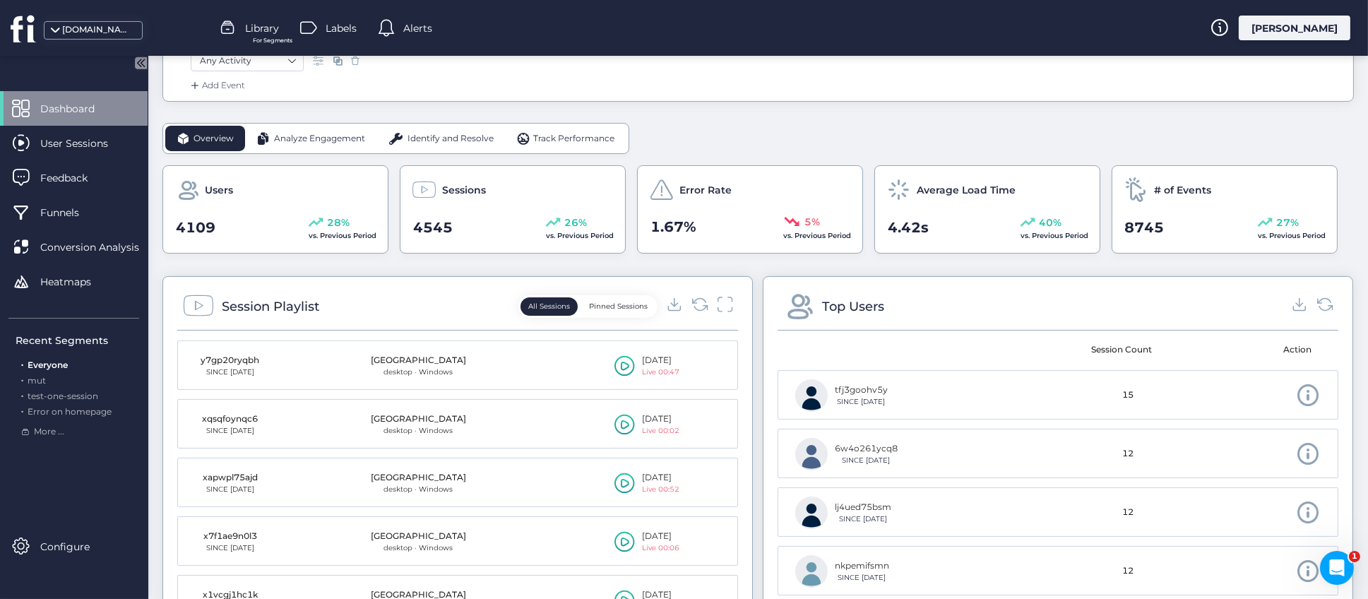
click at [312, 145] on div "Analyze Engagement" at bounding box center [310, 138] width 131 height 25
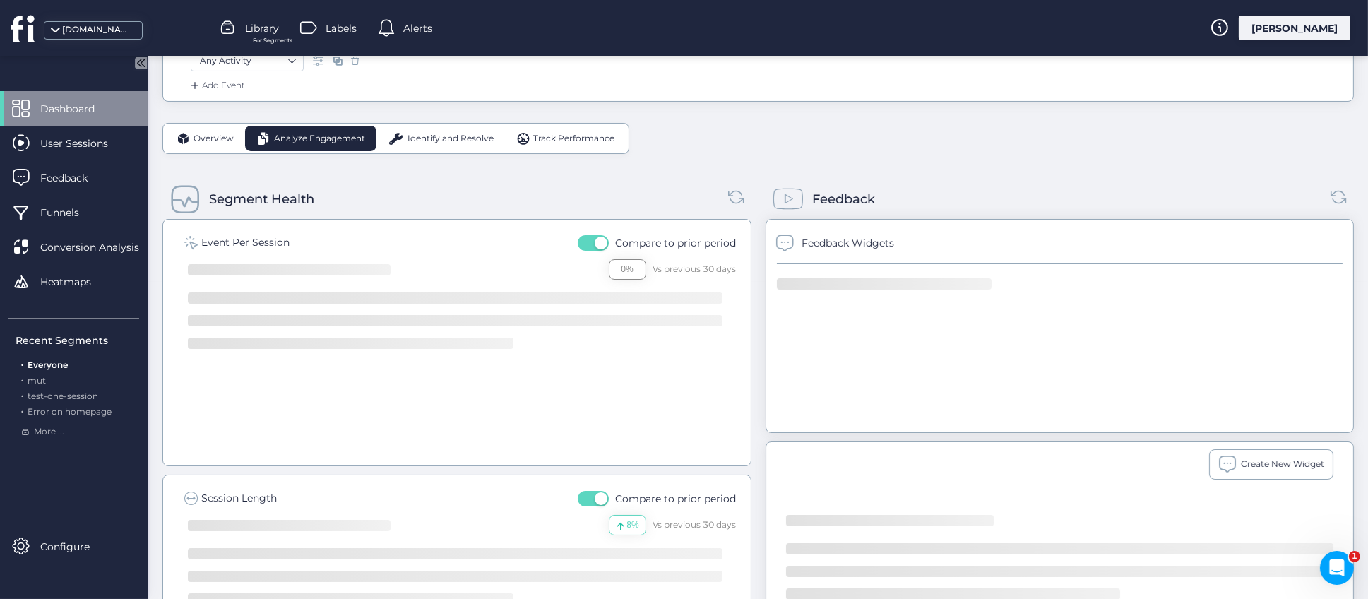
click at [452, 141] on span "Identify and Resolve" at bounding box center [451, 138] width 86 height 13
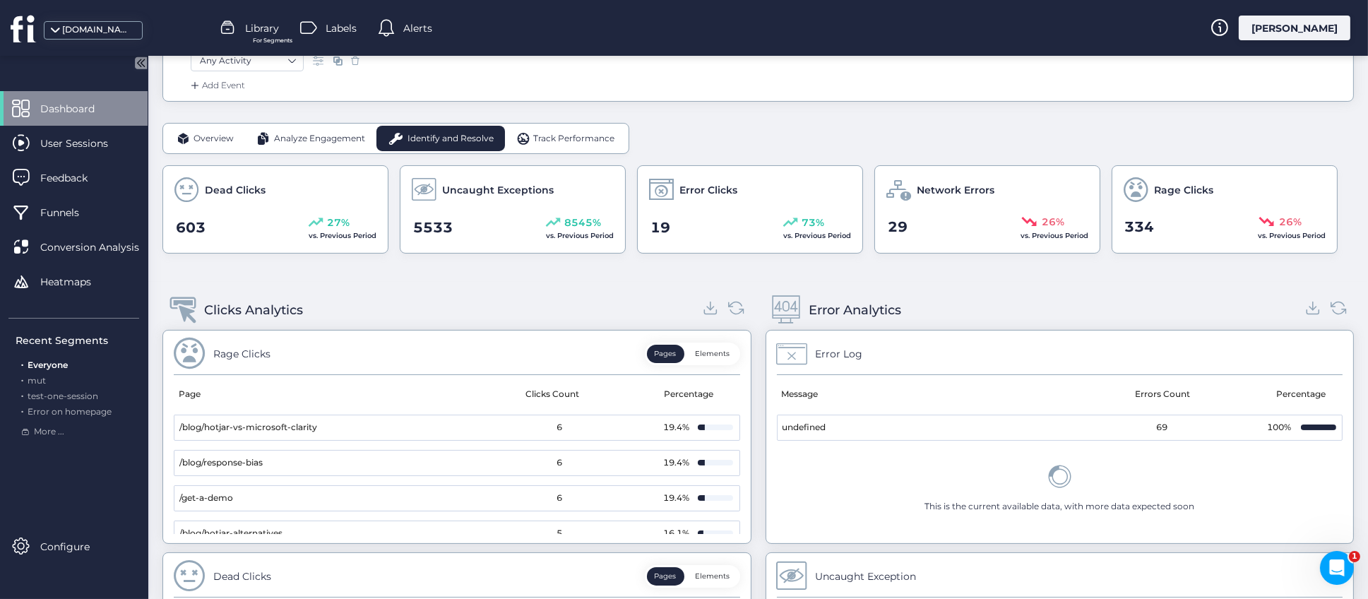
click at [319, 142] on span "Analyze Engagement" at bounding box center [319, 138] width 91 height 13
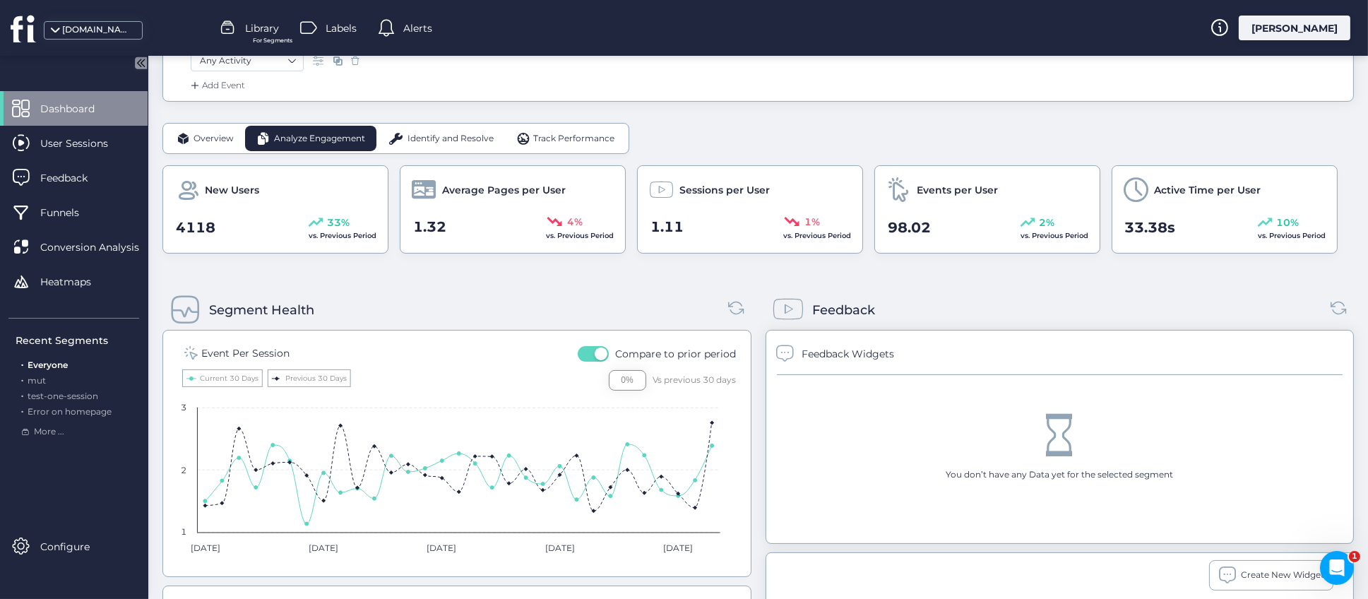
click at [559, 134] on span "Track Performance" at bounding box center [573, 138] width 81 height 13
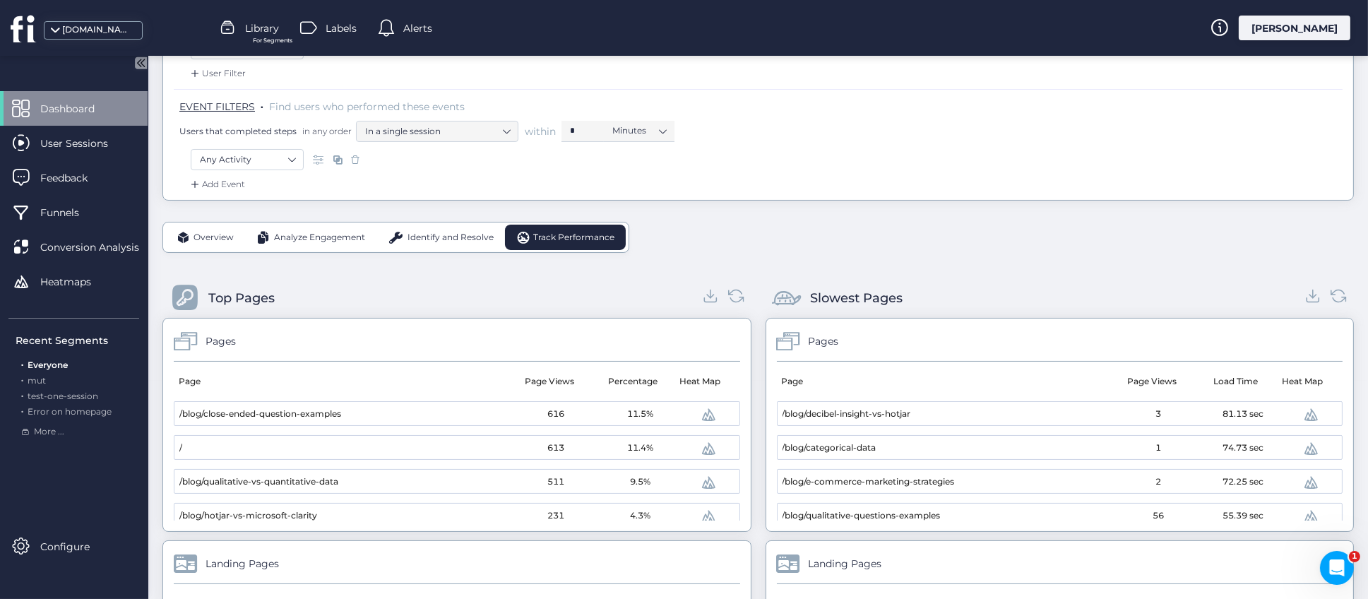
scroll to position [106, 0]
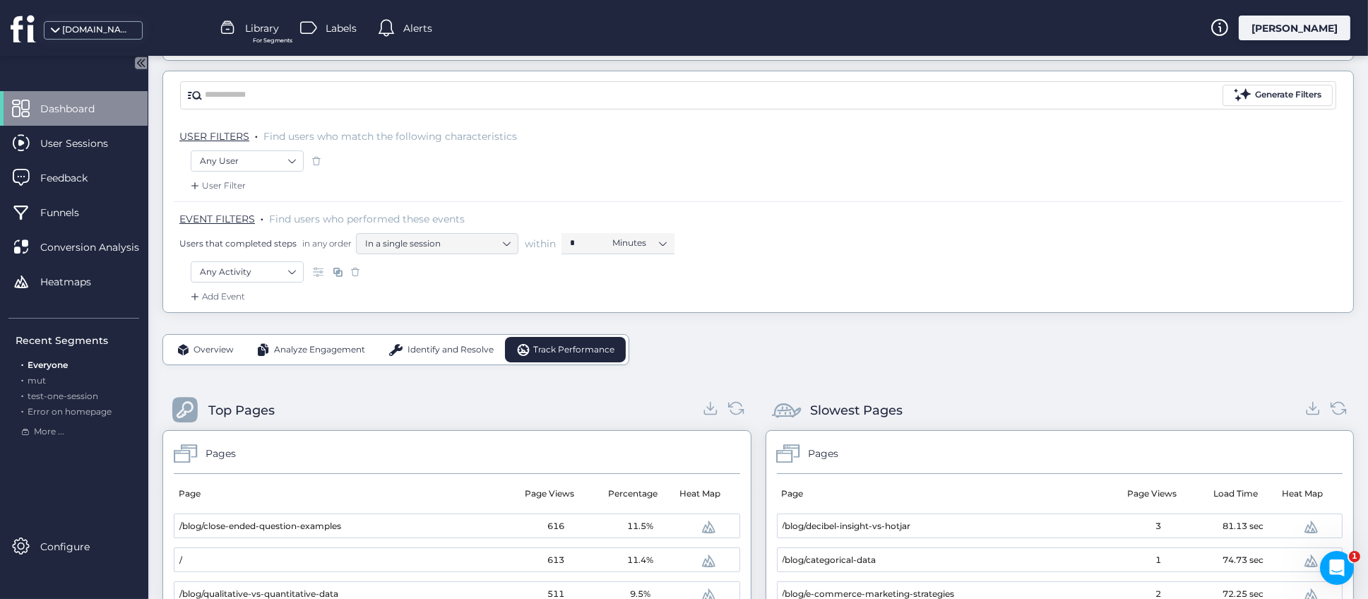
click at [448, 353] on span "Identify and Resolve" at bounding box center [451, 349] width 86 height 13
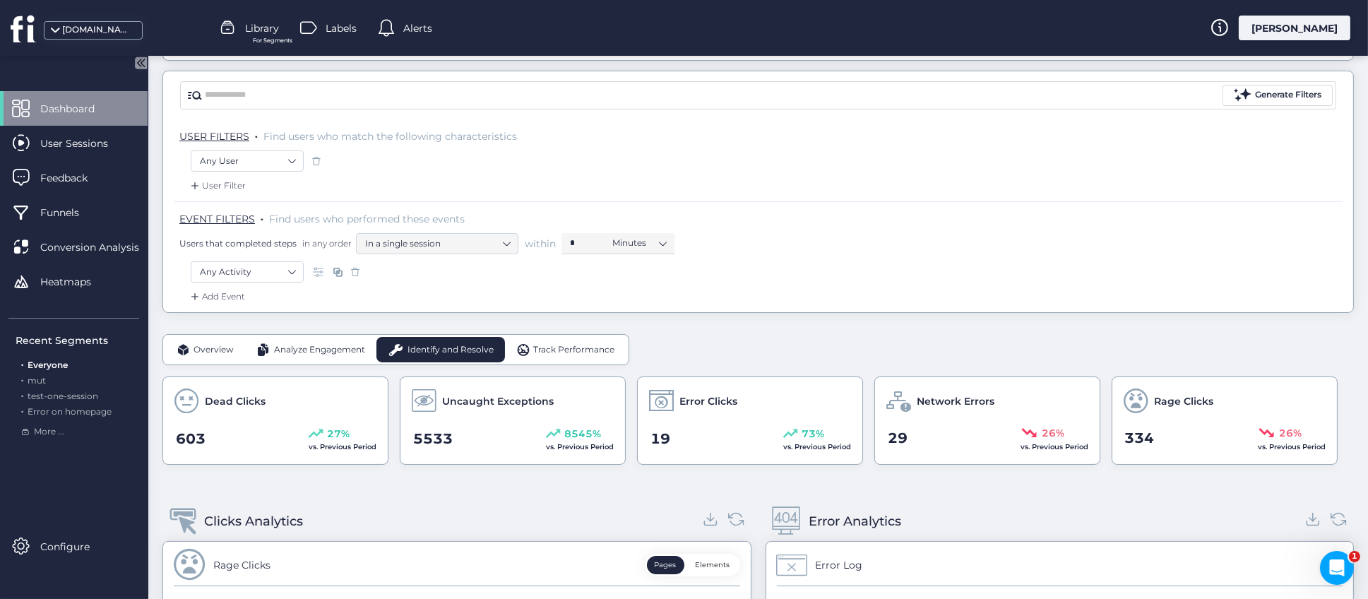
click at [569, 356] on span "Track Performance" at bounding box center [573, 349] width 81 height 13
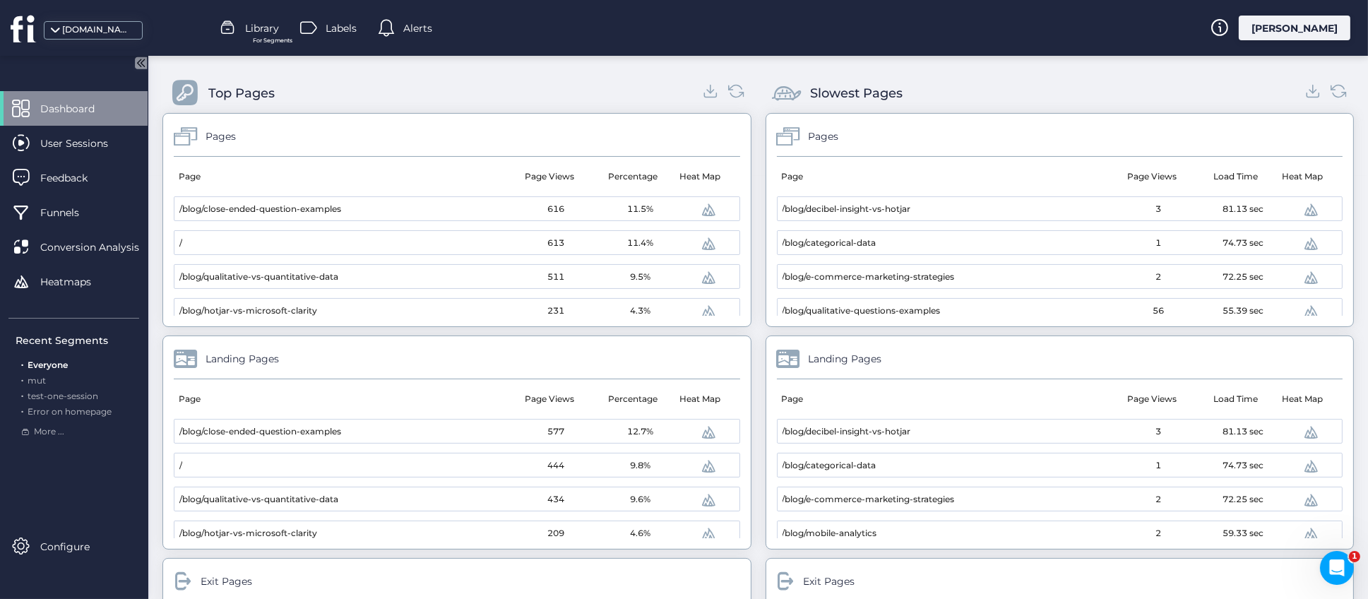
scroll to position [0, 0]
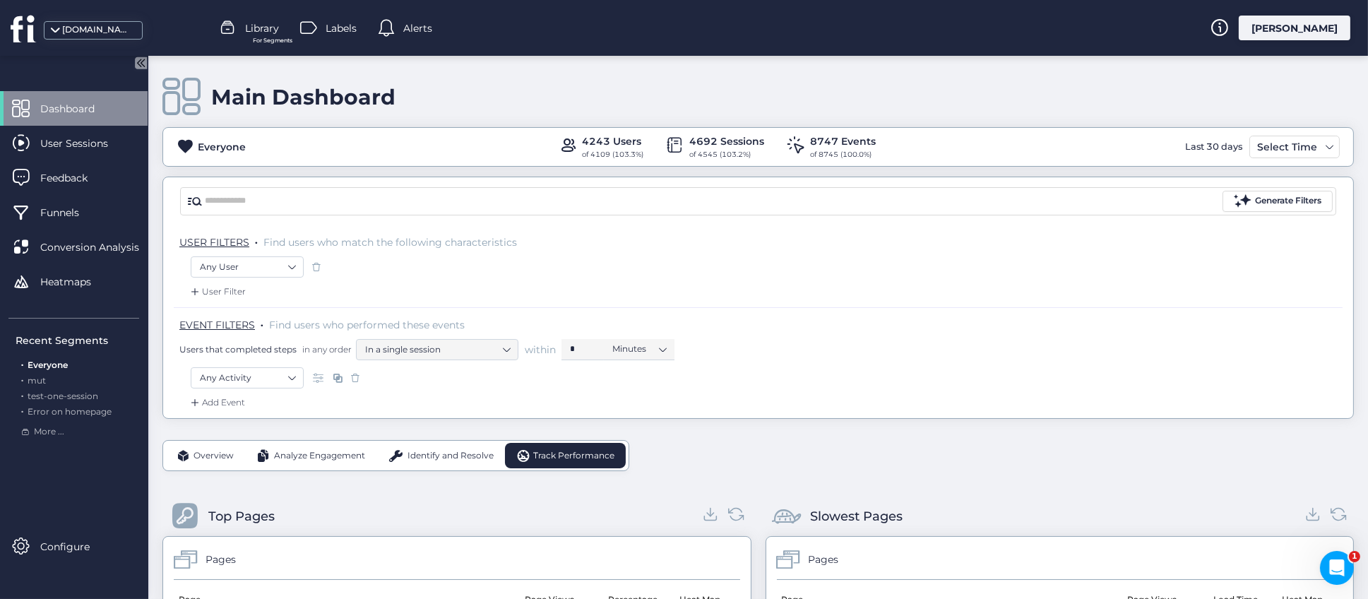
click at [217, 451] on span "Overview" at bounding box center [214, 455] width 40 height 13
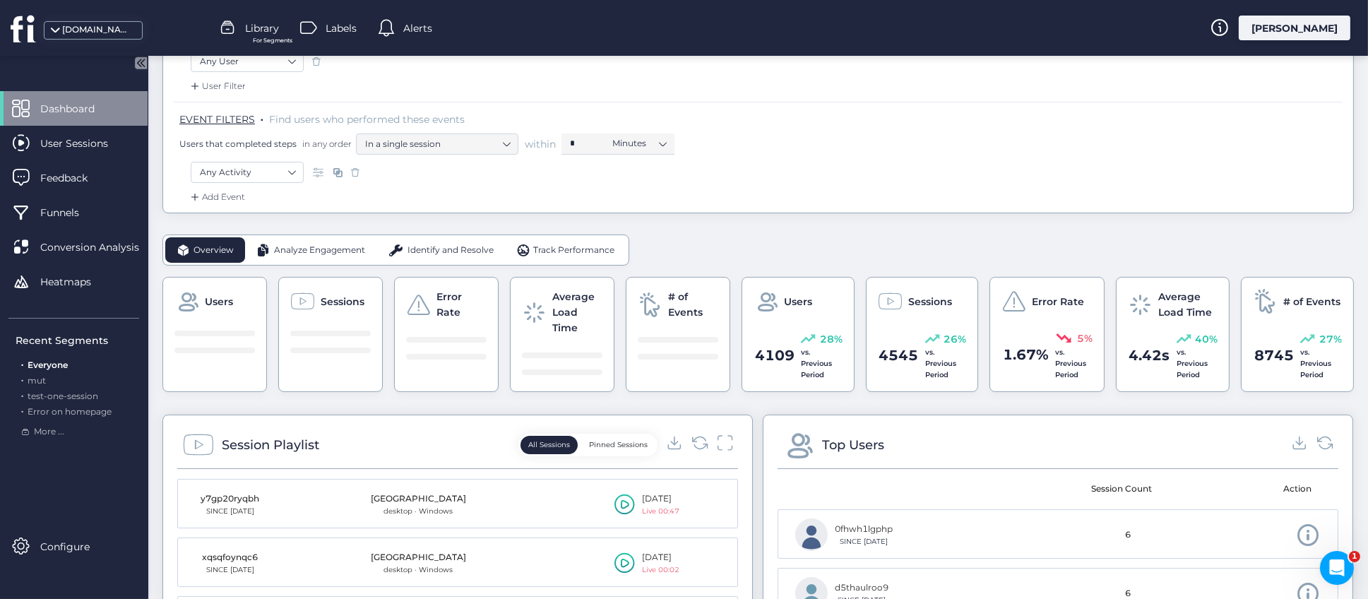
scroll to position [523, 0]
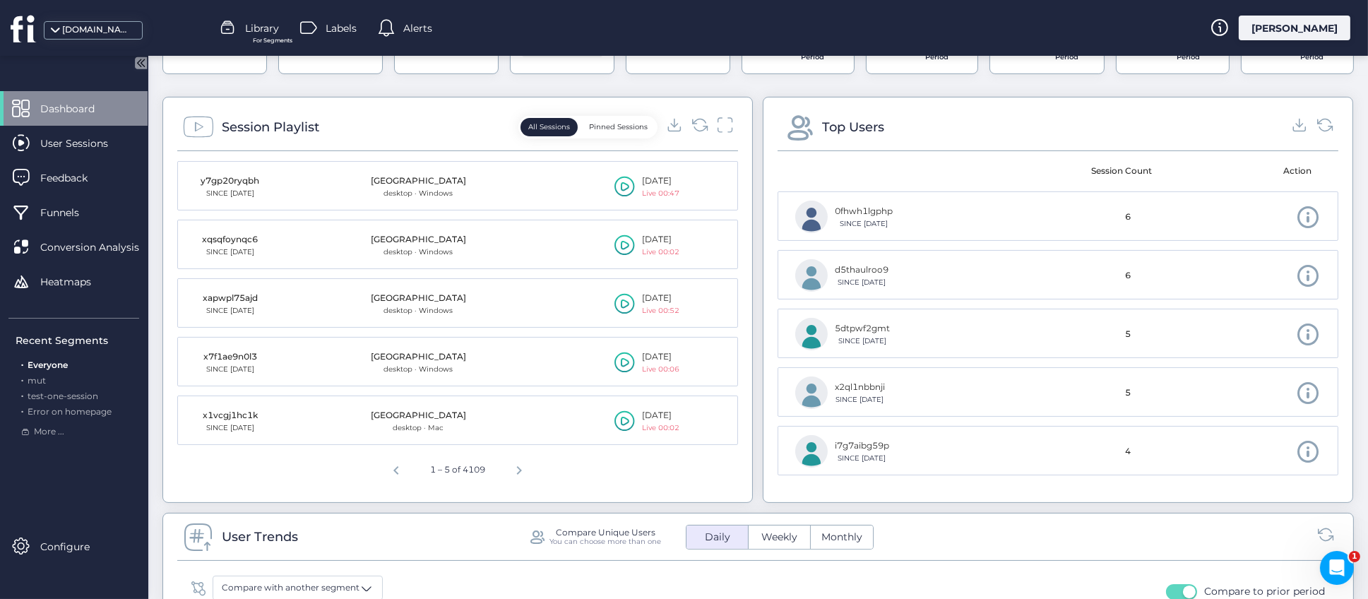
click at [626, 117] on div "All Sessions Pinned Sessions" at bounding box center [588, 127] width 139 height 23
click at [627, 121] on button "Pinned Sessions" at bounding box center [618, 127] width 74 height 18
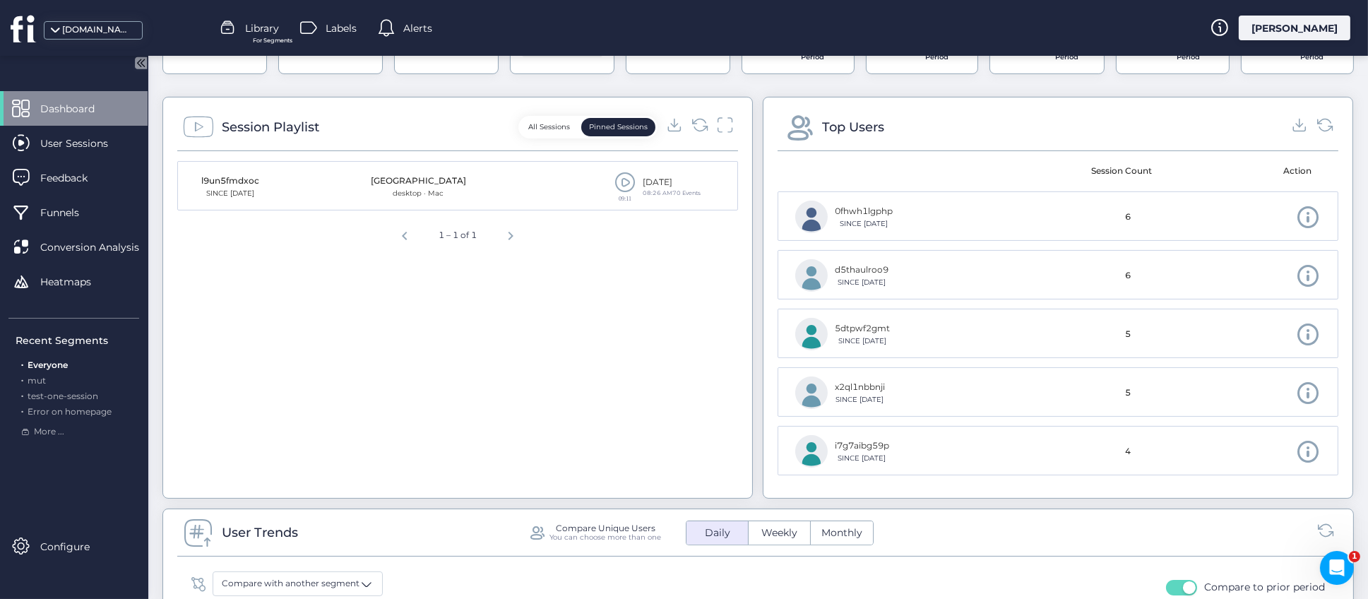
click at [746, 389] on div "Session Playlist All Sessions Pinned Sessions l9un5fmdxoc SINCE Sep 23 United S…" at bounding box center [758, 298] width 1192 height 402
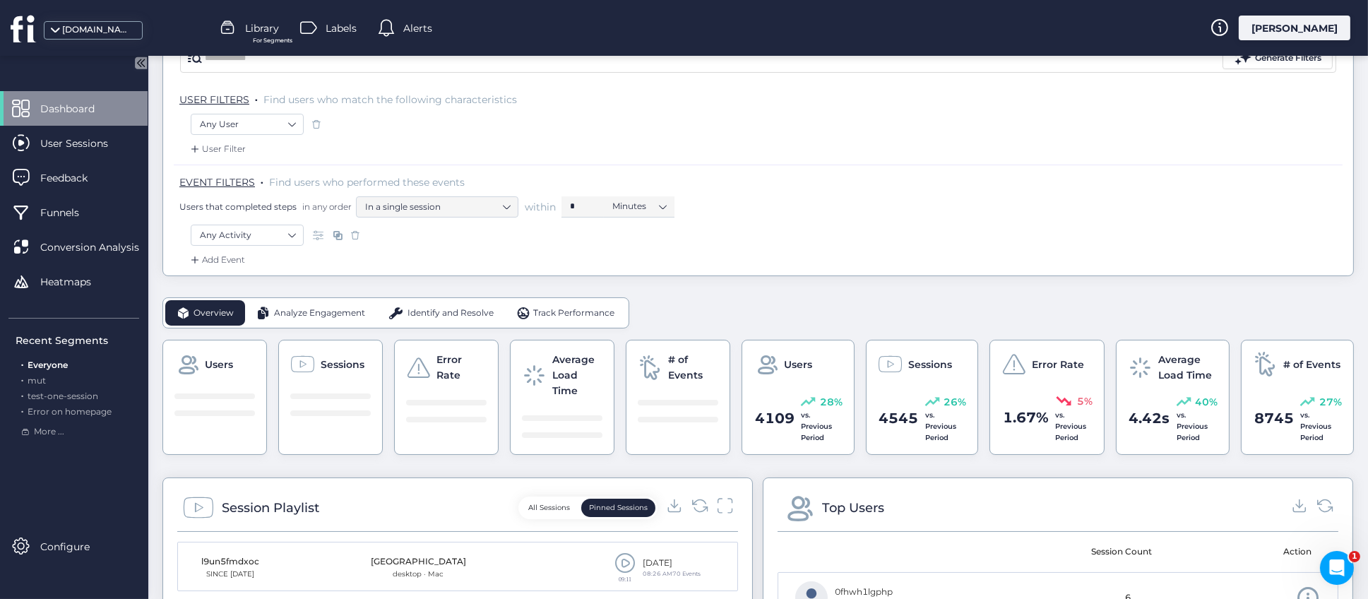
scroll to position [0, 0]
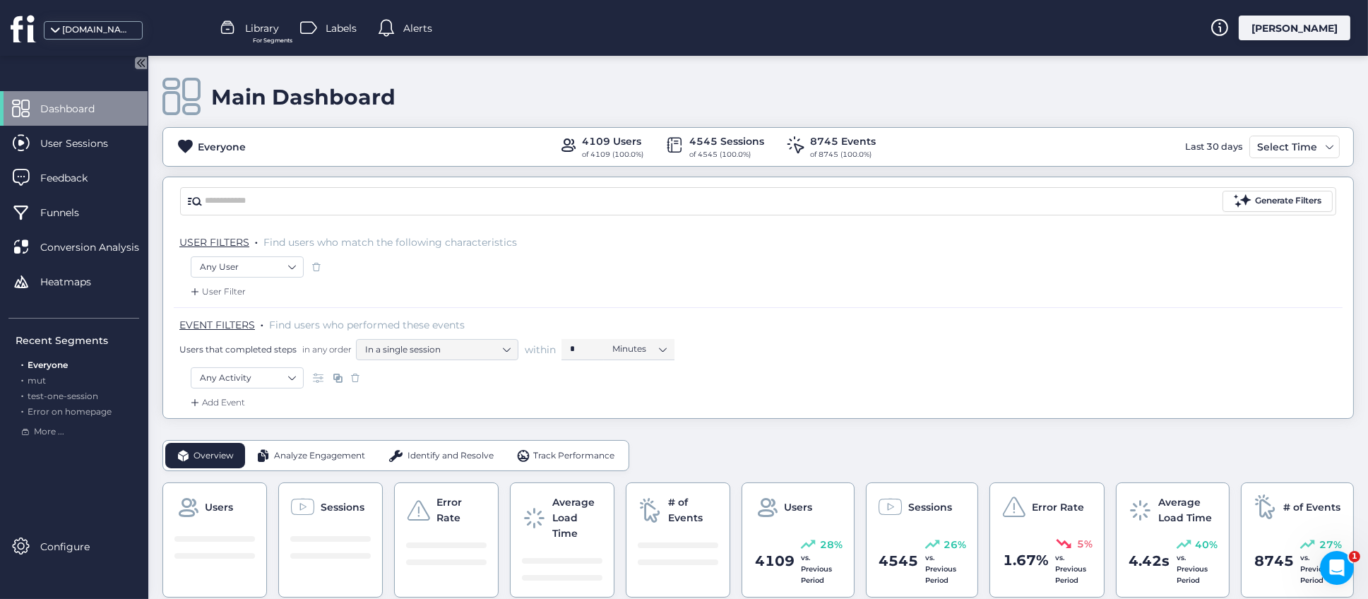
click at [319, 456] on span "Analyze Engagement" at bounding box center [319, 455] width 91 height 13
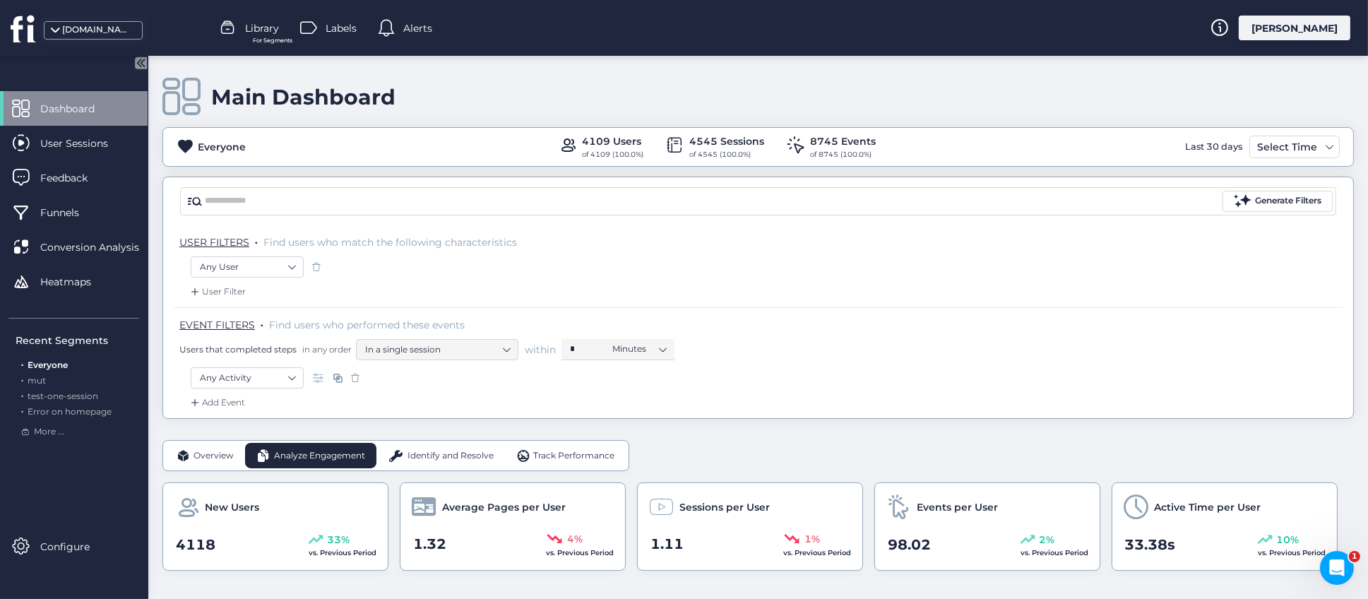
scroll to position [106, 0]
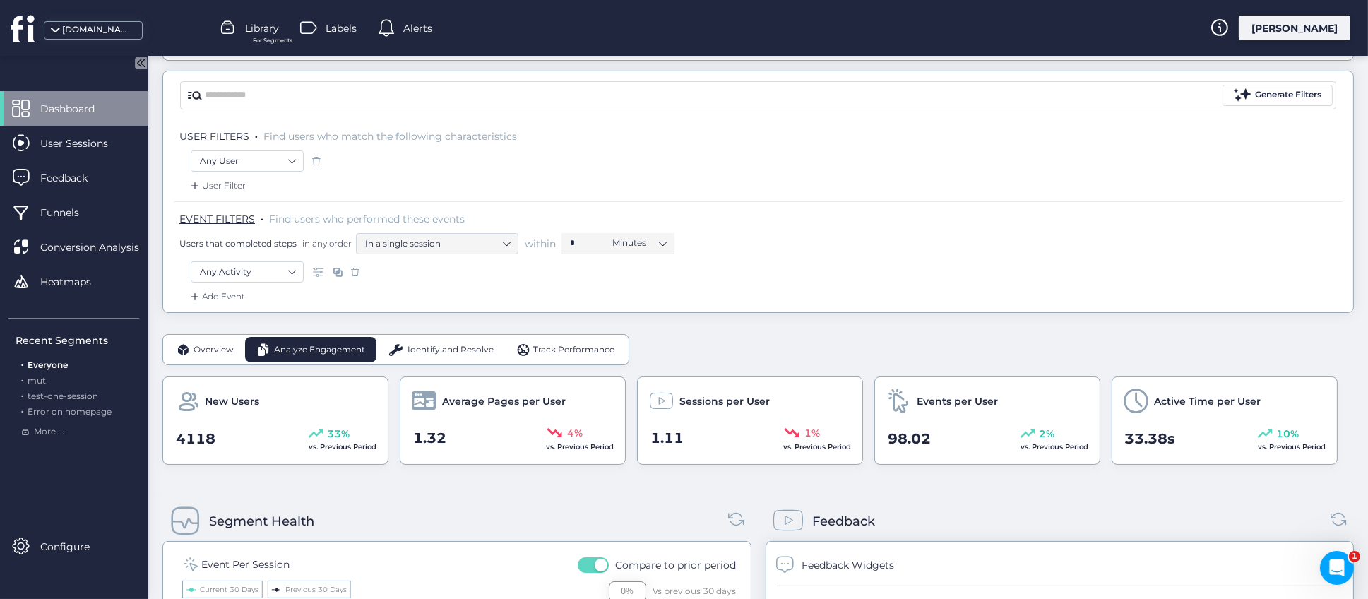
click at [218, 355] on span "Overview" at bounding box center [214, 349] width 40 height 13
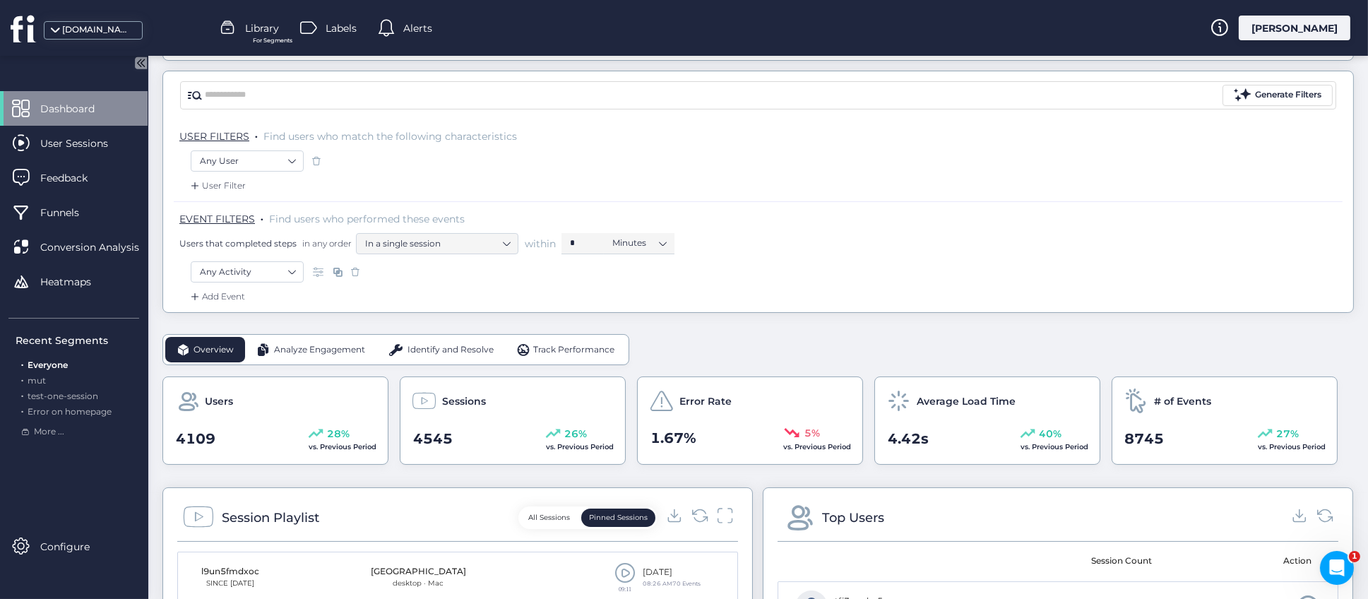
click at [489, 350] on span "Identify and Resolve" at bounding box center [451, 349] width 86 height 13
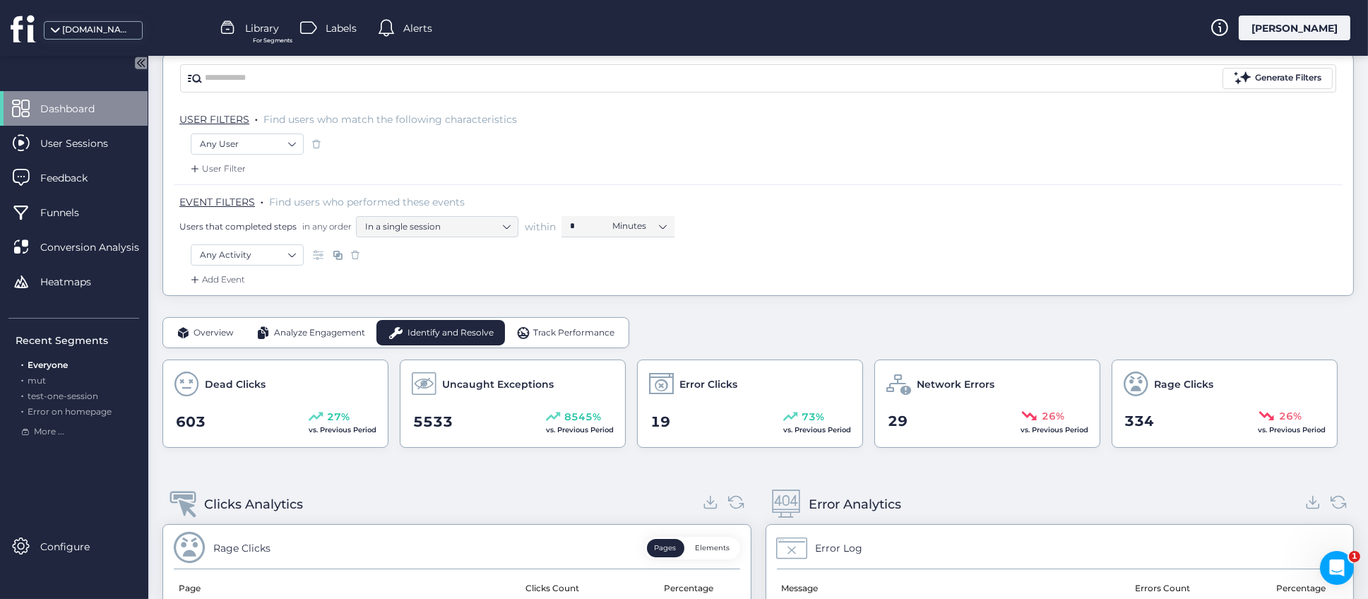
scroll to position [0, 0]
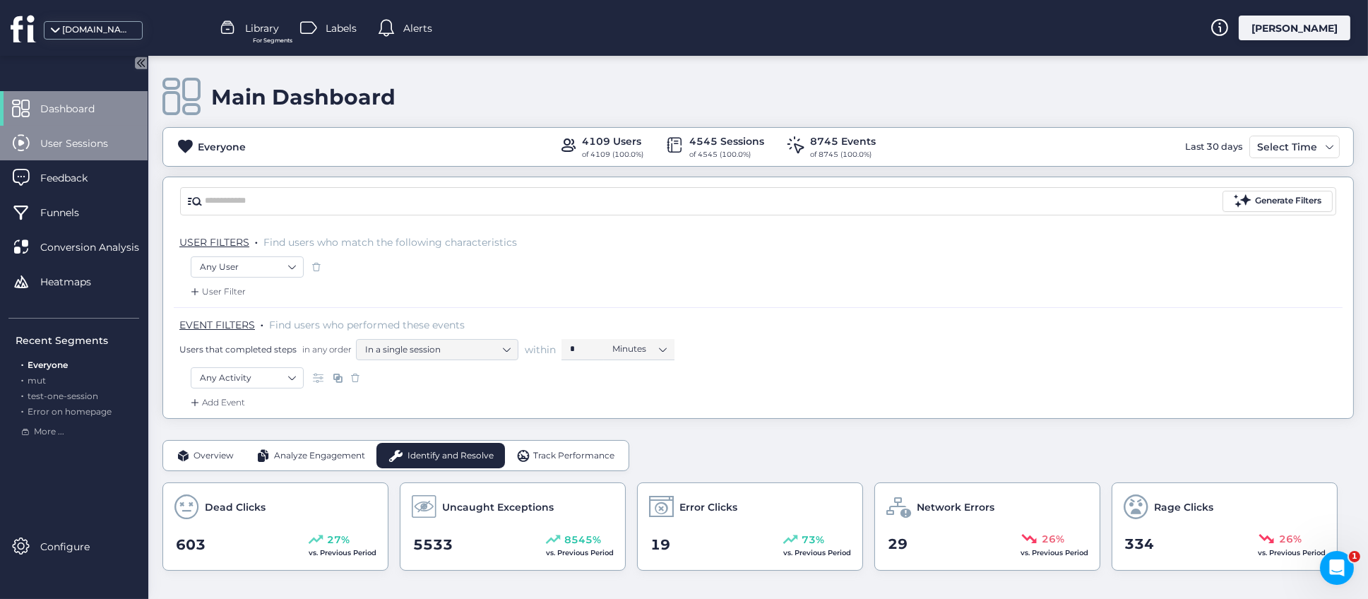
click at [62, 150] on div "User Sessions" at bounding box center [74, 143] width 148 height 35
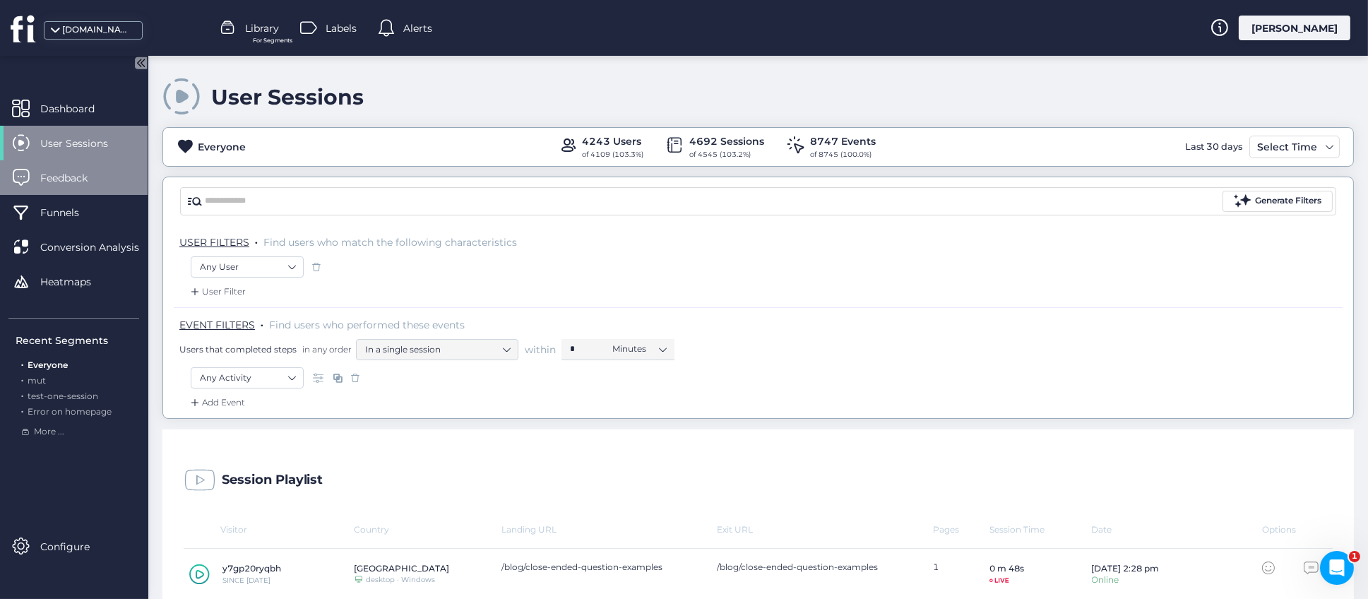
click at [57, 183] on span "Feedback" at bounding box center [74, 178] width 69 height 16
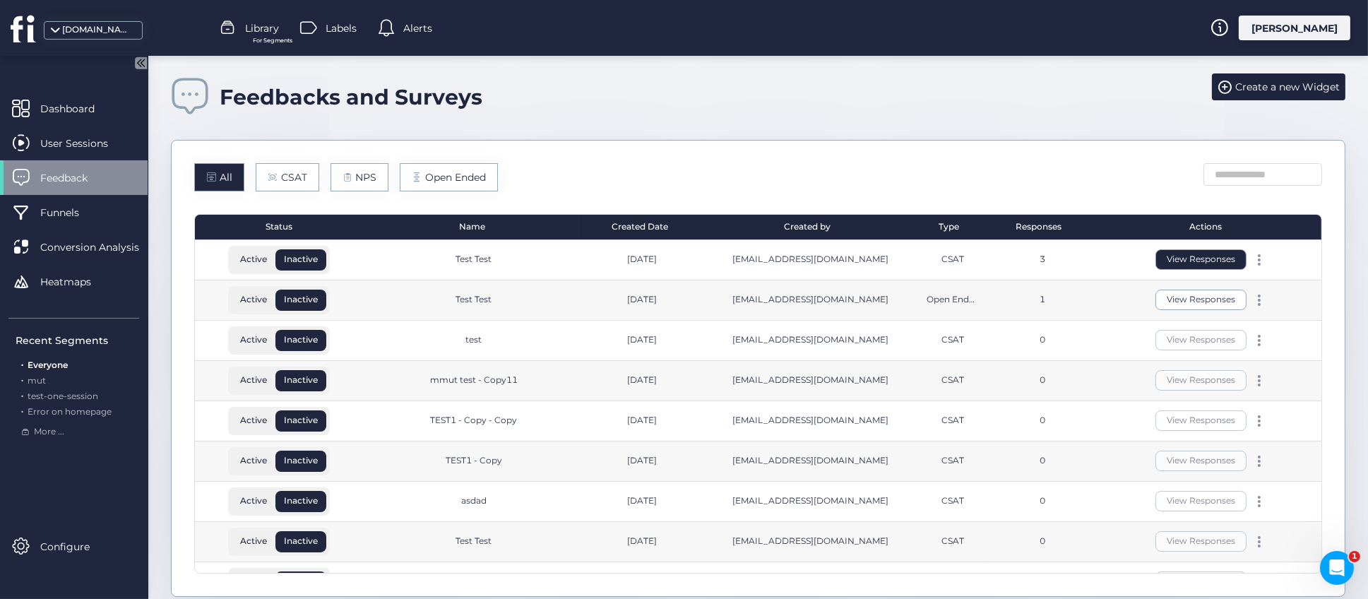
click at [1171, 258] on button "View Responses" at bounding box center [1201, 259] width 91 height 20
click at [1272, 93] on span "Create a new Widget" at bounding box center [1288, 87] width 105 height 16
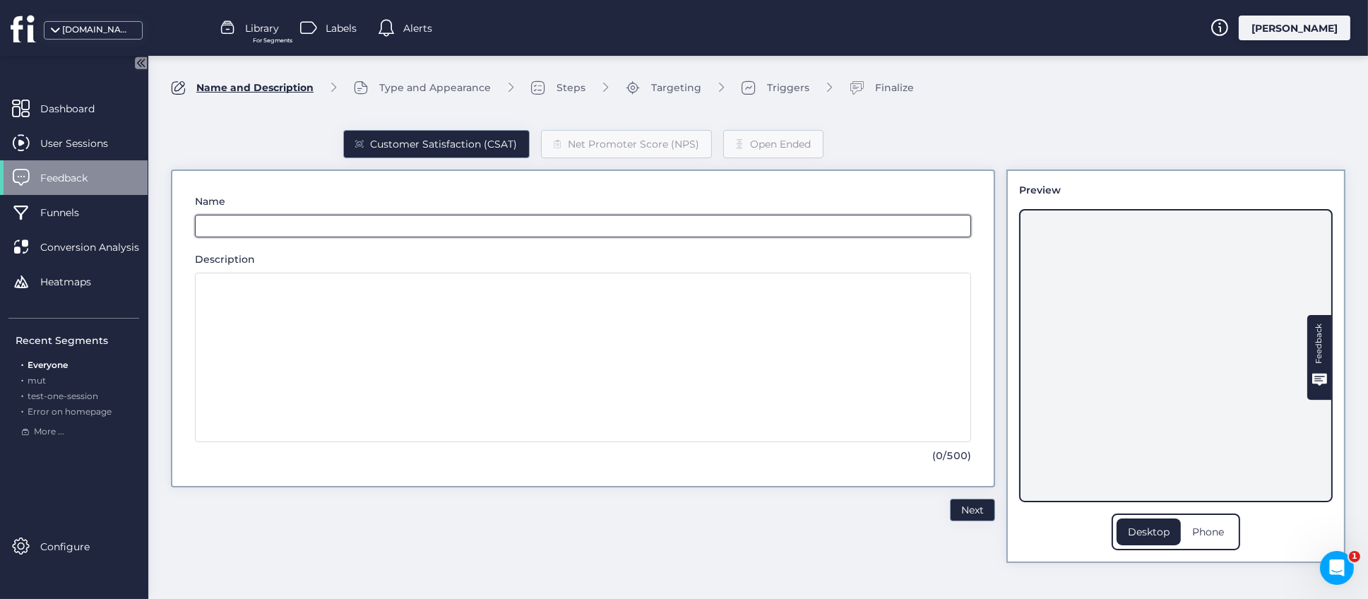
click at [403, 228] on input "text" at bounding box center [583, 226] width 776 height 23
click at [297, 223] on input "text" at bounding box center [583, 226] width 776 height 23
type input "******"
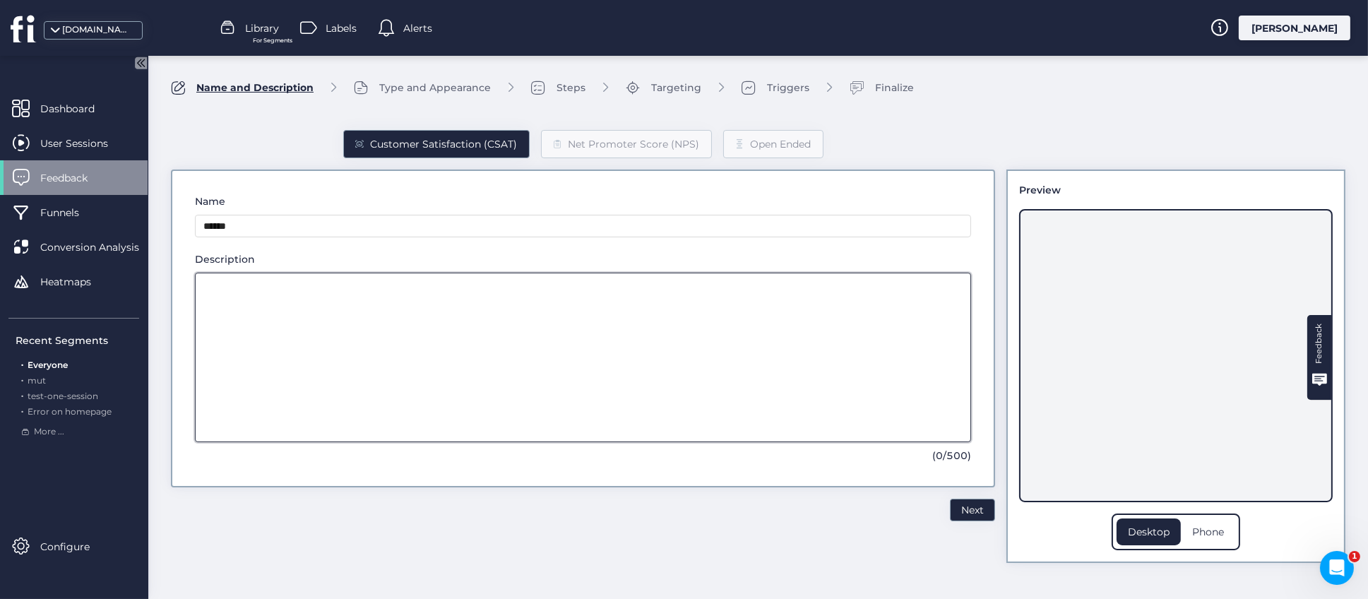
click at [353, 305] on textarea at bounding box center [583, 358] width 776 height 170
click at [1203, 529] on div "Phone" at bounding box center [1208, 532] width 54 height 27
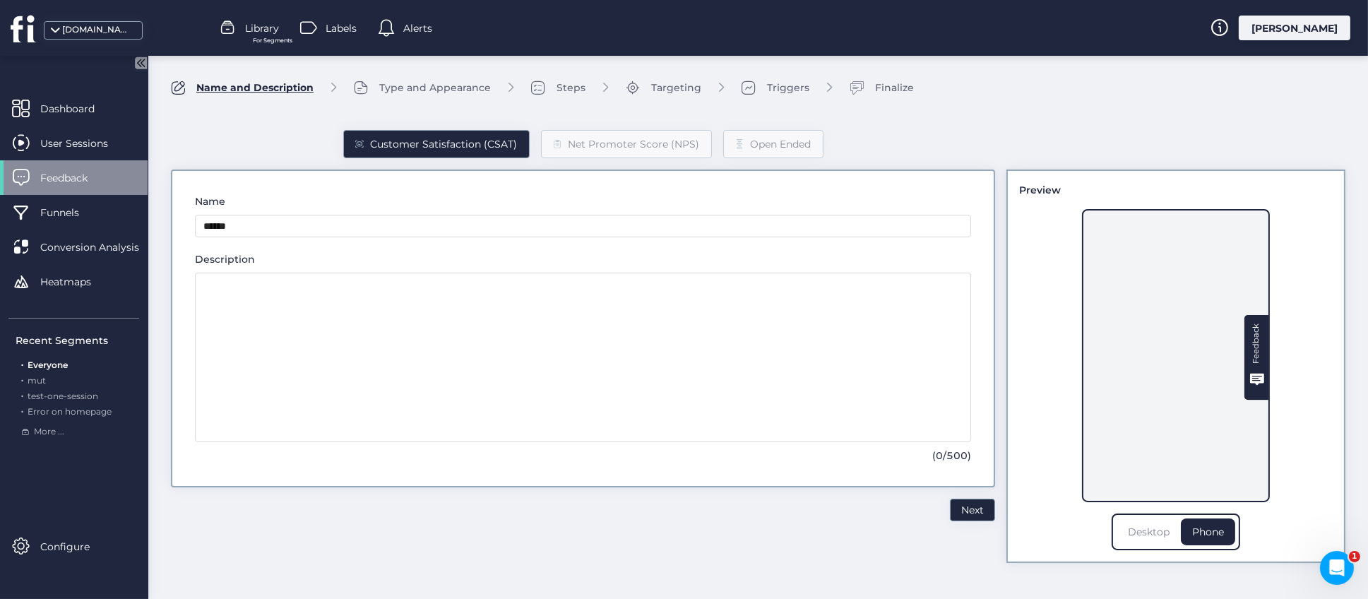
click at [1124, 535] on div "Desktop" at bounding box center [1149, 532] width 64 height 27
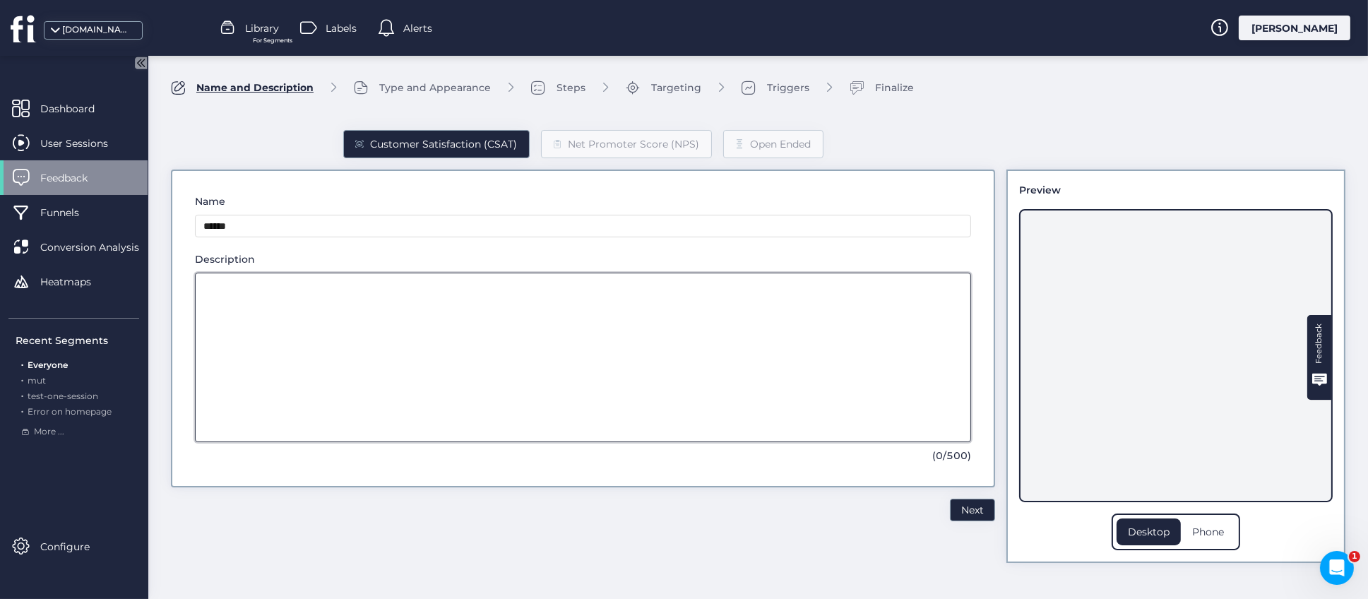
click at [560, 319] on textarea at bounding box center [583, 358] width 776 height 170
click at [971, 514] on span "Next" at bounding box center [973, 510] width 23 height 16
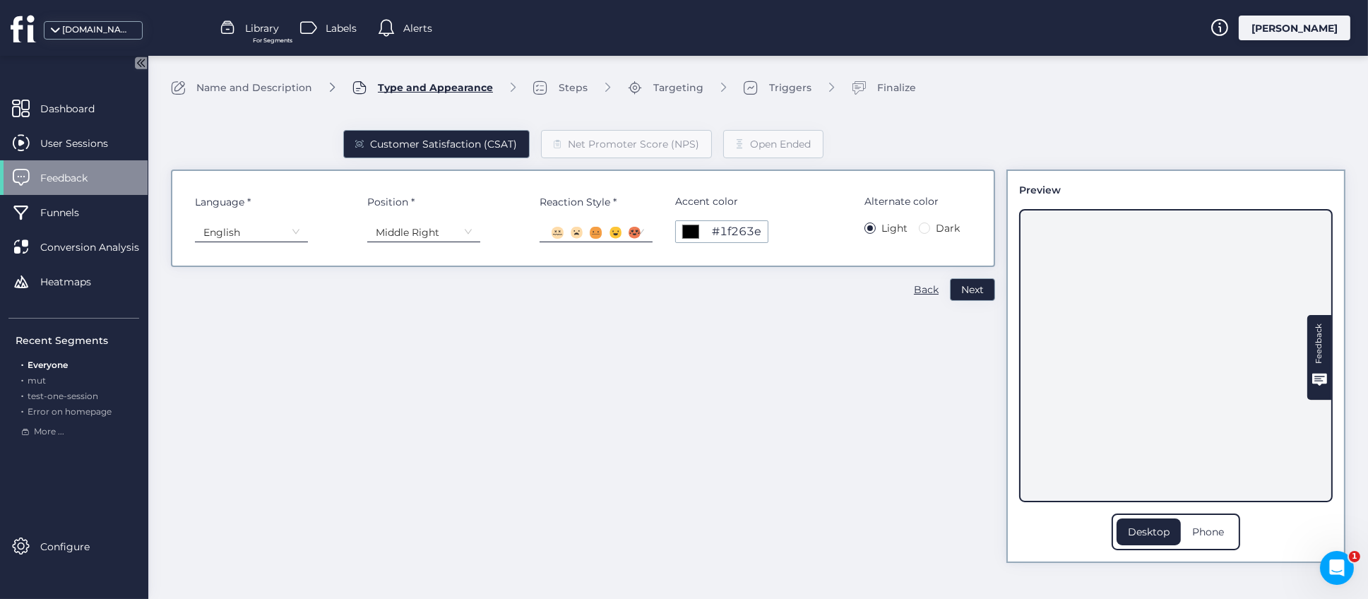
click at [297, 232] on icon at bounding box center [296, 231] width 8 height 8
click at [236, 259] on div "English" at bounding box center [250, 257] width 95 height 13
click at [468, 230] on icon at bounding box center [468, 231] width 8 height 8
click at [420, 280] on div "Middle Left" at bounding box center [424, 279] width 95 height 13
click at [471, 230] on icon at bounding box center [468, 231] width 8 height 8
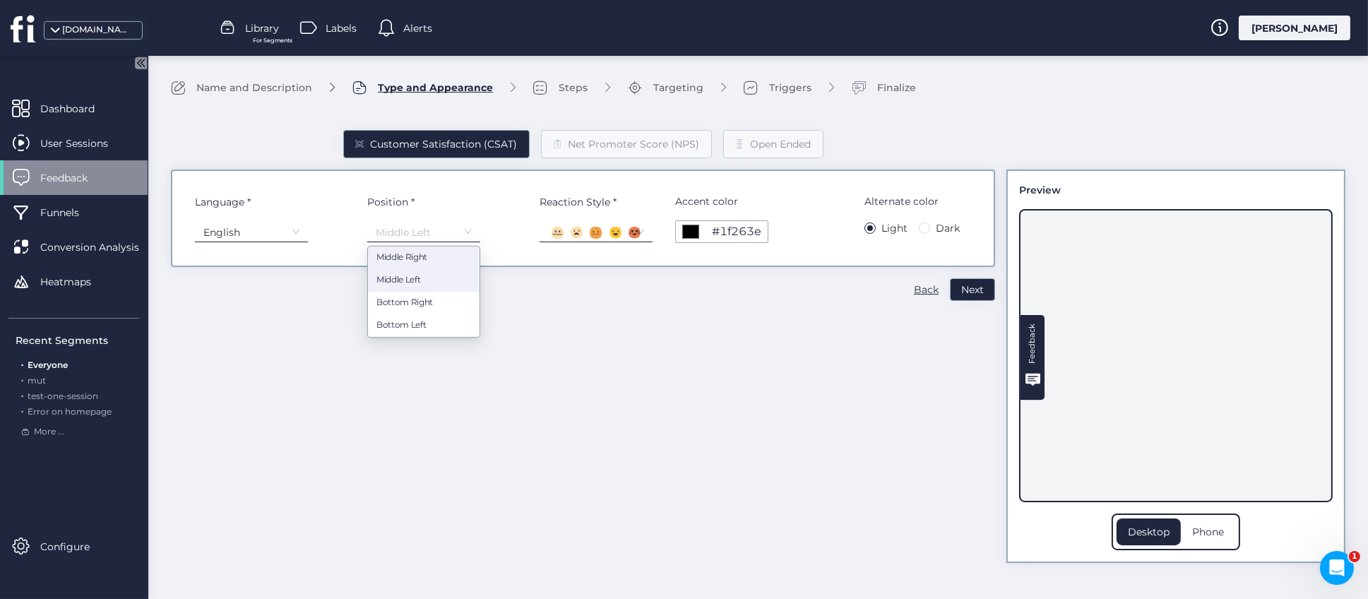
click at [423, 256] on div "Middle Right" at bounding box center [424, 257] width 95 height 13
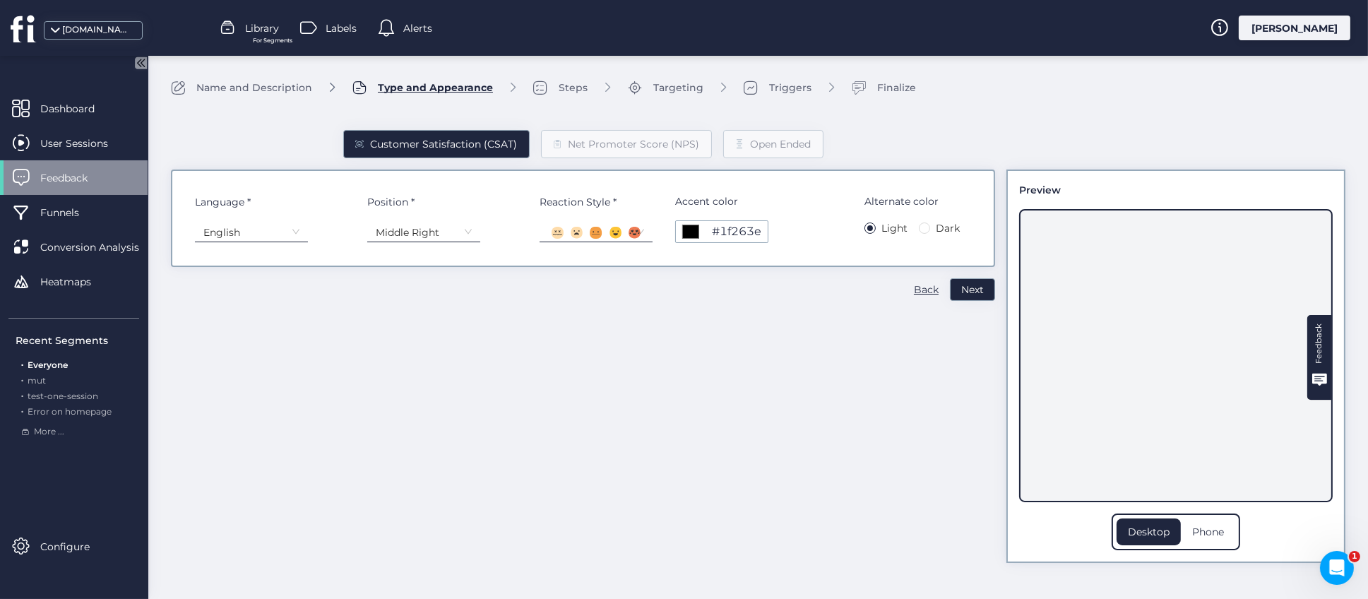
click at [464, 232] on icon at bounding box center [468, 231] width 8 height 8
click at [403, 321] on div "Bottom Left" at bounding box center [424, 325] width 95 height 13
click at [466, 232] on icon at bounding box center [468, 231] width 8 height 8
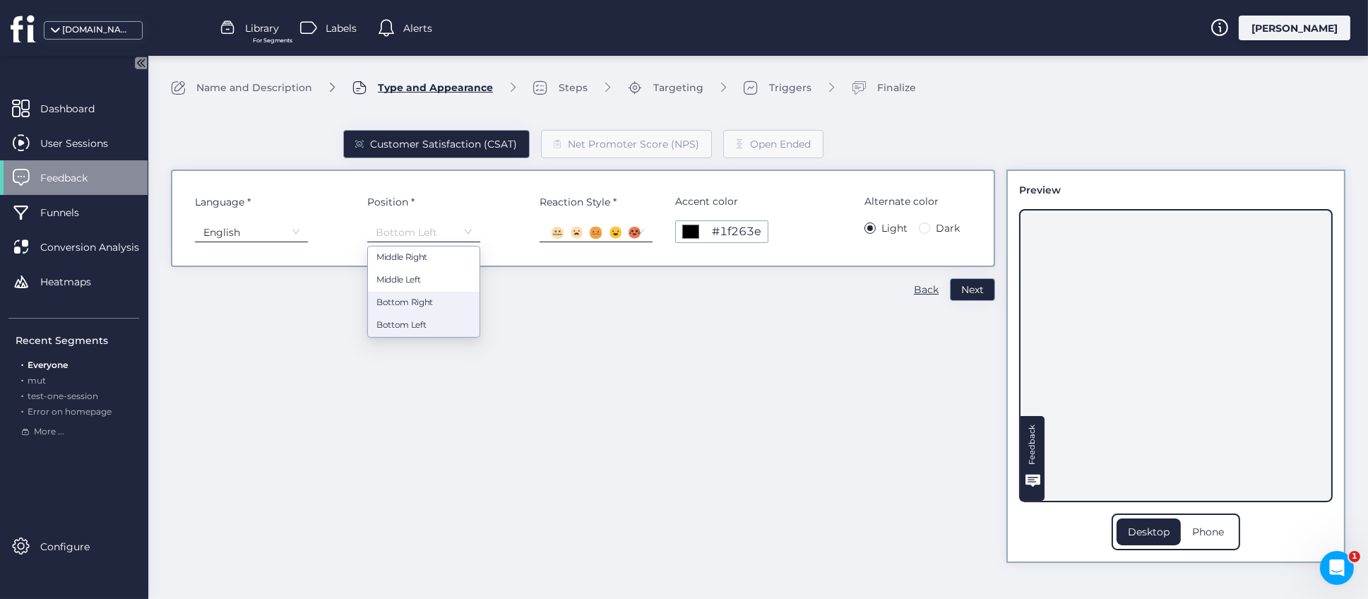
click at [419, 299] on div "Bottom Right" at bounding box center [424, 302] width 95 height 13
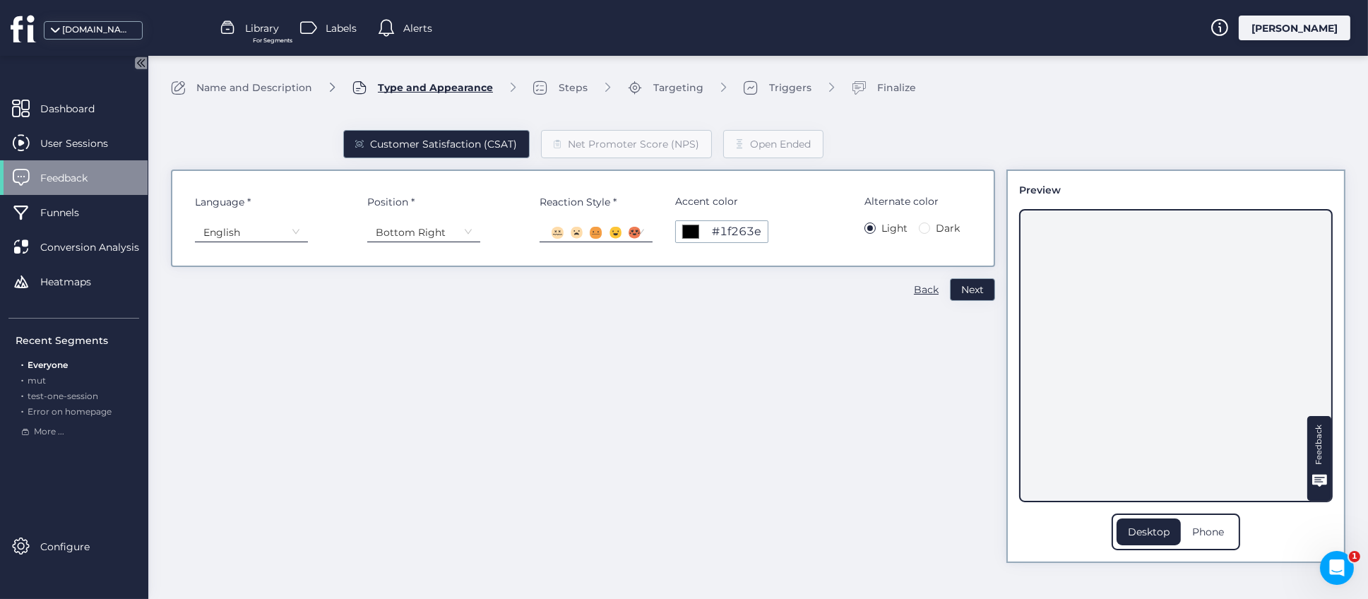
click at [466, 228] on icon at bounding box center [468, 231] width 8 height 8
click at [430, 324] on div "Bottom Left" at bounding box center [424, 325] width 95 height 13
click at [641, 233] on icon at bounding box center [641, 231] width 8 height 8
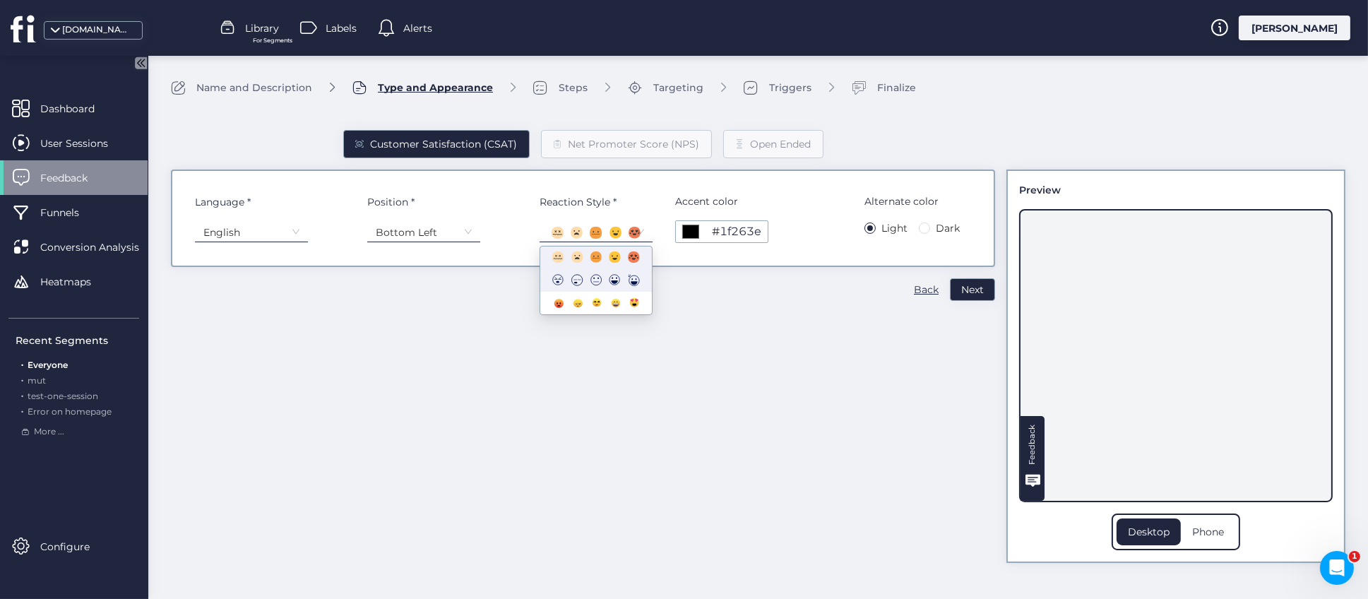
click at [616, 277] on icon at bounding box center [616, 279] width 12 height 12
click at [744, 235] on div "#1f263e" at bounding box center [736, 231] width 49 height 7
click at [892, 359] on div "Customer Satisfaction (CSAT) Net Promoter Score (NPS) Open Ended Language * Eng…" at bounding box center [583, 335] width 824 height 456
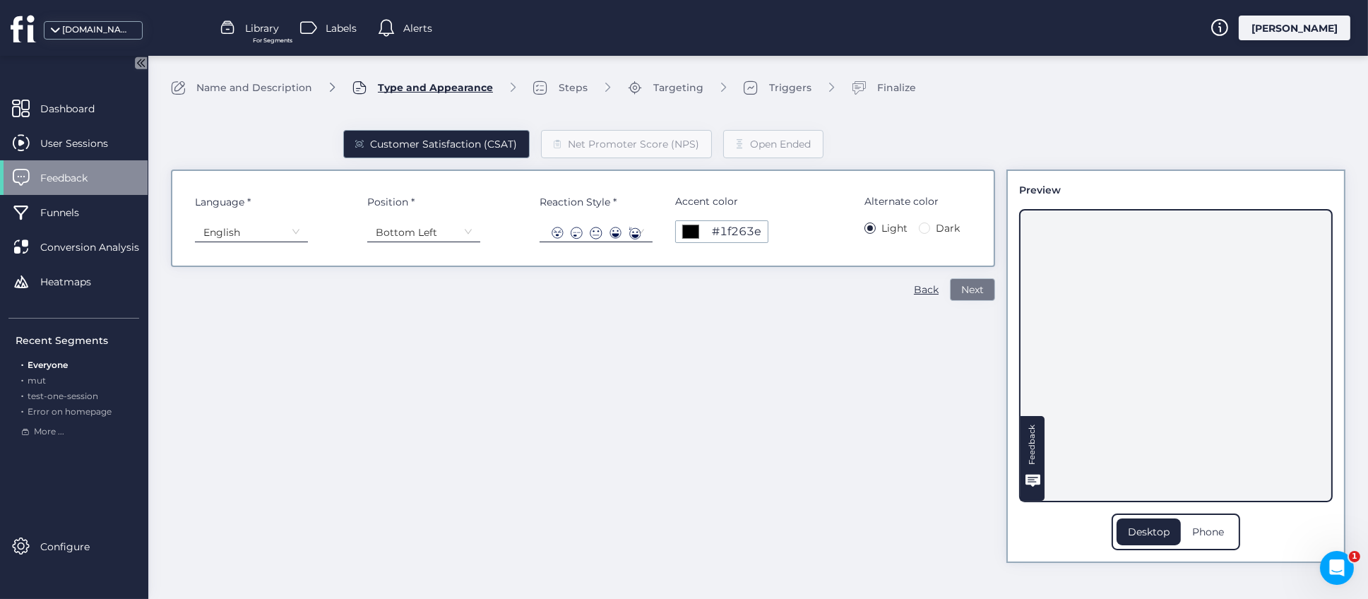
click at [971, 290] on span "Next" at bounding box center [973, 290] width 23 height 16
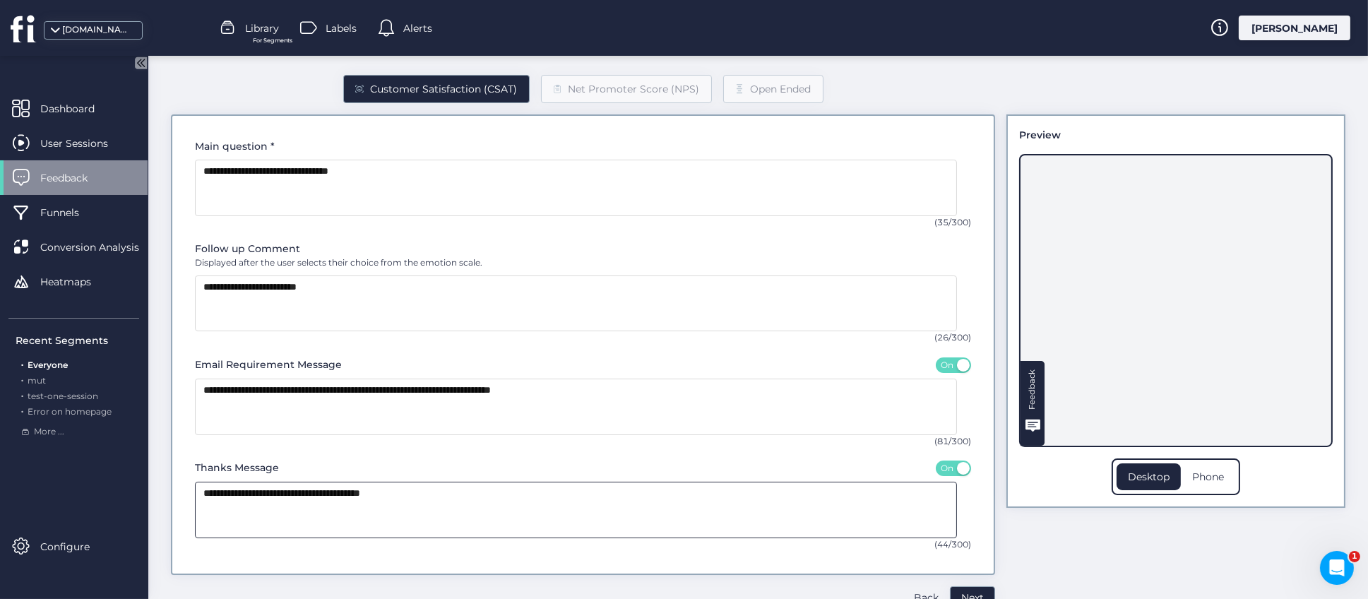
scroll to position [85, 0]
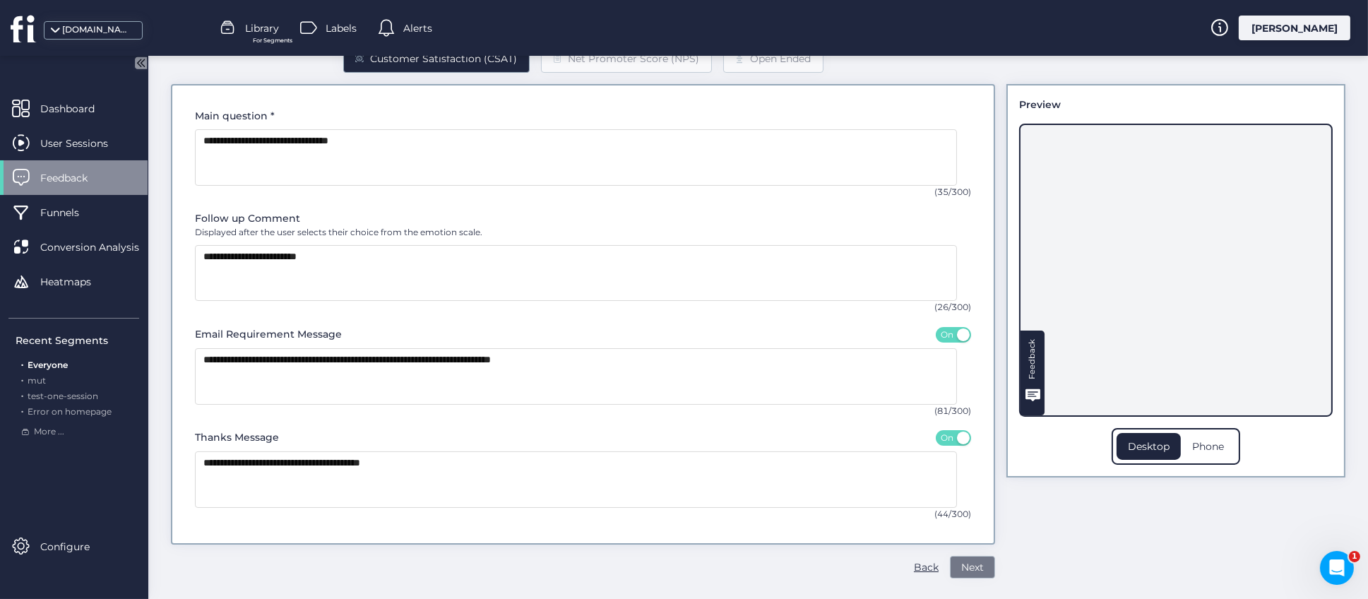
click at [962, 568] on span "Next" at bounding box center [973, 568] width 23 height 16
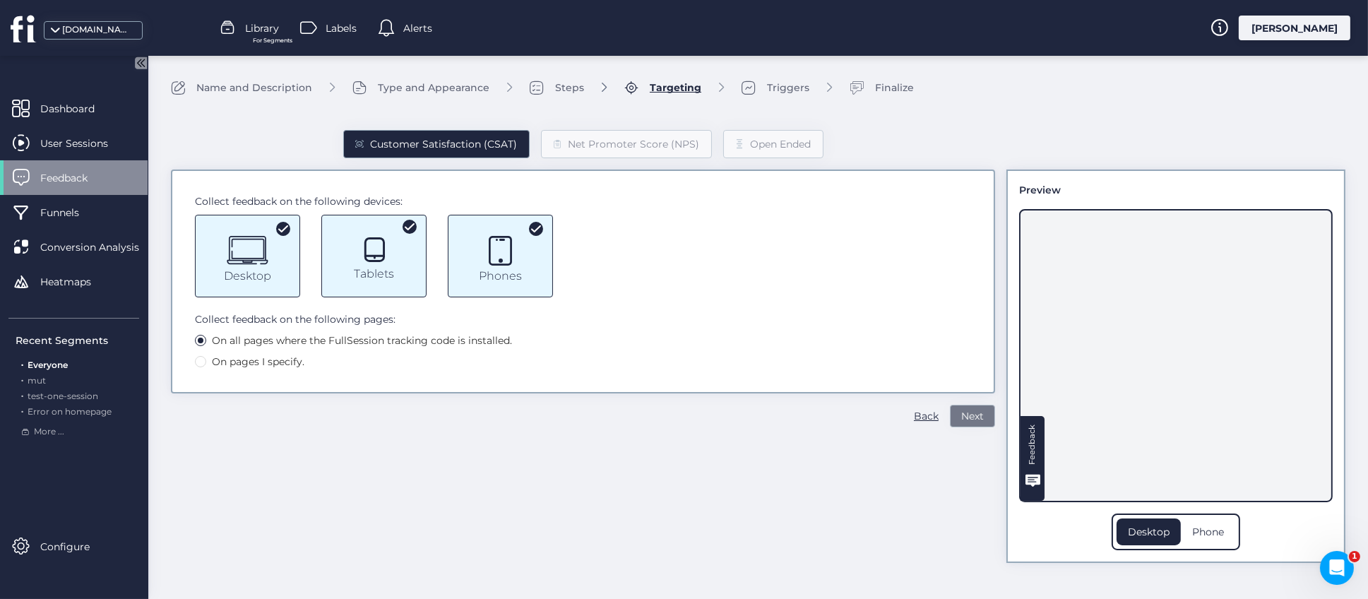
scroll to position [0, 0]
click at [982, 425] on button "Next" at bounding box center [972, 416] width 45 height 23
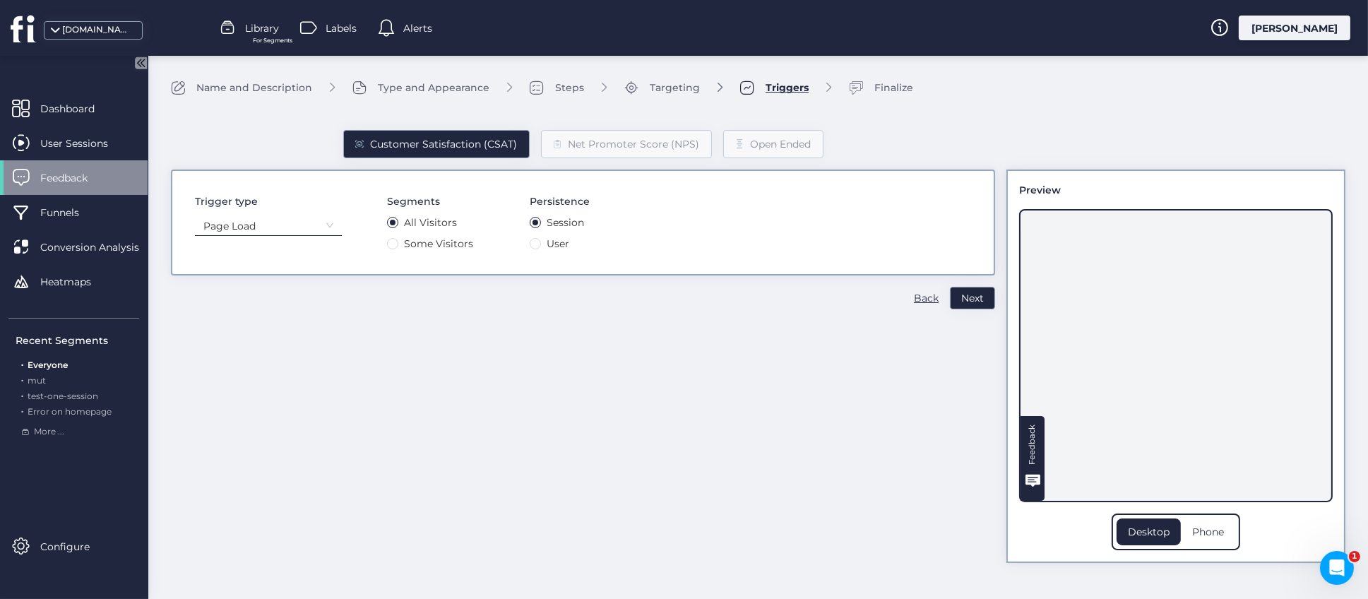
click at [326, 227] on icon at bounding box center [330, 225] width 8 height 8
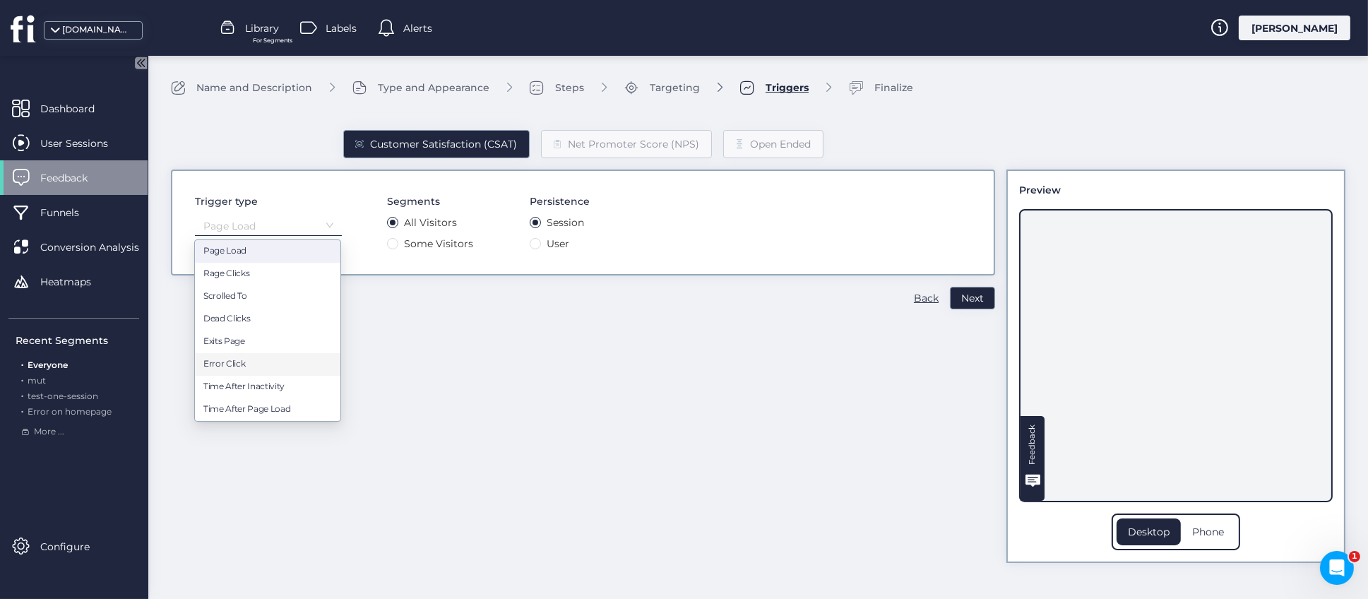
click at [555, 335] on div "Customer Satisfaction (CSAT) Net Promoter Score (NPS) Open Ended Trigger type P…" at bounding box center [583, 335] width 824 height 456
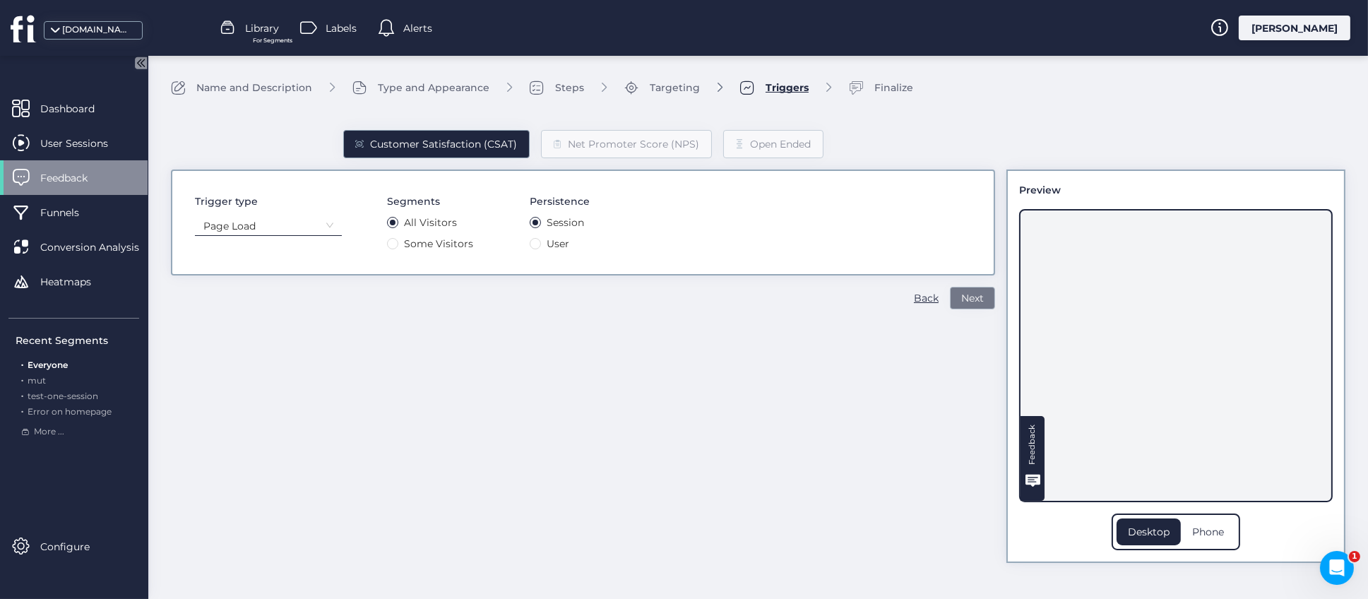
click at [973, 304] on span "Next" at bounding box center [973, 298] width 23 height 16
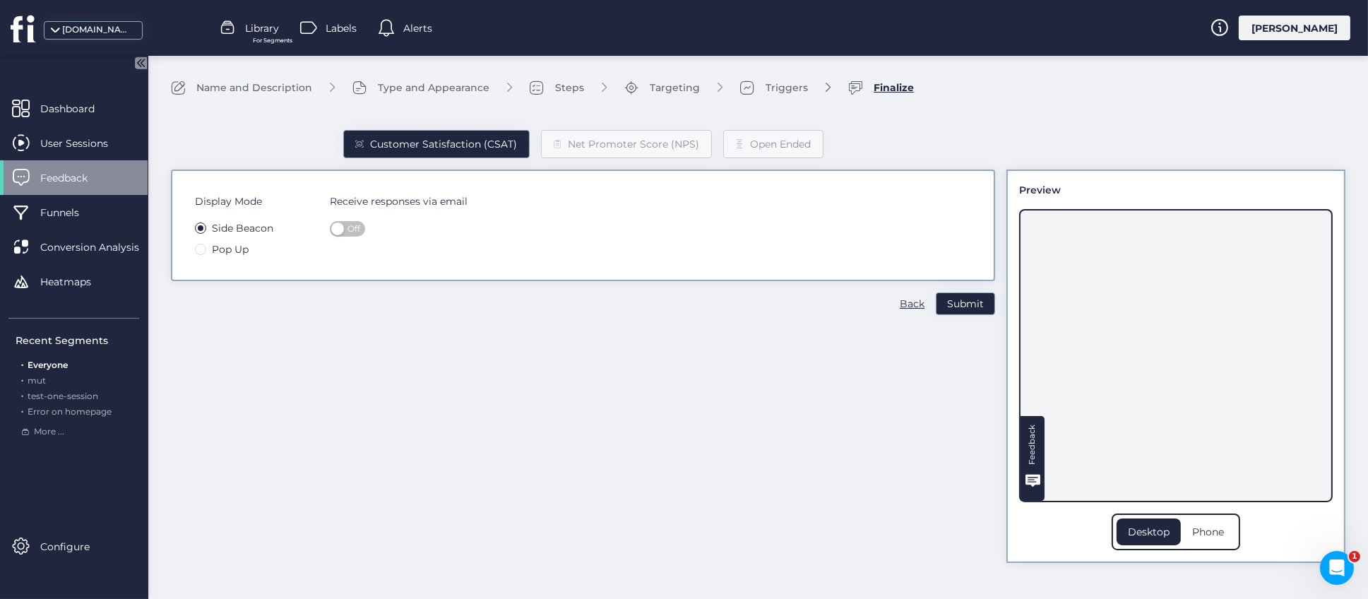
click at [350, 228] on span "Off" at bounding box center [354, 229] width 13 height 16
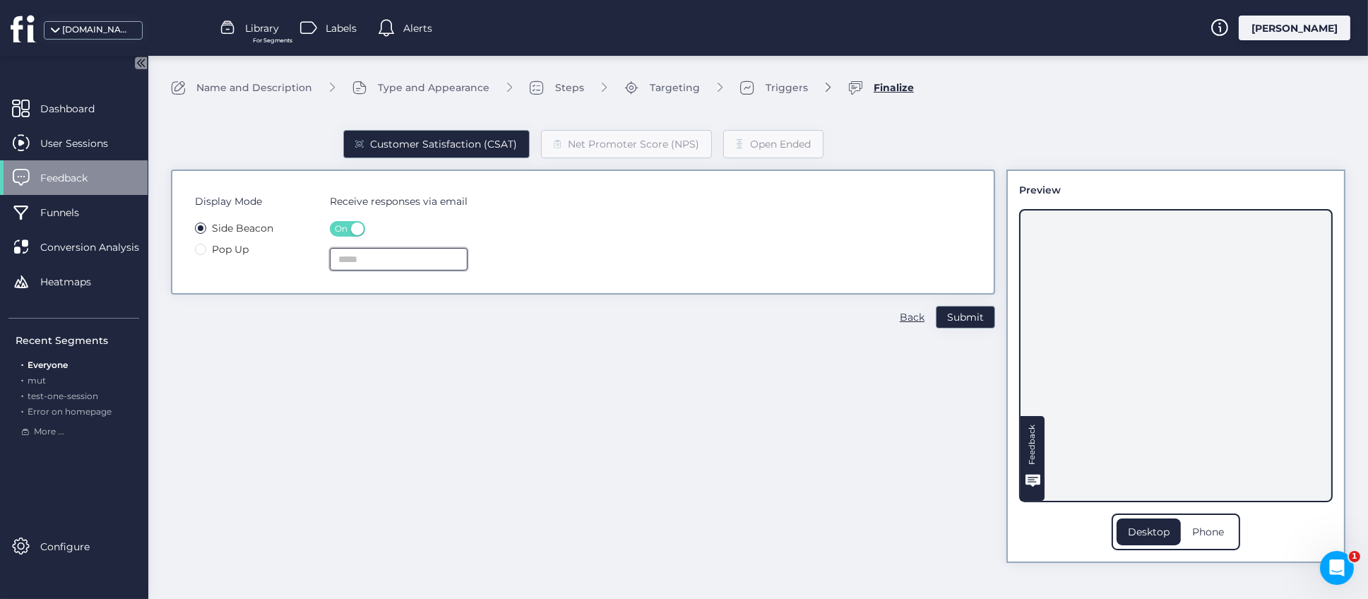
click at [364, 259] on input "text" at bounding box center [399, 259] width 138 height 23
click at [344, 229] on span "On" at bounding box center [341, 229] width 13 height 16
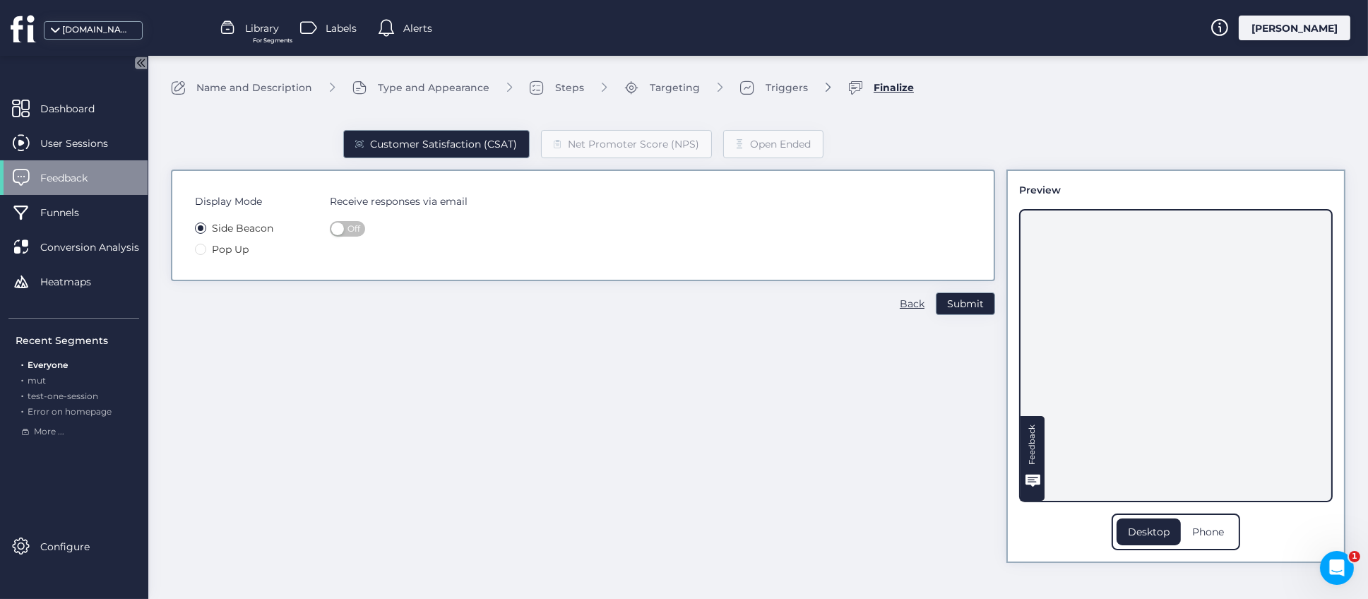
click at [911, 300] on div "Back" at bounding box center [912, 304] width 25 height 16
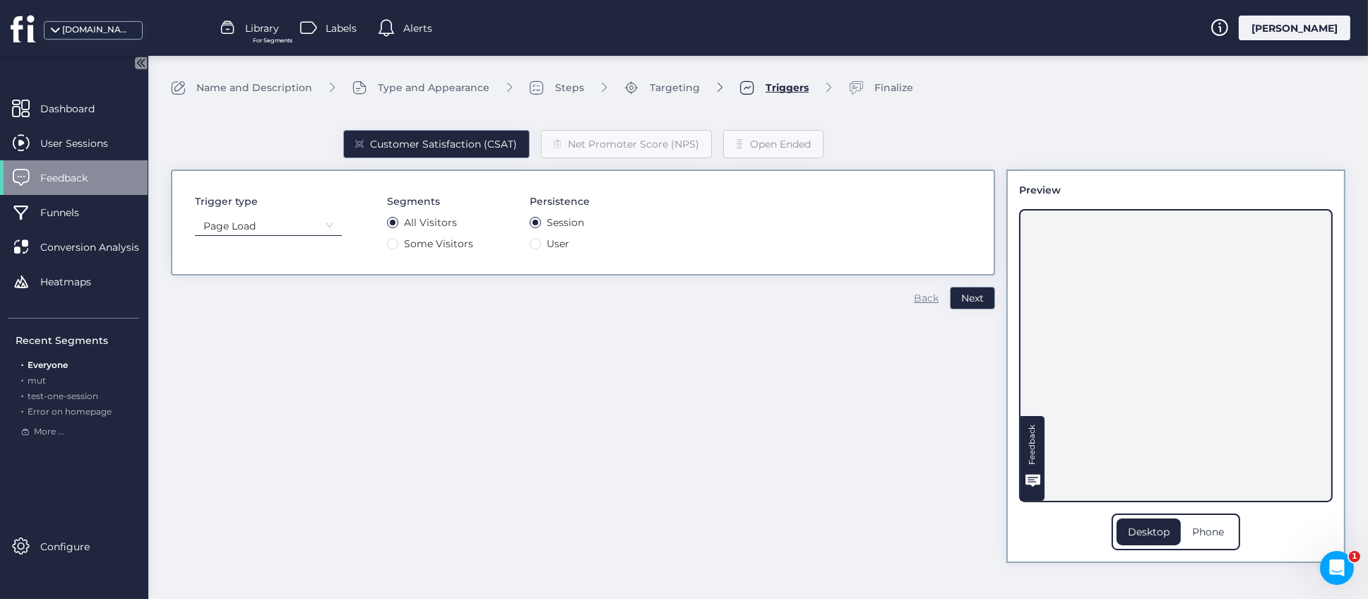
click at [923, 292] on div "Back" at bounding box center [926, 298] width 25 height 16
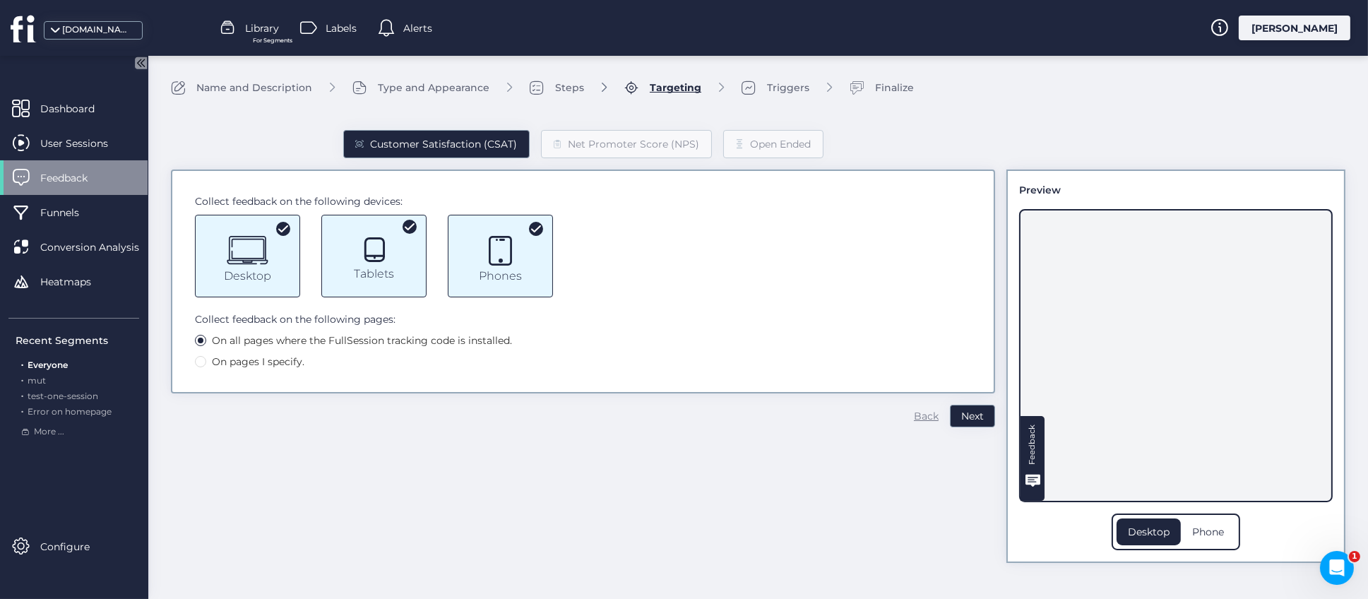
click at [924, 415] on div "Back" at bounding box center [926, 416] width 25 height 16
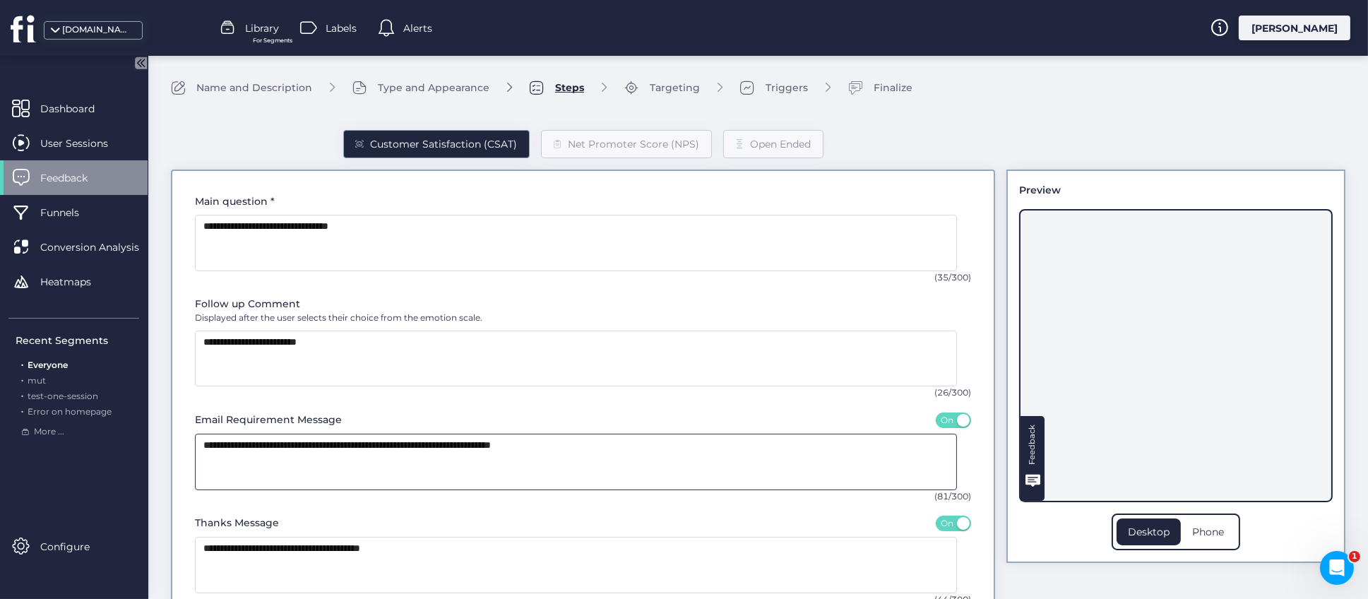
scroll to position [85, 0]
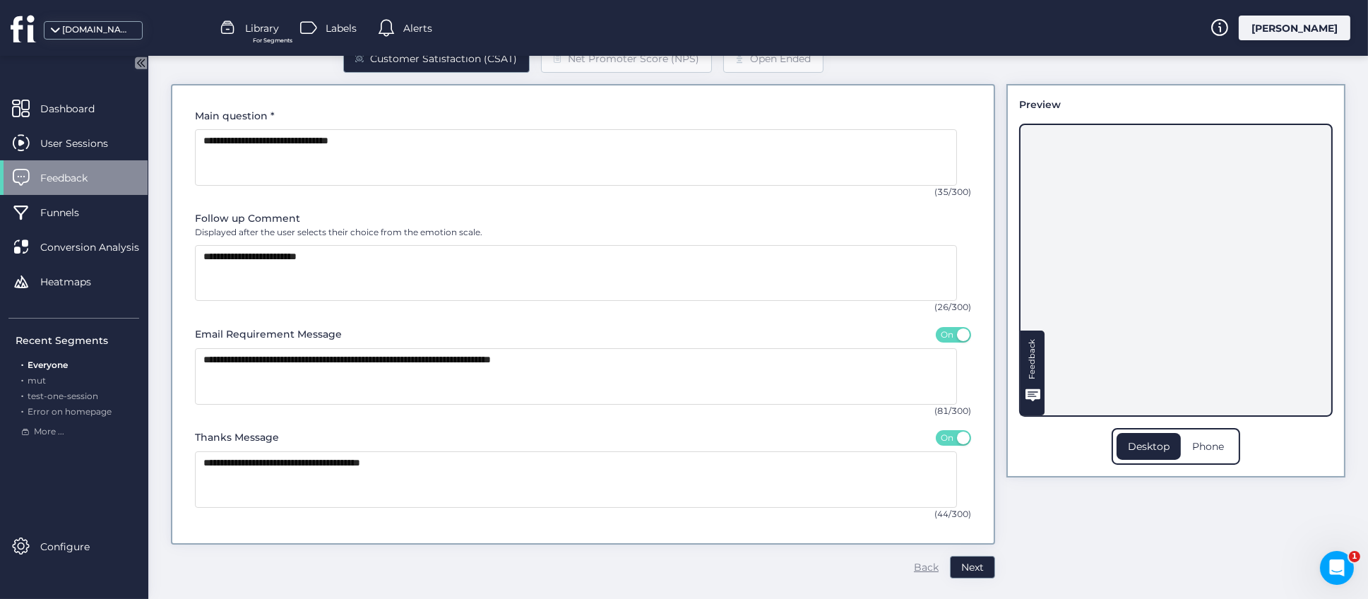
click at [914, 564] on div "Back" at bounding box center [926, 568] width 25 height 16
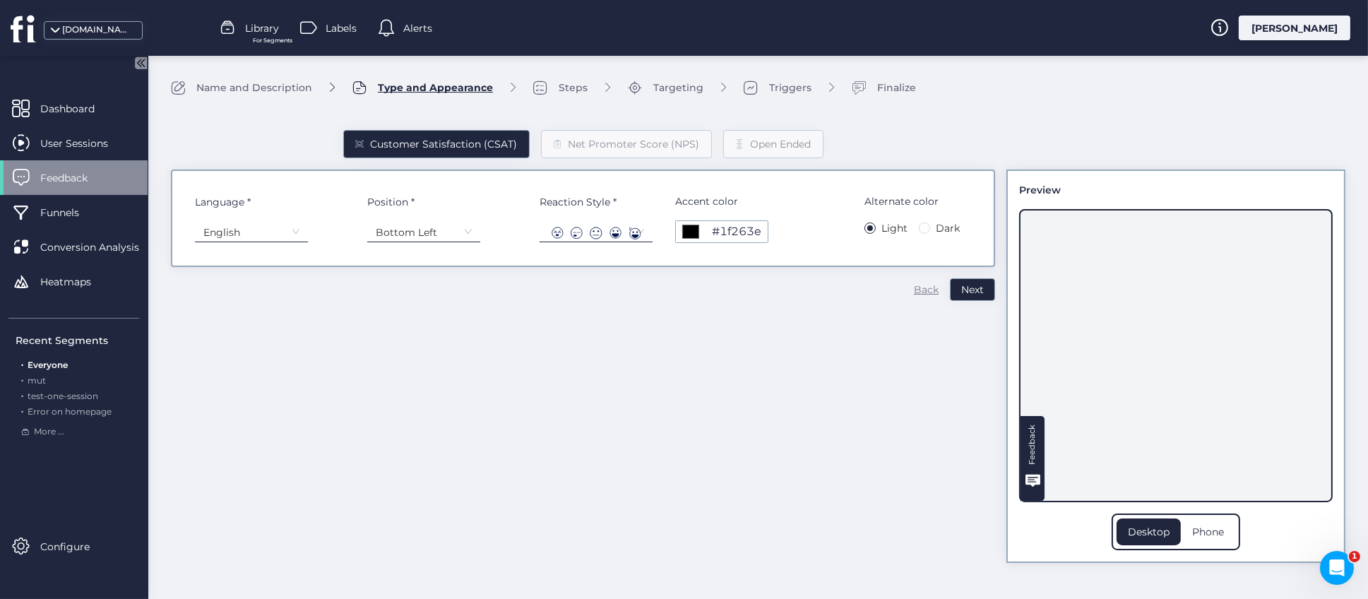
scroll to position [0, 0]
click at [925, 289] on div "Back" at bounding box center [926, 290] width 25 height 16
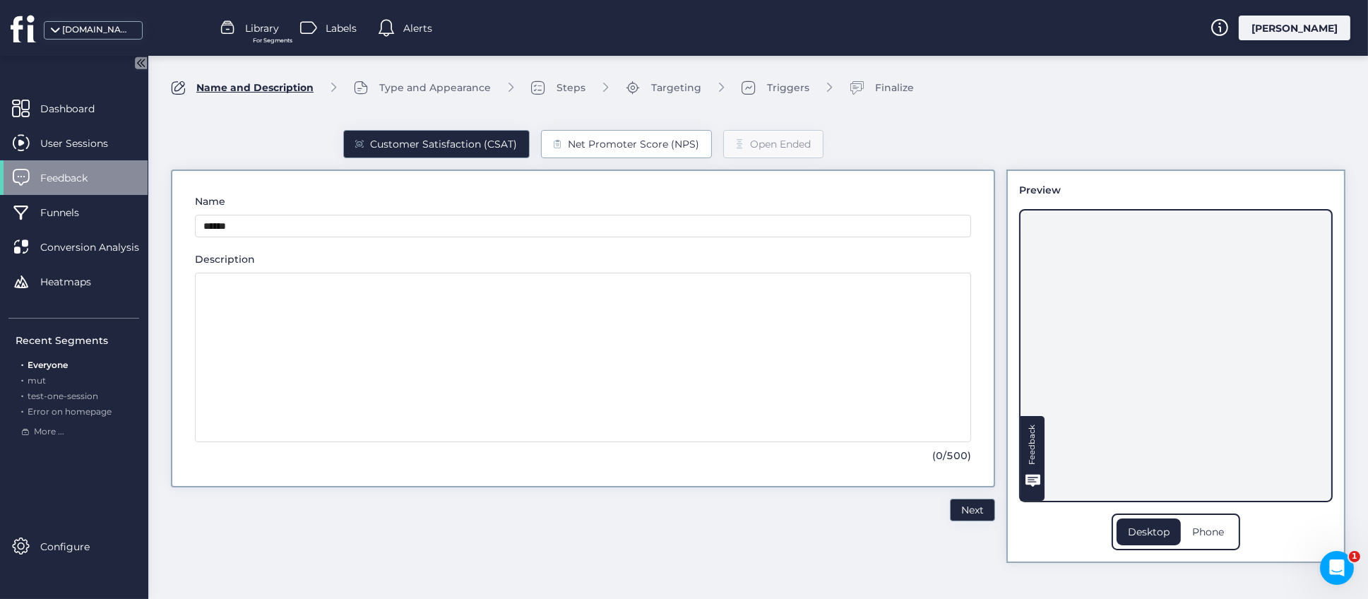
click at [611, 144] on div "Net Promoter Score (NPS)" at bounding box center [634, 144] width 131 height 16
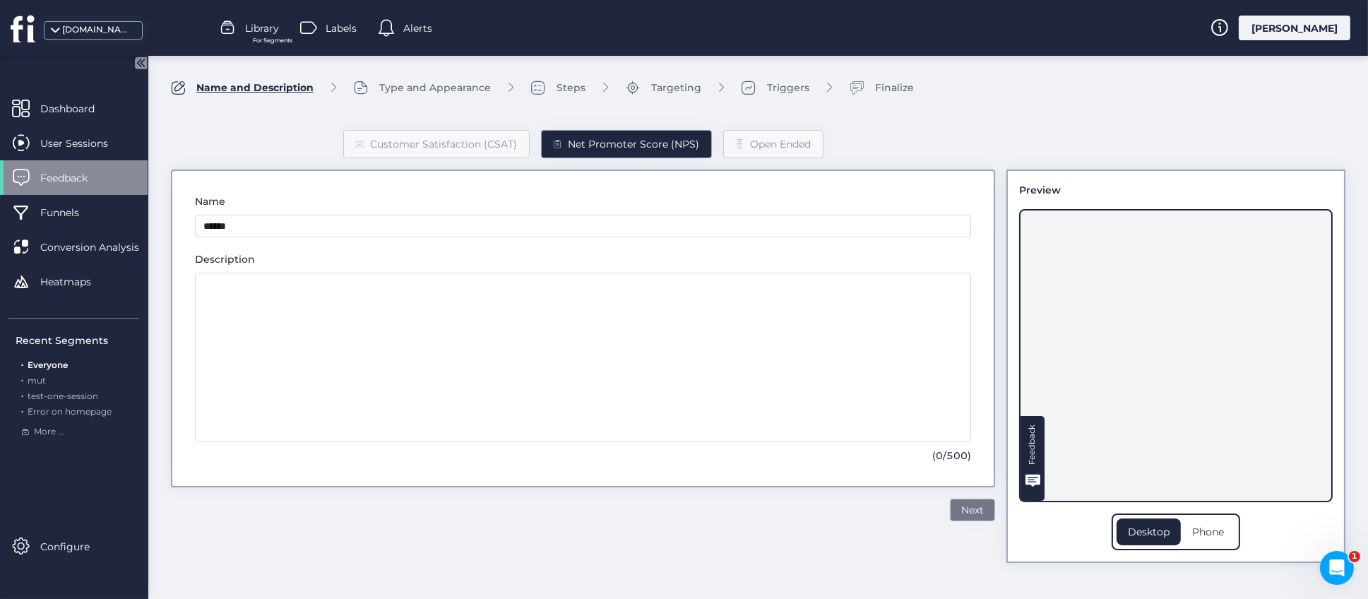
click at [981, 511] on span "Next" at bounding box center [973, 510] width 23 height 16
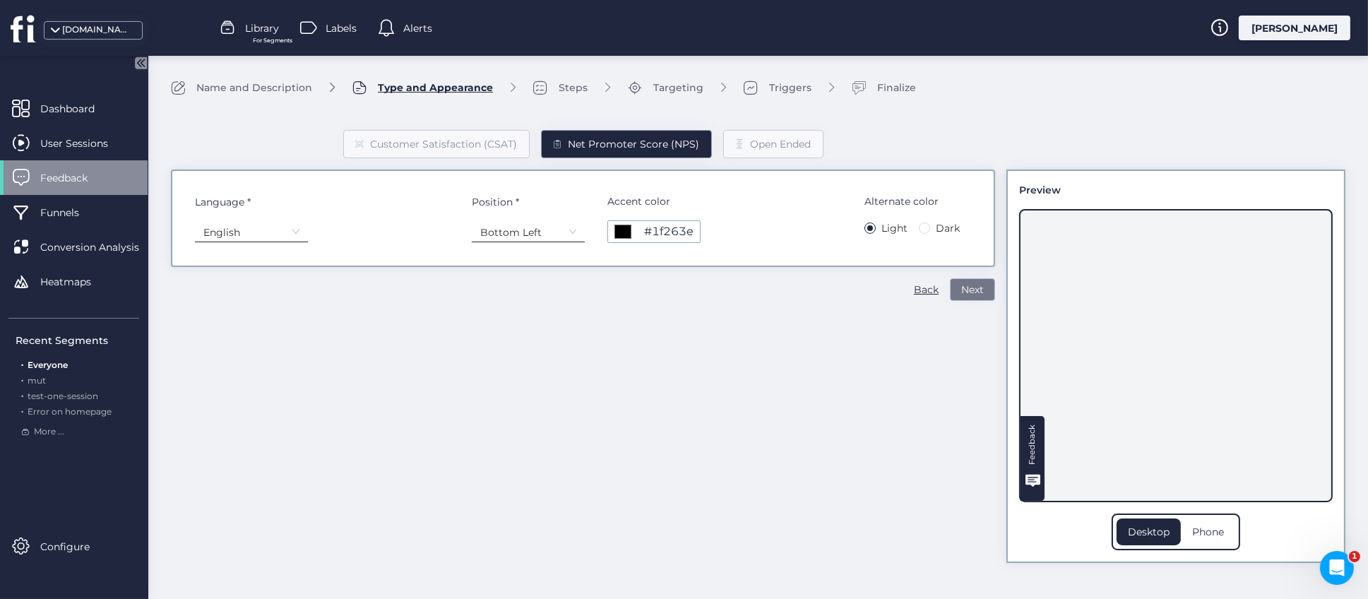
click at [976, 292] on span "Next" at bounding box center [973, 290] width 23 height 16
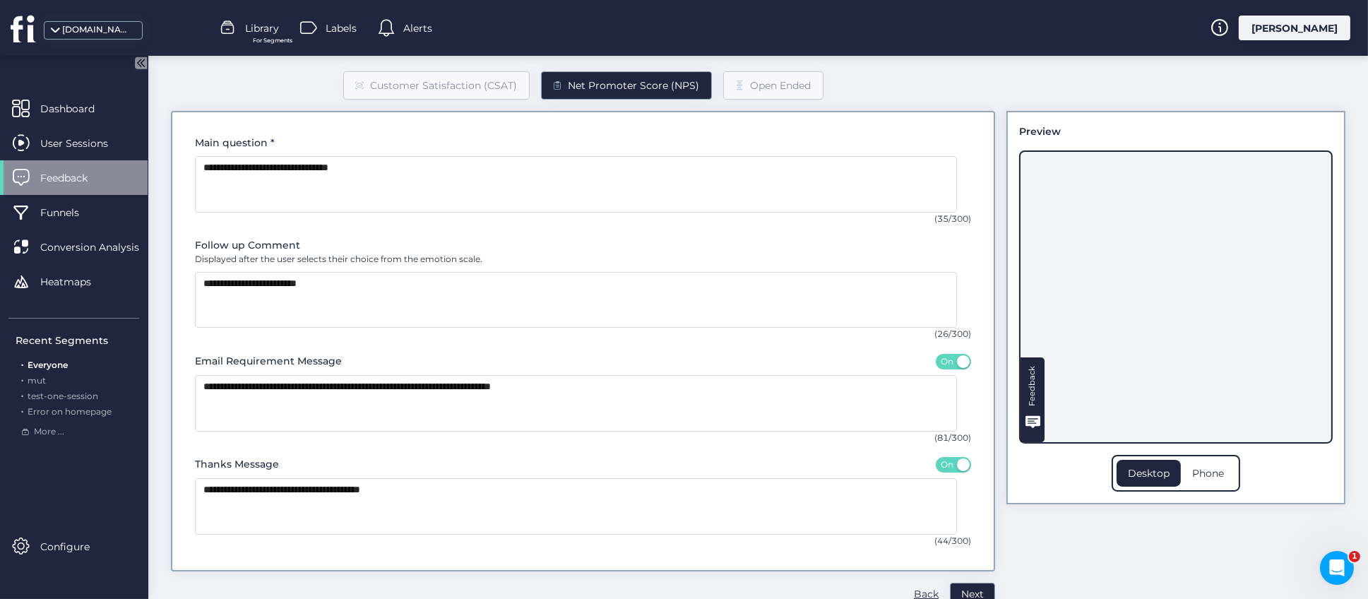
scroll to position [85, 0]
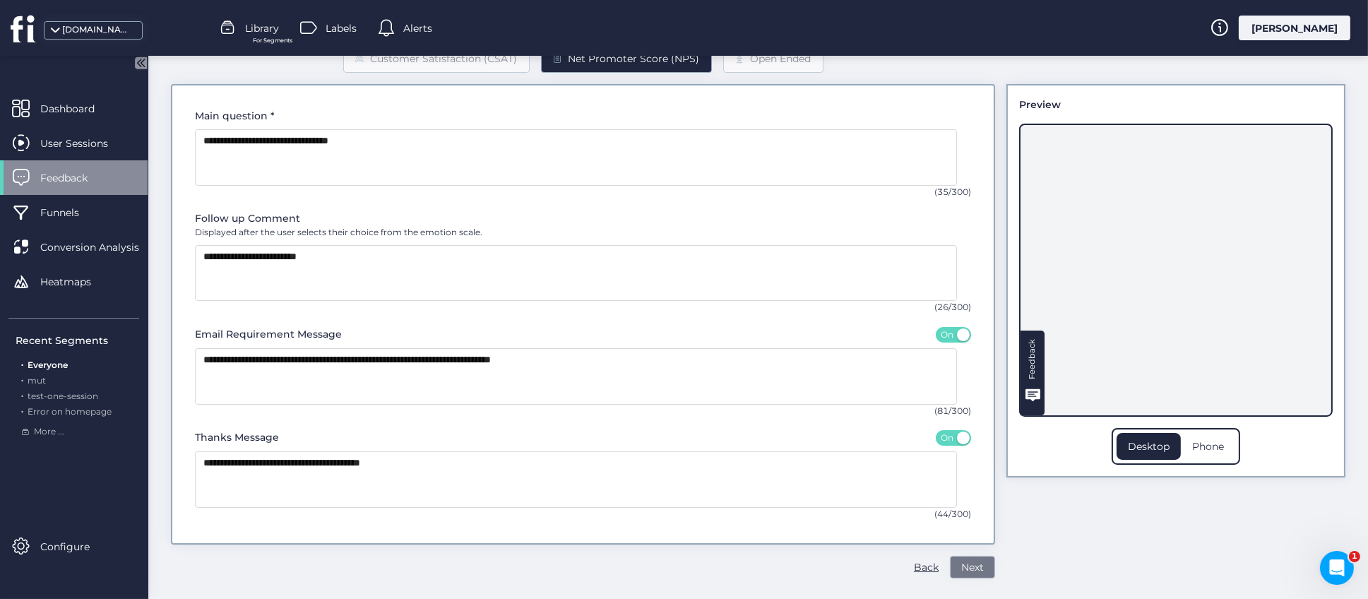
click at [962, 566] on span "Next" at bounding box center [973, 568] width 23 height 16
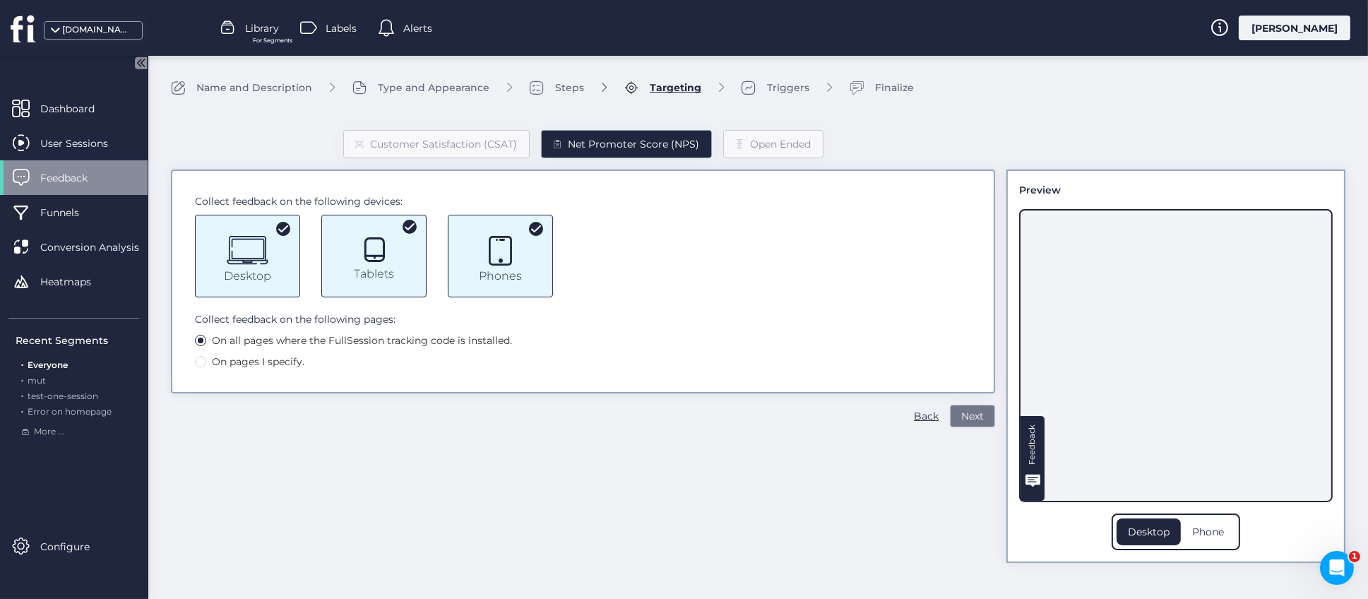
scroll to position [0, 0]
click at [978, 424] on button "Next" at bounding box center [972, 416] width 45 height 23
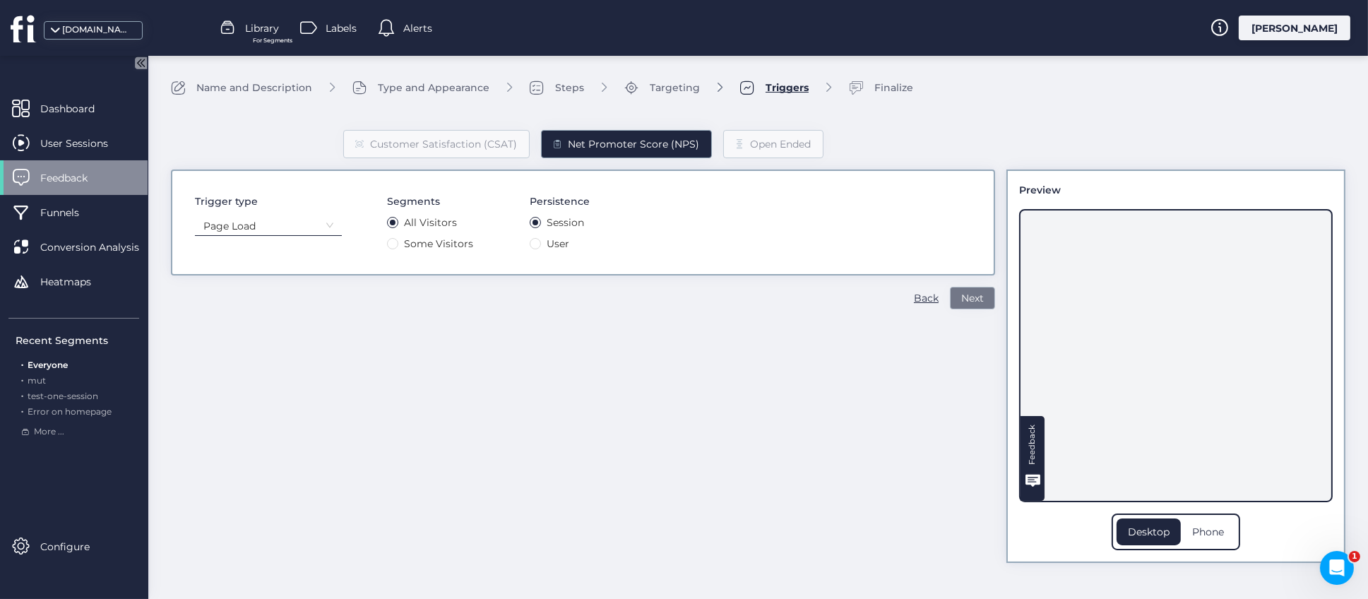
click at [974, 304] on span "Next" at bounding box center [973, 298] width 23 height 16
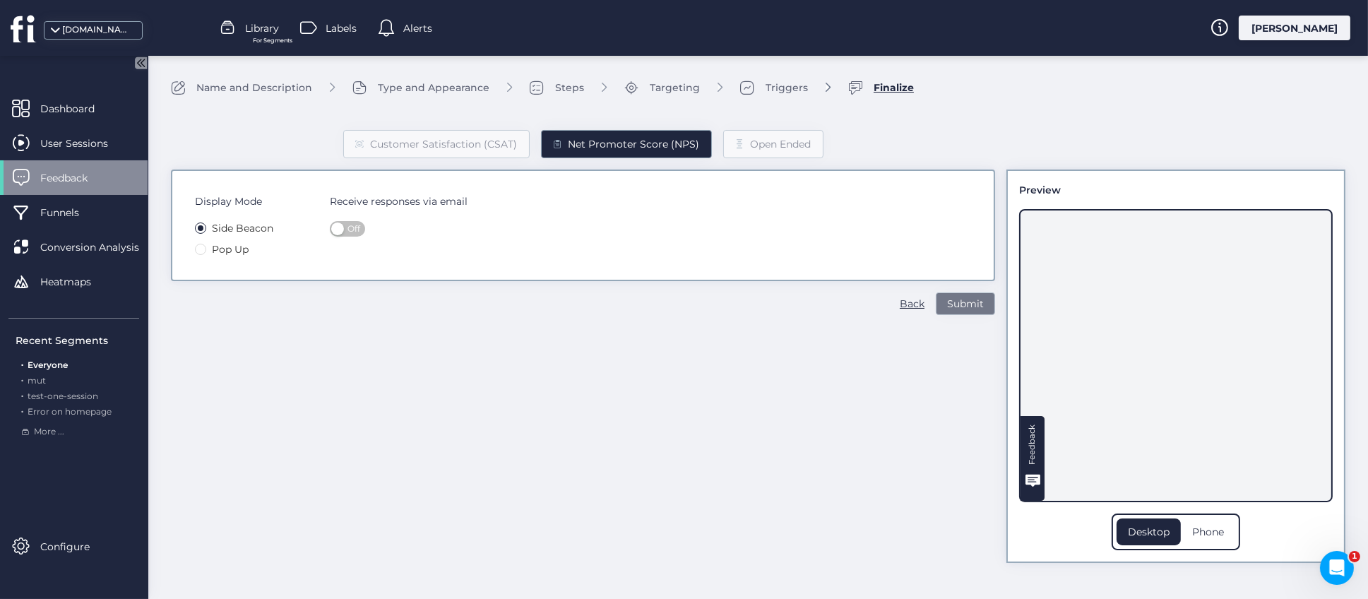
click at [969, 312] on button "Submit" at bounding box center [965, 303] width 59 height 23
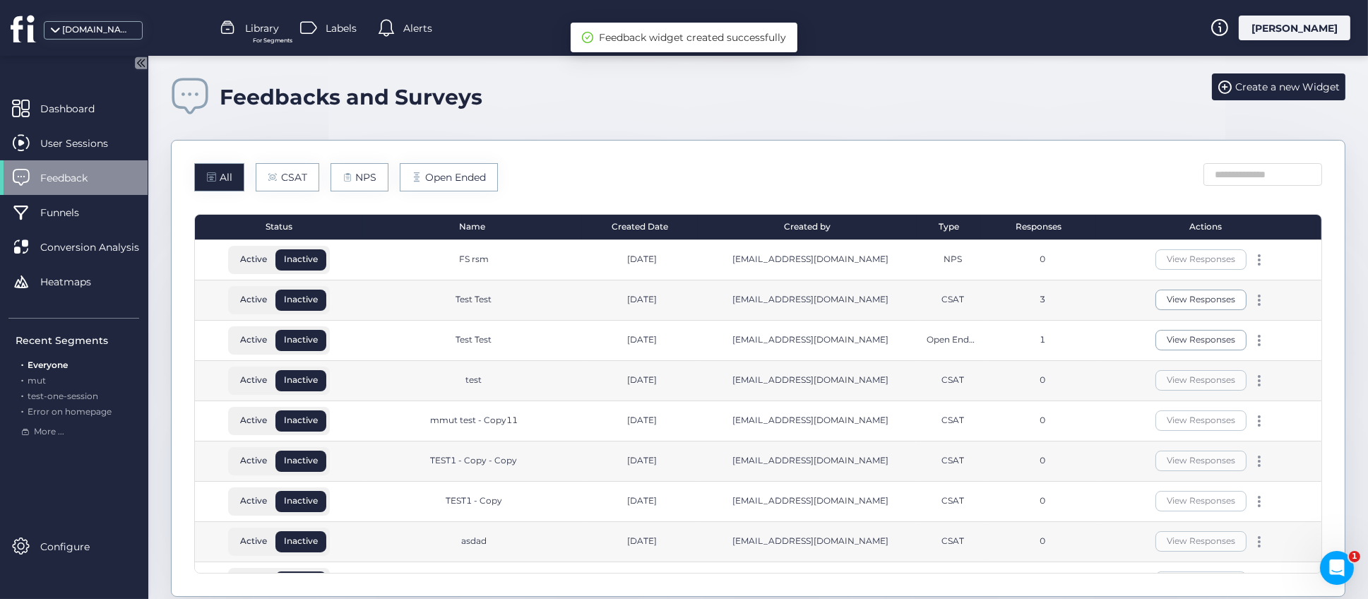
click at [684, 173] on div "All CSAT NPS Open Ended" at bounding box center [758, 177] width 1128 height 28
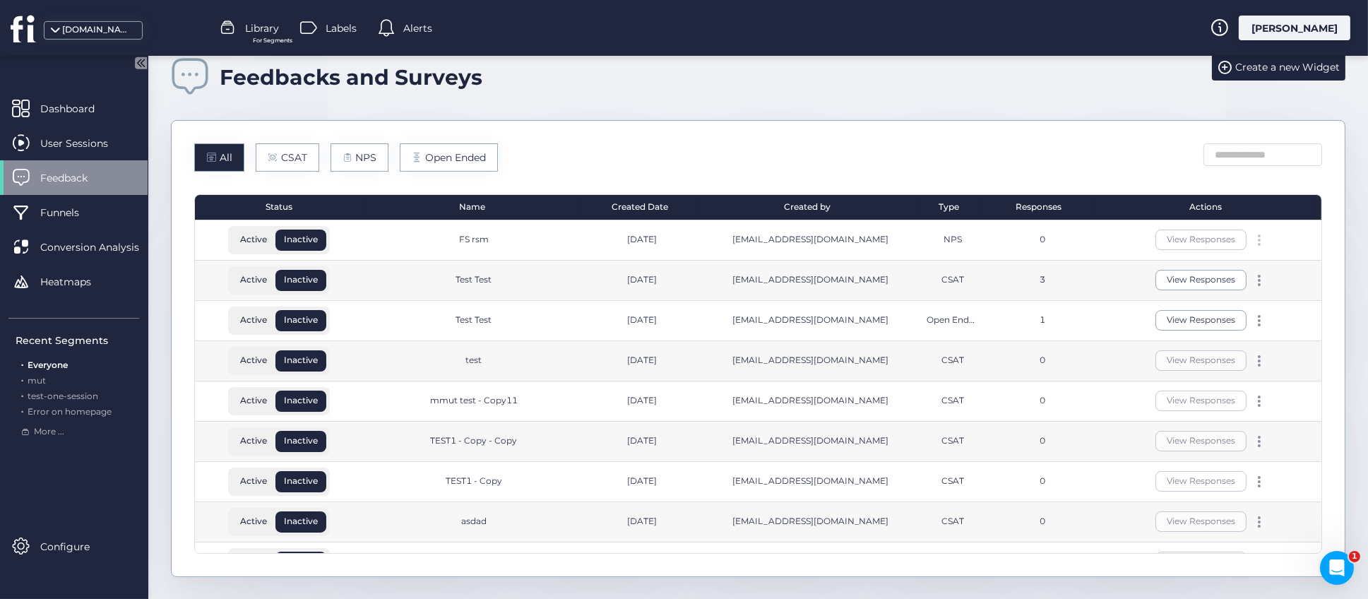
click at [1253, 242] on div at bounding box center [1260, 240] width 14 height 11
click at [1149, 239] on div "Delete" at bounding box center [1170, 240] width 68 height 16
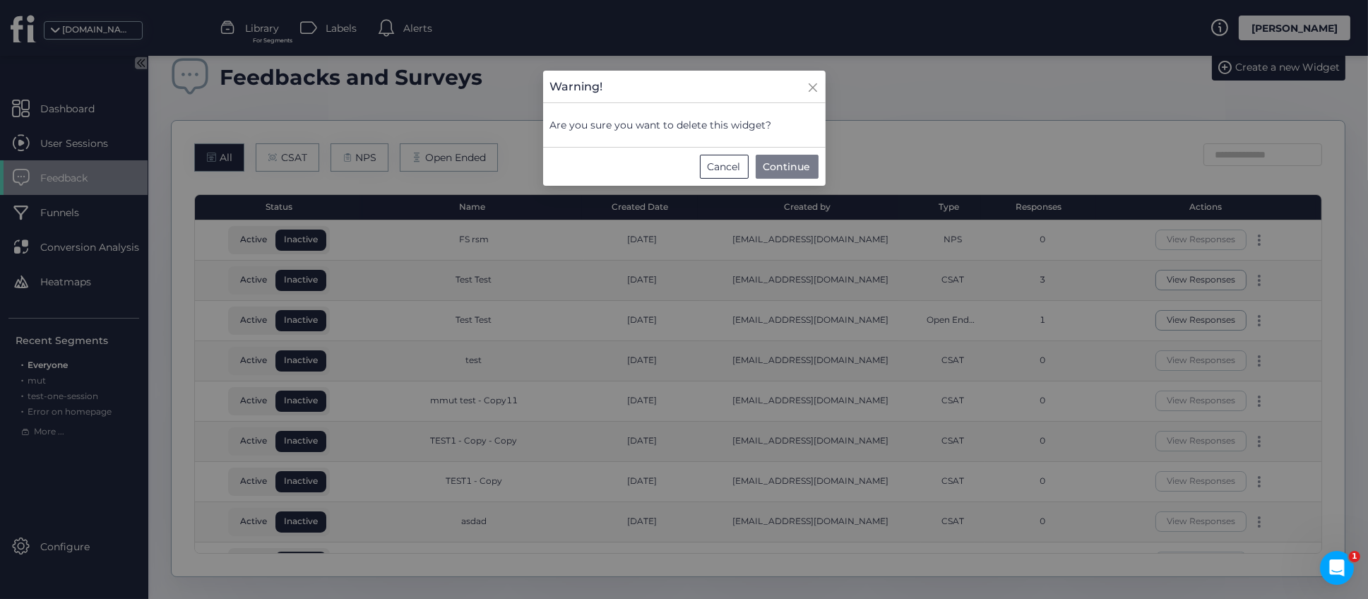
click at [783, 170] on span "Continue" at bounding box center [787, 167] width 47 height 16
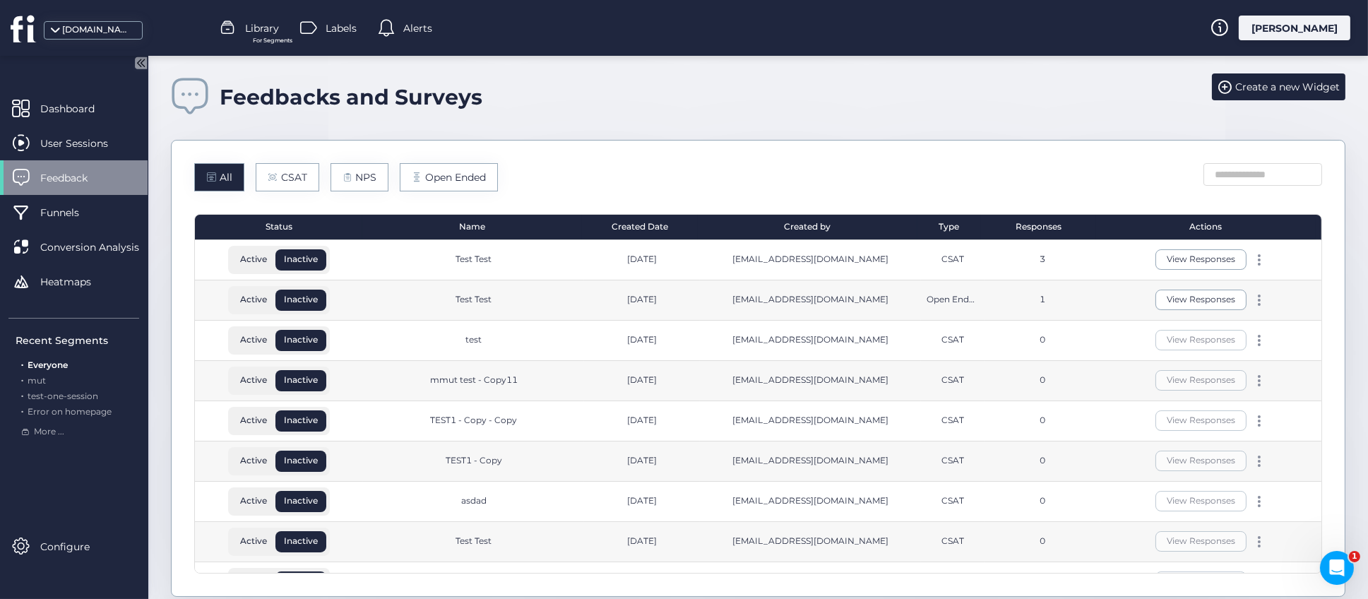
click at [770, 173] on div "All CSAT NPS Open Ended" at bounding box center [758, 177] width 1128 height 28
click at [707, 154] on div "All CSAT NPS Open Ended Status Name Created Date Created by Type Responses Acti…" at bounding box center [758, 368] width 1175 height 457
click at [70, 215] on span "Funnels" at bounding box center [70, 213] width 60 height 16
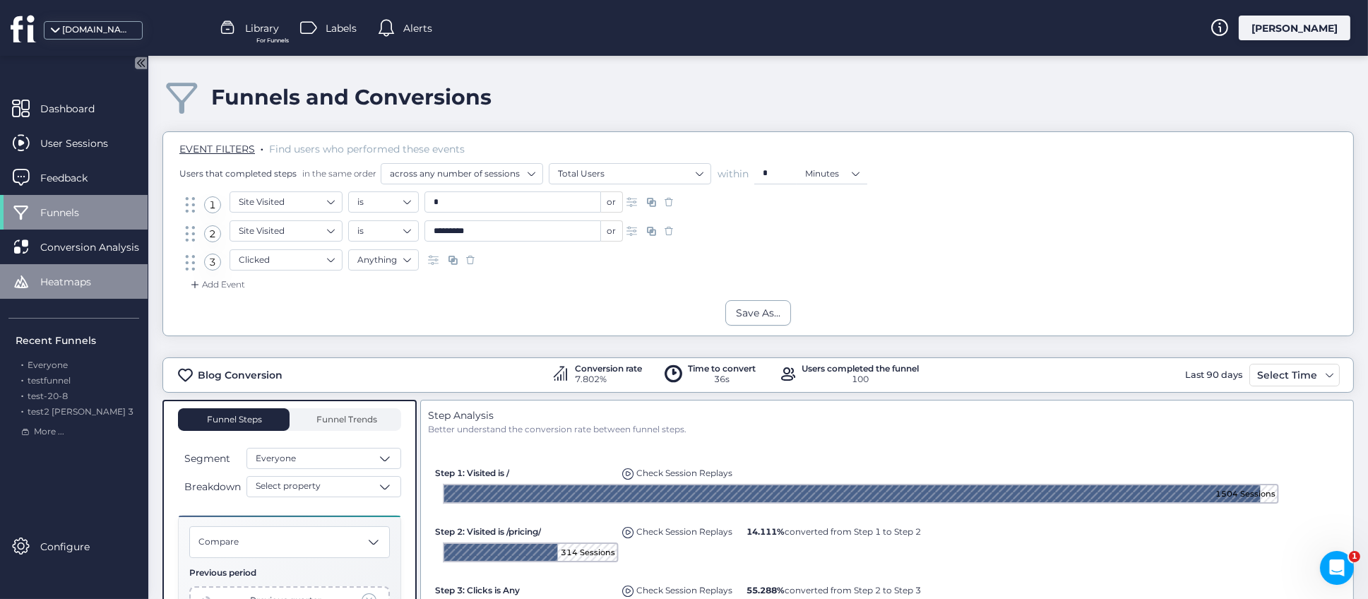
click at [76, 276] on span "Heatmaps" at bounding box center [76, 282] width 72 height 16
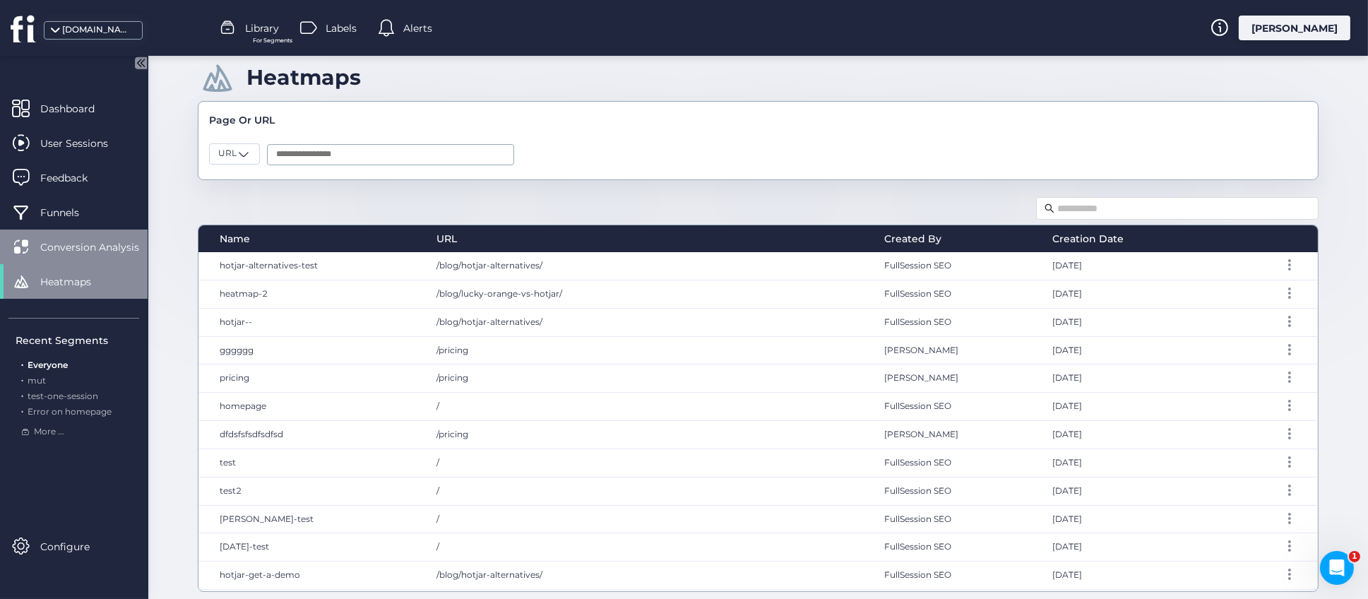
click at [64, 240] on span "Conversion Analysis" at bounding box center [100, 247] width 120 height 16
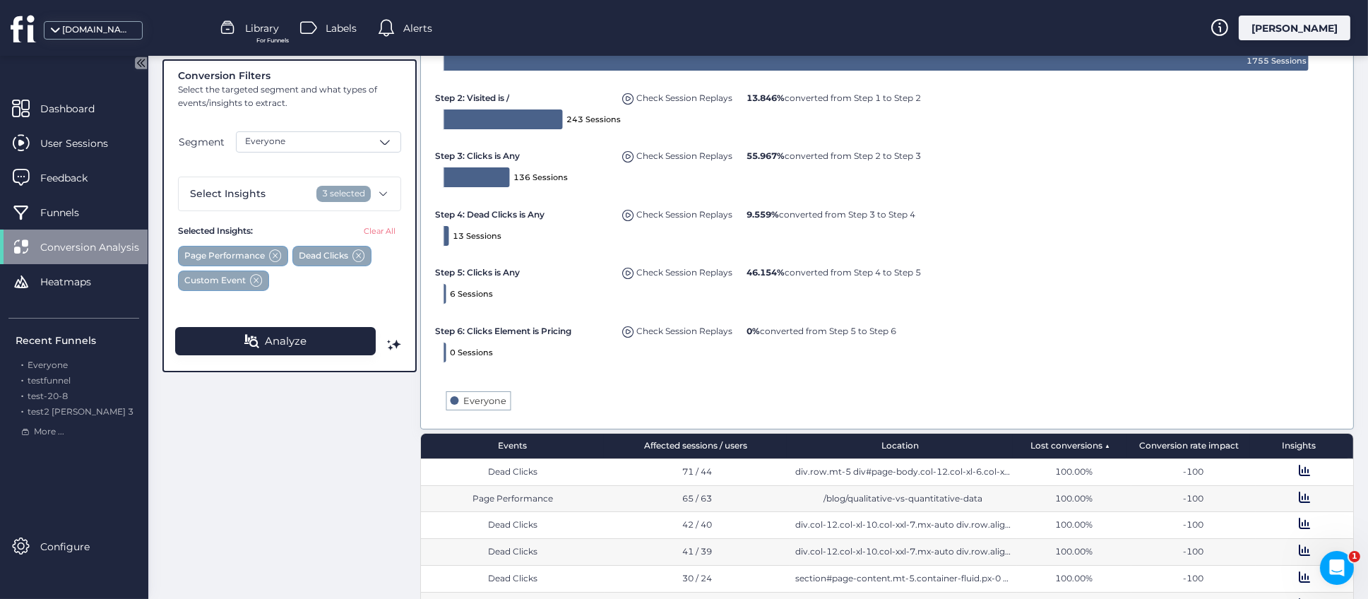
scroll to position [203, 0]
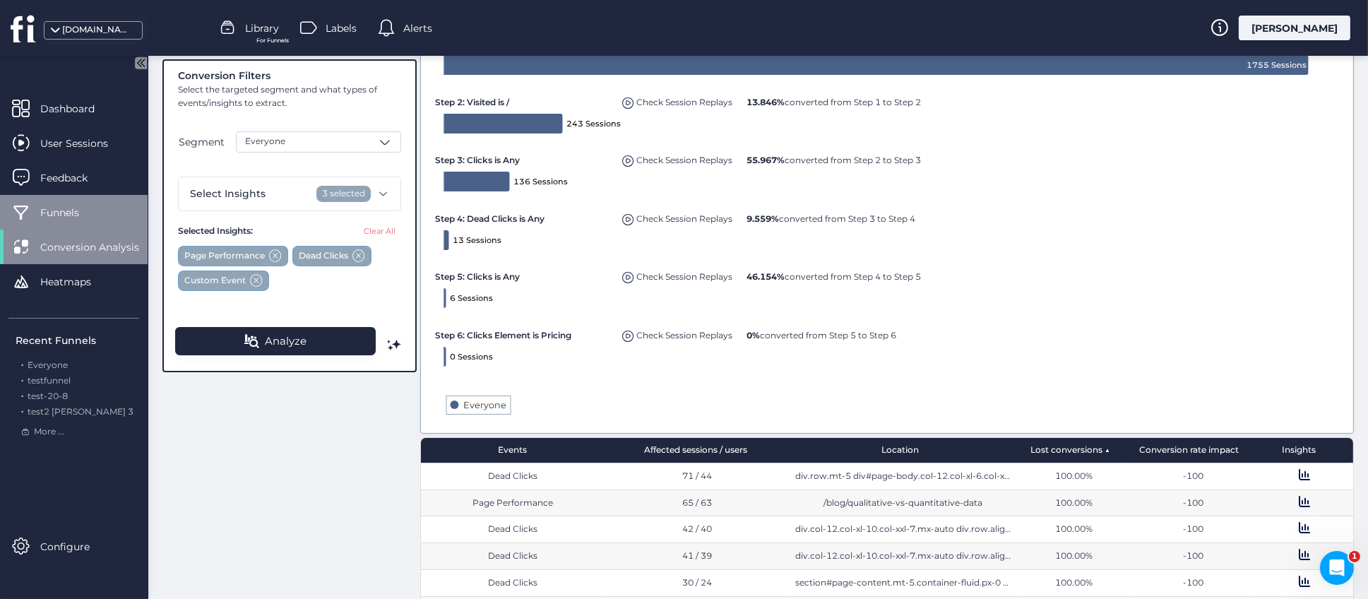
click at [59, 213] on span "Funnels" at bounding box center [70, 213] width 60 height 16
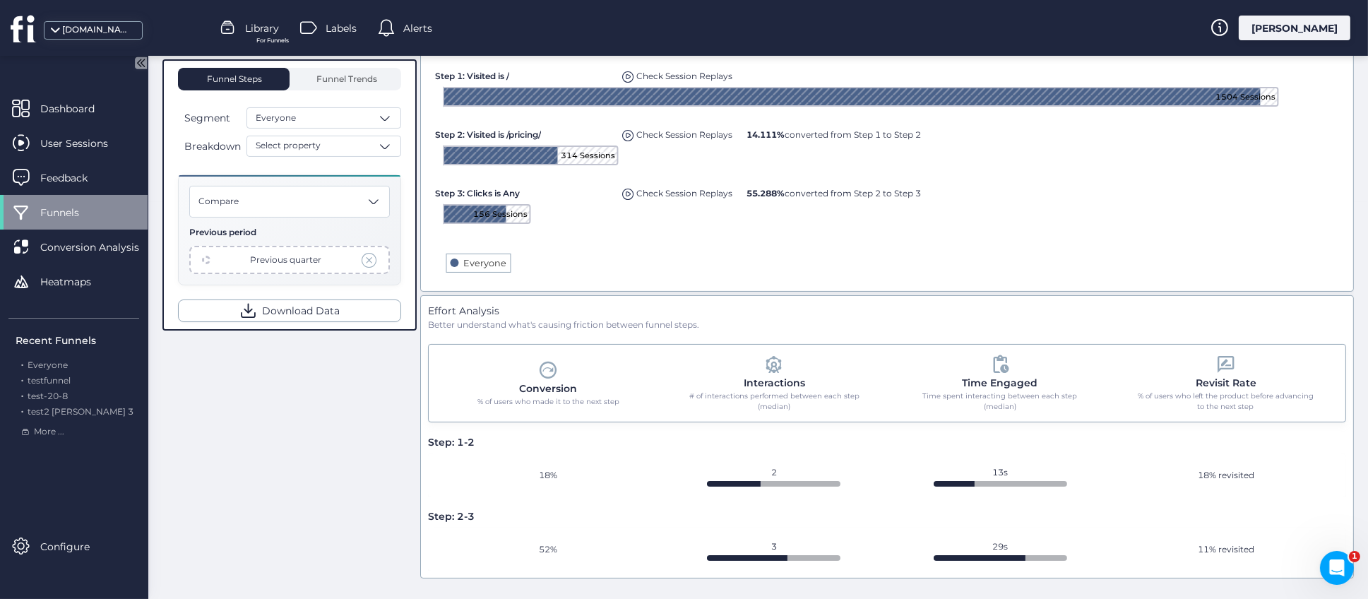
scroll to position [292, 0]
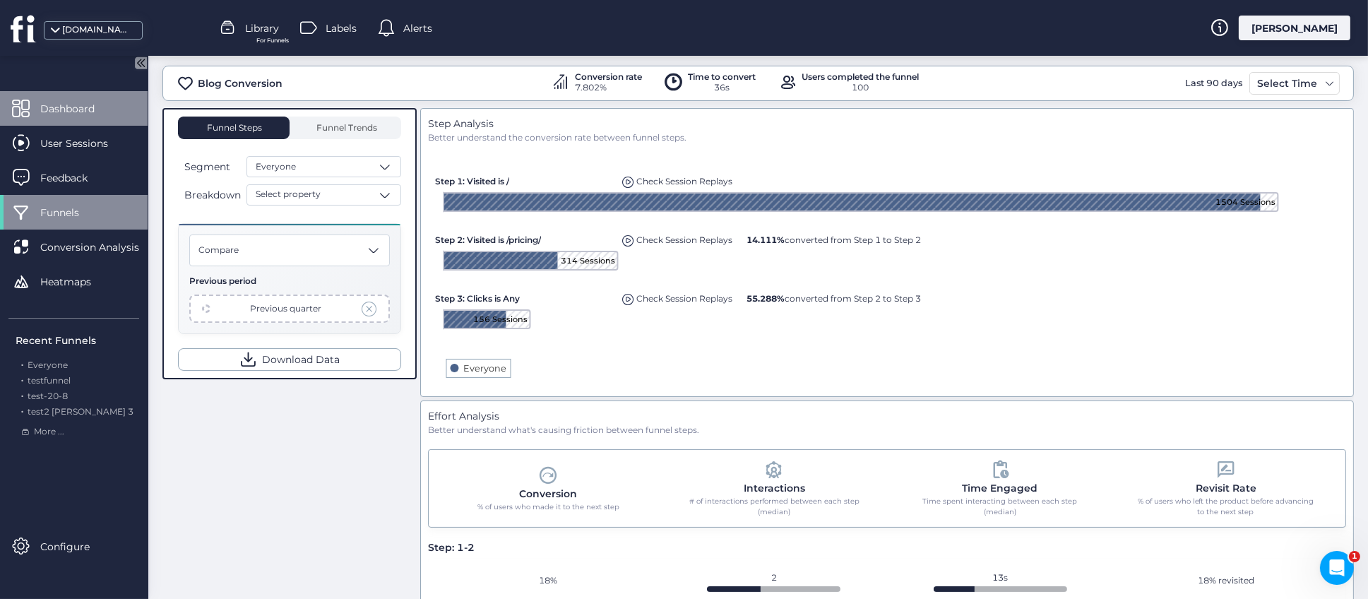
click at [77, 113] on span "Dashboard" at bounding box center [78, 109] width 76 height 16
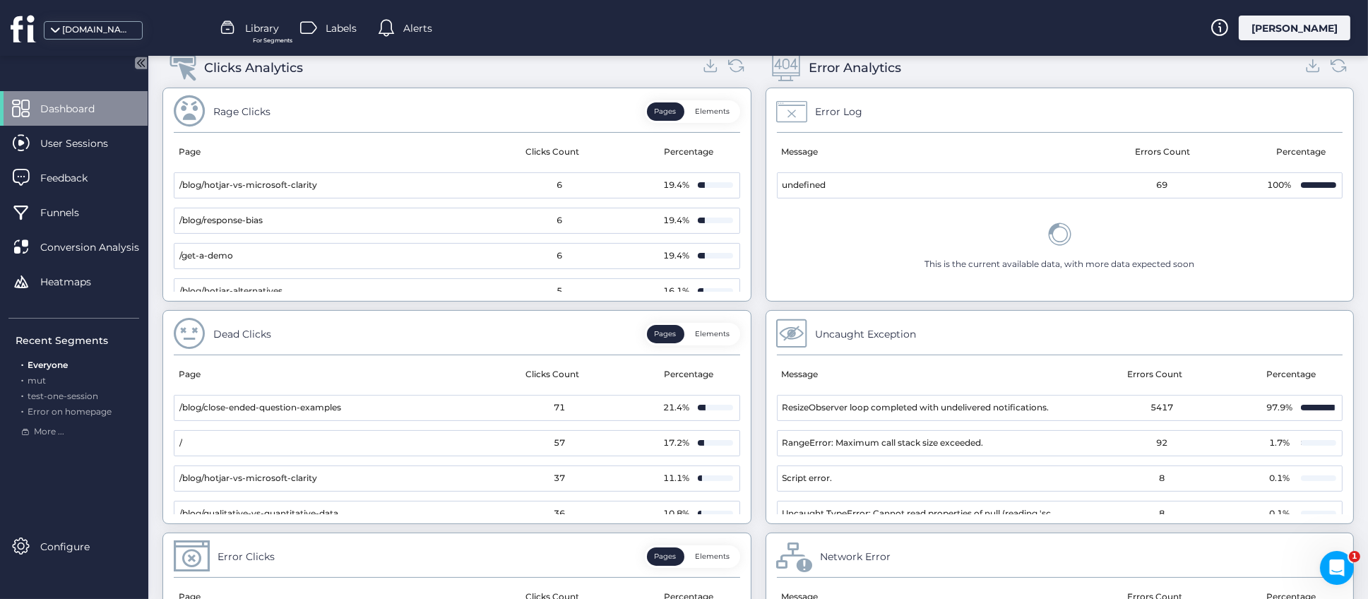
scroll to position [226, 0]
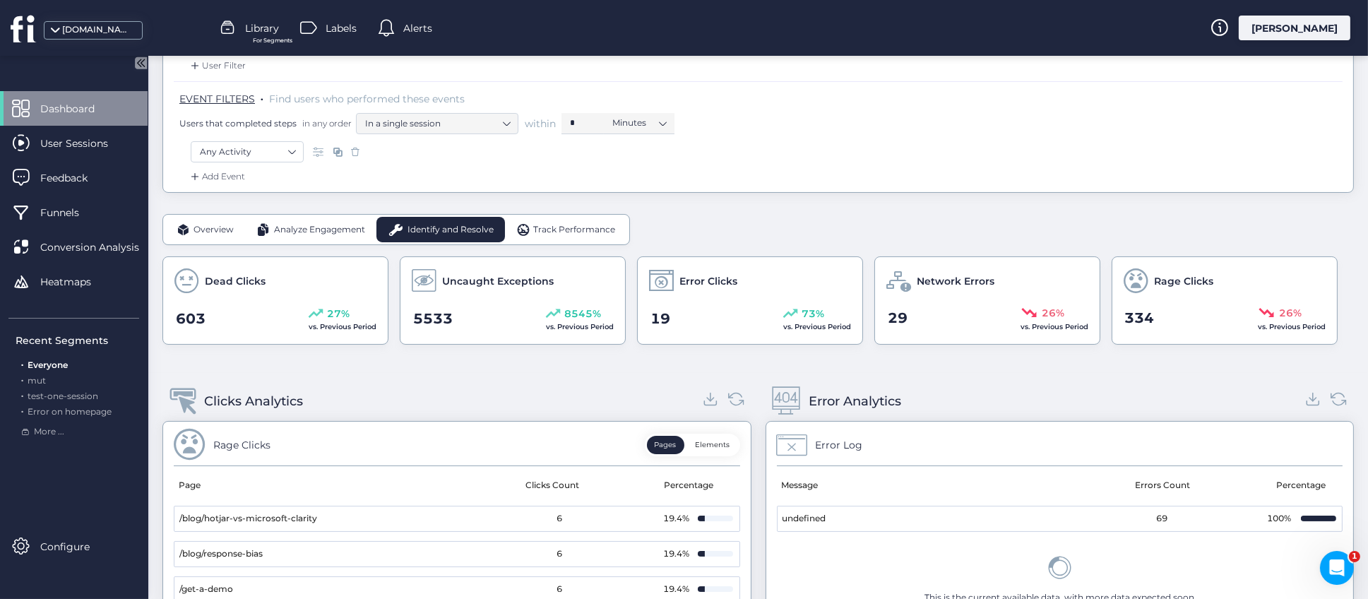
click at [216, 230] on span "Overview" at bounding box center [214, 229] width 40 height 13
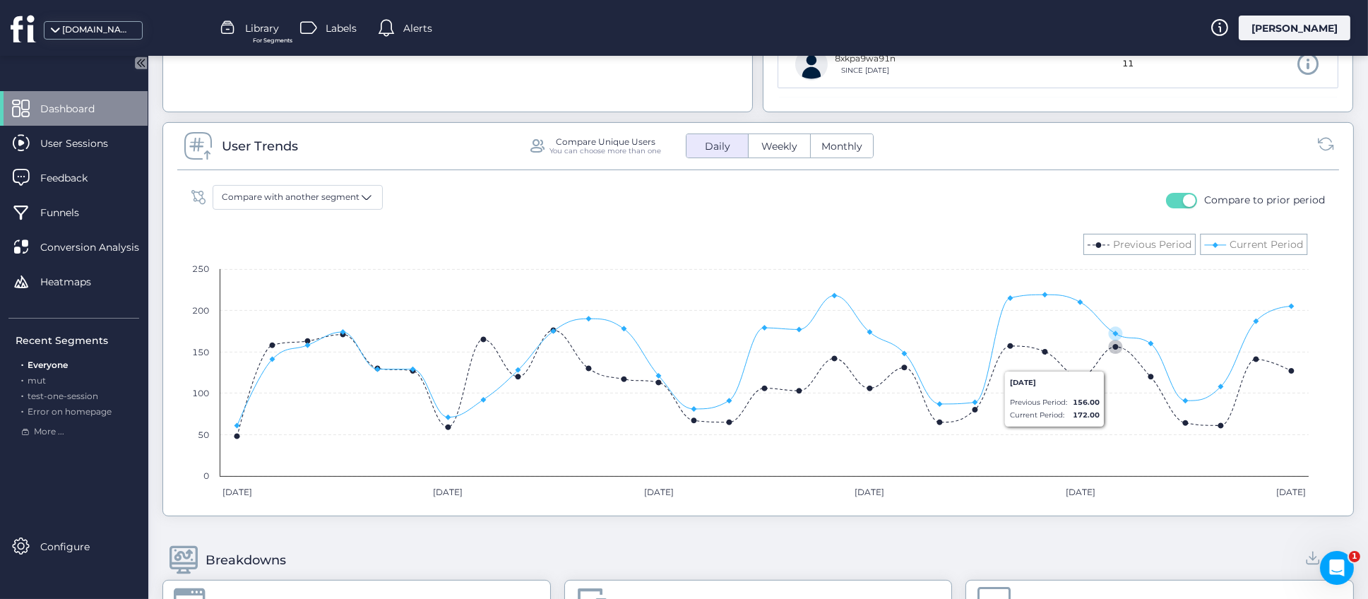
scroll to position [863, 0]
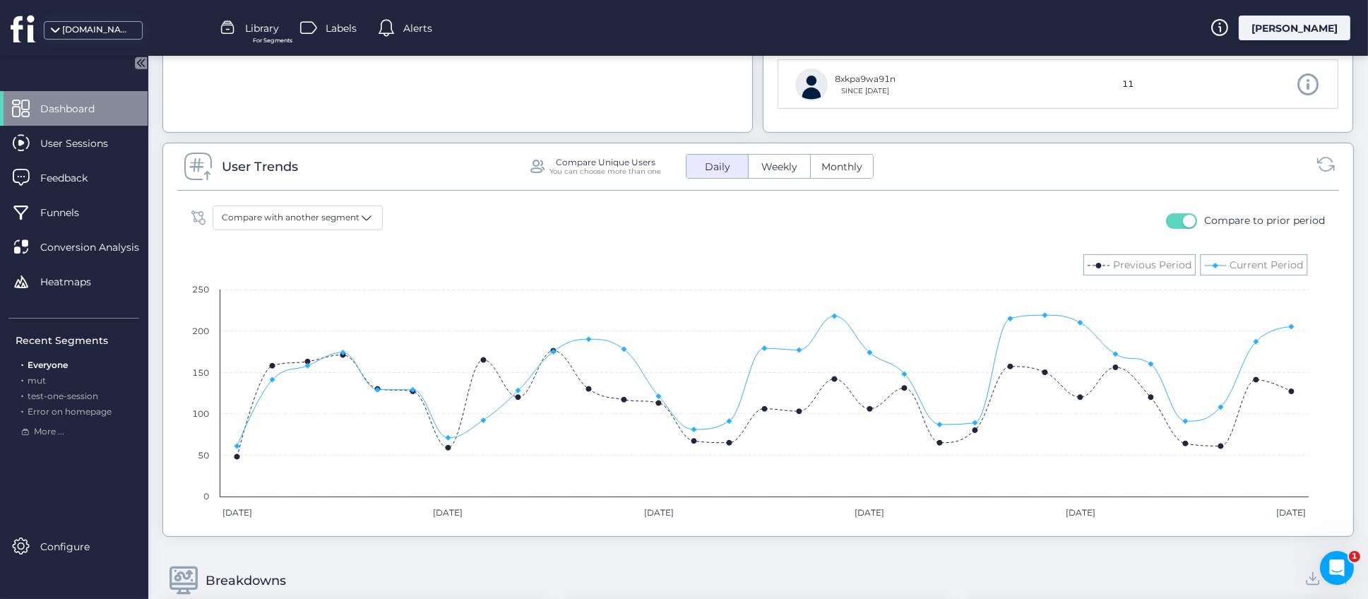
click at [1317, 165] on icon at bounding box center [1326, 164] width 19 height 19
click at [781, 170] on span "Weekly" at bounding box center [779, 167] width 53 height 15
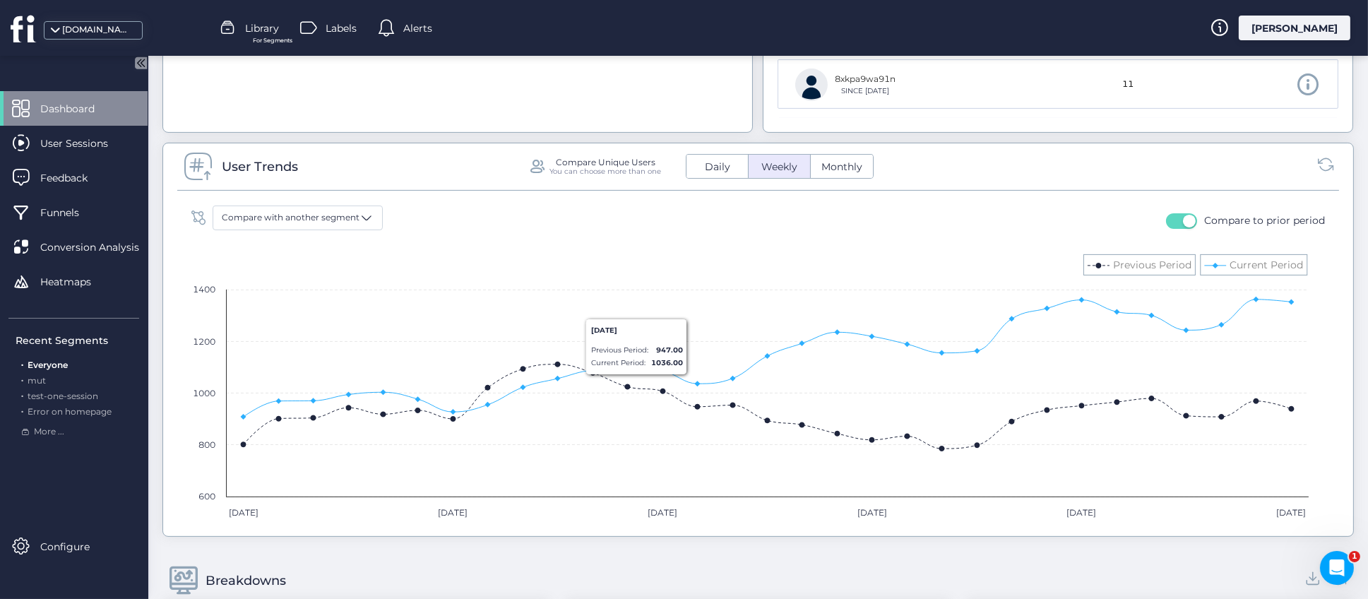
click at [714, 171] on span "Daily" at bounding box center [718, 167] width 42 height 15
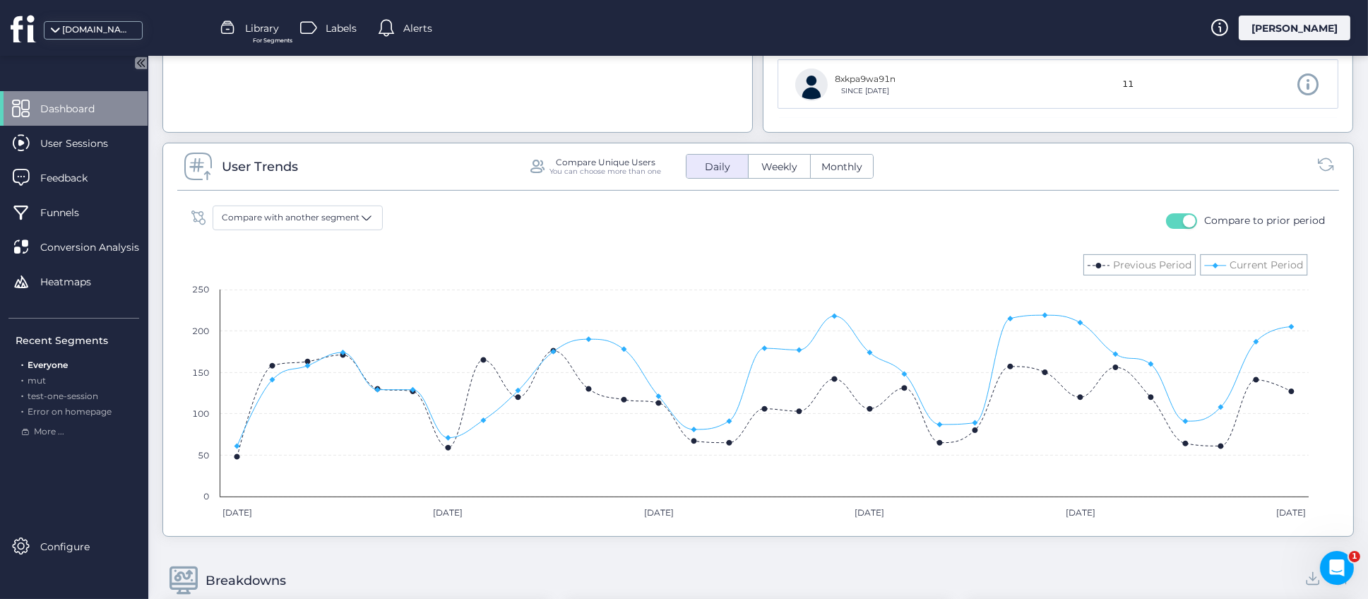
click at [779, 172] on span "Weekly" at bounding box center [779, 167] width 53 height 15
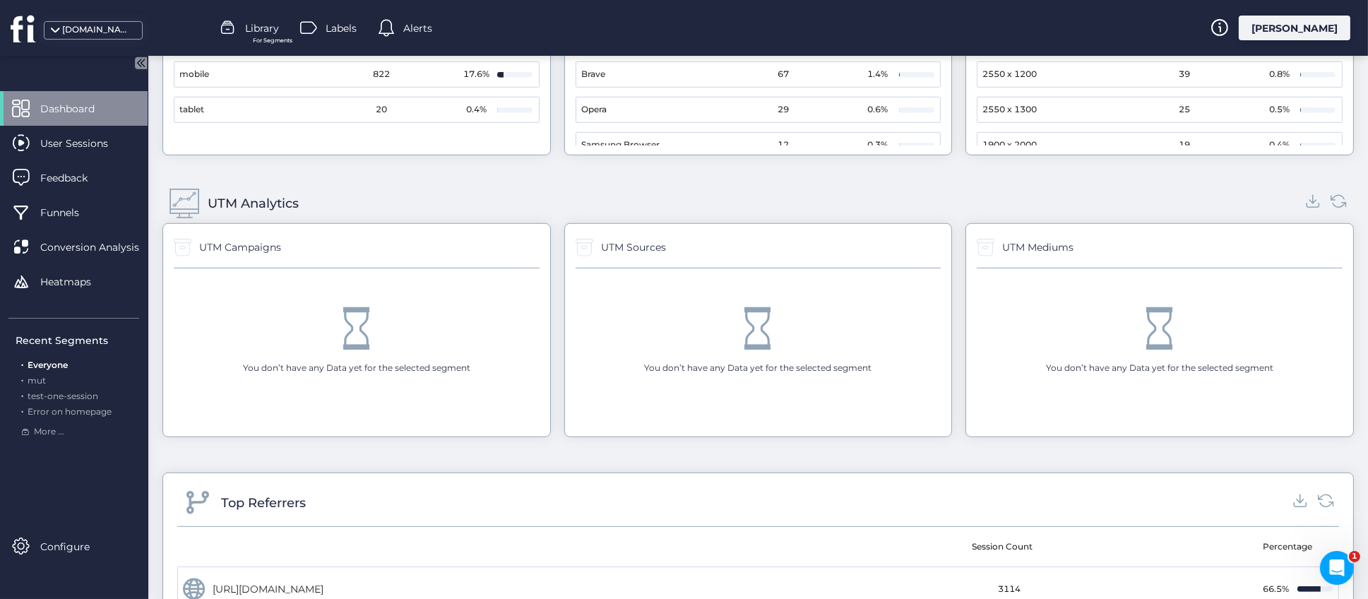
scroll to position [1446, 0]
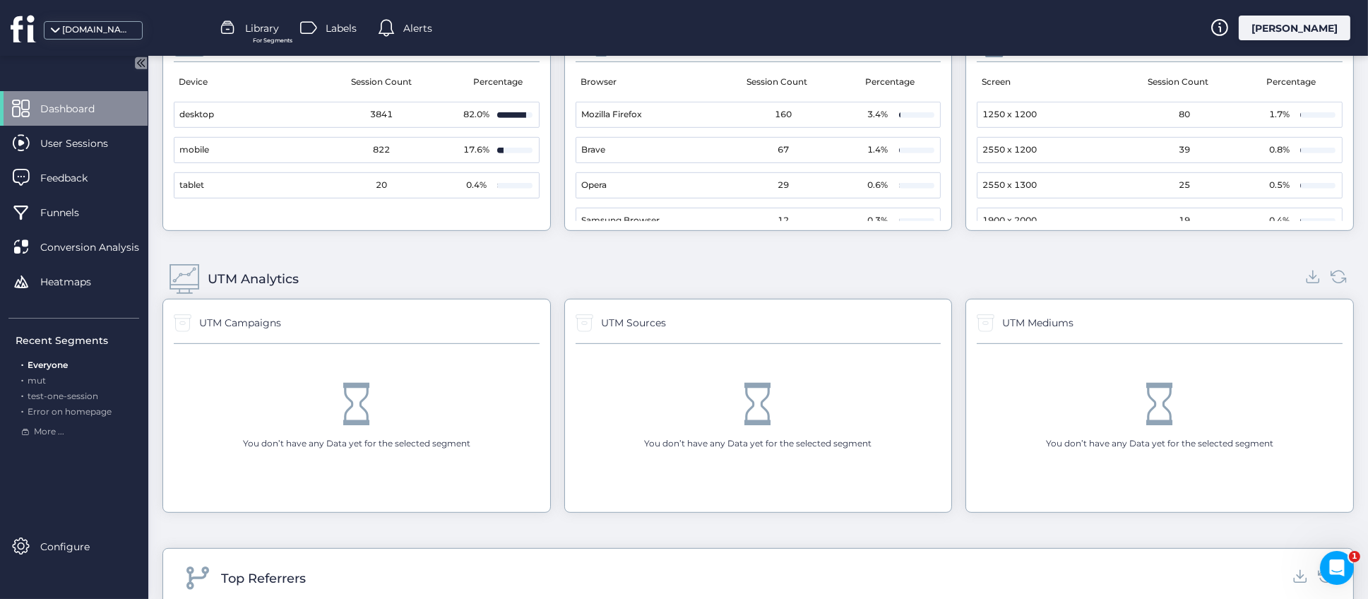
click at [813, 271] on div "UTM Analytics" at bounding box center [758, 279] width 1192 height 40
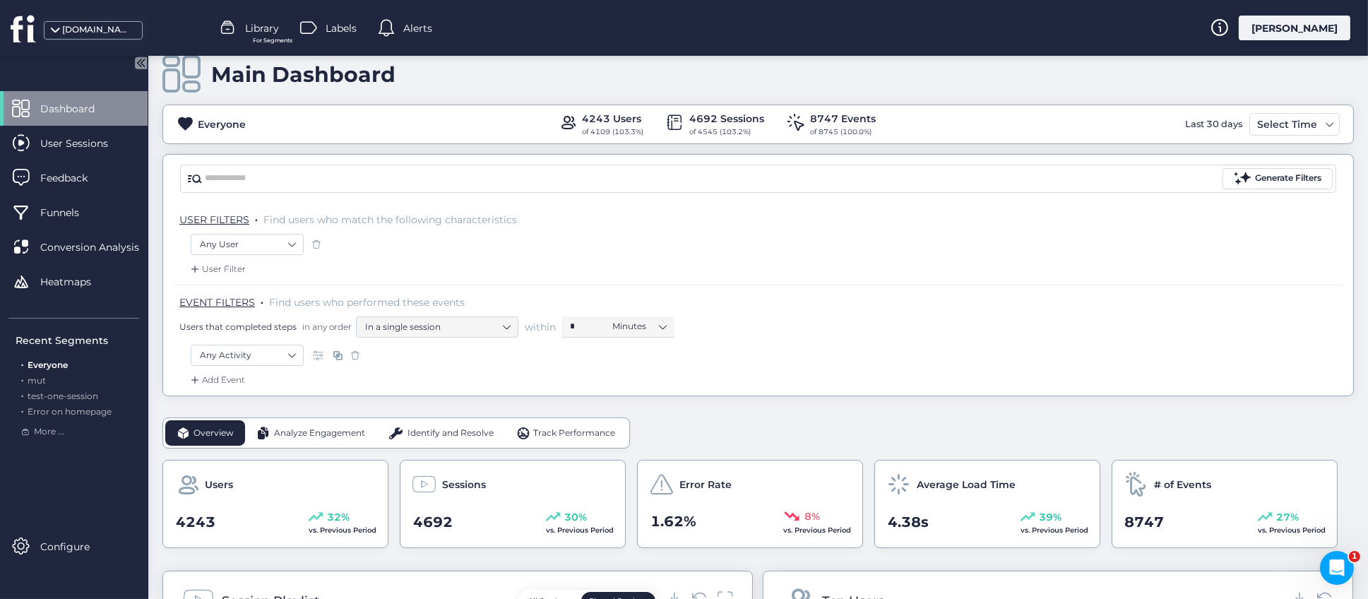
scroll to position [0, 0]
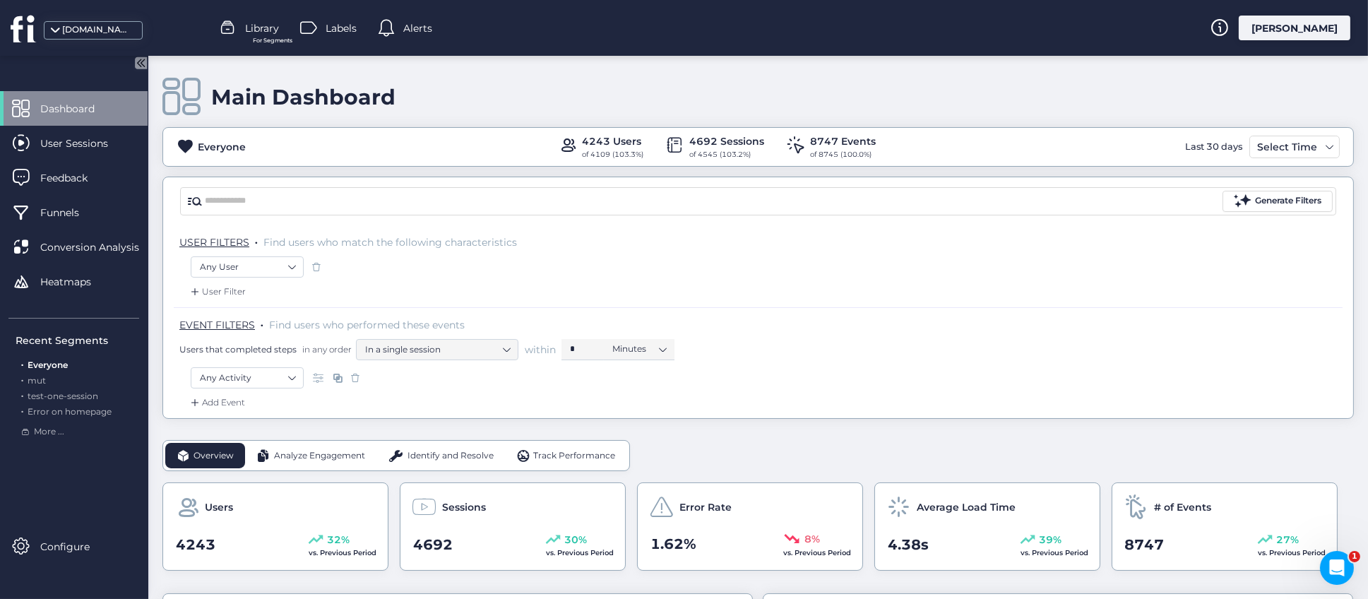
click at [318, 379] on span at bounding box center [320, 378] width 14 height 14
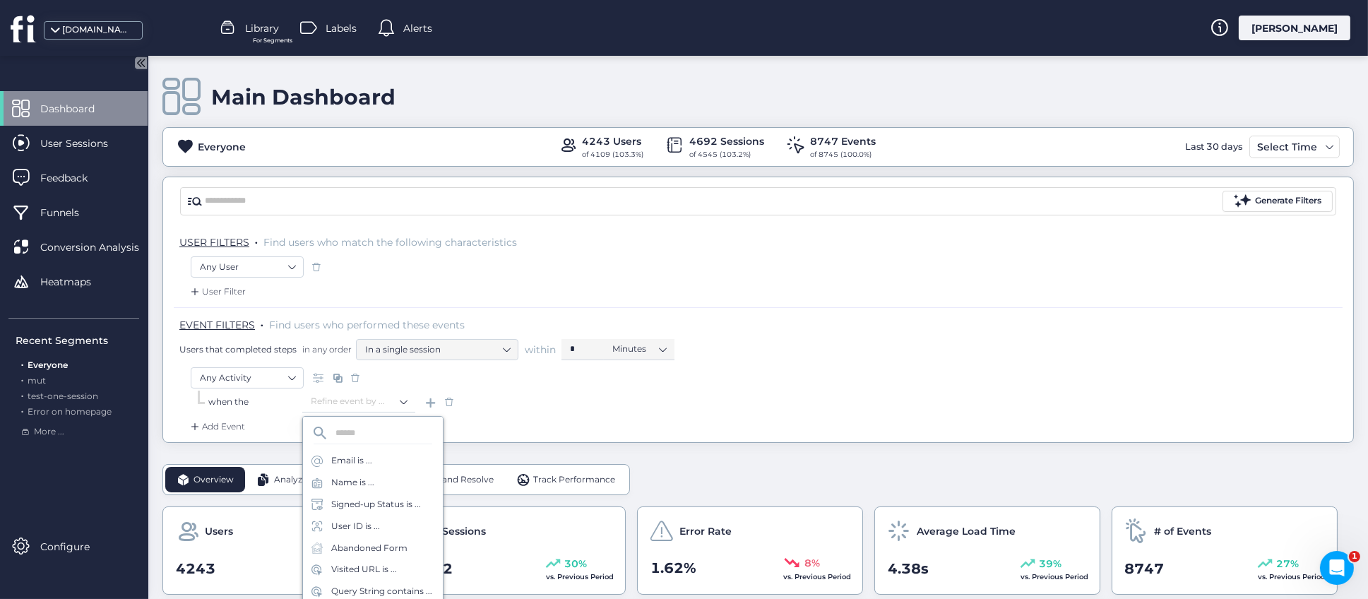
click at [450, 403] on span at bounding box center [449, 402] width 14 height 14
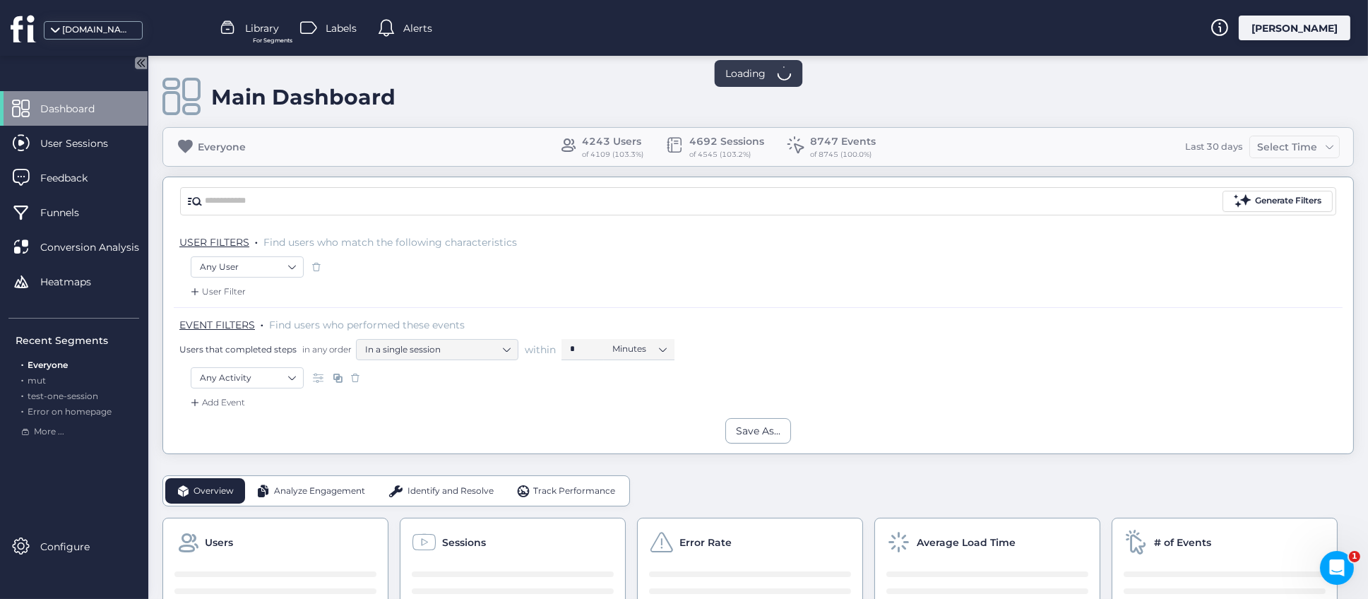
click at [338, 376] on span at bounding box center [338, 378] width 14 height 14
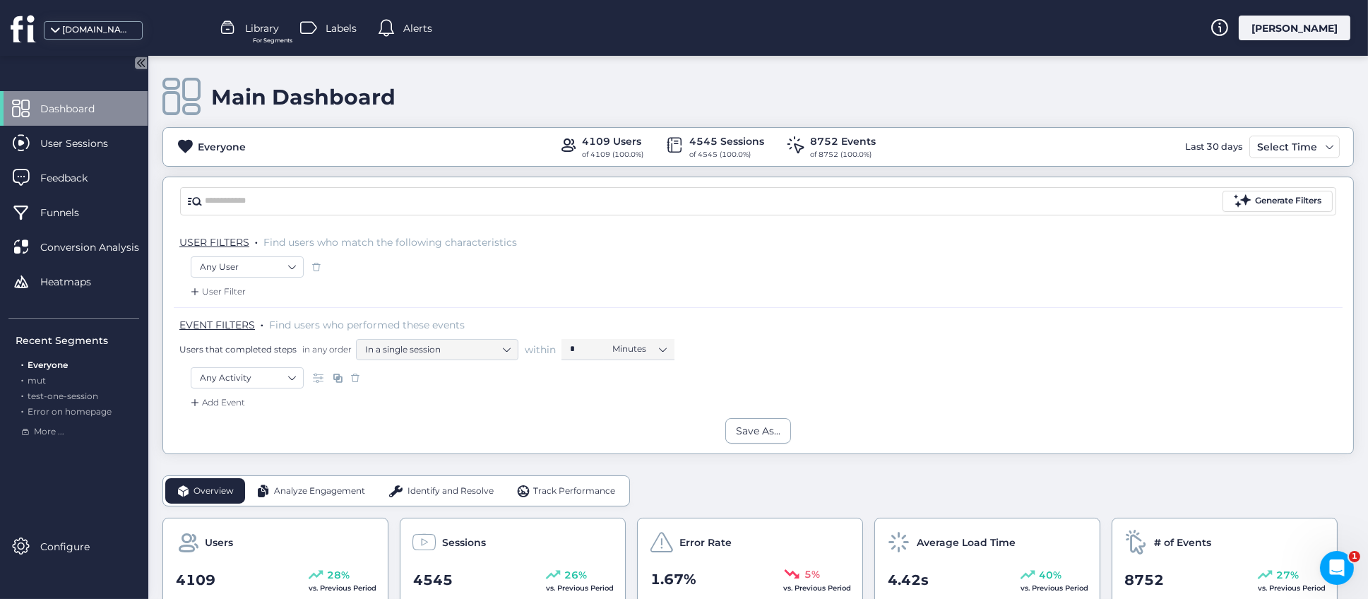
click at [336, 379] on span at bounding box center [338, 378] width 14 height 14
click at [337, 378] on span at bounding box center [338, 378] width 14 height 14
click at [200, 401] on span at bounding box center [195, 403] width 14 height 14
click at [252, 480] on div "Clicked on ..." at bounding box center [243, 479] width 53 height 13
click at [430, 379] on span at bounding box center [432, 378] width 14 height 14
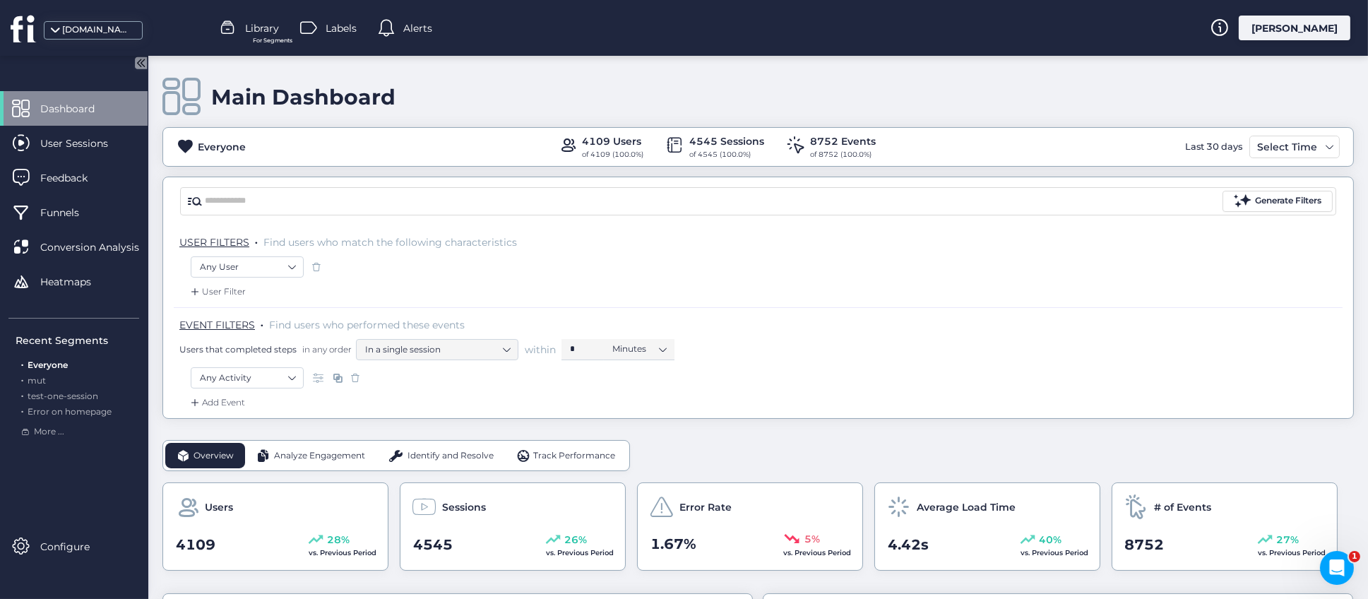
click at [690, 90] on div "Main Dashboard" at bounding box center [758, 97] width 1192 height 40
click at [68, 247] on span "Conversion Analysis" at bounding box center [100, 247] width 120 height 16
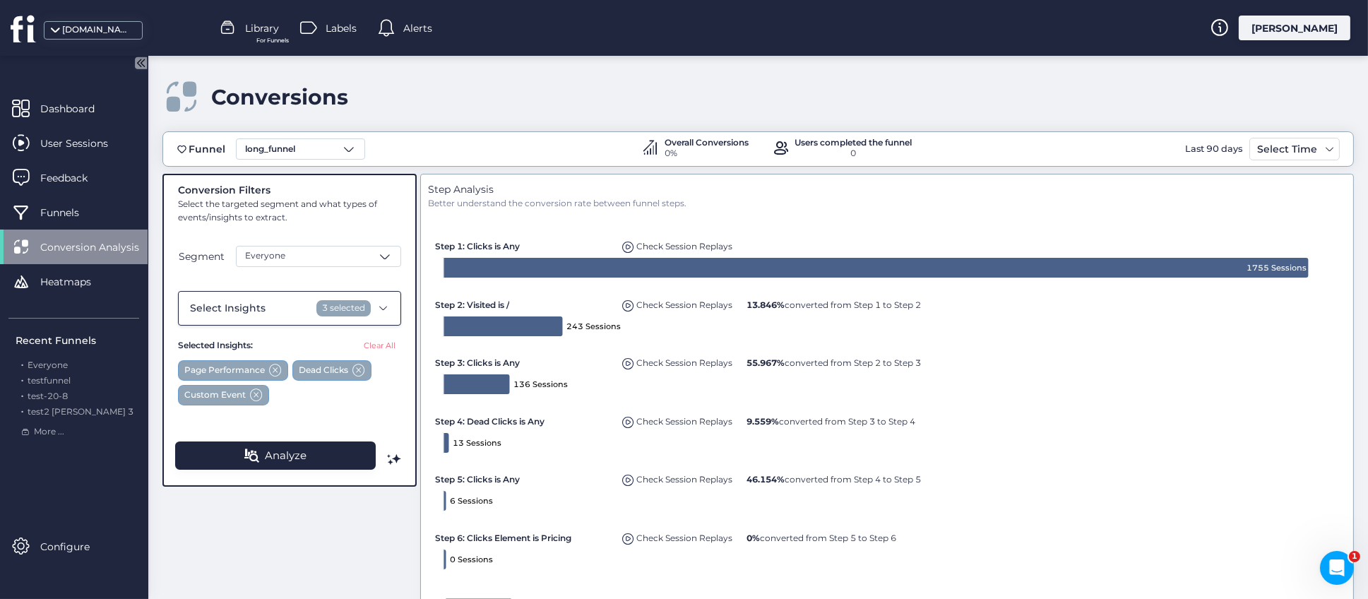
click at [386, 307] on span at bounding box center [383, 307] width 11 height 11
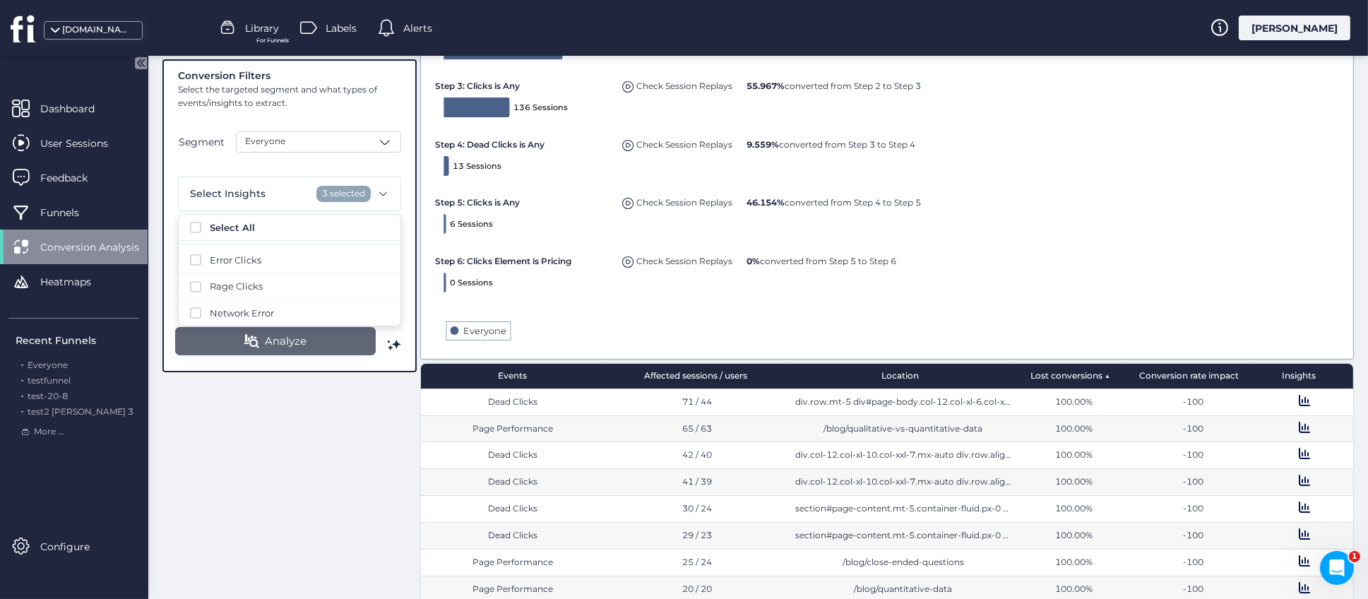
scroll to position [97, 0]
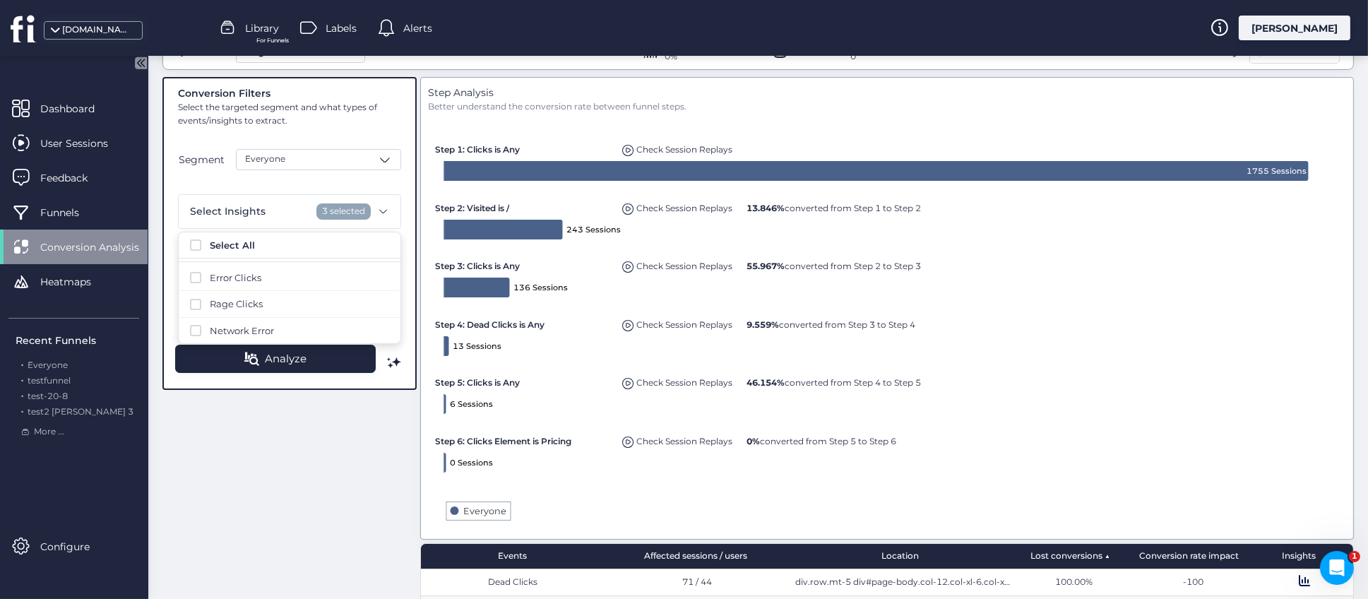
click at [379, 451] on div "Conversion Filters Select the targeted segment and what types of events/insight…" at bounding box center [758, 490] width 1192 height 826
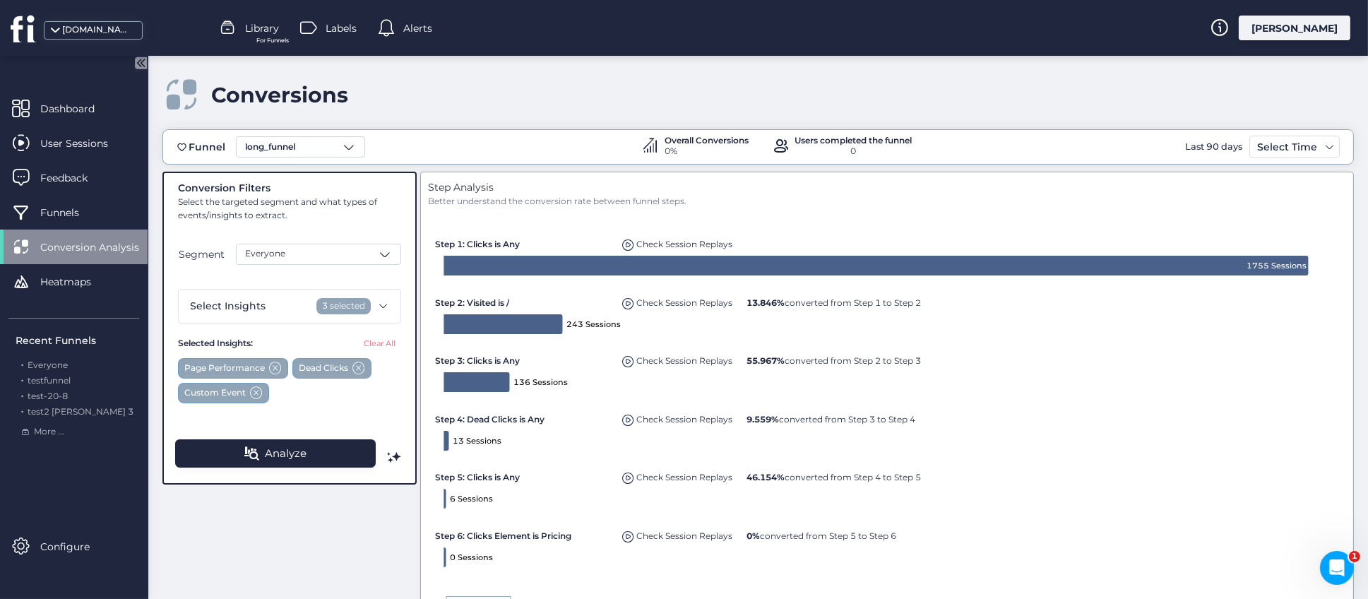
scroll to position [0, 0]
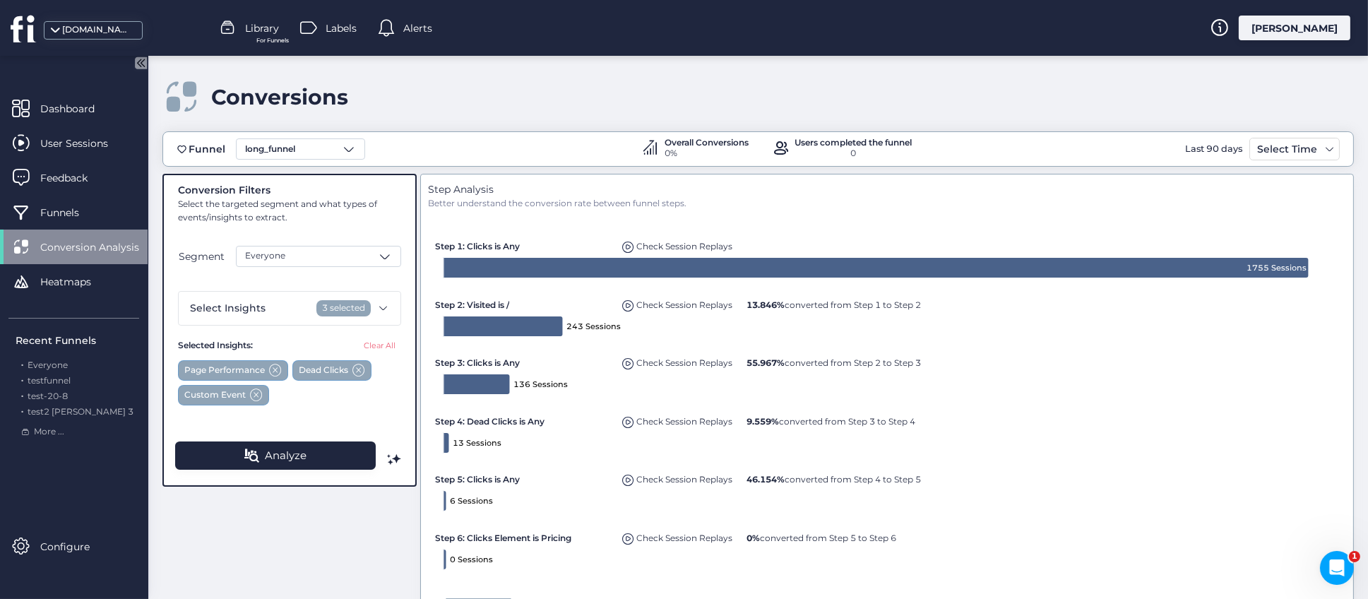
click at [253, 395] on span at bounding box center [256, 395] width 13 height 13
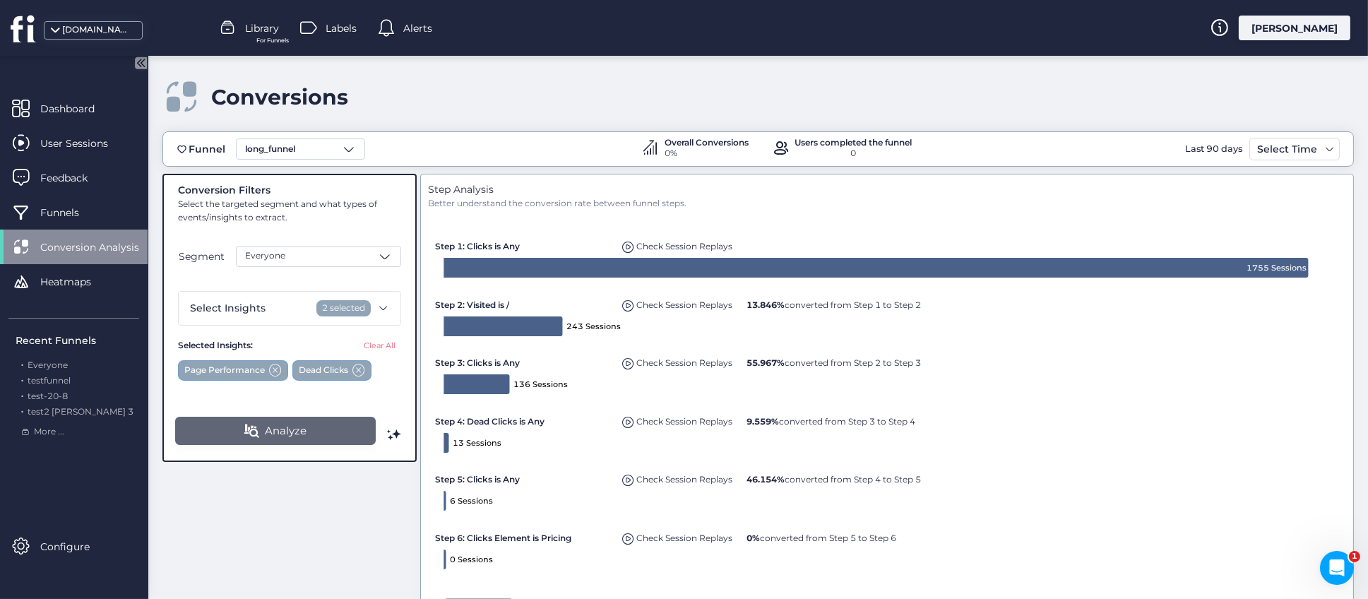
click at [312, 435] on button "Analyze" at bounding box center [275, 431] width 201 height 28
click at [398, 434] on span at bounding box center [394, 434] width 14 height 14
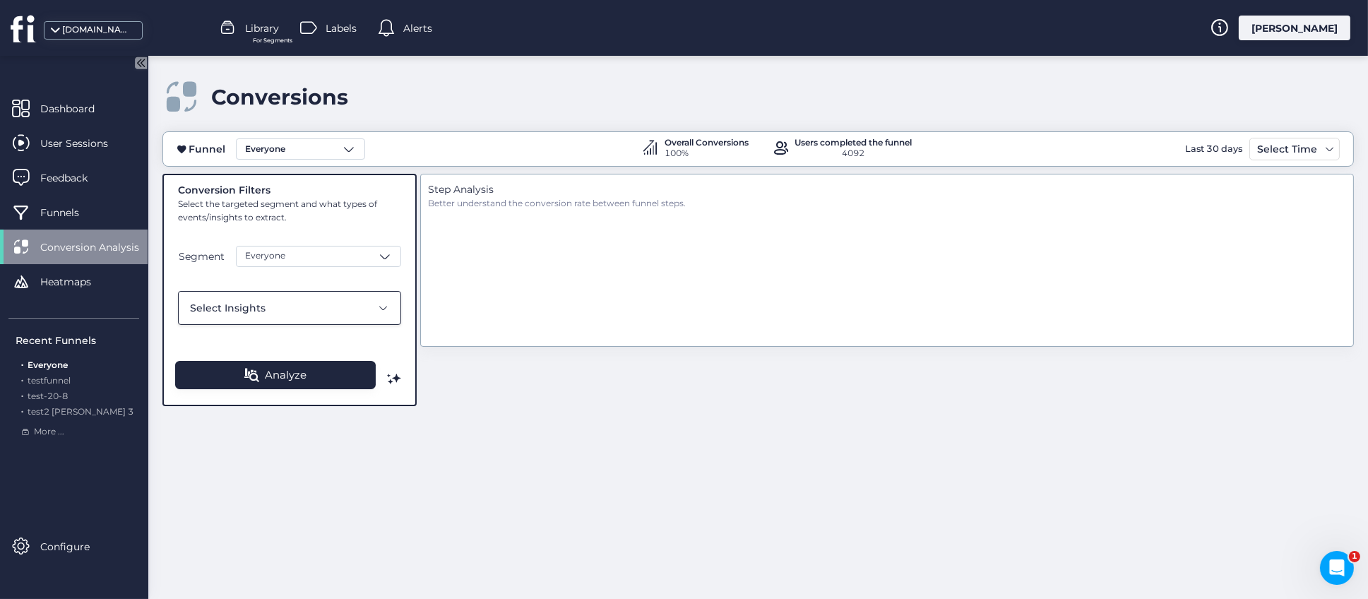
click at [387, 314] on div "Select Insights" at bounding box center [289, 308] width 223 height 34
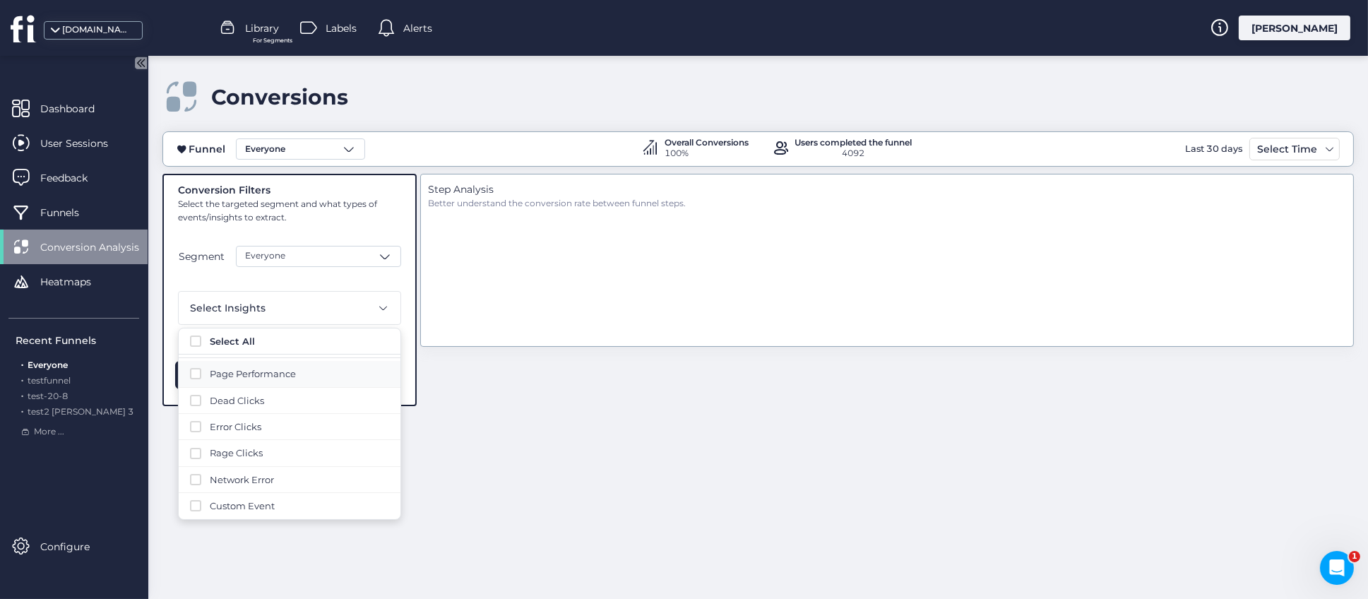
click at [194, 372] on span at bounding box center [195, 373] width 11 height 11
click at [194, 373] on span at bounding box center [195, 374] width 11 height 11
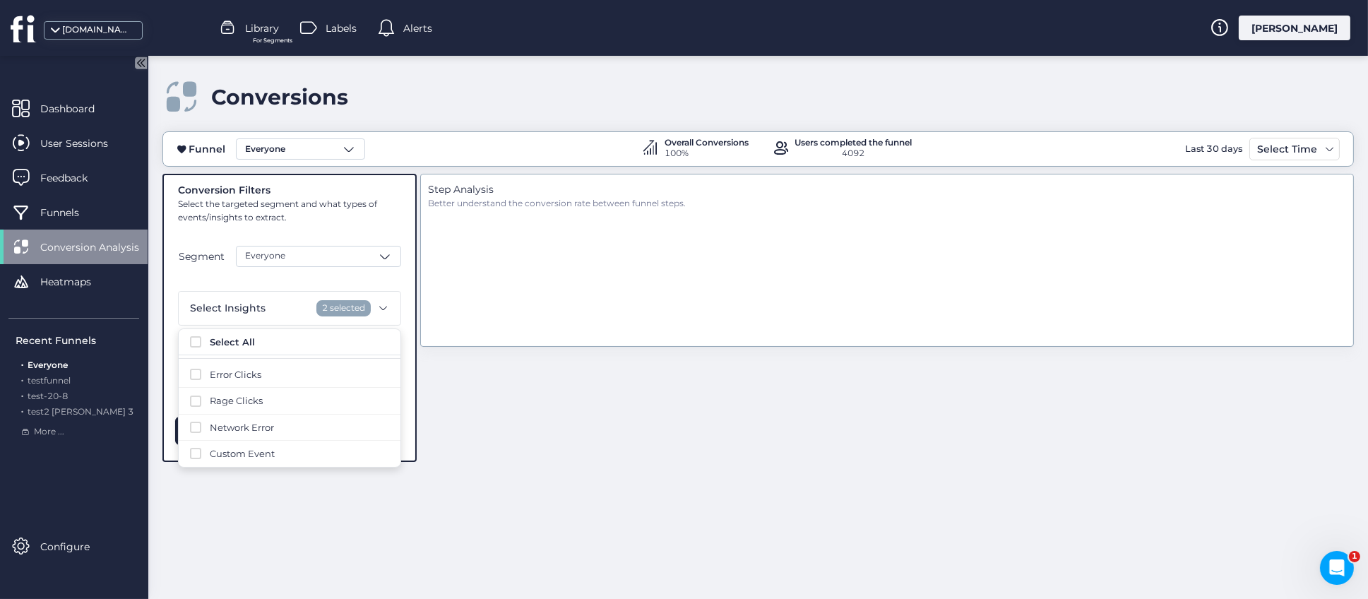
click at [357, 486] on div "Funnel Everyone Overall Conversions 100% Users completed the funnel 4092 Last 3…" at bounding box center [758, 358] width 1192 height 454
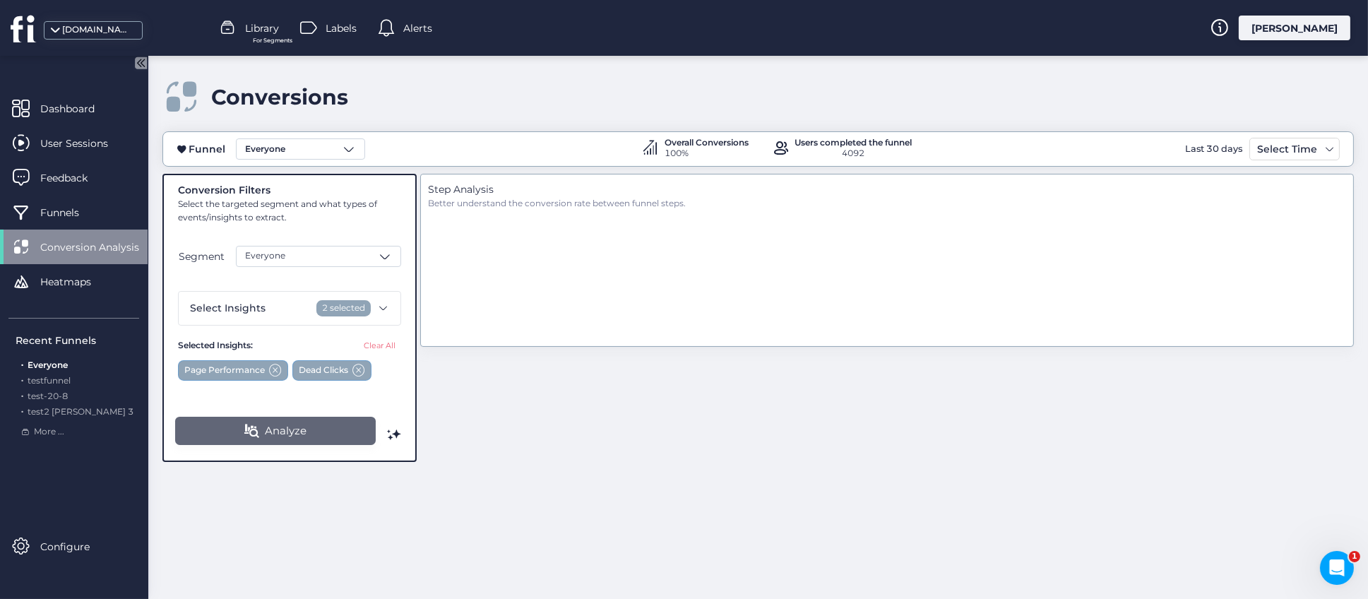
click at [285, 427] on span "Analyze" at bounding box center [286, 430] width 42 height 17
click at [344, 143] on span at bounding box center [349, 149] width 14 height 14
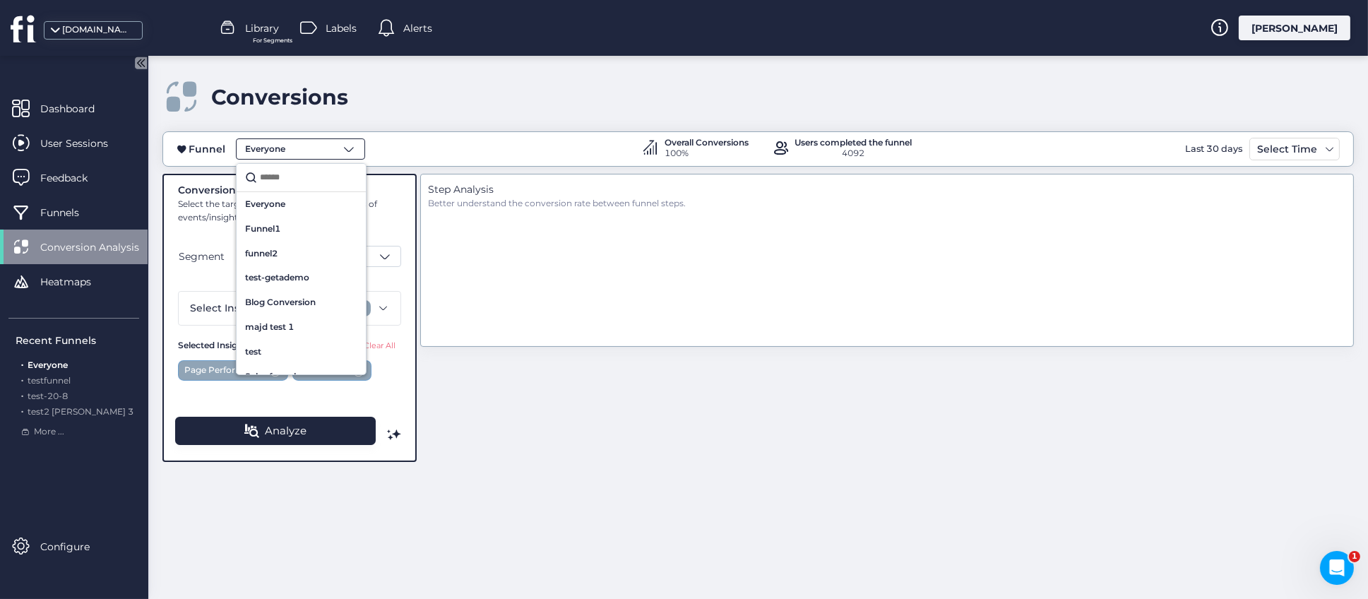
click at [310, 179] on input "text" at bounding box center [307, 177] width 100 height 19
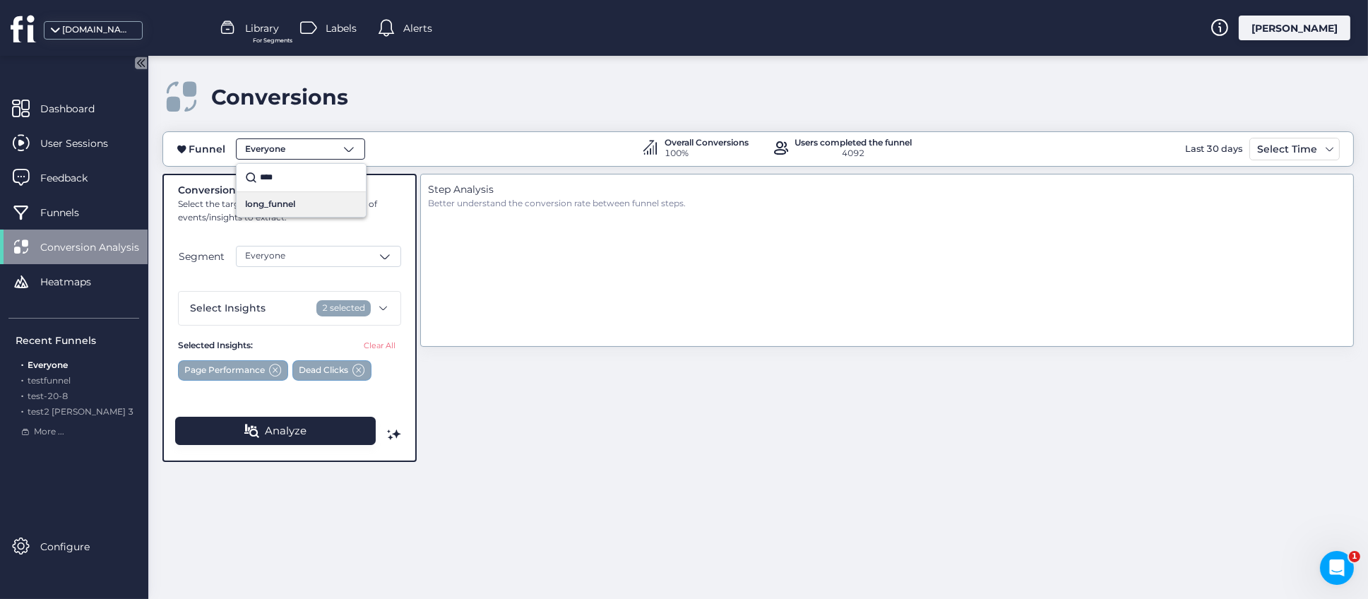
type input "****"
click at [297, 204] on div "long_funnel" at bounding box center [301, 204] width 112 height 13
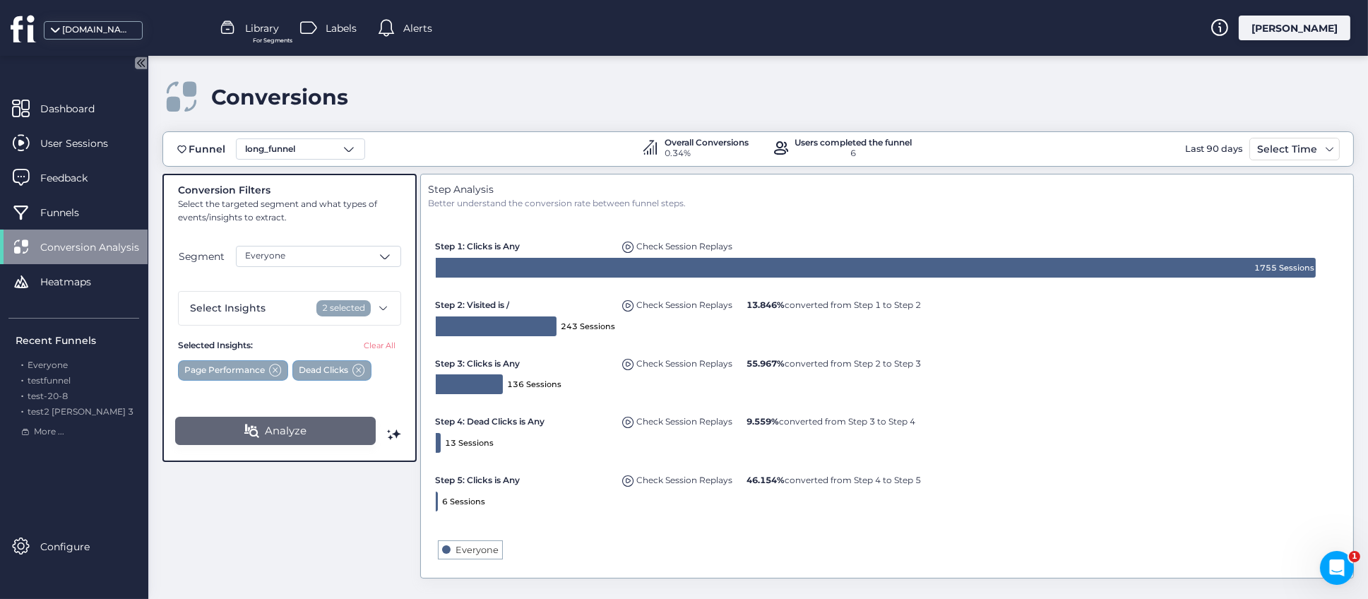
click at [305, 432] on span "Analyze" at bounding box center [286, 430] width 42 height 17
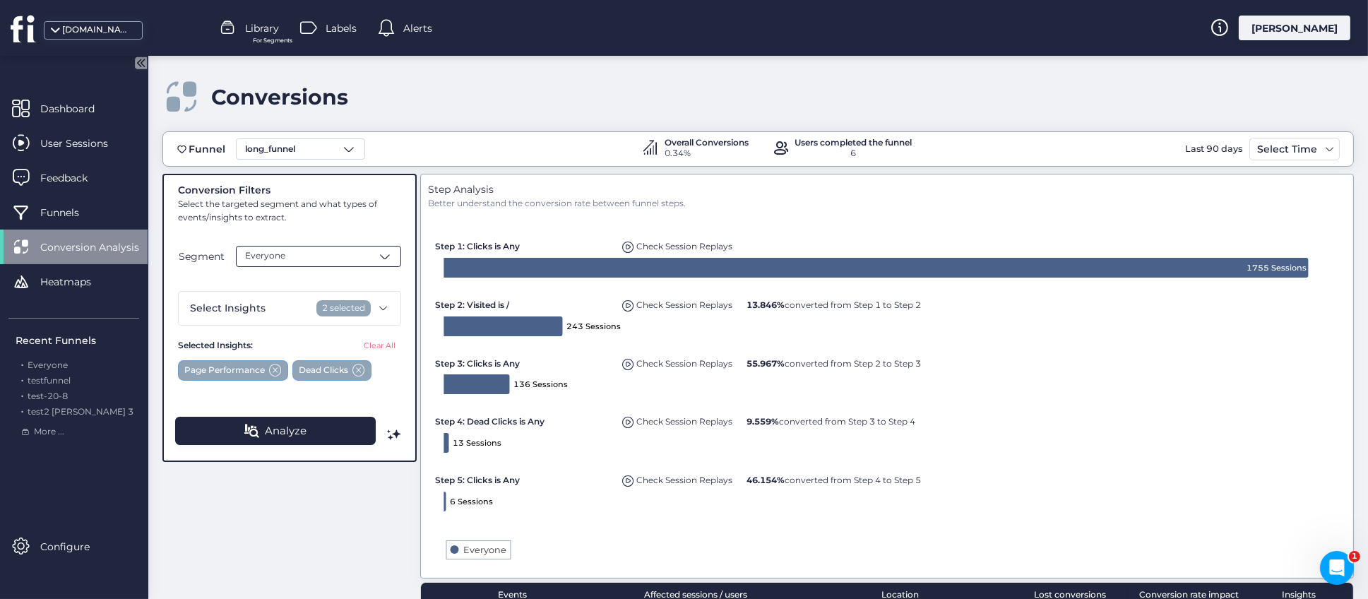
click at [389, 259] on span at bounding box center [385, 256] width 14 height 14
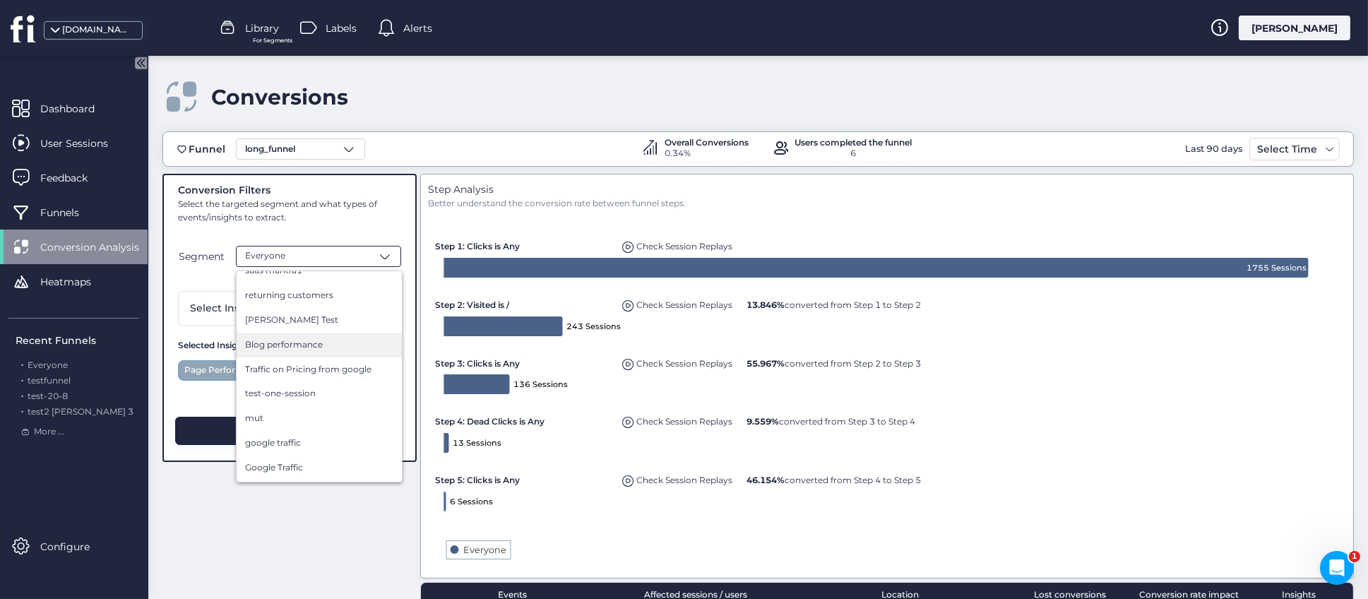
scroll to position [106, 0]
click at [367, 537] on div "Conversion Filters Select the targeted segment and what types of events/insight…" at bounding box center [758, 558] width 1192 height 768
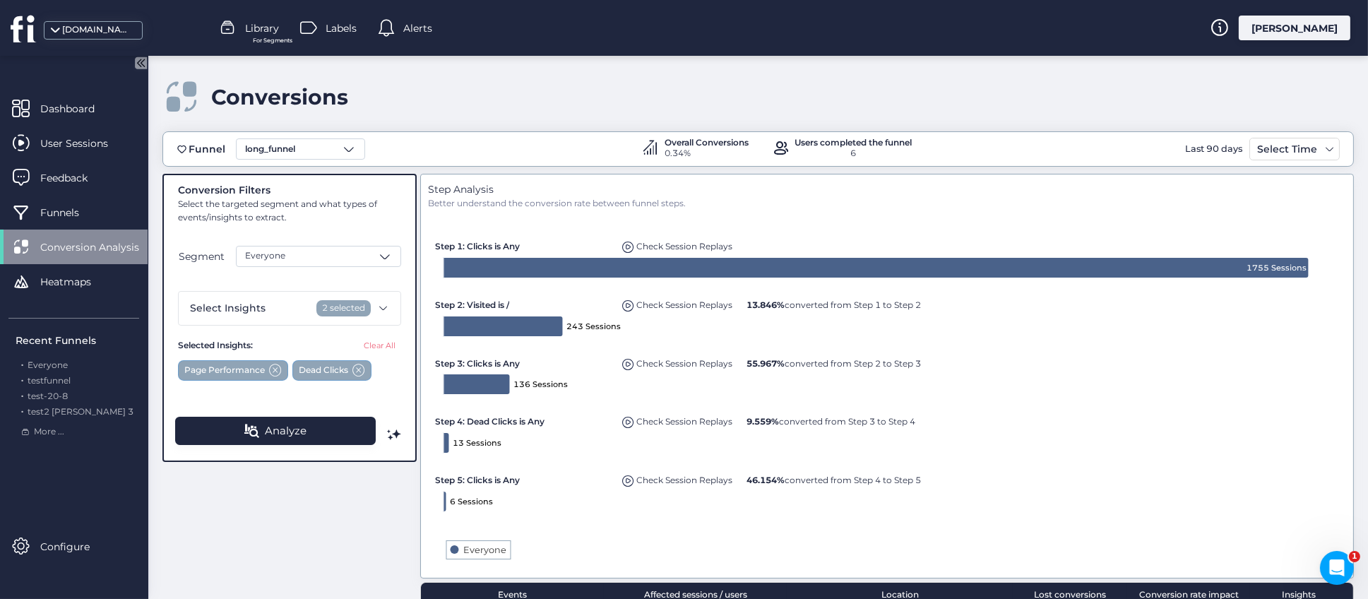
click at [347, 545] on div "Conversion Filters Select the targeted segment and what types of events/insight…" at bounding box center [758, 558] width 1192 height 768
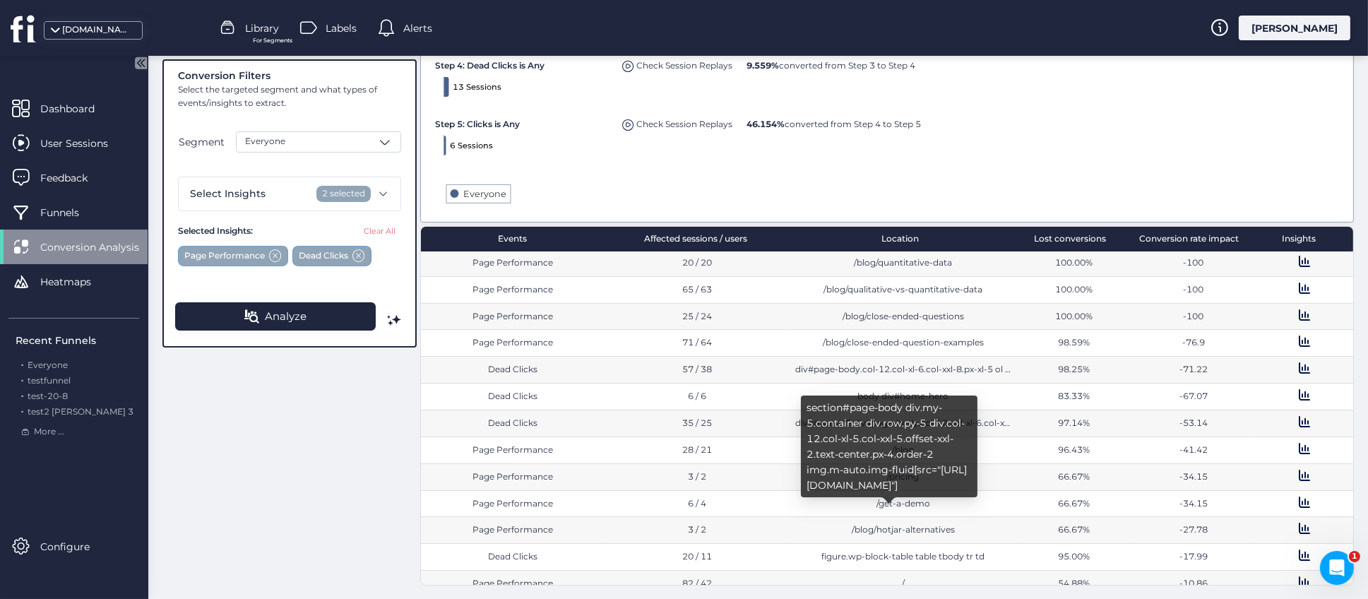
scroll to position [0, 0]
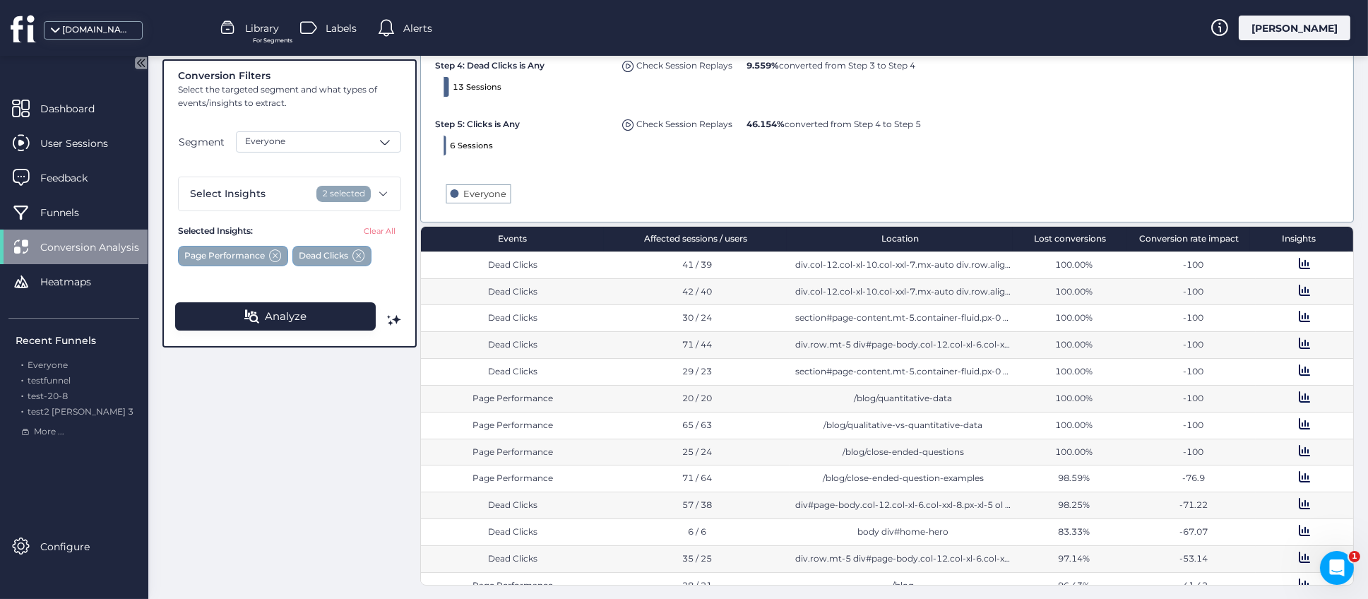
drag, startPoint x: 1161, startPoint y: 263, endPoint x: 1205, endPoint y: 420, distance: 163.5
click at [1205, 420] on div "Dead Clicks 41 / 39 div.col-12.col-xl-10.col-xxl-7.mx-auto div.row.align-items-…" at bounding box center [887, 418] width 933 height 333
click at [1205, 420] on div "-100" at bounding box center [1193, 425] width 112 height 13
click at [1177, 241] on div "Conversion rate impact" at bounding box center [1189, 239] width 123 height 25
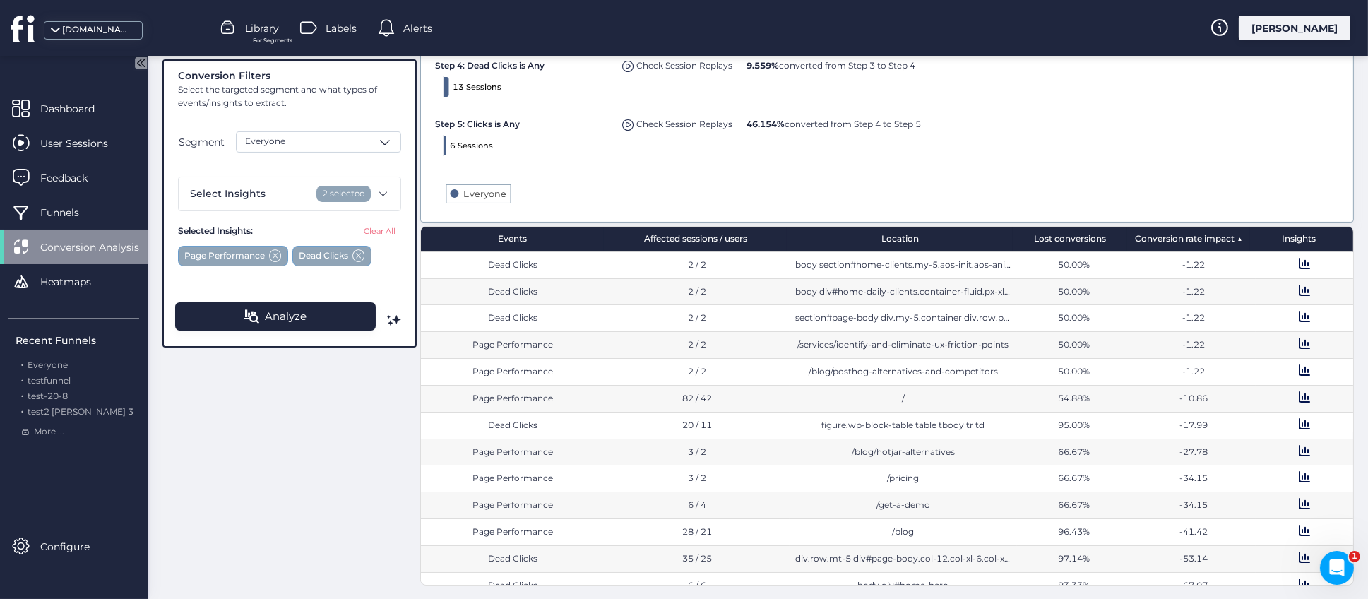
click at [1177, 241] on div "Conversion rate impact" at bounding box center [1189, 239] width 123 height 25
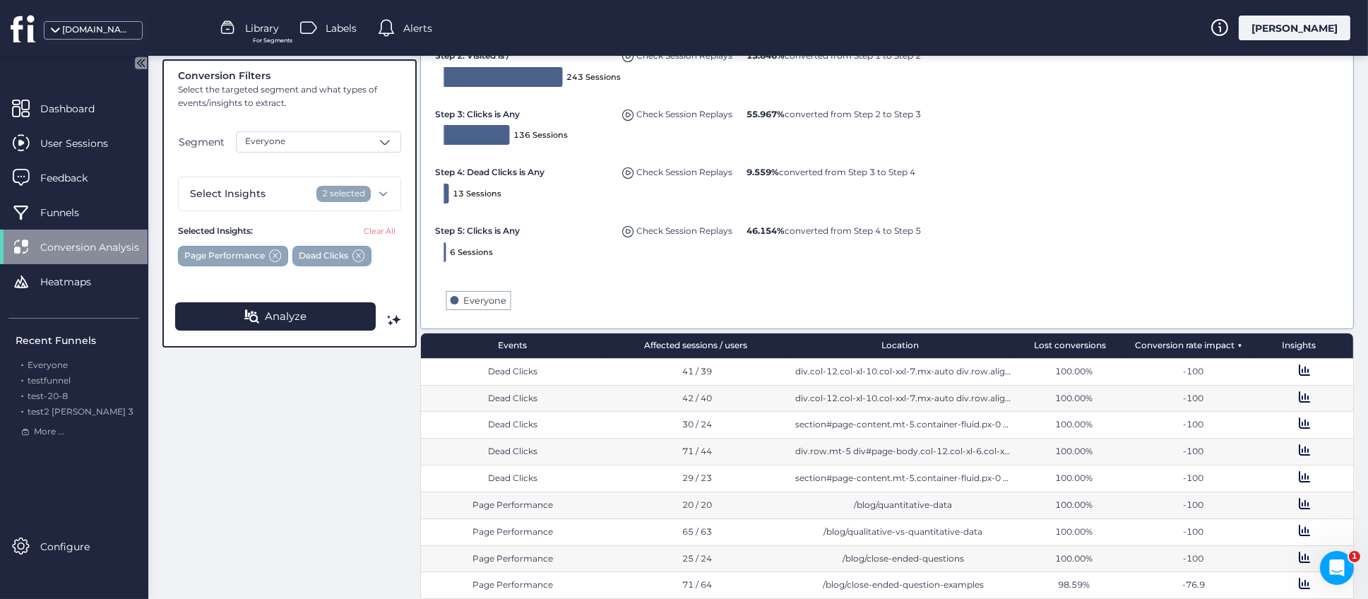
scroll to position [356, 0]
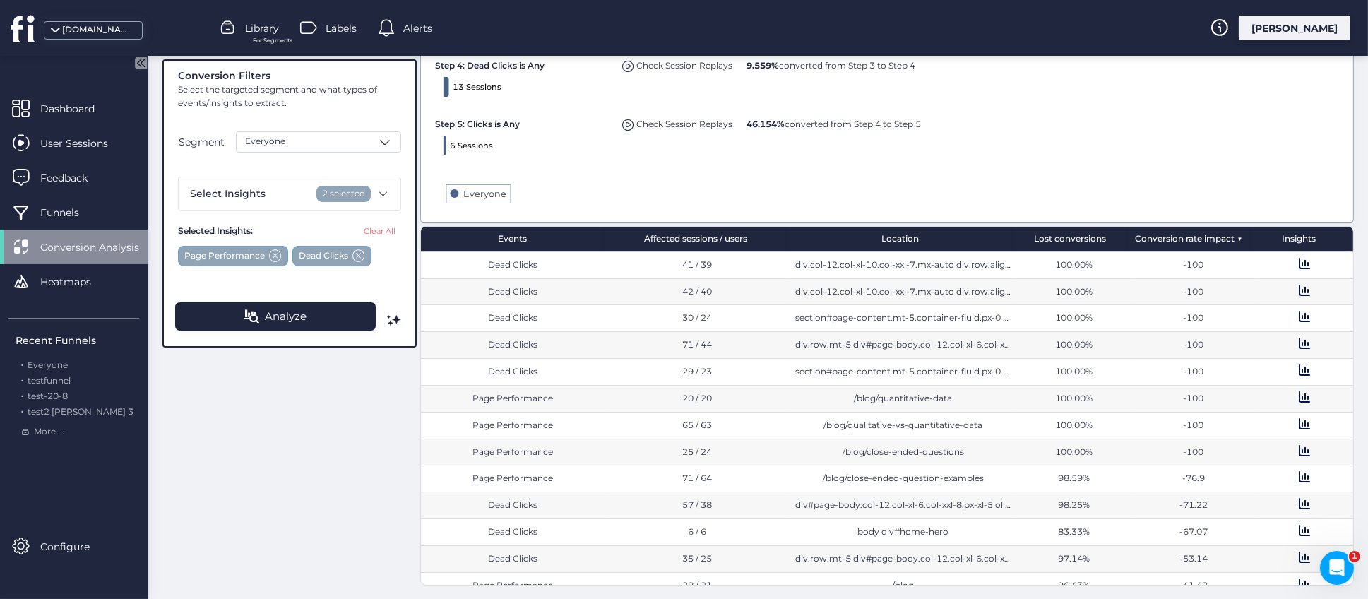
click at [1299, 264] on span at bounding box center [1304, 263] width 11 height 11
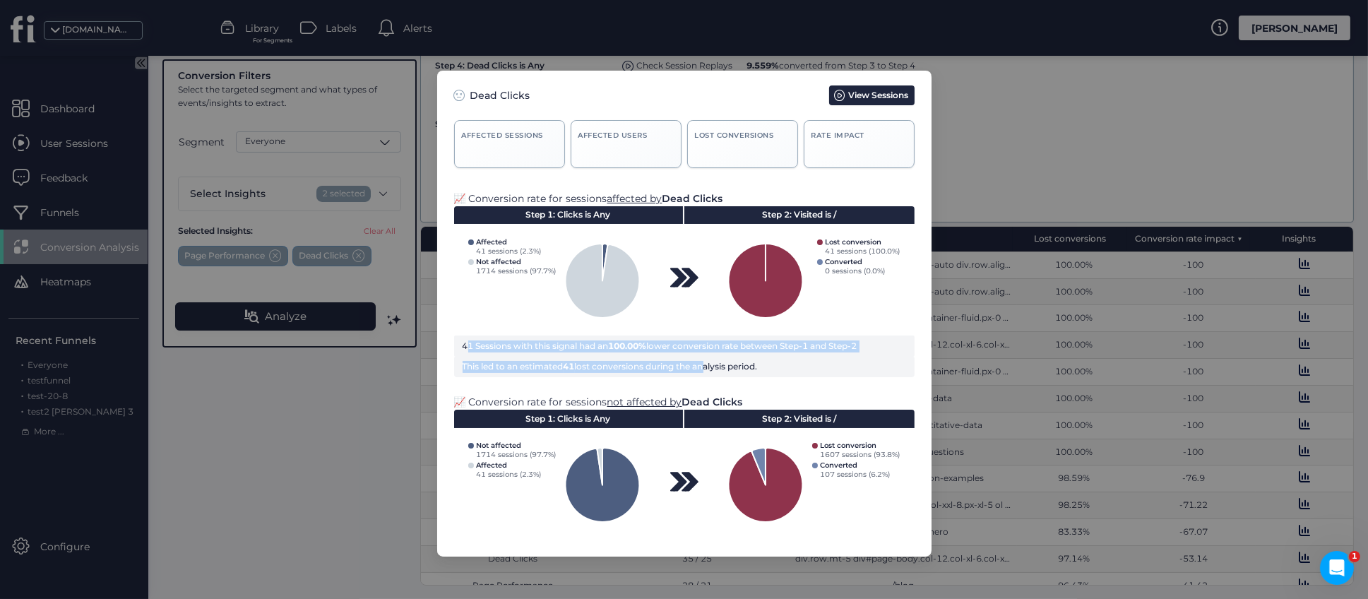
drag, startPoint x: 461, startPoint y: 345, endPoint x: 710, endPoint y: 357, distance: 249.0
click at [709, 357] on div "41 Sessions with this signal had an 100.00% lower conversion rate between Step-…" at bounding box center [684, 357] width 461 height 42
click at [734, 341] on div "41 Sessions with this signal had an 100.00% lower conversion rate between Step-…" at bounding box center [685, 347] width 444 height 12
click at [1099, 146] on nz-modal-container "Dead Clicks View Sessions Affected sessions 41 Affected Users 39 Lost conversio…" at bounding box center [684, 299] width 1368 height 599
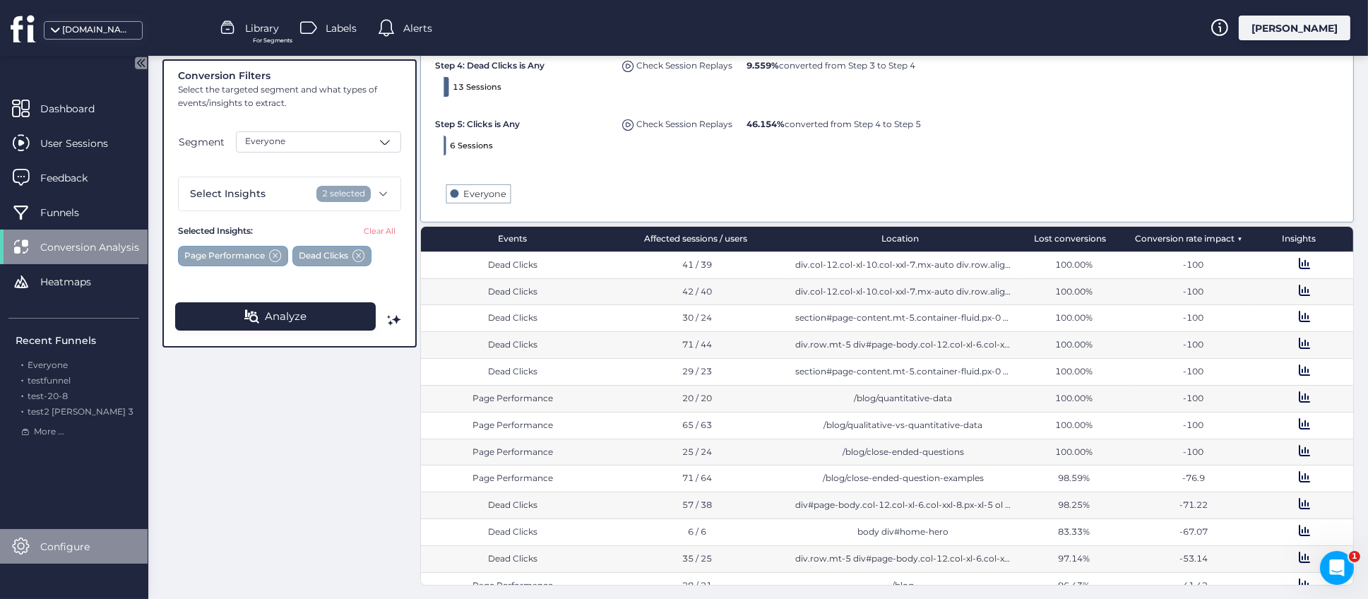
click at [62, 555] on div "Configure" at bounding box center [74, 546] width 148 height 35
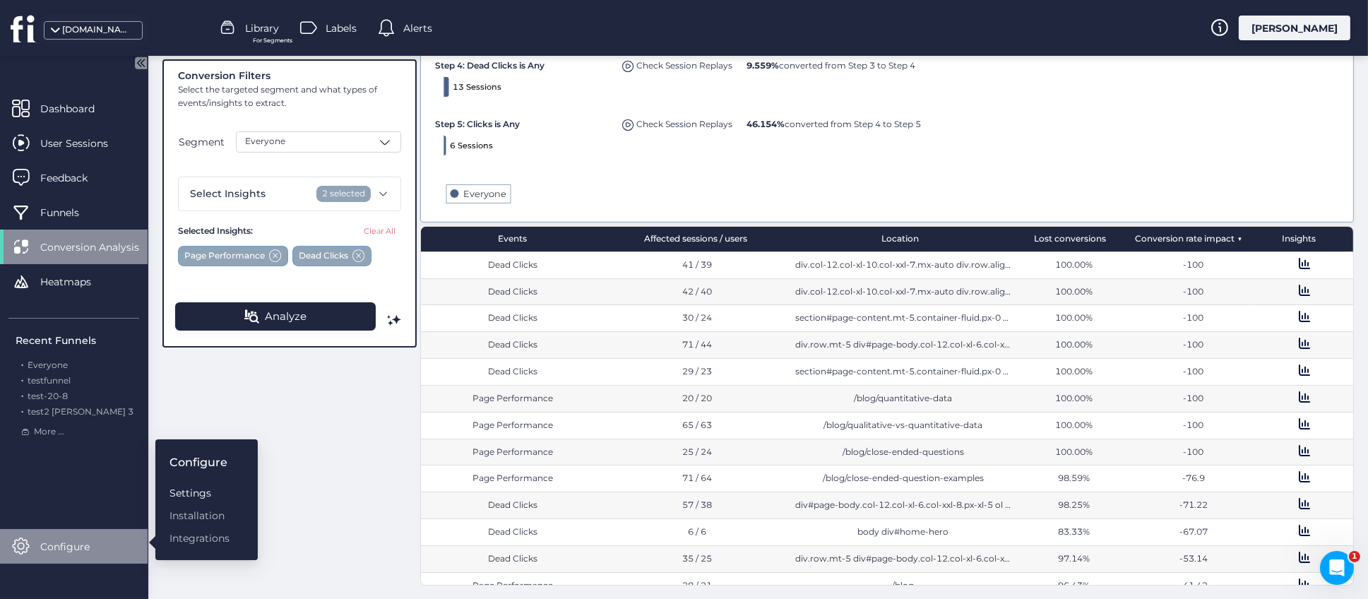
click at [191, 491] on div "Settings" at bounding box center [200, 493] width 60 height 16
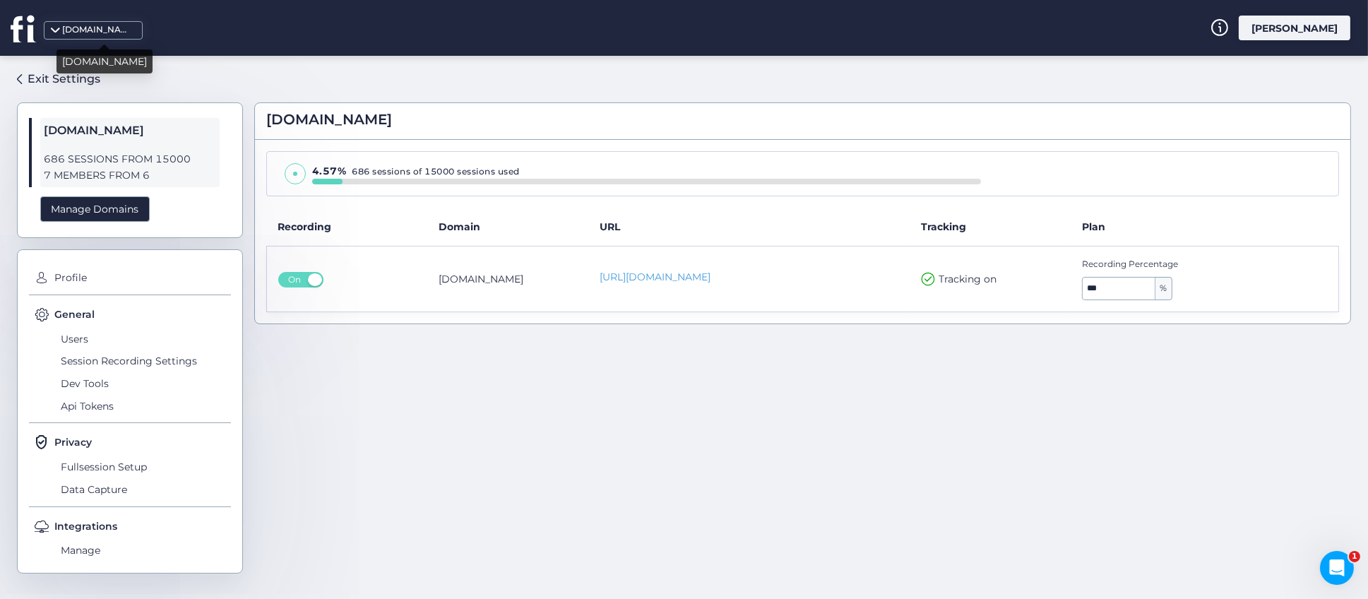
click at [55, 32] on span at bounding box center [55, 35] width 14 height 14
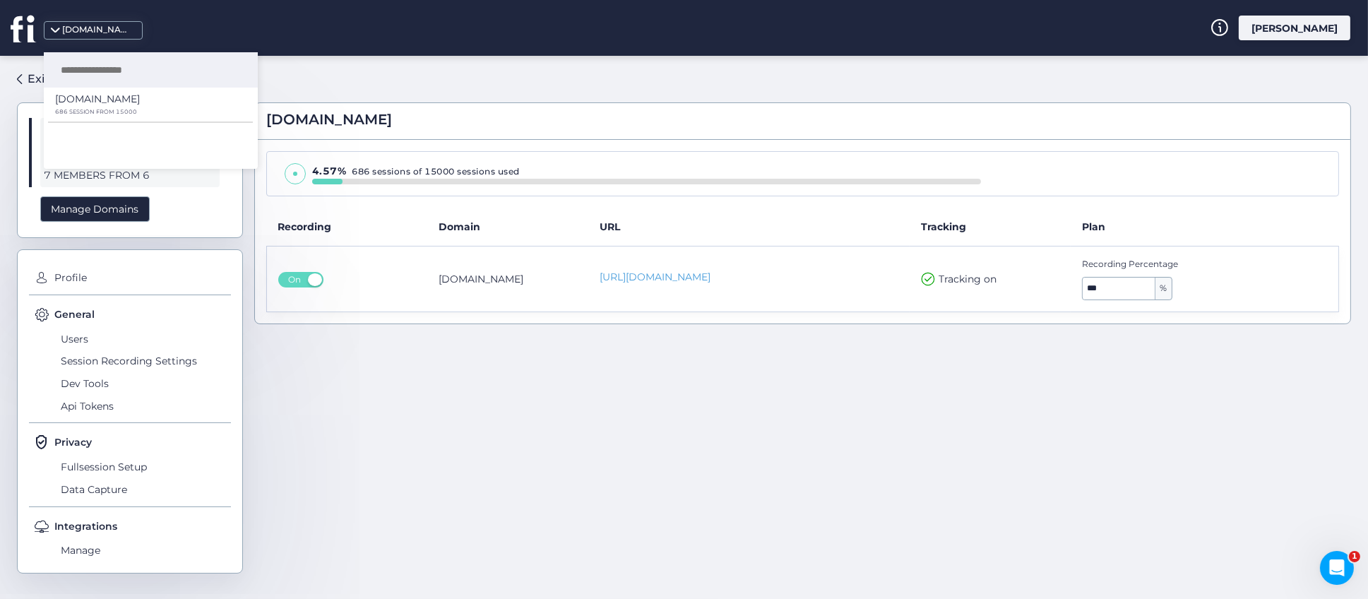
click at [415, 76] on div "[DOMAIN_NAME] 4.57% 686 sessions of 15000 sessions used Recording Domain URL Tr…" at bounding box center [802, 321] width 1097 height 509
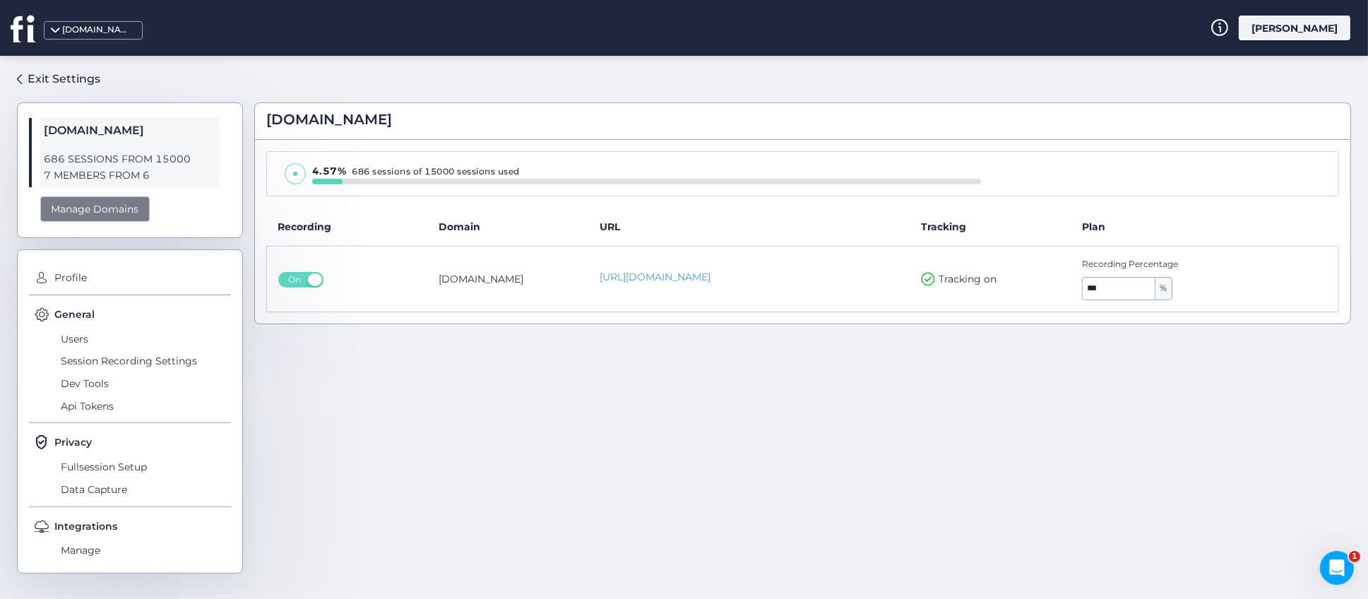
click at [103, 211] on div "Manage Domains" at bounding box center [95, 209] width 110 height 26
click at [95, 209] on div "Manage Domains" at bounding box center [95, 209] width 110 height 26
click at [88, 204] on div "Manage Domains" at bounding box center [95, 209] width 110 height 26
click at [126, 138] on span "[DOMAIN_NAME]" at bounding box center [130, 131] width 172 height 18
click at [55, 30] on span at bounding box center [55, 35] width 14 height 14
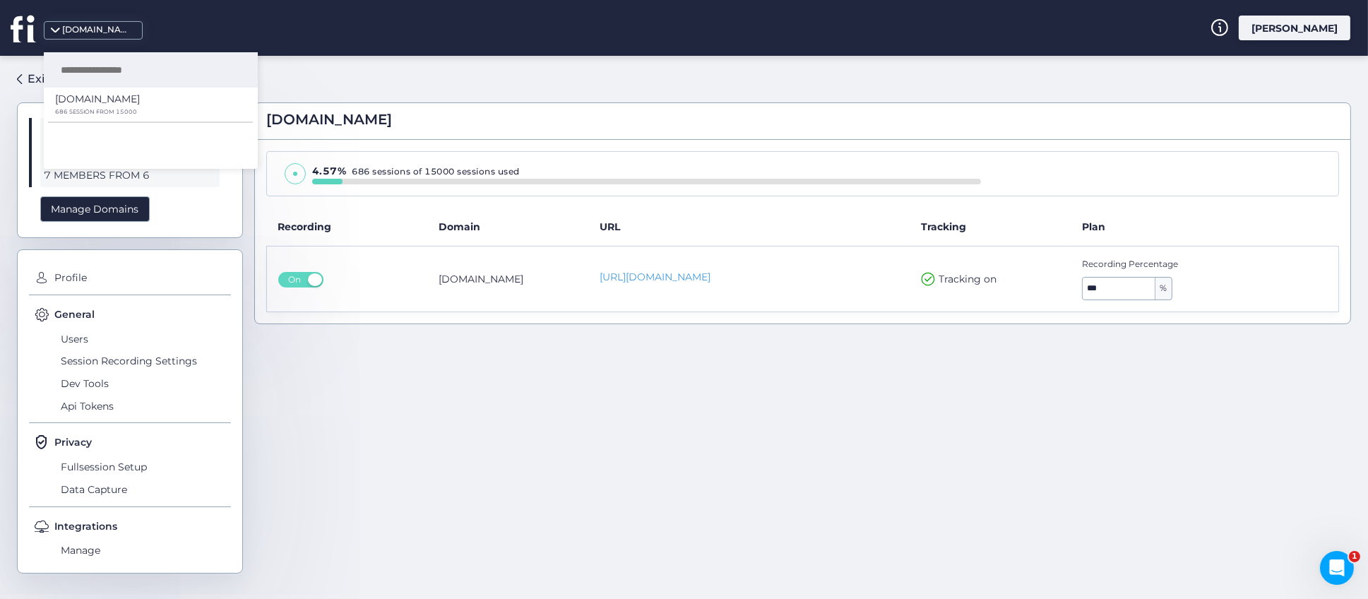
click at [352, 67] on div "[DOMAIN_NAME] 4.57% 686 sessions of 15000 sessions used Recording Domain URL Tr…" at bounding box center [802, 321] width 1097 height 509
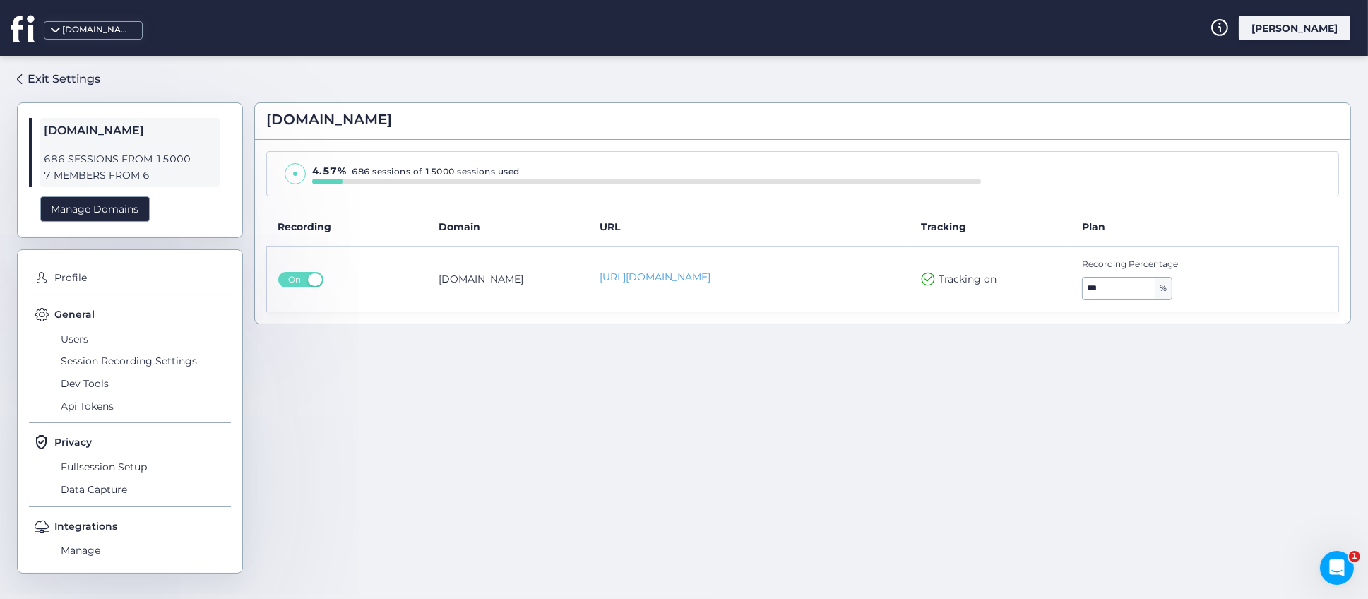
click at [14, 79] on div "Exit Settings [DOMAIN_NAME] 686 SESSIONS FROM 15000 7 MEMBERS FROM 6 Manage Dom…" at bounding box center [684, 327] width 1368 height 543
click at [19, 79] on span at bounding box center [19, 79] width 5 height 10
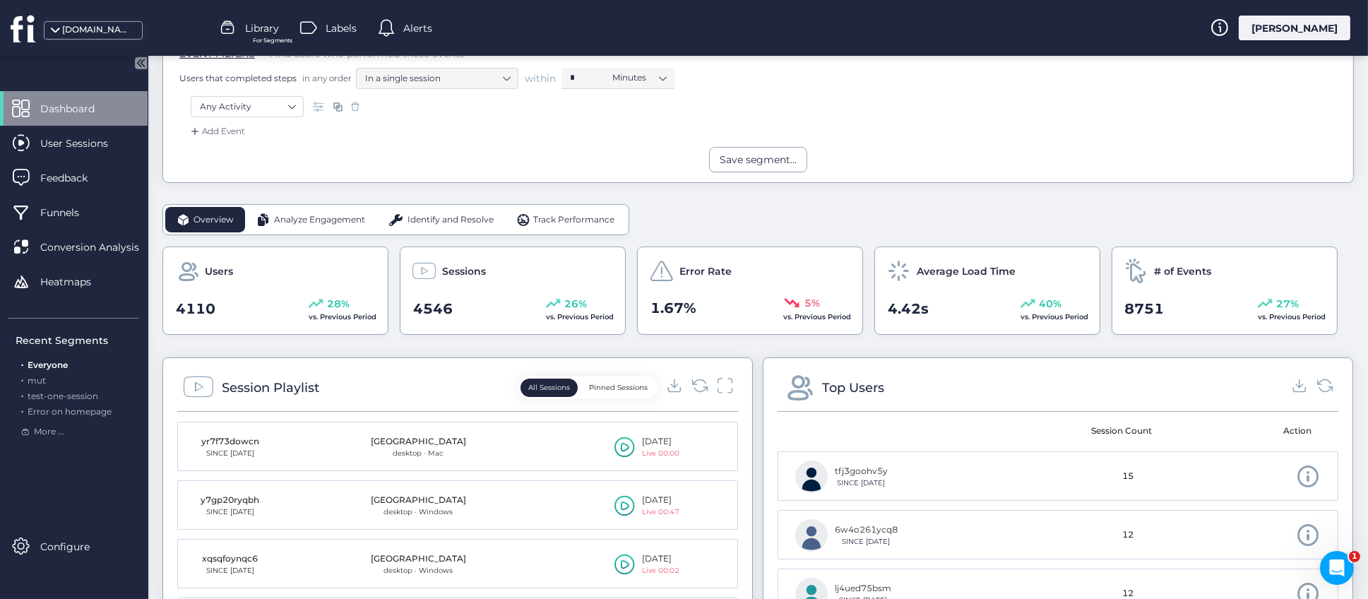
scroll to position [317, 0]
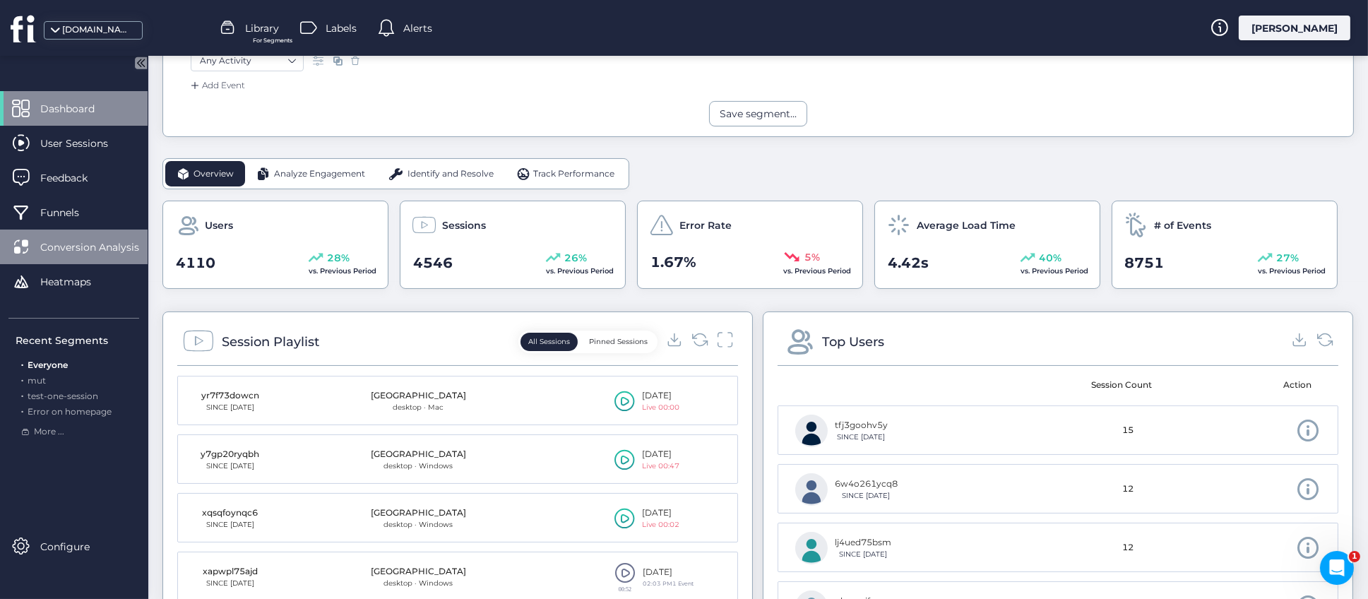
click at [78, 244] on span "Conversion Analysis" at bounding box center [100, 247] width 120 height 16
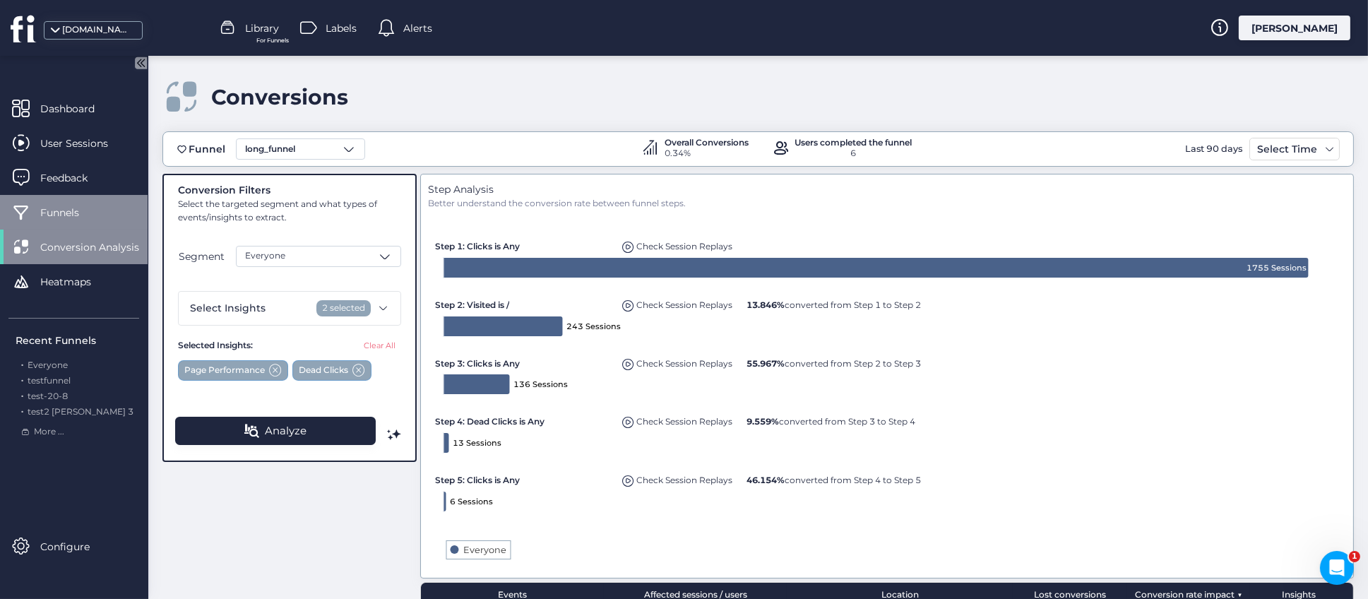
click at [73, 213] on span "Funnels" at bounding box center [70, 213] width 60 height 16
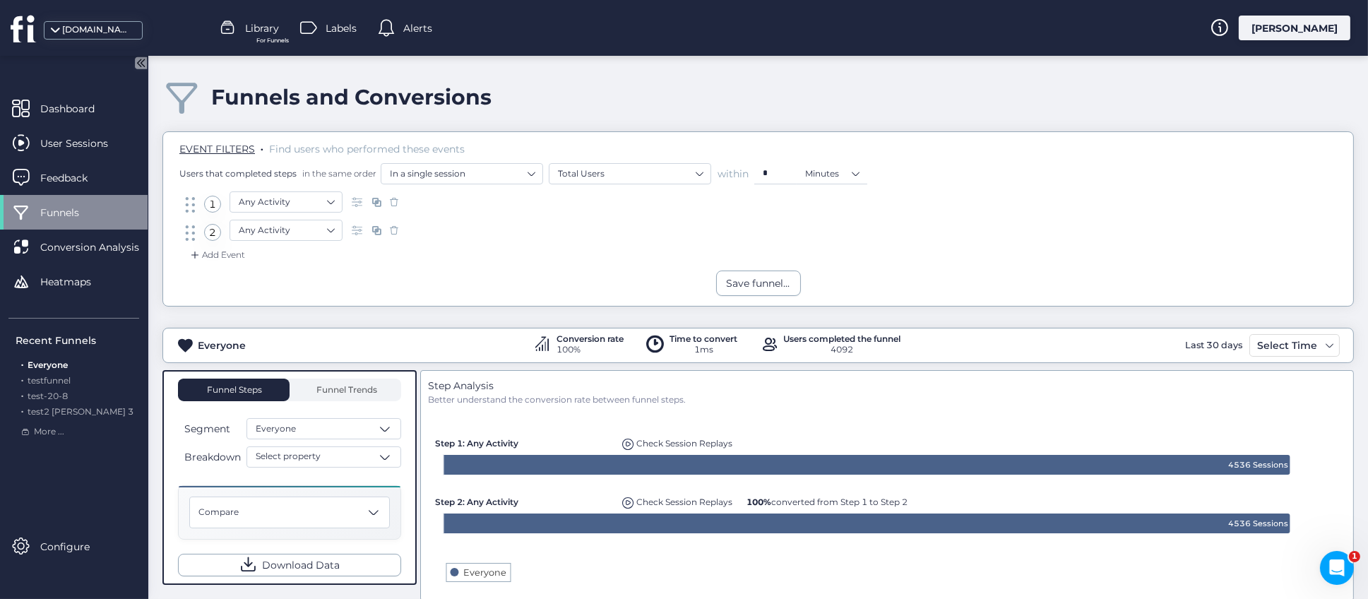
click at [266, 32] on span "Library" at bounding box center [262, 28] width 34 height 16
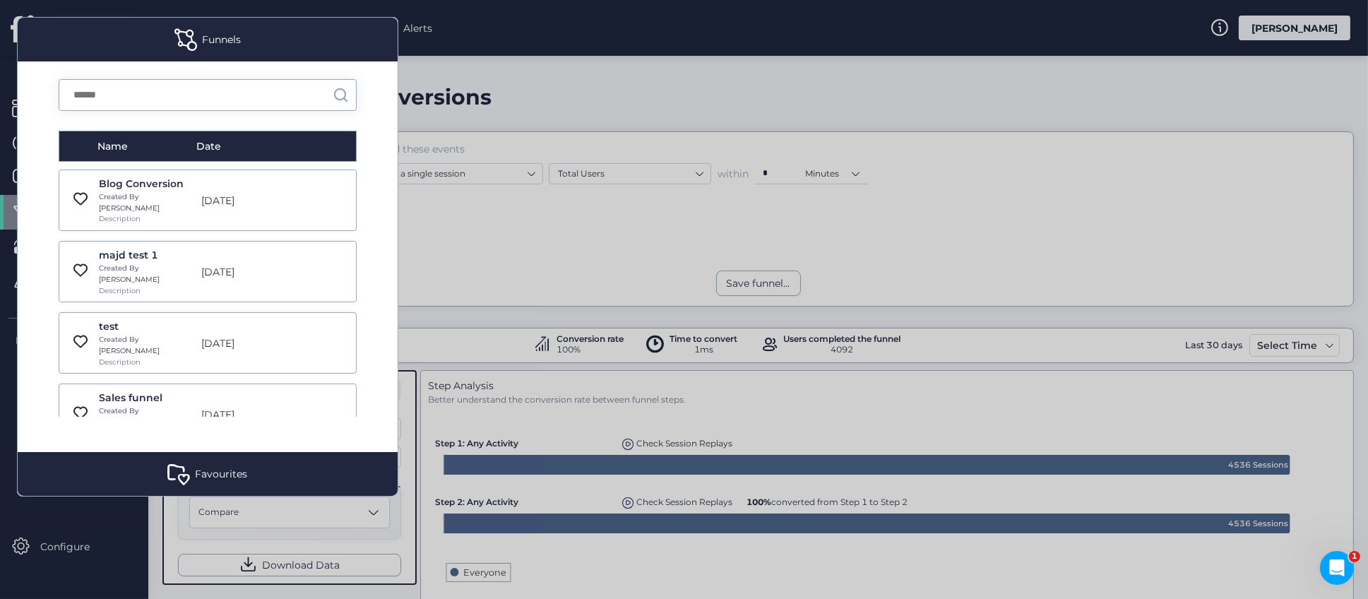
click at [157, 196] on div "Created By [PERSON_NAME]" at bounding box center [146, 202] width 95 height 22
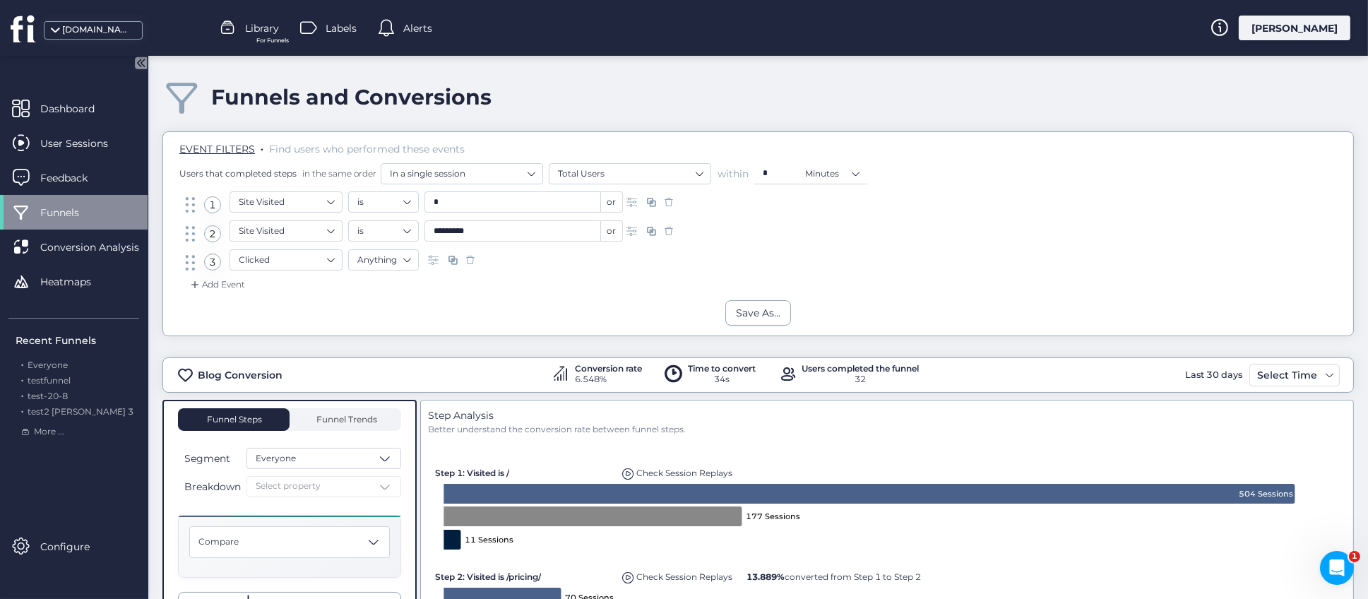
click at [261, 31] on span "Library" at bounding box center [262, 28] width 34 height 16
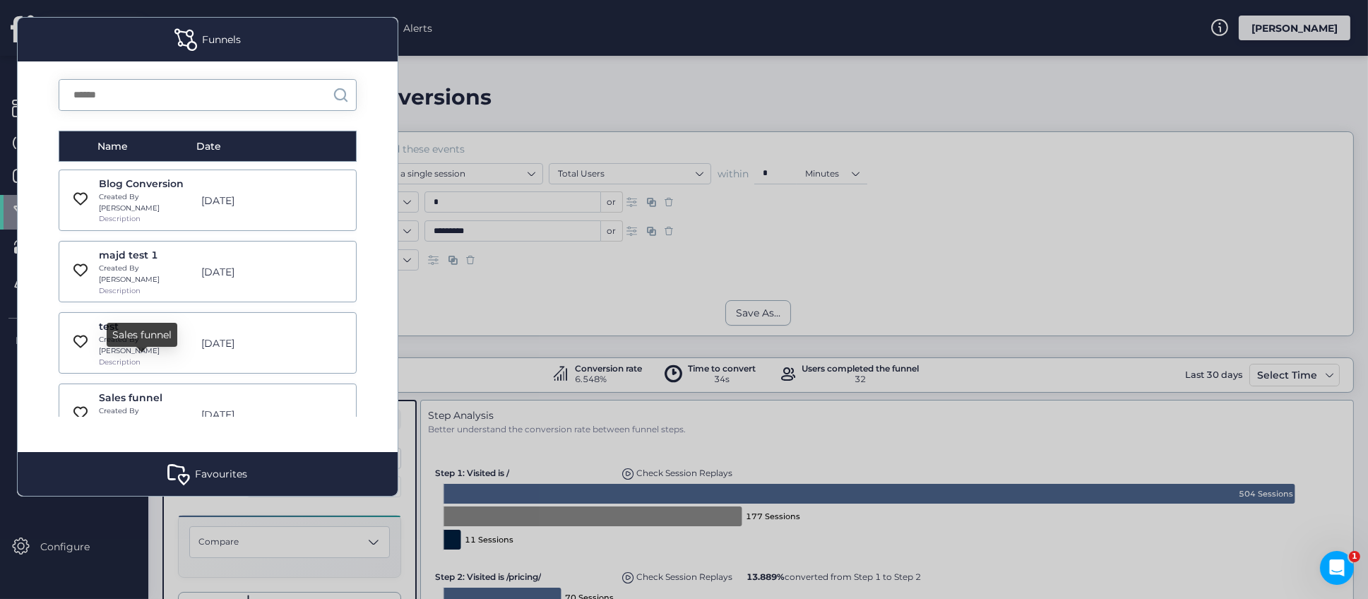
click at [131, 406] on div "Created By [PERSON_NAME]" at bounding box center [146, 417] width 95 height 22
type input "**********"
type input "*"
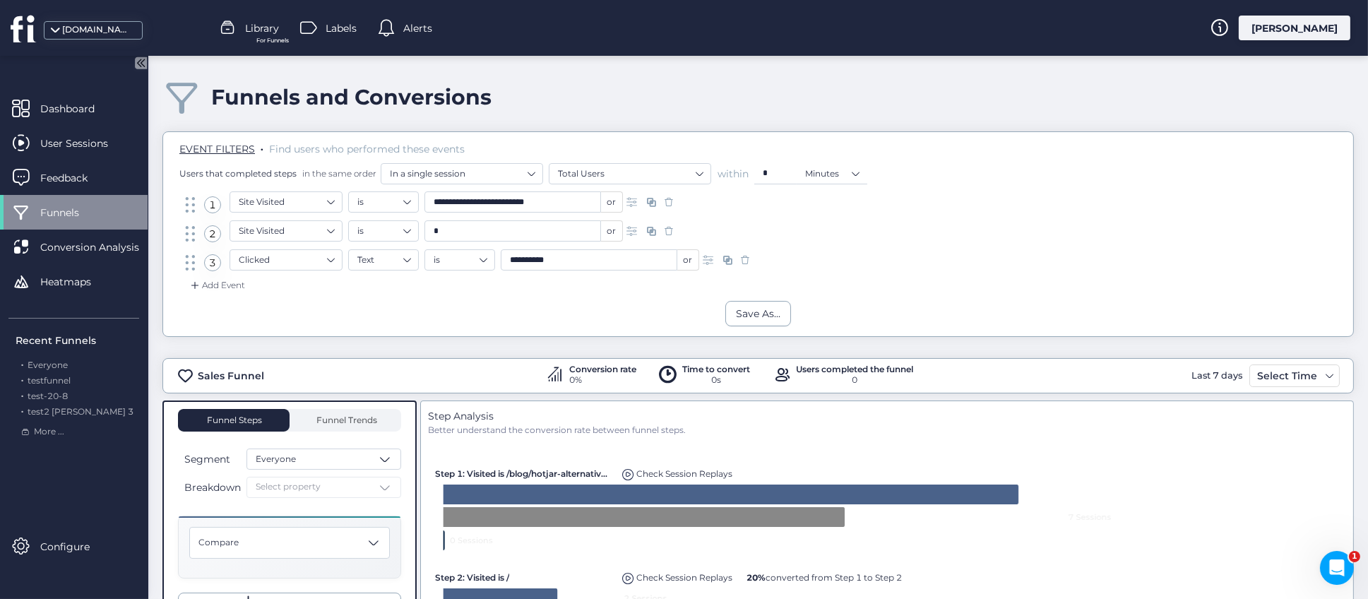
click at [658, 359] on div "Sales Funnel Conversion rate 0% Time to convert 0s Users completed the funnel 0…" at bounding box center [758, 375] width 1192 height 35
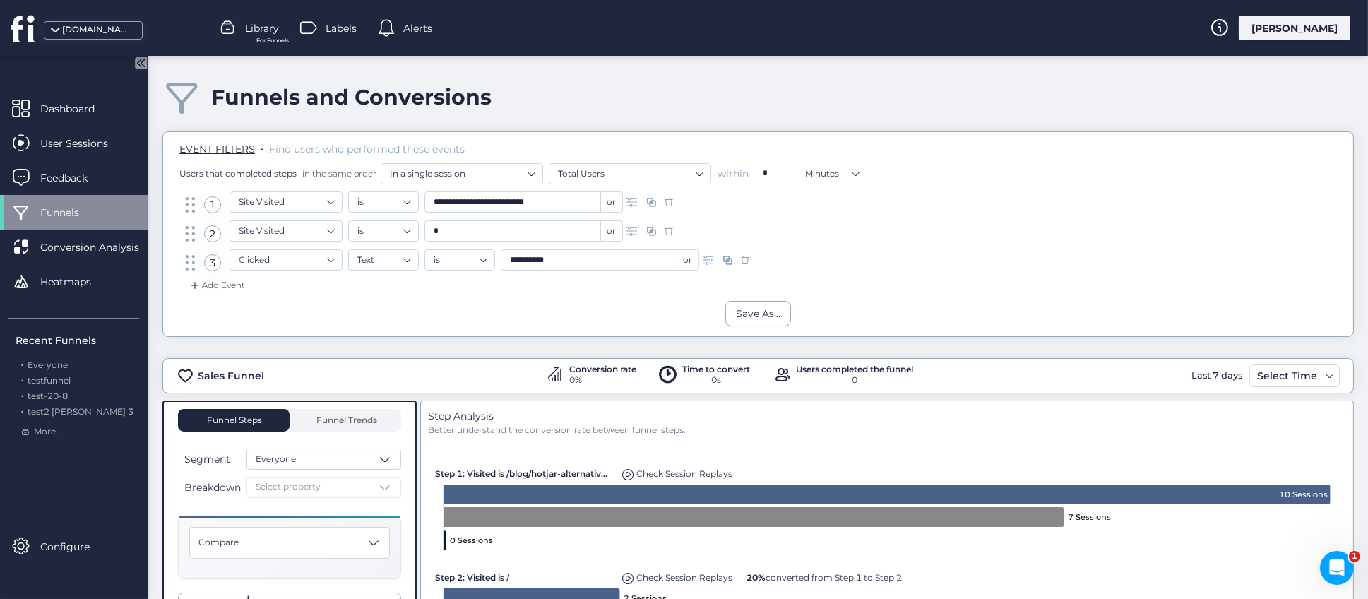
click at [264, 31] on span "Library" at bounding box center [262, 28] width 34 height 16
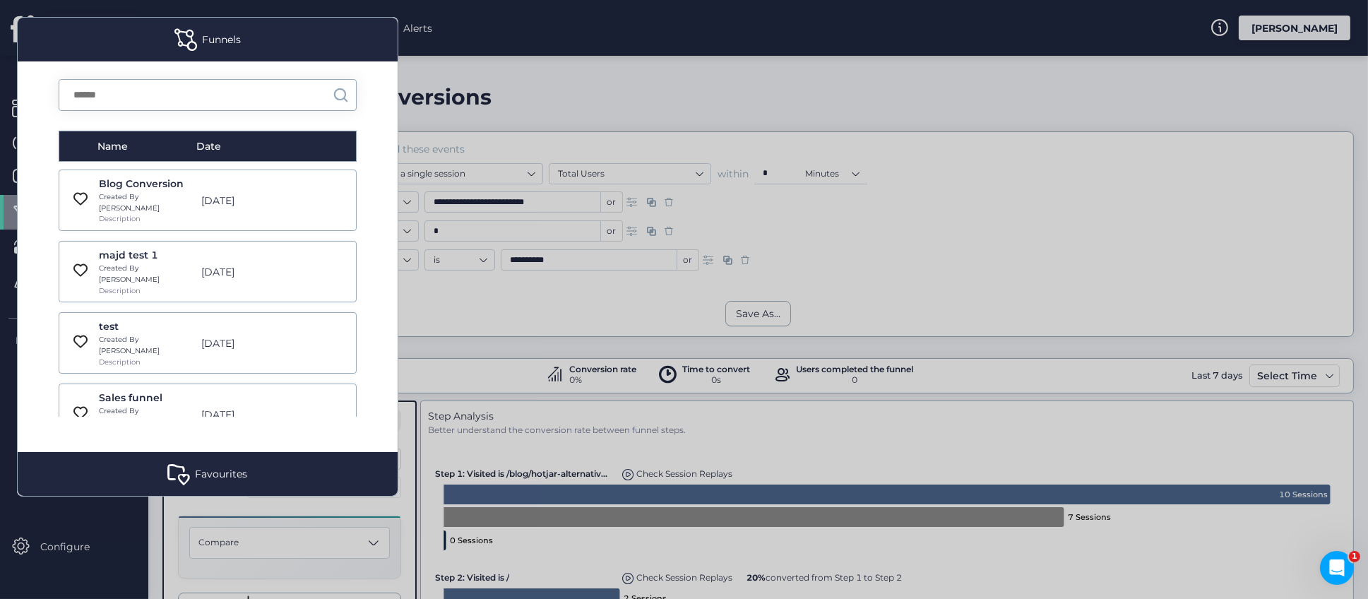
click at [152, 193] on div "Created By [PERSON_NAME]" at bounding box center [146, 202] width 95 height 22
type input "*"
type input "*********"
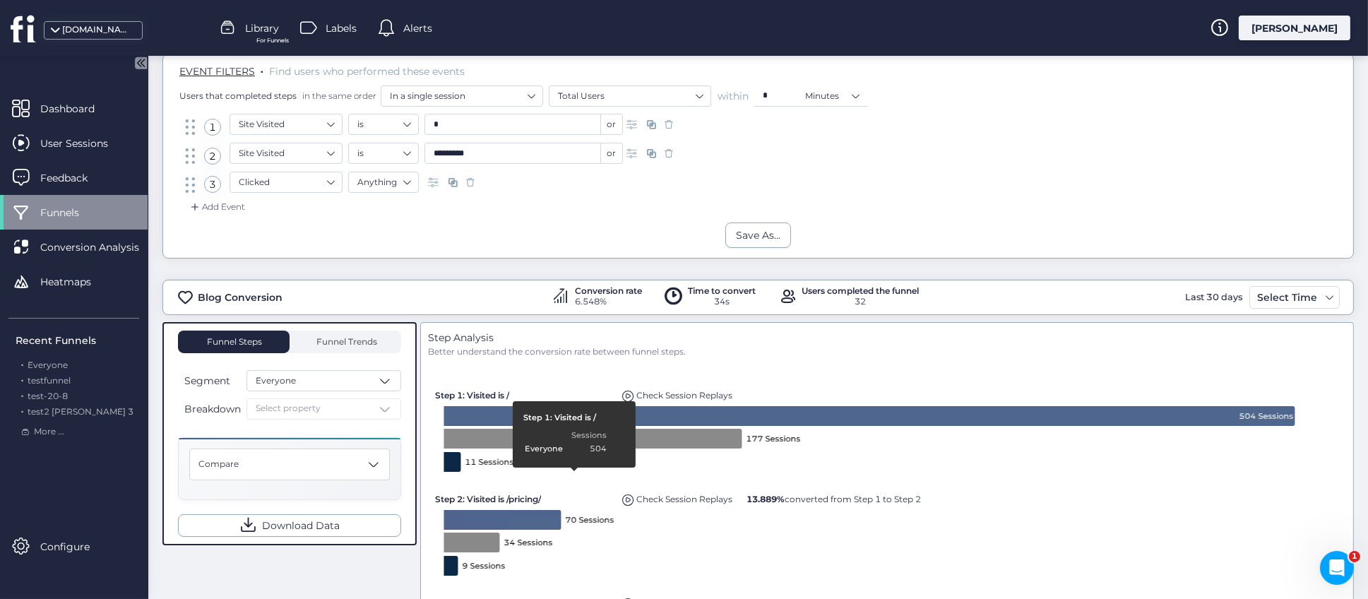
scroll to position [106, 0]
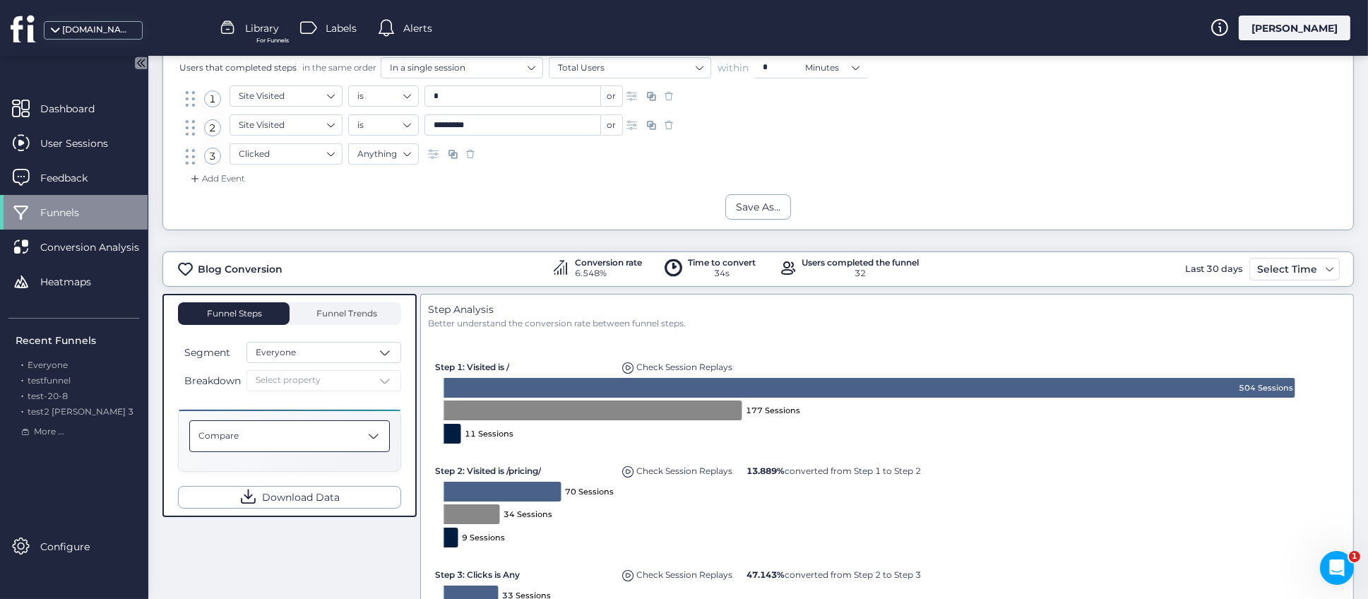
click at [376, 435] on span at bounding box center [374, 436] width 14 height 14
click at [369, 314] on span "Funnel Trends" at bounding box center [346, 313] width 64 height 8
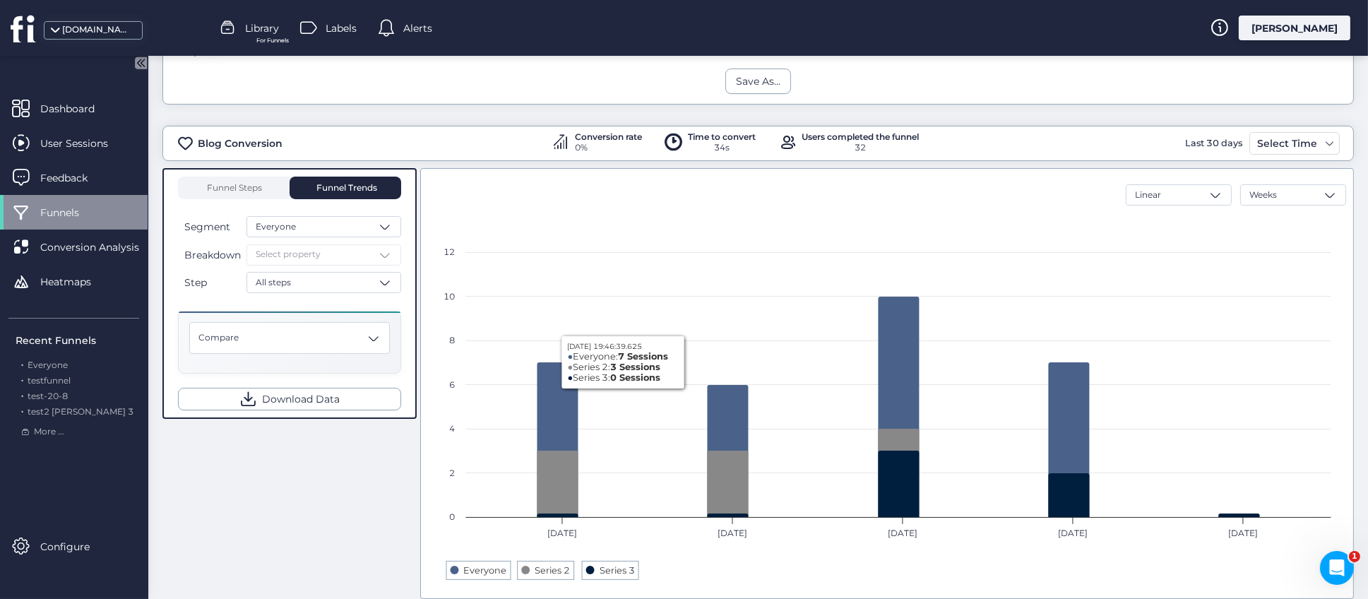
scroll to position [274, 0]
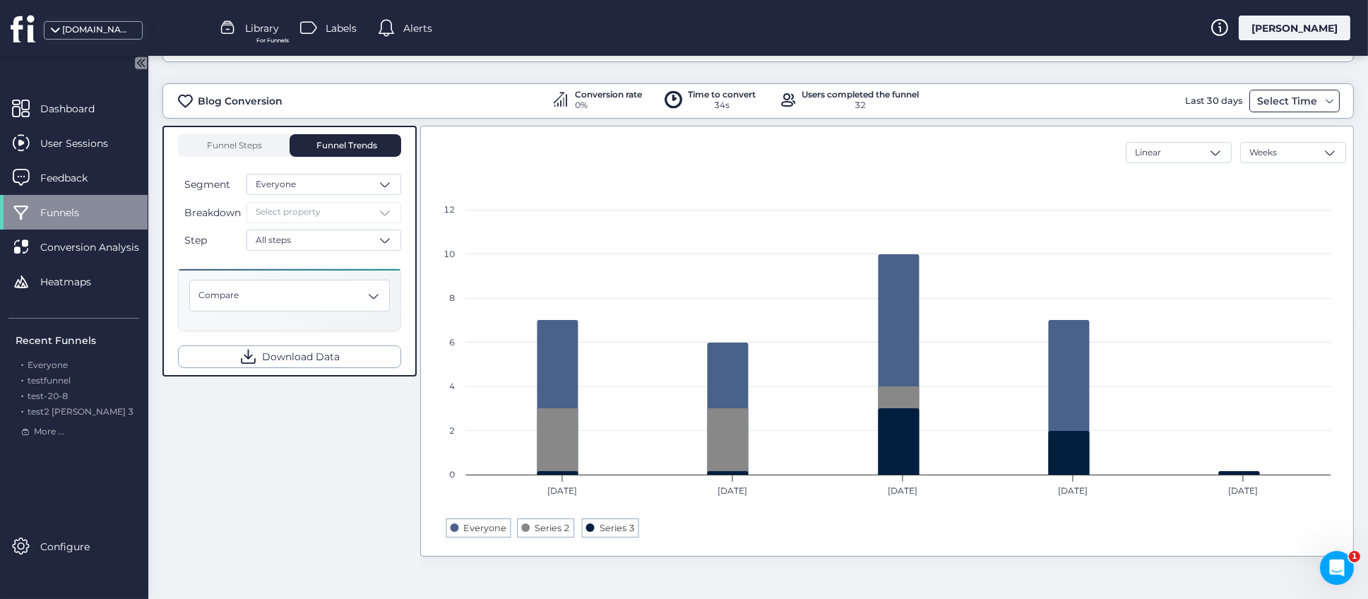
click at [1325, 102] on span at bounding box center [1330, 100] width 11 height 11
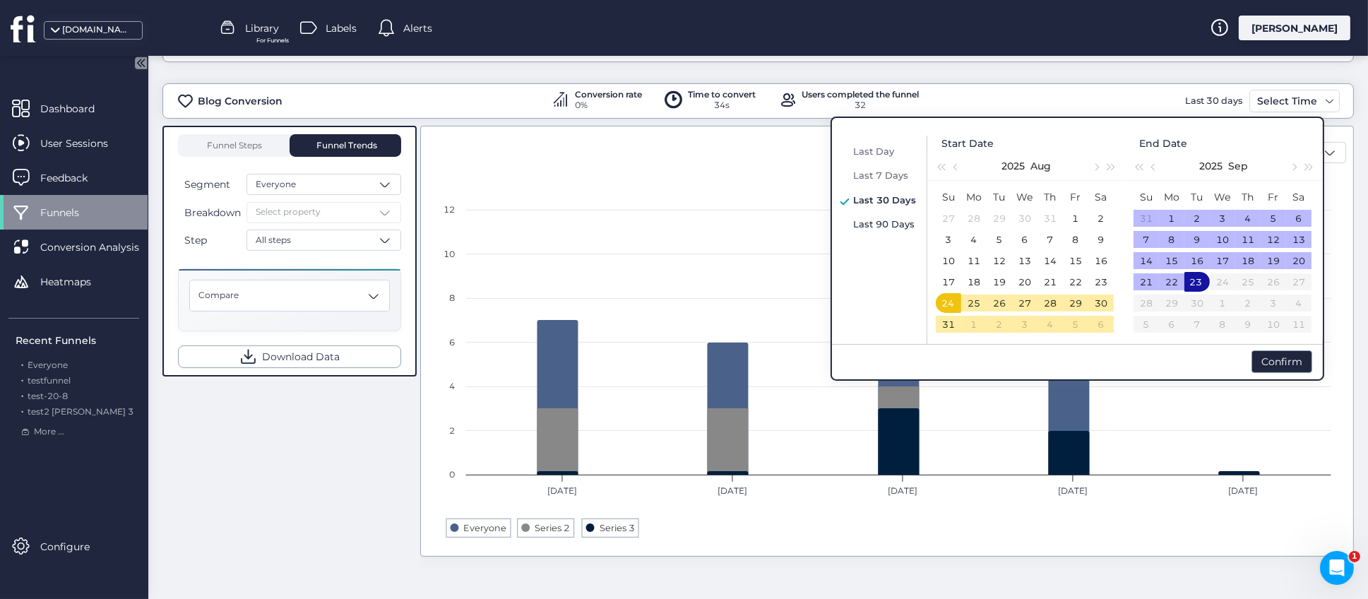
click at [879, 216] on div "Last 90 Days" at bounding box center [885, 223] width 70 height 17
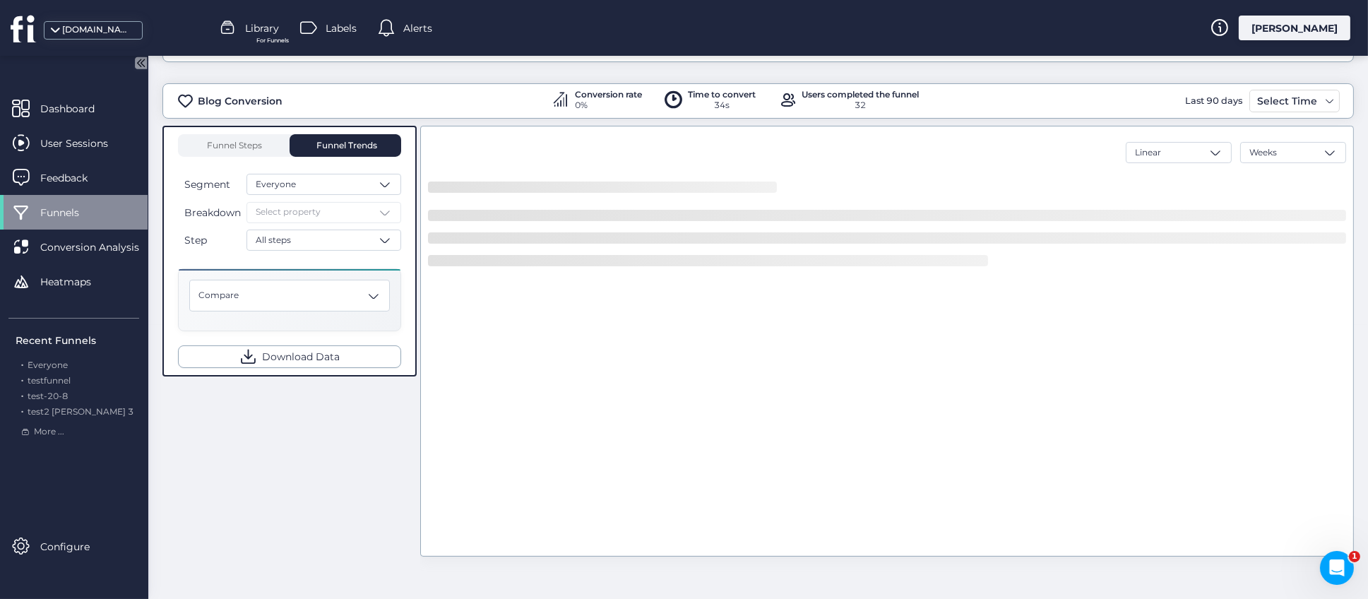
click at [401, 468] on div "Funnel Steps Funnel Trends Segment Everyone Breakdown Select property Step All …" at bounding box center [758, 352] width 1192 height 452
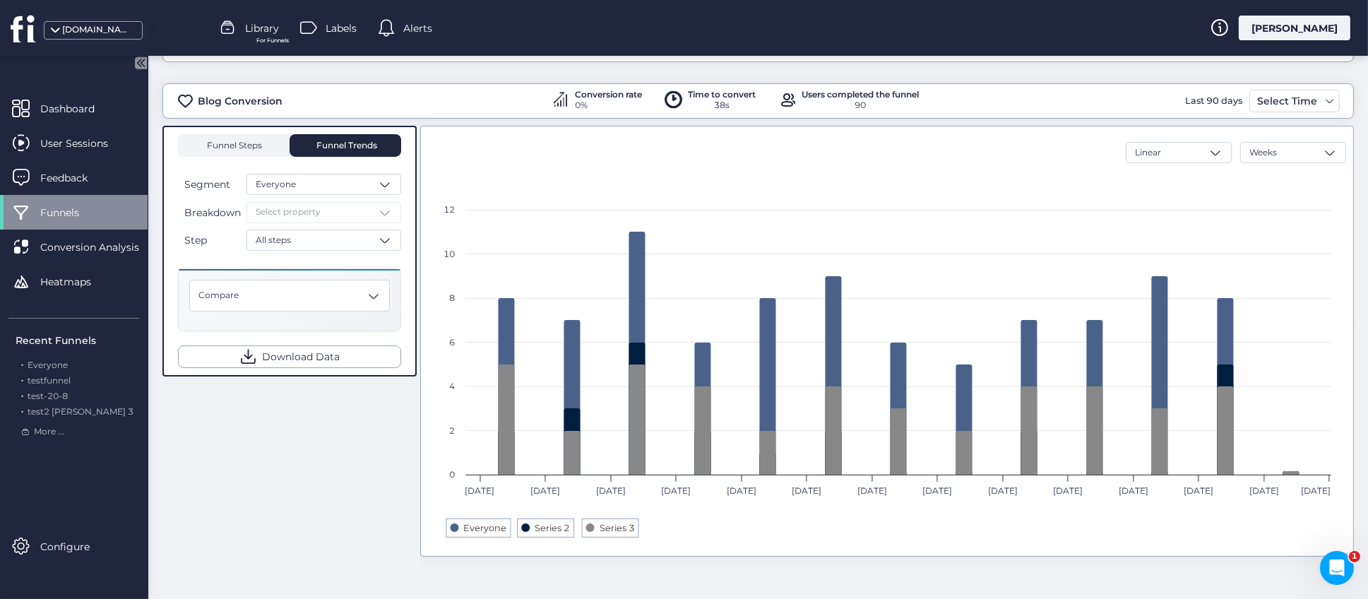
click at [247, 141] on span "Funnel Steps" at bounding box center [234, 145] width 57 height 8
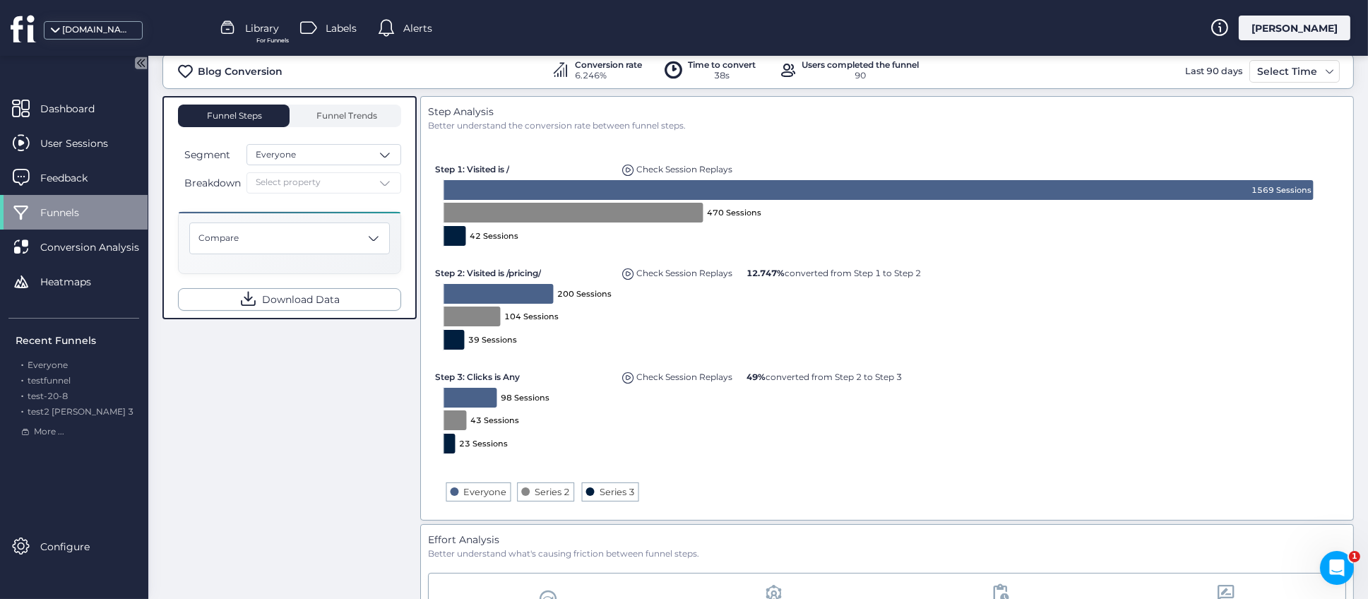
scroll to position [296, 0]
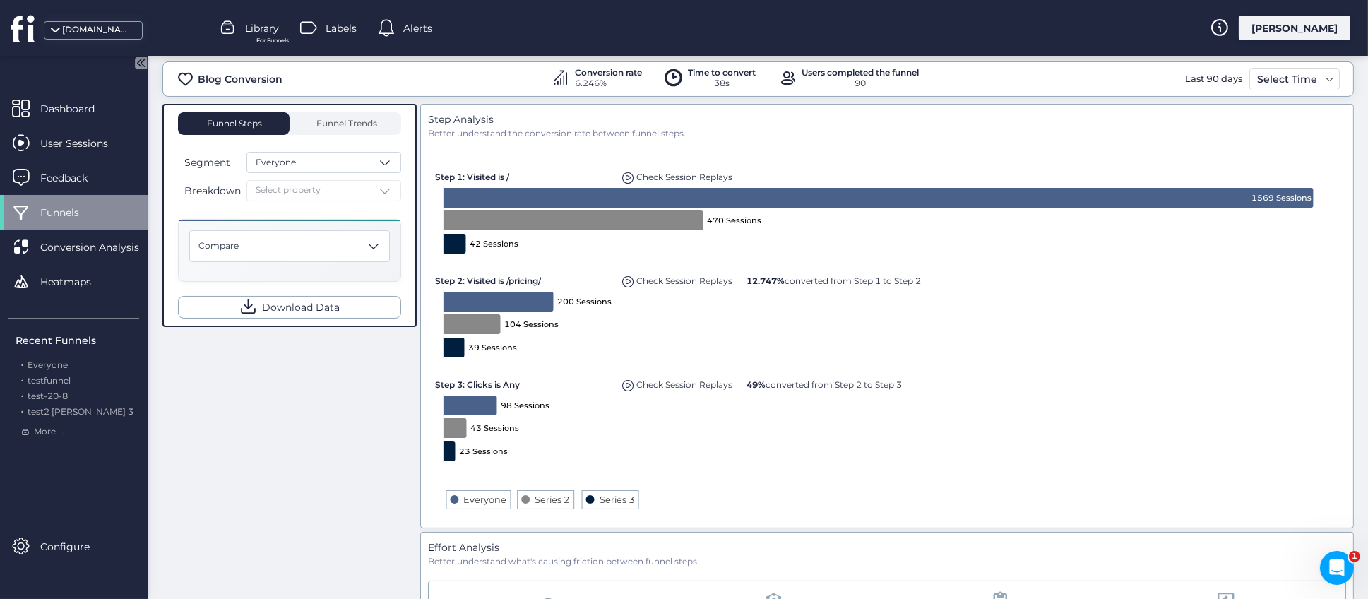
click at [326, 451] on div "Funnel Steps Funnel Trends Segment Everyone Breakdown Select property Compare D…" at bounding box center [758, 553] width 1192 height 898
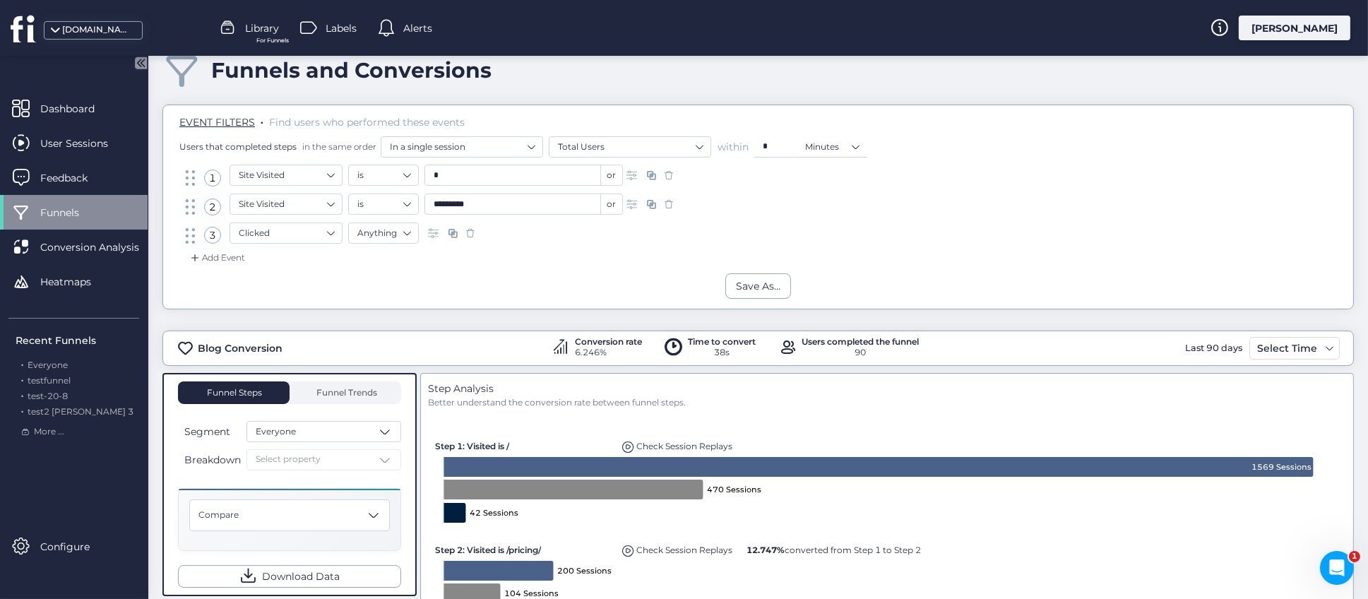
scroll to position [0, 0]
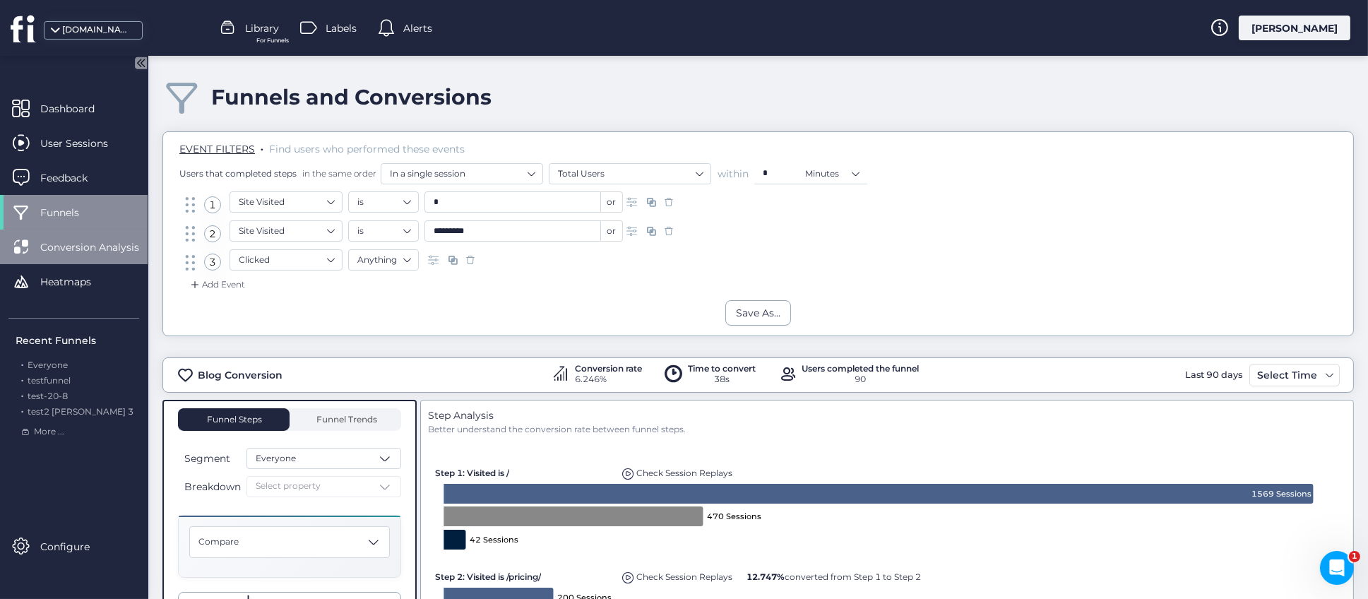
click at [72, 244] on span "Conversion Analysis" at bounding box center [100, 247] width 120 height 16
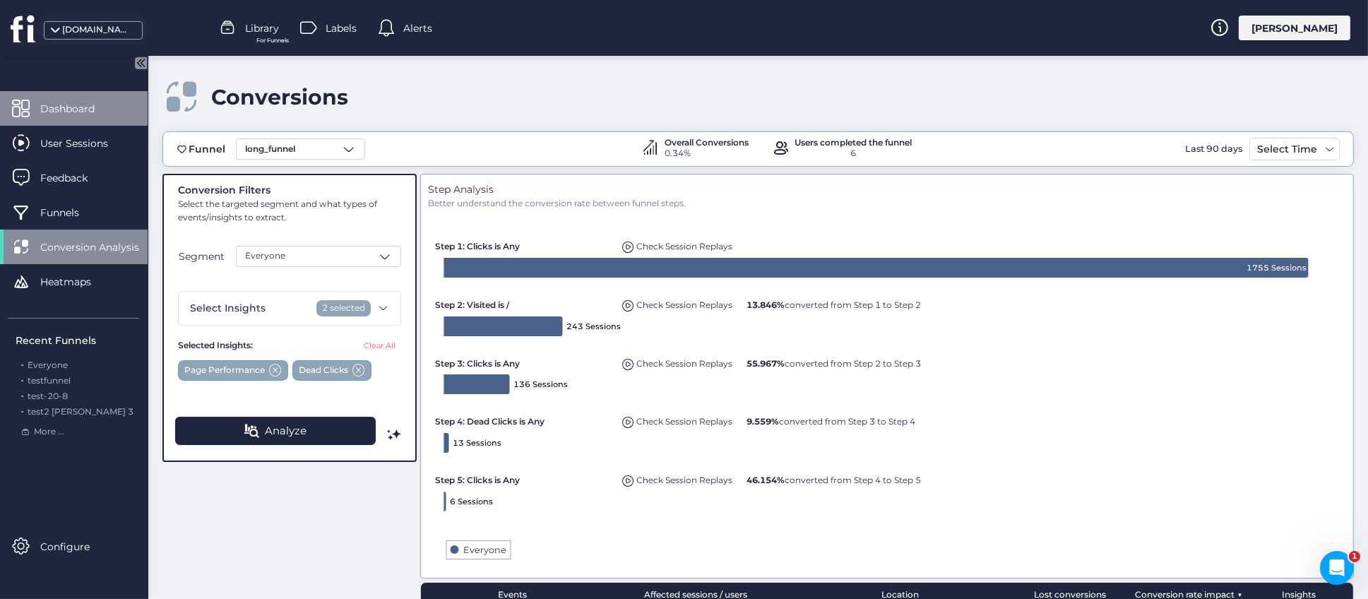
click at [60, 107] on span "Dashboard" at bounding box center [78, 109] width 76 height 16
